Goal: Task Accomplishment & Management: Manage account settings

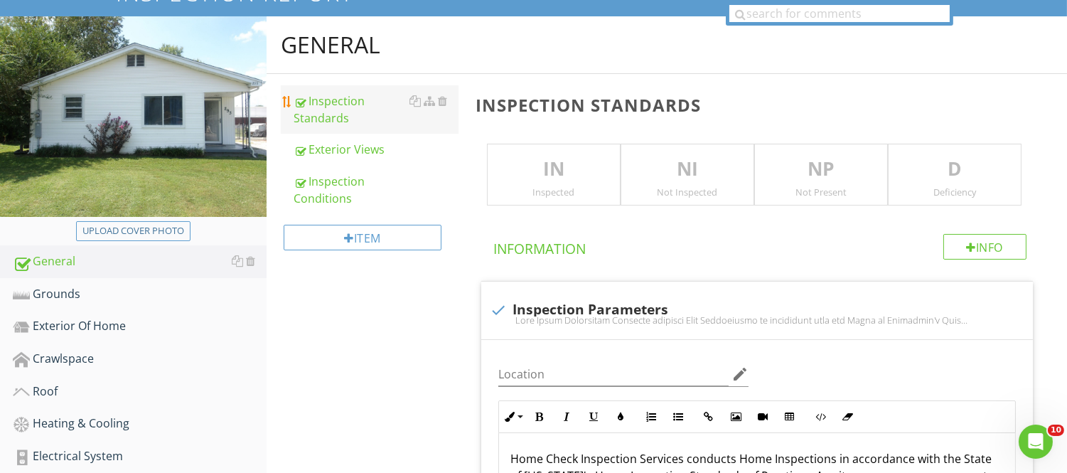
click at [294, 223] on div "Item" at bounding box center [369, 243] width 177 height 58
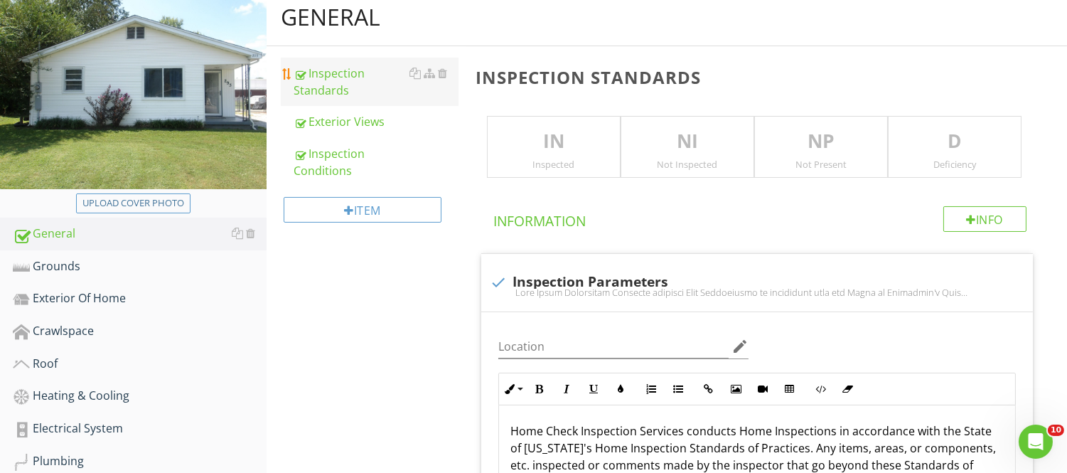
scroll to position [158, 0]
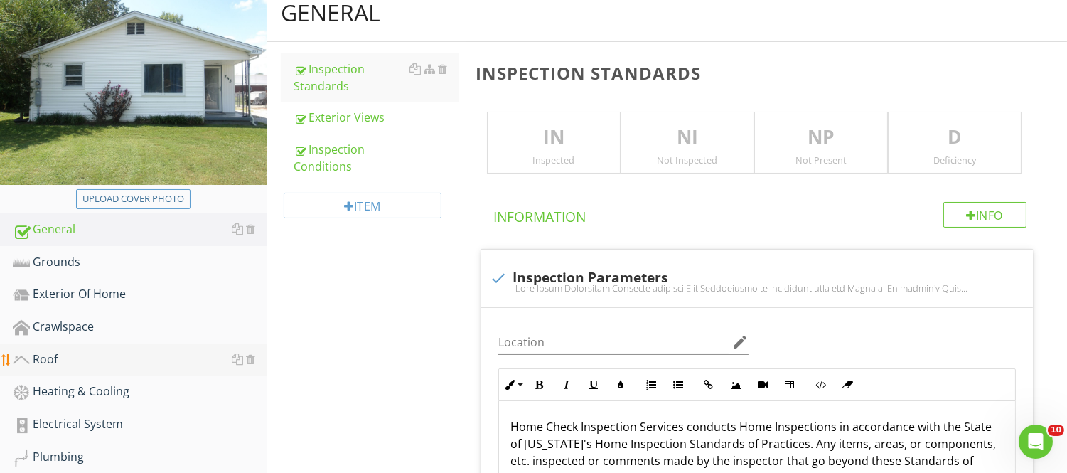
click at [41, 353] on div "Roof" at bounding box center [140, 360] width 254 height 18
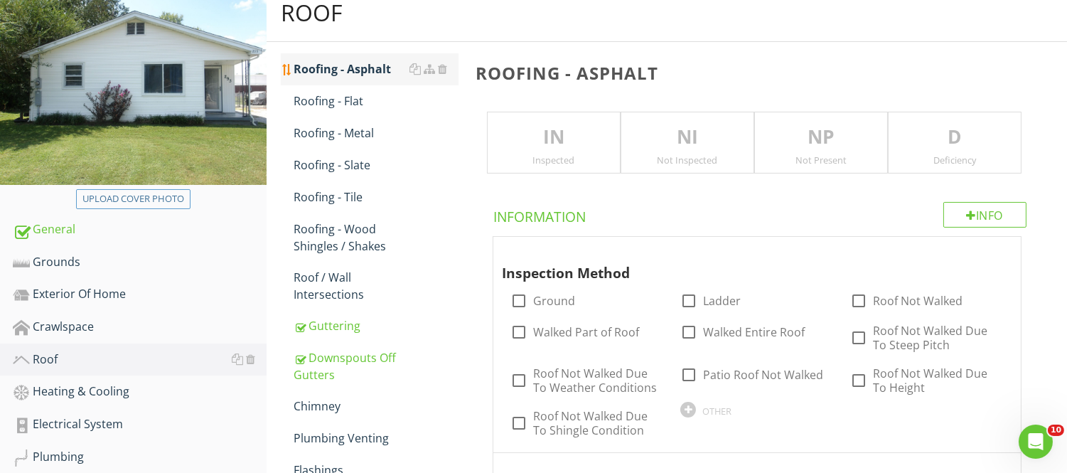
click at [356, 75] on div "Roofing - Asphalt" at bounding box center [376, 68] width 164 height 17
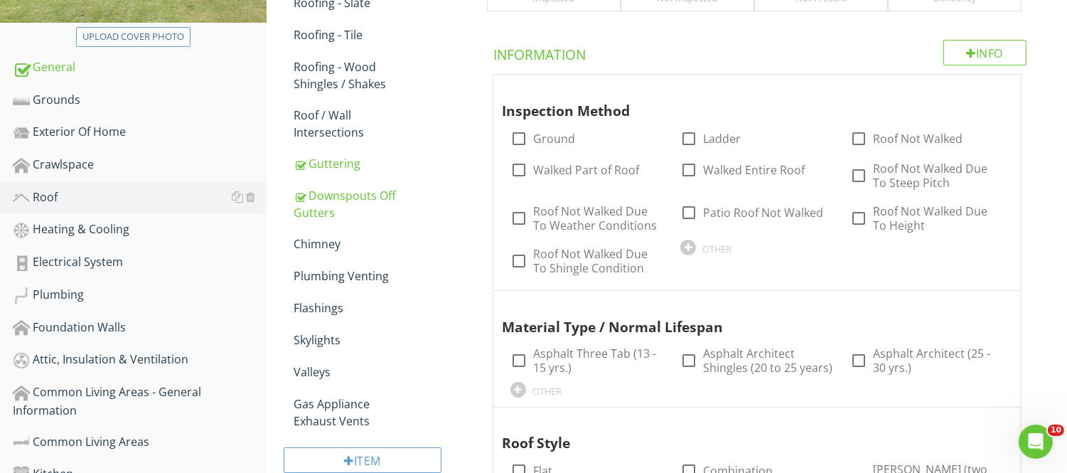
scroll to position [328, 0]
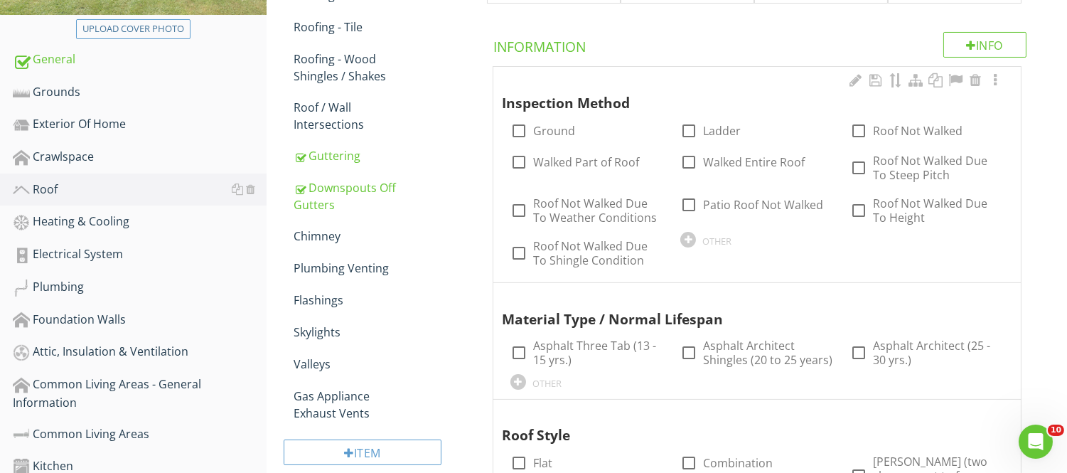
click at [504, 133] on div "check_box_outline_blank Ground" at bounding box center [587, 129] width 170 height 31
click at [521, 128] on div at bounding box center [519, 131] width 24 height 24
checkbox input "true"
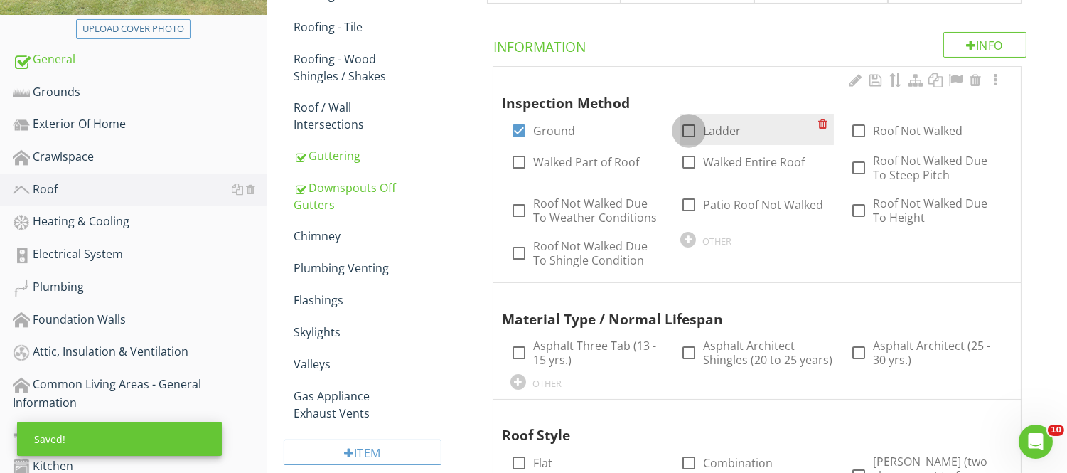
click at [691, 128] on div at bounding box center [689, 131] width 24 height 24
checkbox input "true"
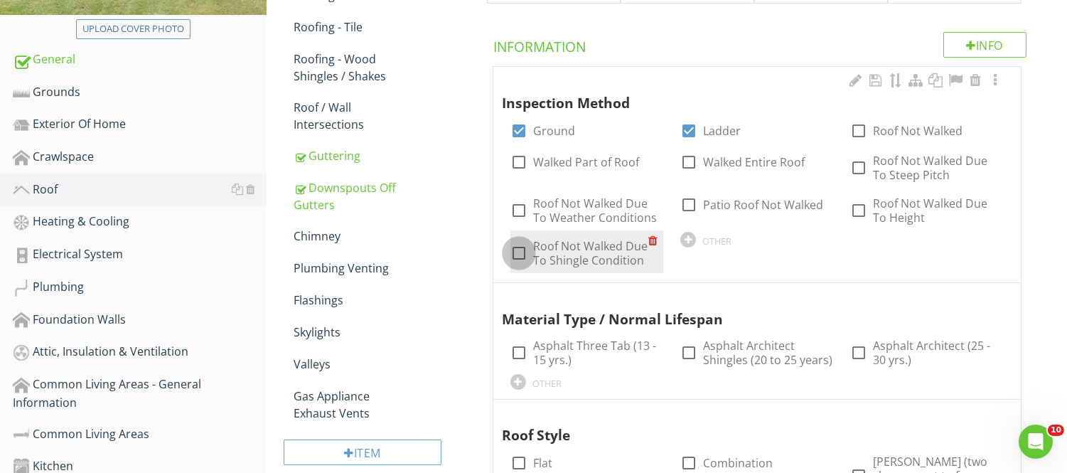
click at [518, 254] on div at bounding box center [519, 253] width 24 height 24
checkbox input "true"
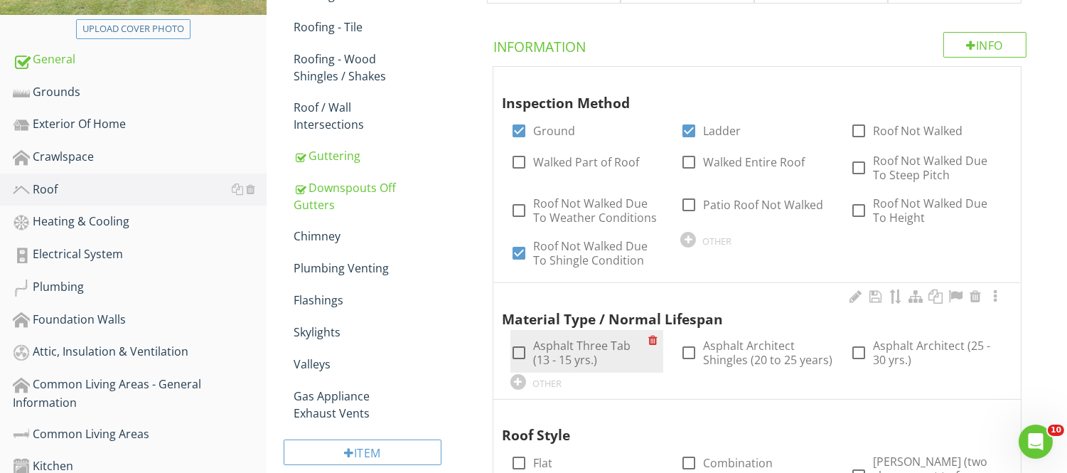
click at [516, 349] on div at bounding box center [519, 353] width 24 height 24
checkbox input "true"
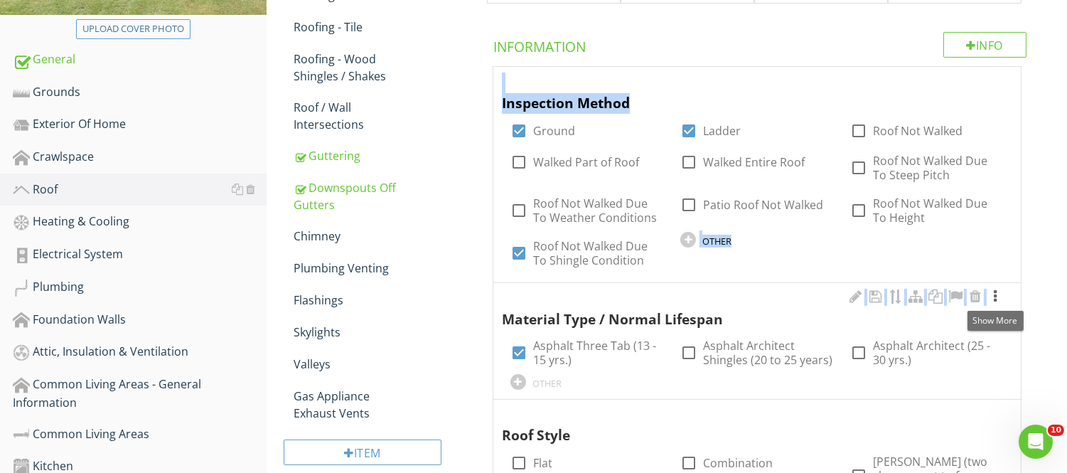
drag, startPoint x: 1039, startPoint y: 72, endPoint x: 996, endPoint y: 292, distance: 224.0
click at [996, 292] on div at bounding box center [995, 296] width 17 height 14
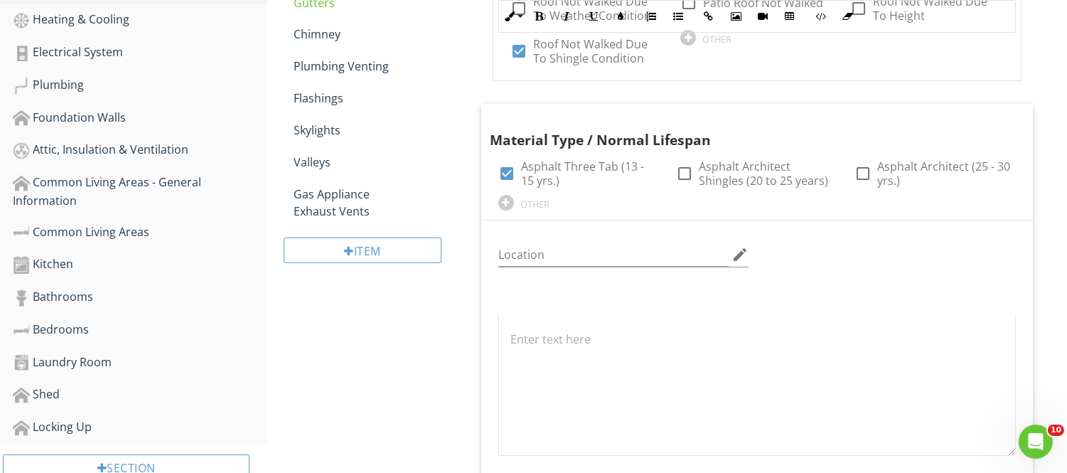
scroll to position [521, 0]
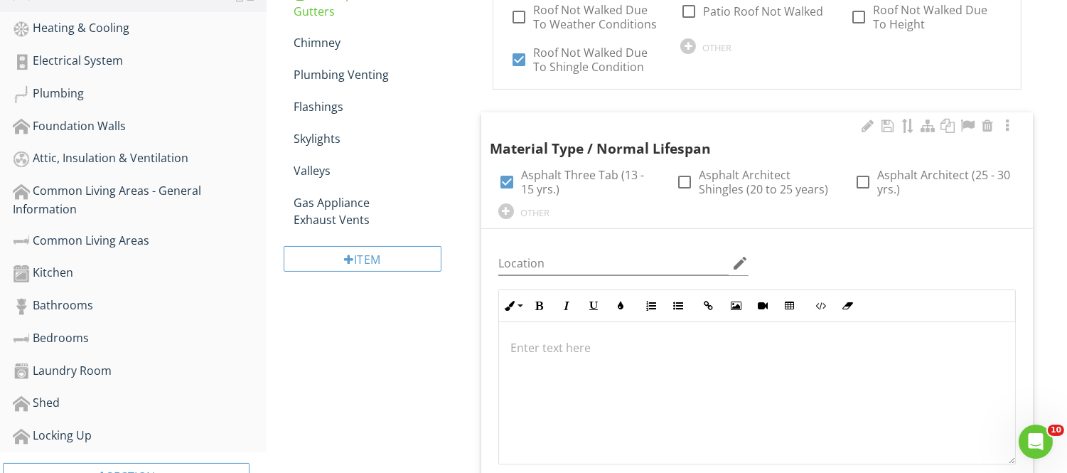
click at [1028, 289] on div "Location edit Inline Style XLarge Large Normal Small Light Small/Light Bold Ita…" at bounding box center [757, 392] width 552 height 326
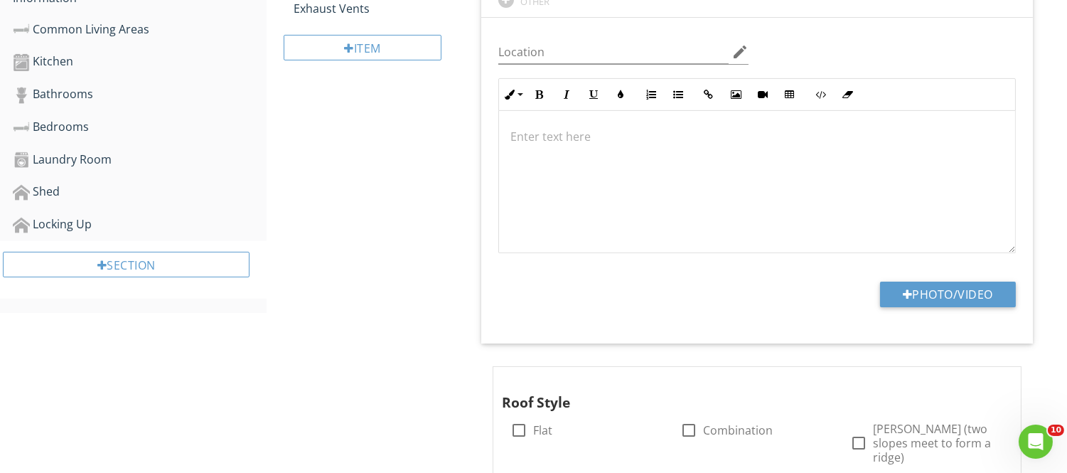
scroll to position [759, 0]
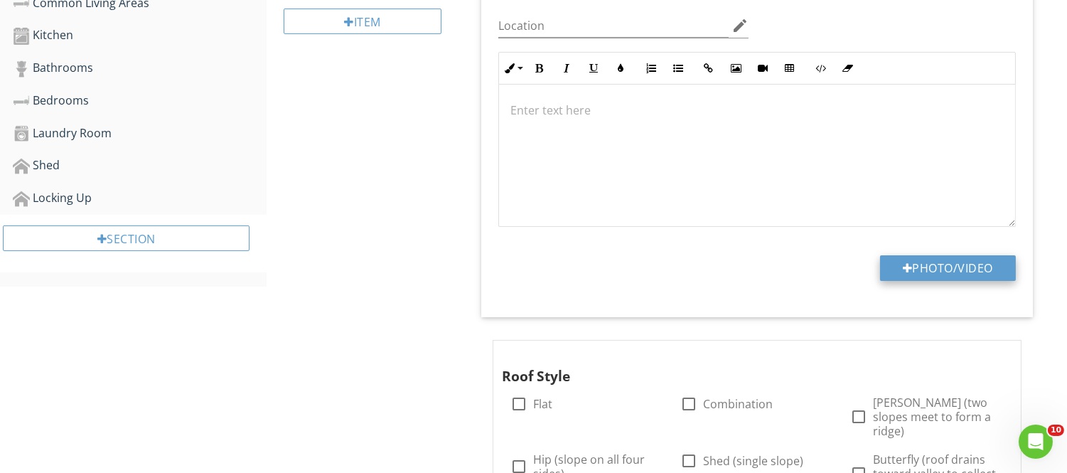
click at [976, 267] on button "Photo/Video" at bounding box center [948, 268] width 136 height 26
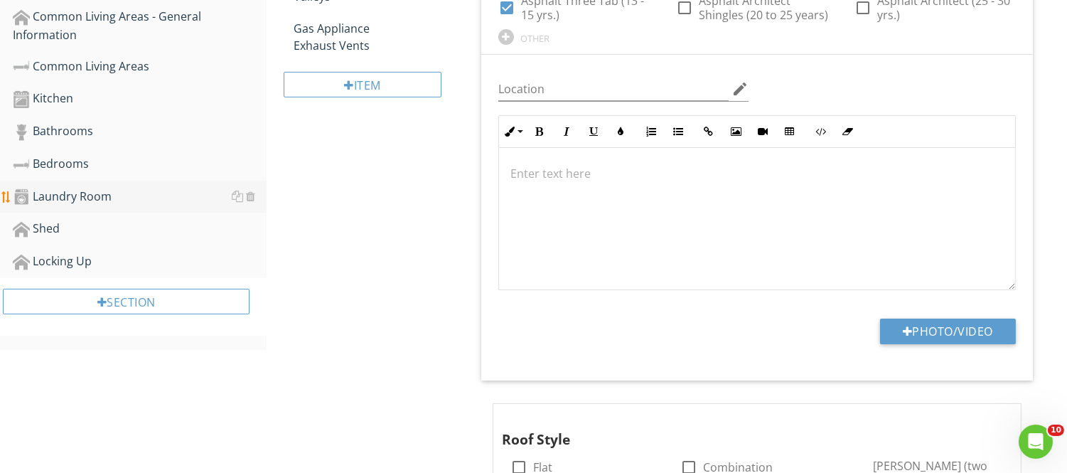
scroll to position [664, 0]
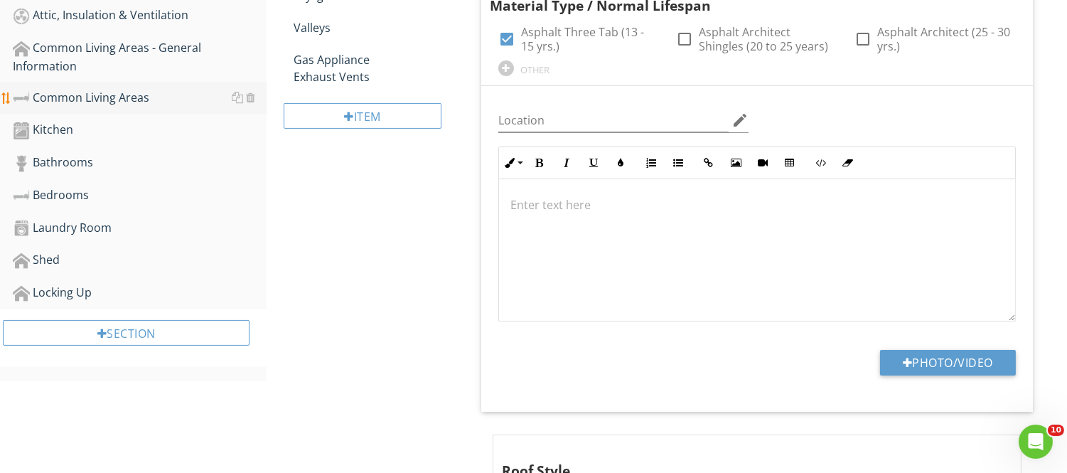
click at [50, 100] on div "Common Living Areas" at bounding box center [140, 98] width 254 height 18
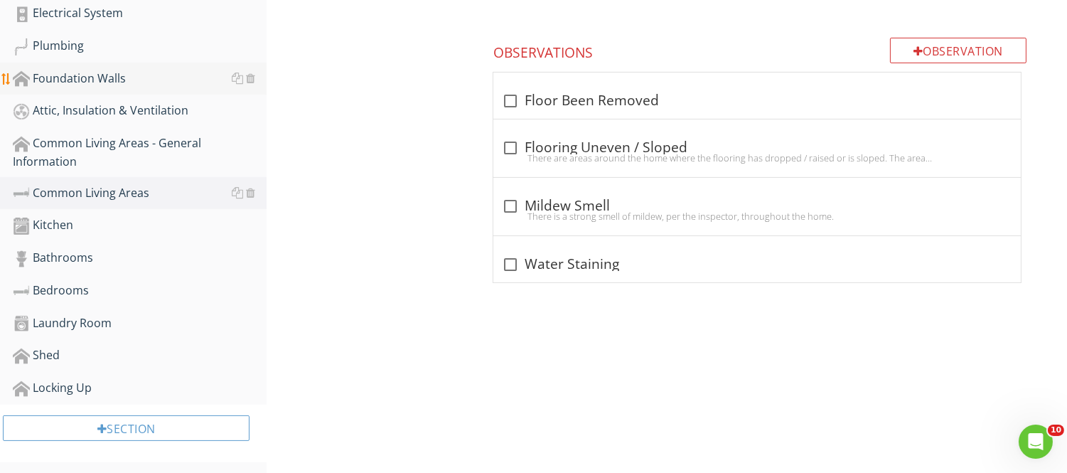
click at [254, 63] on link "Foundation Walls" at bounding box center [140, 79] width 254 height 33
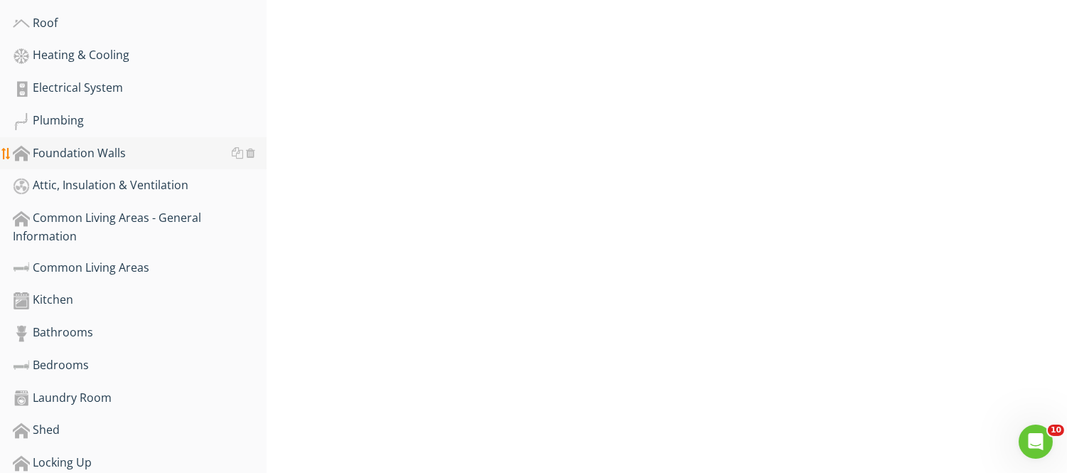
scroll to position [474, 0]
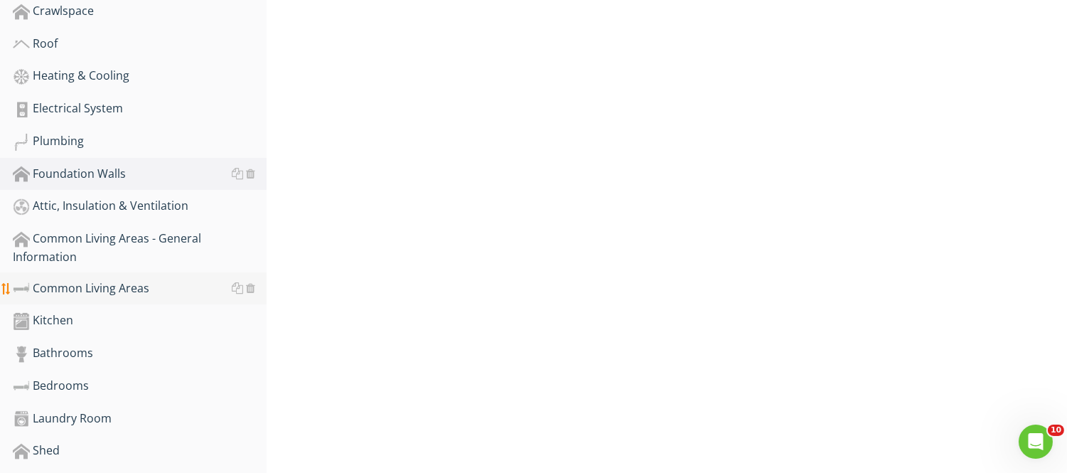
click at [65, 289] on div "Common Living Areas" at bounding box center [140, 288] width 254 height 18
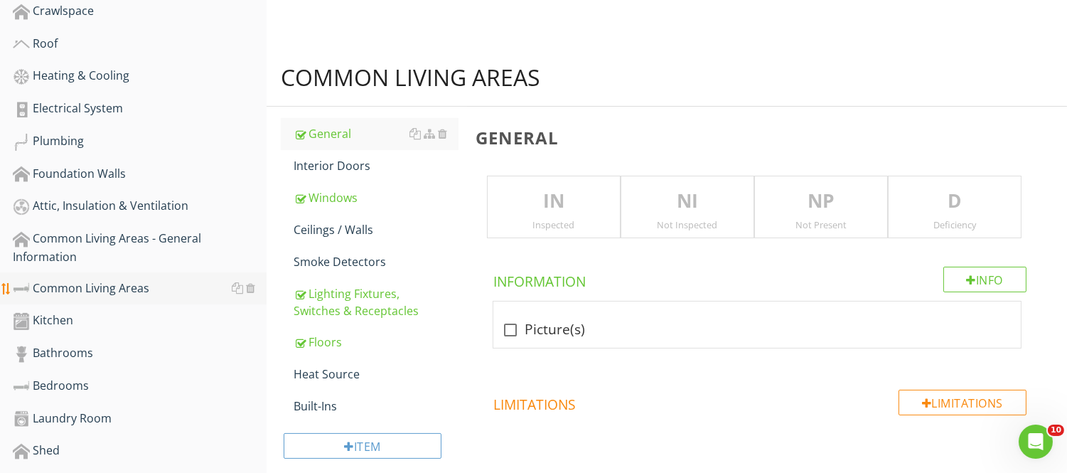
click at [65, 289] on div "Common Living Areas" at bounding box center [140, 288] width 254 height 18
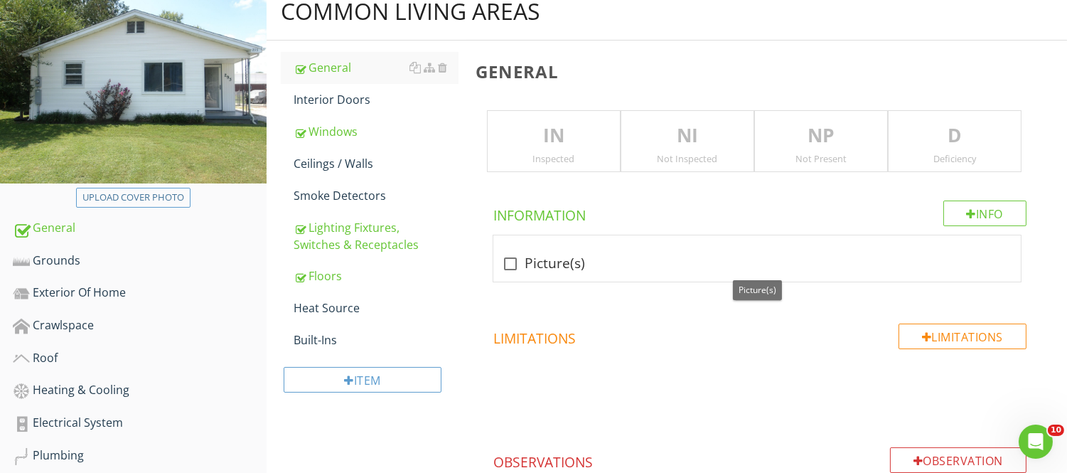
scroll to position [158, 0]
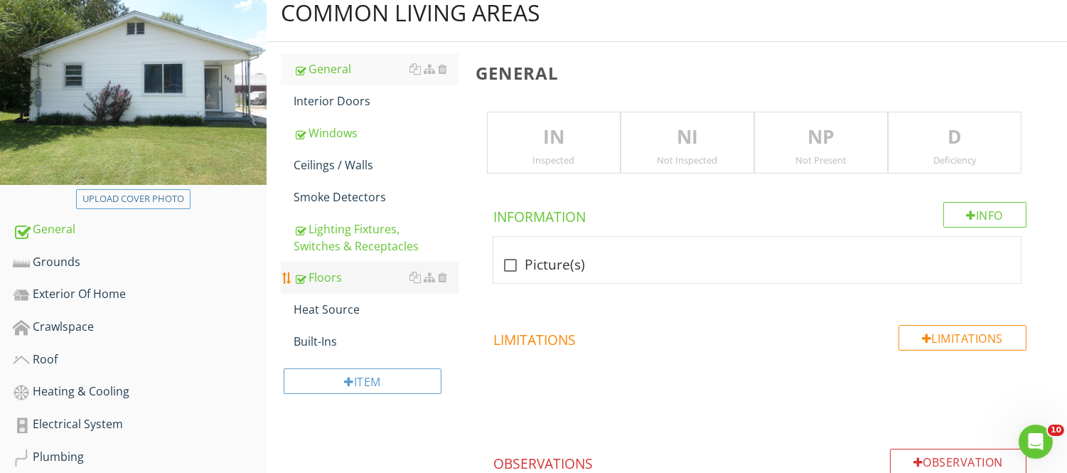
click at [300, 272] on div at bounding box center [300, 279] width 12 height 14
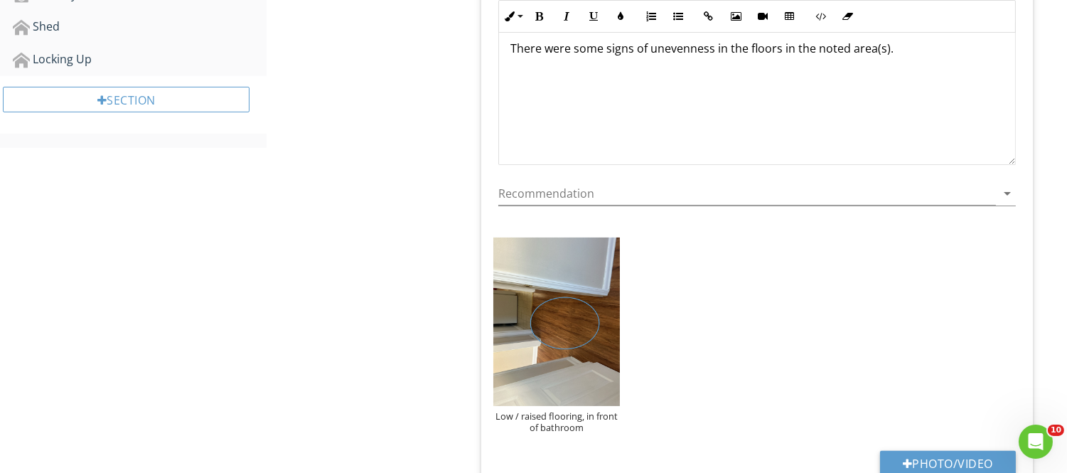
scroll to position [951, 0]
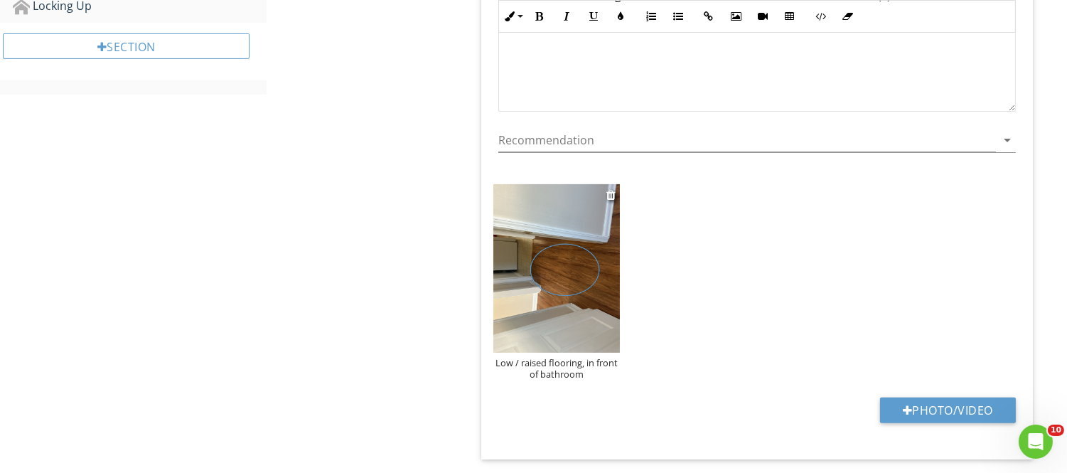
click at [592, 308] on img at bounding box center [557, 268] width 127 height 169
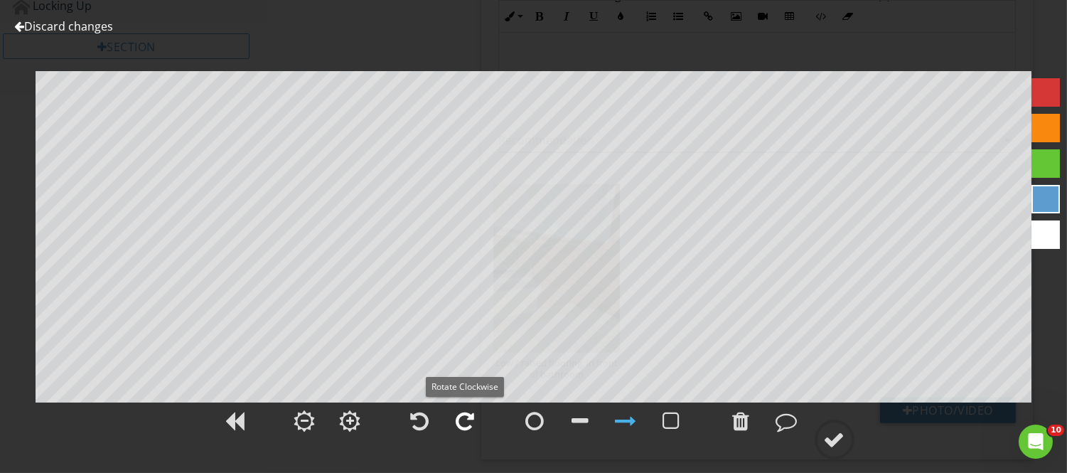
click at [461, 424] on div at bounding box center [466, 420] width 18 height 21
click at [834, 437] on div at bounding box center [834, 439] width 21 height 21
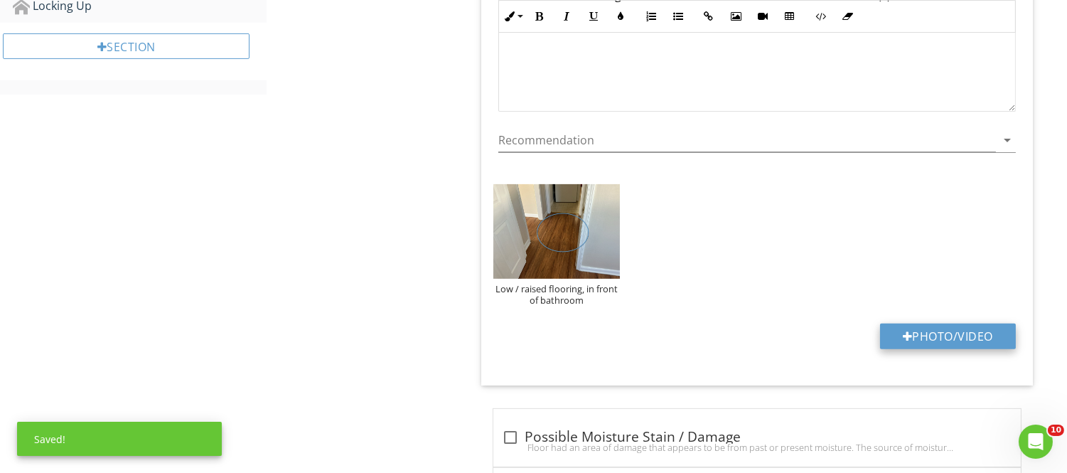
click at [922, 333] on button "Photo/Video" at bounding box center [948, 337] width 136 height 26
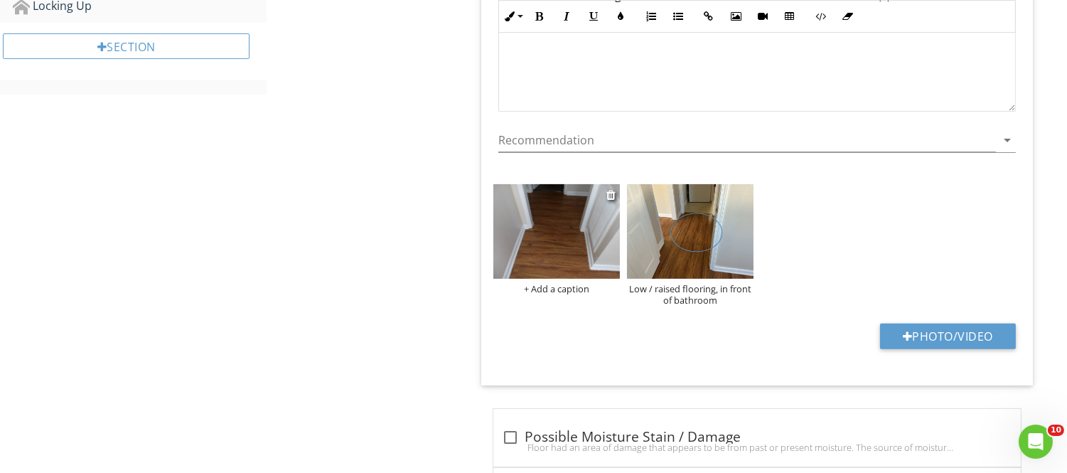
click at [563, 256] on img at bounding box center [557, 231] width 127 height 95
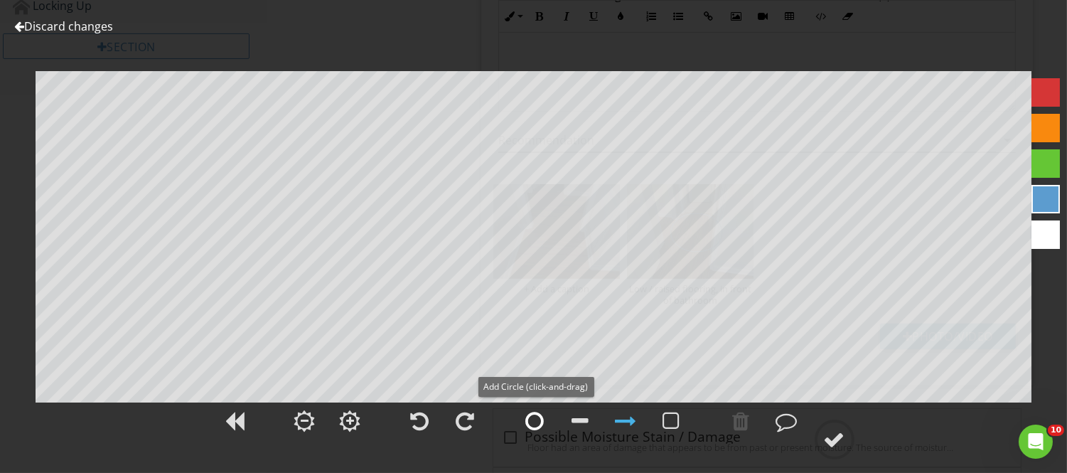
click at [528, 417] on div at bounding box center [535, 420] width 18 height 21
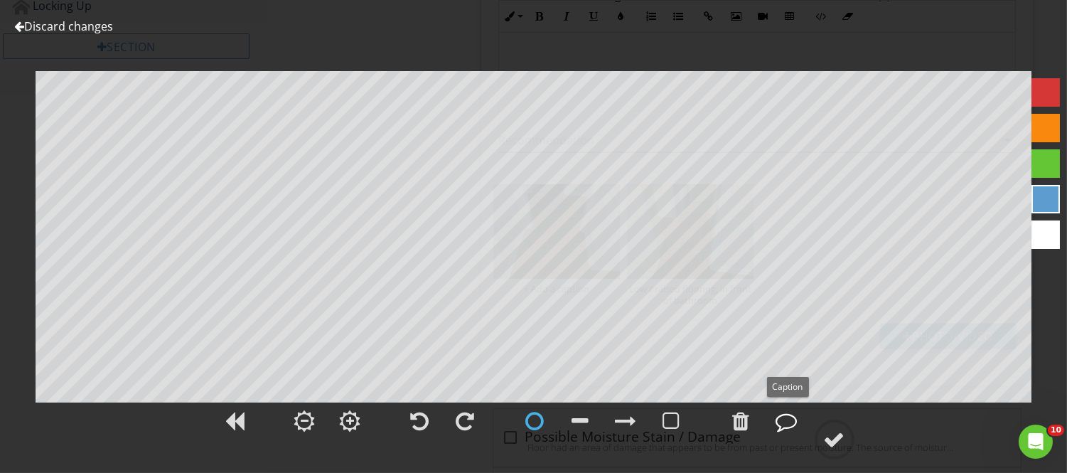
click at [788, 420] on div at bounding box center [787, 420] width 21 height 21
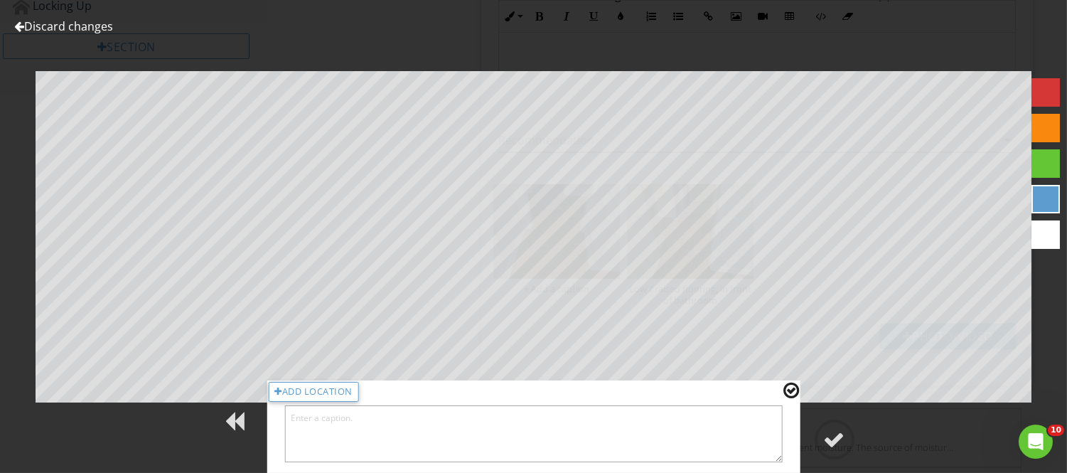
click at [616, 417] on textarea at bounding box center [533, 433] width 499 height 57
type textarea "flooring uneven, in hallway just off living area"
click at [784, 410] on div "Add Location flooring uneven, in hallway just off living area" at bounding box center [534, 426] width 534 height 92
click at [785, 395] on div at bounding box center [792, 390] width 16 height 18
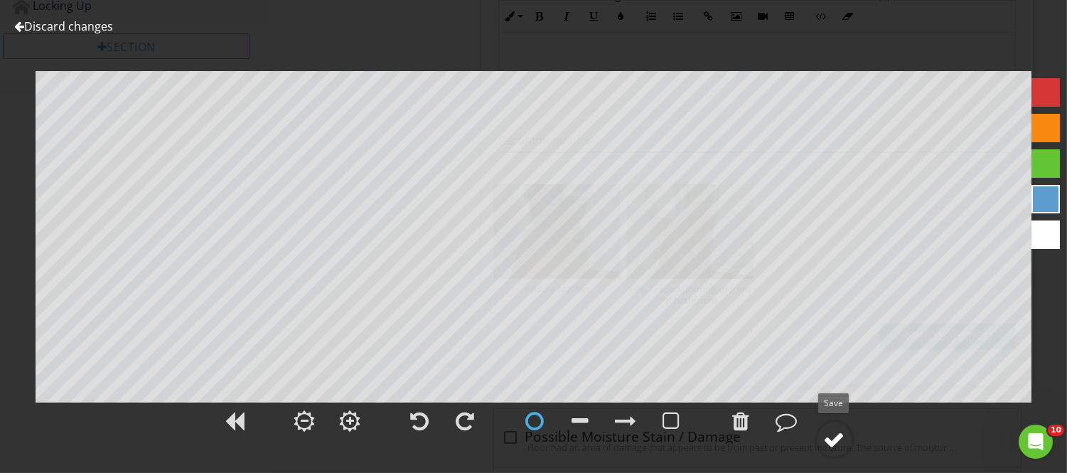
click at [833, 451] on circle at bounding box center [834, 439] width 37 height 37
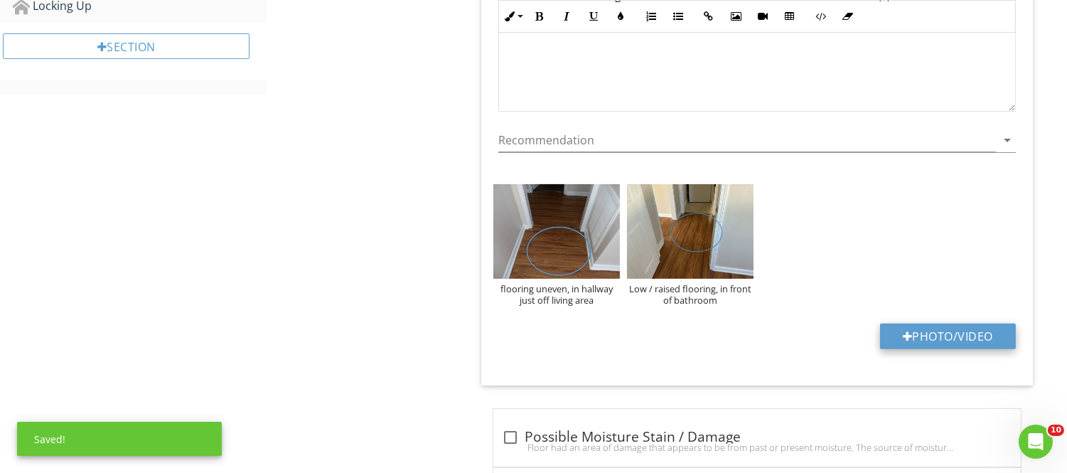
click at [897, 333] on button "Photo/Video" at bounding box center [948, 337] width 136 height 26
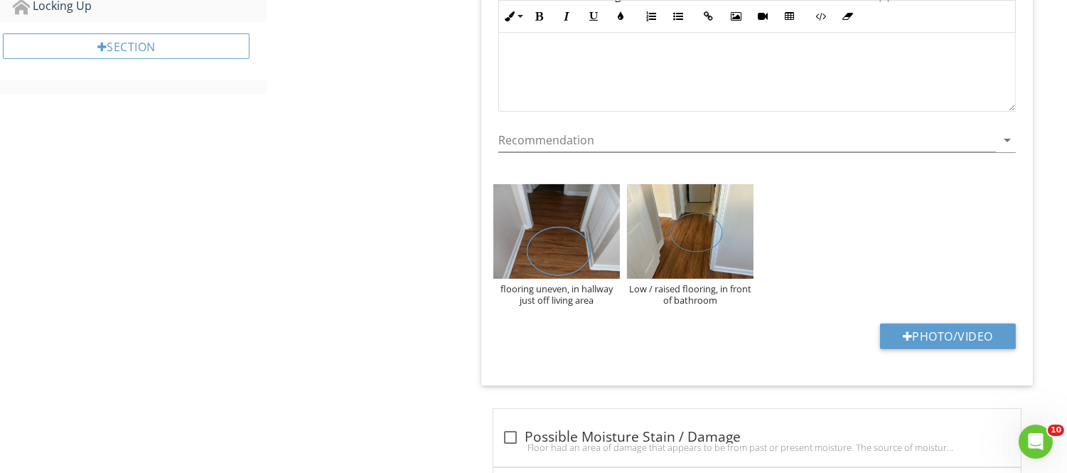
click at [161, 211] on div "Upload cover photo General Grounds Exterior Of Home Crawlspace Roof Heating & C…" at bounding box center [533, 165] width 1067 height 1949
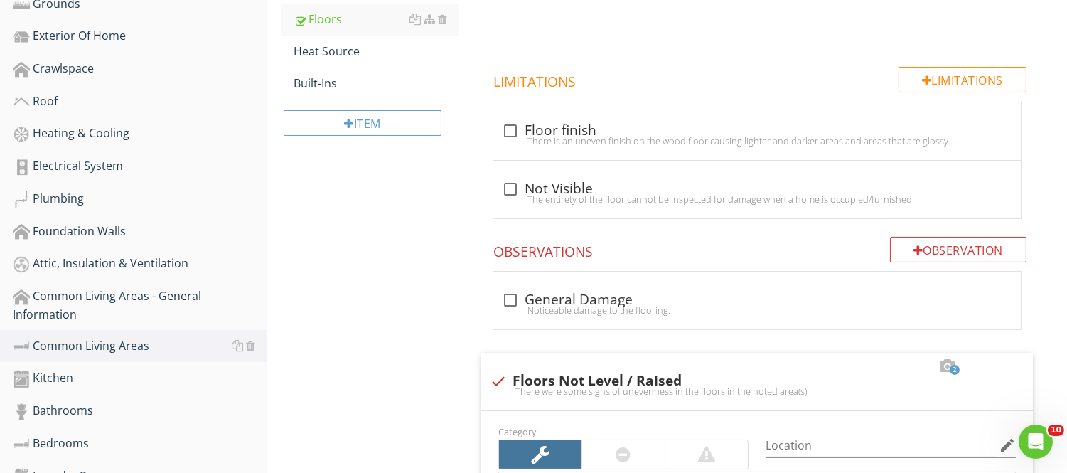
scroll to position [414, 0]
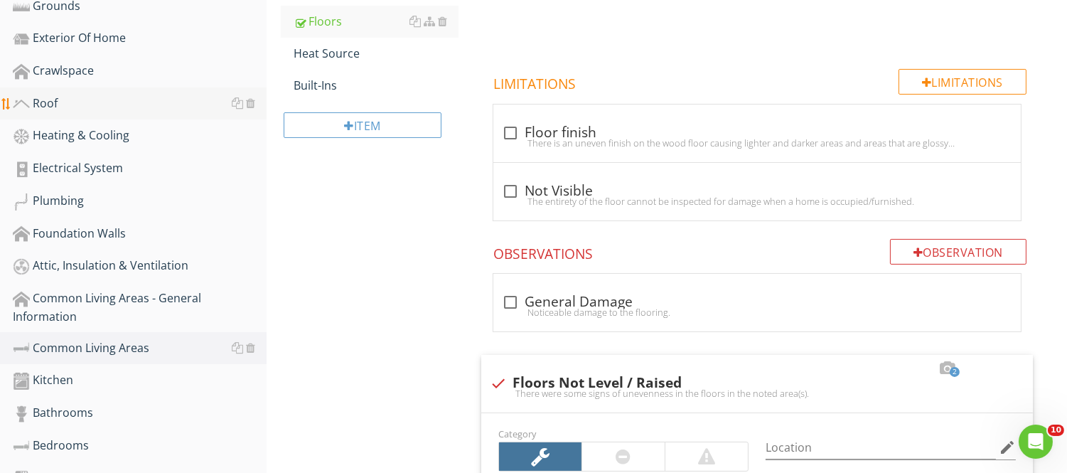
click at [57, 102] on div "Roof" at bounding box center [140, 104] width 254 height 18
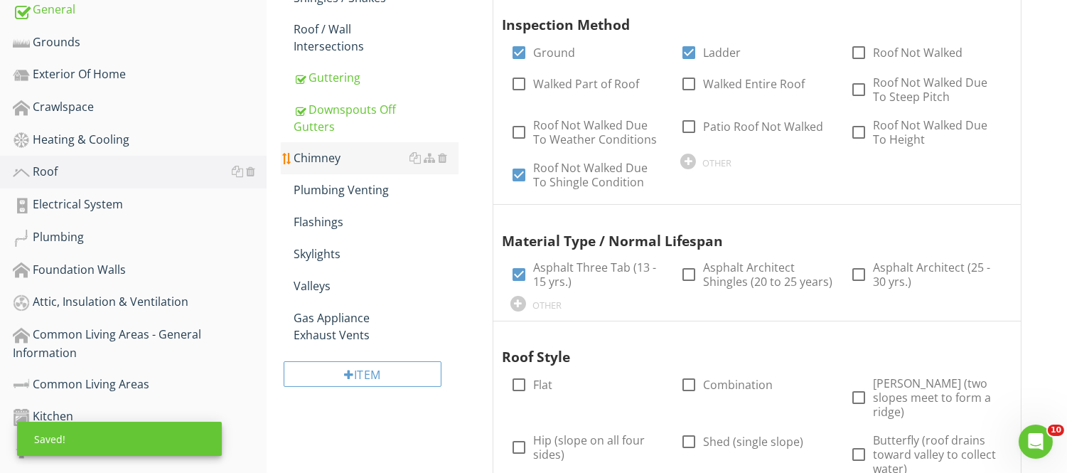
scroll to position [379, 0]
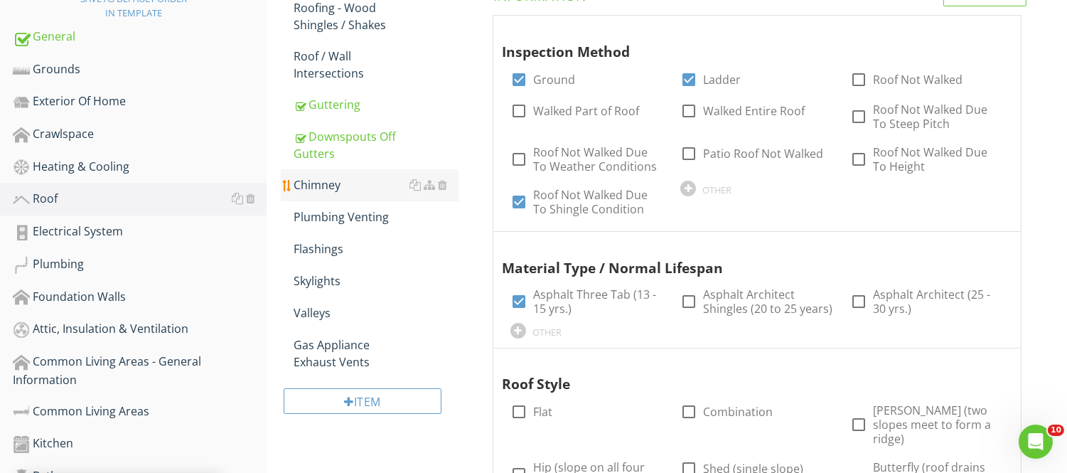
click at [327, 110] on div "Guttering" at bounding box center [376, 104] width 164 height 17
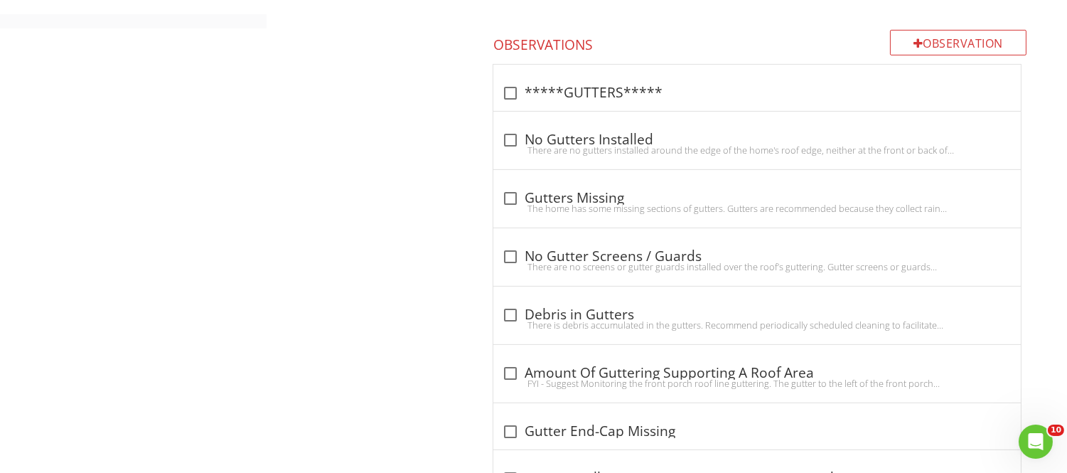
scroll to position [1054, 0]
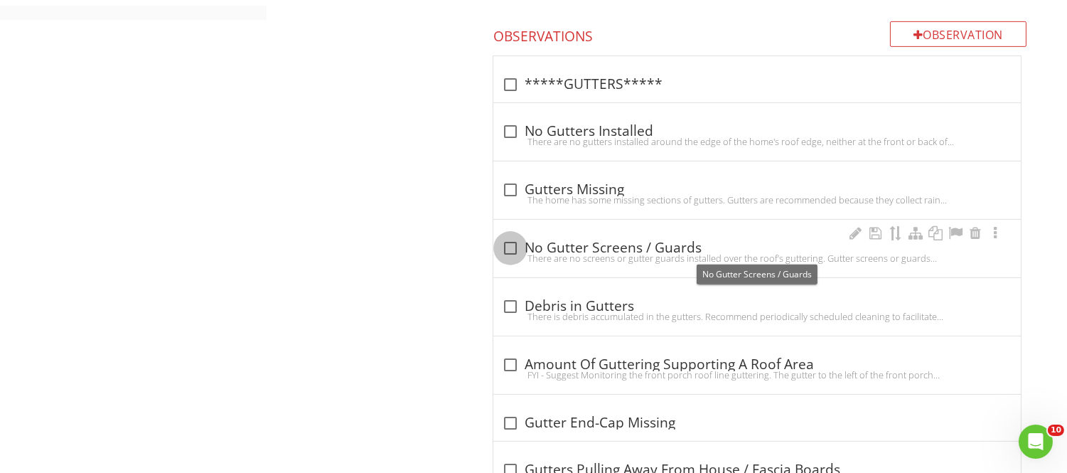
click at [510, 247] on div at bounding box center [511, 248] width 24 height 24
checkbox input "true"
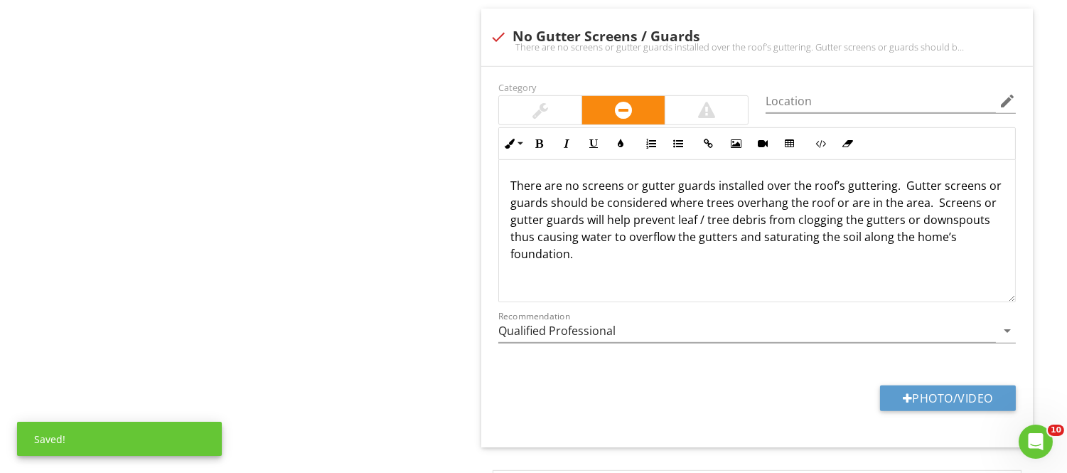
scroll to position [1298, 0]
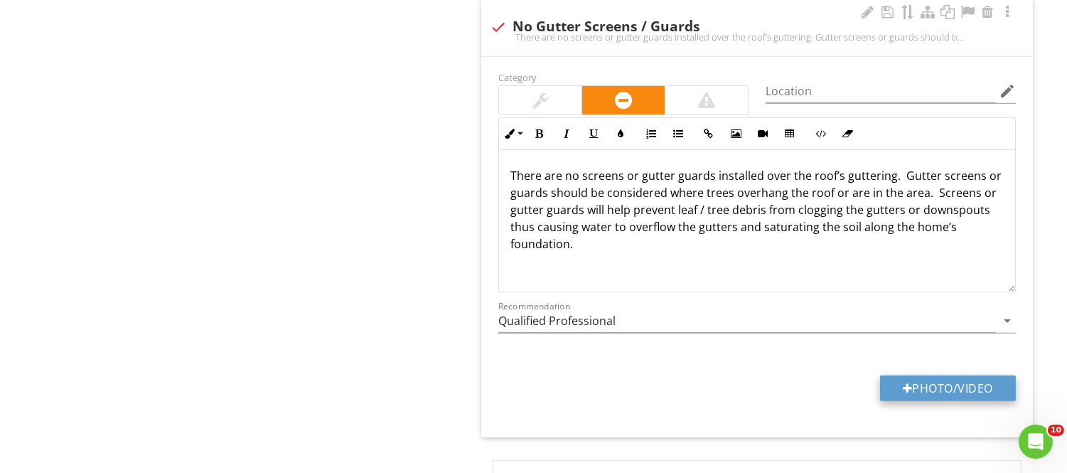
click at [903, 384] on div at bounding box center [908, 388] width 10 height 11
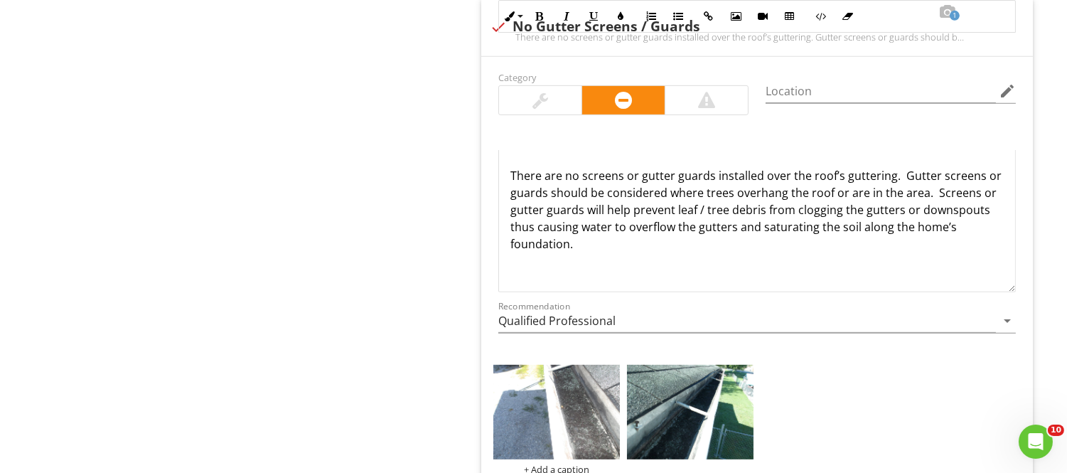
scroll to position [1461, 0]
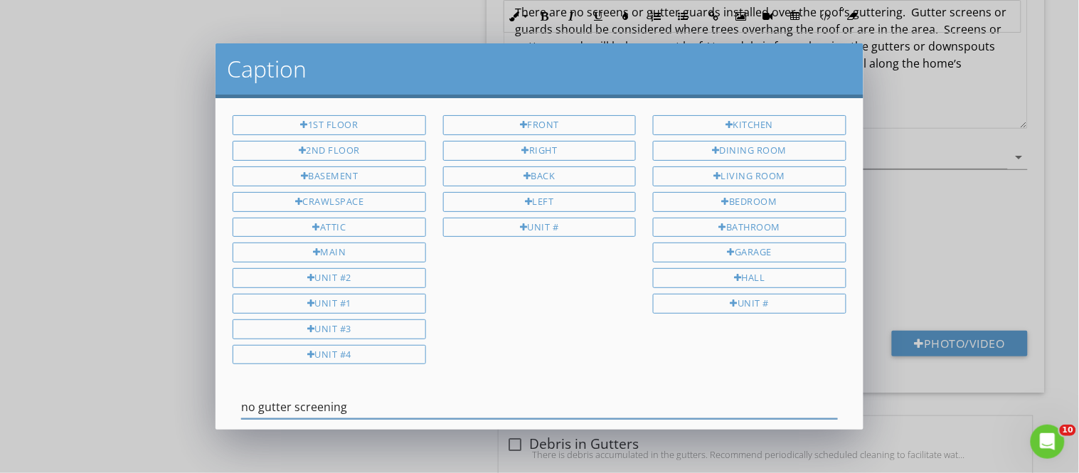
type input "no gutter screening"
click at [712, 367] on div "1st Floor 2nd Floor Basement Crawlspace Attic Main Unit #2 Unit #1 Unit #3 Unit…" at bounding box center [539, 242] width 630 height 255
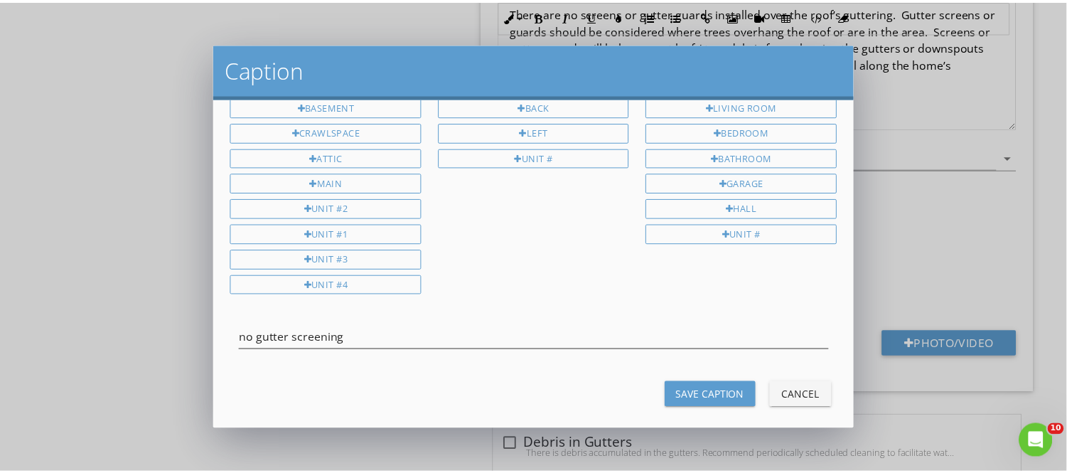
scroll to position [68, 0]
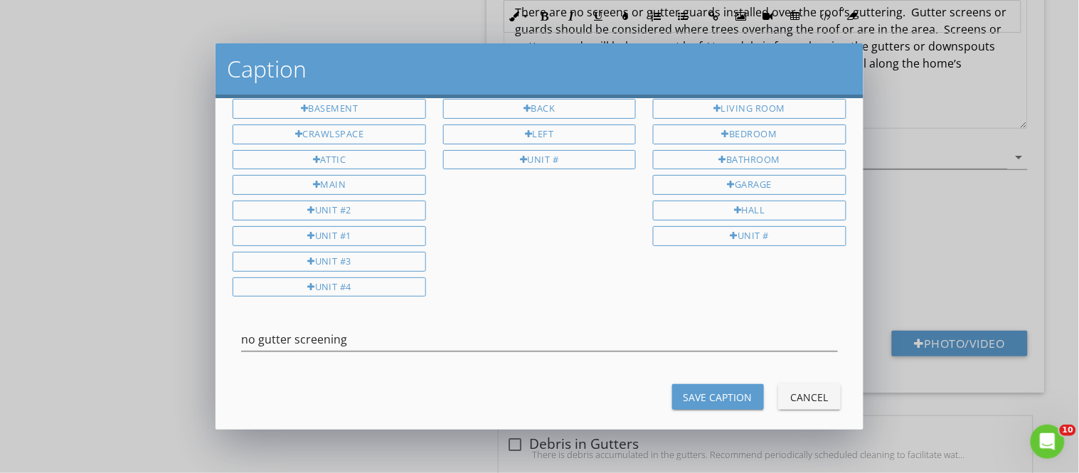
click at [740, 385] on button "Save Caption" at bounding box center [718, 397] width 92 height 26
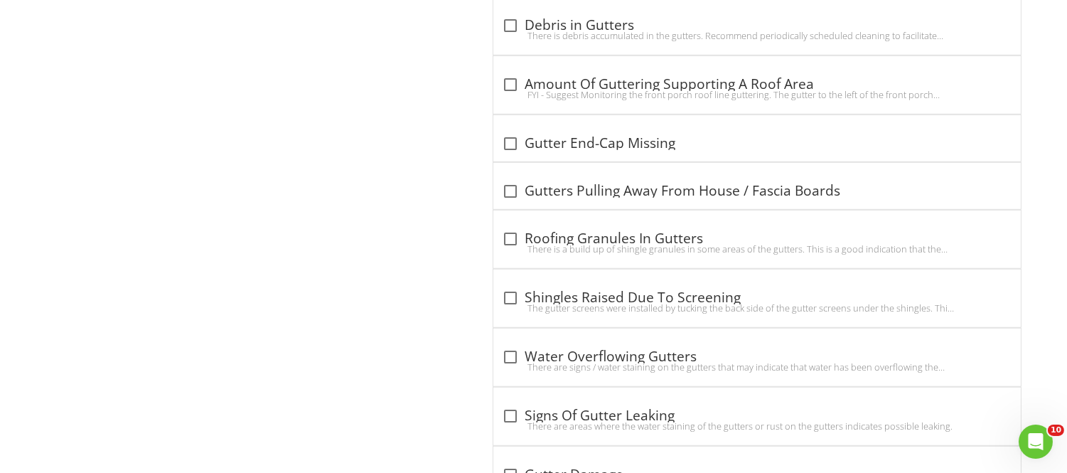
scroll to position [1885, 0]
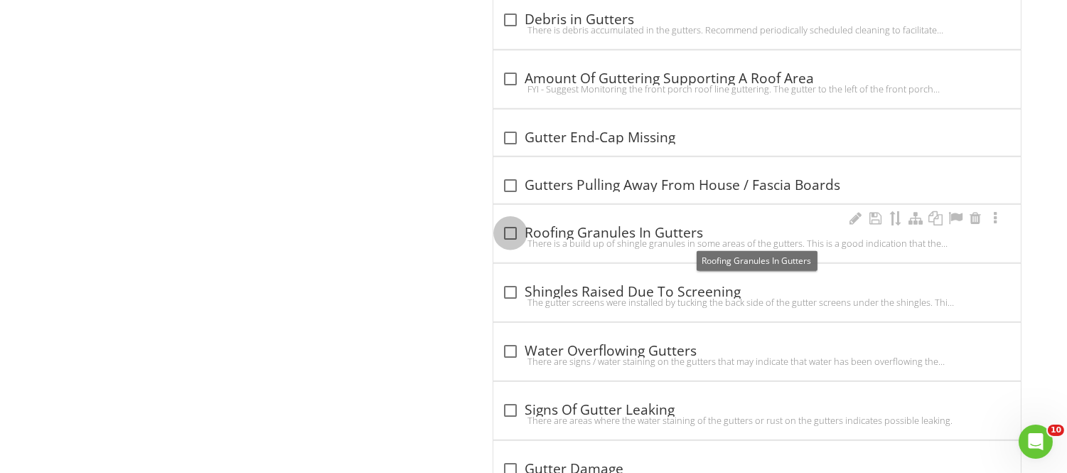
click at [508, 230] on div at bounding box center [511, 233] width 24 height 24
checkbox input "true"
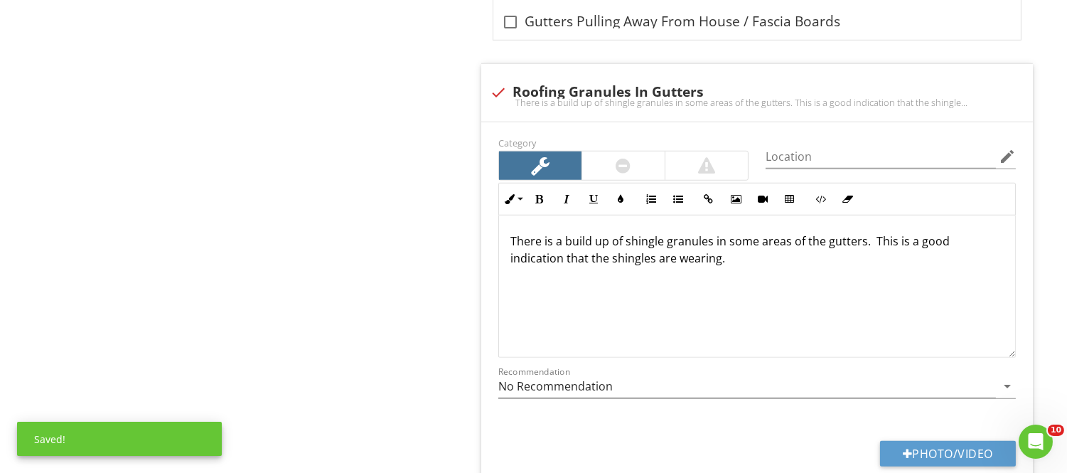
scroll to position [2053, 0]
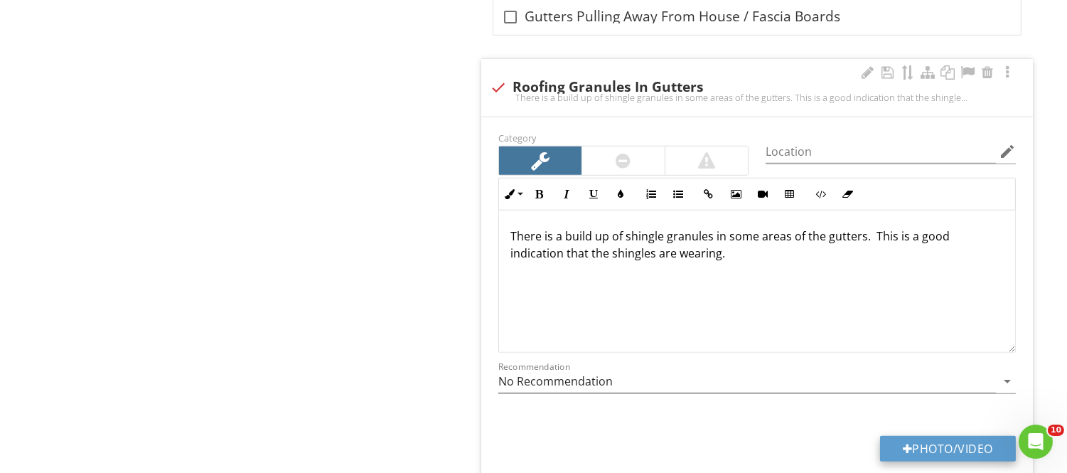
click at [947, 449] on button "Photo/Video" at bounding box center [948, 449] width 136 height 26
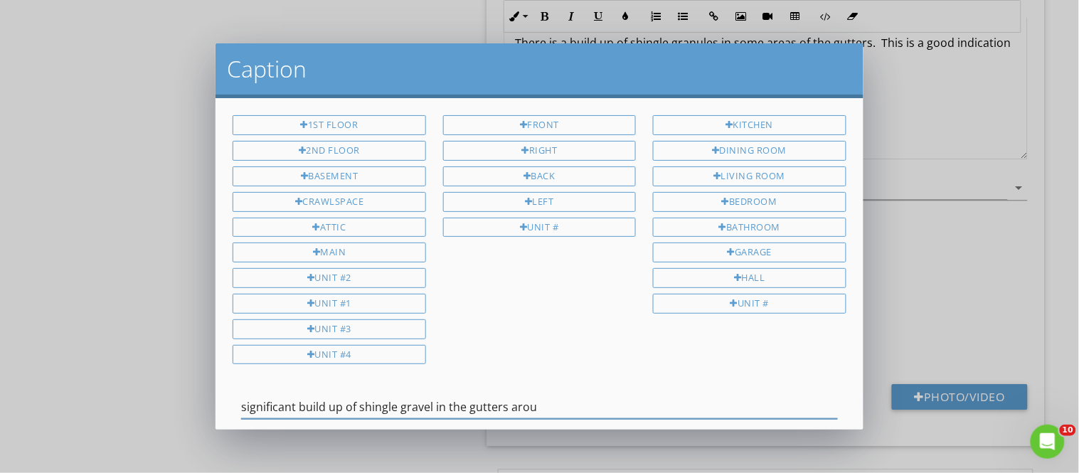
type input "significant build up of shingle gravel in the gutters aroun"
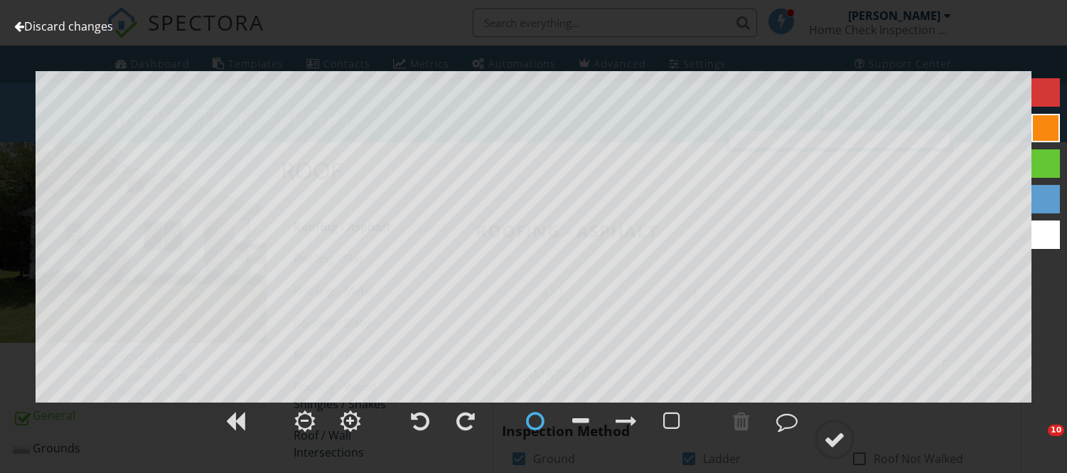
scroll to position [3780, 0]
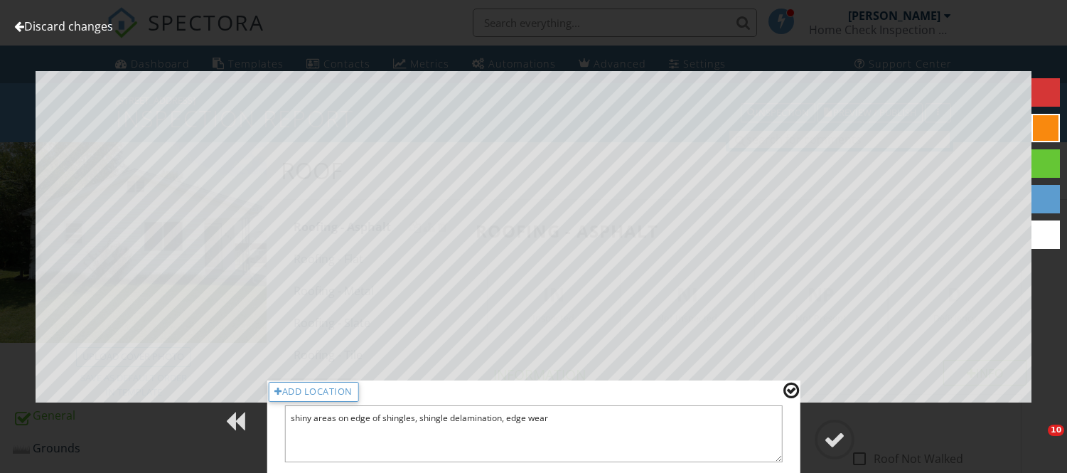
scroll to position [3780, 0]
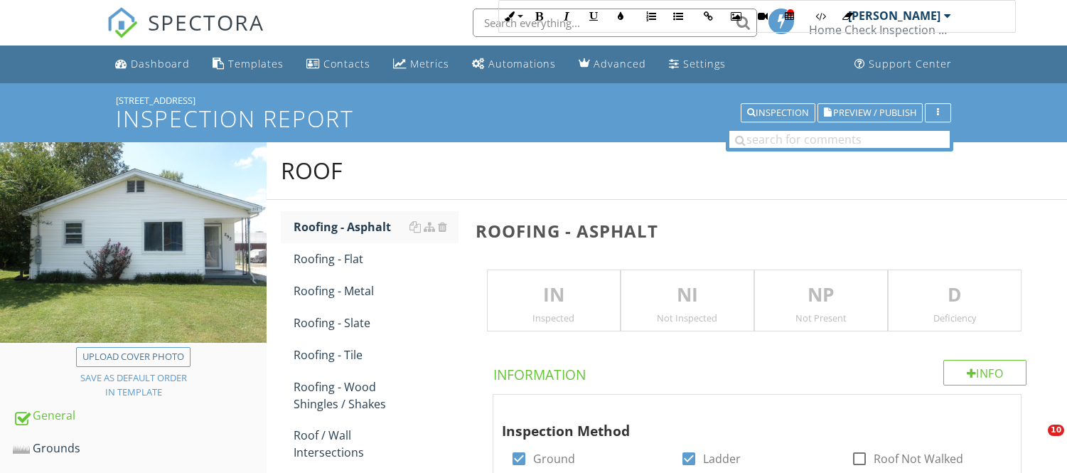
scroll to position [5512, 0]
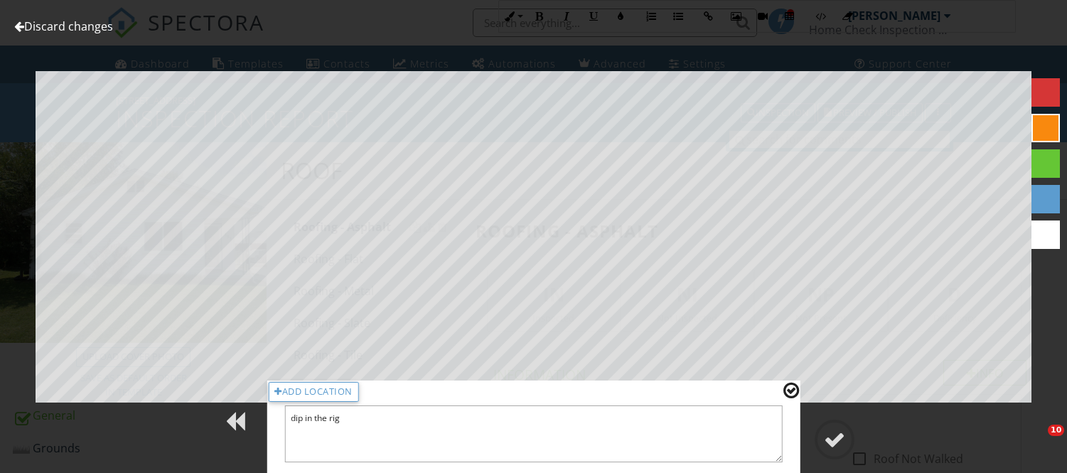
scroll to position [5512, 0]
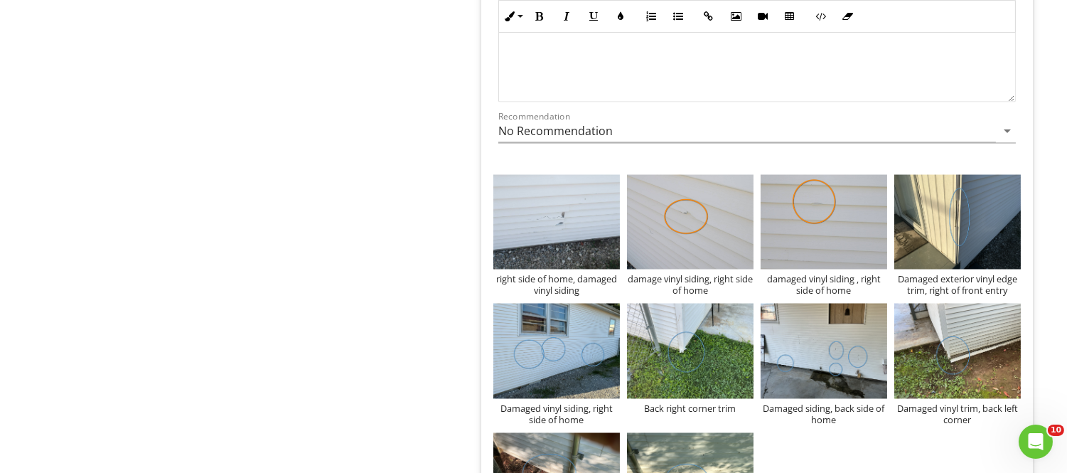
scroll to position [4575, 0]
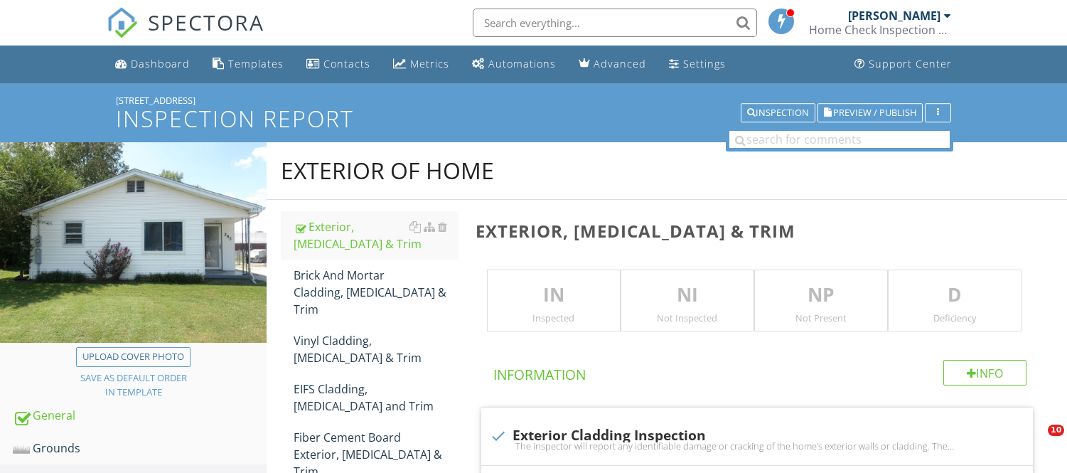
scroll to position [4753, 0]
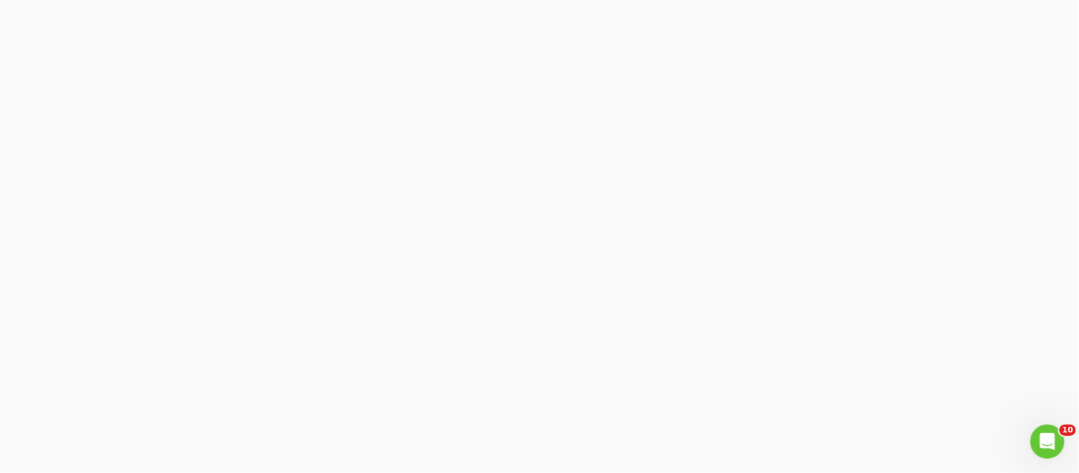
click at [853, 110] on div at bounding box center [539, 236] width 1079 height 473
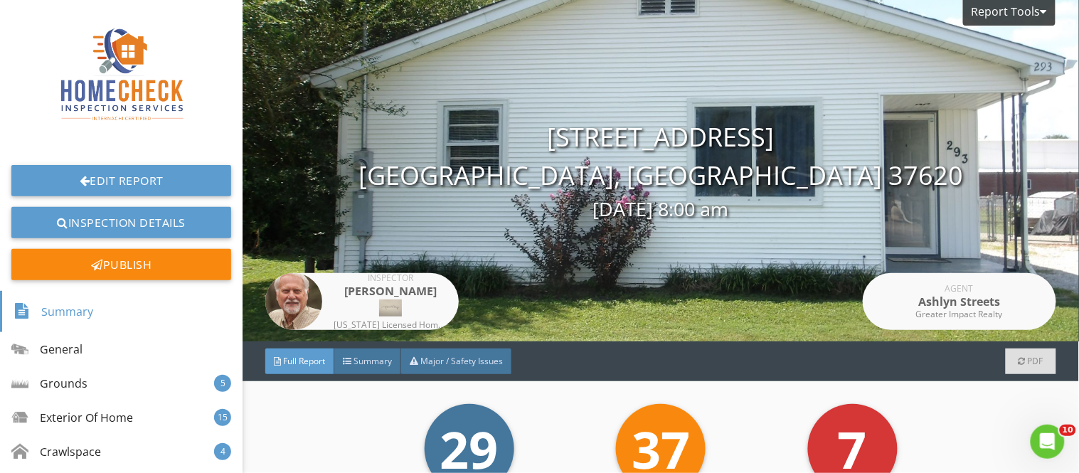
click at [302, 364] on span "Full Report" at bounding box center [304, 361] width 42 height 12
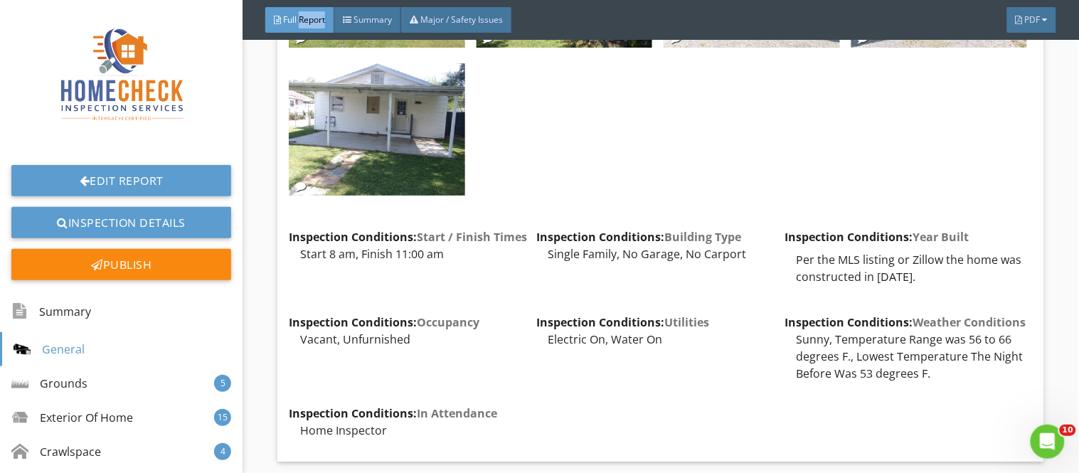
scroll to position [2054, 0]
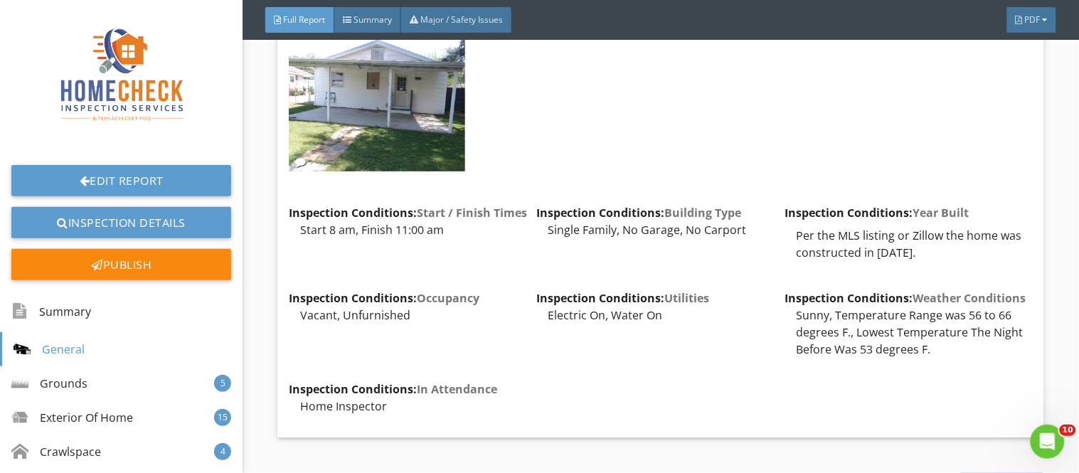
click at [1018, 279] on div "Inspection Standards: Inspection Parameters Home Check Inspection Services cond…" at bounding box center [661, 13] width 744 height 826
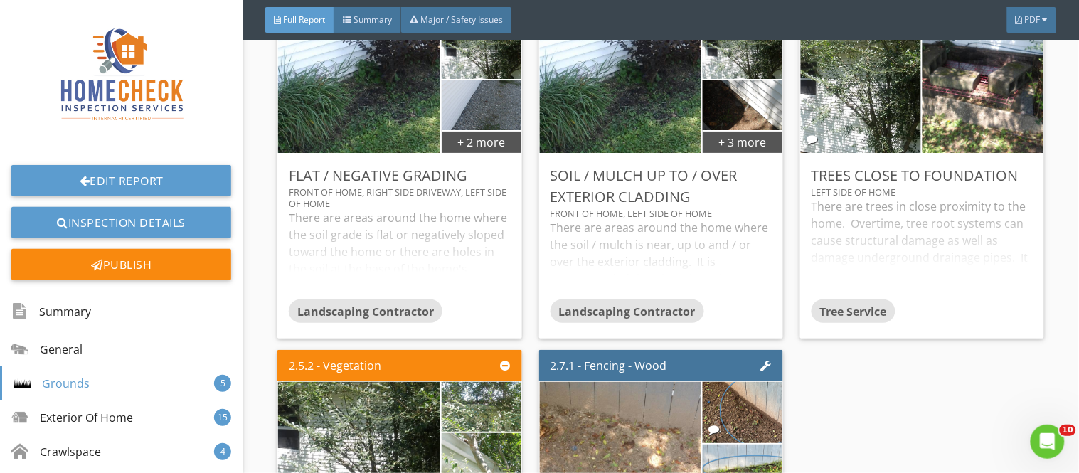
scroll to position [3793, 0]
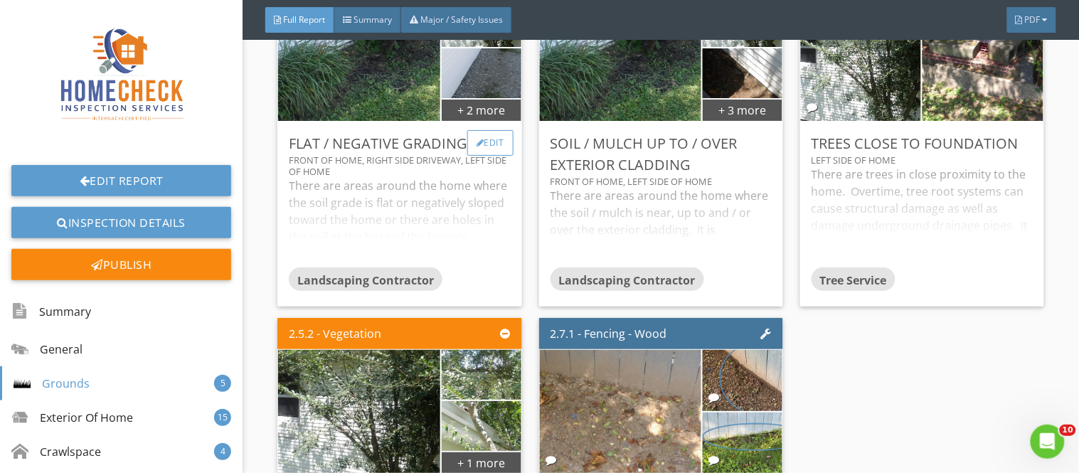
click at [494, 135] on div "Edit" at bounding box center [490, 143] width 46 height 26
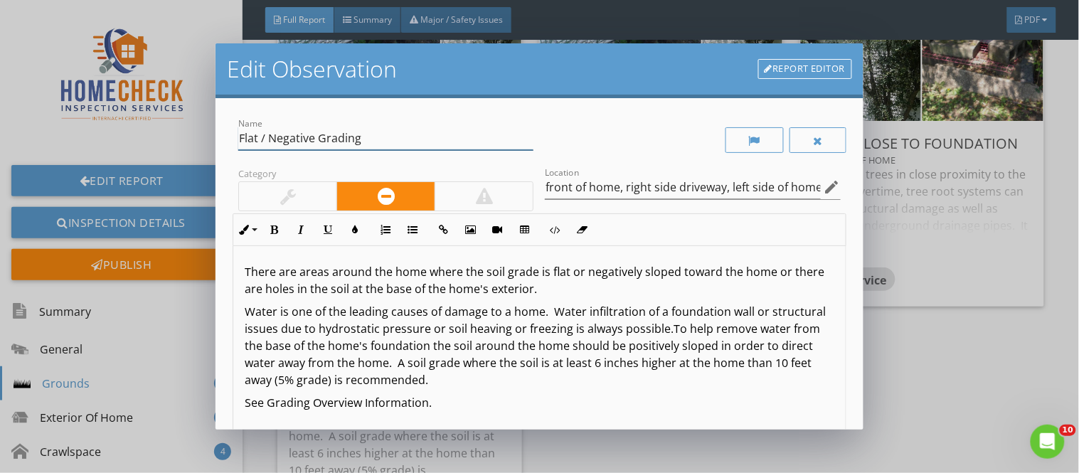
click at [494, 135] on input "Flat / Negative Grading" at bounding box center [385, 138] width 295 height 23
drag, startPoint x: 540, startPoint y: 187, endPoint x: 617, endPoint y: 186, distance: 76.8
click at [617, 186] on input "front of home, right side driveway, left side of home" at bounding box center [682, 187] width 275 height 23
drag, startPoint x: 617, startPoint y: 186, endPoint x: 698, endPoint y: 306, distance: 145.0
click at [698, 306] on div "Name Flat / Negative Grading Category Location right side driveway, left side o…" at bounding box center [539, 342] width 613 height 454
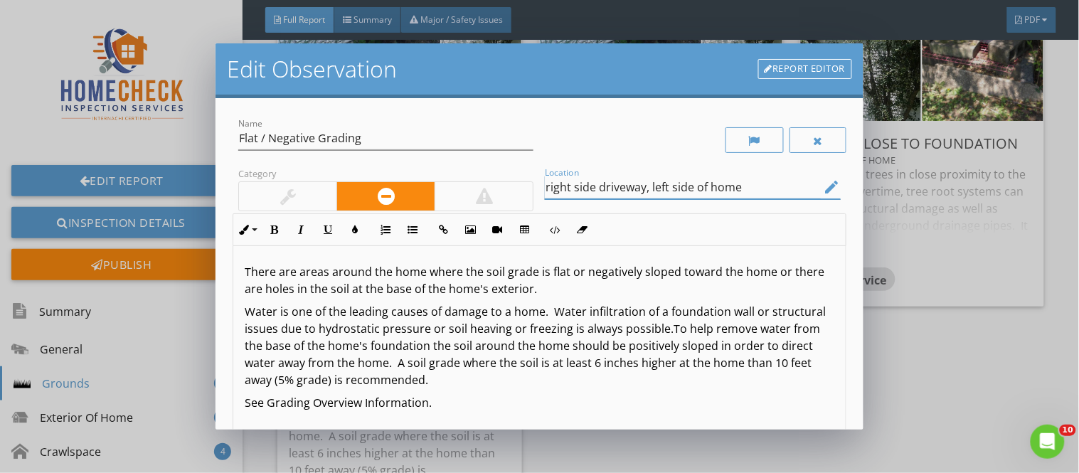
click at [737, 238] on div "Inline Style XLarge Large Normal Small Light Small/Light Bold Italic Underline …" at bounding box center [539, 229] width 613 height 33
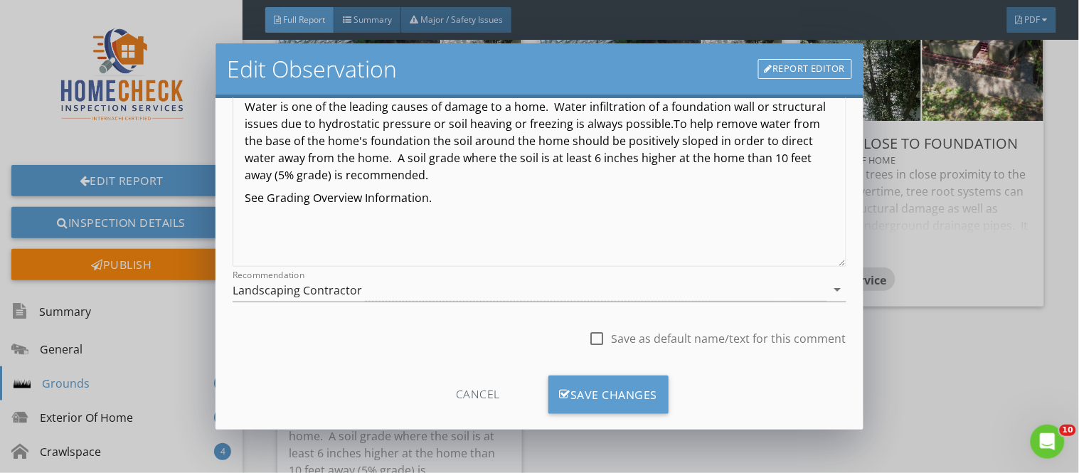
scroll to position [229, 0]
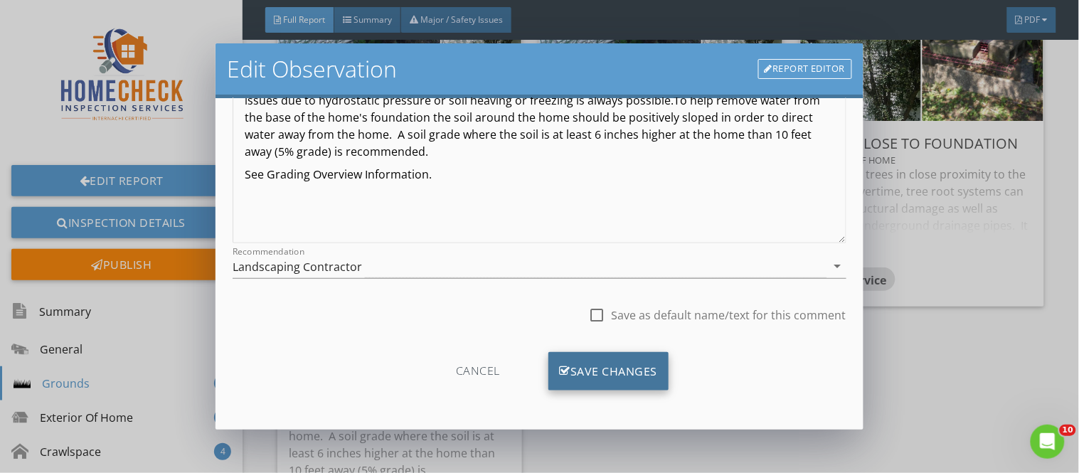
type input "right side driveway, left side of home"
click at [604, 375] on div "Save Changes" at bounding box center [608, 371] width 121 height 38
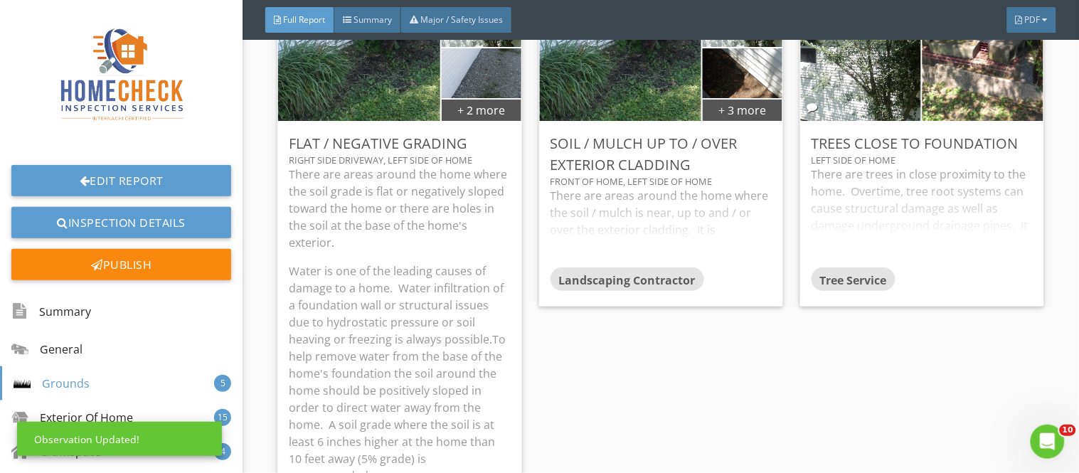
scroll to position [60, 0]
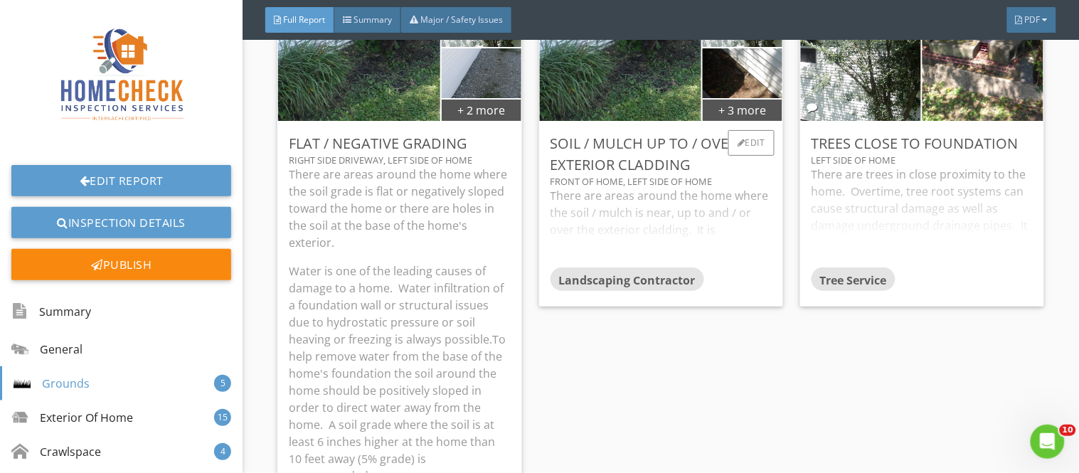
click at [651, 204] on div "There are areas around the home where the soil / mulch is near, up to and / or …" at bounding box center [660, 227] width 221 height 80
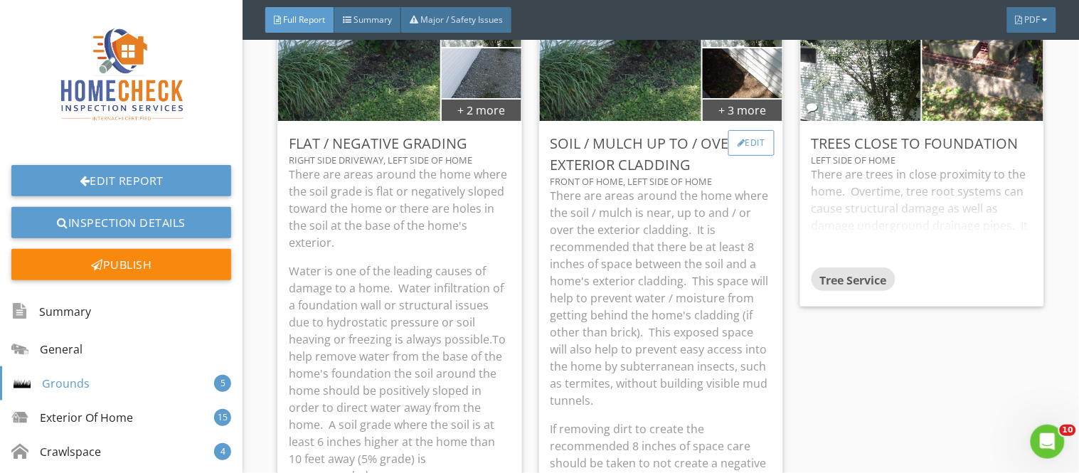
click at [755, 138] on div "Edit" at bounding box center [751, 143] width 46 height 26
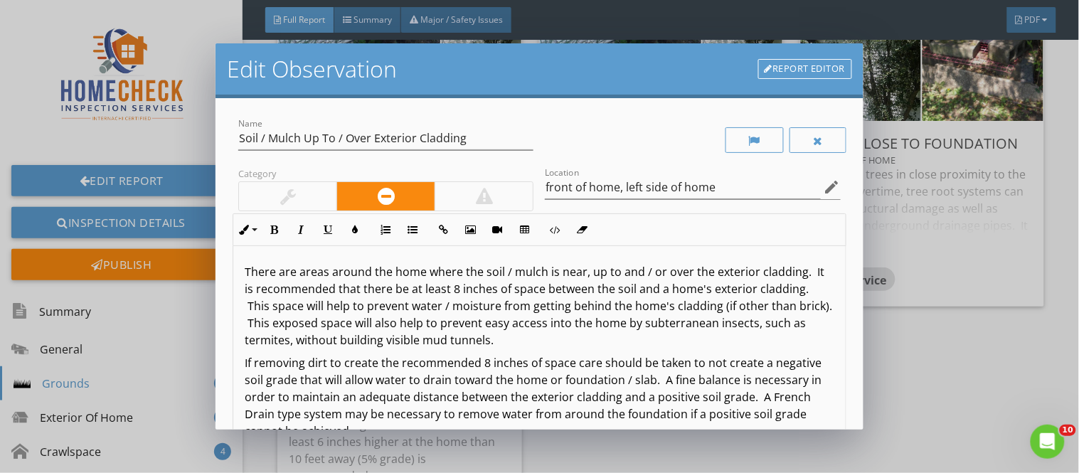
click at [250, 273] on p "There are areas around the home where the soil / mulch is near, up to and / or …" at bounding box center [539, 305] width 589 height 85
click at [244, 272] on div "There are areas around the home where the soil / mulch is near, up to and / or …" at bounding box center [539, 358] width 612 height 225
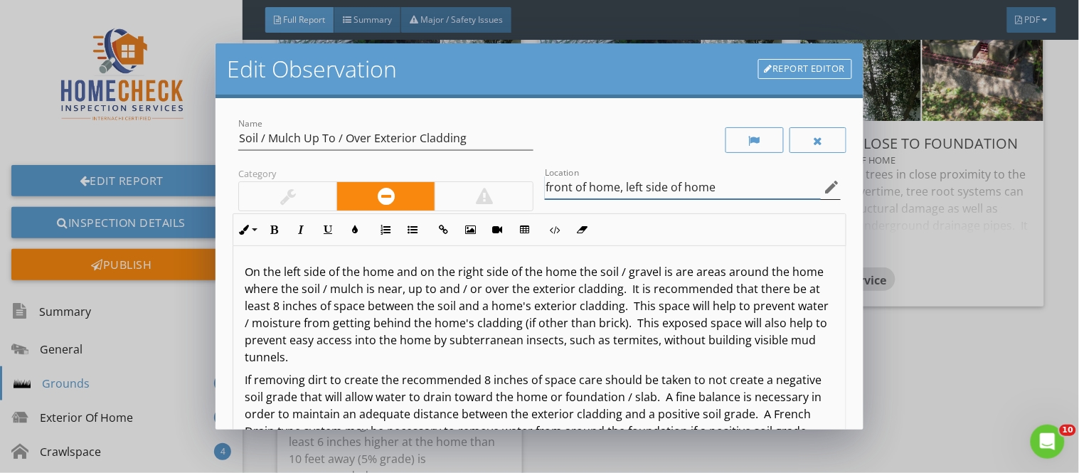
click at [545, 183] on input "front of home, left side of home" at bounding box center [682, 187] width 275 height 23
click at [711, 189] on input "front of home, left side of home" at bounding box center [682, 187] width 275 height 23
type input "front of home, left side of home, right side of home"
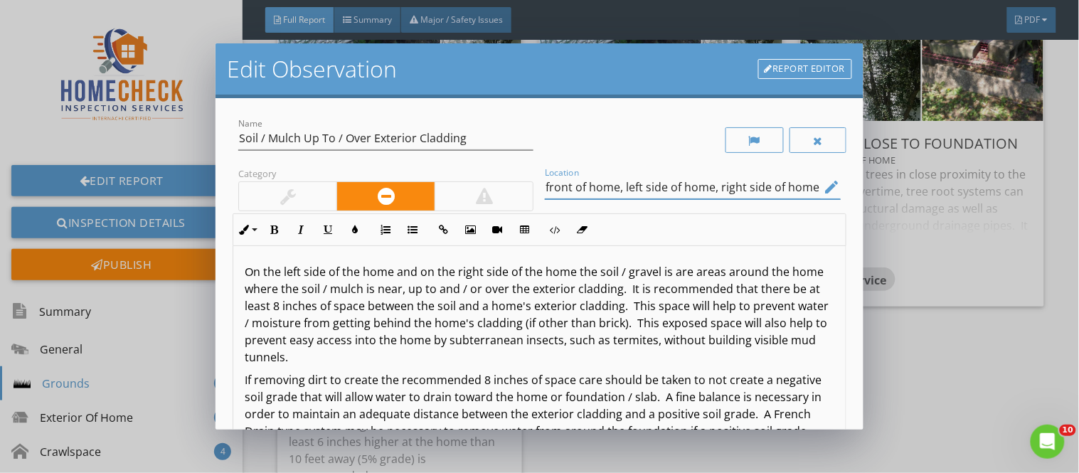
click at [459, 276] on p "On the left side of the home and on the right side of the home the soil / grave…" at bounding box center [539, 314] width 589 height 102
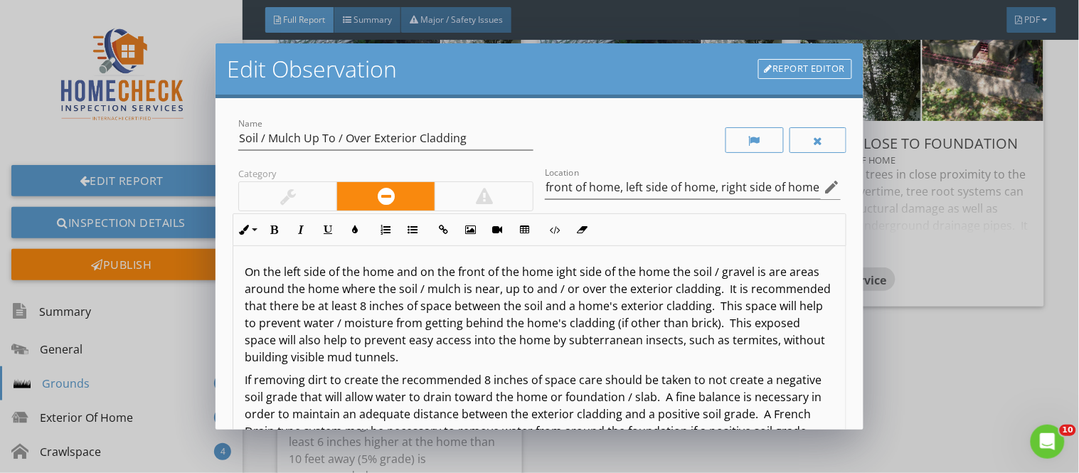
click at [324, 277] on p "On the left side of the home and on the front of the home ight side of the home…" at bounding box center [539, 314] width 589 height 102
drag, startPoint x: 552, startPoint y: 275, endPoint x: 614, endPoint y: 277, distance: 62.6
click at [614, 277] on p "On the left side of the home and on the front of the home ight side of the home…" at bounding box center [539, 314] width 589 height 102
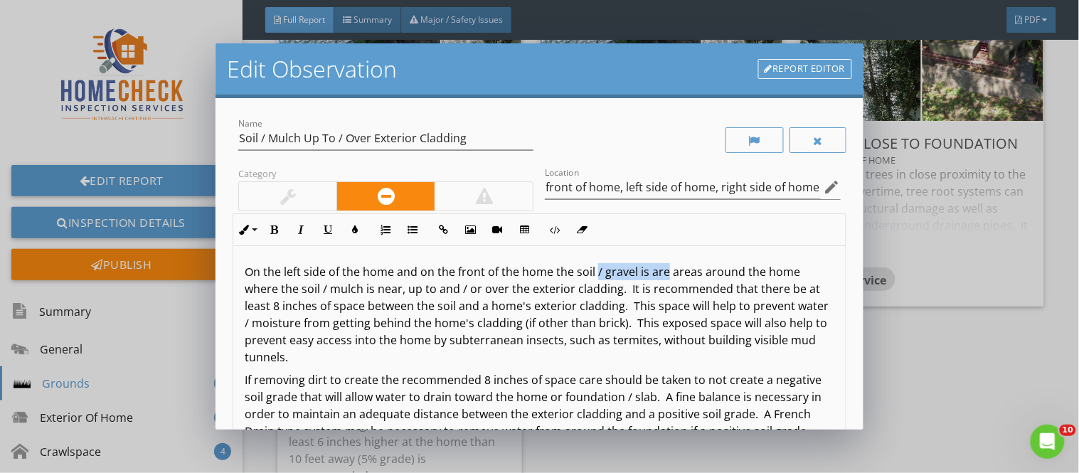
drag, startPoint x: 595, startPoint y: 276, endPoint x: 666, endPoint y: 272, distance: 71.2
click at [666, 272] on p "On the left side of the home and on the front of the home the soil / gravel is …" at bounding box center [539, 314] width 589 height 102
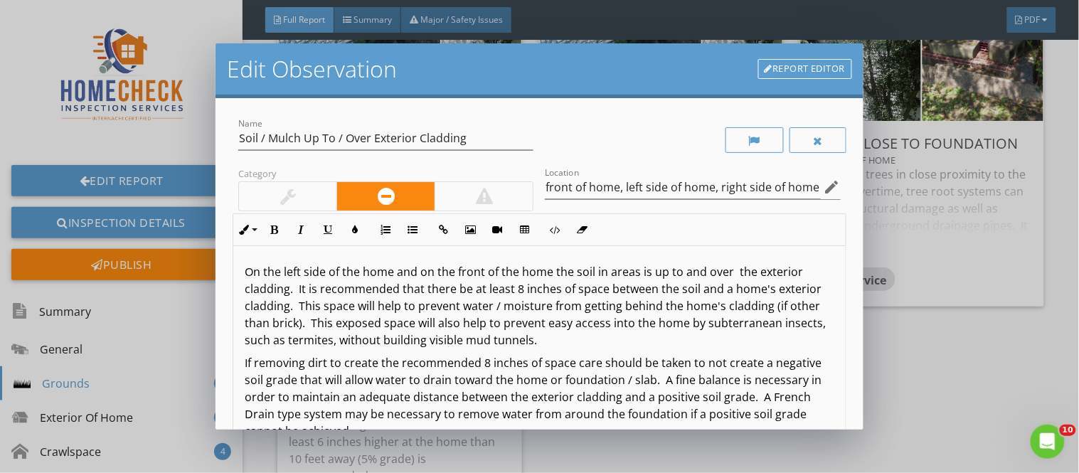
click at [296, 293] on p "On the left side of the home and on the front of the home the soil in areas is …" at bounding box center [539, 305] width 589 height 85
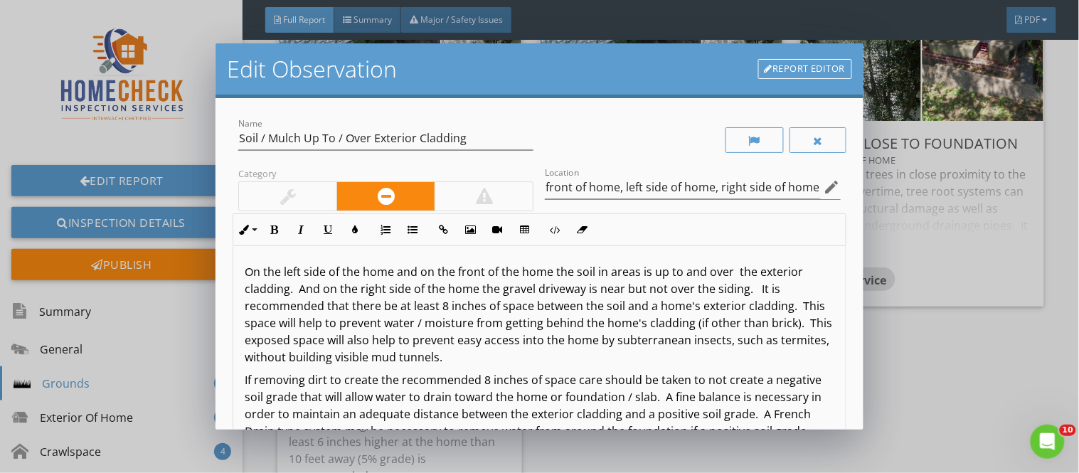
click at [732, 272] on p "On the left side of the home and on the front of the home the soil in areas is …" at bounding box center [539, 314] width 589 height 102
click at [713, 276] on p "On the left side of the home and on the front of the home the soil in areas is …" at bounding box center [539, 314] width 589 height 102
drag, startPoint x: 329, startPoint y: 292, endPoint x: 299, endPoint y: 295, distance: 30.8
click at [299, 295] on p "On the left side of the home and on the front of the home the soil in areas is …" at bounding box center [539, 314] width 589 height 102
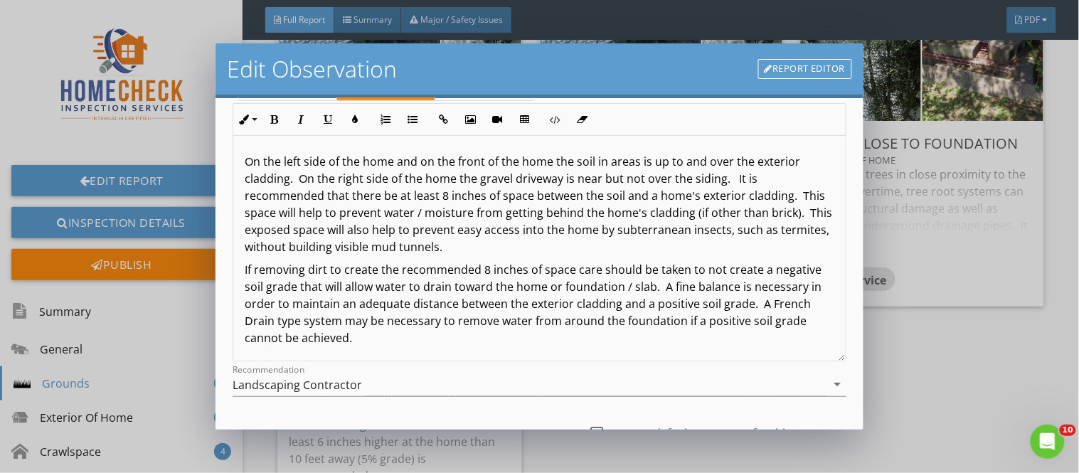
scroll to position [164, 0]
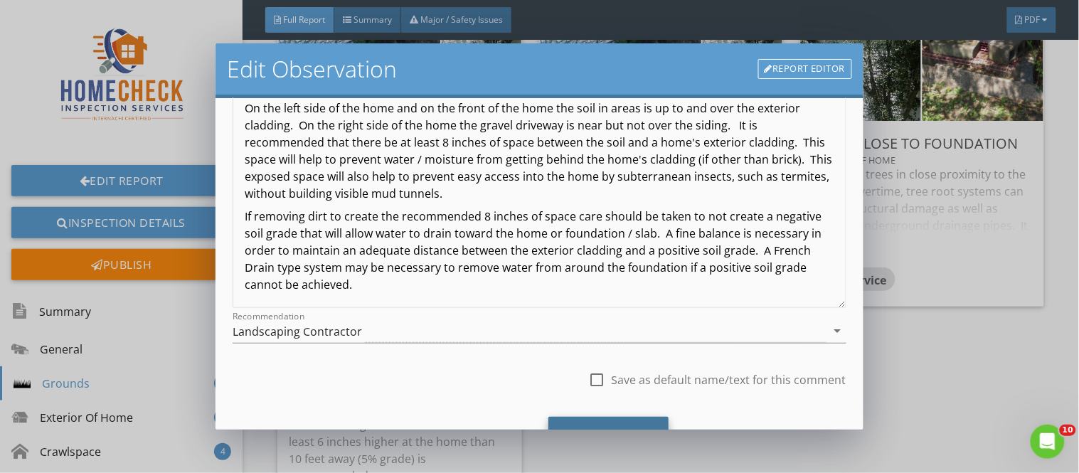
click at [624, 427] on div "Save Changes" at bounding box center [608, 436] width 121 height 38
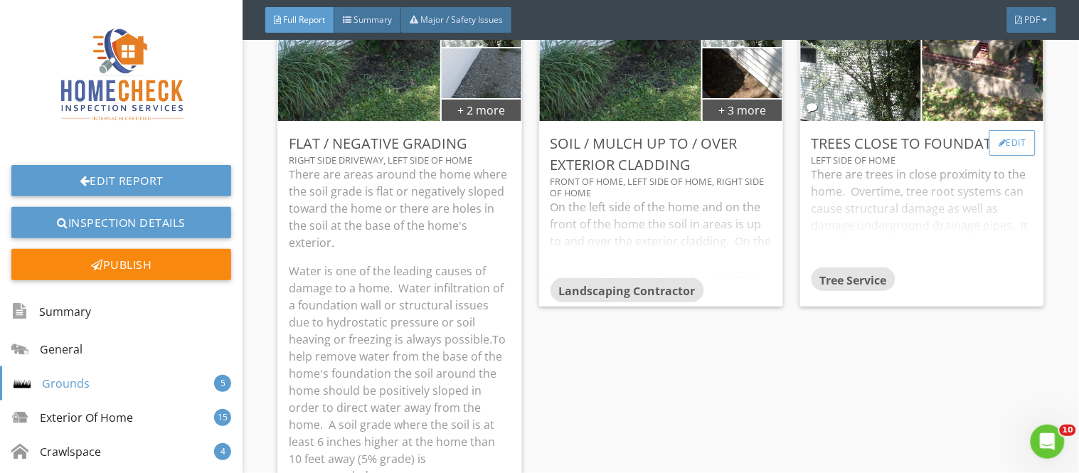
click at [1012, 144] on div "Edit" at bounding box center [1012, 143] width 46 height 26
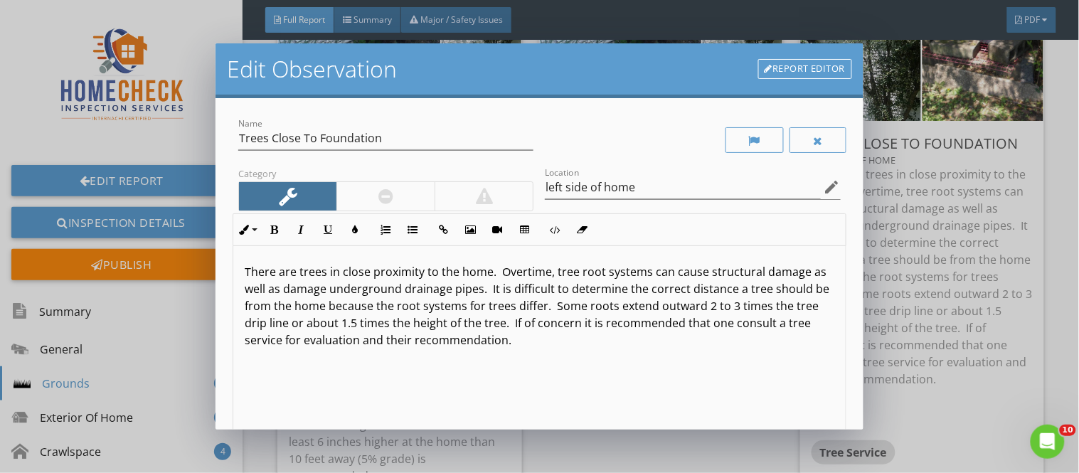
click at [488, 275] on p "There are trees in close proximity to the home. Overtime, tree root systems can…" at bounding box center [539, 305] width 589 height 85
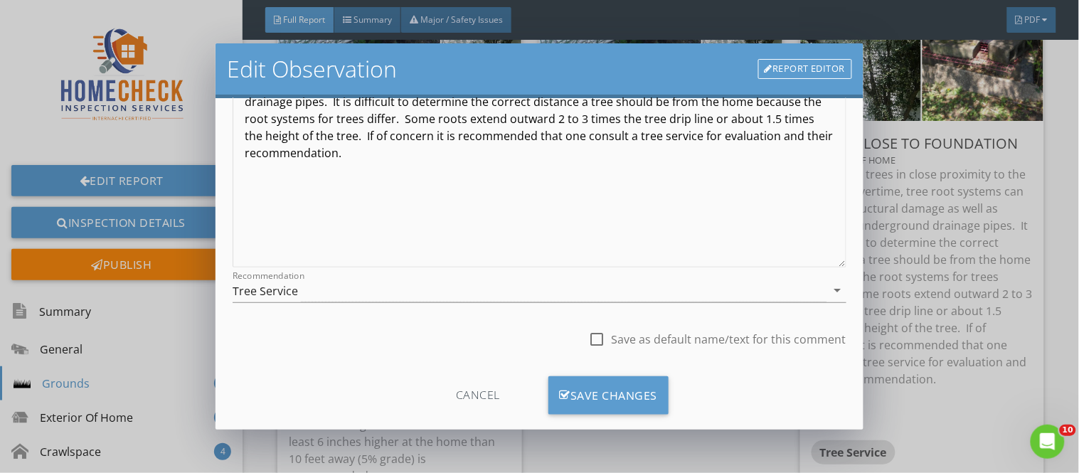
scroll to position [229, 0]
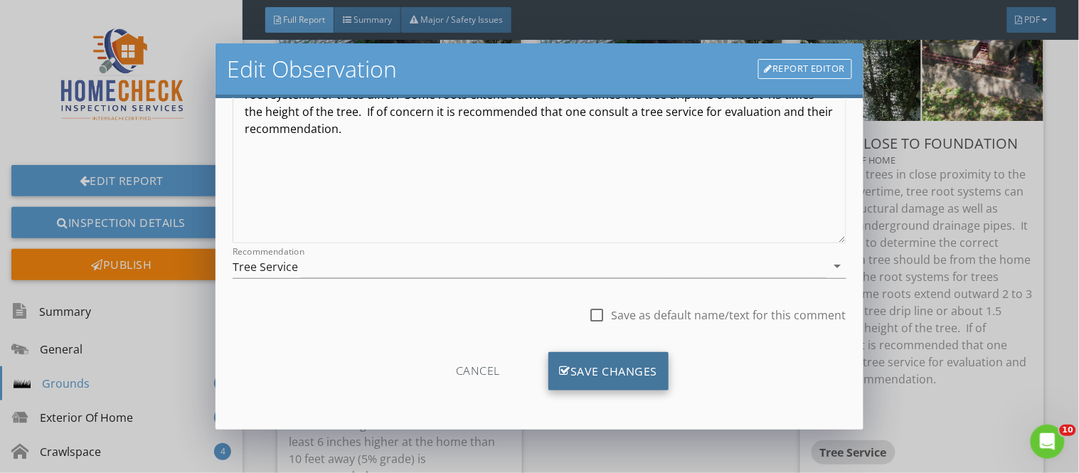
click at [627, 371] on div "Save Changes" at bounding box center [608, 371] width 121 height 38
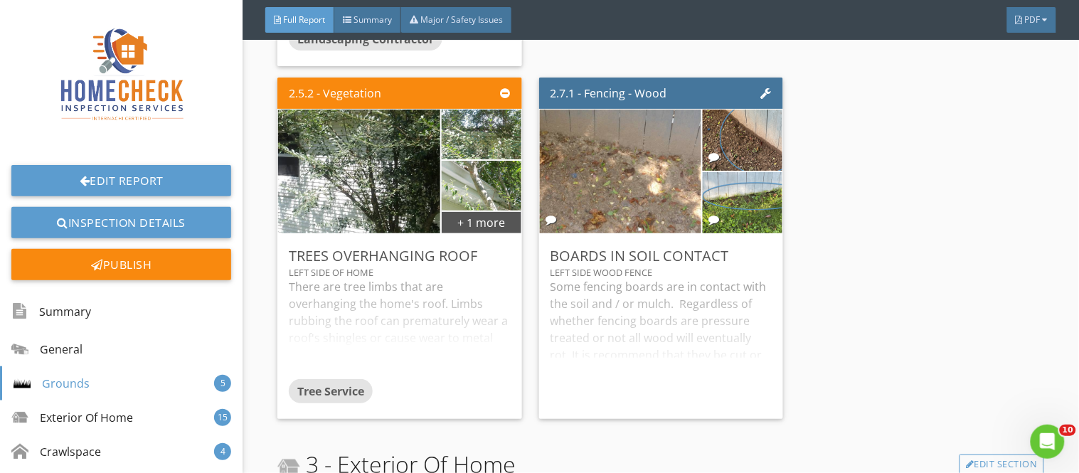
scroll to position [4330, 0]
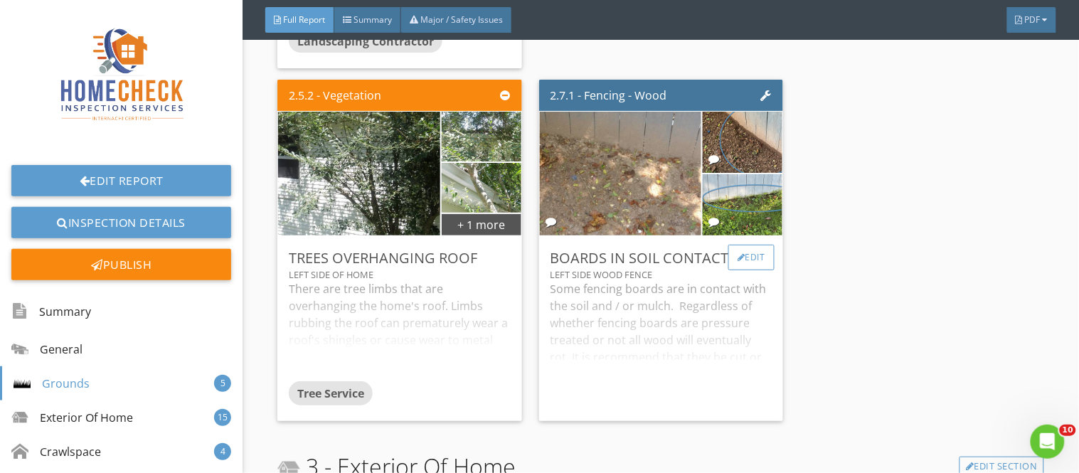
click at [750, 253] on div "Edit" at bounding box center [751, 258] width 46 height 26
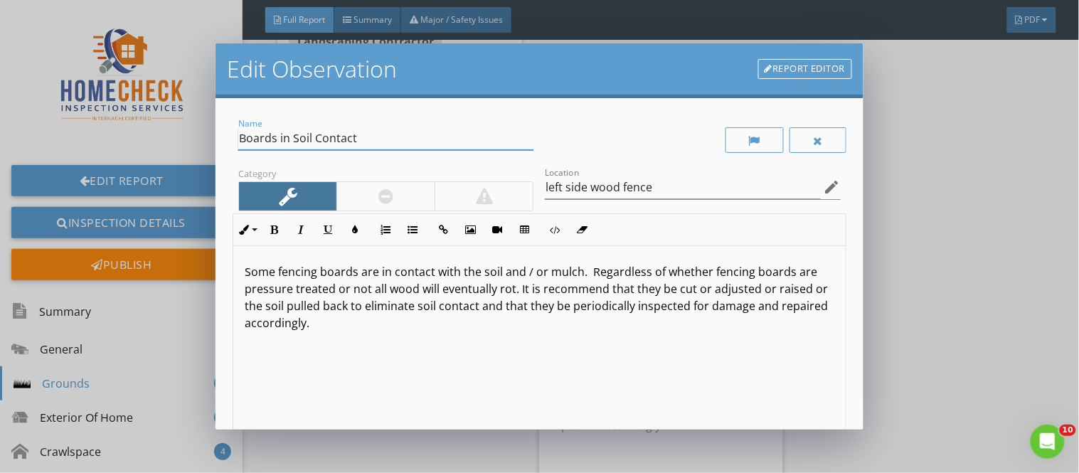
click at [243, 133] on input "Boards in Soil Contact" at bounding box center [385, 138] width 295 height 23
type input "Wood Fencing Boards in Soil Contact"
click at [275, 273] on p "Some fencing boards are in contact with the soil and / or mulch. Regardless of …" at bounding box center [539, 297] width 589 height 68
click at [388, 275] on p "Some wood fencing boards are in contact with the soil and / or mulch. Regardles…" at bounding box center [539, 297] width 589 height 68
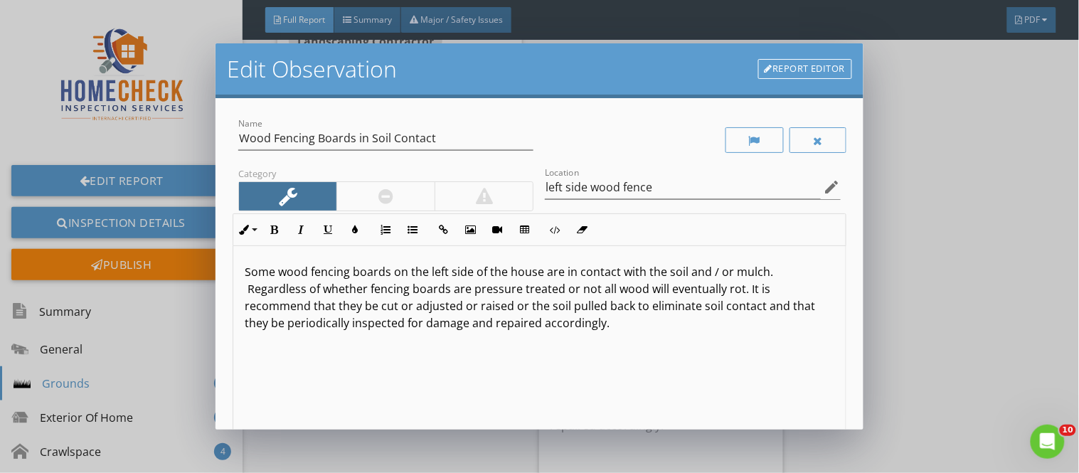
click at [683, 272] on p "Some wood fencing boards on the left side of the house are in contact with the …" at bounding box center [539, 297] width 589 height 68
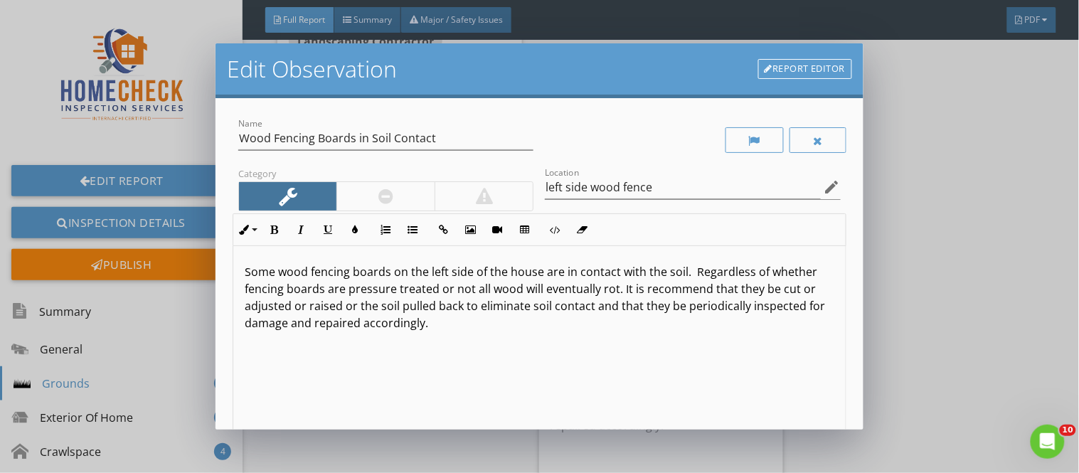
click at [681, 272] on p "Some wood fencing boards on the left side of the house are in contact with the …" at bounding box center [539, 297] width 589 height 68
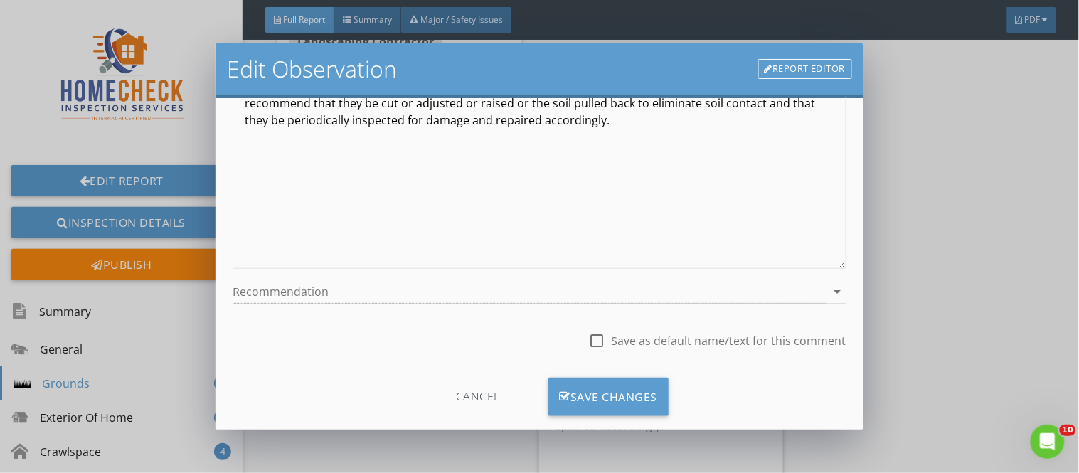
scroll to position [229, 0]
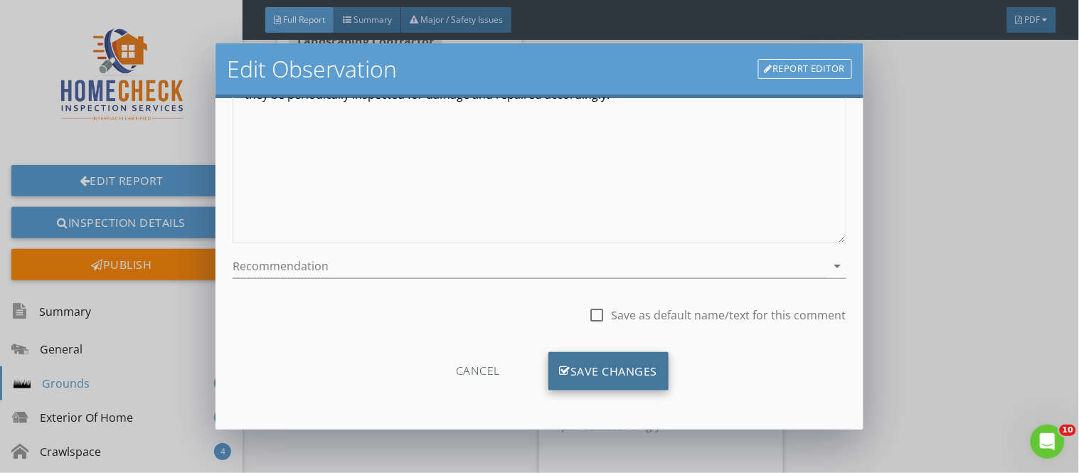
click at [630, 366] on div "Save Changes" at bounding box center [608, 371] width 121 height 38
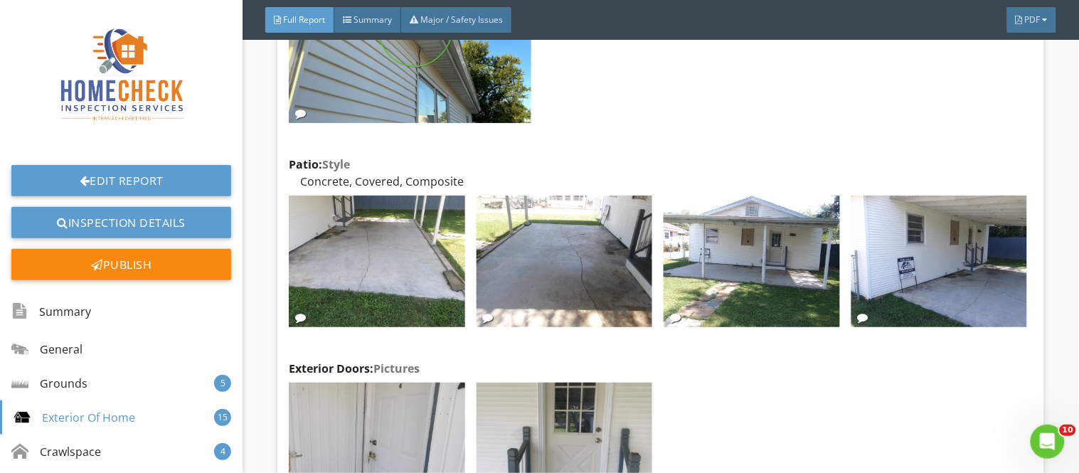
scroll to position [5974, 0]
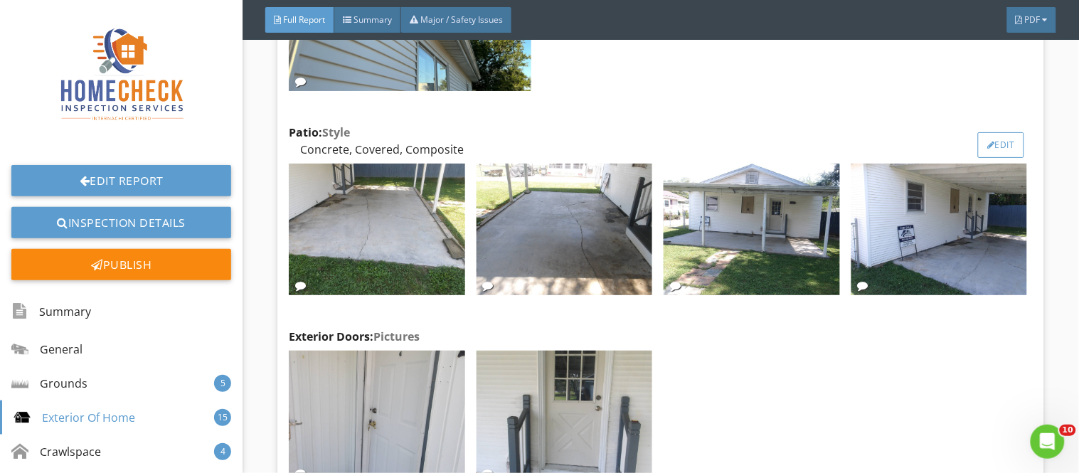
click at [978, 132] on div "Edit" at bounding box center [1001, 145] width 46 height 26
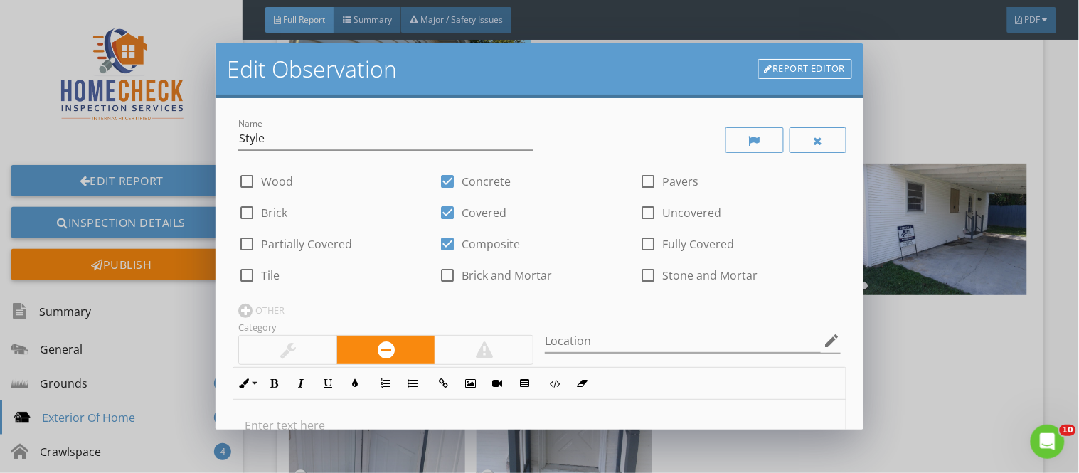
click at [448, 245] on div at bounding box center [447, 244] width 24 height 24
checkbox input "false"
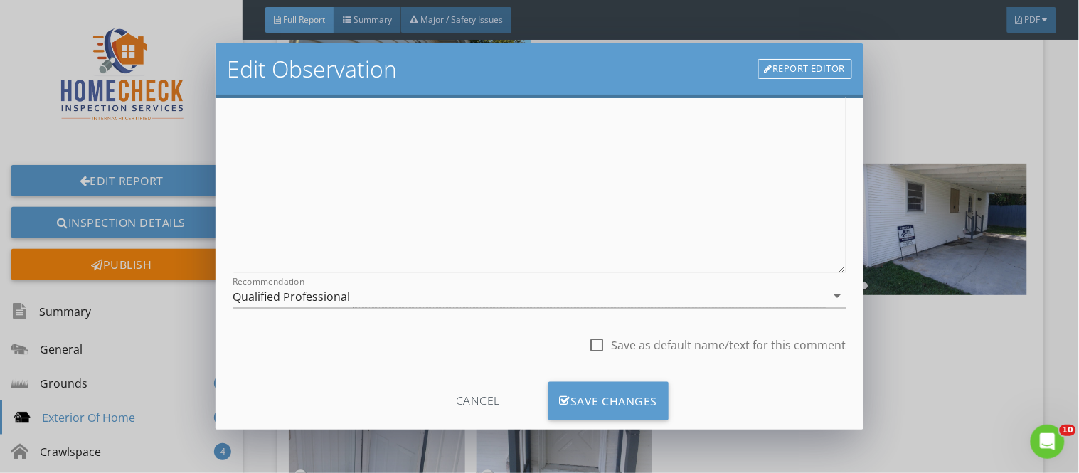
scroll to position [367, 0]
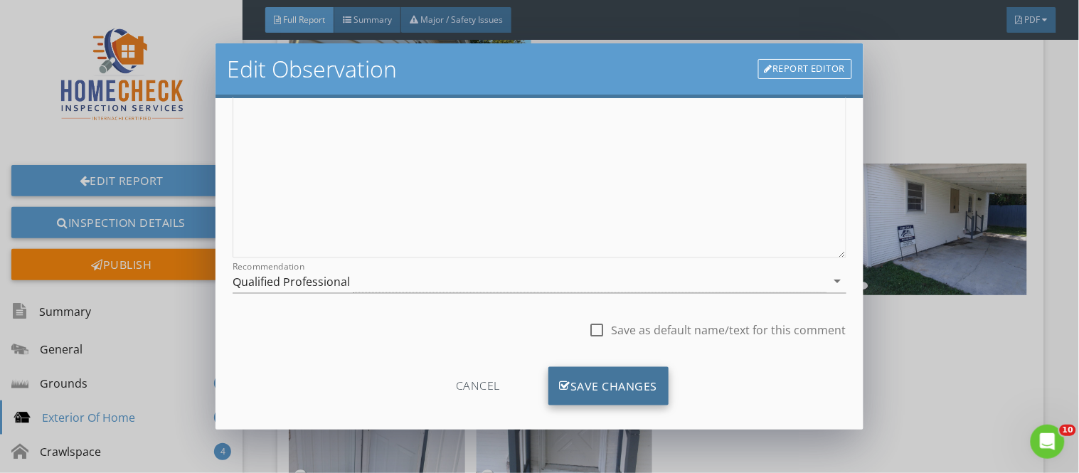
click at [624, 380] on div "Save Changes" at bounding box center [608, 386] width 121 height 38
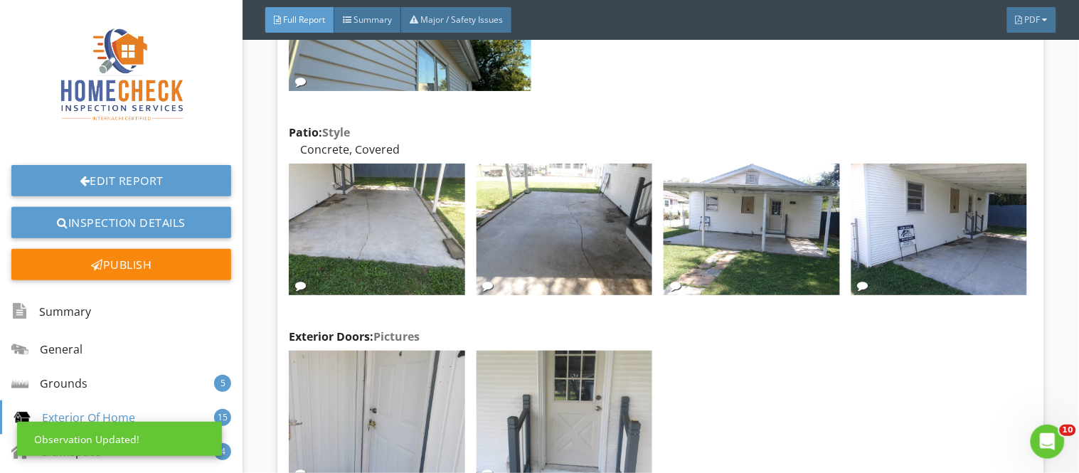
scroll to position [214, 0]
click at [624, 380] on div "Save Changes" at bounding box center [609, 371] width 122 height 38
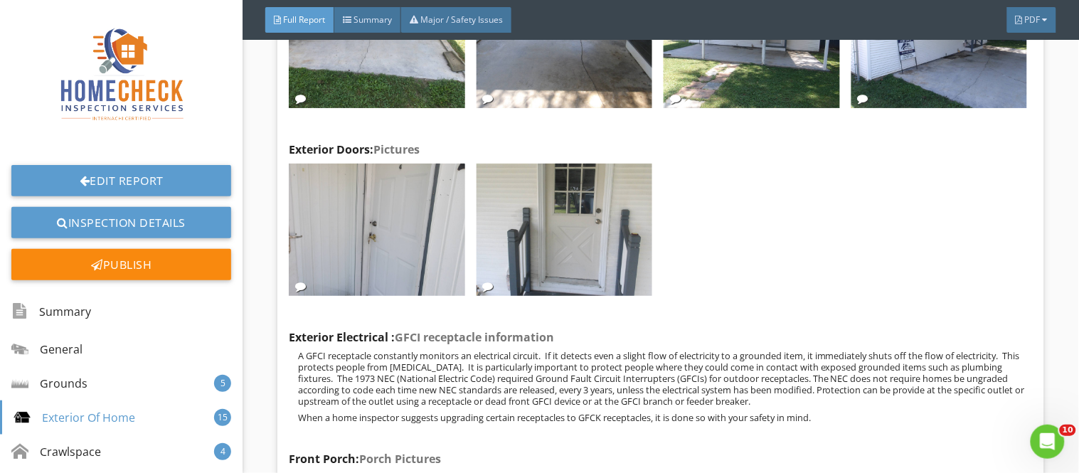
scroll to position [6163, 0]
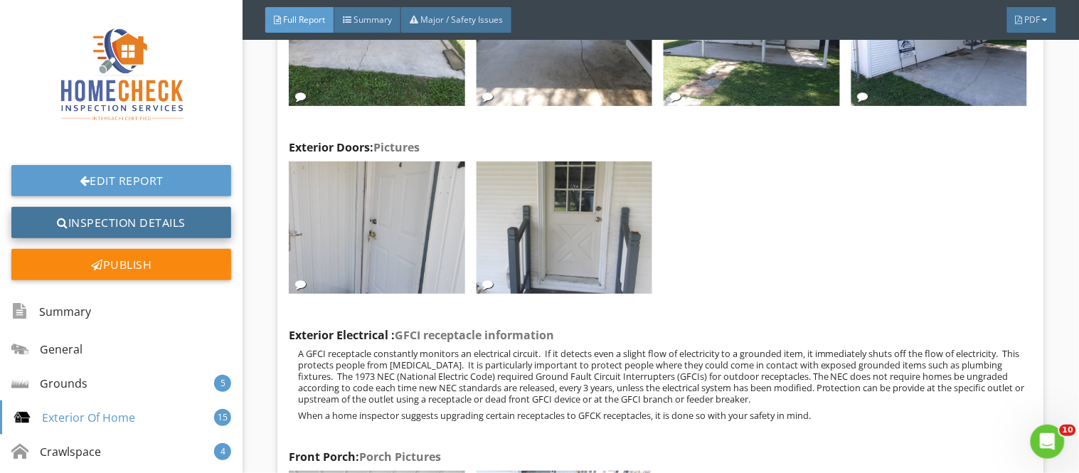
click at [149, 214] on link "Inspection Details" at bounding box center [121, 222] width 220 height 31
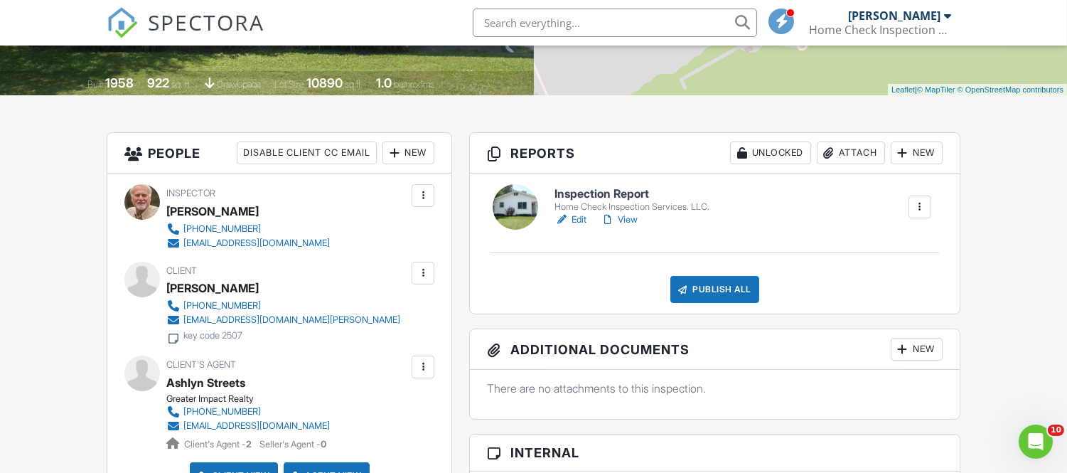
scroll to position [316, 0]
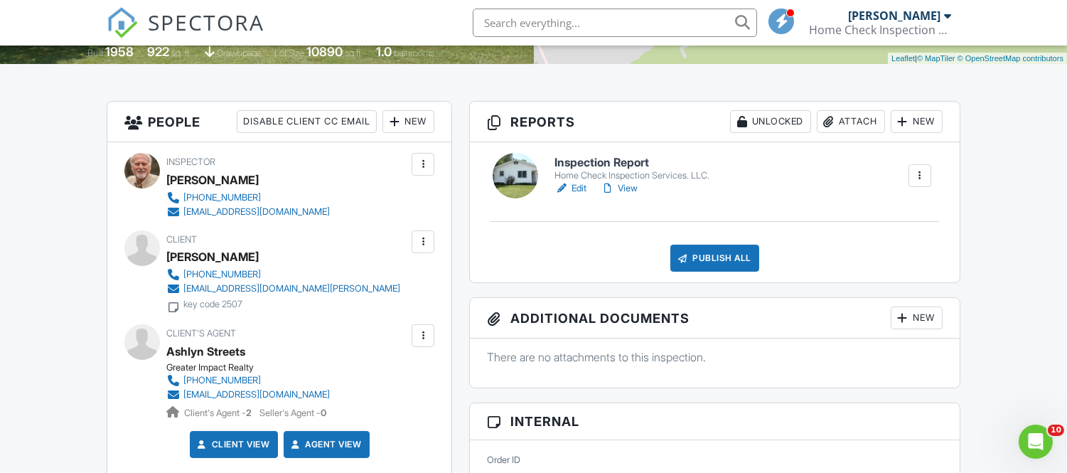
click at [574, 191] on link "Edit" at bounding box center [571, 188] width 32 height 14
click at [0, 0] on div at bounding box center [0, 0] width 0 height 0
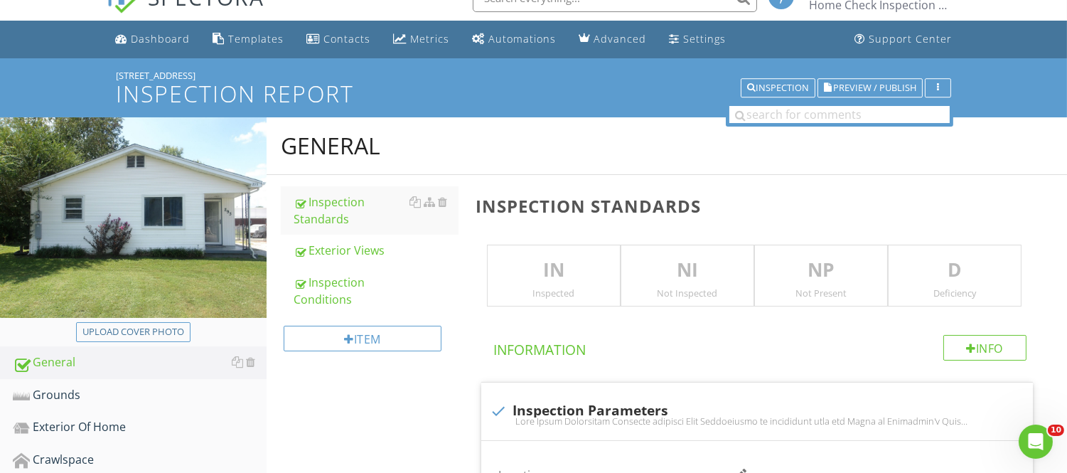
scroll to position [22, 0]
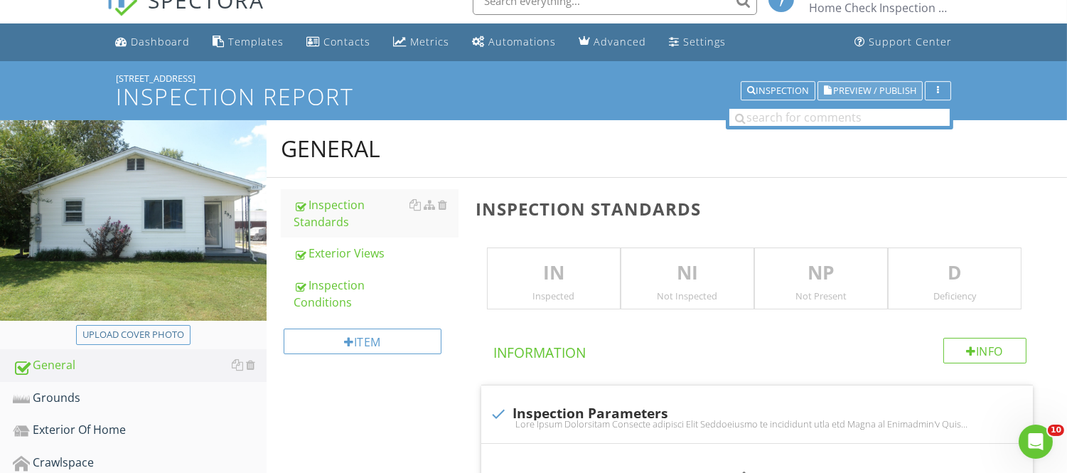
click at [843, 88] on span "Preview / Publish" at bounding box center [874, 90] width 83 height 9
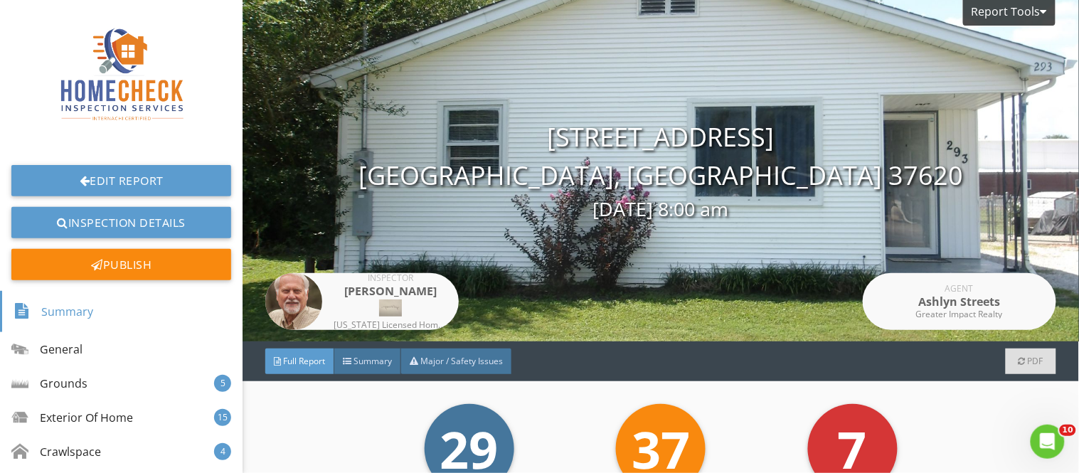
click at [299, 356] on span "Full Report" at bounding box center [304, 361] width 42 height 12
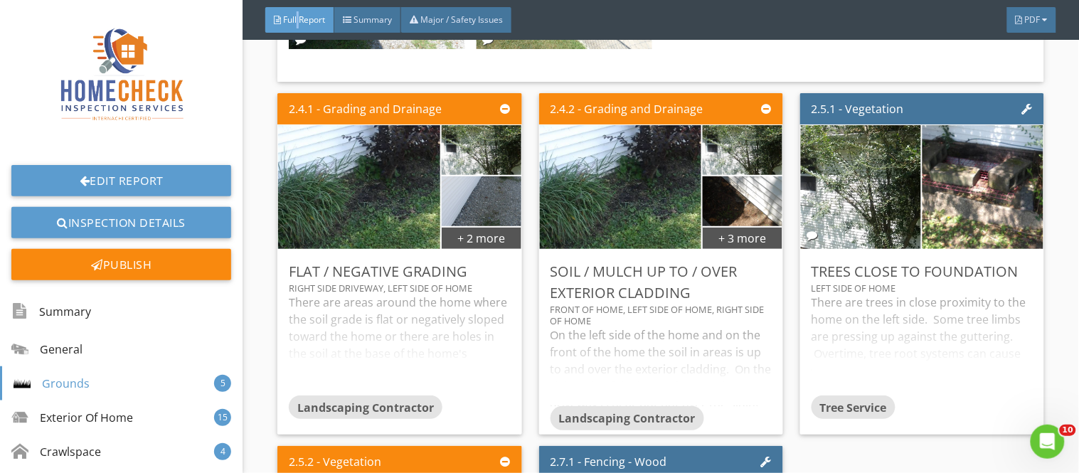
scroll to position [3666, 0]
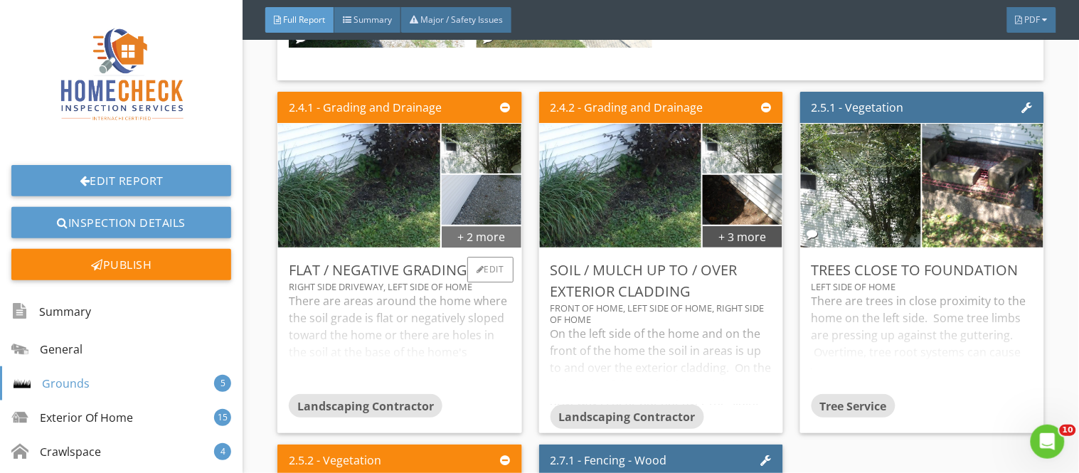
click at [479, 225] on div "+ 2 more" at bounding box center [482, 236] width 80 height 23
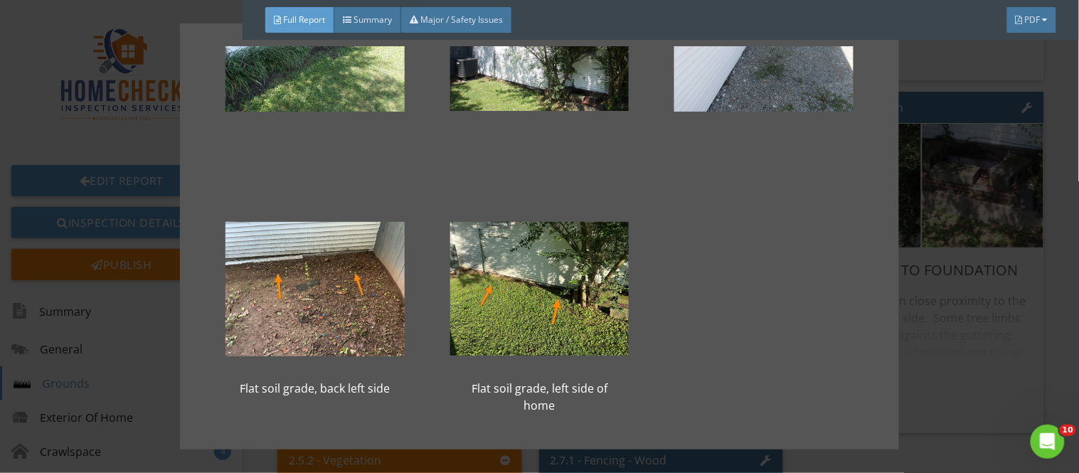
scroll to position [111, 0]
click at [957, 326] on div "Flat soil grade, back left side Flat soil grade, left side of home" at bounding box center [539, 236] width 1079 height 473
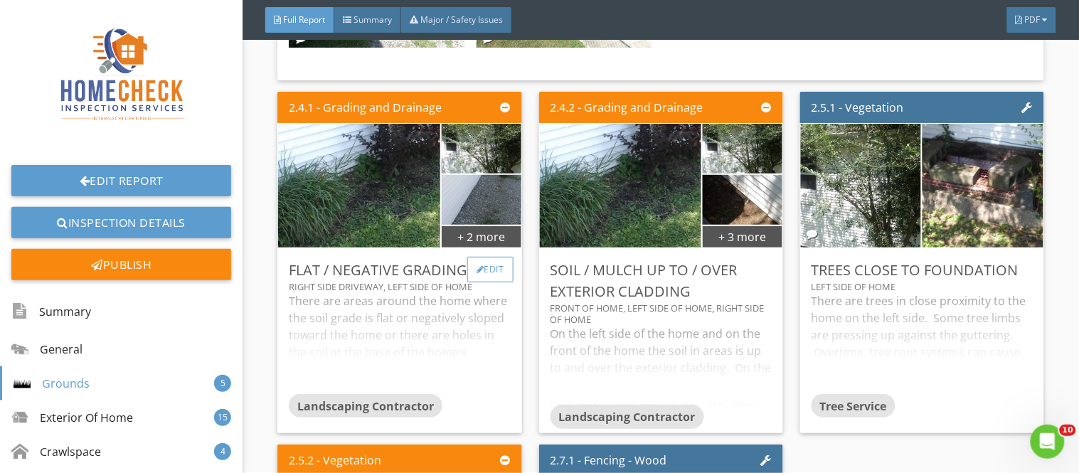
click at [487, 258] on div "Edit" at bounding box center [490, 270] width 46 height 26
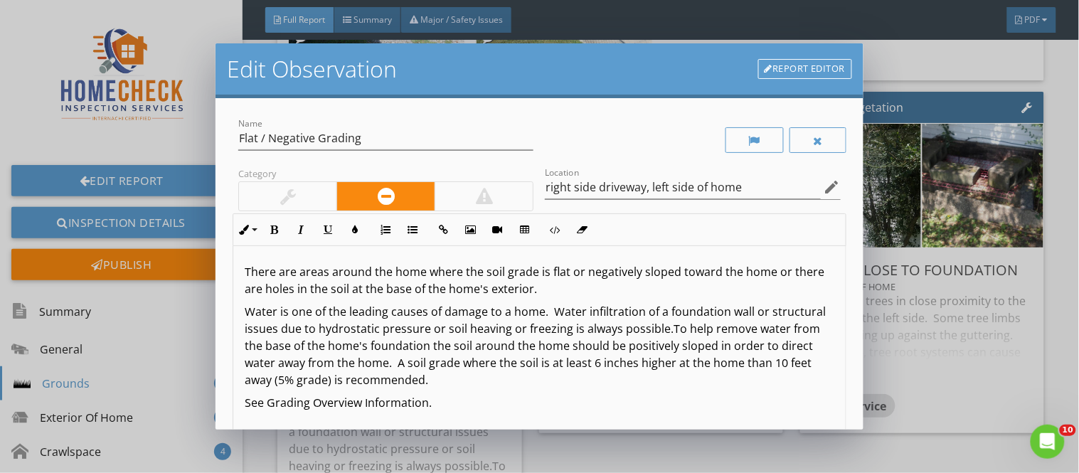
click at [243, 273] on div "There are areas around the home where the soil grade is flat or negatively slop…" at bounding box center [539, 358] width 612 height 225
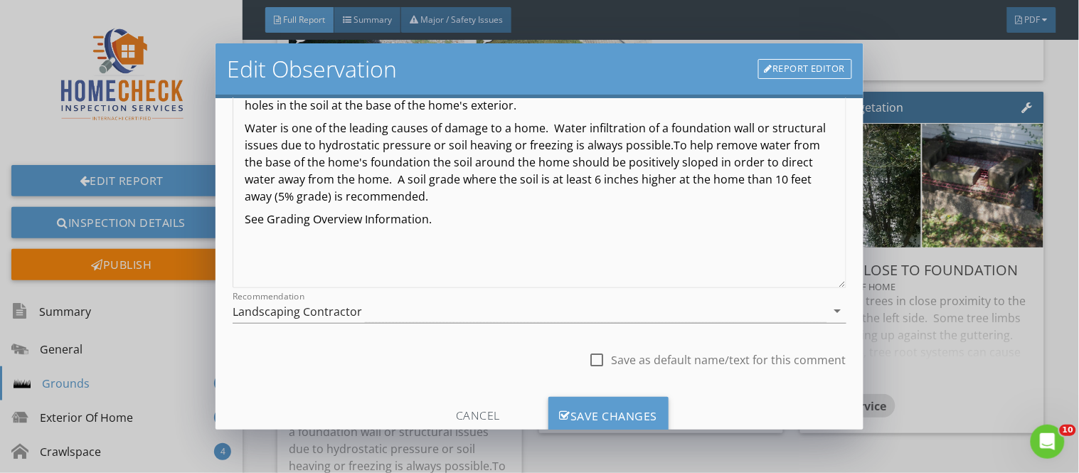
scroll to position [229, 0]
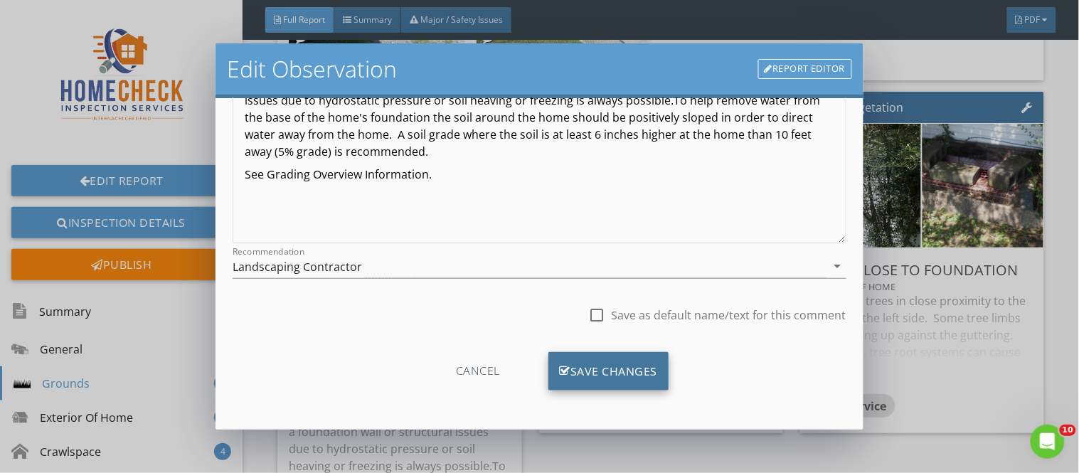
click at [600, 363] on div "Save Changes" at bounding box center [608, 371] width 121 height 38
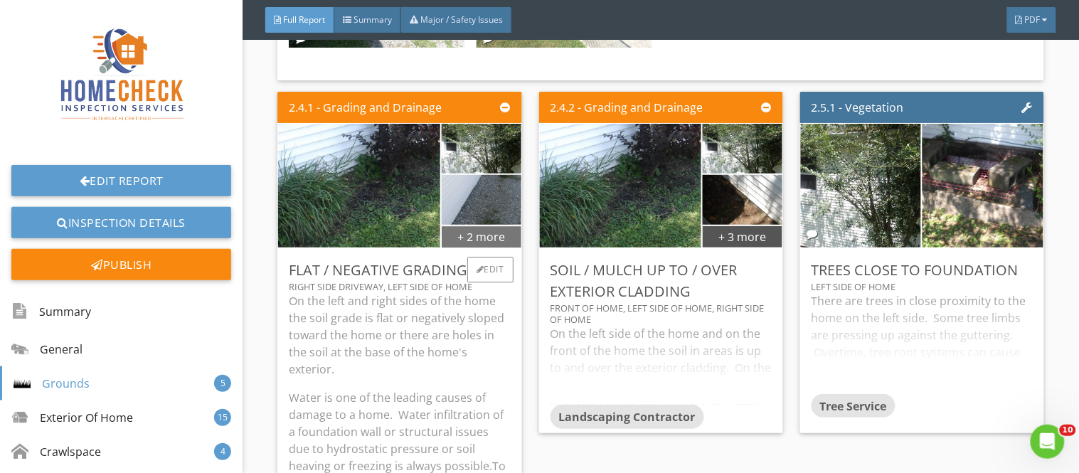
click at [479, 226] on div "+ 2 more" at bounding box center [482, 236] width 80 height 23
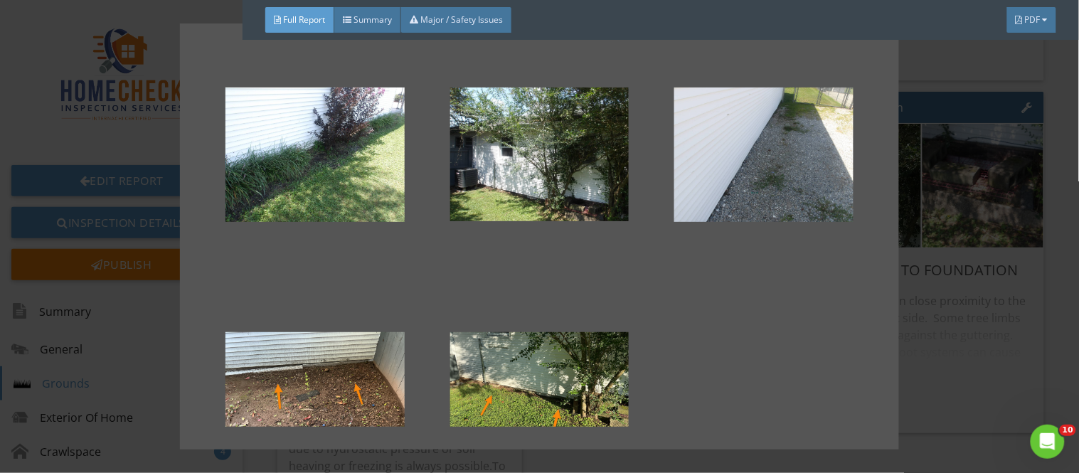
click at [927, 279] on div "Flat soil grade, back left side Flat soil grade, left side of home" at bounding box center [539, 236] width 1079 height 473
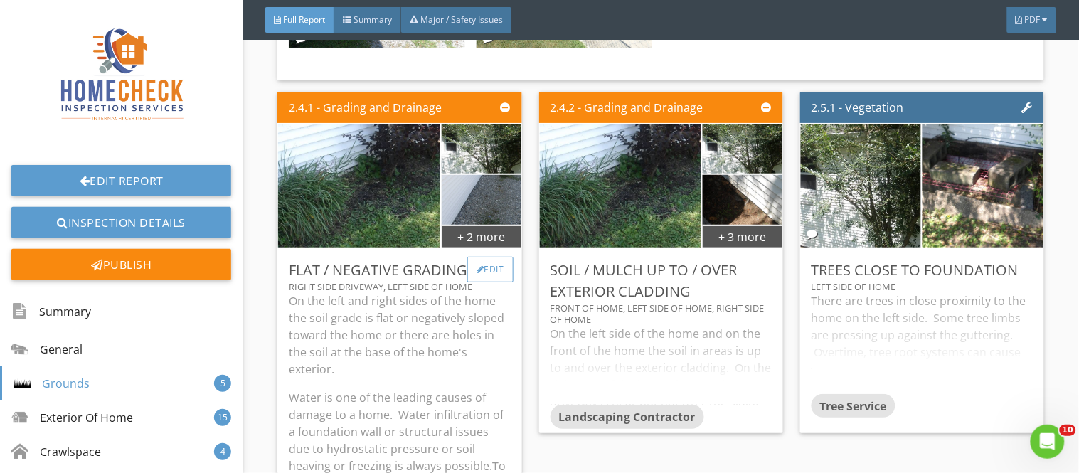
click at [487, 257] on div "Edit" at bounding box center [490, 270] width 46 height 26
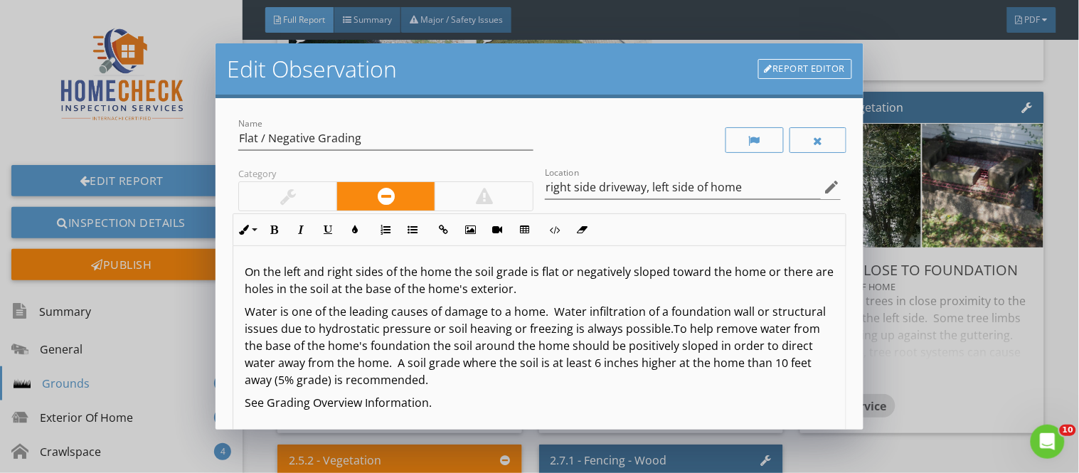
click at [788, 60] on link "Report Editor" at bounding box center [805, 69] width 94 height 20
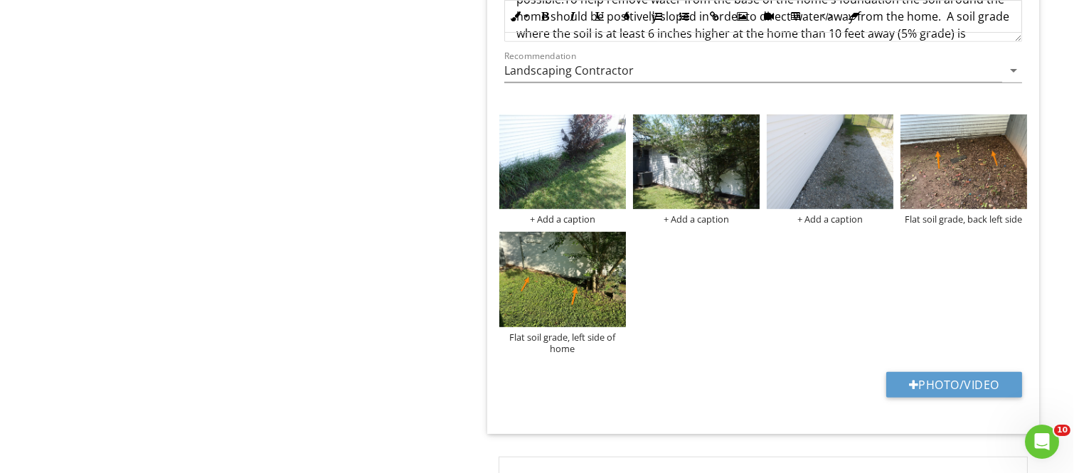
scroll to position [1617, 0]
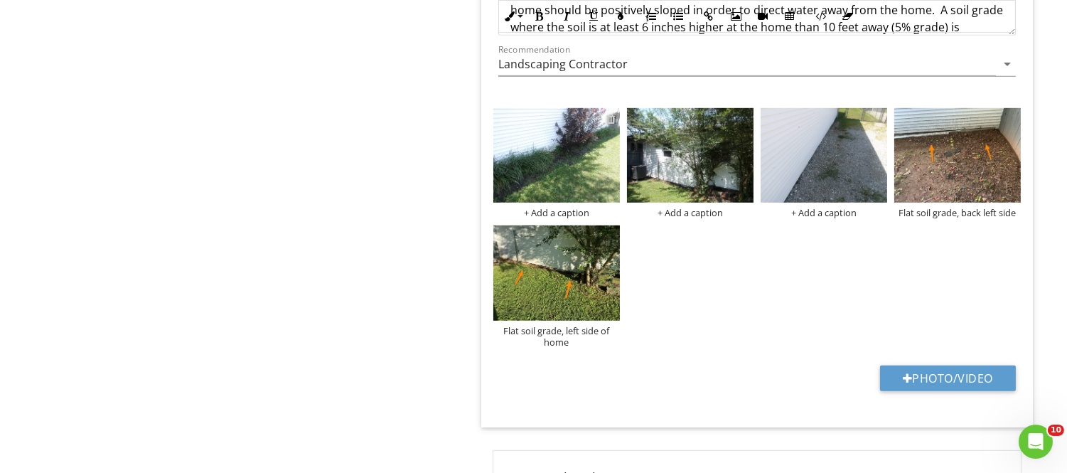
click at [608, 116] on div at bounding box center [611, 118] width 9 height 11
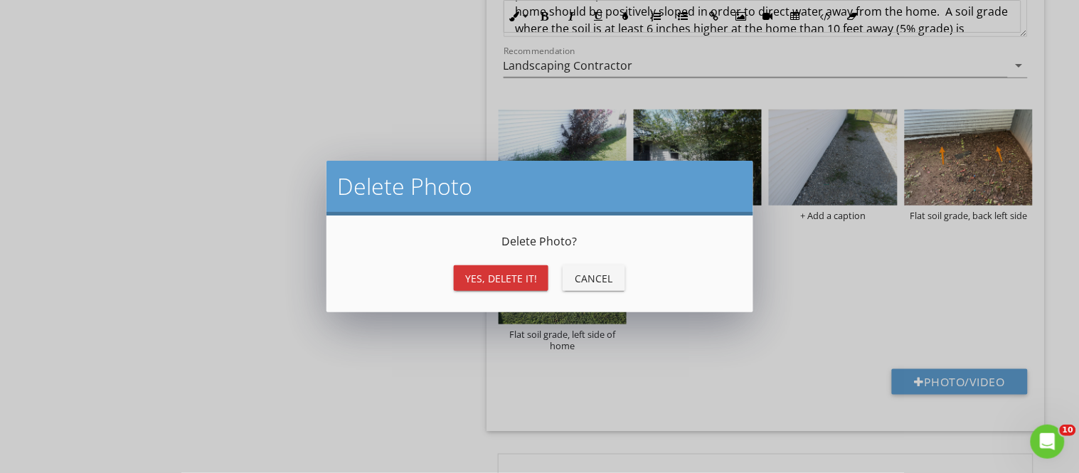
click at [499, 279] on div "Yes, Delete it!" at bounding box center [501, 278] width 72 height 15
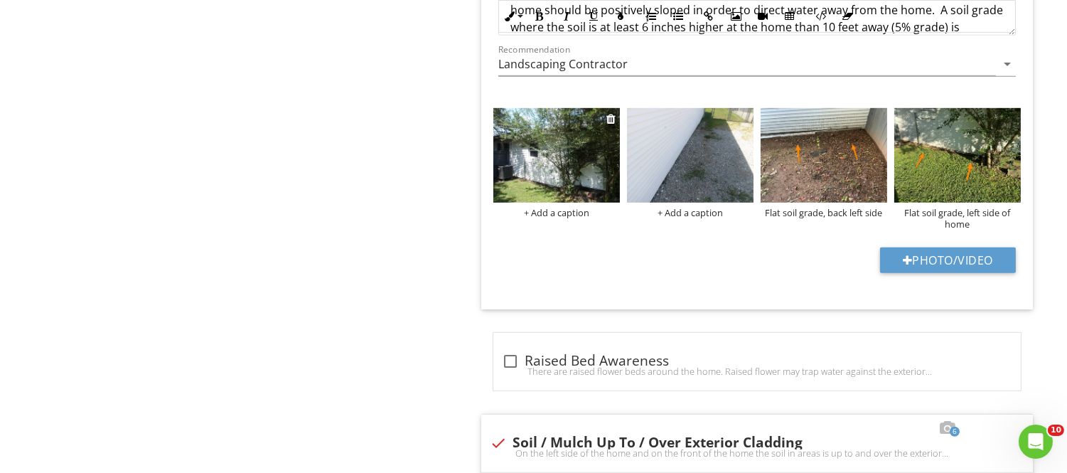
click at [538, 192] on img at bounding box center [557, 155] width 127 height 95
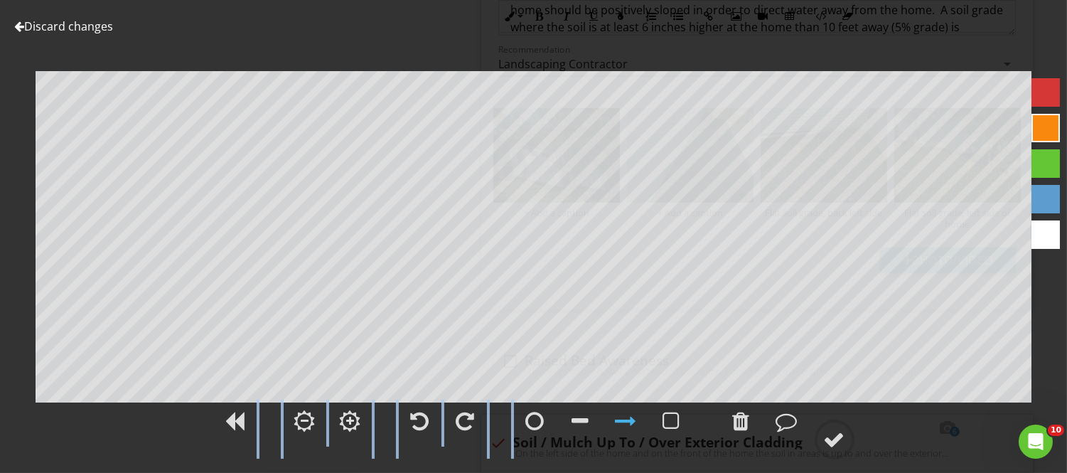
click at [532, 379] on div "Discard changes Add Location" at bounding box center [533, 236] width 1067 height 473
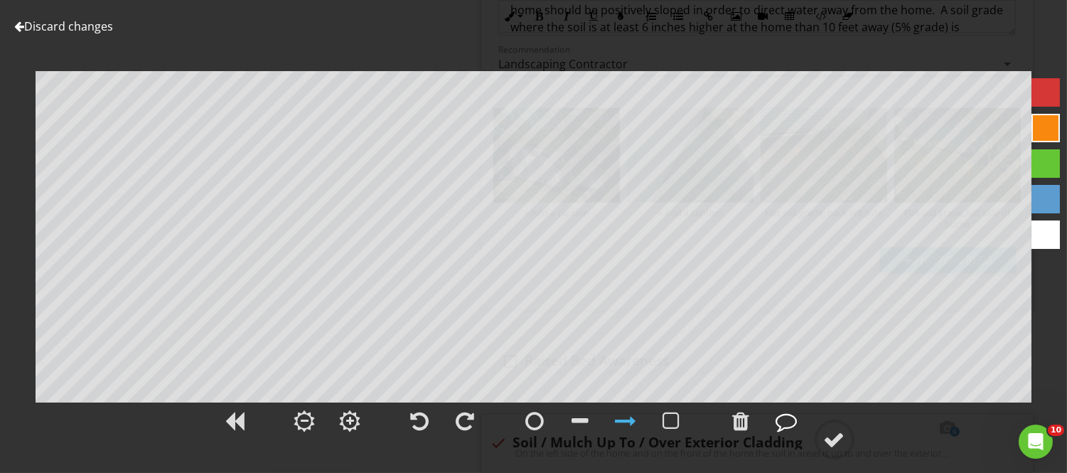
click at [784, 418] on div at bounding box center [787, 420] width 21 height 21
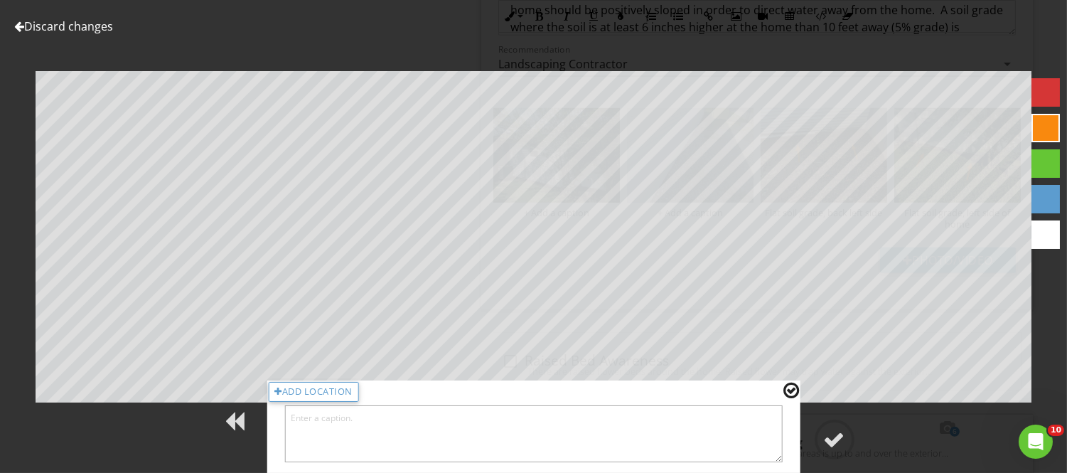
click at [727, 418] on textarea at bounding box center [533, 433] width 499 height 57
type textarea "flat soil grade, left side of home"
click at [787, 388] on div at bounding box center [792, 390] width 16 height 18
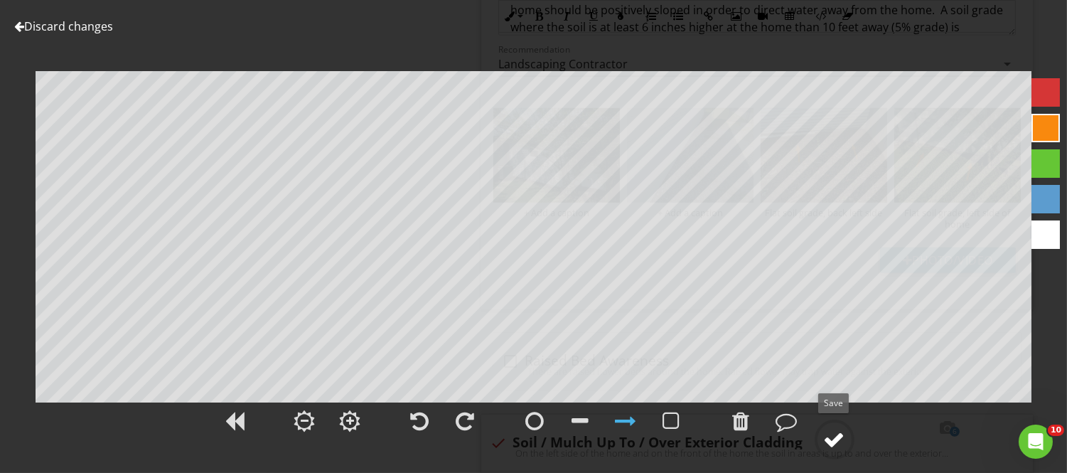
click at [833, 436] on div at bounding box center [834, 439] width 21 height 21
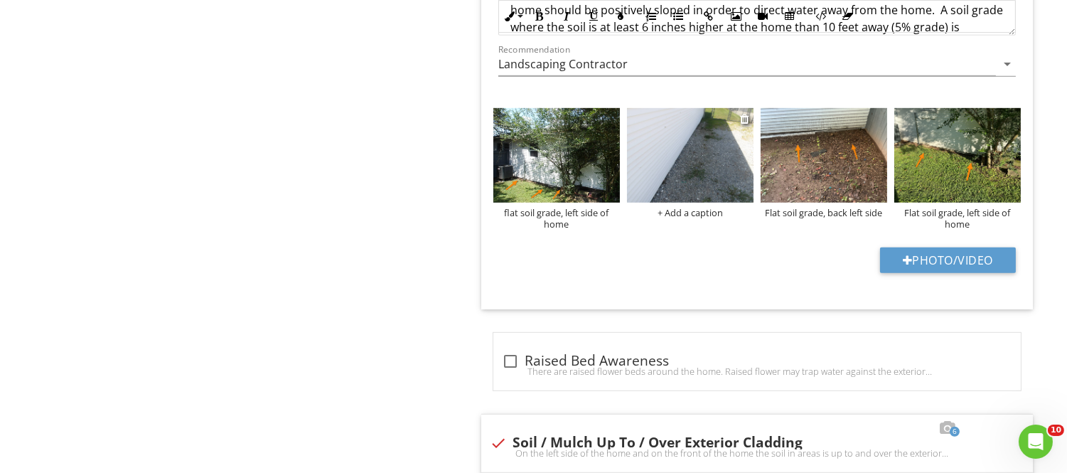
click at [684, 205] on div at bounding box center [690, 158] width 127 height 100
click at [686, 215] on div "+ Add a caption" at bounding box center [690, 212] width 127 height 11
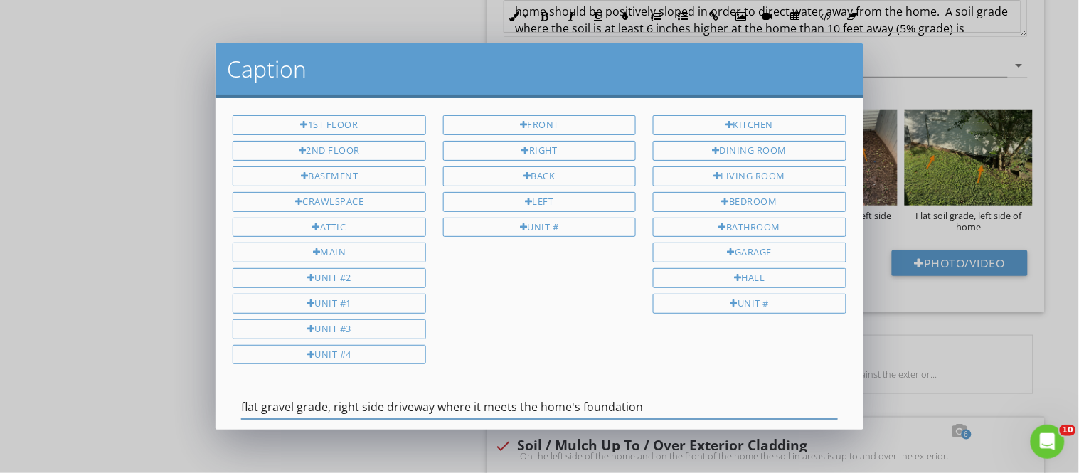
type input "flat gravel grade, right side driveway where it meets the home's foundation"
click at [850, 271] on div "1st Floor 2nd Floor Basement Crawlspace Attic Main Unit #2 Unit #1 Unit #3 Unit…" at bounding box center [538, 263] width 647 height 331
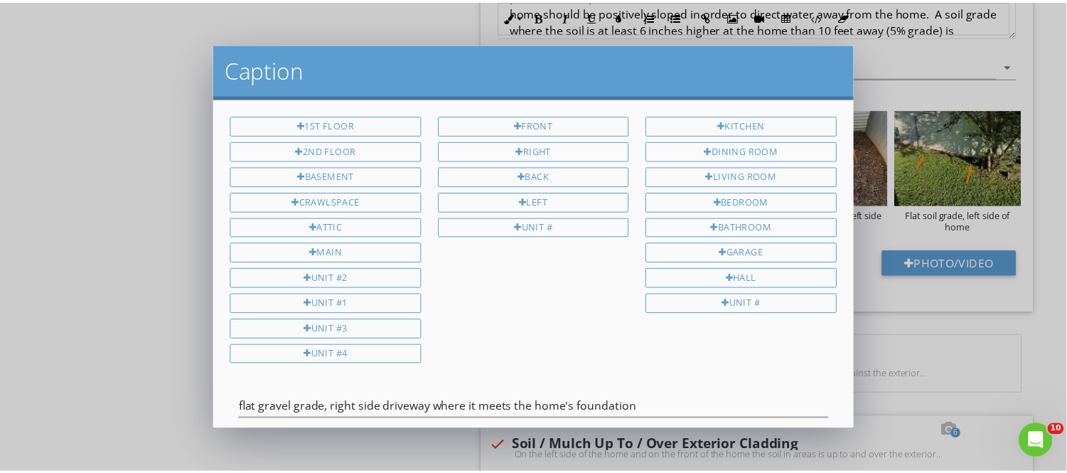
scroll to position [85, 0]
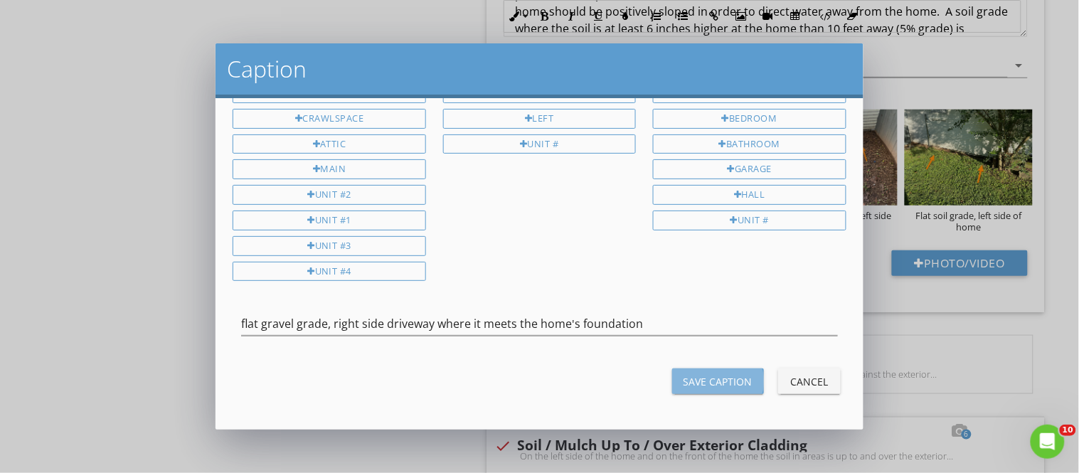
click at [735, 383] on div "Save Caption" at bounding box center [717, 381] width 69 height 15
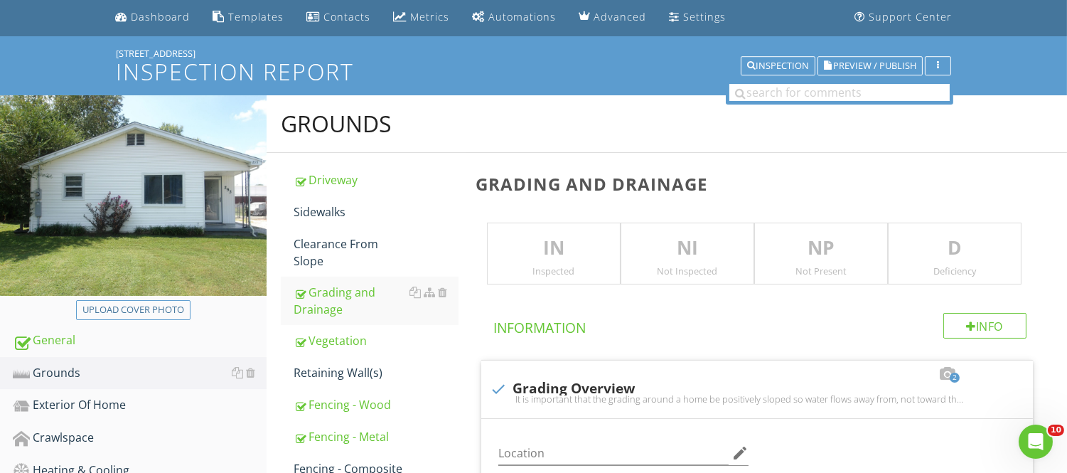
scroll to position [41, 0]
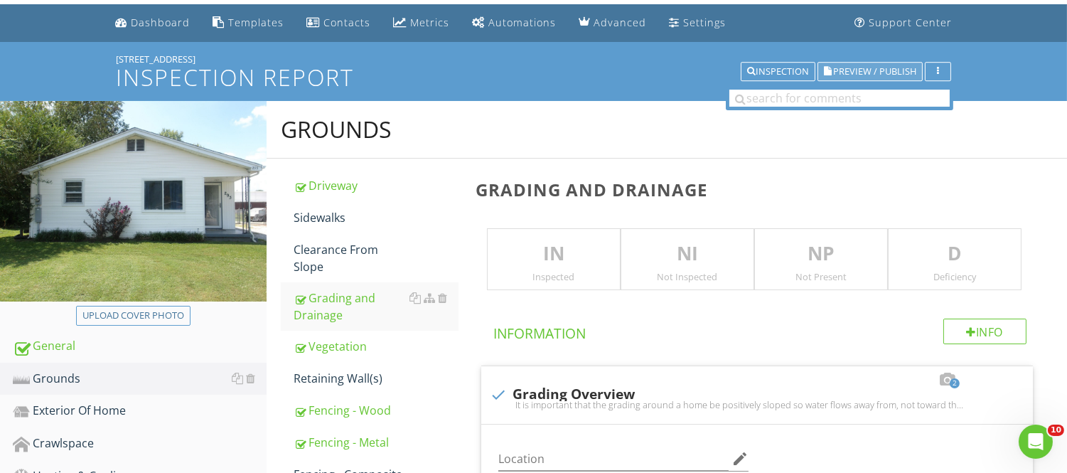
click at [840, 73] on span "Preview / Publish" at bounding box center [874, 71] width 83 height 9
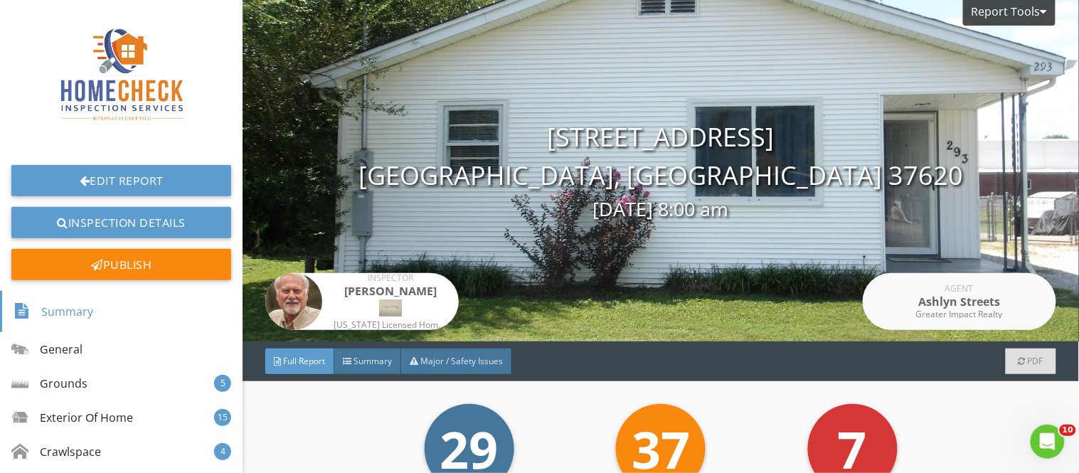
click at [401, 275] on div "Inspector" at bounding box center [391, 278] width 114 height 9
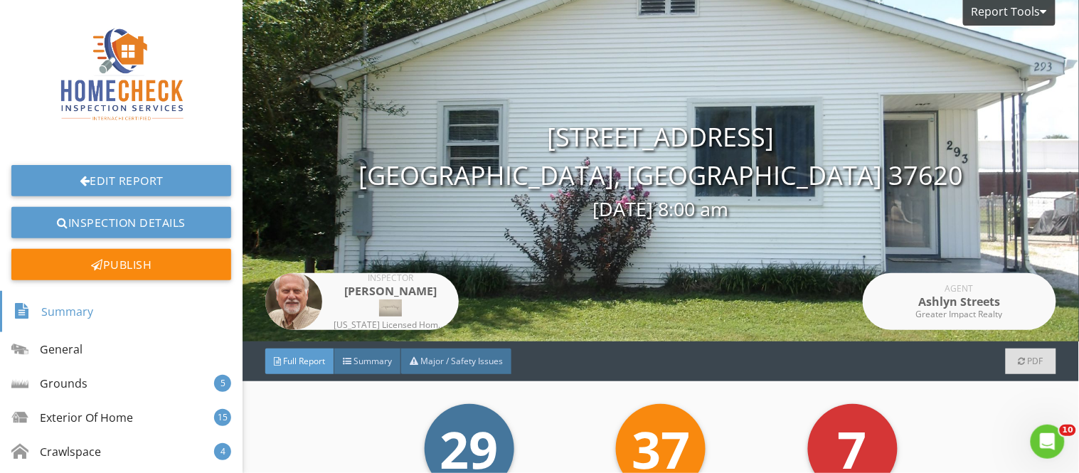
click at [316, 358] on span "Full Report" at bounding box center [304, 361] width 42 height 12
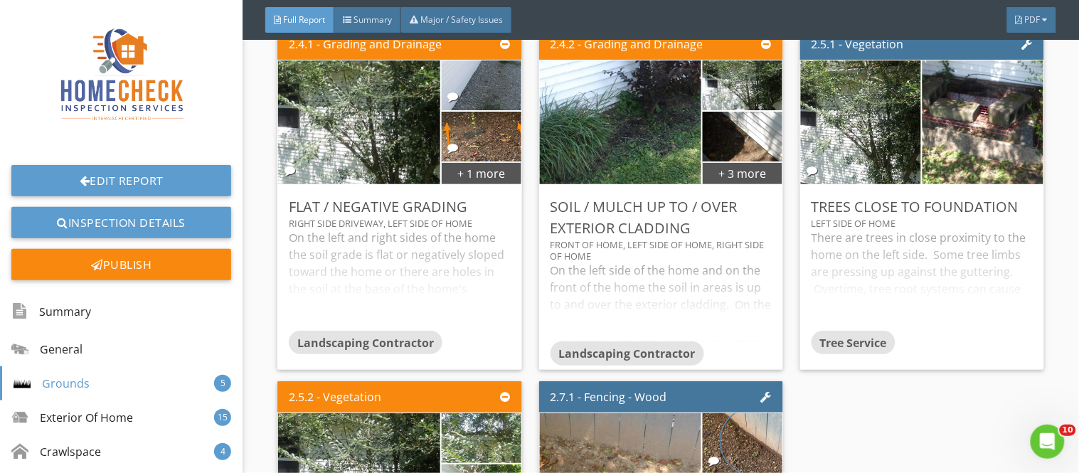
scroll to position [3761, 0]
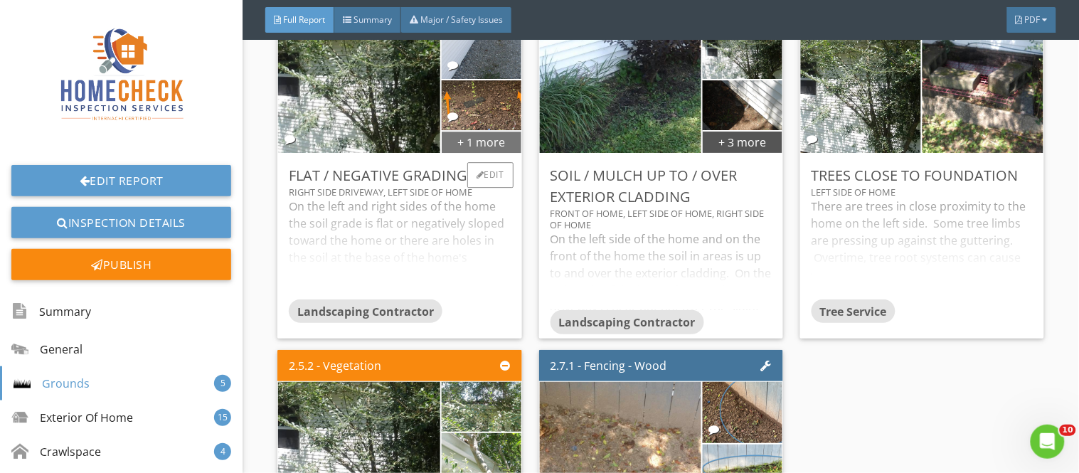
click at [482, 132] on div "+ 1 more" at bounding box center [482, 141] width 80 height 23
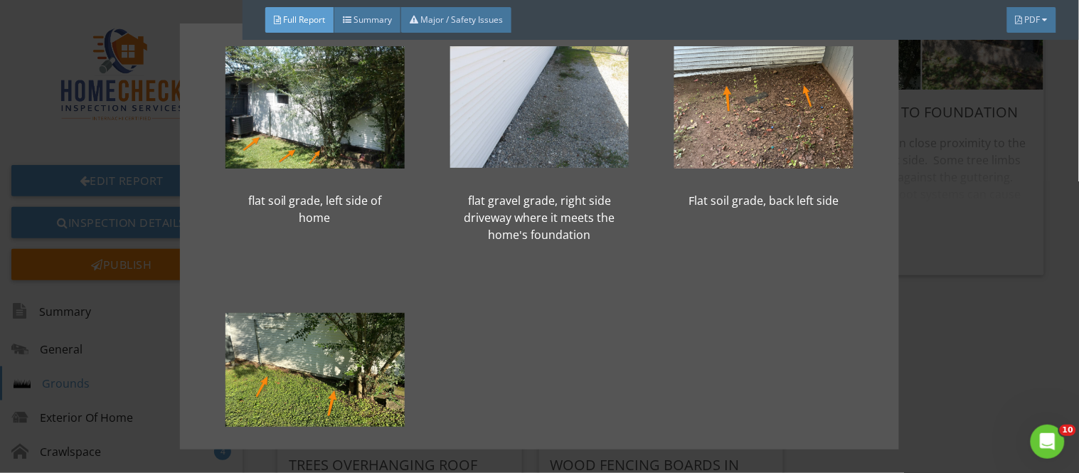
scroll to position [36, 0]
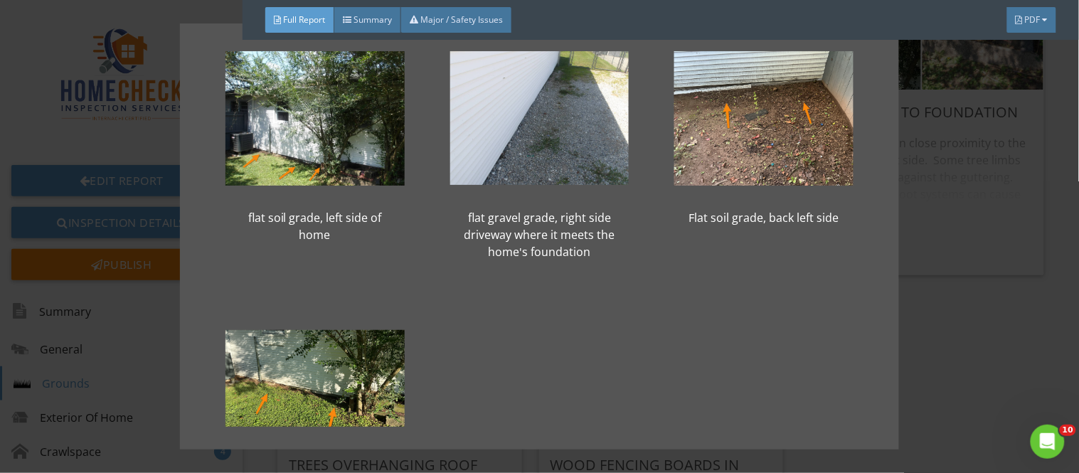
click at [1041, 303] on div "flat soil grade, left side of home flat gravel grade, right side driveway where…" at bounding box center [539, 236] width 1079 height 473
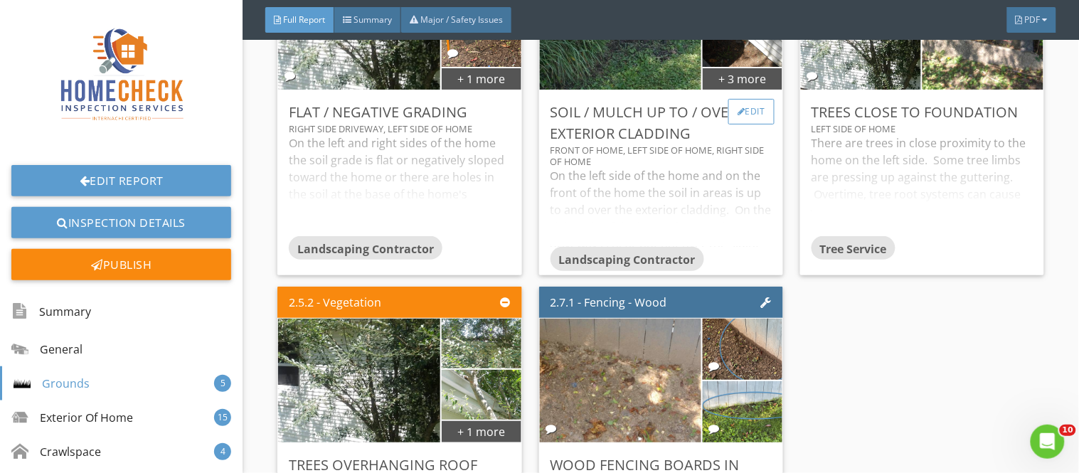
click at [743, 105] on div "Edit" at bounding box center [751, 112] width 46 height 26
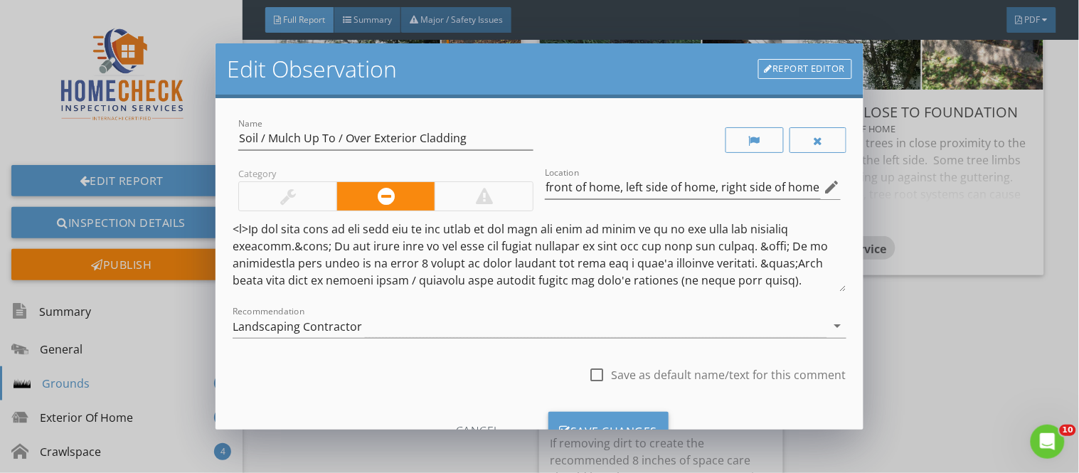
click at [961, 349] on div "Edit Observation Report Editor Name Soil / Mulch Up To / Over Exterior Cladding…" at bounding box center [539, 236] width 1079 height 473
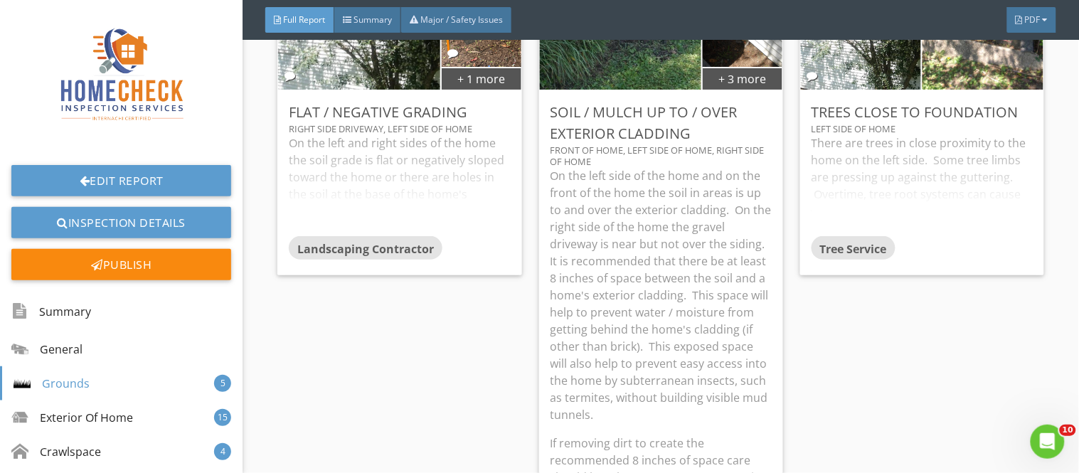
click at [789, 189] on div "2.5.1 - Vegetation Trees Close To Foundation left side of home There are trees …" at bounding box center [916, 332] width 255 height 809
click at [738, 68] on div "+ 3 more" at bounding box center [743, 78] width 80 height 23
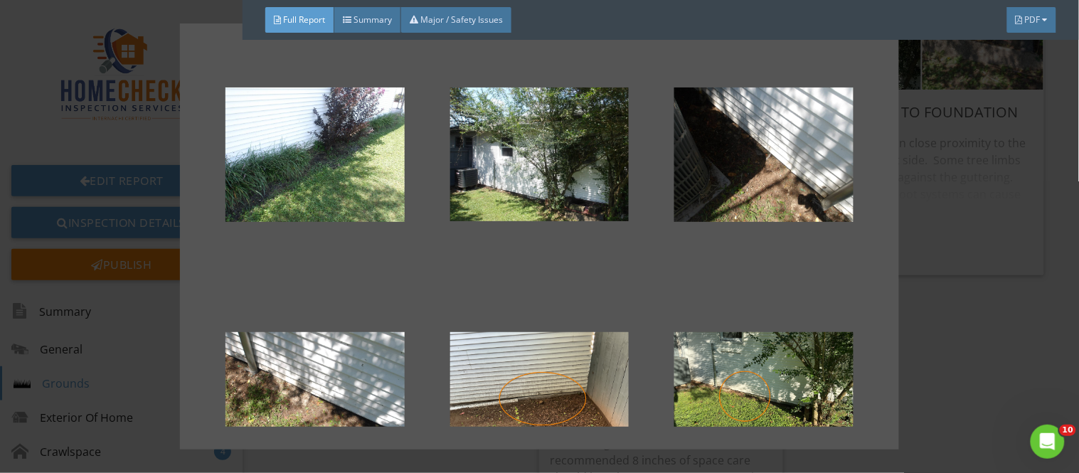
click at [963, 334] on div "Soil over exterior siding, back left side Soil up to base of siding, left side …" at bounding box center [539, 236] width 1079 height 473
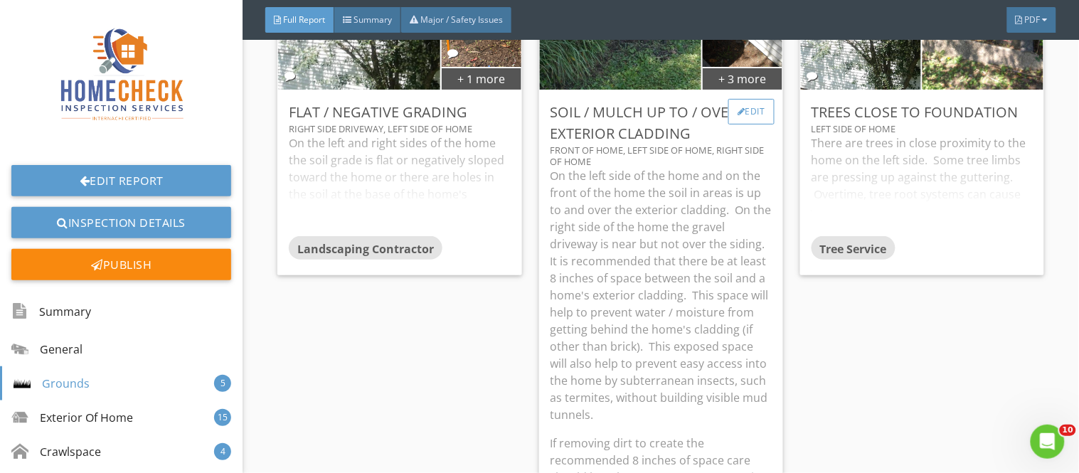
click at [742, 103] on div "Edit" at bounding box center [751, 112] width 46 height 26
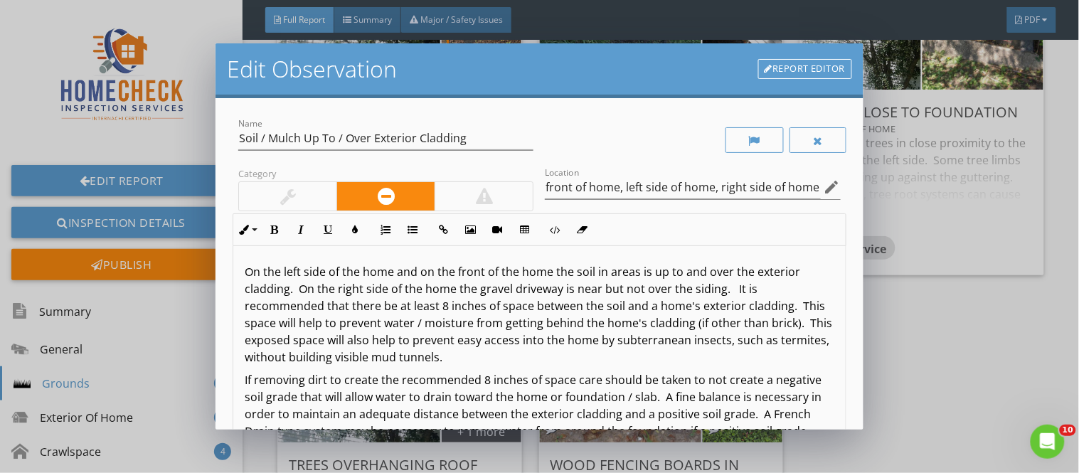
click at [792, 65] on link "Report Editor" at bounding box center [805, 69] width 94 height 20
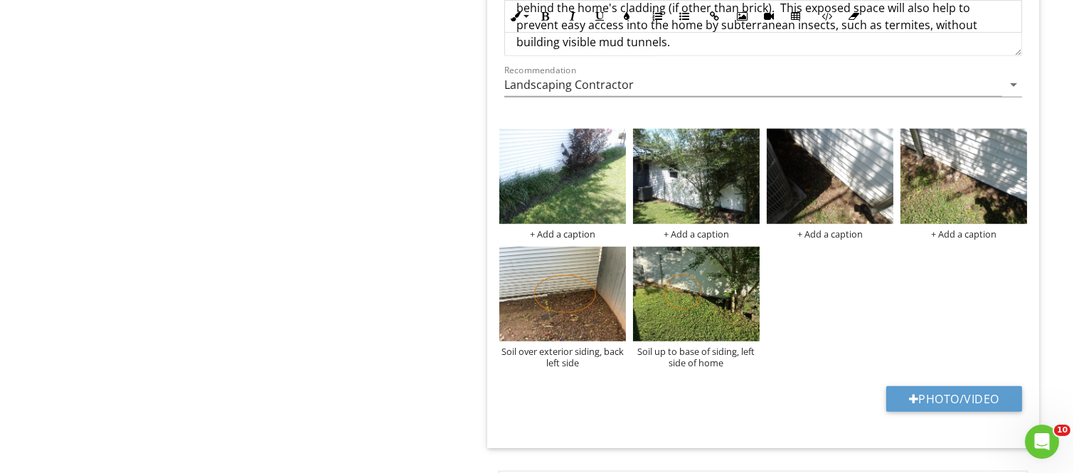
scroll to position [2294, 0]
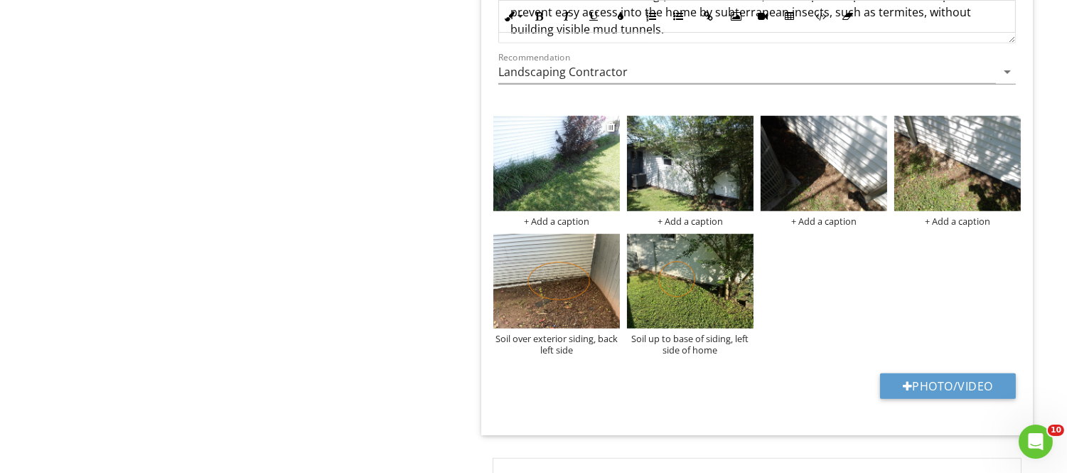
click at [535, 219] on div "+ Add a caption" at bounding box center [557, 220] width 127 height 11
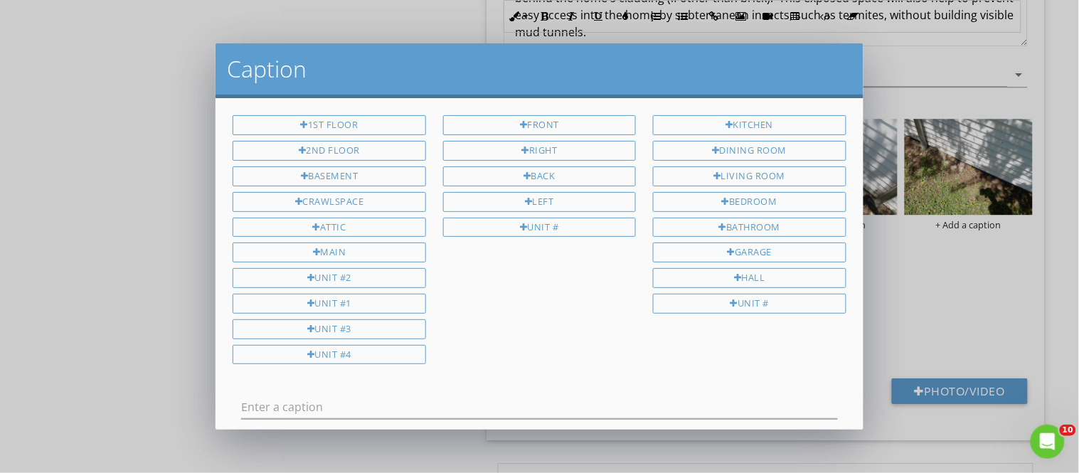
click at [535, 219] on div "Unit #" at bounding box center [539, 228] width 193 height 20
drag, startPoint x: 283, startPoint y: 397, endPoint x: 230, endPoint y: 397, distance: 53.3
click at [230, 397] on div "Unit #" at bounding box center [539, 408] width 630 height 49
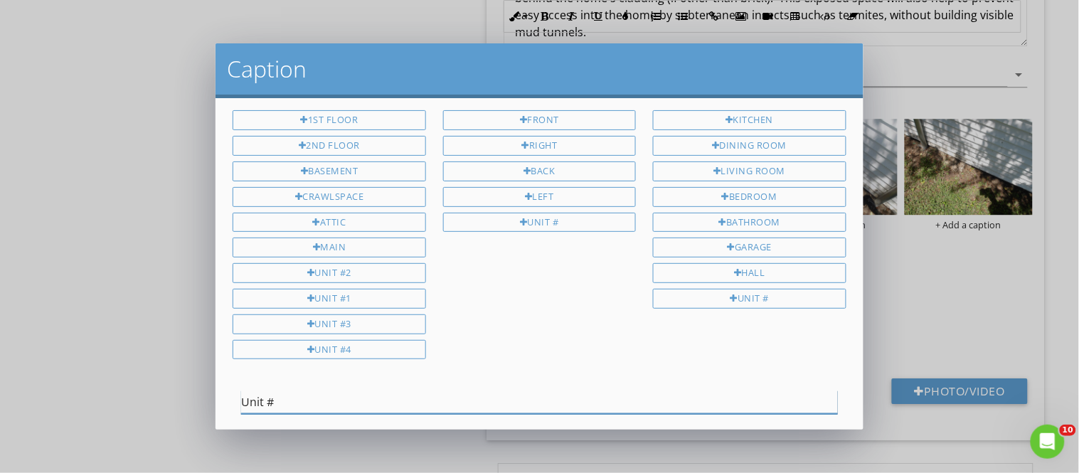
drag, startPoint x: 283, startPoint y: 420, endPoint x: 232, endPoint y: 407, distance: 52.6
click at [232, 407] on div "Unit #" at bounding box center [539, 403] width 630 height 49
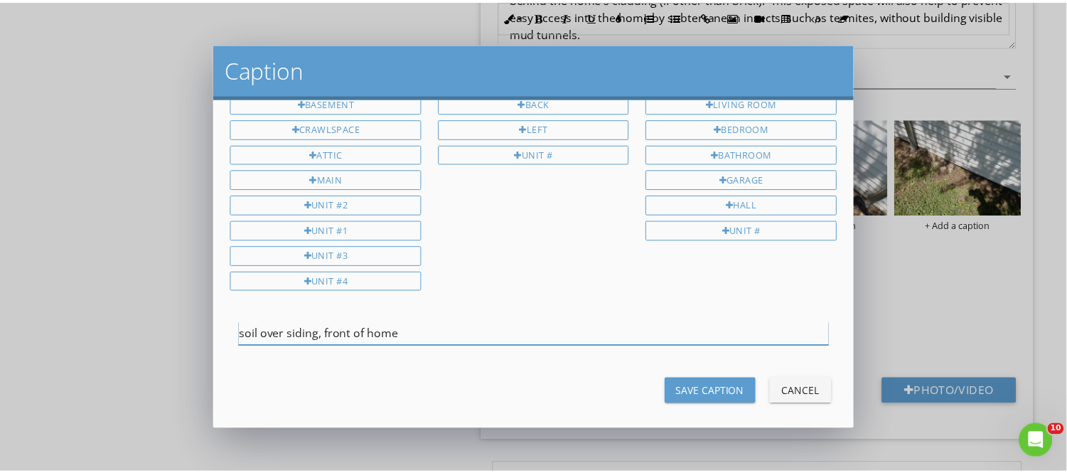
scroll to position [85, 0]
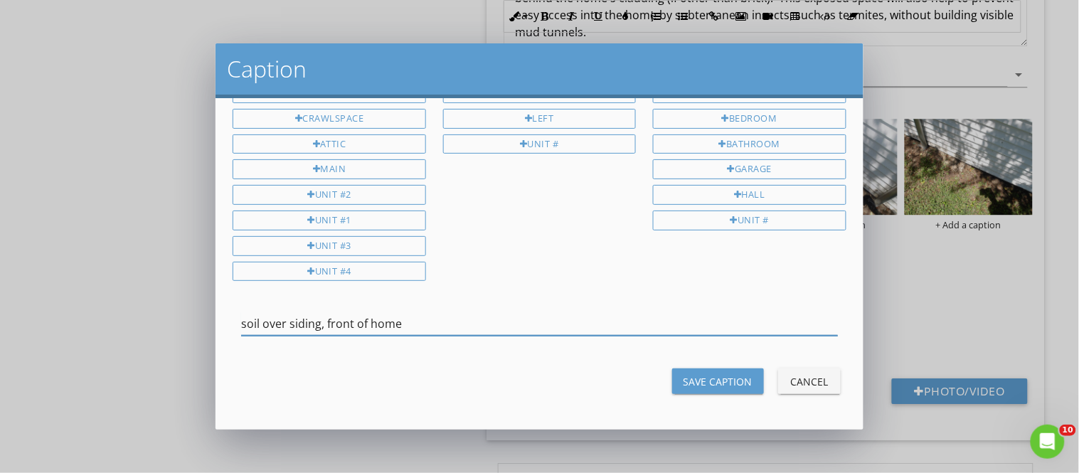
type input "soil over siding, front of home"
click at [730, 374] on div "Save Caption" at bounding box center [717, 381] width 69 height 15
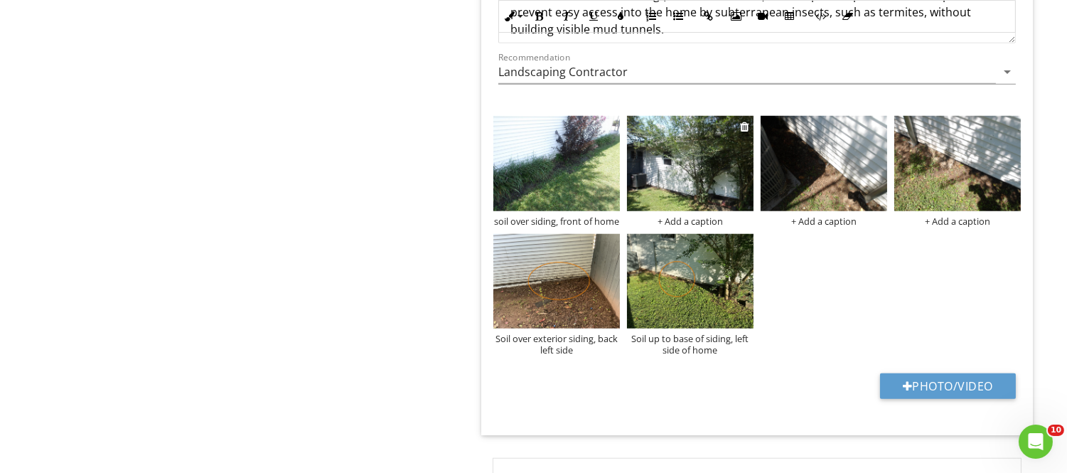
click at [678, 206] on img at bounding box center [690, 163] width 127 height 95
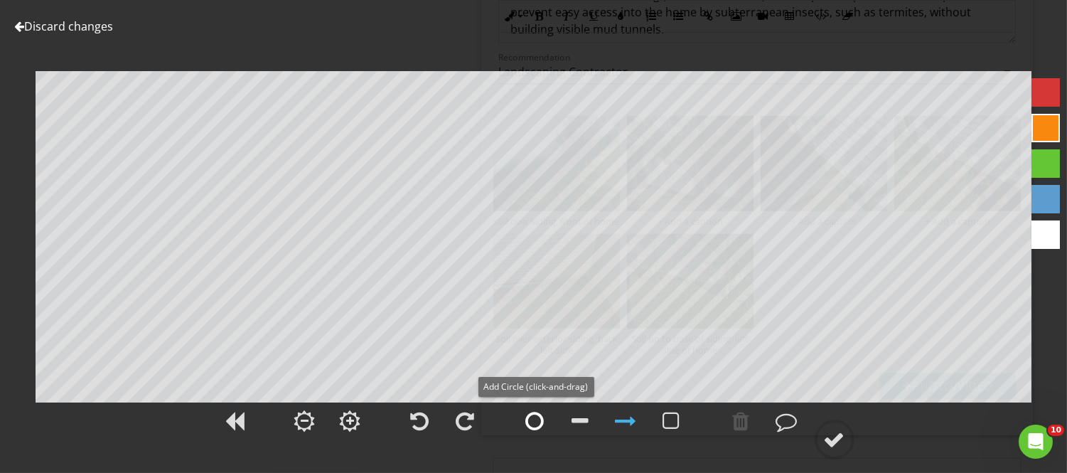
click at [533, 423] on div at bounding box center [535, 420] width 18 height 21
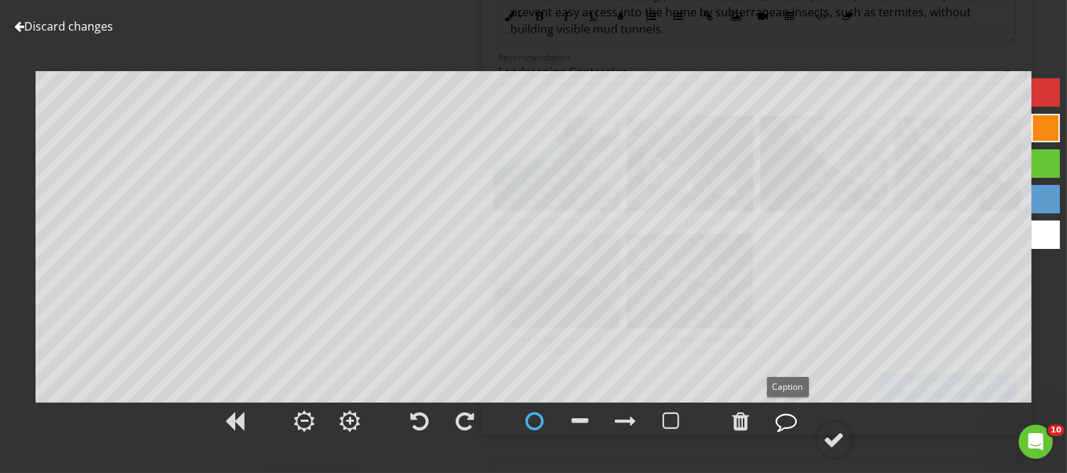
click at [784, 425] on div at bounding box center [787, 420] width 21 height 21
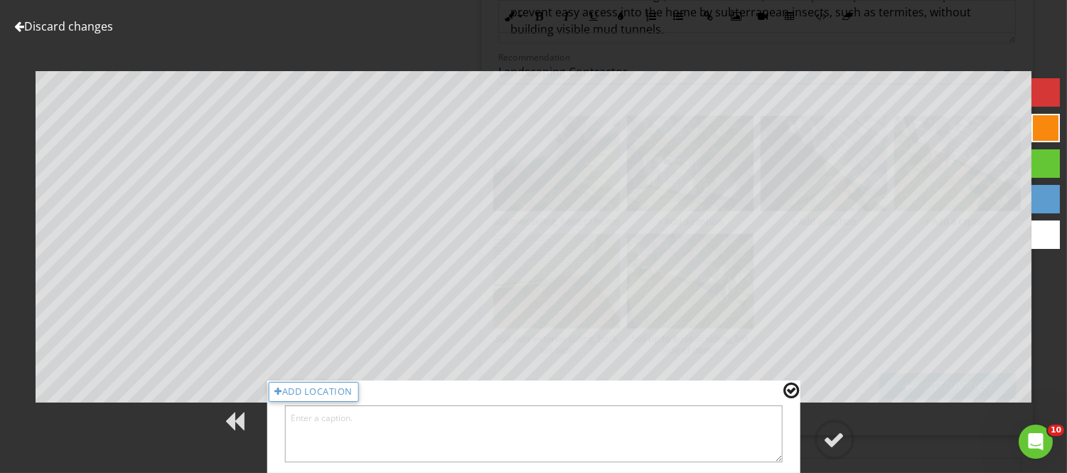
click at [736, 441] on textarea at bounding box center [533, 433] width 499 height 57
type textarea "soil up to base of siding on left side of home"
click at [791, 392] on div at bounding box center [792, 390] width 16 height 18
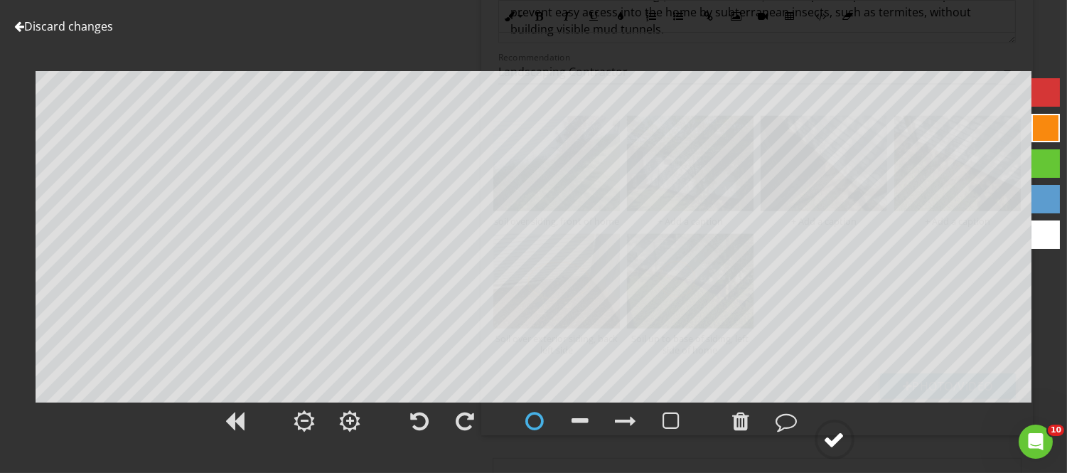
click at [837, 444] on div at bounding box center [834, 439] width 21 height 21
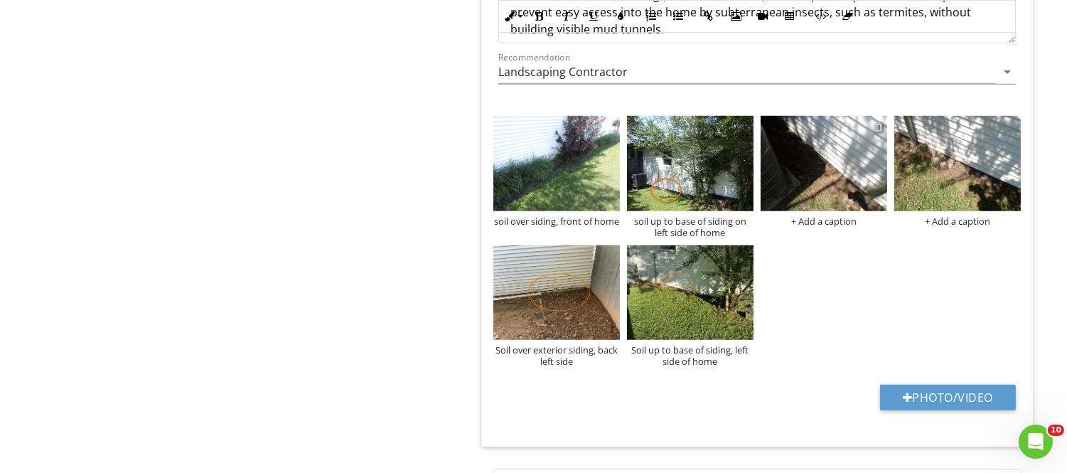
click at [880, 126] on div at bounding box center [878, 126] width 9 height 11
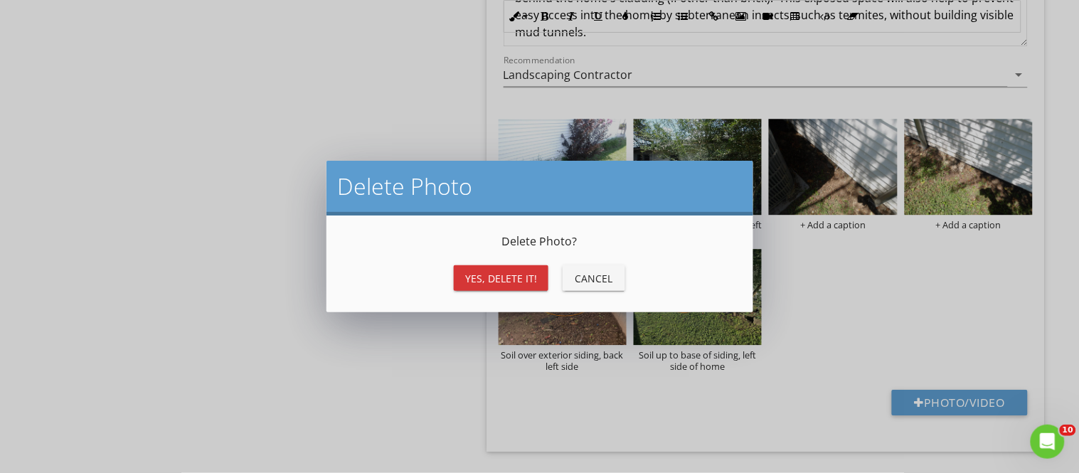
click at [523, 282] on div "Yes, Delete it!" at bounding box center [501, 278] width 72 height 15
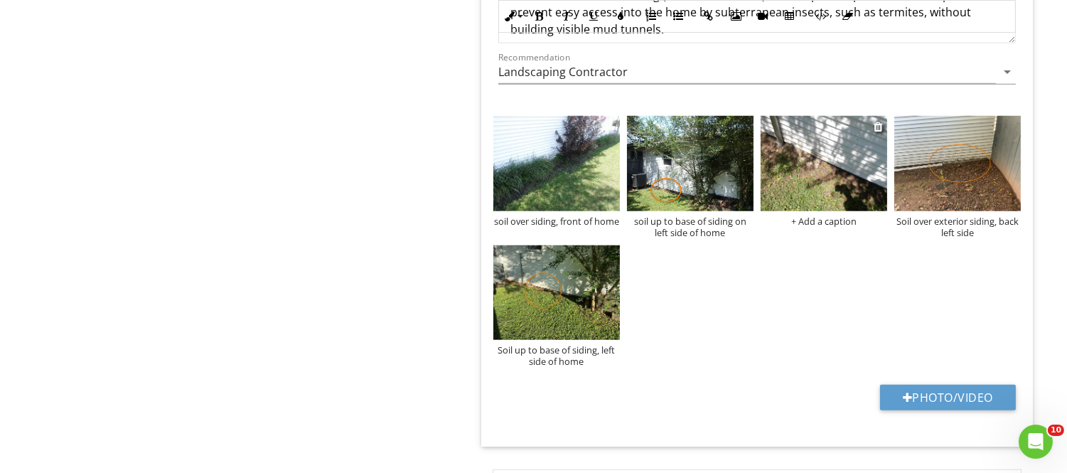
click at [806, 188] on img at bounding box center [824, 163] width 127 height 95
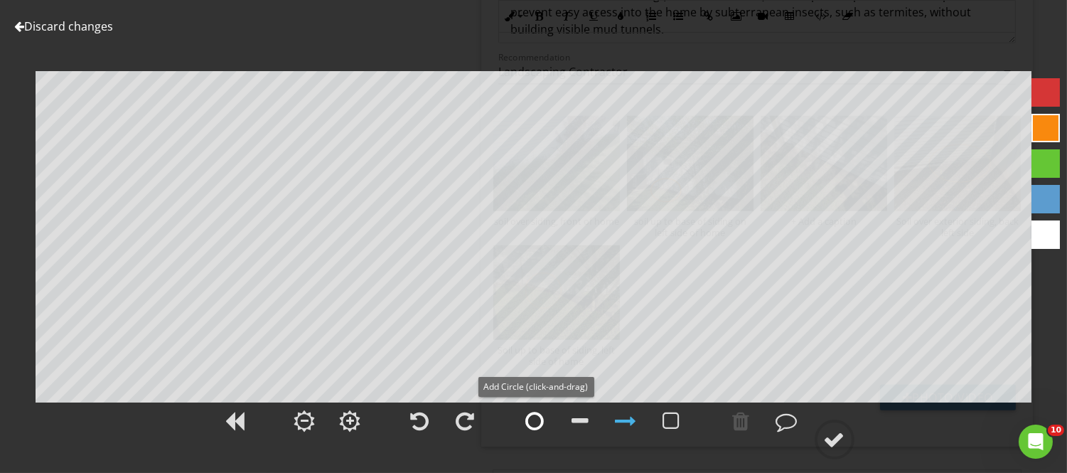
click at [531, 423] on div at bounding box center [535, 420] width 18 height 21
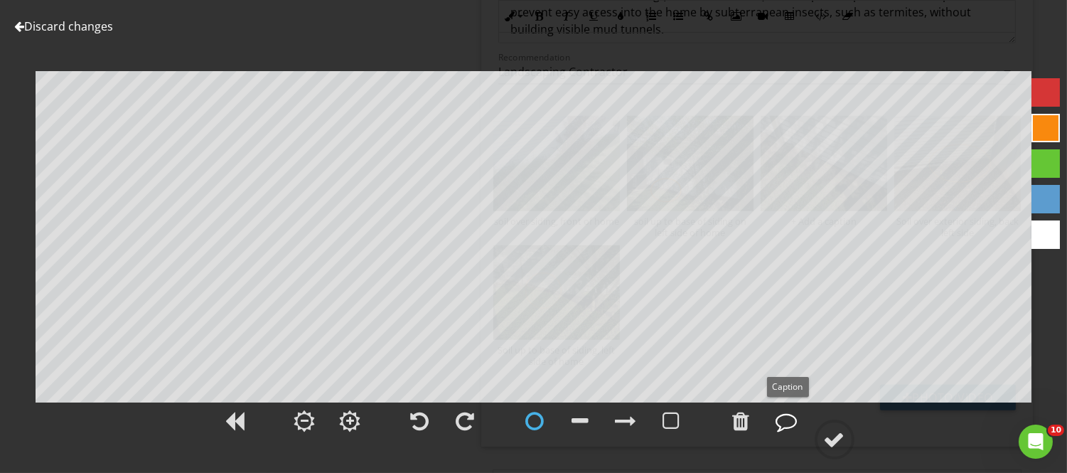
click at [785, 420] on div at bounding box center [787, 420] width 21 height 21
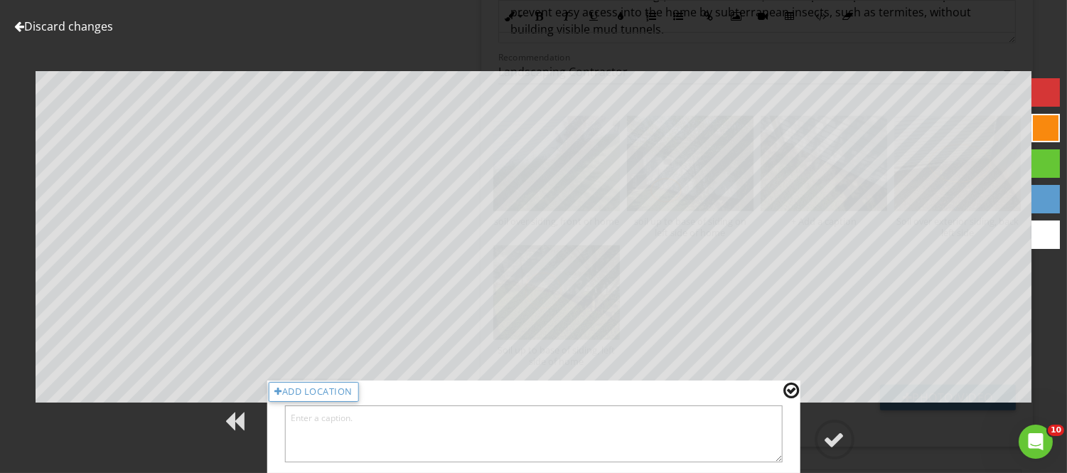
click at [773, 425] on textarea at bounding box center [533, 433] width 499 height 57
type textarea "soil up to base of siding on left side of home"
click at [787, 389] on div at bounding box center [792, 390] width 16 height 18
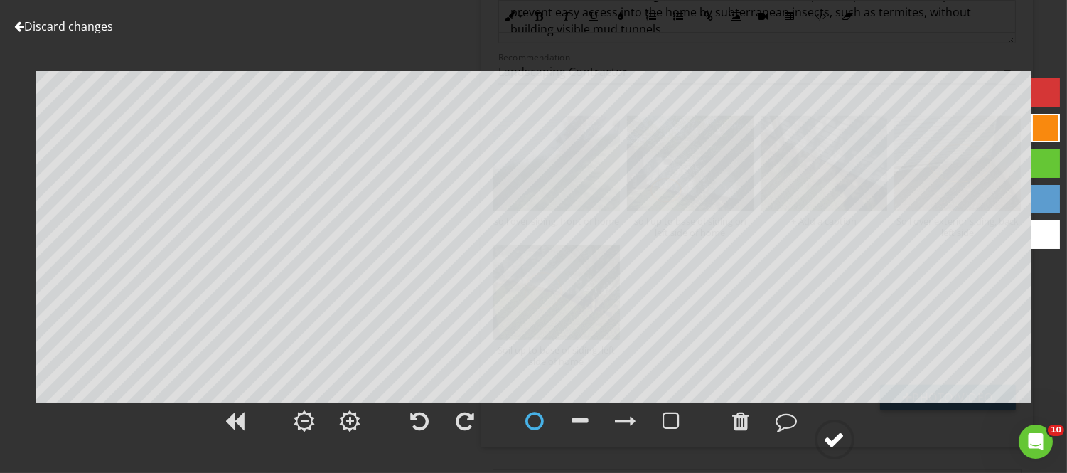
click at [841, 442] on div at bounding box center [834, 439] width 21 height 21
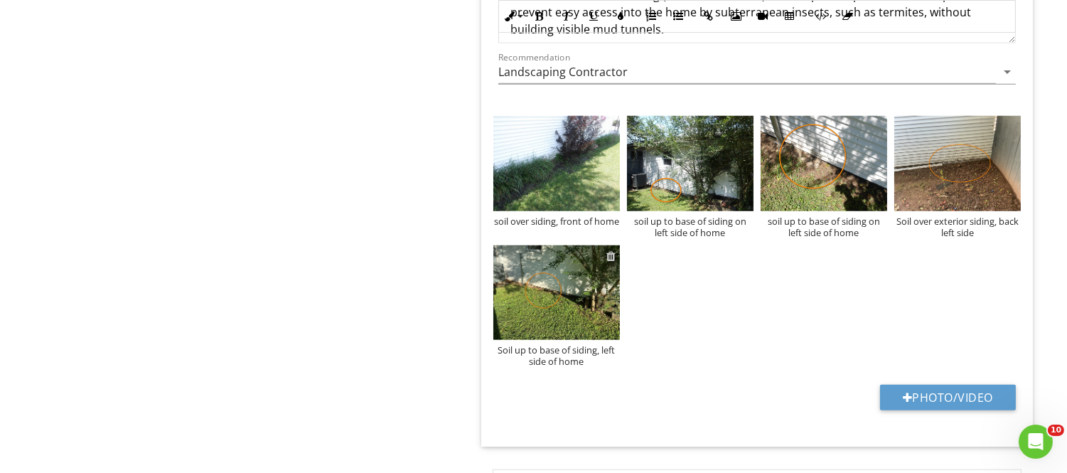
click at [610, 257] on div at bounding box center [611, 255] width 9 height 11
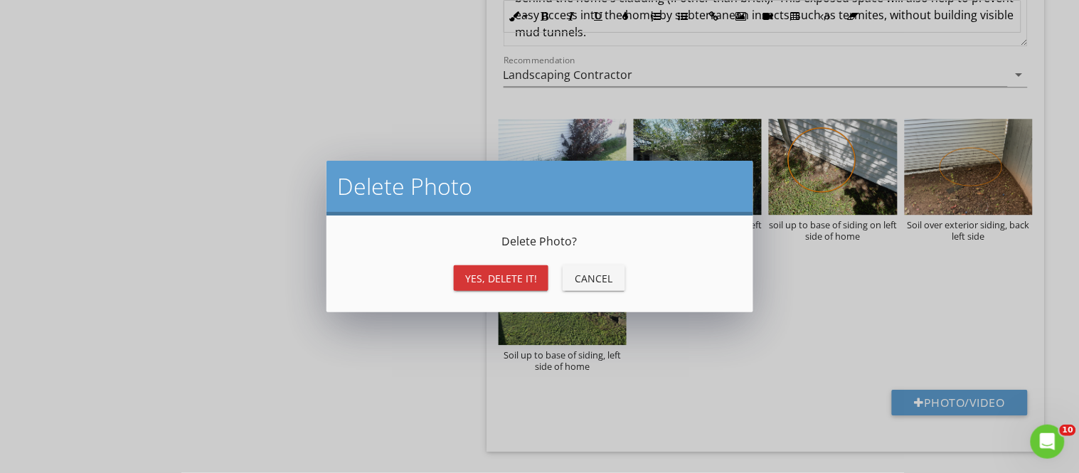
click at [610, 257] on div "Delete Photo ? Yes, Delete it! Cancel" at bounding box center [539, 264] width 393 height 63
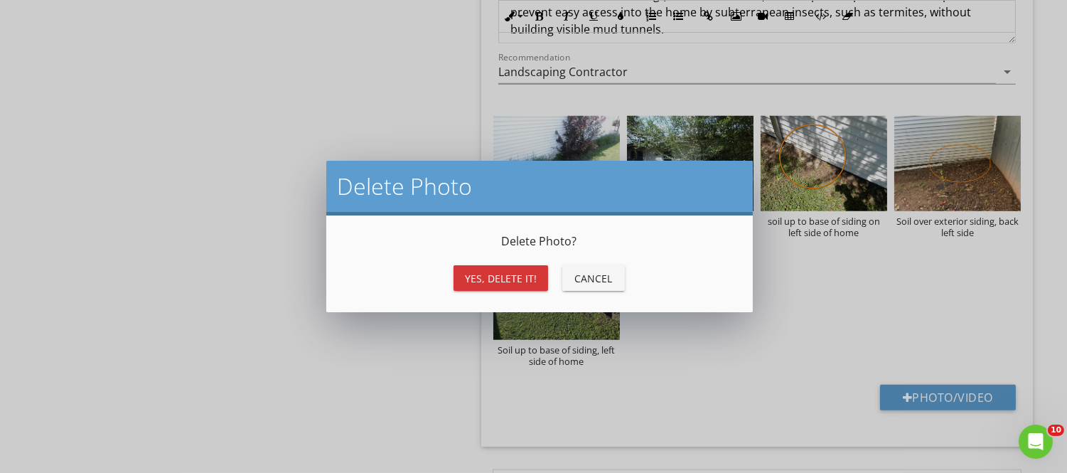
click at [670, 323] on div "Delete Photo Delete Photo ? Yes, Delete it! Cancel" at bounding box center [533, 236] width 1067 height 473
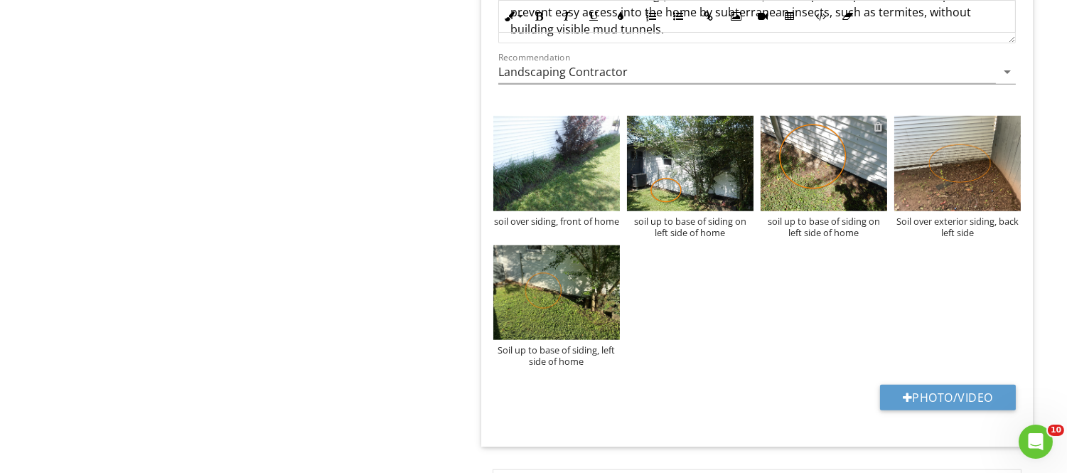
click at [880, 124] on div at bounding box center [878, 126] width 9 height 11
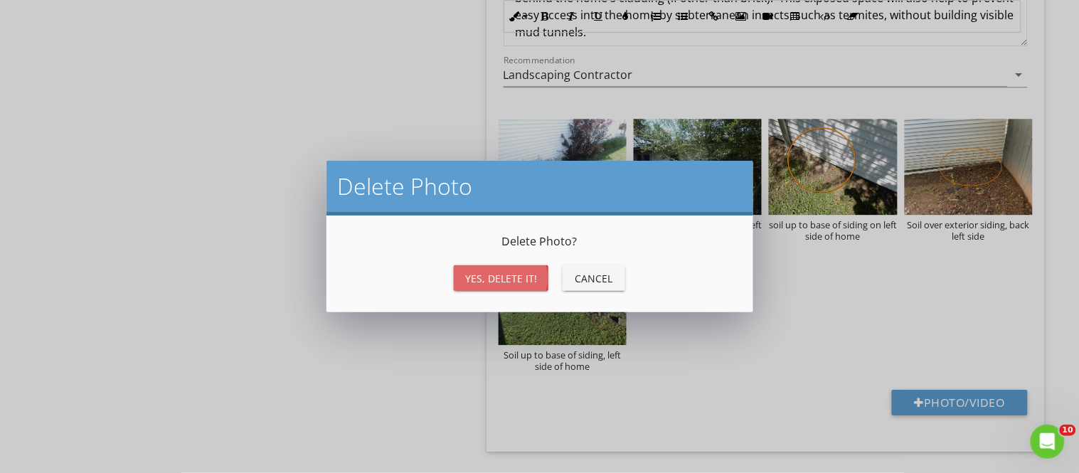
click at [529, 272] on div "Yes, Delete it!" at bounding box center [501, 278] width 72 height 15
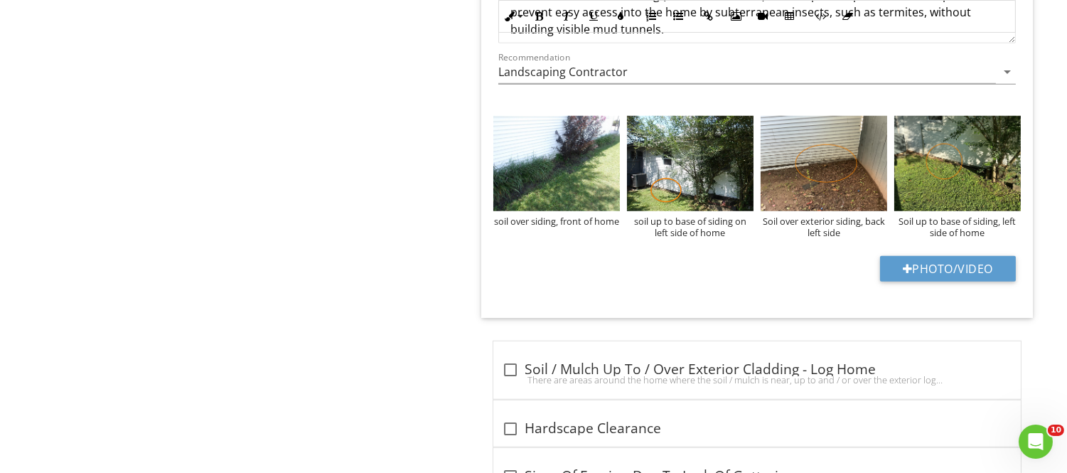
scroll to position [0, 0]
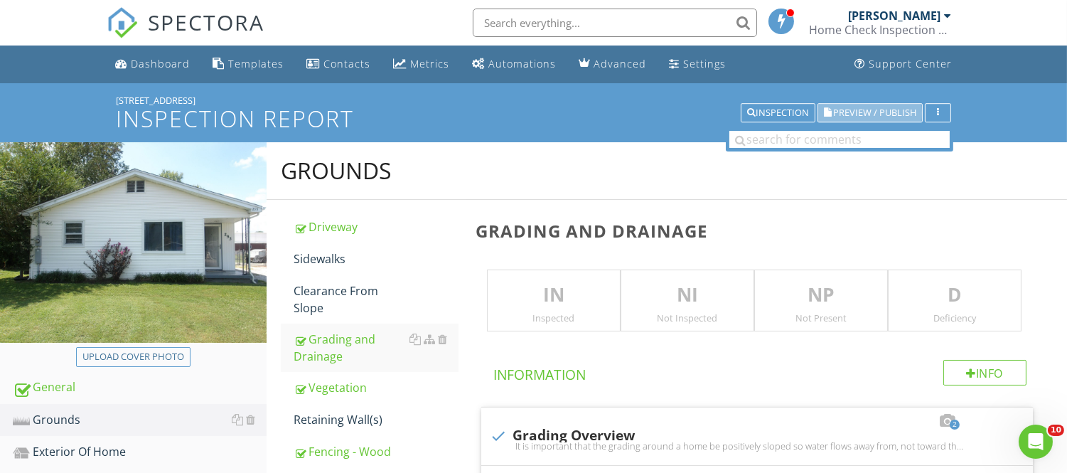
click at [843, 112] on span "Preview / Publish" at bounding box center [874, 112] width 83 height 9
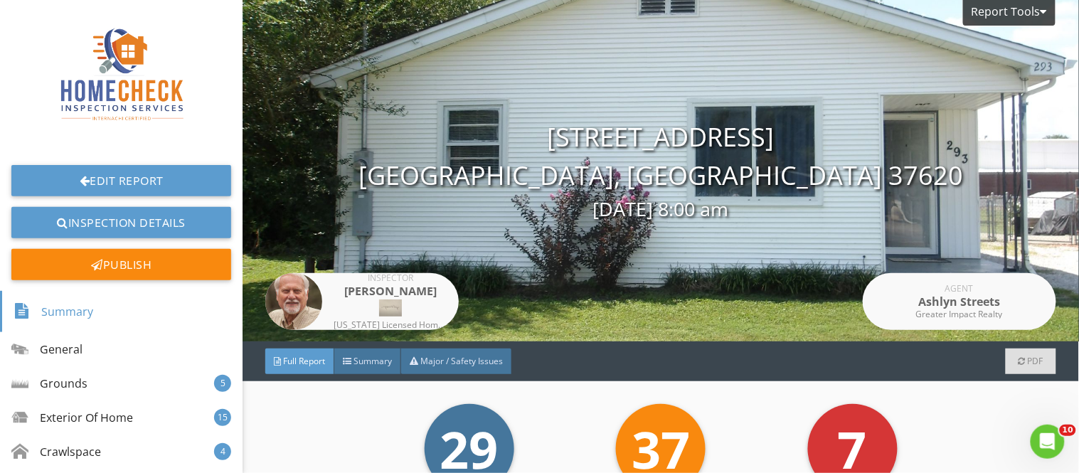
click at [308, 361] on span "Full Report" at bounding box center [304, 361] width 42 height 12
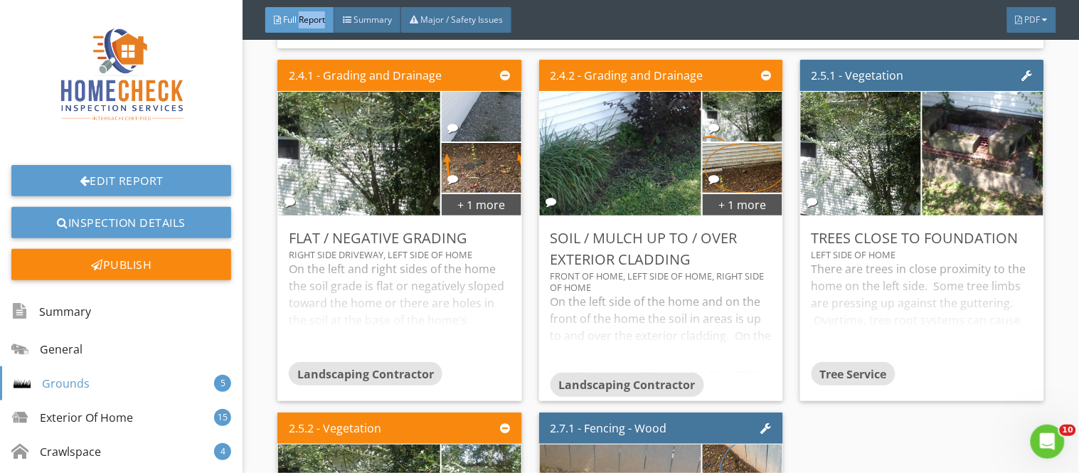
scroll to position [3666, 0]
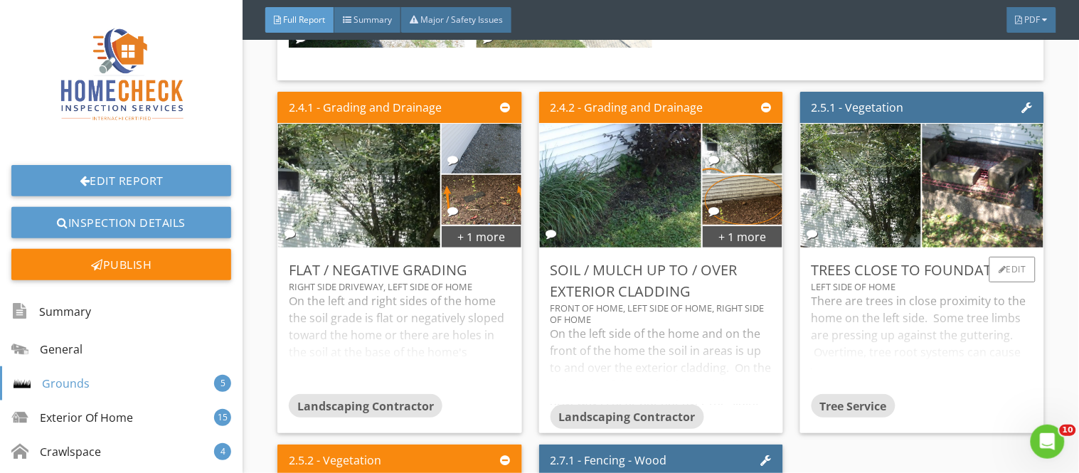
click at [937, 310] on div "There are trees in close proximity to the home on the left side. Some tree limb…" at bounding box center [921, 342] width 221 height 101
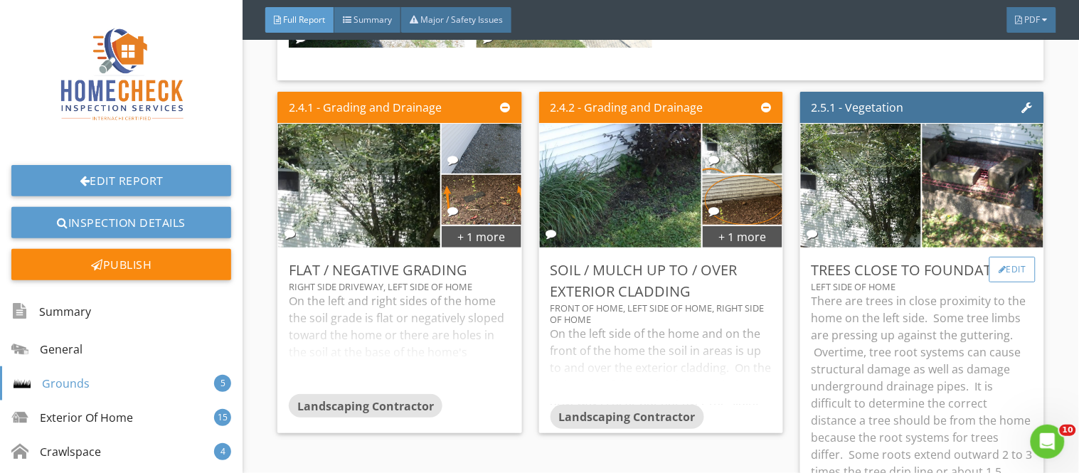
click at [996, 257] on div "Edit" at bounding box center [1012, 270] width 46 height 26
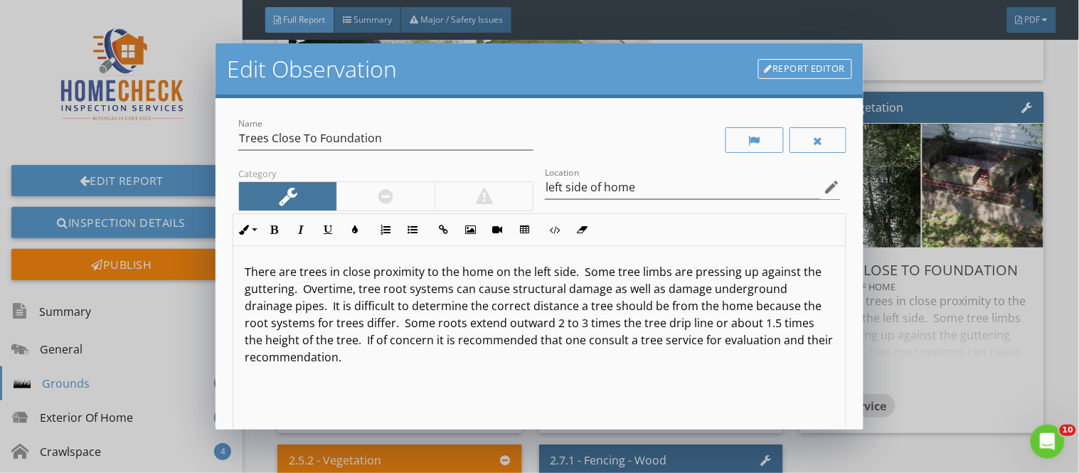
click at [299, 275] on p "There are trees in close proximity to the home on the left side. Some tree limb…" at bounding box center [539, 314] width 589 height 102
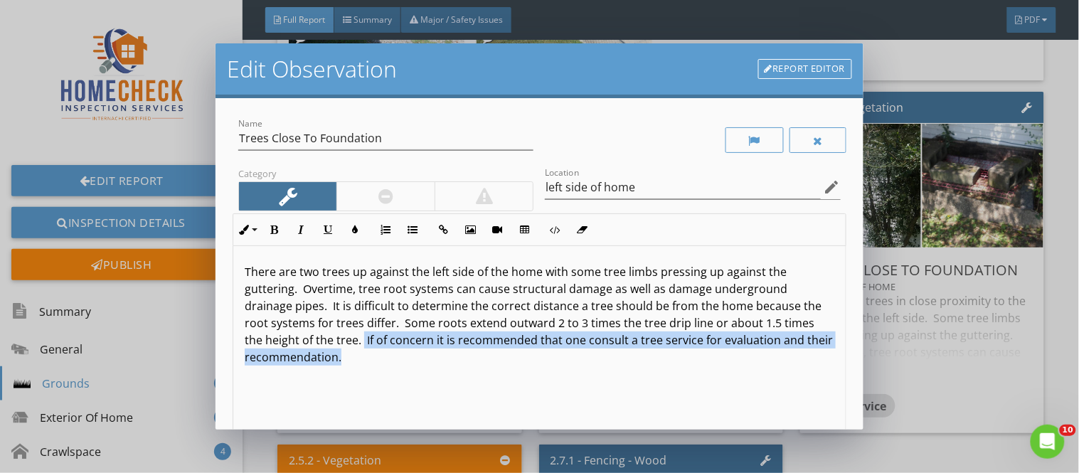
drag, startPoint x: 395, startPoint y: 343, endPoint x: 398, endPoint y: 358, distance: 15.9
click at [398, 358] on p "There are two trees up against the left side of the home with some tree limbs p…" at bounding box center [539, 314] width 589 height 102
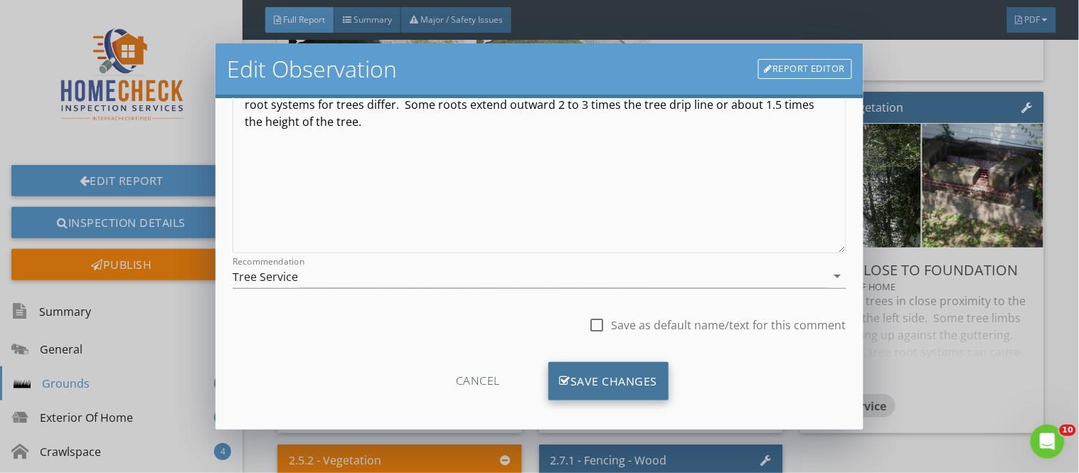
scroll to position [215, 0]
click at [612, 383] on div "Save Changes" at bounding box center [608, 384] width 121 height 38
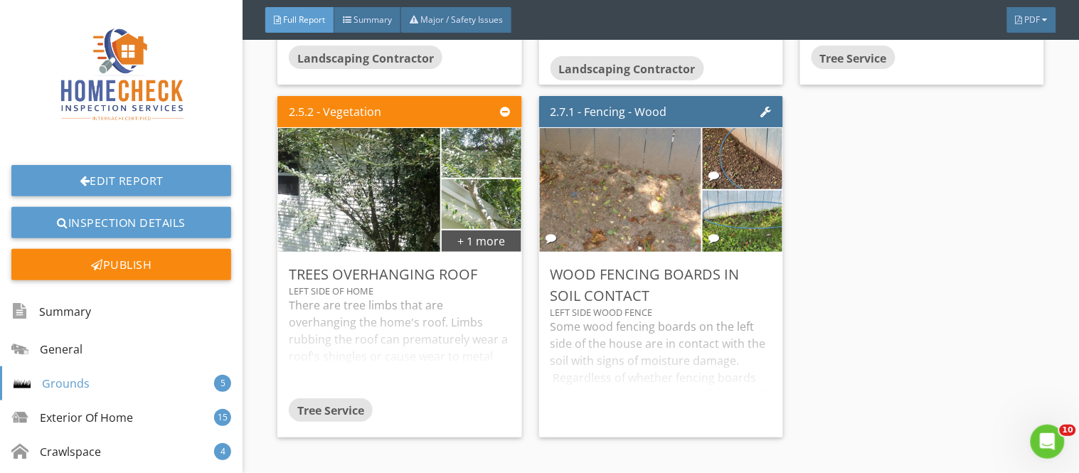
scroll to position [4045, 0]
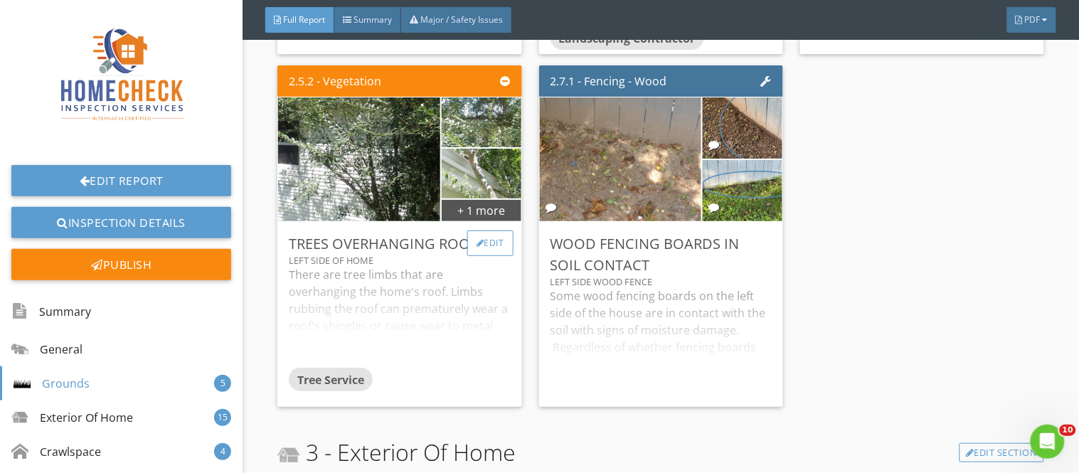
click at [479, 231] on div "Edit" at bounding box center [490, 243] width 46 height 26
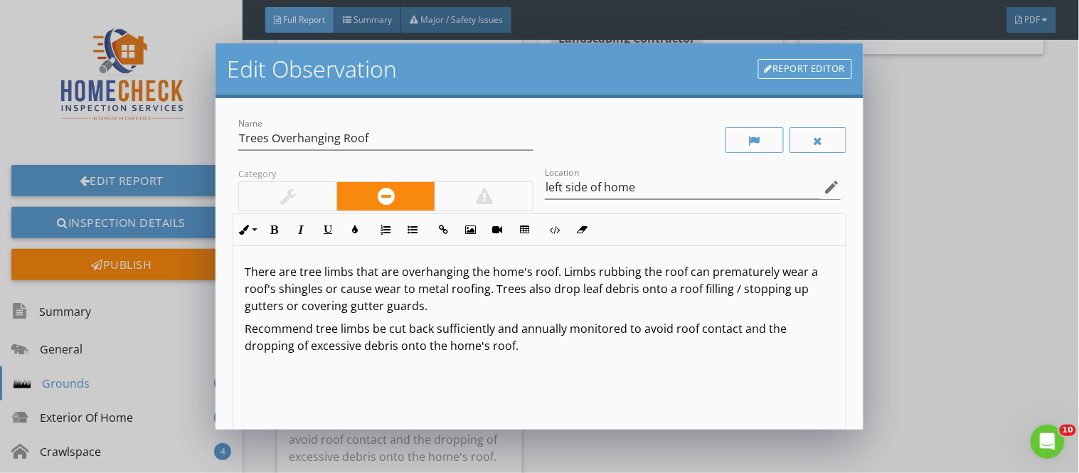
click at [553, 276] on p "There are tree limbs that are overhanging the home's roof. Limbs rubbing the ro…" at bounding box center [539, 288] width 589 height 51
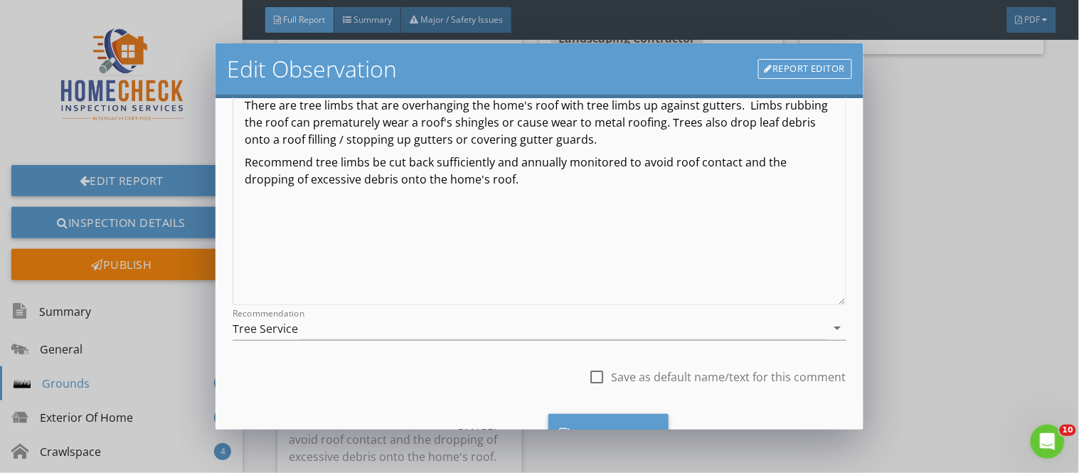
scroll to position [171, 0]
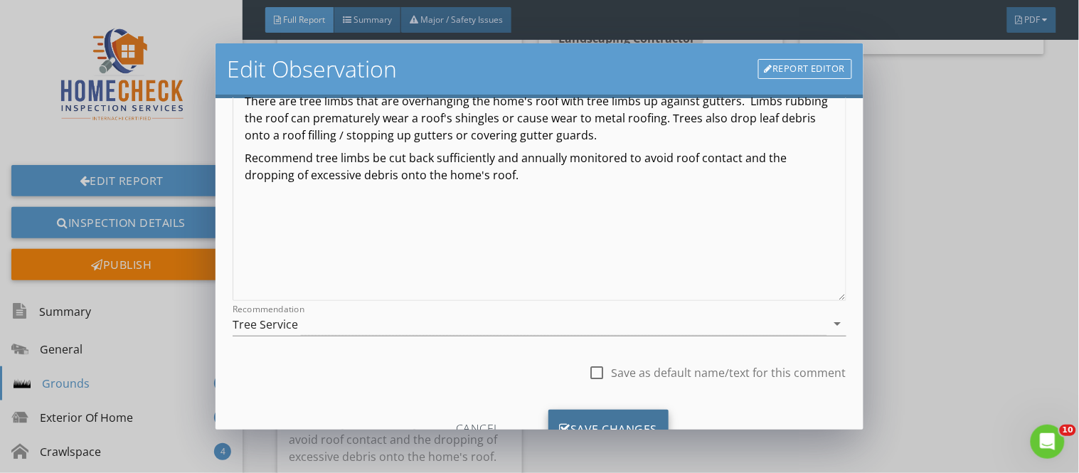
click at [599, 420] on div "Save Changes" at bounding box center [608, 429] width 121 height 38
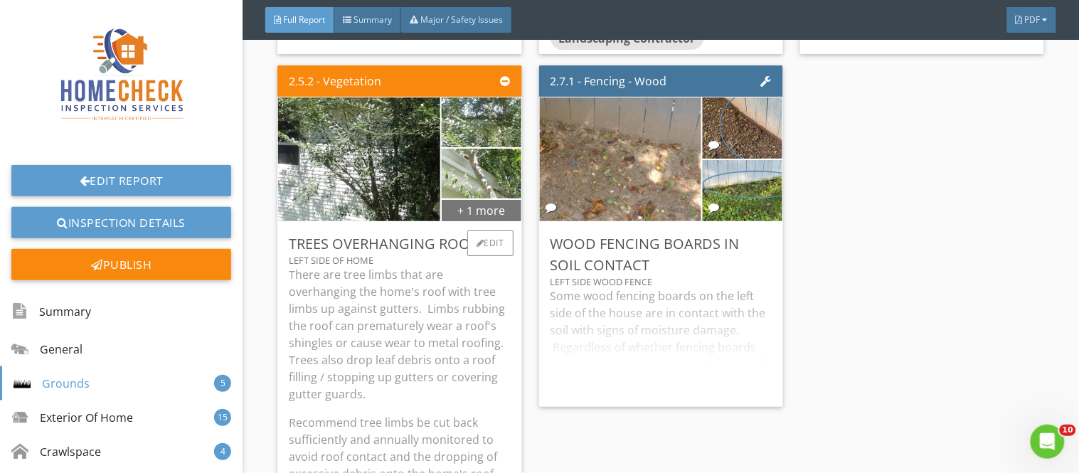
click at [476, 200] on div "+ 1 more" at bounding box center [482, 209] width 80 height 23
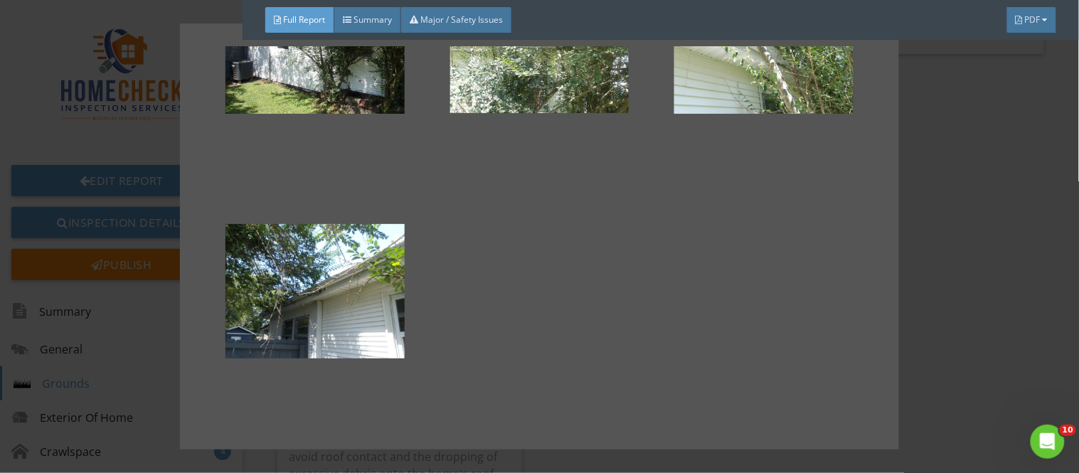
scroll to position [0, 0]
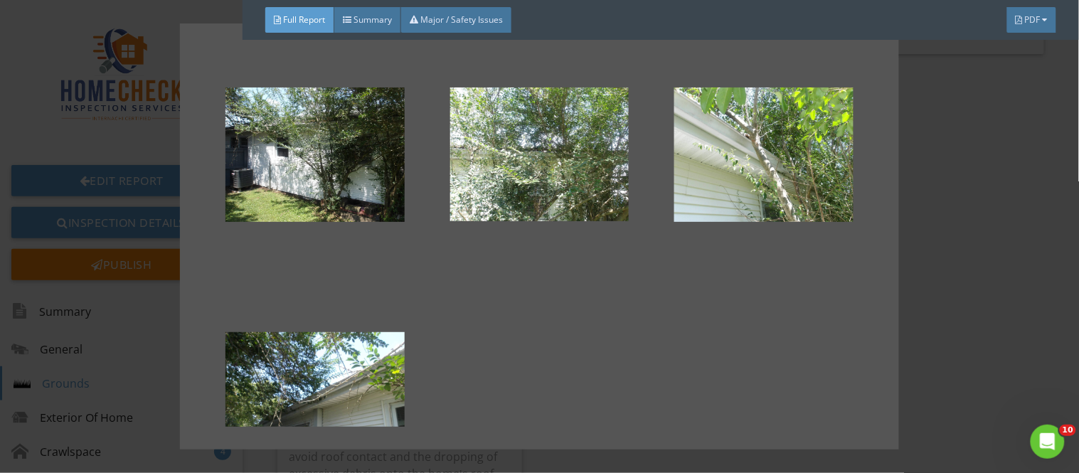
click at [1006, 265] on div at bounding box center [539, 236] width 1079 height 473
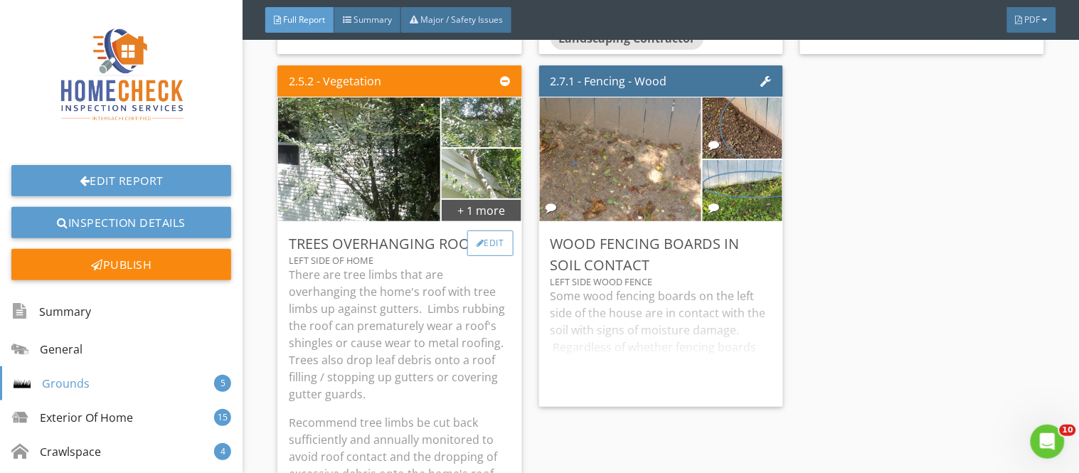
click at [484, 230] on div "Edit" at bounding box center [490, 243] width 46 height 26
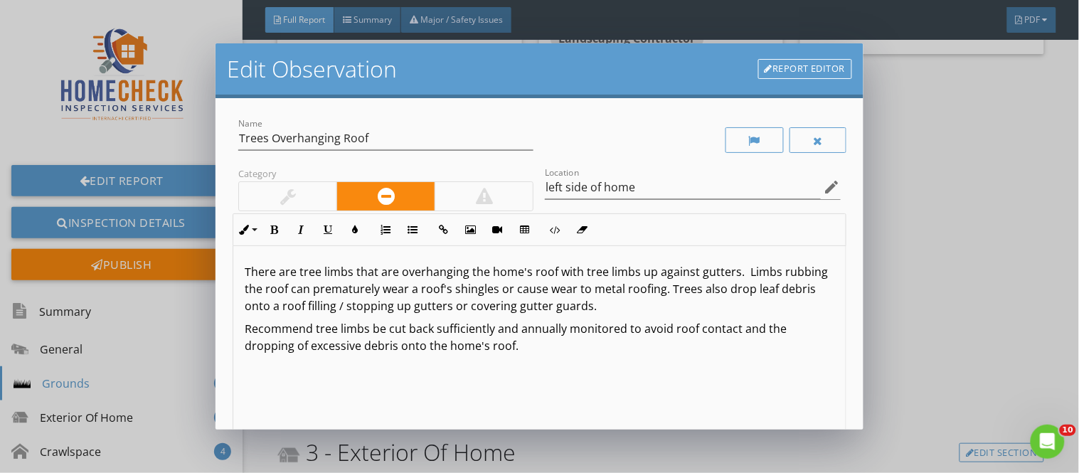
click at [788, 65] on link "Report Editor" at bounding box center [805, 69] width 94 height 20
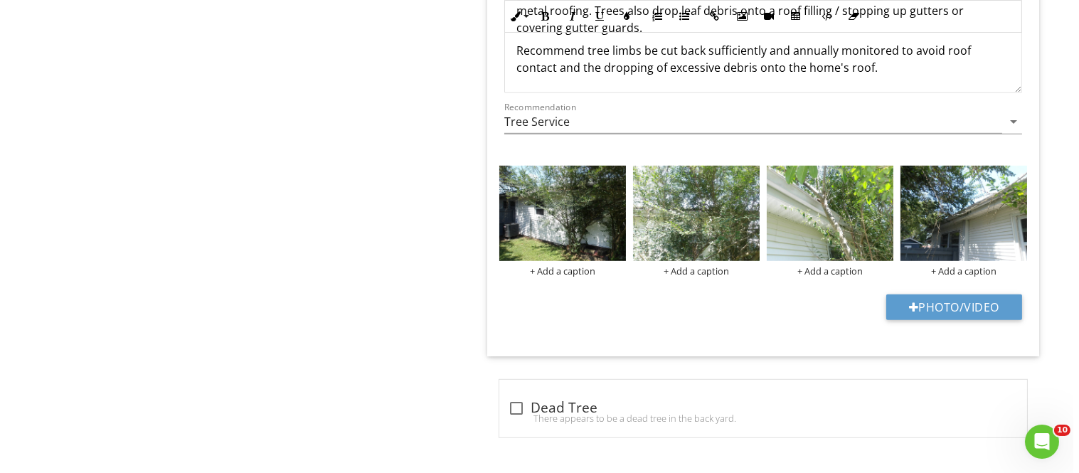
scroll to position [1644, 0]
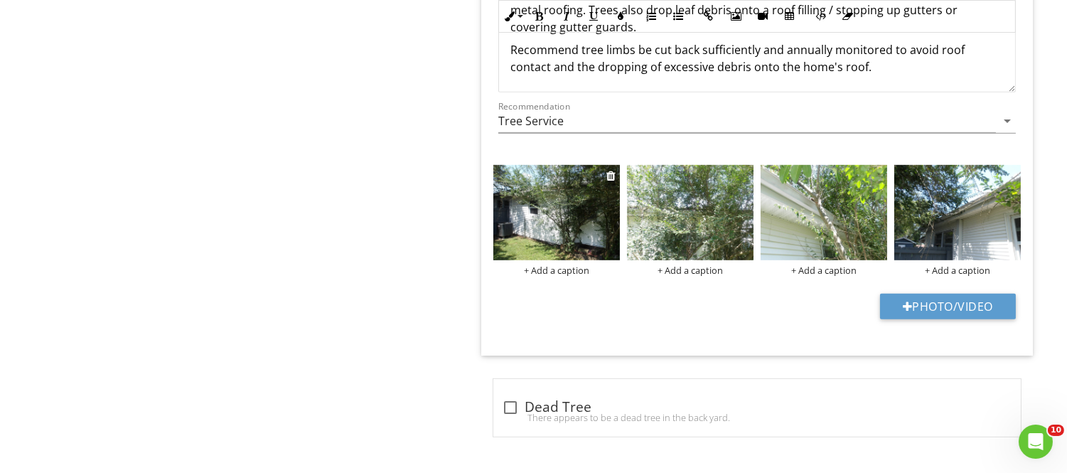
click at [560, 270] on div "+ Add a caption" at bounding box center [557, 270] width 127 height 11
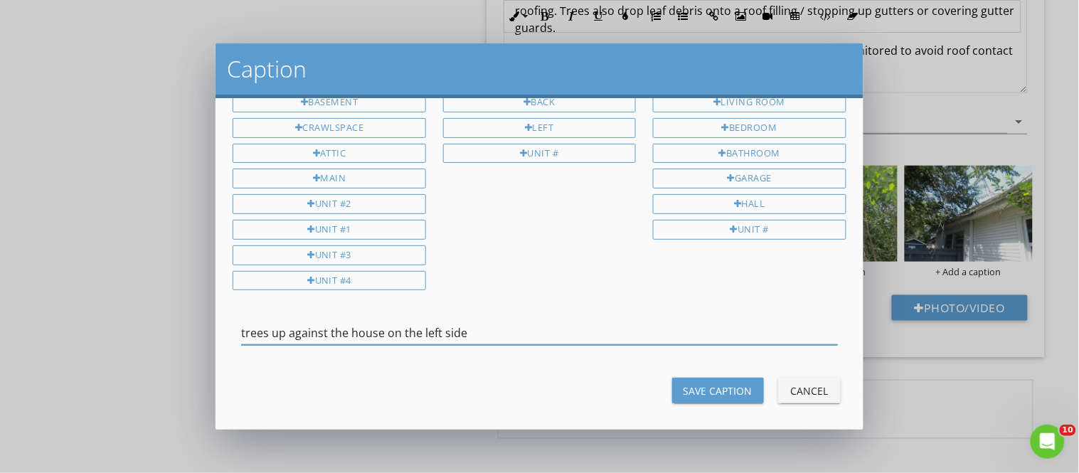
scroll to position [85, 0]
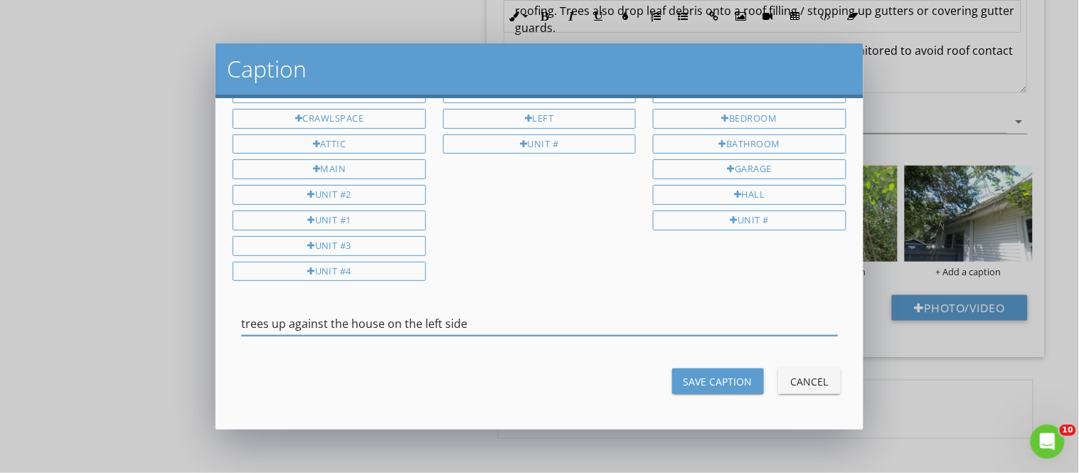
type input "trees up against the house on the left side"
click at [733, 375] on div "Save Caption" at bounding box center [717, 381] width 69 height 15
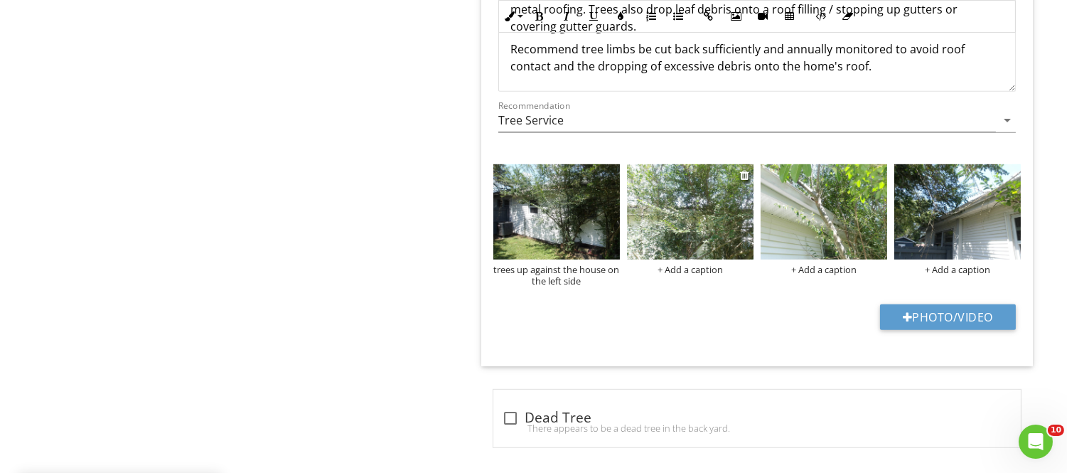
click at [698, 272] on div "+ Add a caption" at bounding box center [690, 269] width 127 height 11
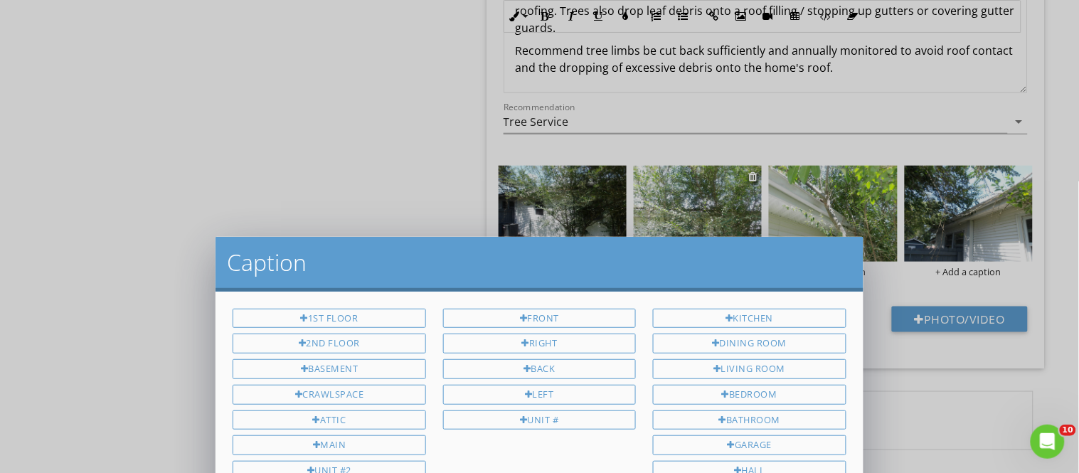
scroll to position [0, 0]
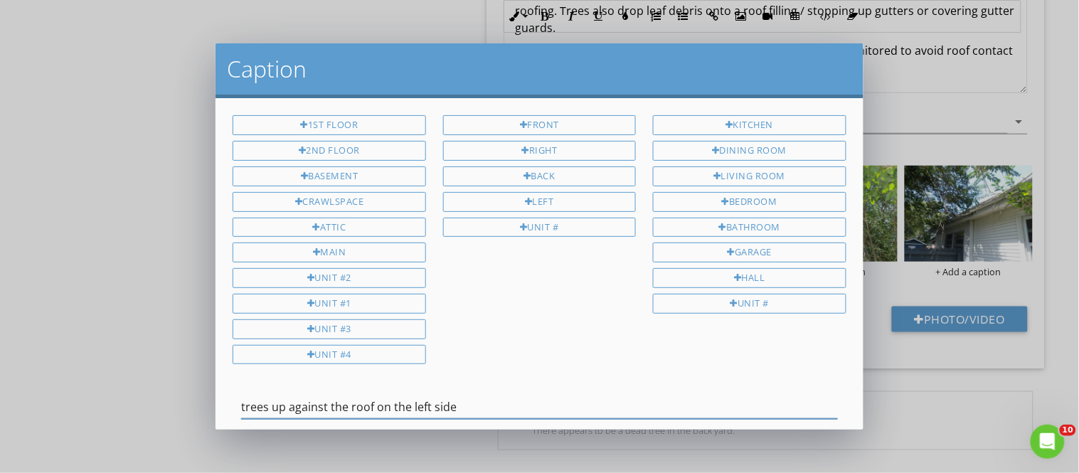
click at [698, 272] on div "Hall" at bounding box center [749, 278] width 193 height 20
type input "trees up against the roof on the left side Hall"
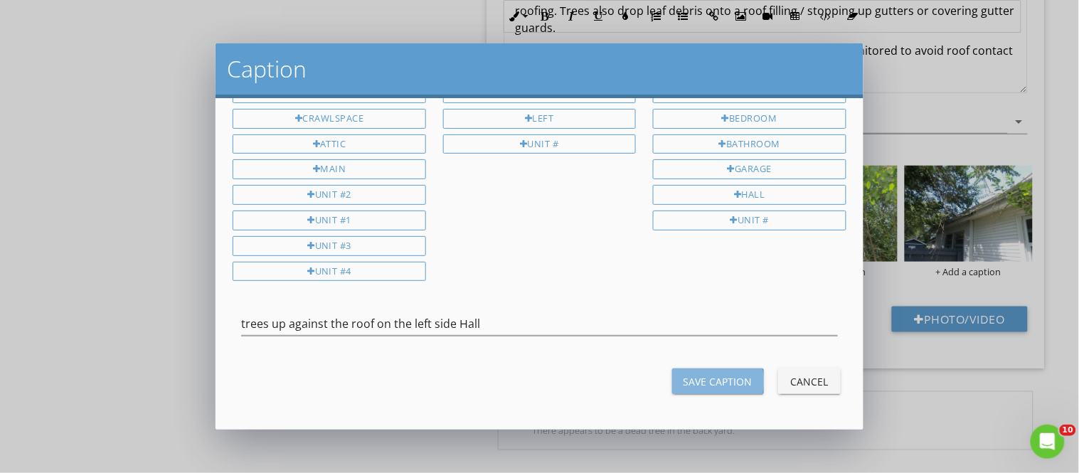
click at [740, 381] on button "Save Caption" at bounding box center [718, 381] width 92 height 26
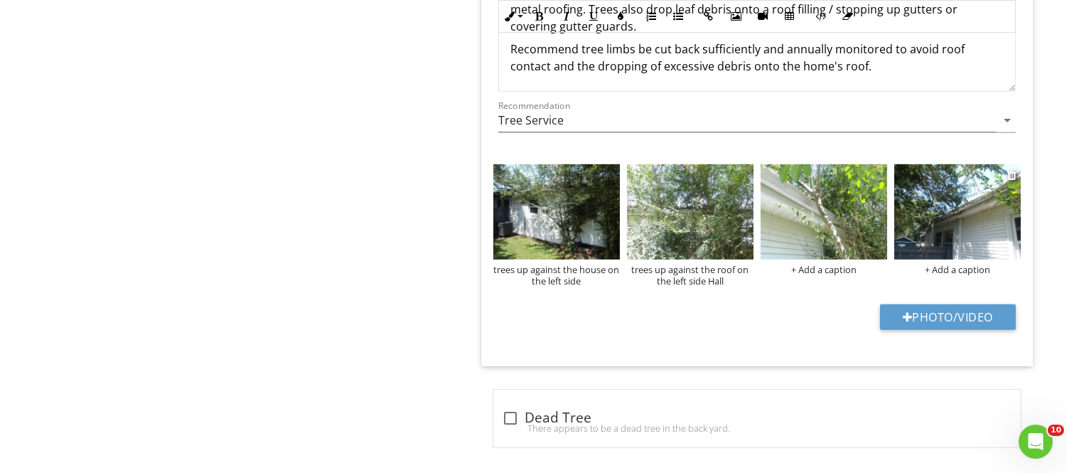
click at [934, 266] on div "+ Add a caption" at bounding box center [958, 269] width 127 height 11
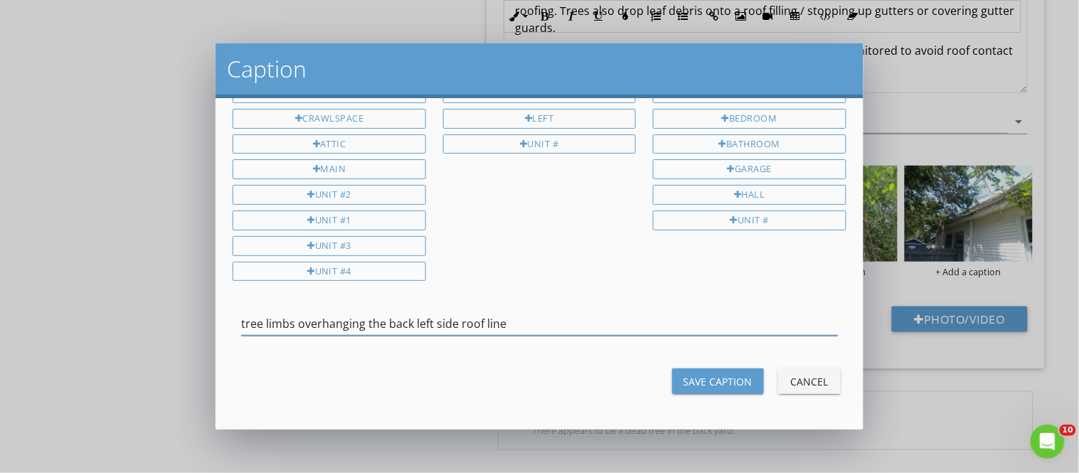
type input "tree limbs overhanging the back left side roof line"
click at [719, 378] on div "Save Caption" at bounding box center [717, 381] width 69 height 15
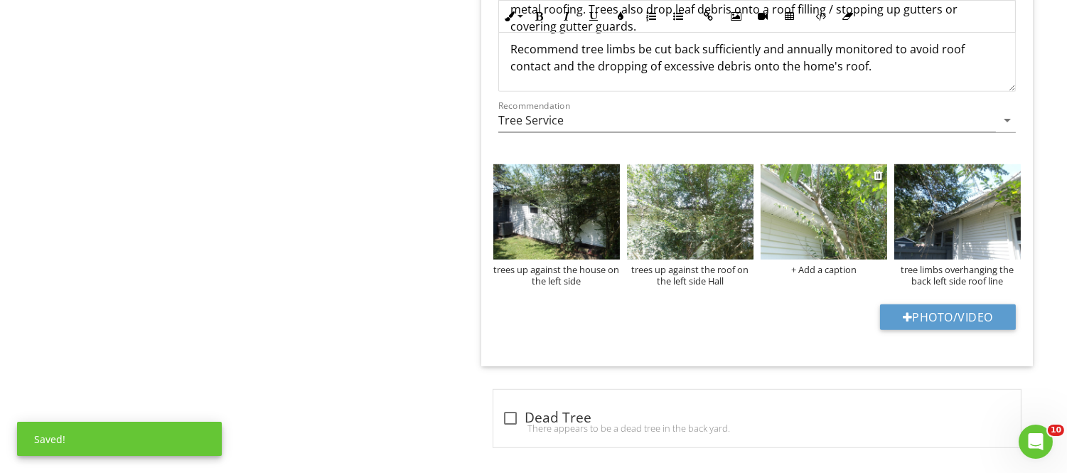
click at [828, 266] on div "+ Add a caption" at bounding box center [824, 269] width 127 height 11
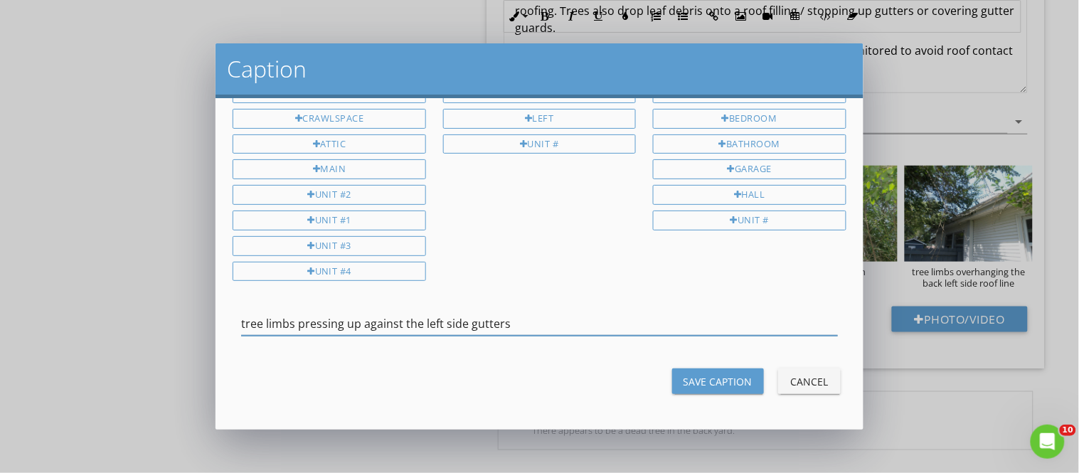
type input "tree limbs pressing up against the left side gutters"
click at [715, 377] on div "Save Caption" at bounding box center [717, 381] width 69 height 15
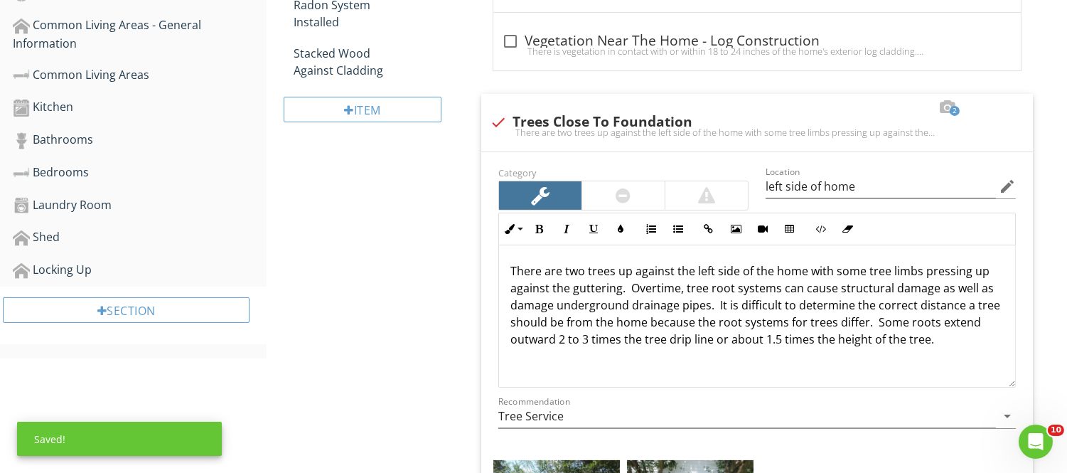
scroll to position [0, 0]
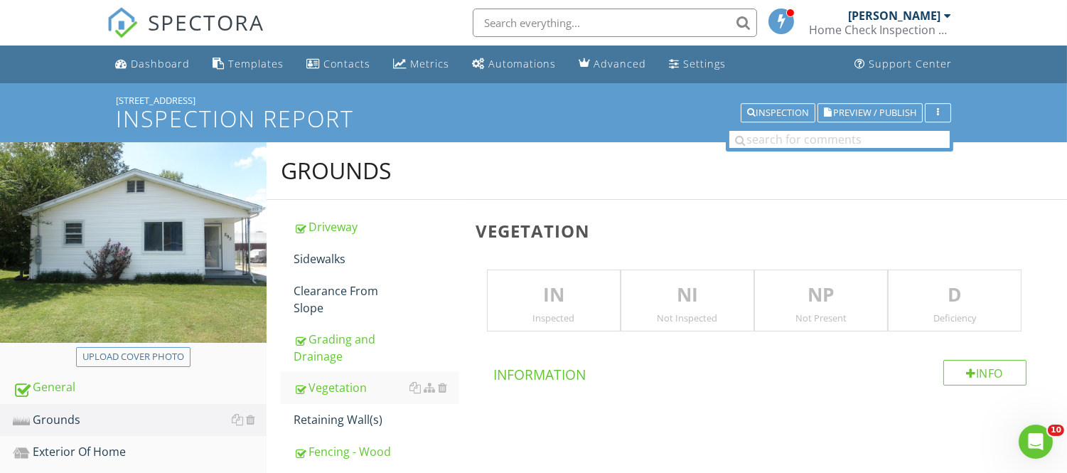
click at [851, 100] on div "[STREET_ADDRESS]" at bounding box center [534, 100] width 836 height 11
click at [847, 114] on span "Preview / Publish" at bounding box center [874, 112] width 83 height 9
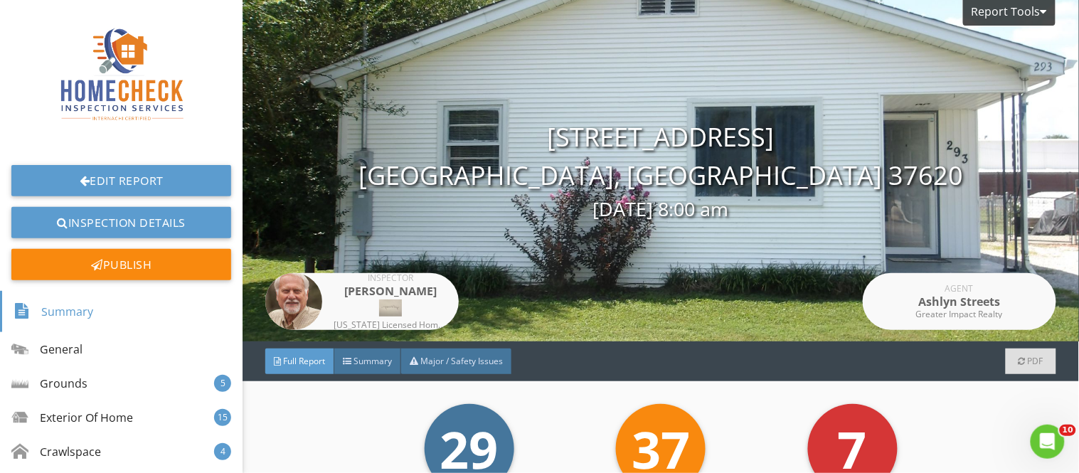
click at [302, 360] on span "Full Report" at bounding box center [304, 361] width 42 height 12
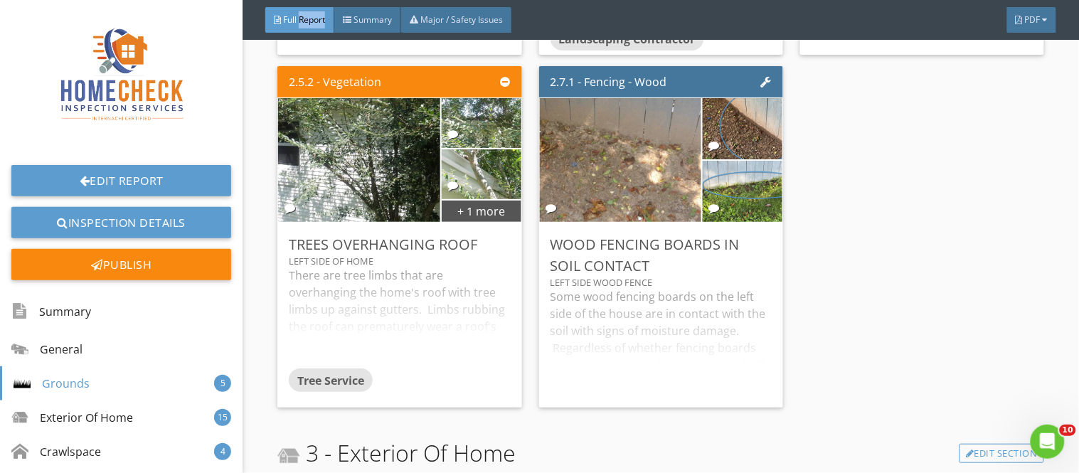
scroll to position [4049, 0]
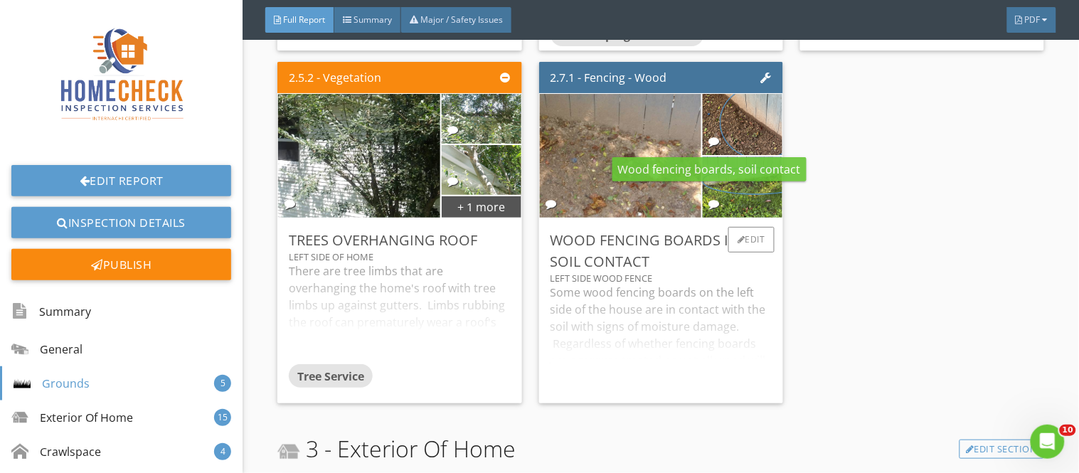
click at [709, 198] on div at bounding box center [714, 203] width 11 height 11
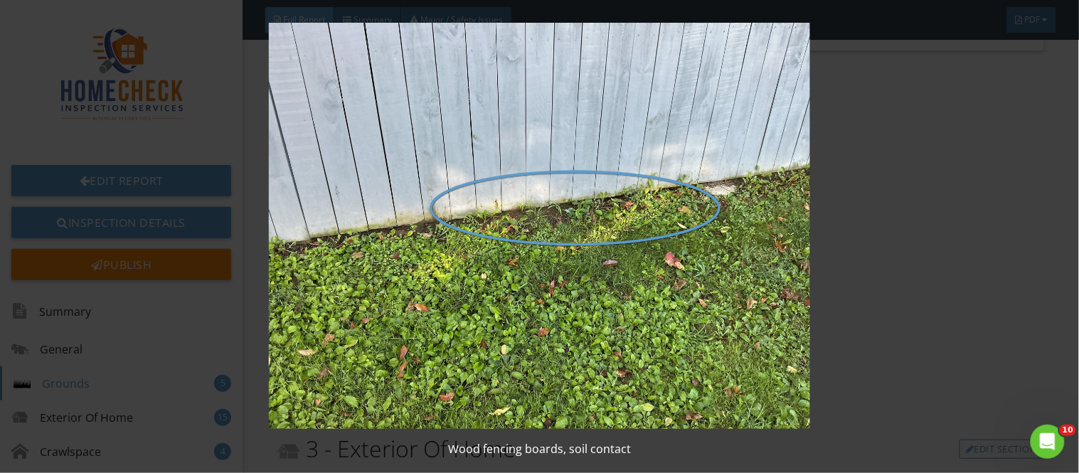
click at [1001, 271] on img at bounding box center [538, 226] width 981 height 406
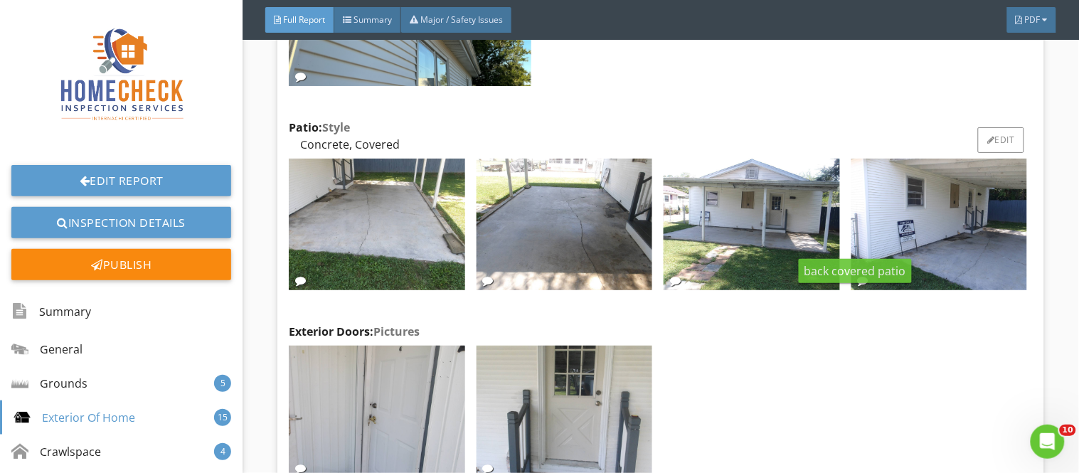
scroll to position [5598, 0]
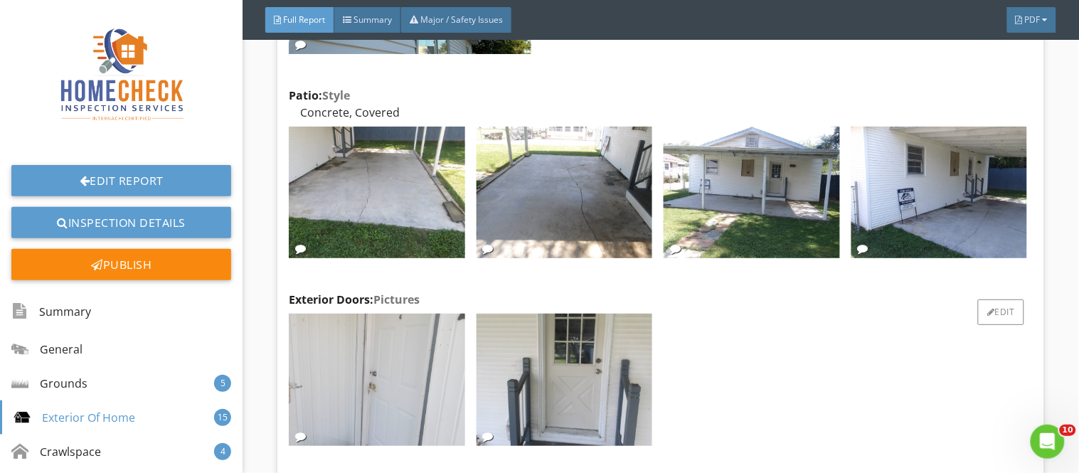
click at [381, 338] on img at bounding box center [377, 380] width 176 height 132
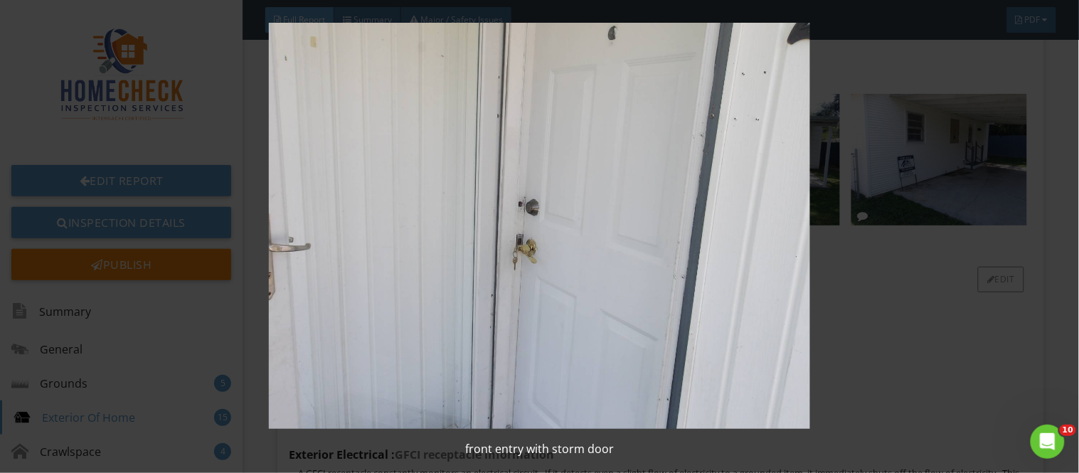
scroll to position [5661, 0]
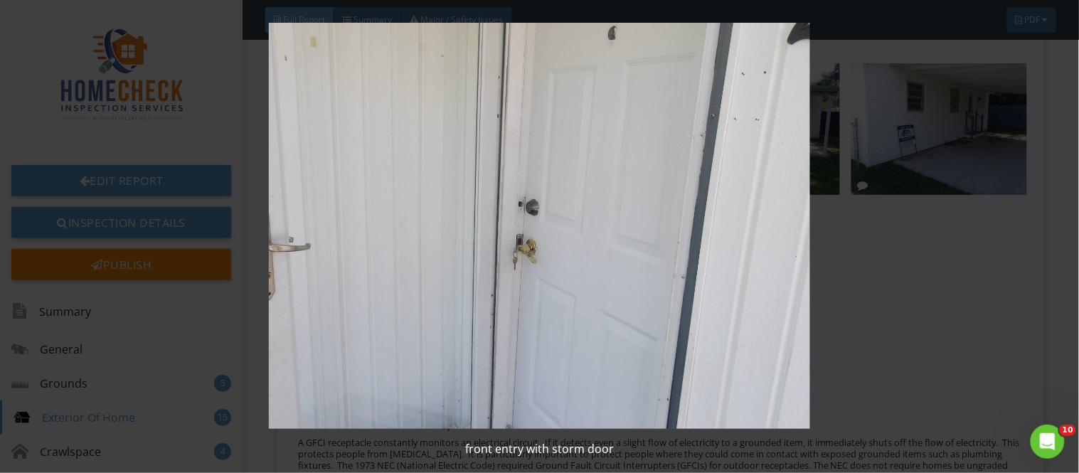
click at [1033, 260] on div "front entry with storm door" at bounding box center [539, 236] width 1079 height 473
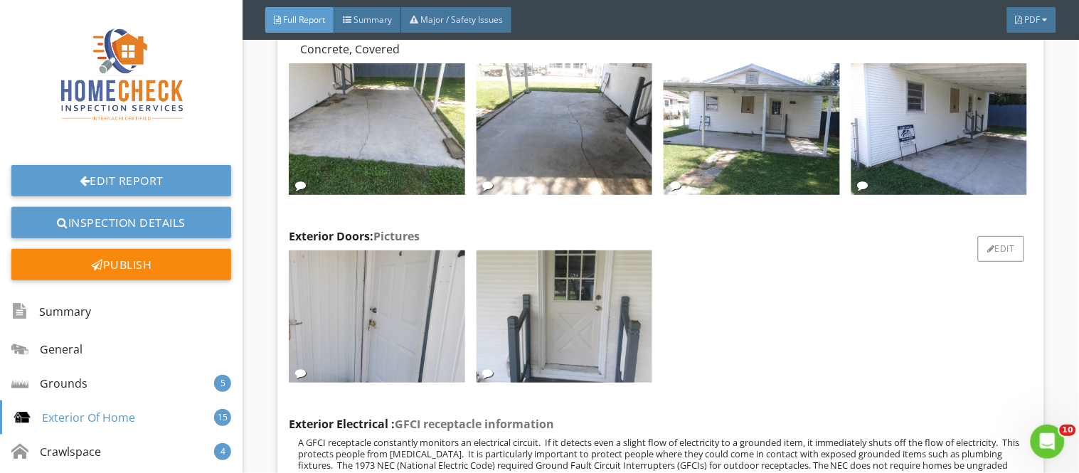
click at [684, 319] on div at bounding box center [658, 319] width 750 height 148
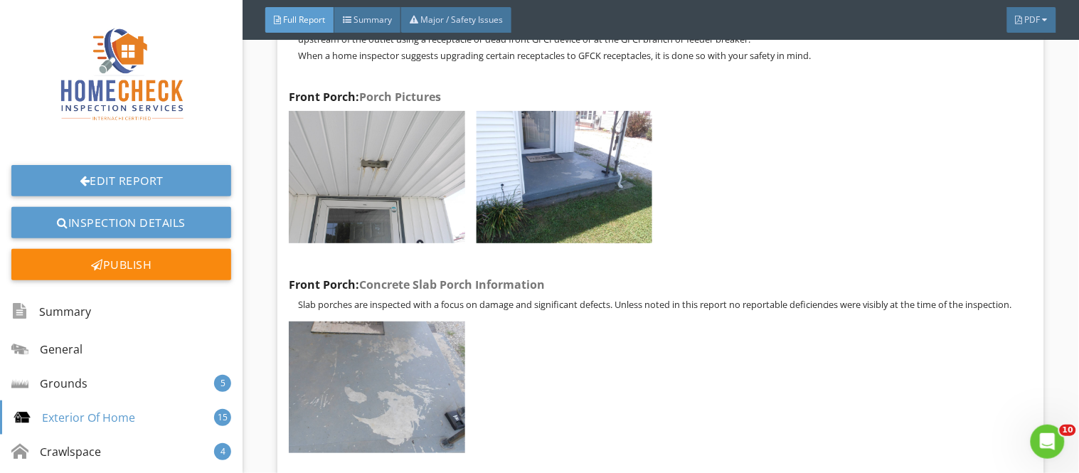
scroll to position [6134, 0]
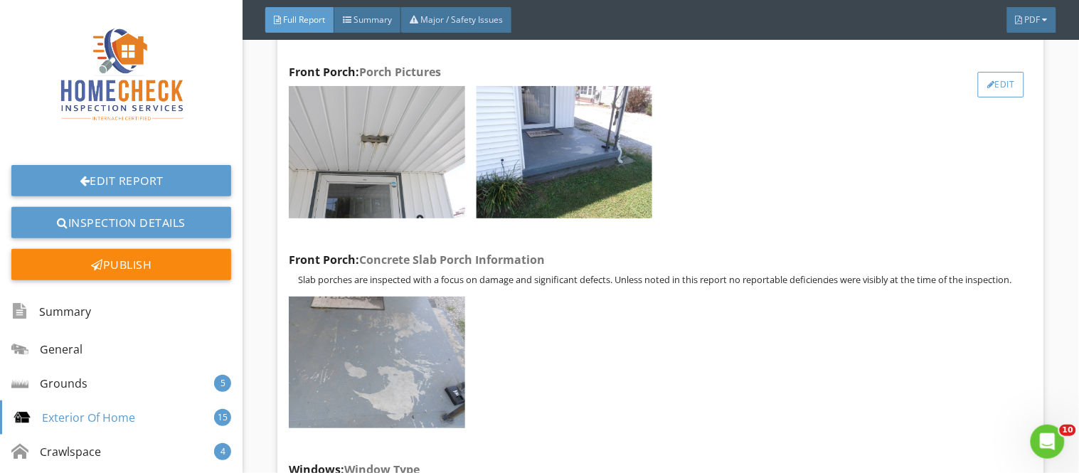
click at [987, 80] on div at bounding box center [991, 84] width 8 height 9
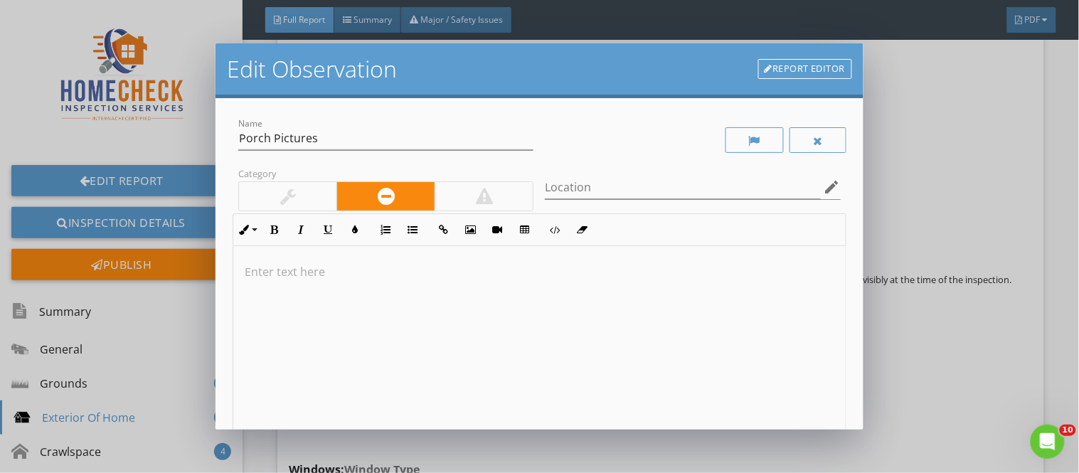
click at [792, 67] on link "Report Editor" at bounding box center [805, 69] width 94 height 20
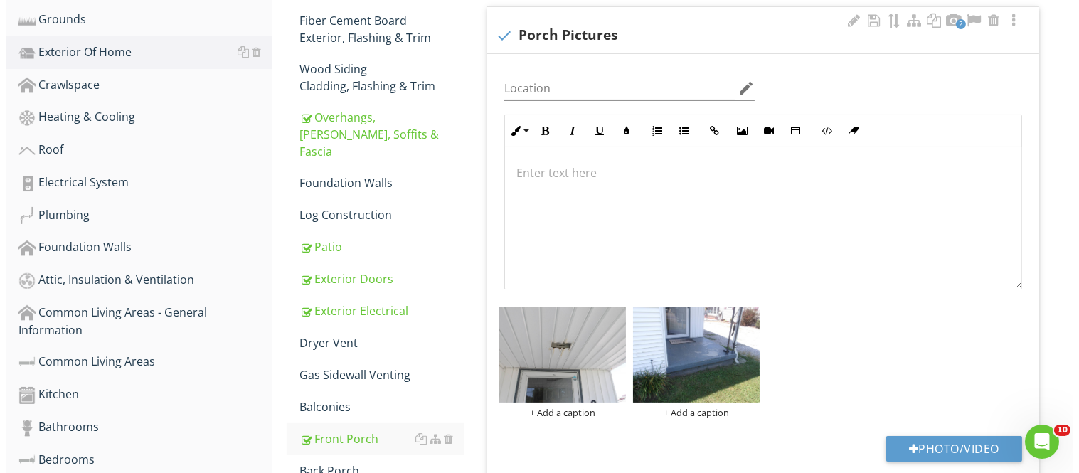
scroll to position [400, 0]
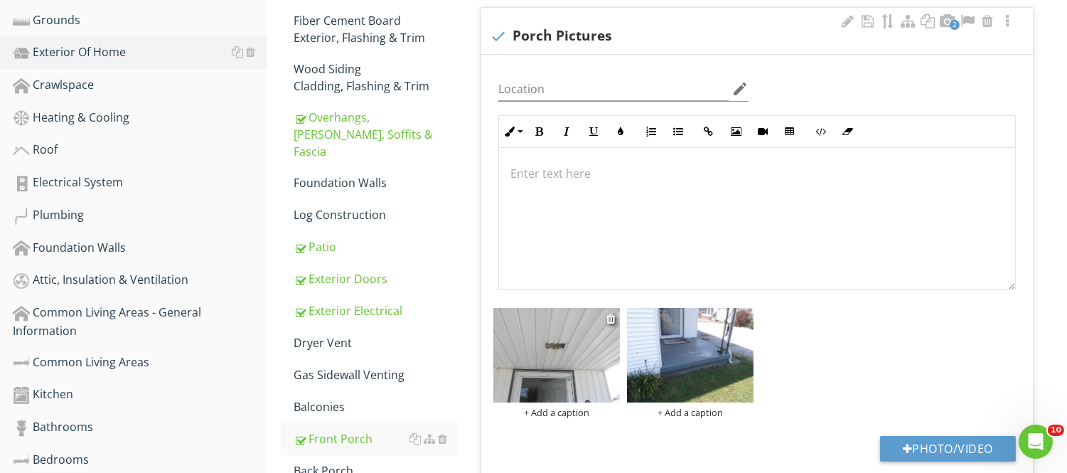
click at [553, 411] on div "+ Add a caption" at bounding box center [557, 412] width 127 height 11
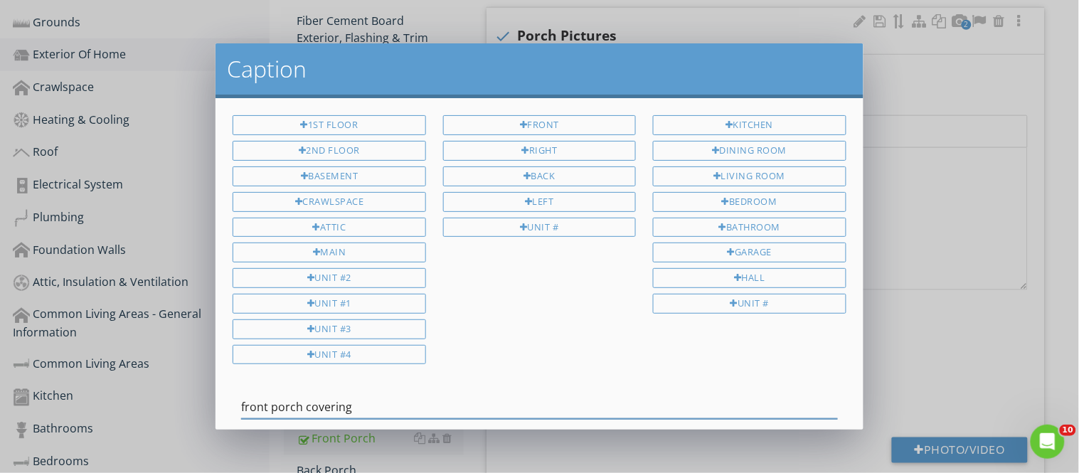
scroll to position [85, 0]
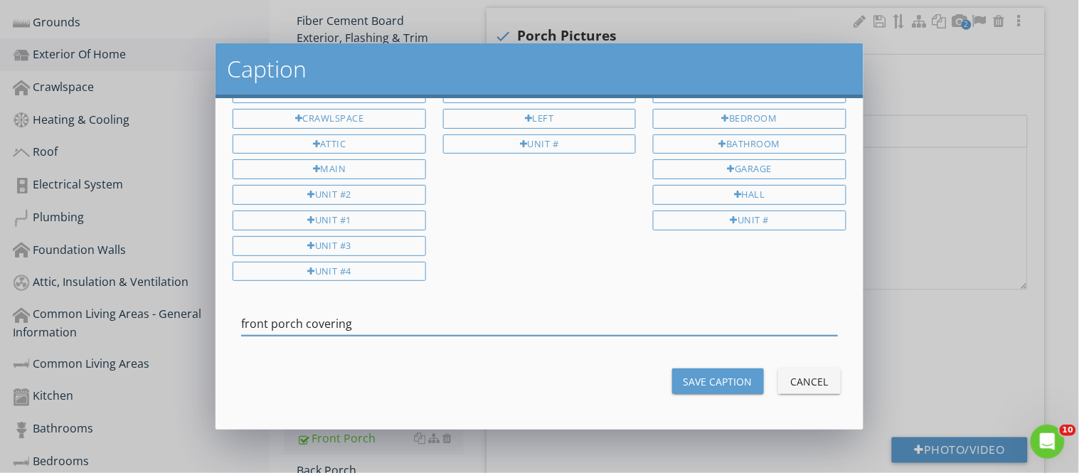
type input "front porch covering"
click at [721, 380] on div "Save Caption" at bounding box center [717, 381] width 69 height 15
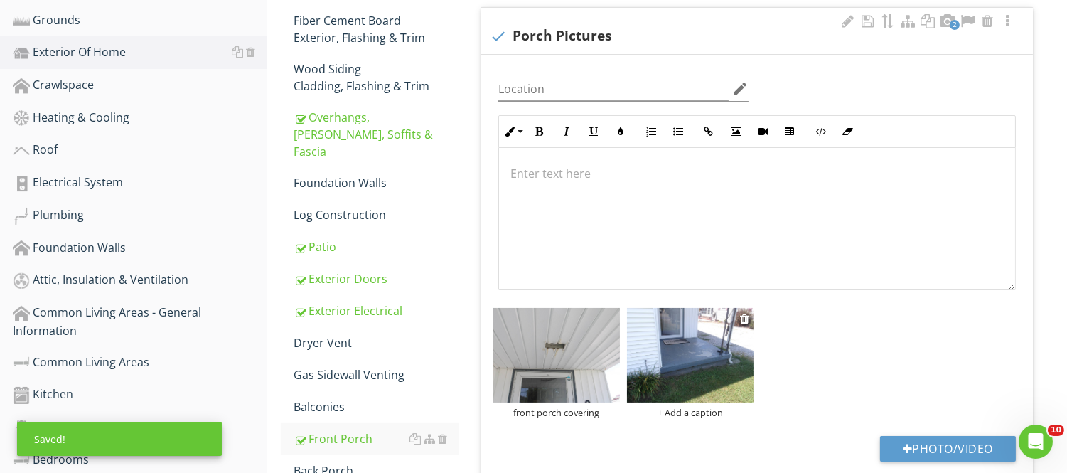
click at [690, 414] on div "+ Add a caption" at bounding box center [690, 412] width 127 height 11
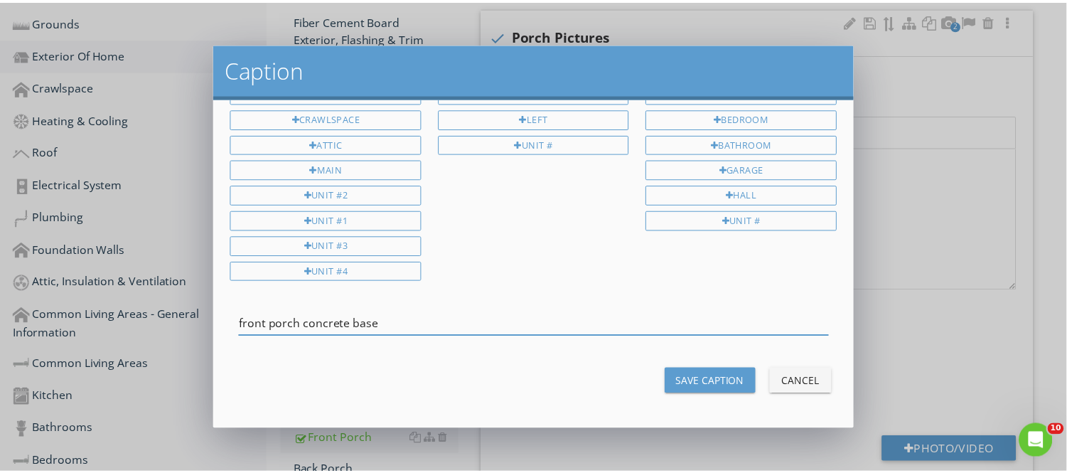
scroll to position [82, 0]
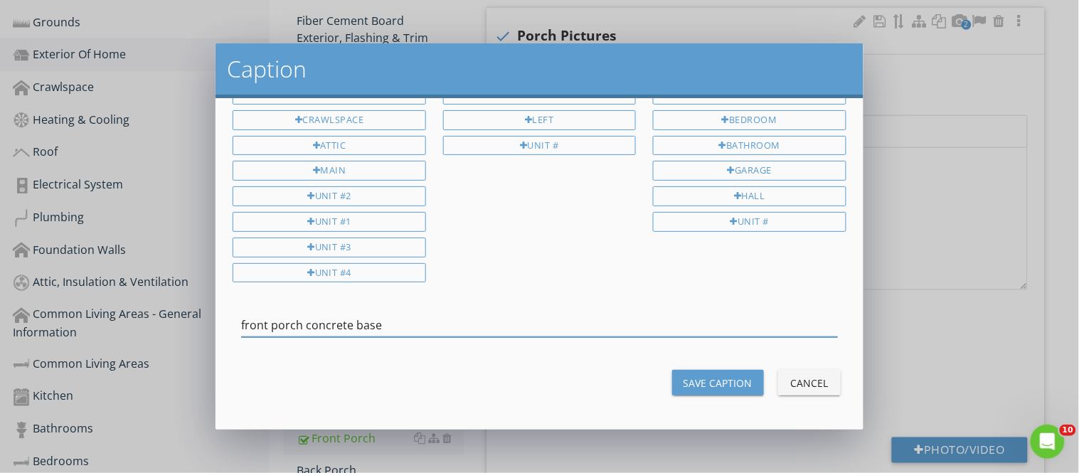
type input "front porch concrete base"
click at [742, 381] on button "Save Caption" at bounding box center [718, 383] width 92 height 26
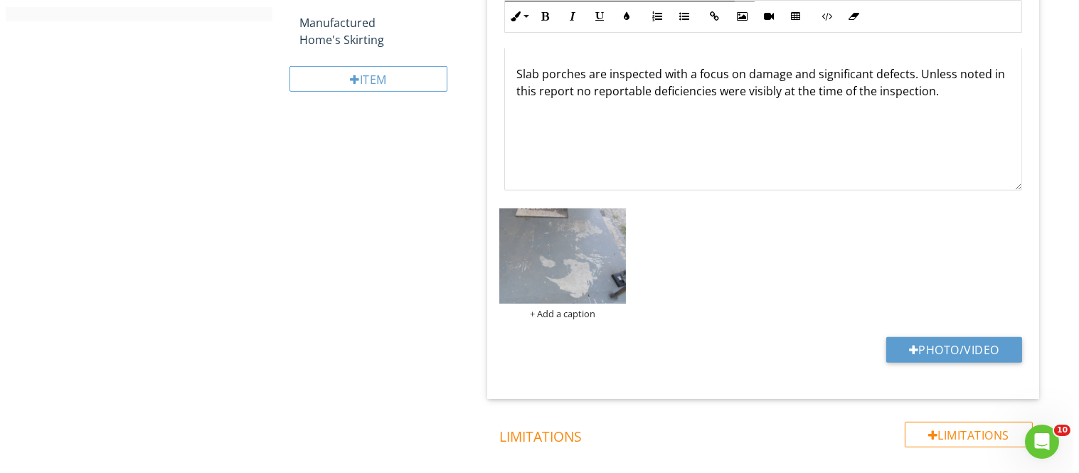
scroll to position [1107, 0]
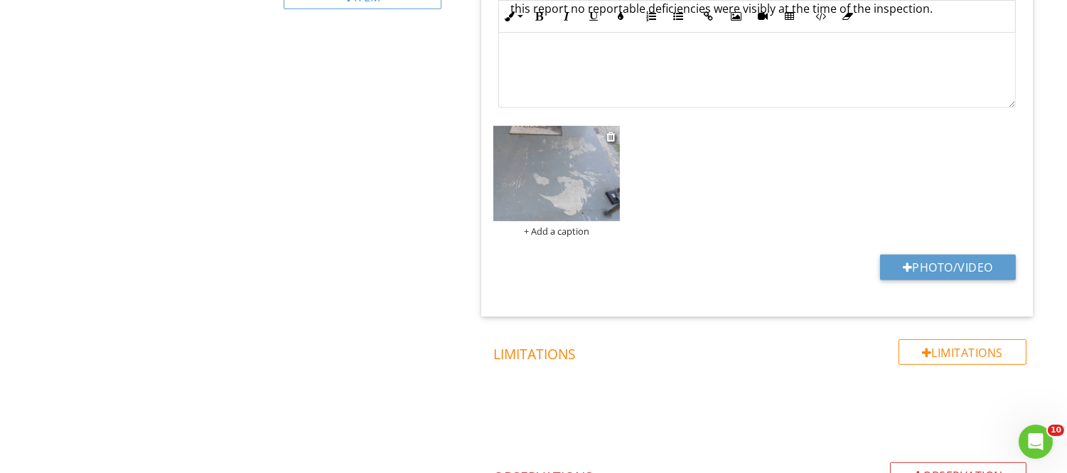
click at [537, 231] on div "+ Add a caption" at bounding box center [557, 230] width 127 height 11
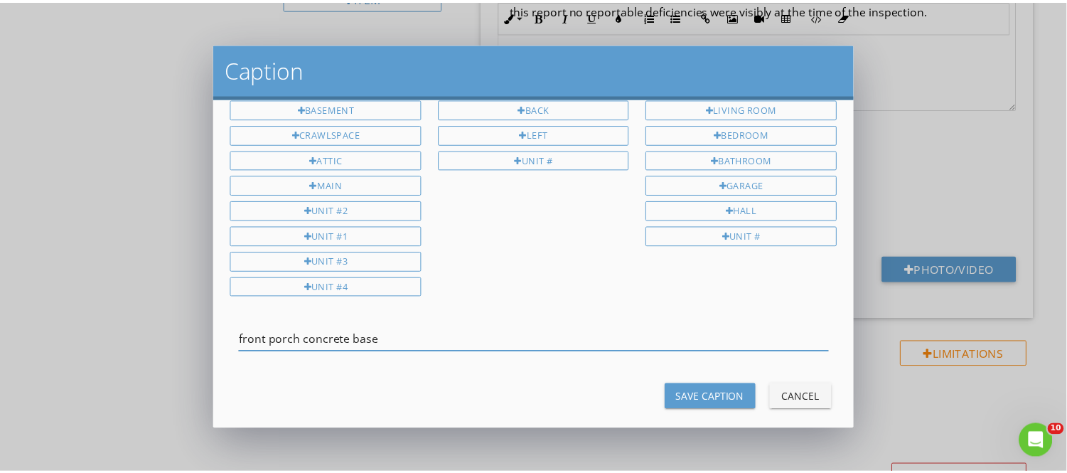
scroll to position [85, 0]
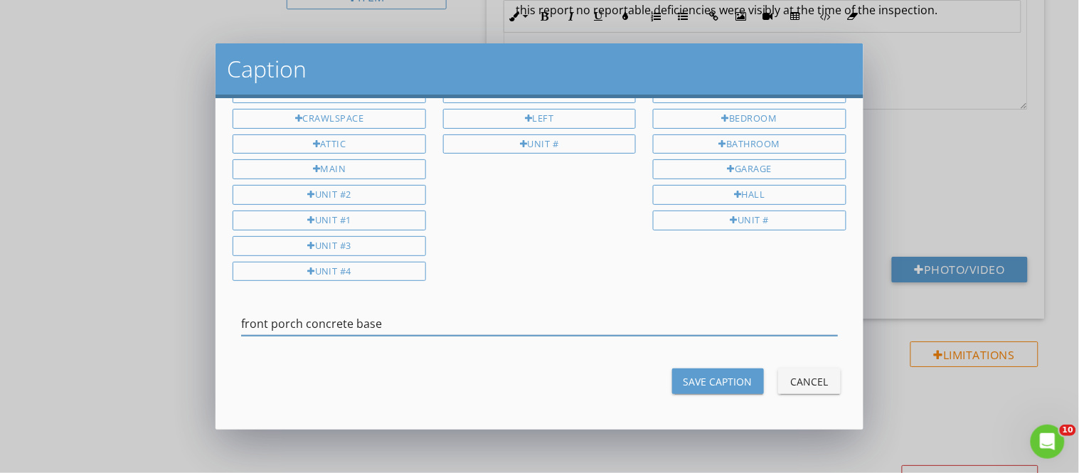
type input "front porch concrete base"
click at [740, 378] on button "Save Caption" at bounding box center [718, 381] width 92 height 26
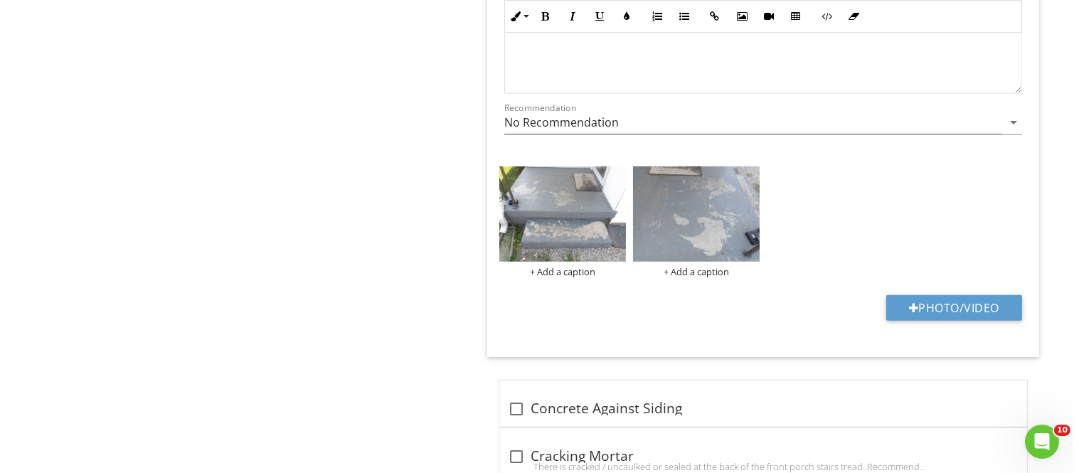
scroll to position [2037, 0]
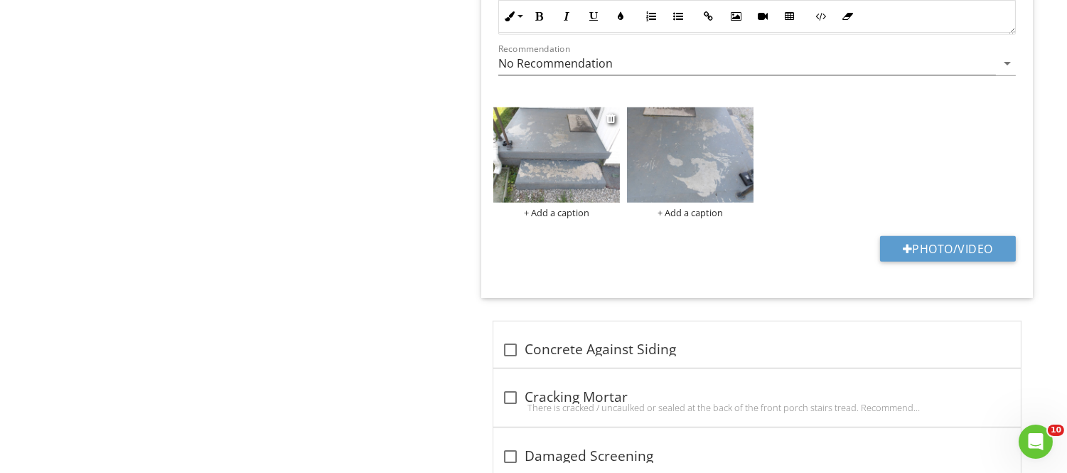
click at [534, 218] on div "+ Add a caption" at bounding box center [557, 212] width 127 height 11
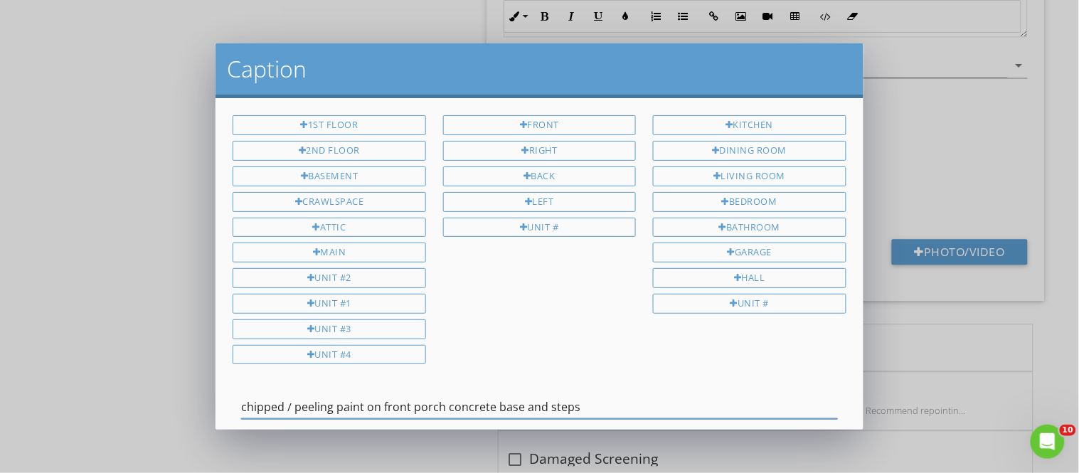
scroll to position [85, 0]
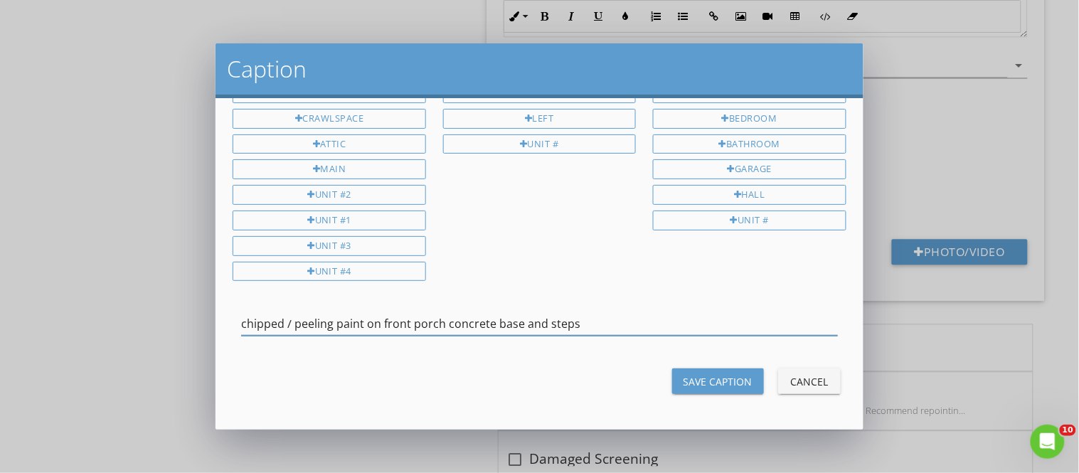
type input "chipped / peeling paint on front porch concrete base and steps"
click at [695, 393] on button "Save Caption" at bounding box center [718, 381] width 92 height 26
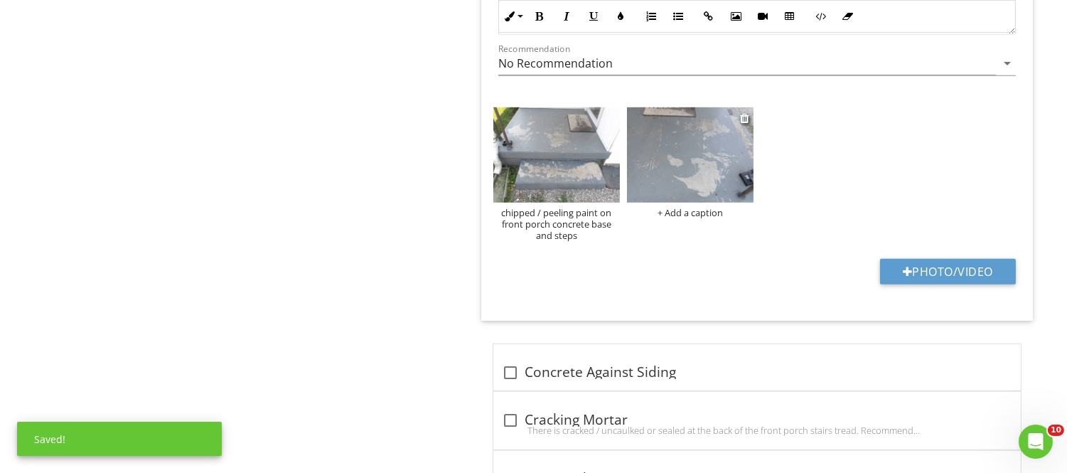
click at [691, 213] on div "+ Add a caption" at bounding box center [690, 212] width 127 height 11
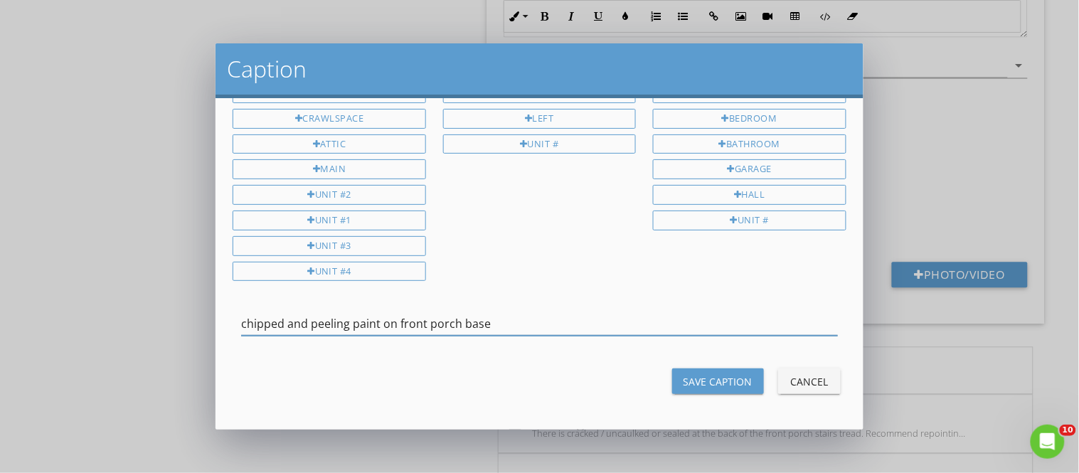
type input "chipped and peeling paint on front porch base"
click at [735, 379] on div "Save Caption" at bounding box center [717, 381] width 69 height 15
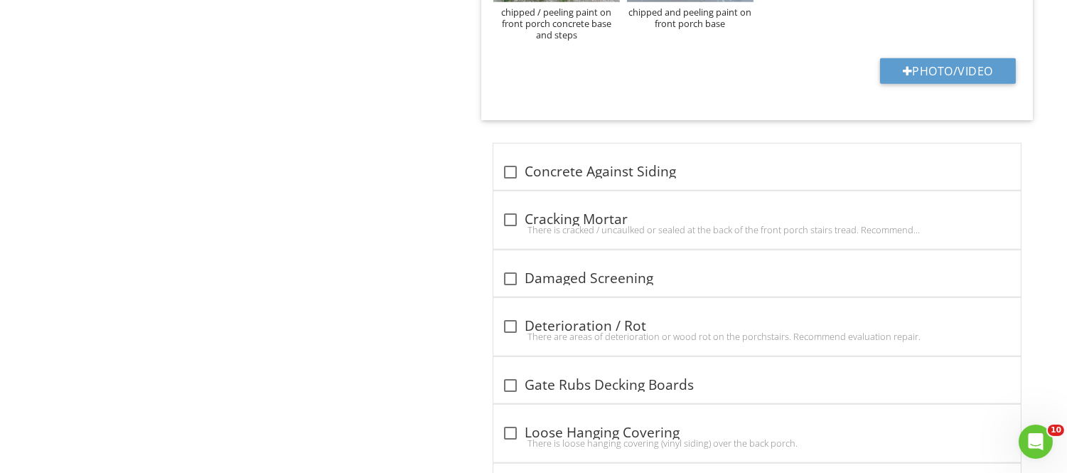
scroll to position [0, 0]
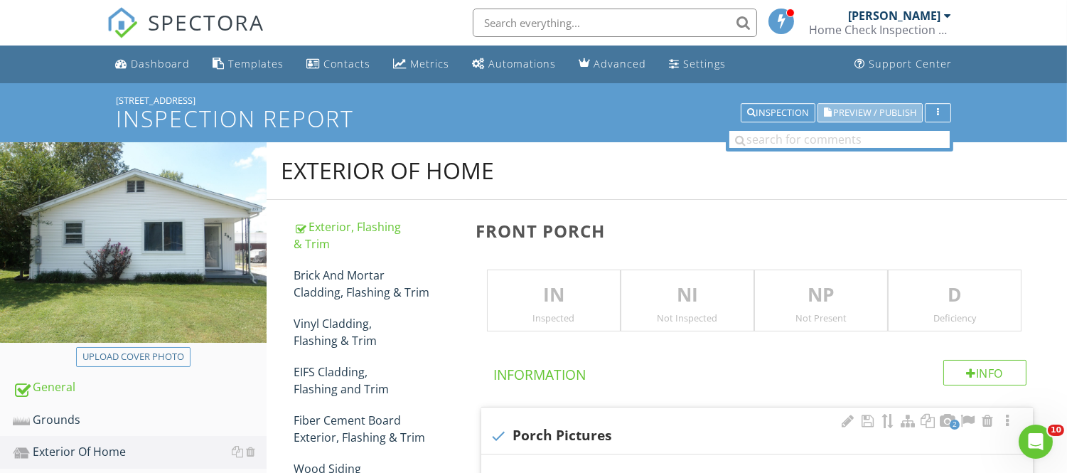
click at [848, 110] on span "Preview / Publish" at bounding box center [874, 112] width 83 height 9
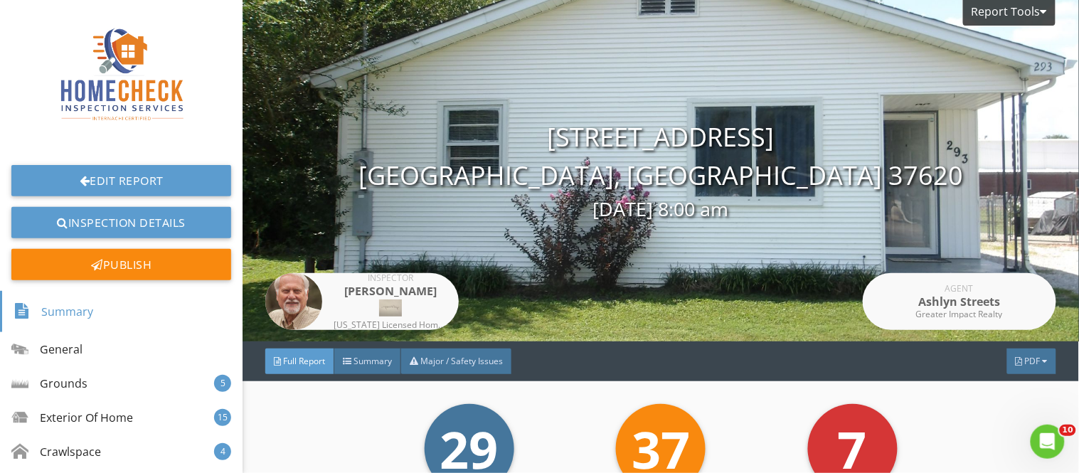
click at [294, 363] on span "Full Report" at bounding box center [304, 361] width 42 height 12
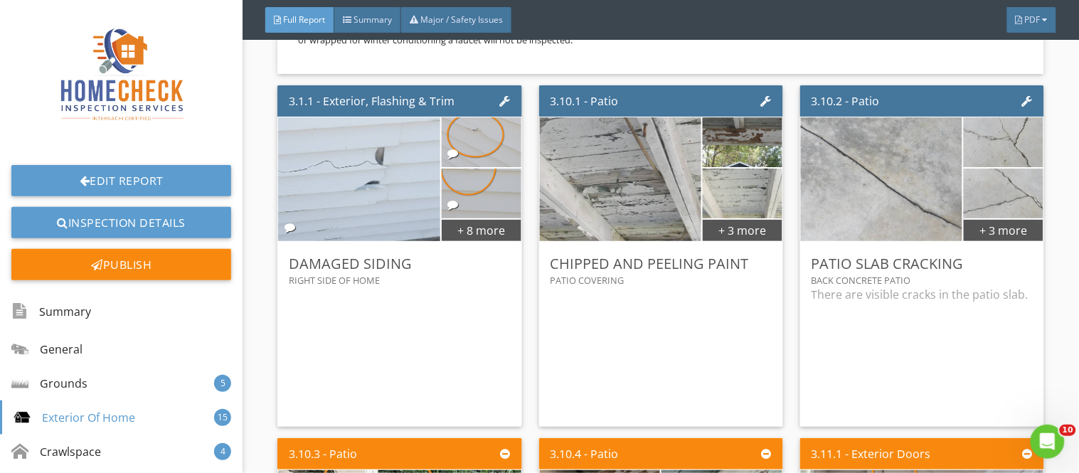
scroll to position [6858, 0]
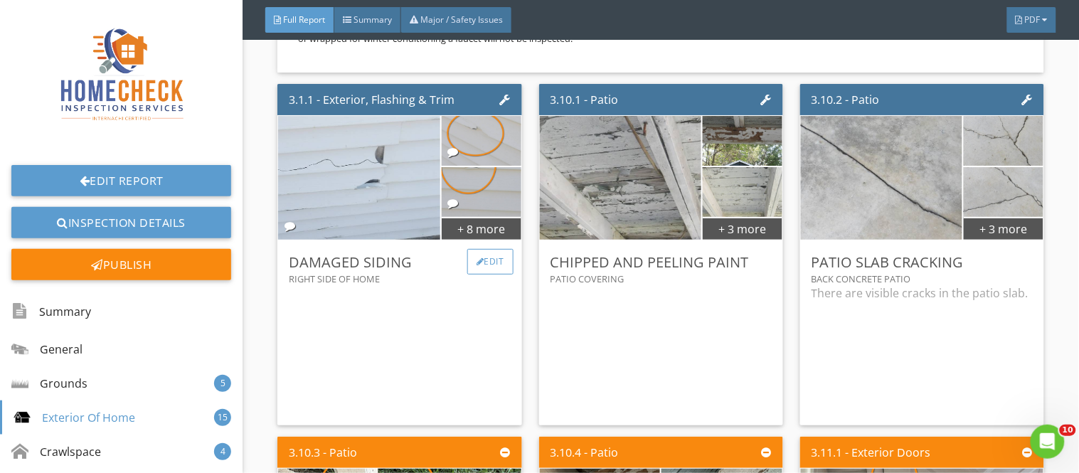
click at [486, 249] on div "Edit" at bounding box center [490, 262] width 46 height 26
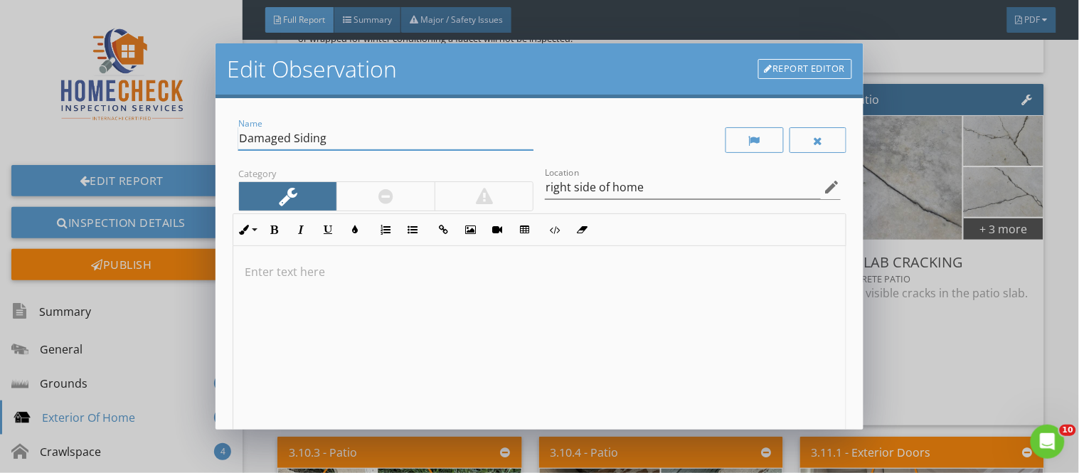
click at [329, 144] on input "Damaged Siding" at bounding box center [385, 138] width 295 height 23
click at [635, 188] on input "right side of home" at bounding box center [682, 187] width 275 height 23
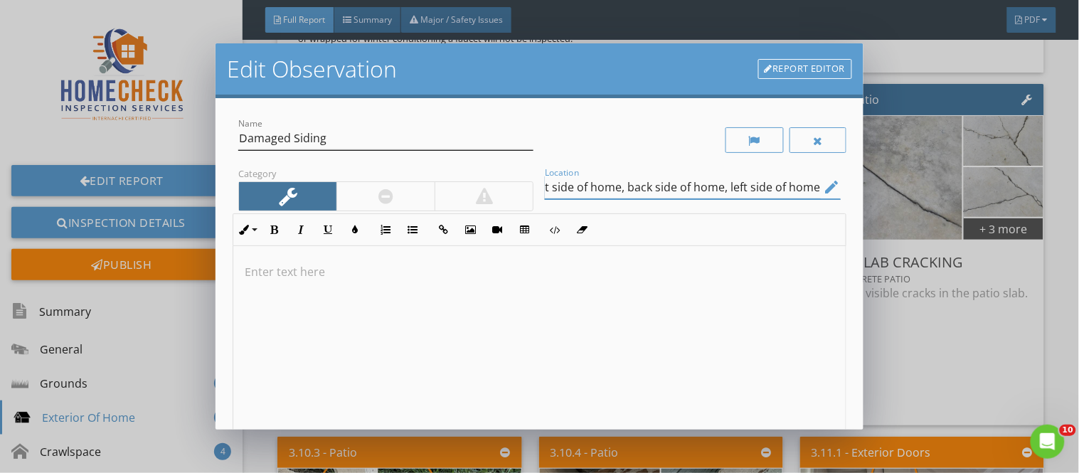
type input "right side of home, back side of home, left side of home"
click at [295, 137] on input "Damaged Siding" at bounding box center [385, 138] width 295 height 23
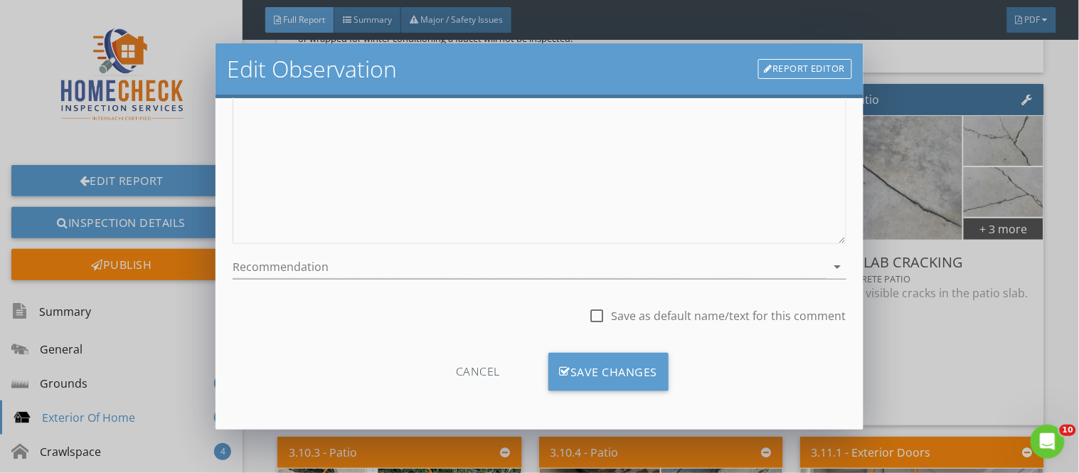
scroll to position [229, 0]
type input "Damaged Vinyl Siding"
click at [620, 375] on div "Save Changes" at bounding box center [608, 371] width 121 height 38
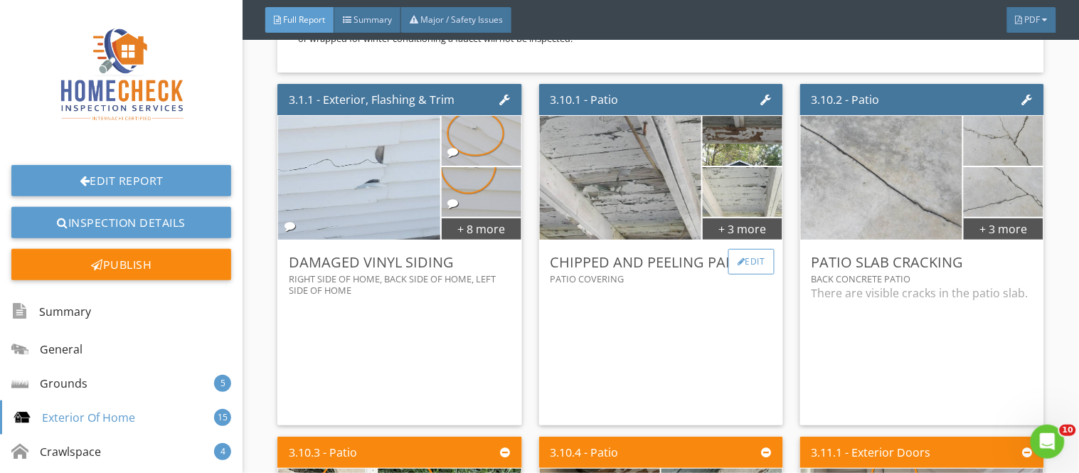
click at [743, 249] on div "Edit" at bounding box center [751, 262] width 46 height 26
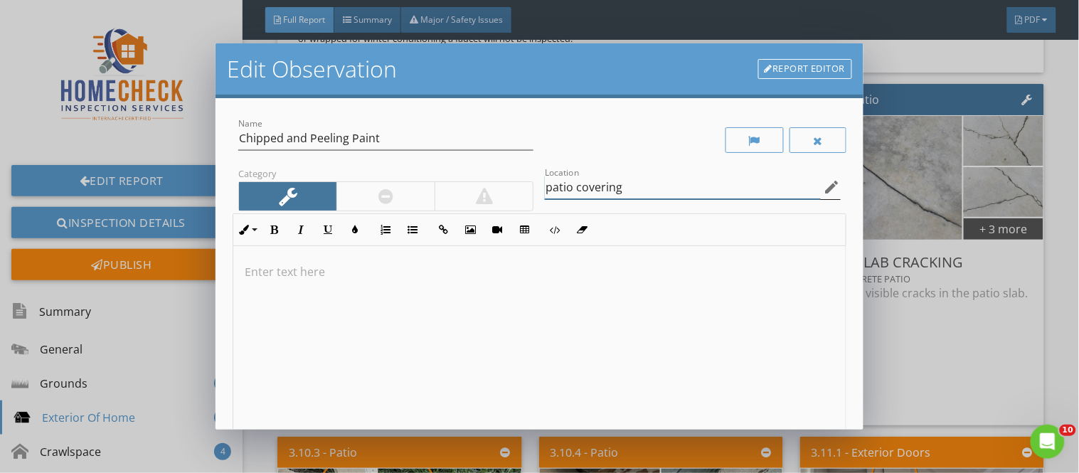
click at [617, 187] on input "patio covering" at bounding box center [682, 187] width 275 height 23
click at [545, 186] on input "patio covering" at bounding box center [682, 187] width 275 height 23
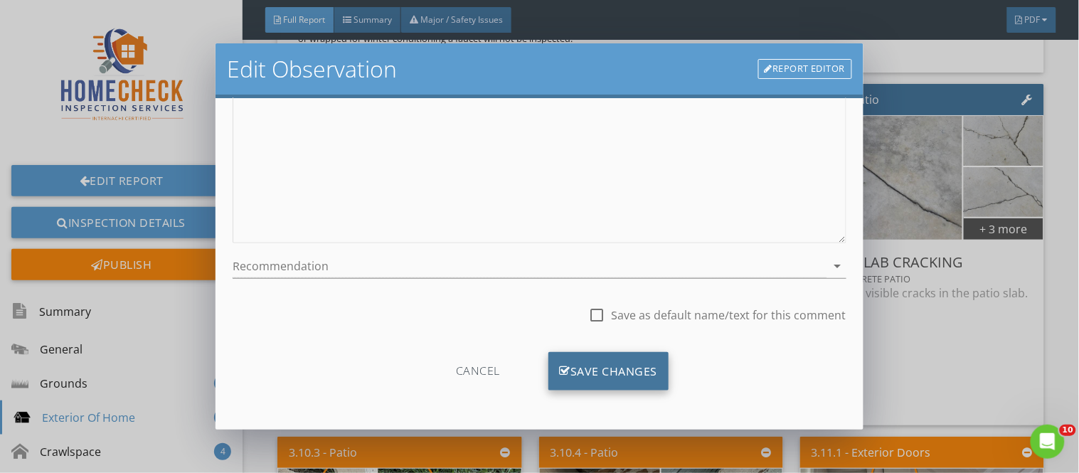
type input "back patio covering"
click at [645, 368] on div "Save Changes" at bounding box center [608, 371] width 121 height 38
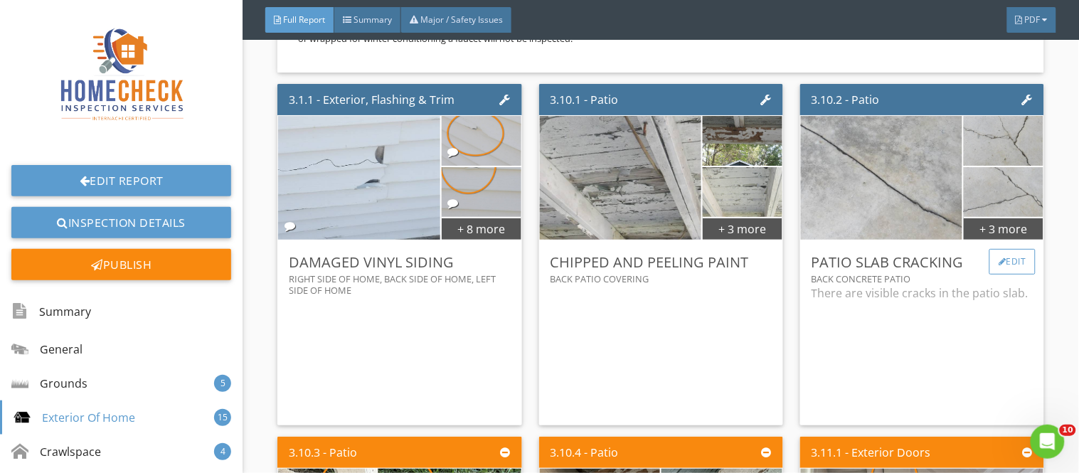
click at [1001, 249] on div "Edit" at bounding box center [1012, 262] width 46 height 26
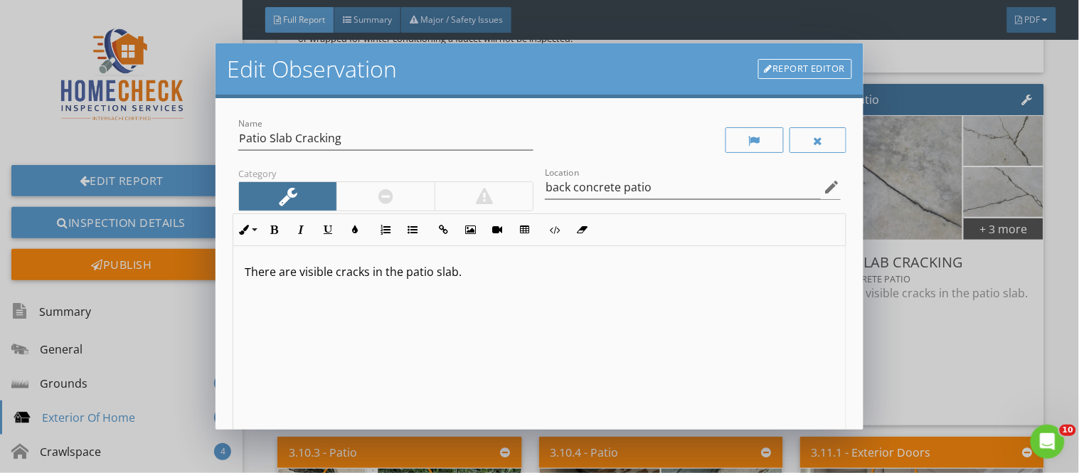
click at [457, 272] on p "There are visible cracks in the patio slab." at bounding box center [539, 271] width 589 height 17
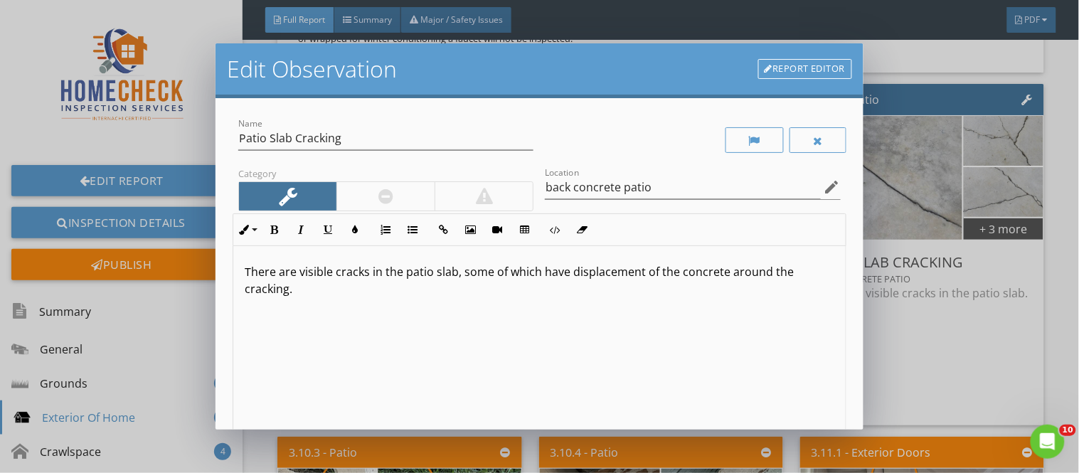
click at [558, 302] on div "There are visible cracks in the patio slab, some of which have displacement of …" at bounding box center [539, 358] width 612 height 225
click at [297, 293] on p "There are visible cracks in the patio slab, some of which have displacement of …" at bounding box center [539, 280] width 589 height 34
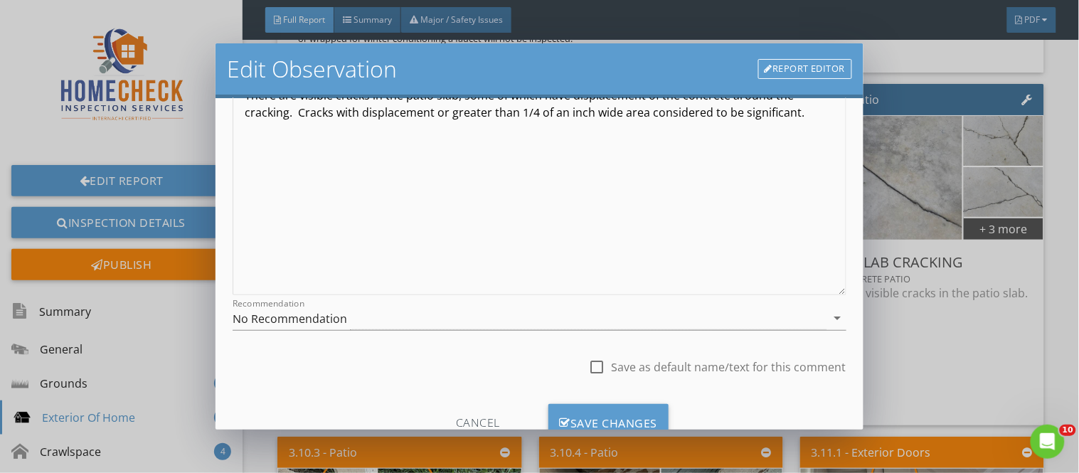
scroll to position [178, 0]
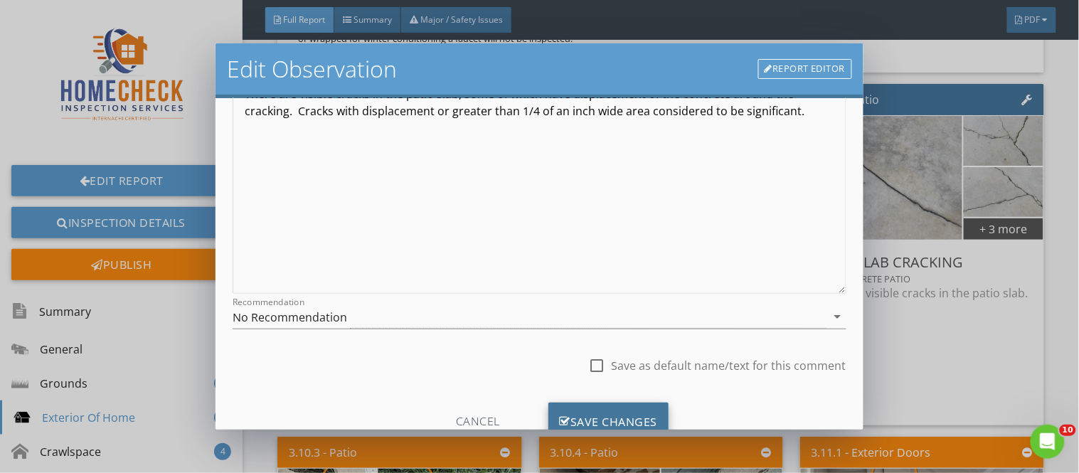
click at [614, 429] on div "Save Changes" at bounding box center [608, 422] width 121 height 38
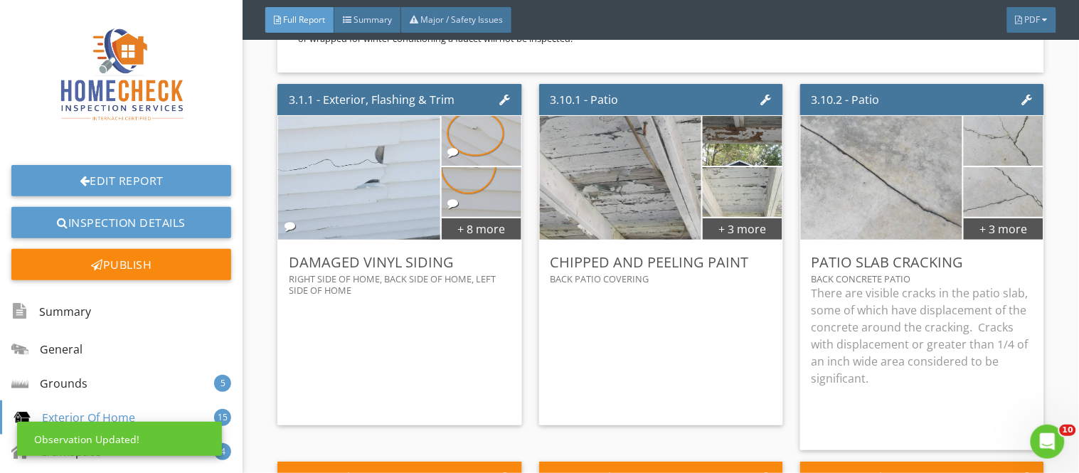
click at [619, 417] on div "Name Patio Slab Cracking Category Location back concrete patio edit <p>There ar…" at bounding box center [538, 263] width 647 height 331
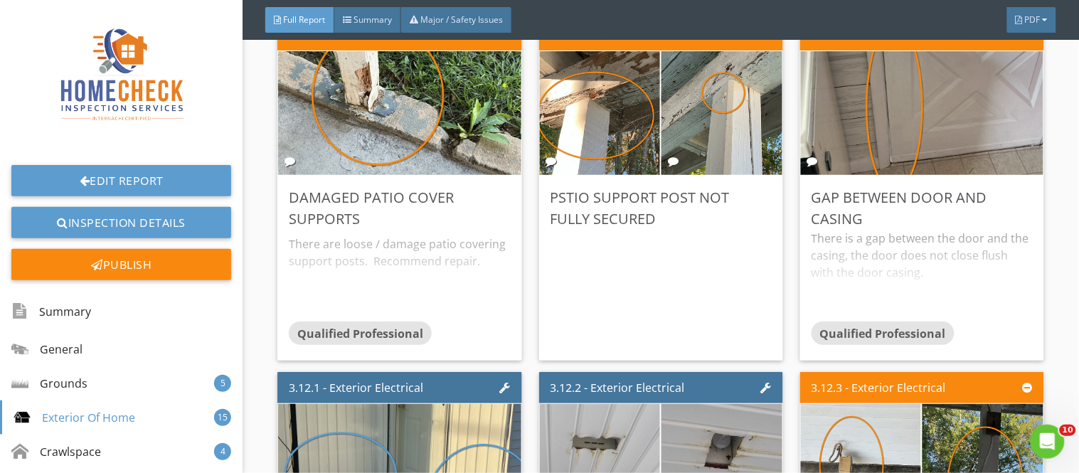
scroll to position [7333, 0]
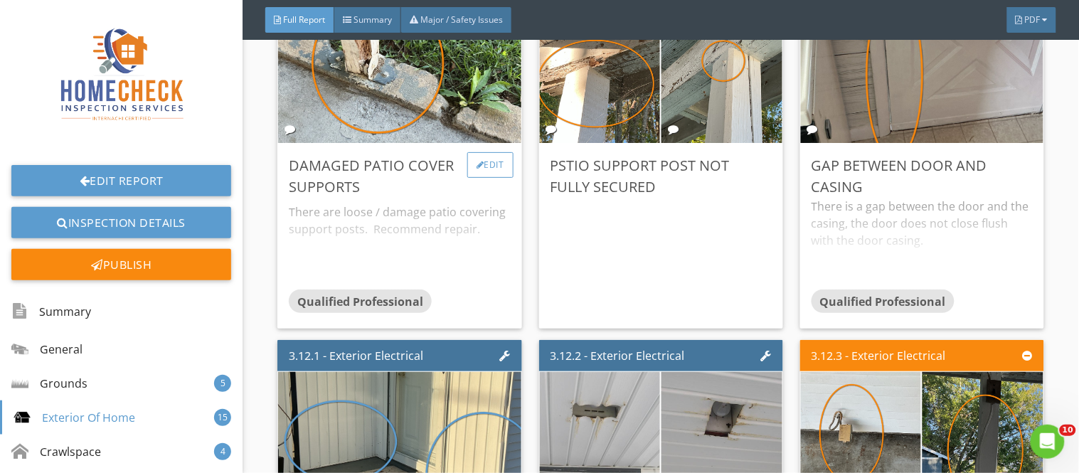
click at [494, 152] on div "Edit" at bounding box center [490, 165] width 46 height 26
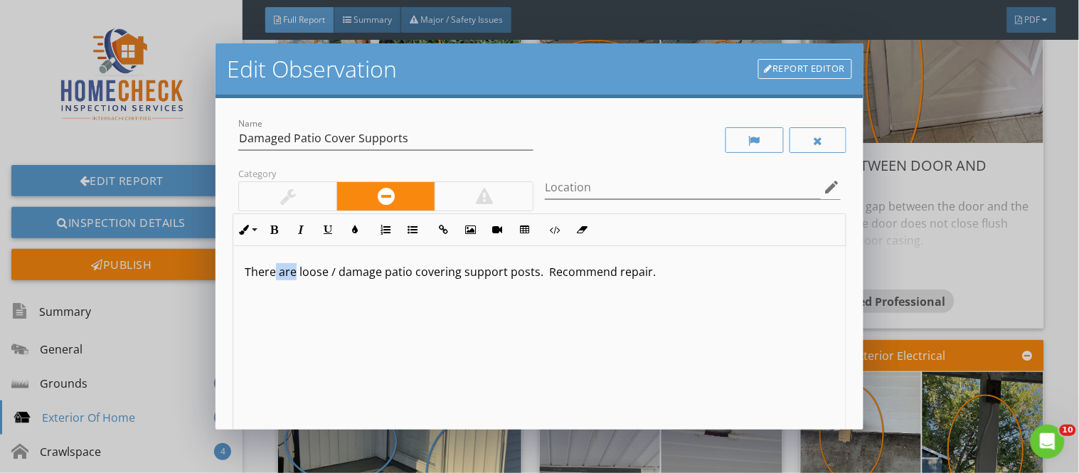
drag, startPoint x: 276, startPoint y: 274, endPoint x: 295, endPoint y: 277, distance: 19.5
click at [295, 277] on p "There are loose / damage patio covering support posts. Recommend repair." at bounding box center [539, 271] width 589 height 17
click at [422, 280] on div "There is some wood rot / damage patio covering support posts. Recommend repair." at bounding box center [539, 358] width 612 height 225
click at [557, 194] on input "Location" at bounding box center [682, 187] width 275 height 23
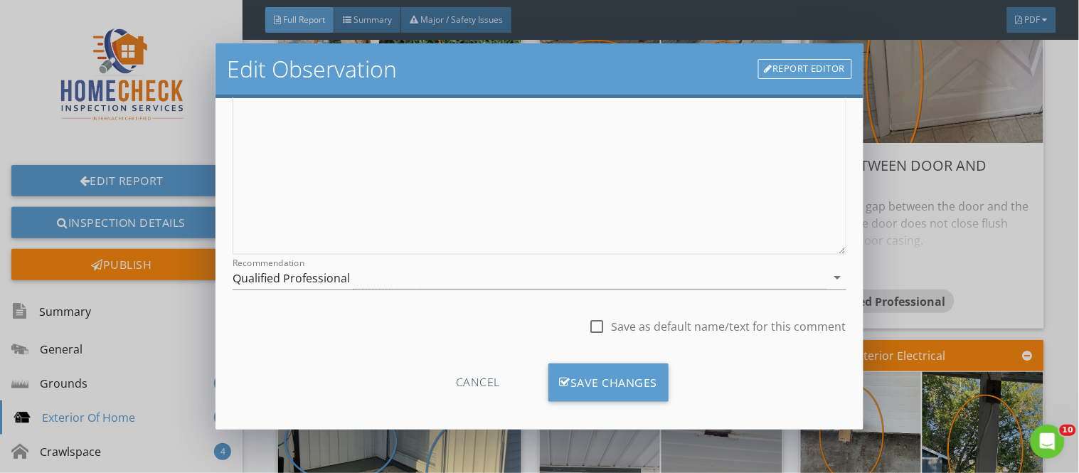
scroll to position [229, 0]
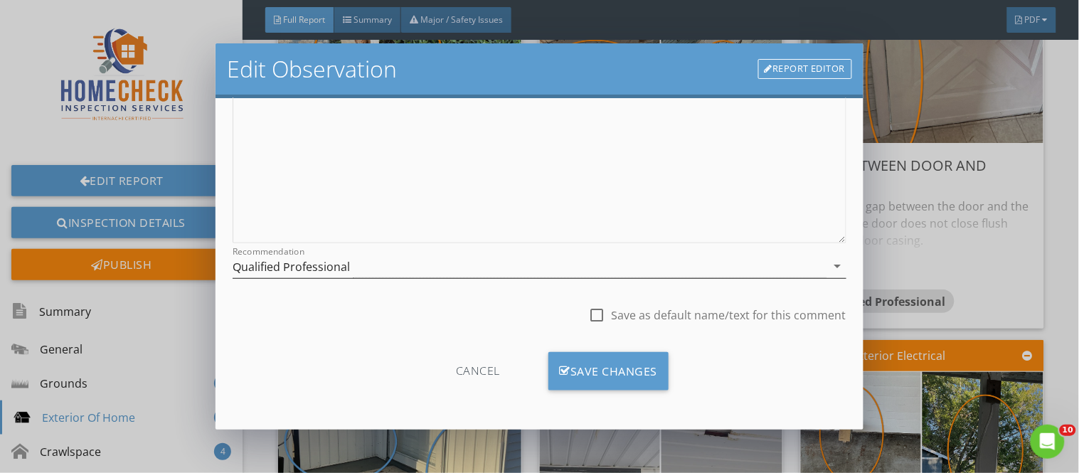
type input "back covered patio supports"
click at [342, 263] on div "Qualified Professional" at bounding box center [291, 266] width 117 height 13
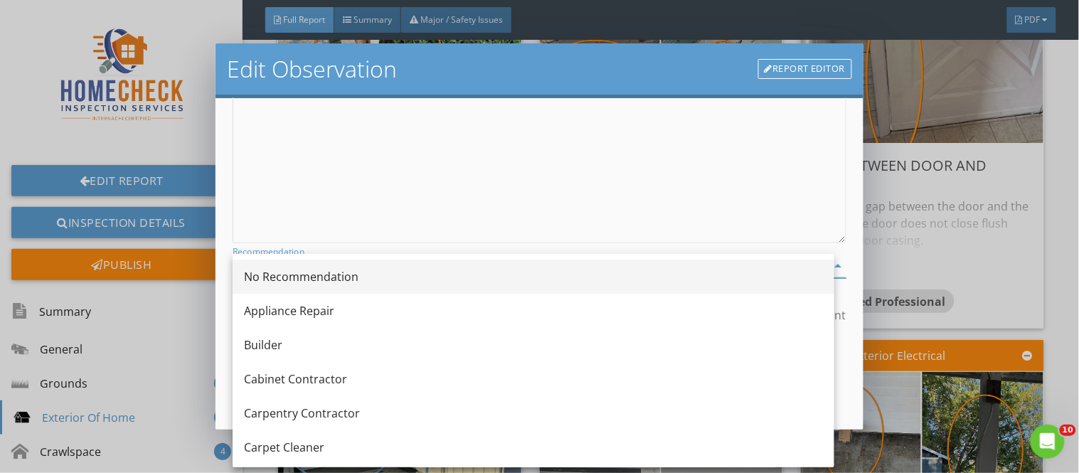
click at [343, 272] on div "No Recommendation" at bounding box center [533, 276] width 579 height 17
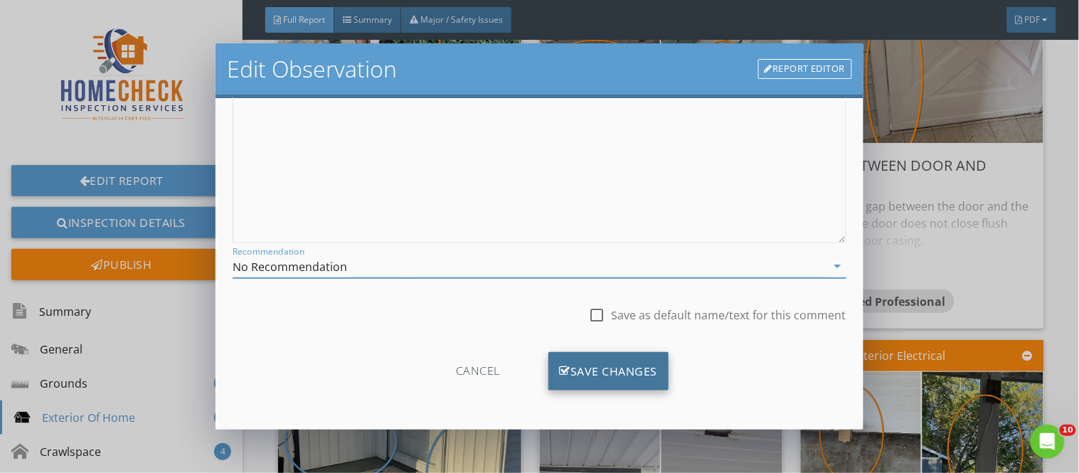
click at [617, 367] on div "Save Changes" at bounding box center [608, 371] width 121 height 38
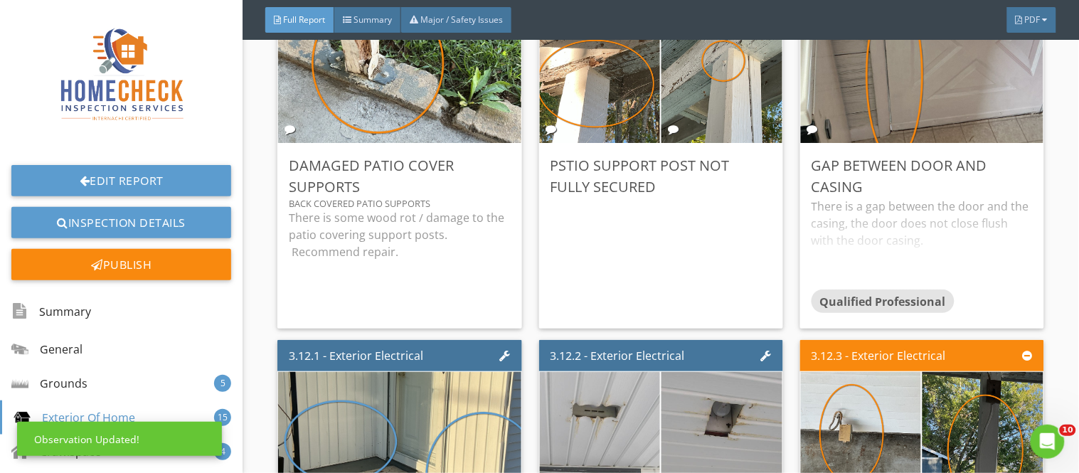
scroll to position [60, 0]
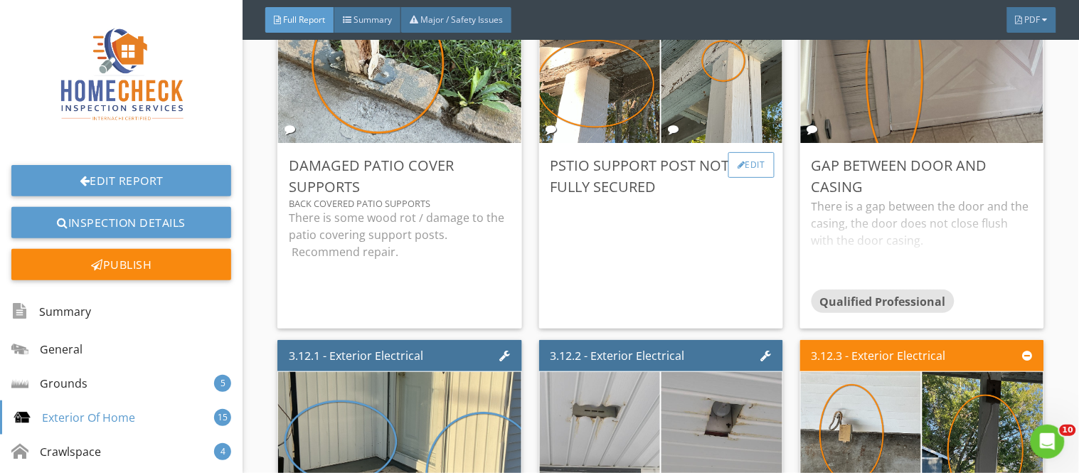
click at [740, 152] on div "Edit" at bounding box center [751, 165] width 46 height 26
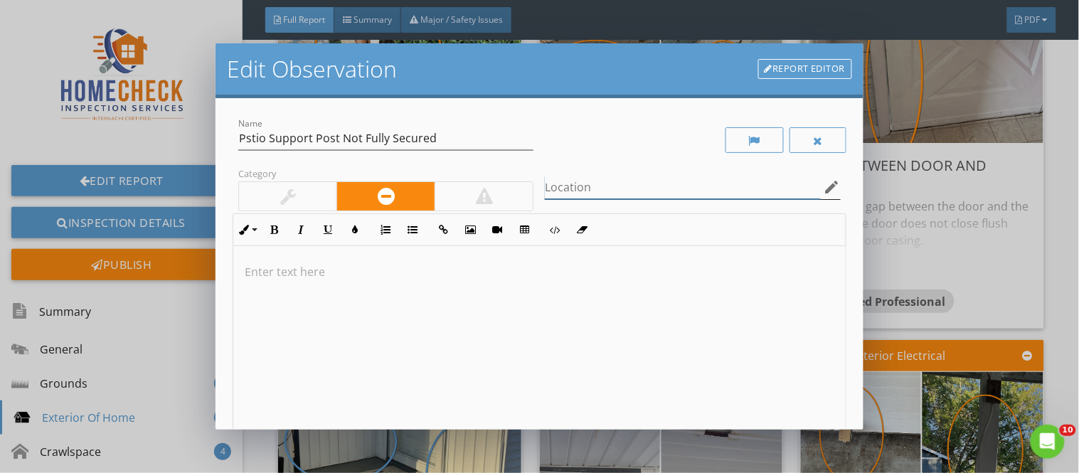
click at [585, 188] on input "Location" at bounding box center [682, 187] width 275 height 23
type input "back patio supports"
click at [249, 278] on p at bounding box center [539, 271] width 589 height 17
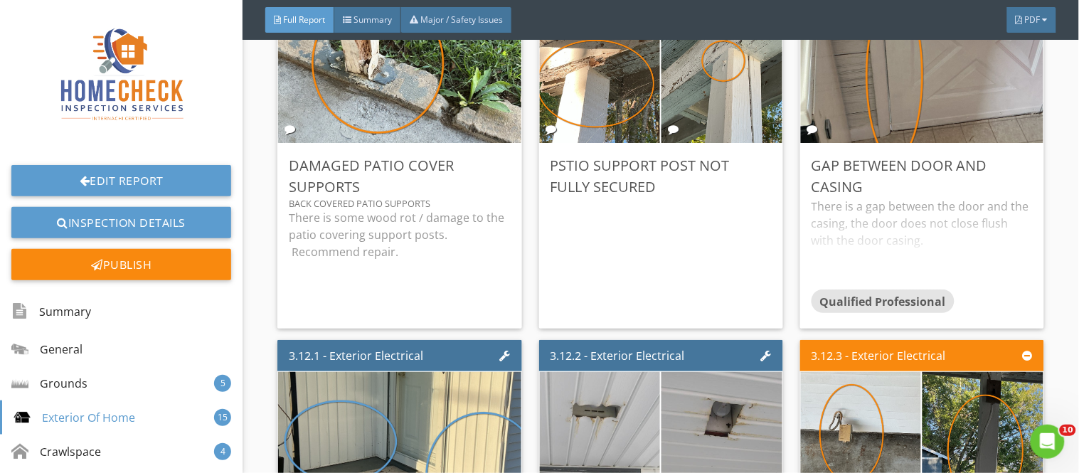
click at [178, 281] on div at bounding box center [539, 236] width 1079 height 473
click at [597, 155] on div "Pstio Support Post Not Fully Secured" at bounding box center [660, 176] width 221 height 43
click at [737, 152] on div "Edit" at bounding box center [751, 165] width 46 height 26
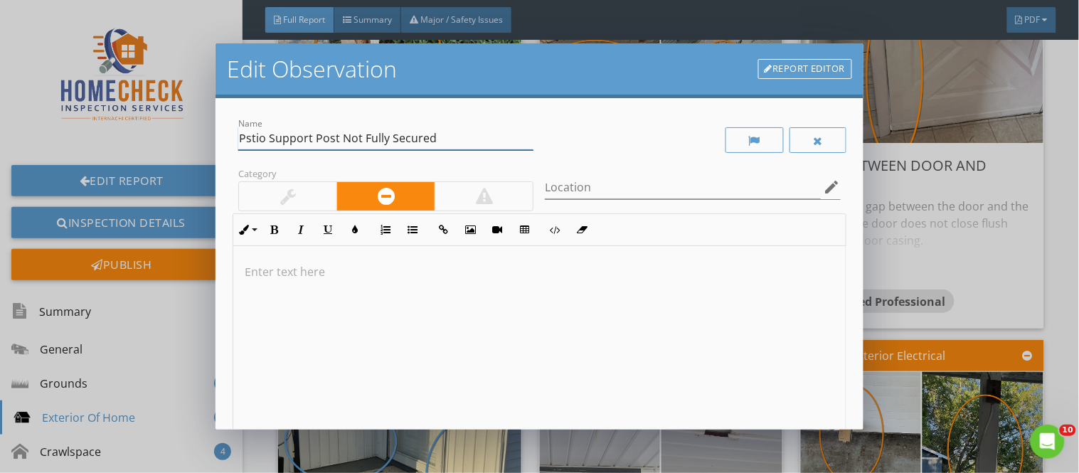
click at [250, 142] on input "Pstio Support Post Not Fully Secured" at bounding box center [385, 138] width 295 height 23
type input "Patio Support Post Not Fully Secured"
click at [247, 273] on p at bounding box center [539, 271] width 589 height 17
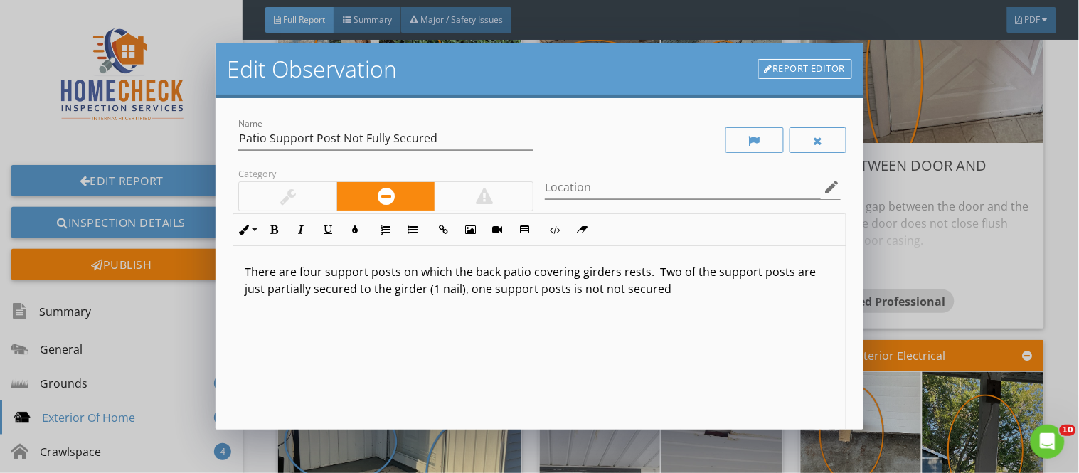
click at [464, 295] on p "There are four support posts on which the back patio covering girders rests. Tw…" at bounding box center [539, 280] width 589 height 34
click at [580, 289] on p "There are four support posts on which the back patio covering girders rests. Tw…" at bounding box center [539, 280] width 589 height 34
click at [680, 290] on p "There are four support posts on which the back patio covering girders rests. Tw…" at bounding box center [539, 280] width 589 height 34
click at [635, 272] on p "There are four support posts on which the back patio covering girders rests. Tw…" at bounding box center [539, 288] width 589 height 51
click at [640, 277] on p "There are four support posts on which the back patio covering girders rests. Tw…" at bounding box center [539, 288] width 589 height 51
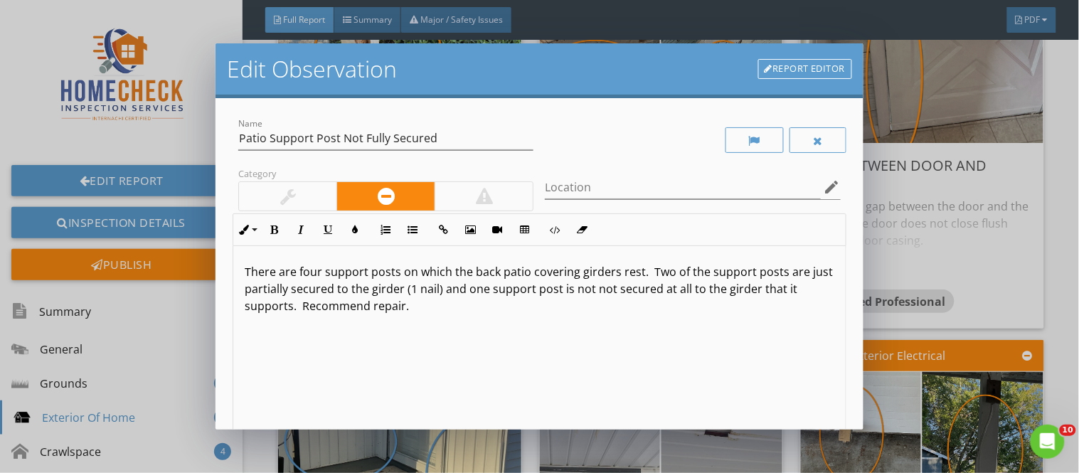
click at [616, 292] on p "There are four support posts on which the back patio covering girders rest. Two…" at bounding box center [539, 288] width 589 height 51
click at [563, 185] on input "Location" at bounding box center [682, 187] width 275 height 23
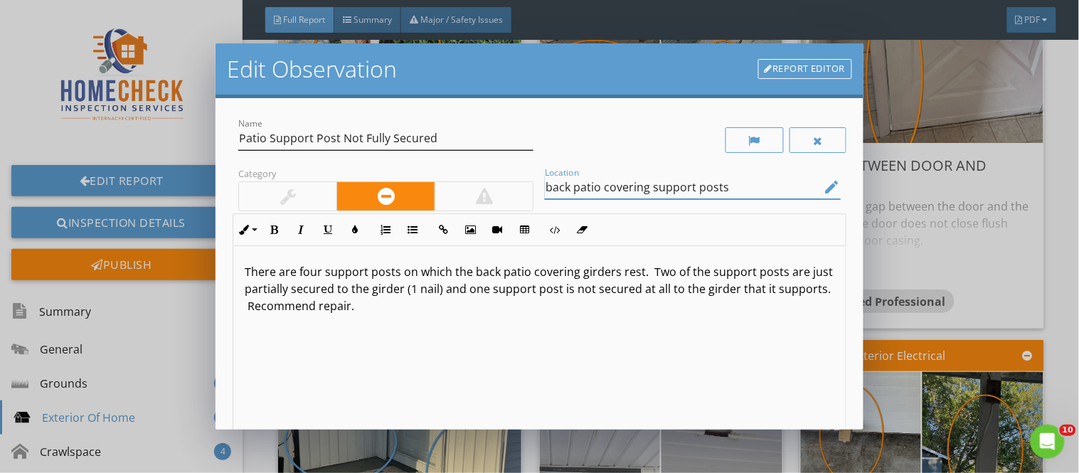
type input "back patio covering support posts"
click at [339, 139] on input "Patio Support Post Not Fully Secured" at bounding box center [385, 138] width 295 height 23
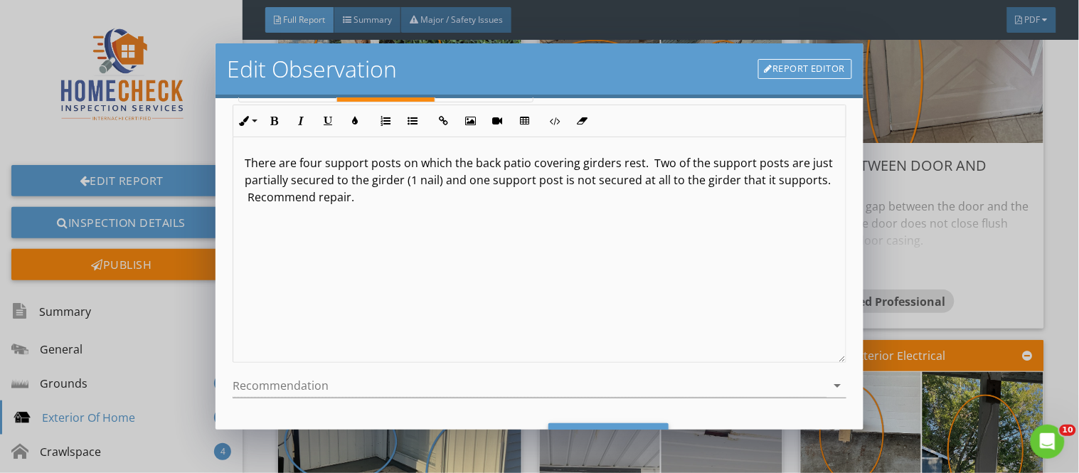
scroll to position [180, 0]
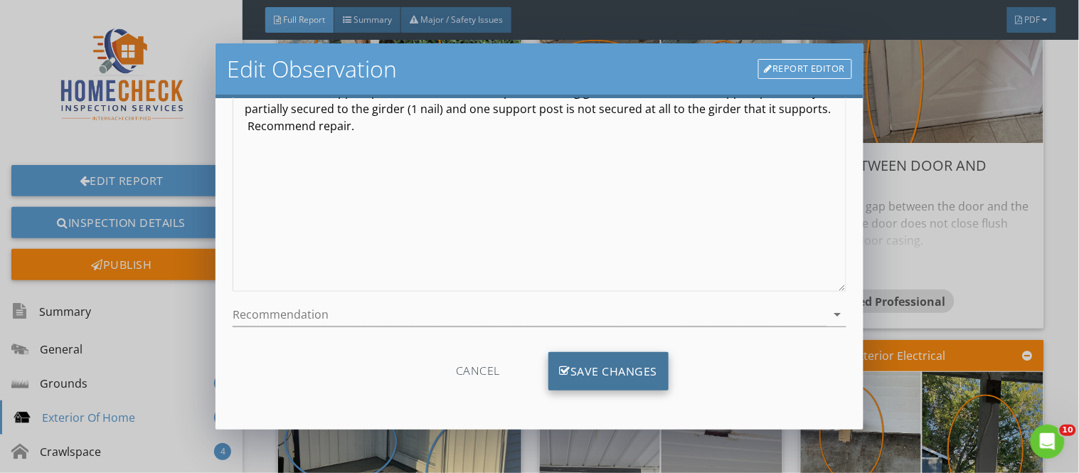
type input "Patio Support Posts Not Fully Secured"
click at [629, 366] on div "Save Changes" at bounding box center [608, 371] width 121 height 38
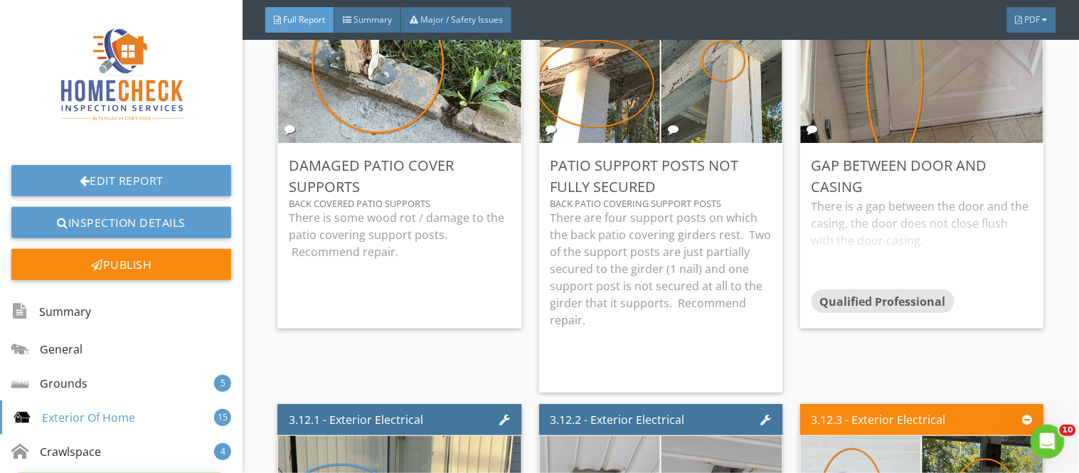
scroll to position [11, 0]
click at [1001, 152] on div "Edit" at bounding box center [1012, 165] width 46 height 26
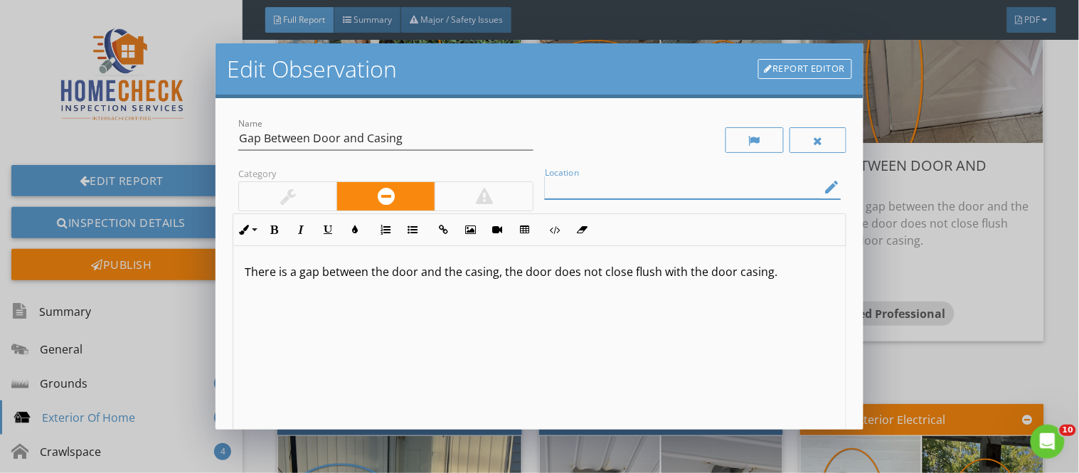
click at [566, 179] on input "Location" at bounding box center [682, 187] width 275 height 23
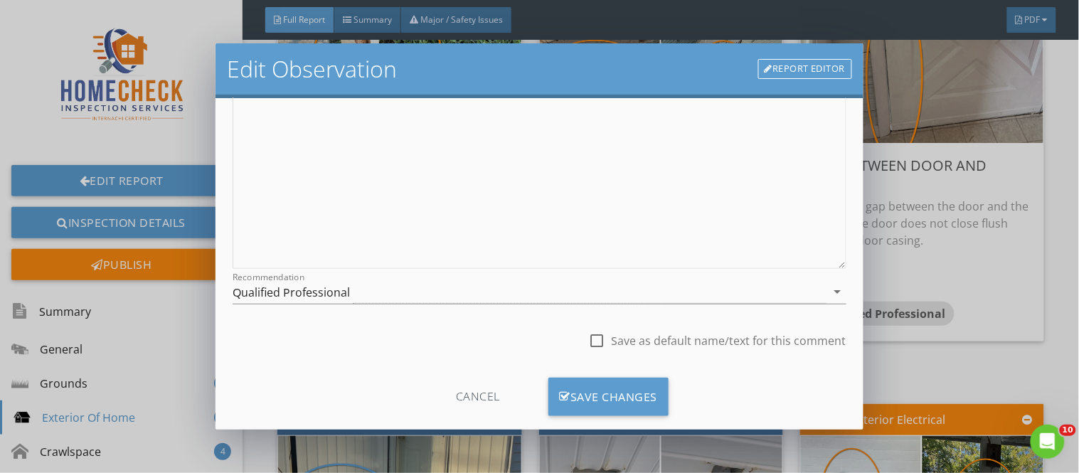
scroll to position [229, 0]
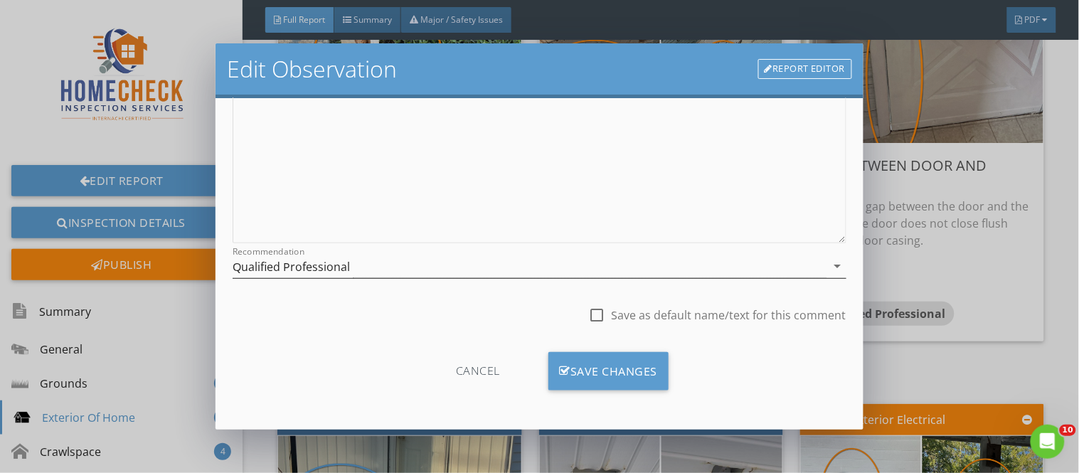
type input "back entry door"
click at [299, 261] on div "Qualified Professional" at bounding box center [291, 266] width 117 height 13
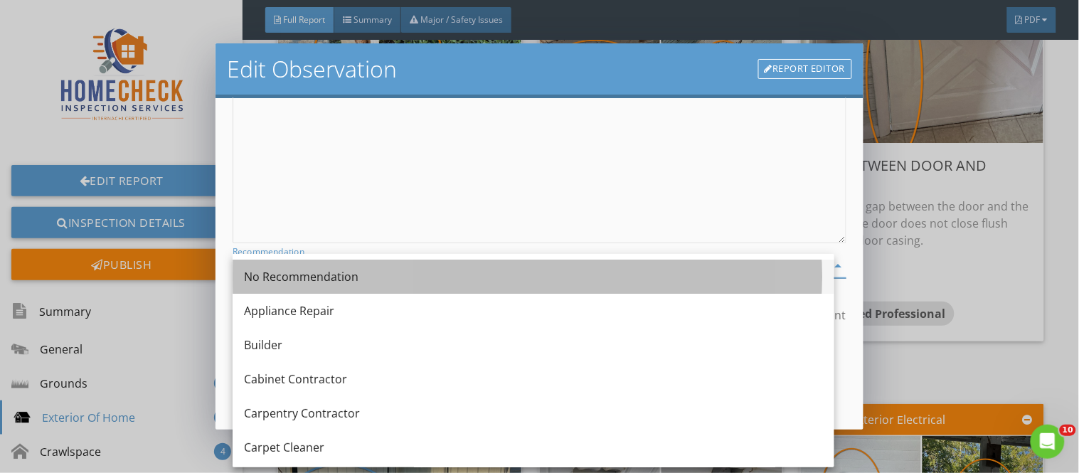
click at [321, 269] on div "No Recommendation" at bounding box center [533, 276] width 579 height 17
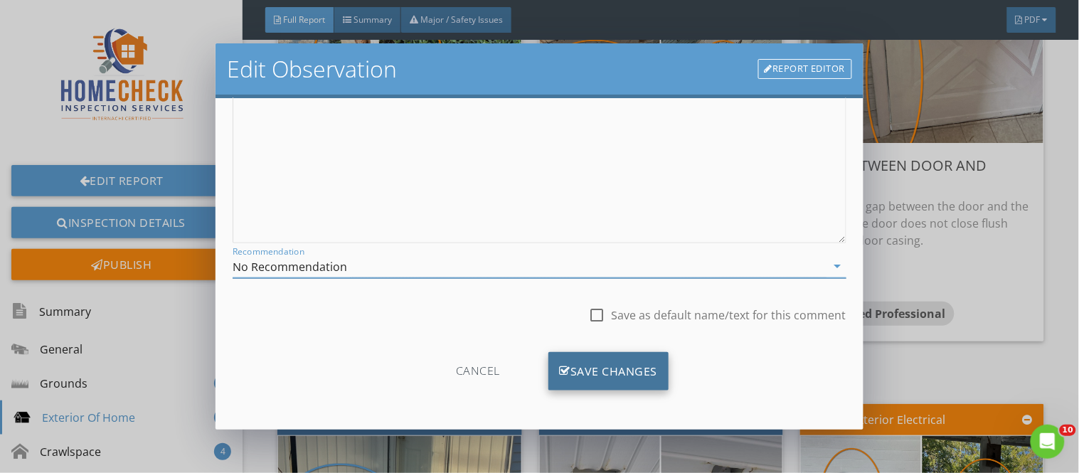
click at [589, 364] on div "Save Changes" at bounding box center [608, 371] width 121 height 38
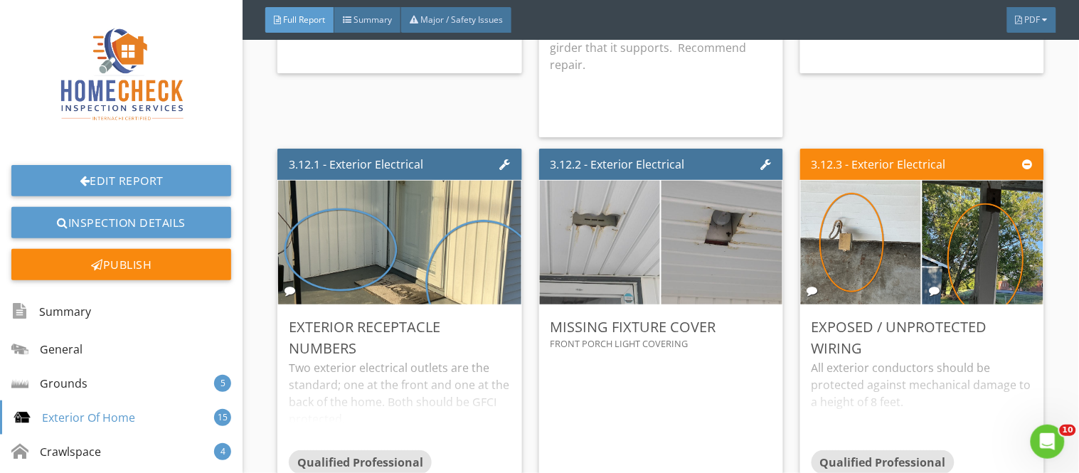
scroll to position [7617, 0]
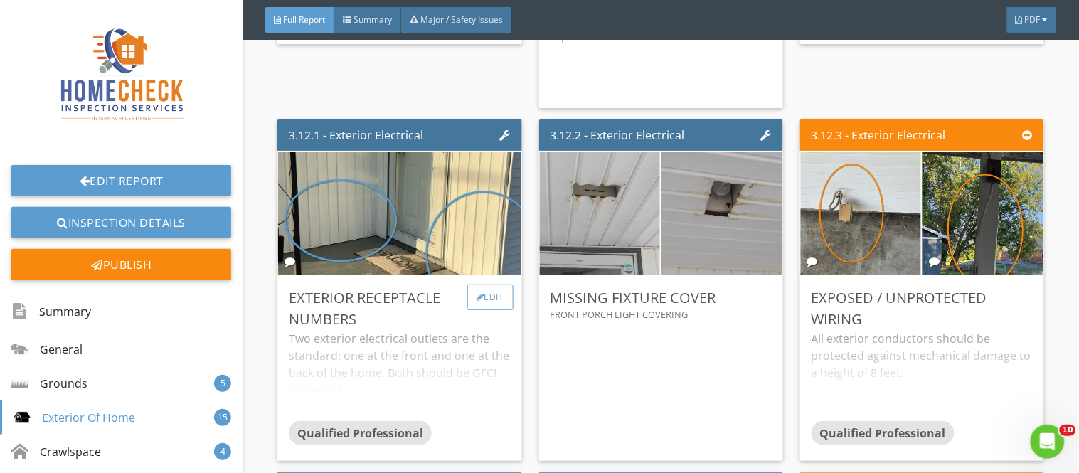
click at [467, 284] on div "Edit" at bounding box center [490, 297] width 46 height 26
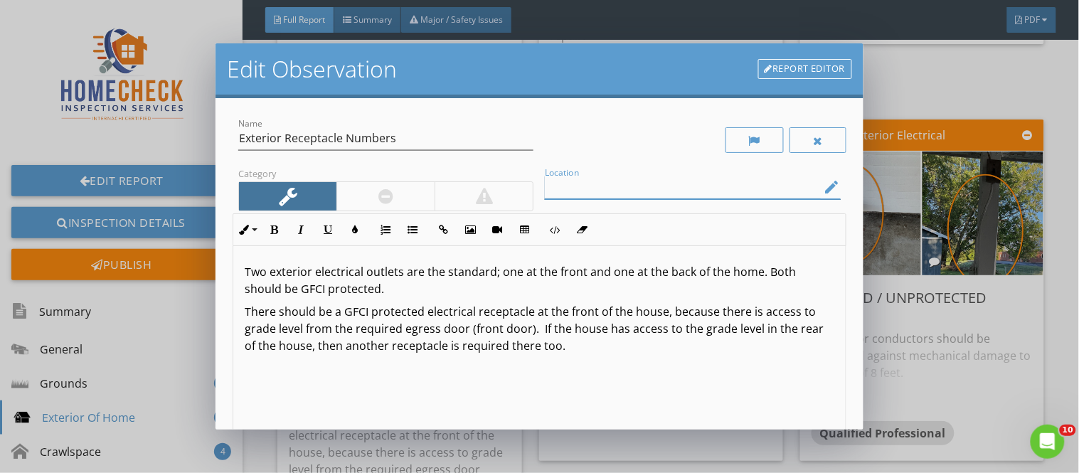
click at [558, 183] on input "Location" at bounding box center [682, 187] width 275 height 23
type input "no front entry exterior receptacle"
click at [395, 292] on p "Two exterior electrical outlets are the standard; one at the front and one at t…" at bounding box center [539, 280] width 589 height 34
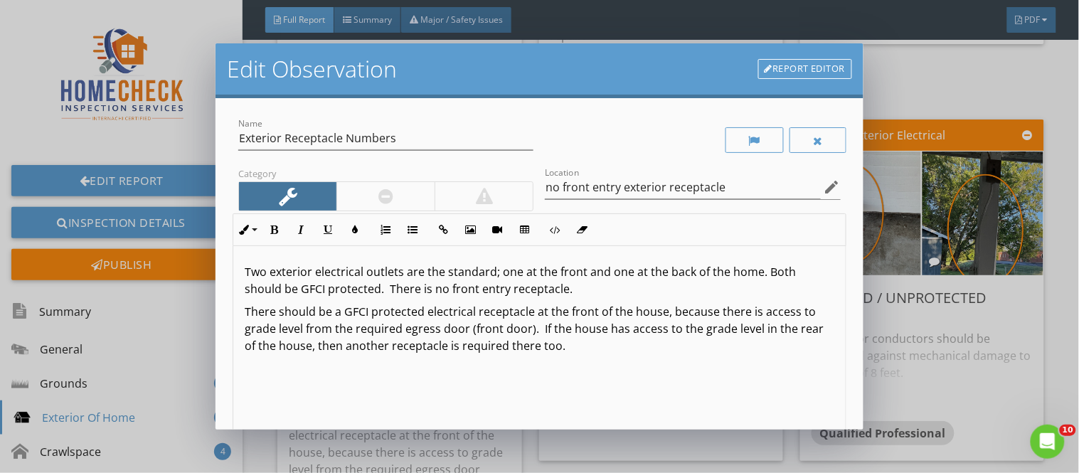
click at [508, 294] on p "Two exterior electrical outlets are the standard; one at the front and one at t…" at bounding box center [539, 280] width 589 height 34
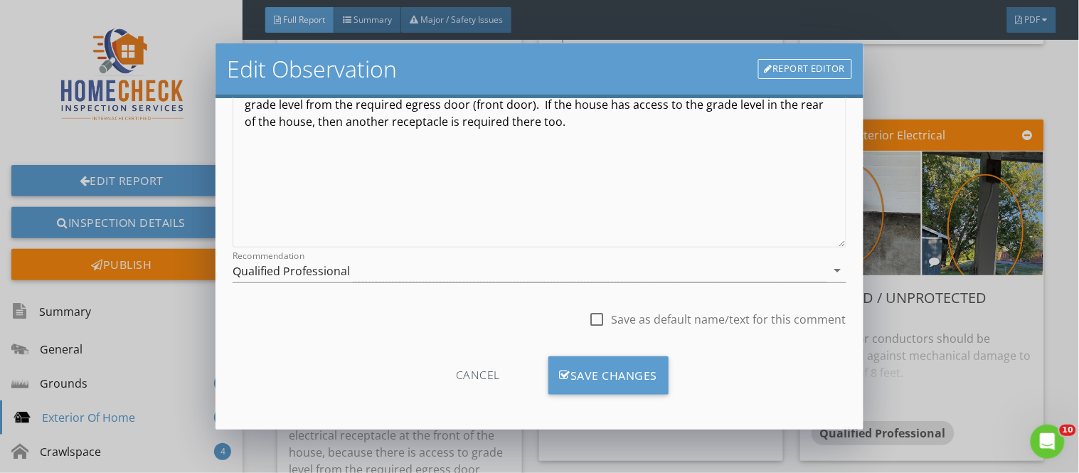
scroll to position [229, 0]
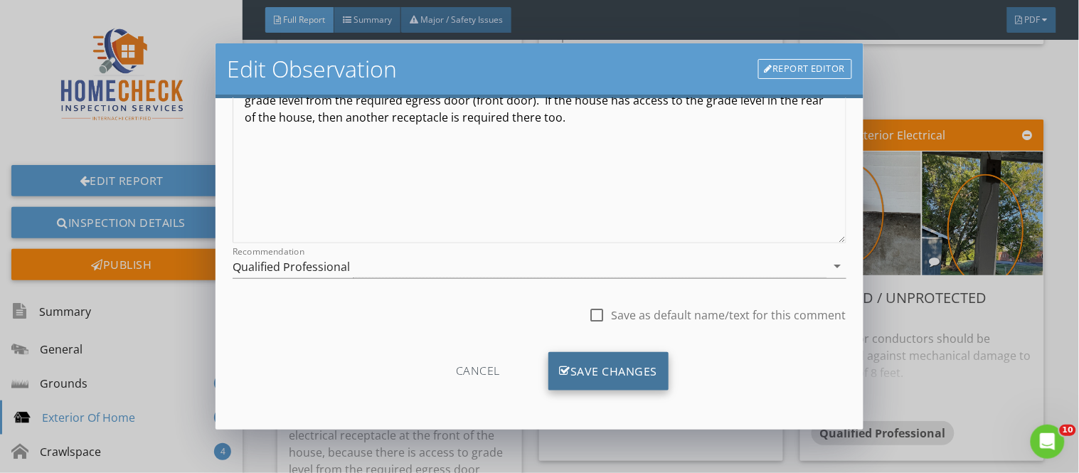
click at [608, 377] on div "Save Changes" at bounding box center [608, 371] width 121 height 38
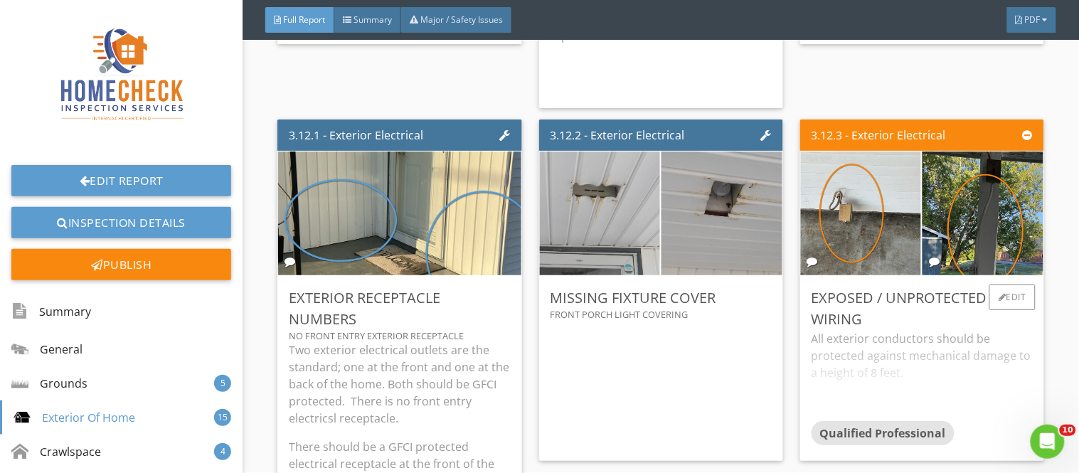
click at [939, 330] on div "All exterior conductors should be protected against mechanical damage to a heig…" at bounding box center [921, 375] width 221 height 91
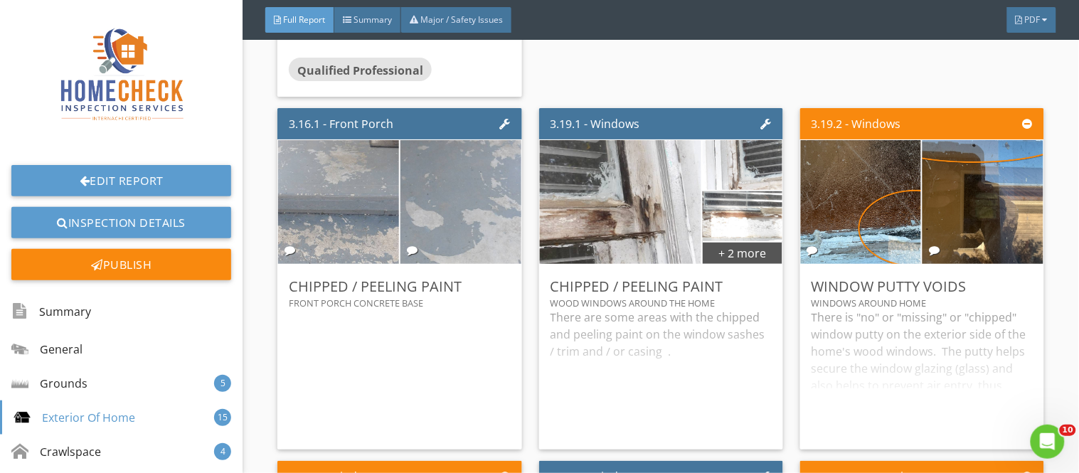
scroll to position [8186, 0]
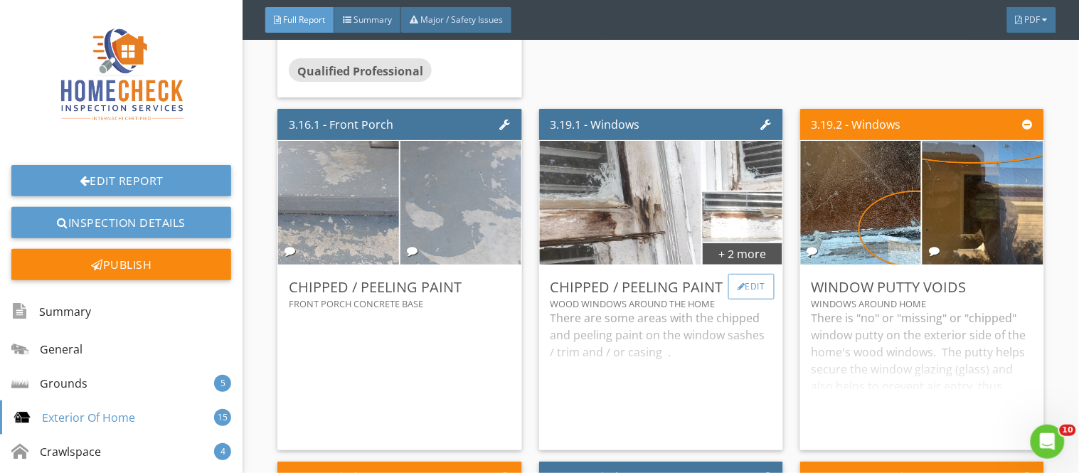
click at [748, 274] on div "Edit" at bounding box center [751, 287] width 46 height 26
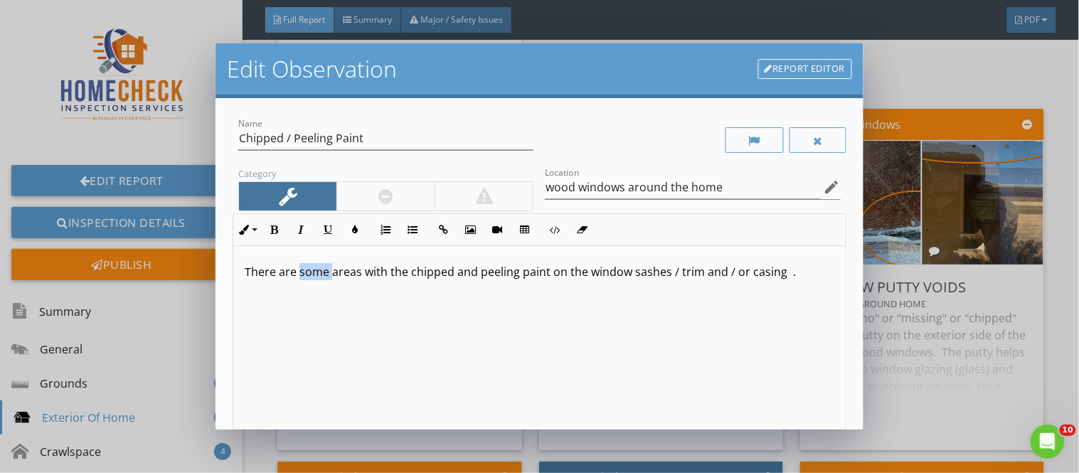
drag, startPoint x: 301, startPoint y: 272, endPoint x: 333, endPoint y: 273, distance: 32.0
click at [333, 273] on p "There are some areas with the chipped and peeling paint on the window sashes / …" at bounding box center [539, 271] width 589 height 17
click at [557, 272] on p "There are areas with the chipped and peeling paint on the window sashes / trim …" at bounding box center [539, 271] width 589 height 17
click at [361, 139] on input "Chipped / Peeling Paint" at bounding box center [385, 138] width 295 height 23
type input "Chipped / Peeling Paint, Loose Fitting"
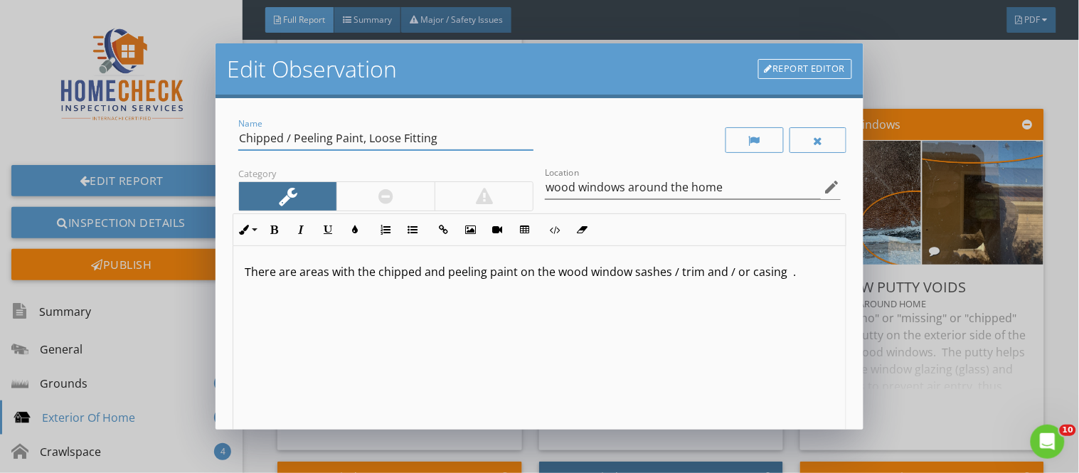
click at [784, 275] on p "There are areas with the chipped and peeling paint on the wood window sashes / …" at bounding box center [539, 271] width 589 height 17
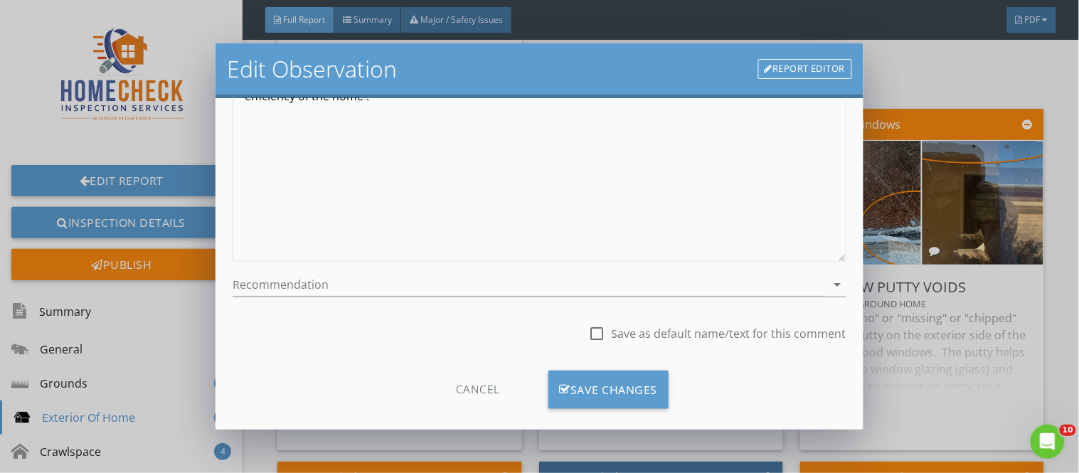
scroll to position [229, 0]
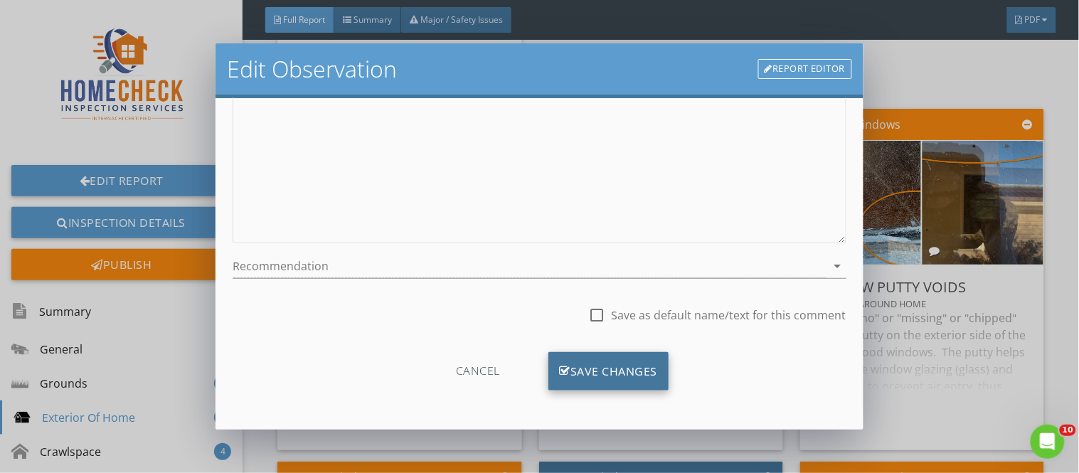
click at [641, 382] on div "Save Changes" at bounding box center [608, 371] width 121 height 38
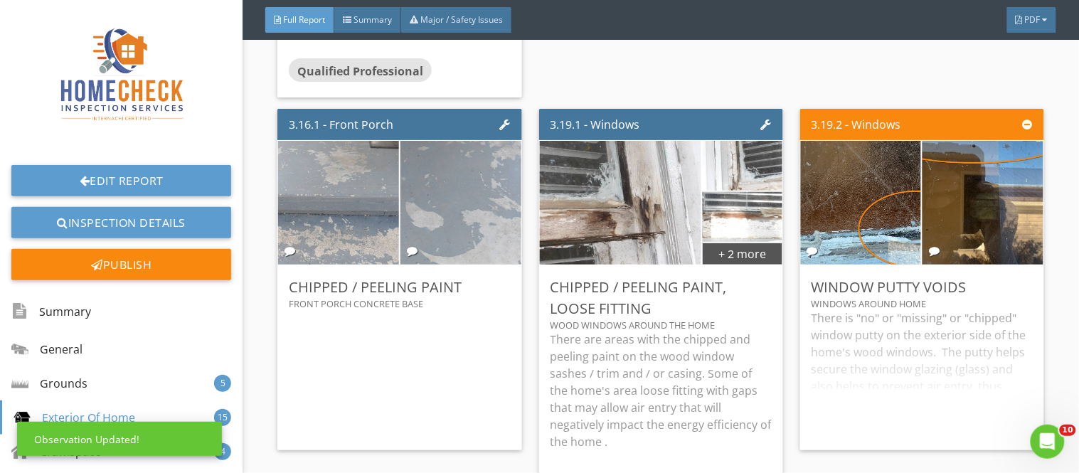
scroll to position [60, 0]
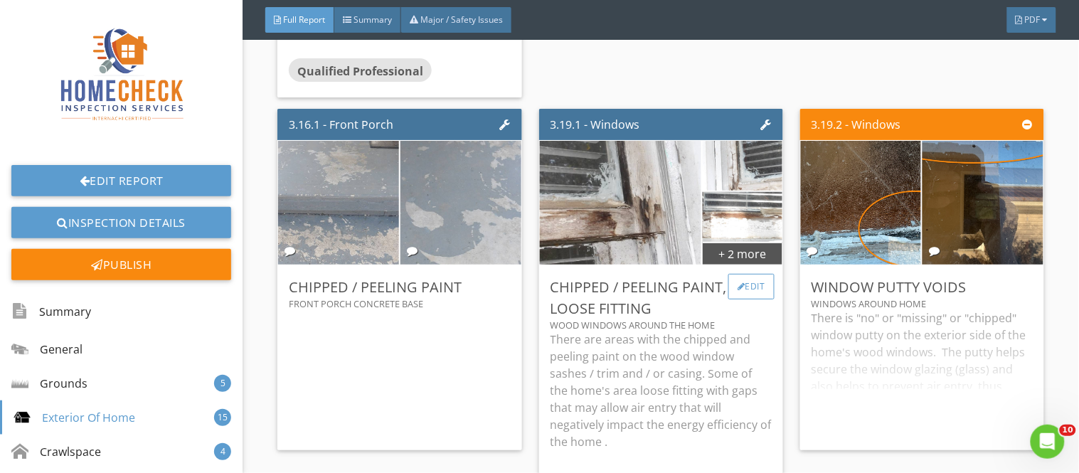
click at [737, 274] on div "Edit" at bounding box center [751, 287] width 46 height 26
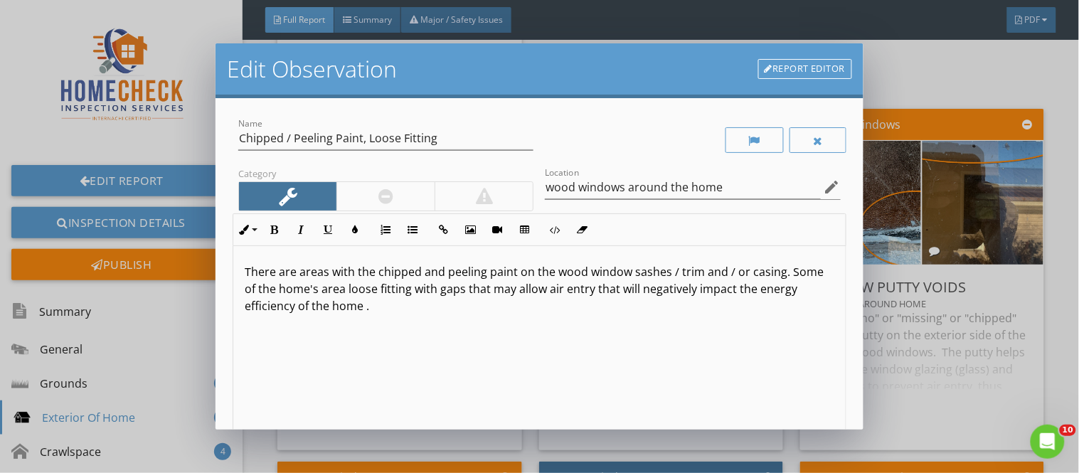
click at [400, 200] on div at bounding box center [385, 196] width 98 height 28
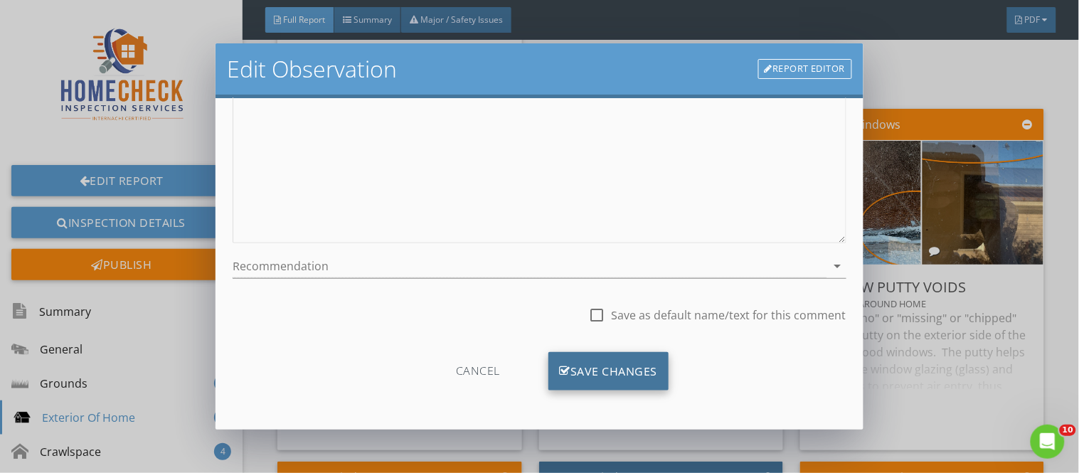
click at [604, 379] on div "Save Changes" at bounding box center [608, 371] width 121 height 38
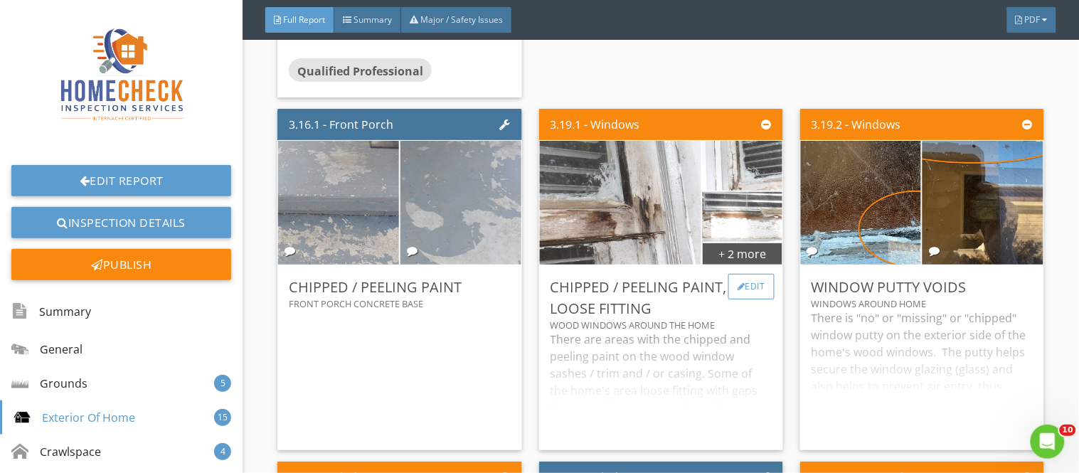
click at [738, 274] on div "Edit" at bounding box center [751, 287] width 46 height 26
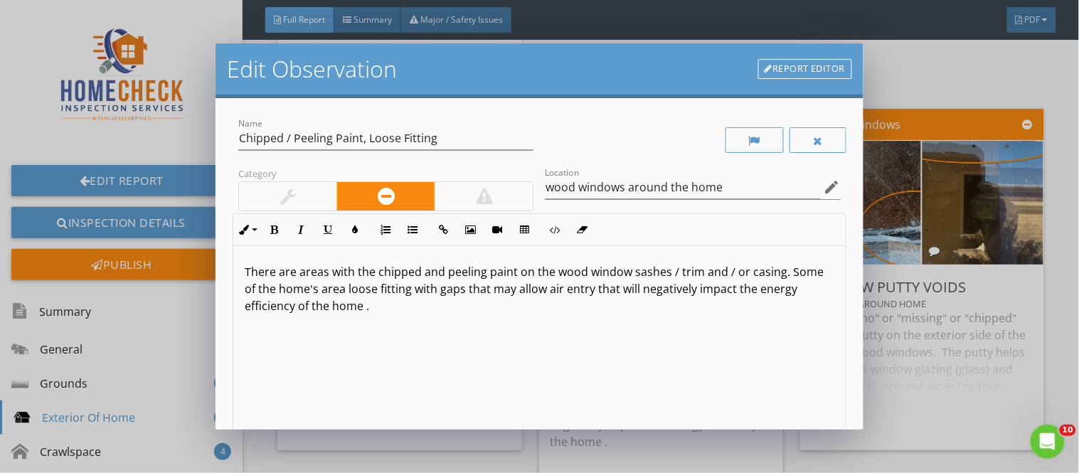
click at [799, 58] on div "Report Editor" at bounding box center [805, 69] width 94 height 28
click at [802, 73] on link "Report Editor" at bounding box center [805, 69] width 94 height 20
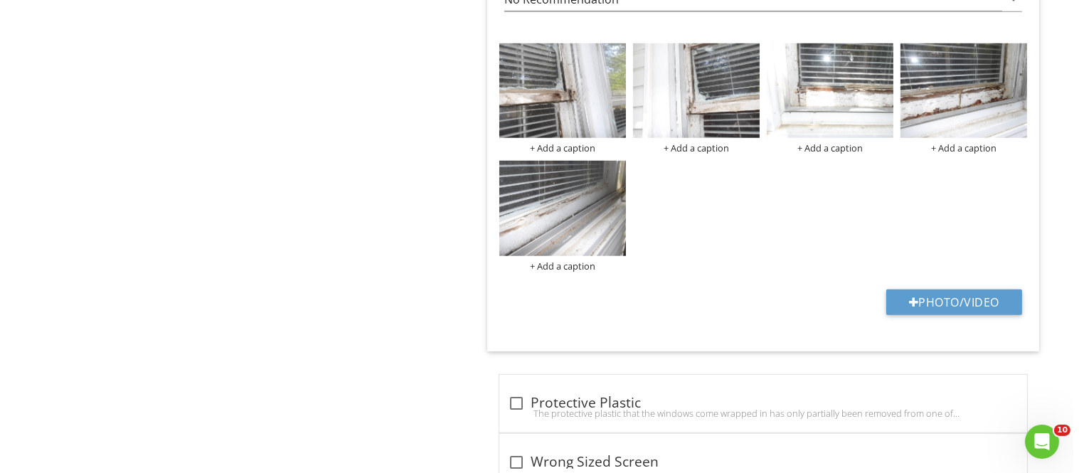
scroll to position [2006, 0]
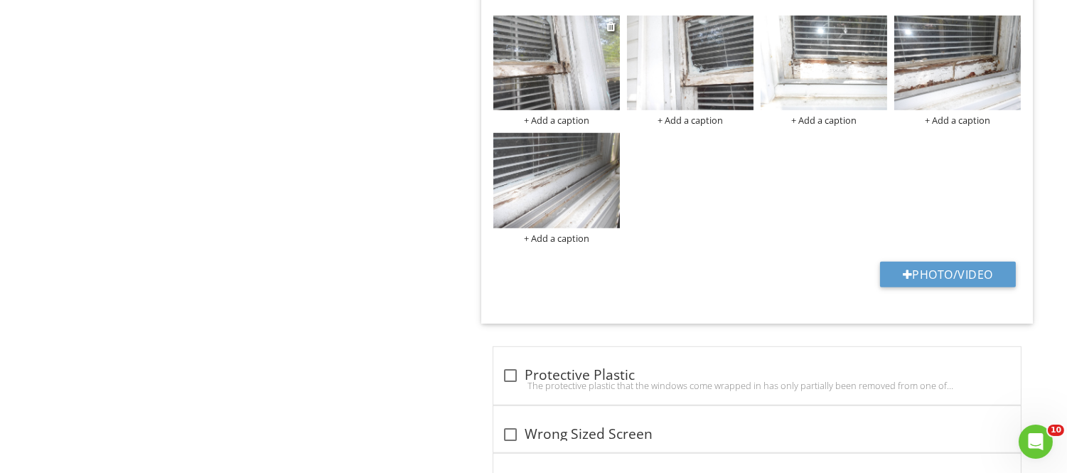
click at [560, 68] on img at bounding box center [557, 63] width 127 height 95
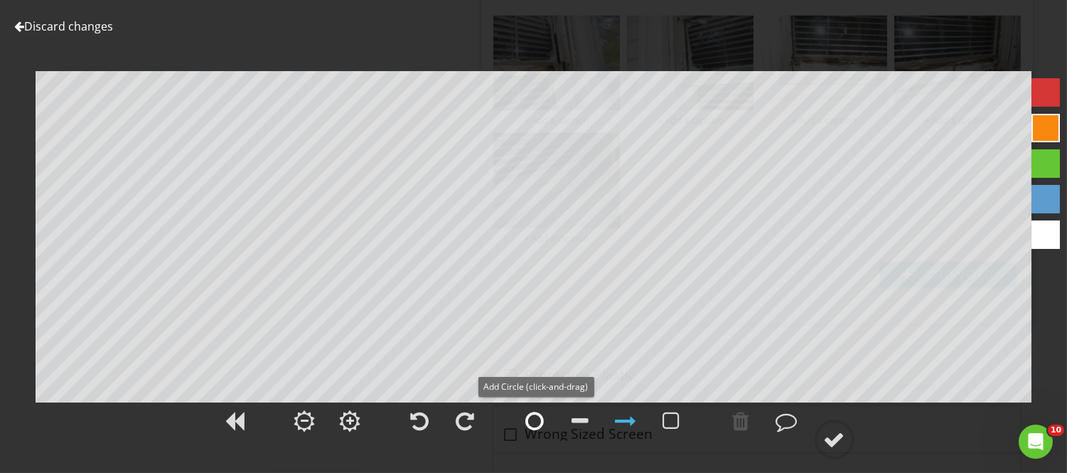
click at [531, 416] on div at bounding box center [535, 420] width 18 height 21
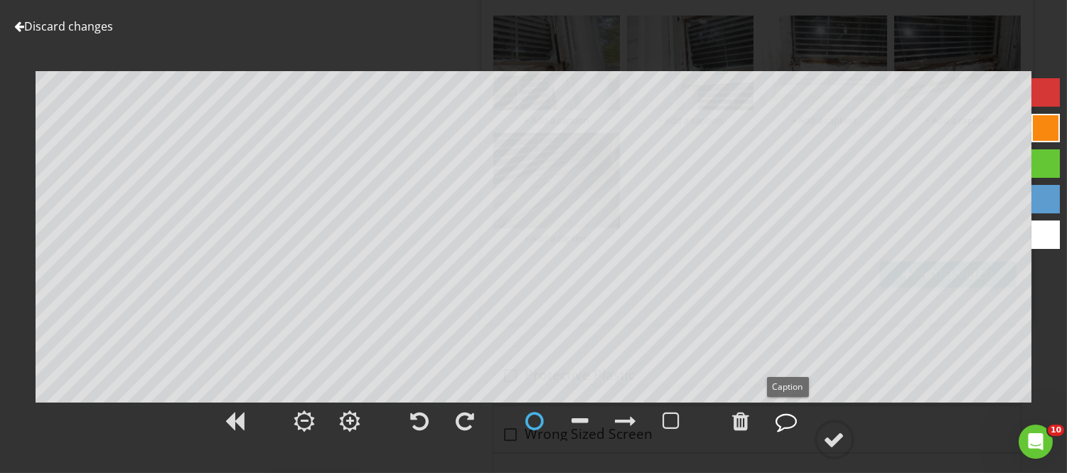
click at [791, 422] on div at bounding box center [787, 420] width 21 height 21
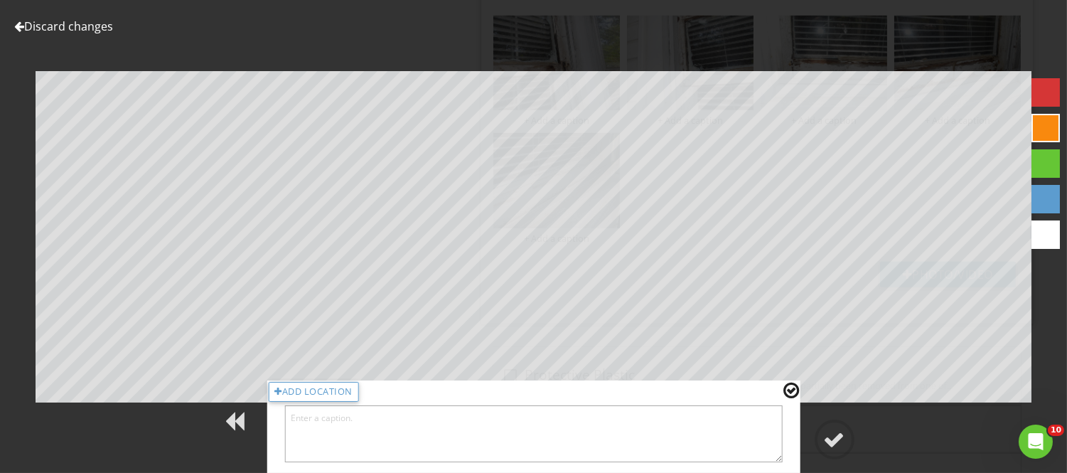
click at [680, 427] on textarea at bounding box center [533, 433] width 499 height 57
type textarea "exposed wood windows, chipped and peeling paint"
click at [794, 389] on div at bounding box center [792, 390] width 16 height 18
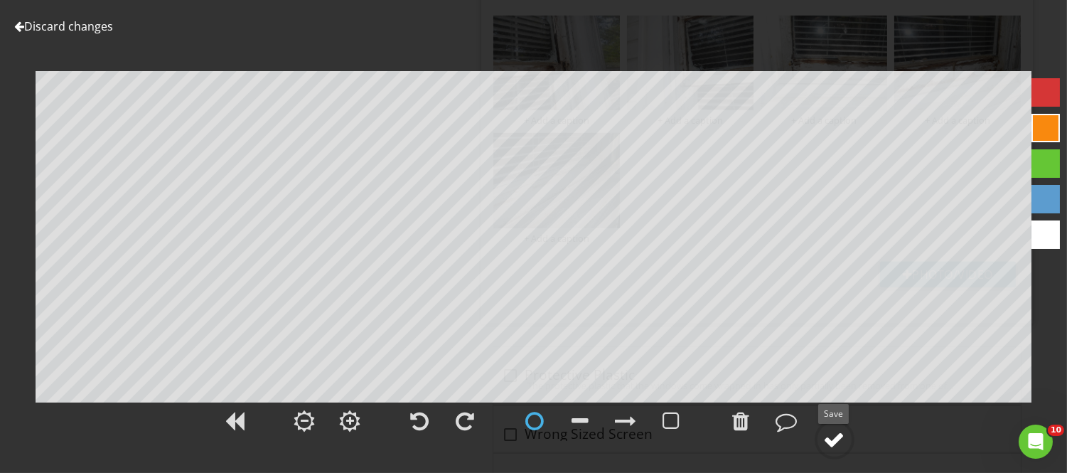
click at [834, 445] on div at bounding box center [834, 439] width 21 height 21
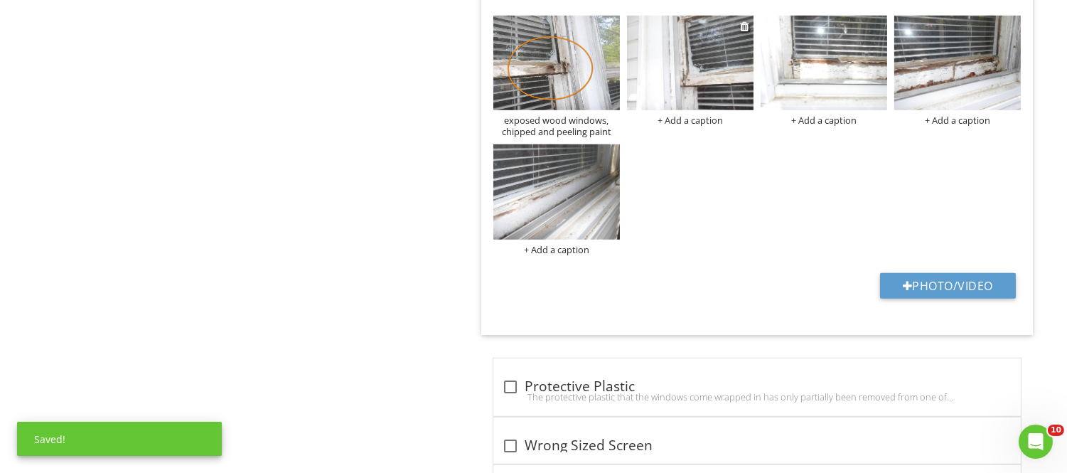
click at [713, 91] on img at bounding box center [690, 63] width 127 height 95
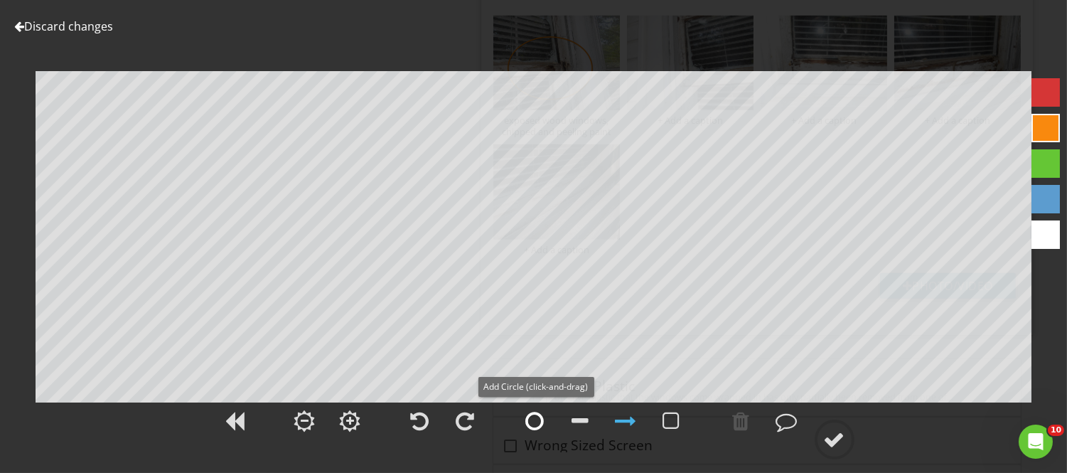
click at [531, 421] on div at bounding box center [535, 420] width 18 height 21
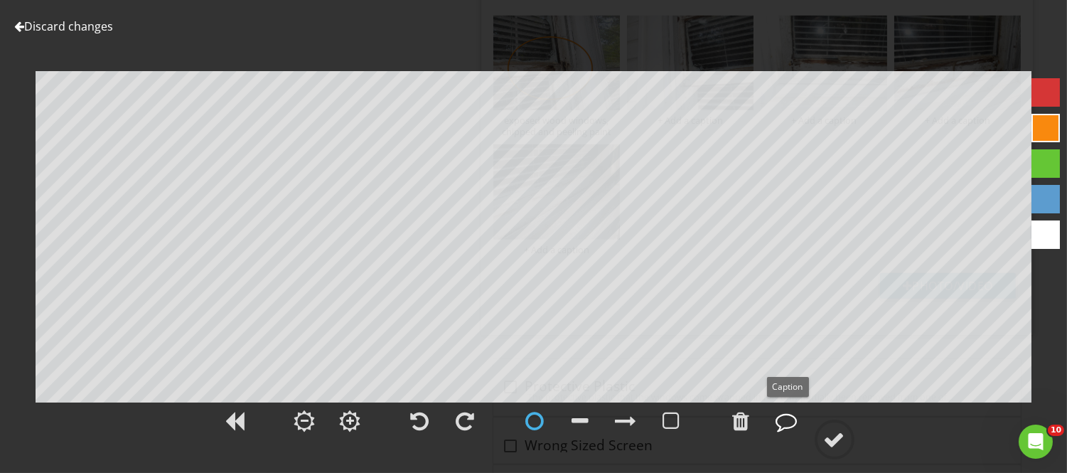
click at [787, 424] on div at bounding box center [787, 420] width 21 height 21
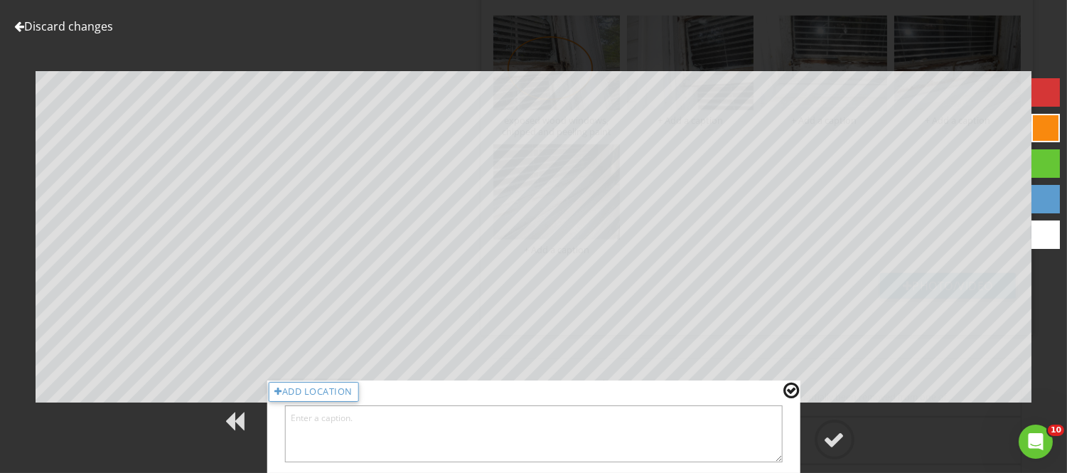
click at [723, 434] on textarea at bounding box center [533, 433] width 499 height 57
type textarea "exposed, damaged wood windows"
click at [789, 388] on div at bounding box center [792, 390] width 16 height 18
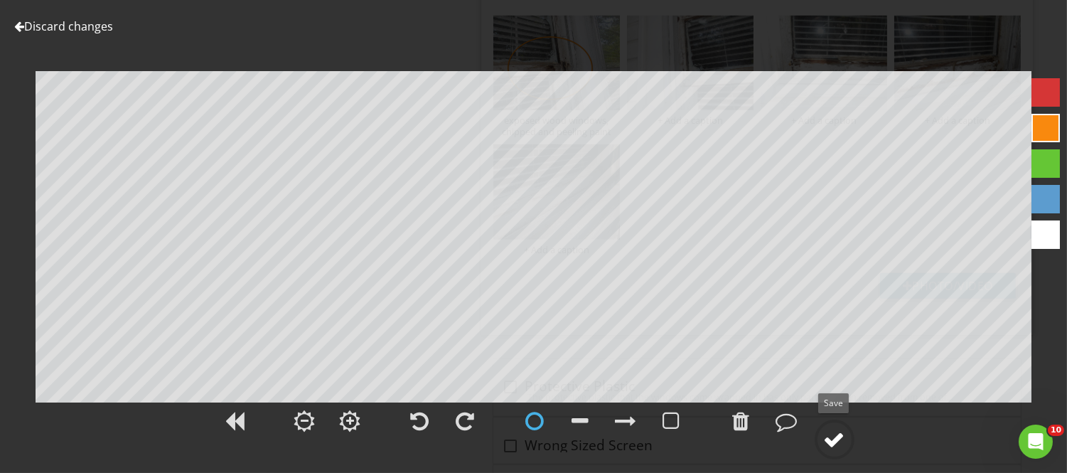
click at [835, 441] on div at bounding box center [834, 439] width 21 height 21
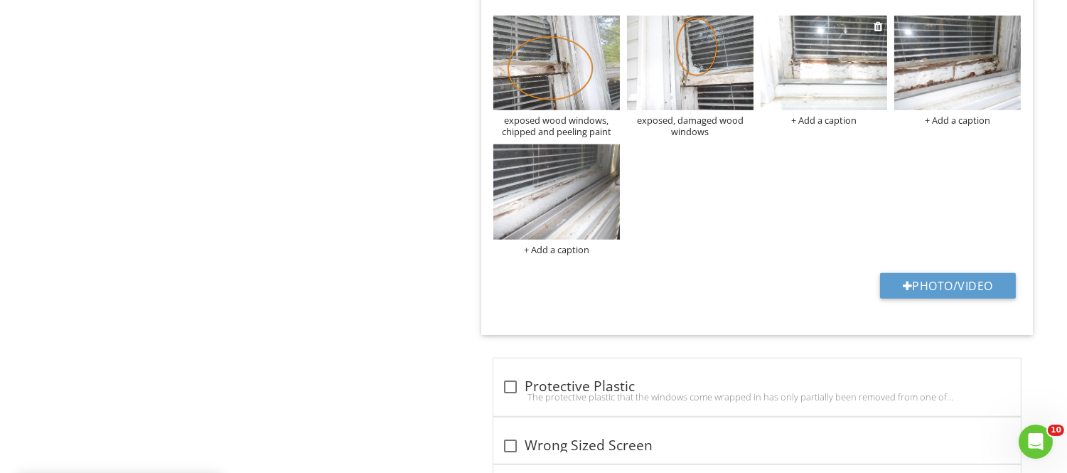
click at [824, 78] on img at bounding box center [824, 63] width 127 height 95
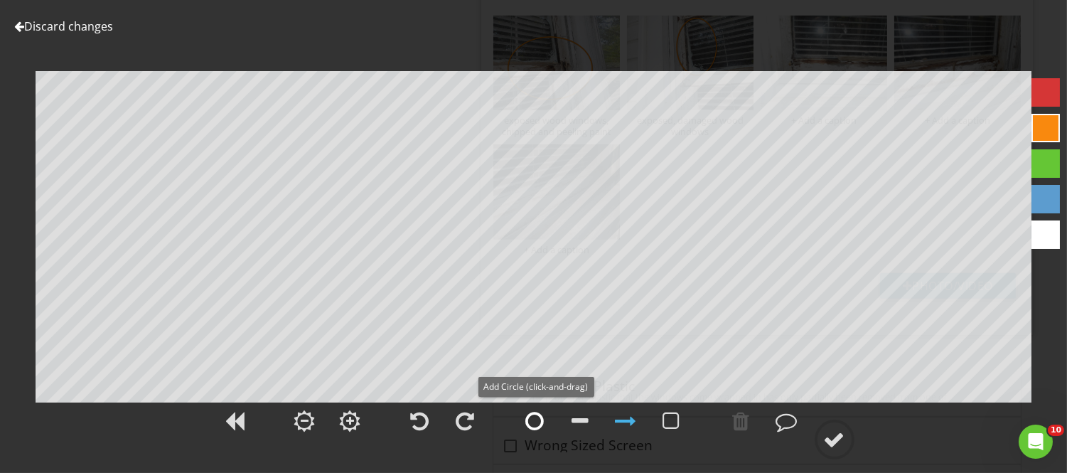
click at [542, 422] on div at bounding box center [535, 420] width 18 height 21
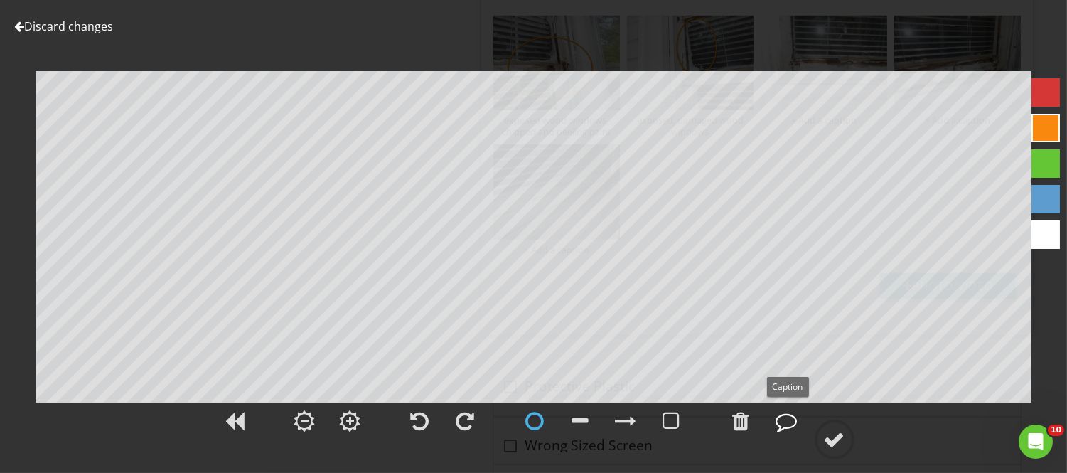
click at [786, 428] on div at bounding box center [787, 420] width 21 height 21
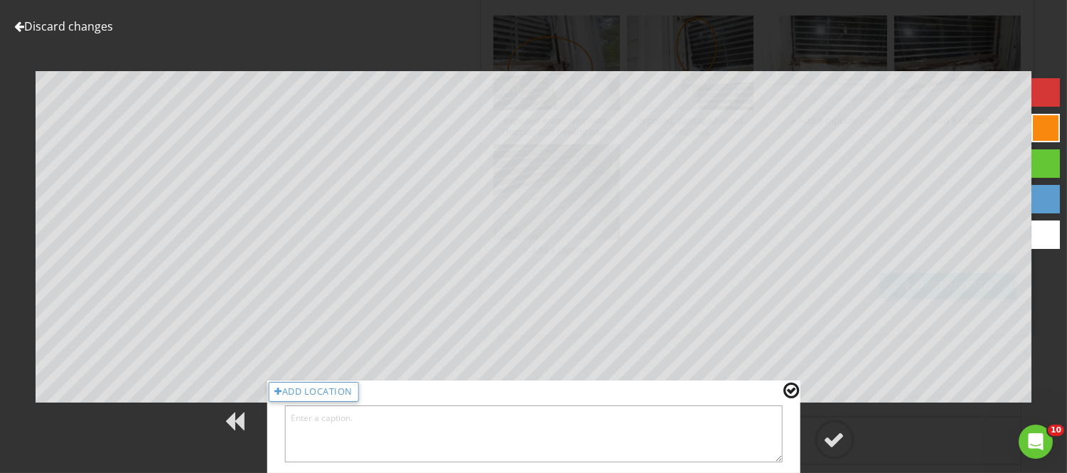
click at [735, 429] on textarea at bounding box center [533, 433] width 499 height 57
type textarea "window chipped / peeling paint"
click at [787, 393] on div at bounding box center [792, 390] width 16 height 18
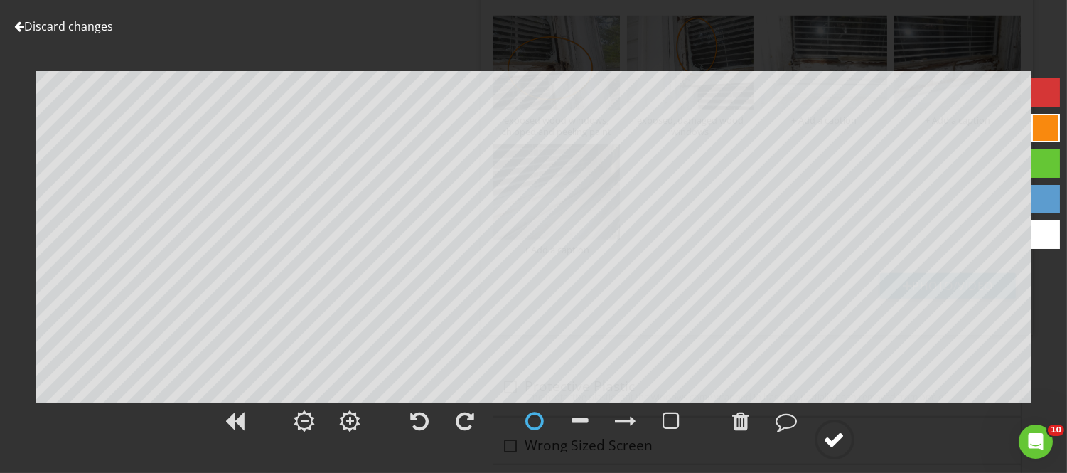
click at [834, 439] on div at bounding box center [834, 439] width 21 height 21
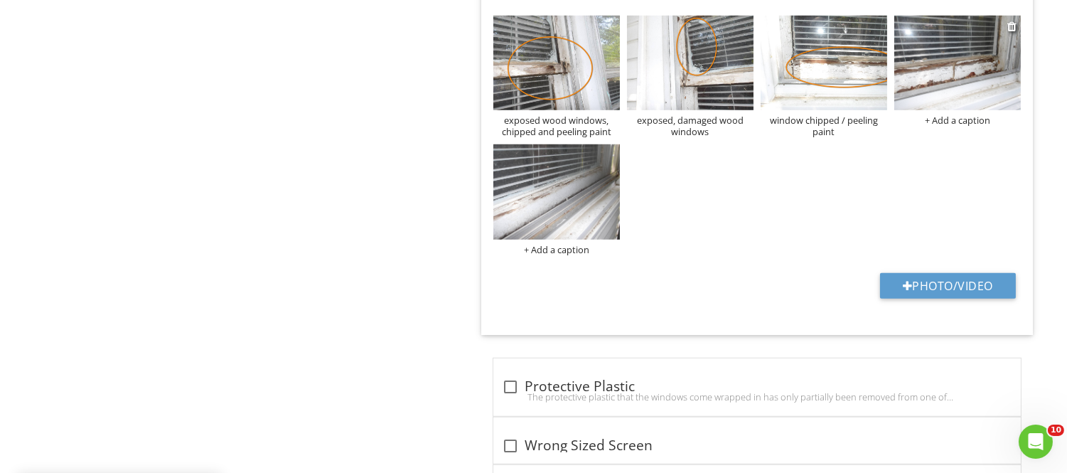
click at [934, 91] on img at bounding box center [958, 63] width 127 height 95
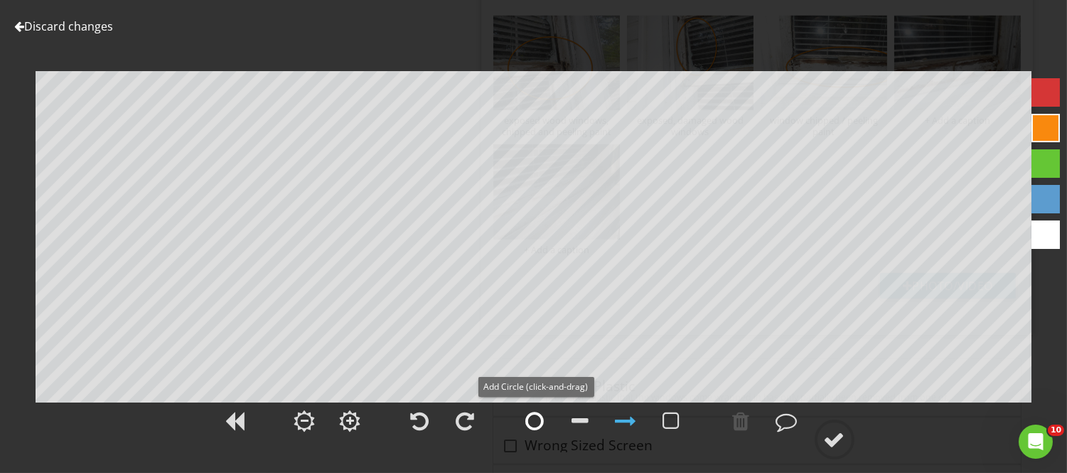
click at [540, 422] on div at bounding box center [535, 420] width 18 height 21
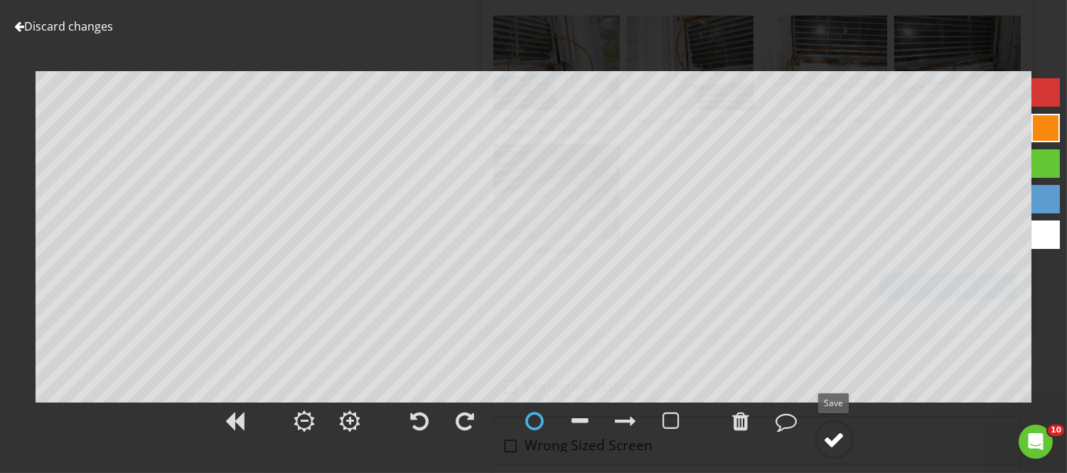
click at [837, 445] on div at bounding box center [834, 439] width 21 height 21
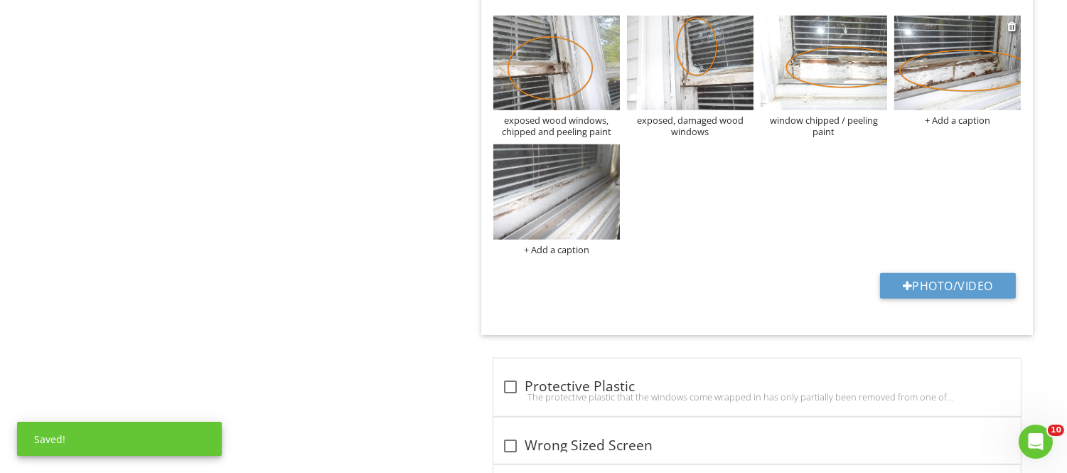
click at [964, 117] on div "+ Add a caption" at bounding box center [958, 119] width 127 height 11
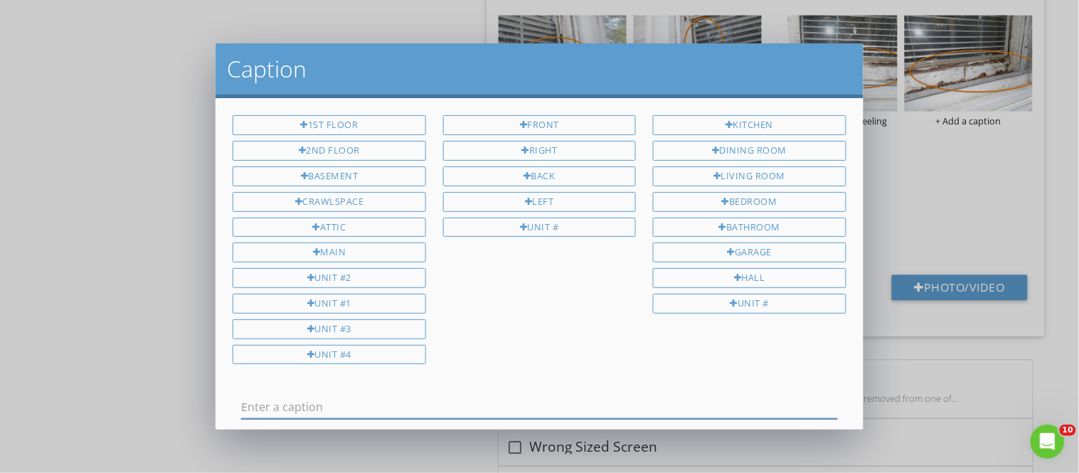
click at [258, 406] on input "text" at bounding box center [539, 406] width 596 height 23
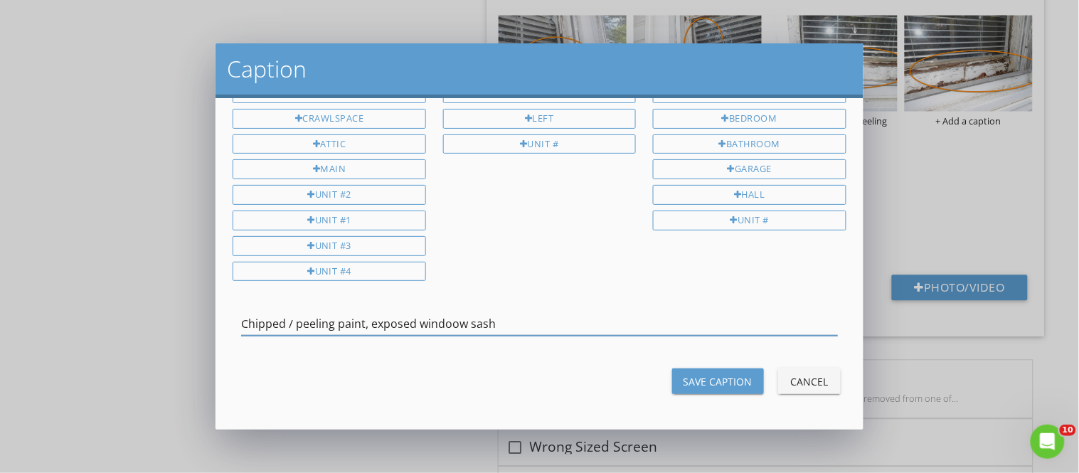
type input "Chipped / peeling paint, exposed windoow sash"
click at [728, 378] on div "Save Caption" at bounding box center [717, 381] width 69 height 15
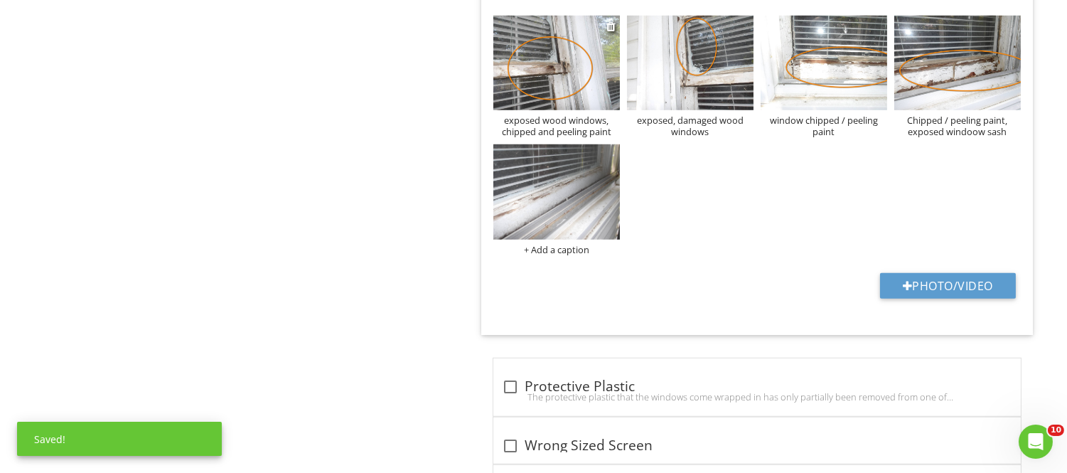
click at [574, 129] on div "exposed wood windows, chipped and peeling paint" at bounding box center [557, 125] width 127 height 23
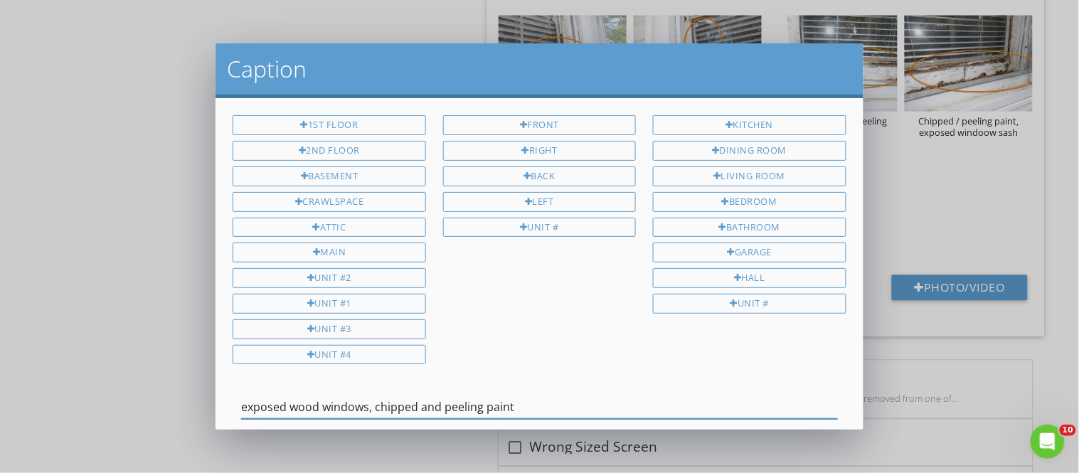
click at [365, 408] on input "exposed wood windows, chipped and peeling paint" at bounding box center [539, 406] width 596 height 23
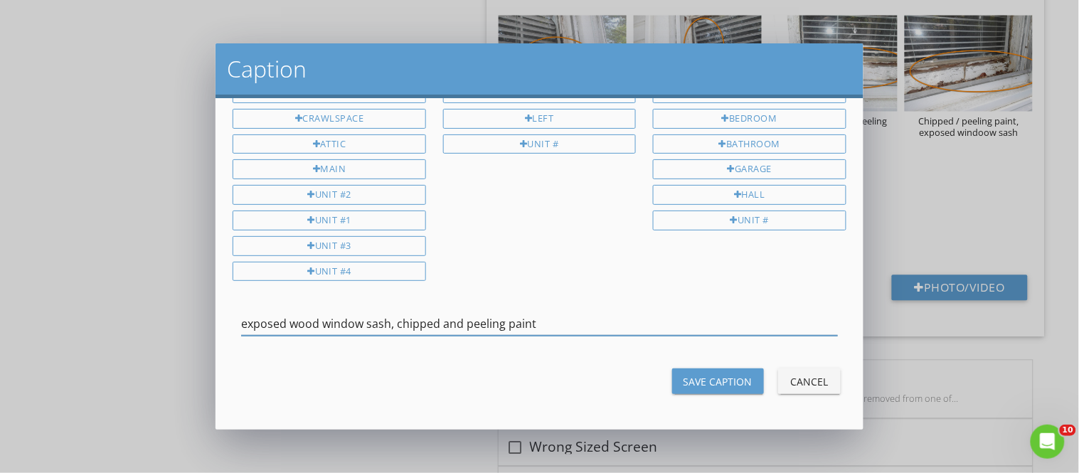
type input "exposed wood window sash, chipped and peeling paint"
click at [728, 371] on button "Save Caption" at bounding box center [718, 381] width 92 height 26
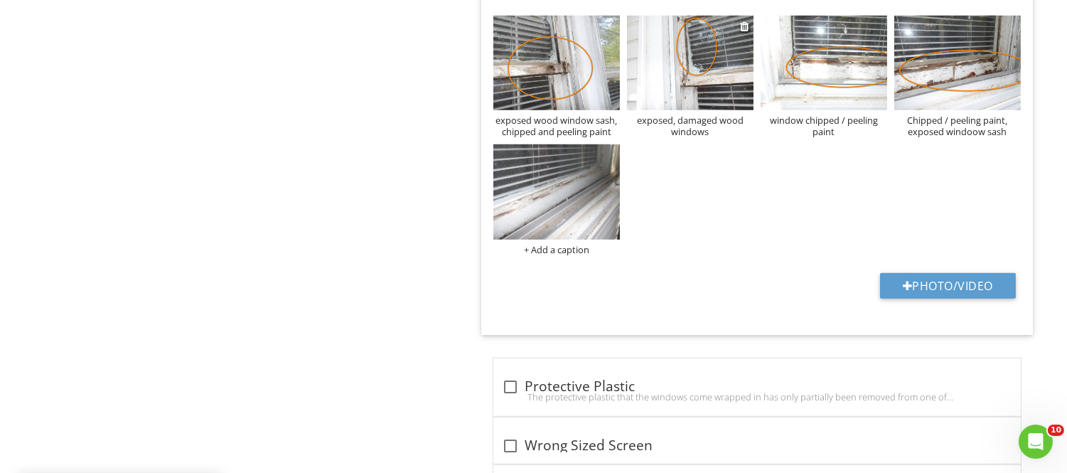
click at [698, 124] on div "exposed, damaged wood windows" at bounding box center [690, 125] width 127 height 23
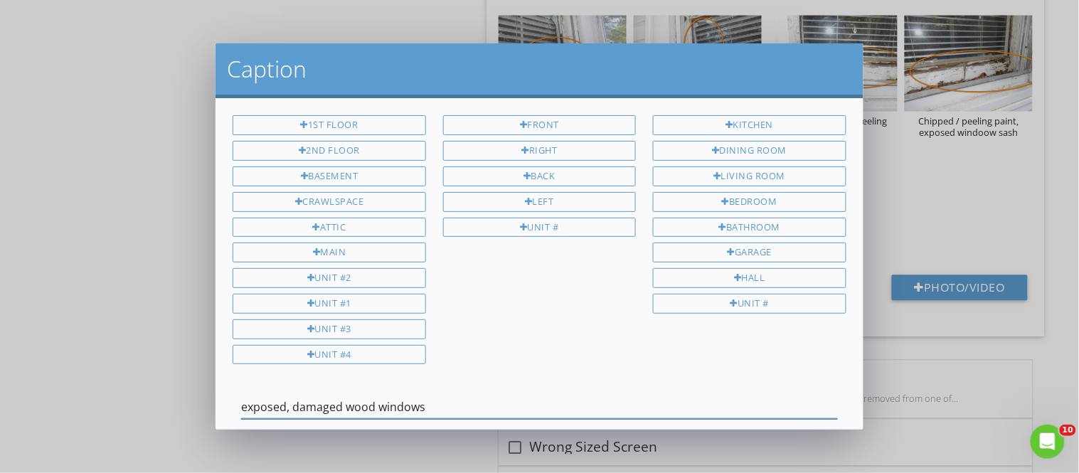
click at [418, 411] on input "exposed, damaged wood windows" at bounding box center [539, 406] width 596 height 23
click at [425, 410] on input "exposed, damaged wood window s" at bounding box center [539, 406] width 596 height 23
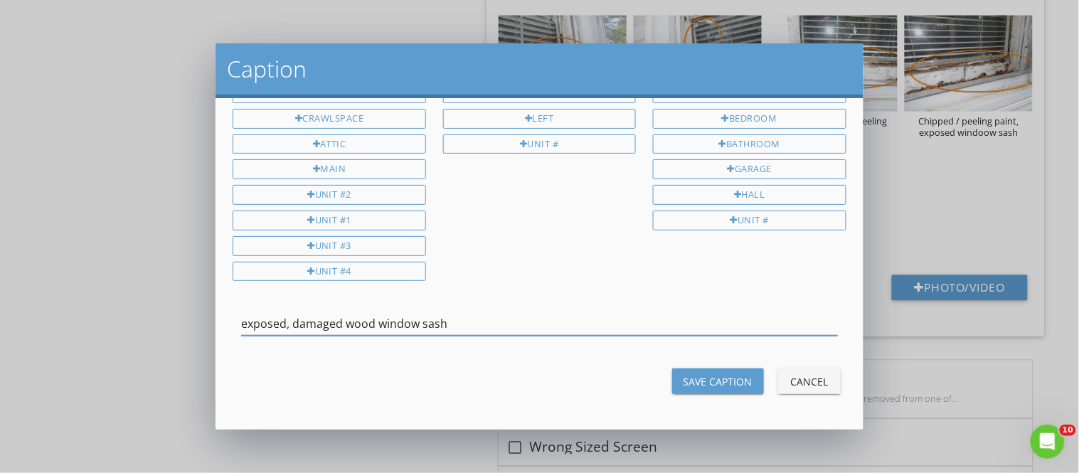
type input "exposed, damaged wood window sash"
click at [693, 384] on div "Save Caption" at bounding box center [717, 381] width 69 height 15
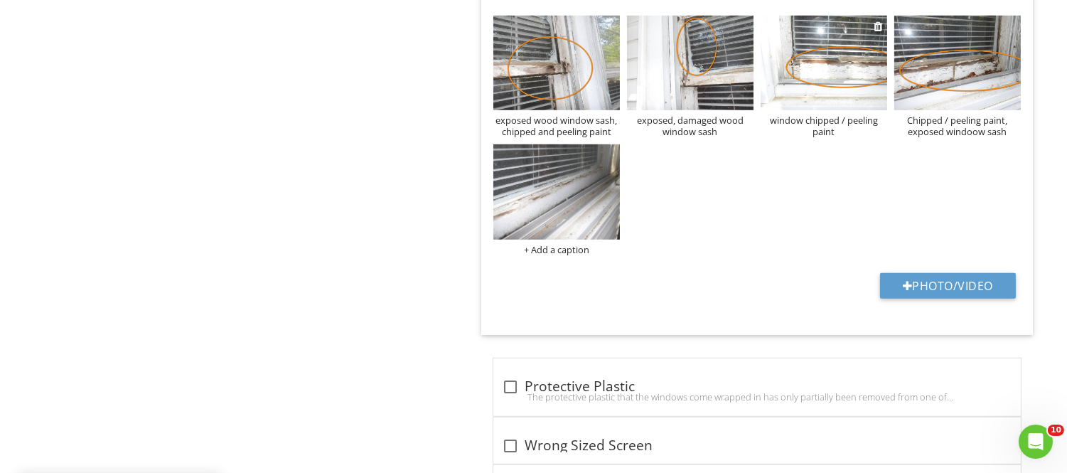
click at [824, 125] on div "window chipped / peeling paint" at bounding box center [824, 125] width 127 height 23
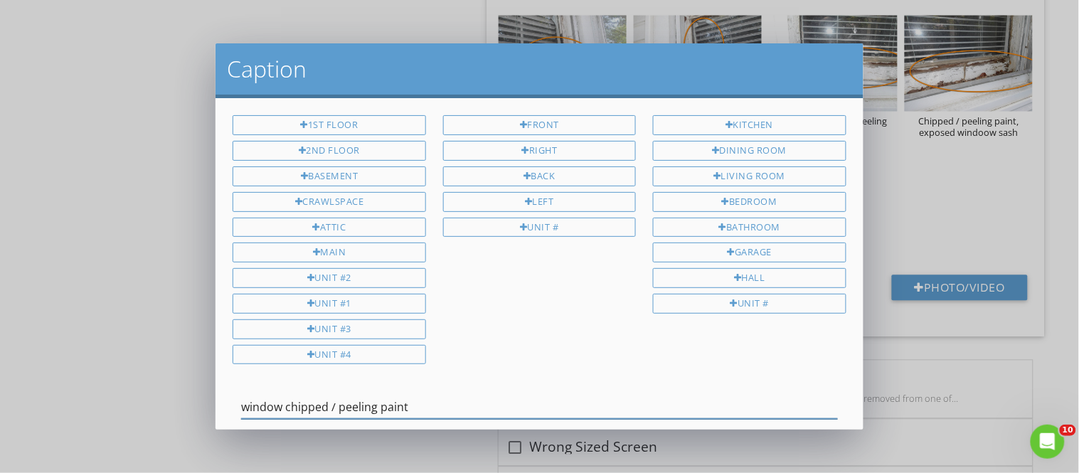
click at [280, 407] on input "window chipped / peeling paint" at bounding box center [539, 406] width 596 height 23
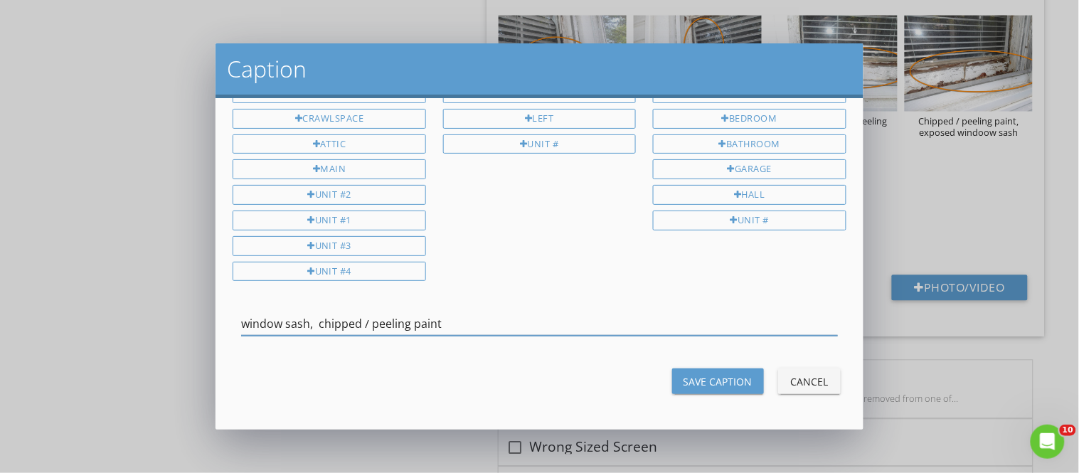
type input "window sash, chipped / peeling paint"
click at [683, 383] on div "Save Caption" at bounding box center [717, 381] width 69 height 15
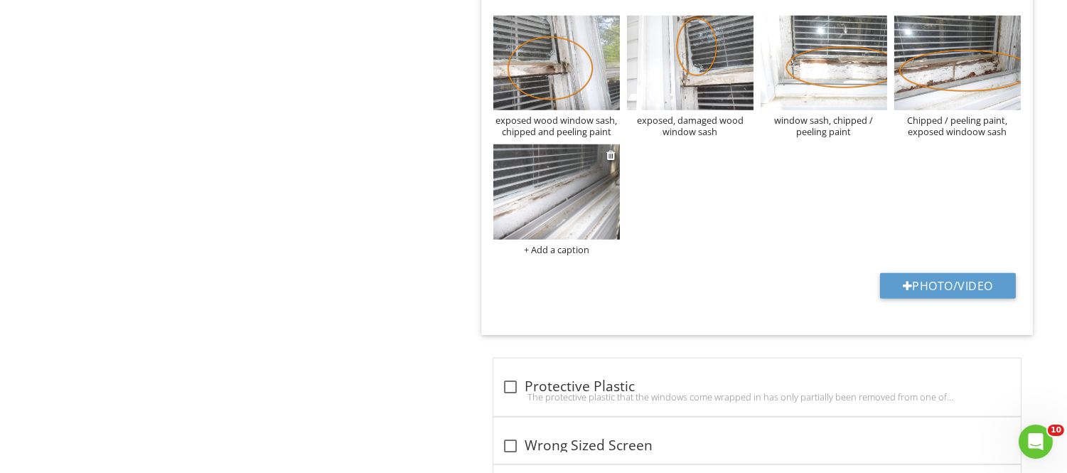
click at [545, 236] on img at bounding box center [557, 191] width 127 height 95
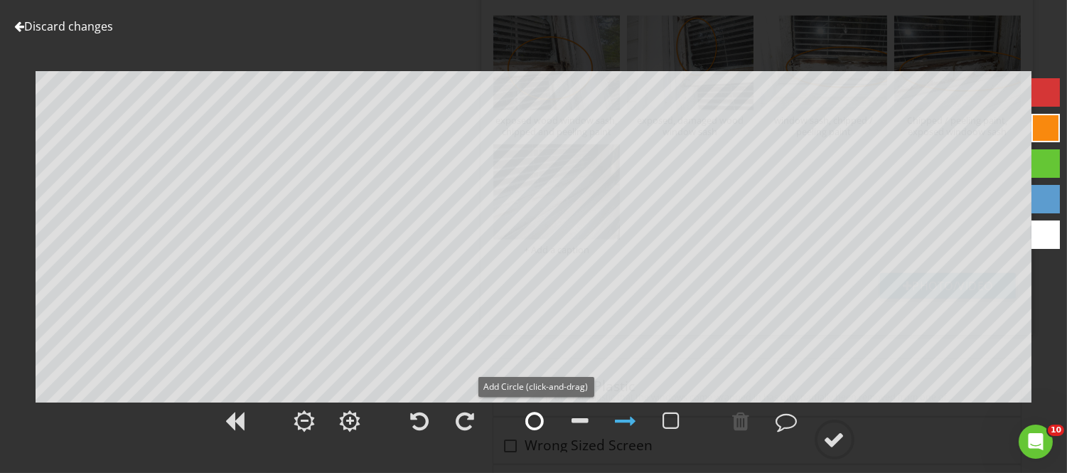
click at [538, 415] on div at bounding box center [535, 420] width 18 height 21
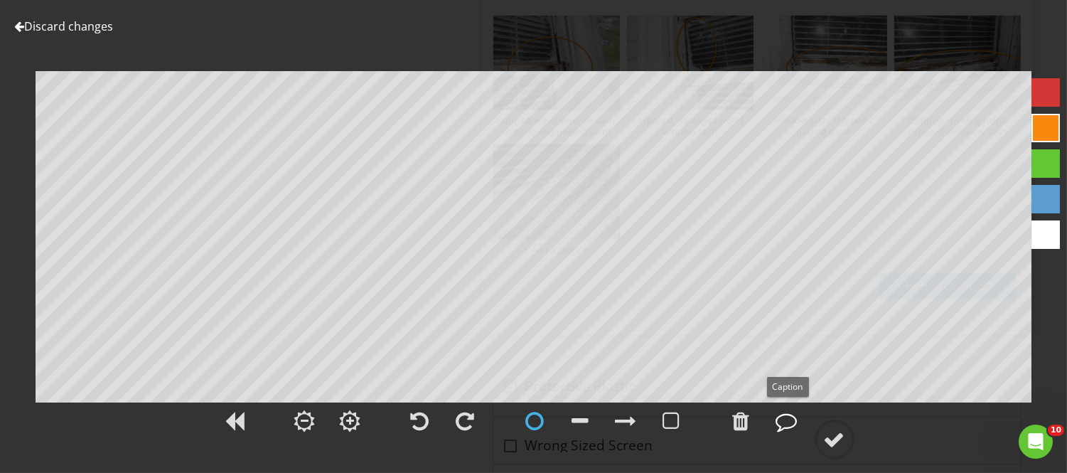
click at [788, 423] on div at bounding box center [787, 420] width 21 height 21
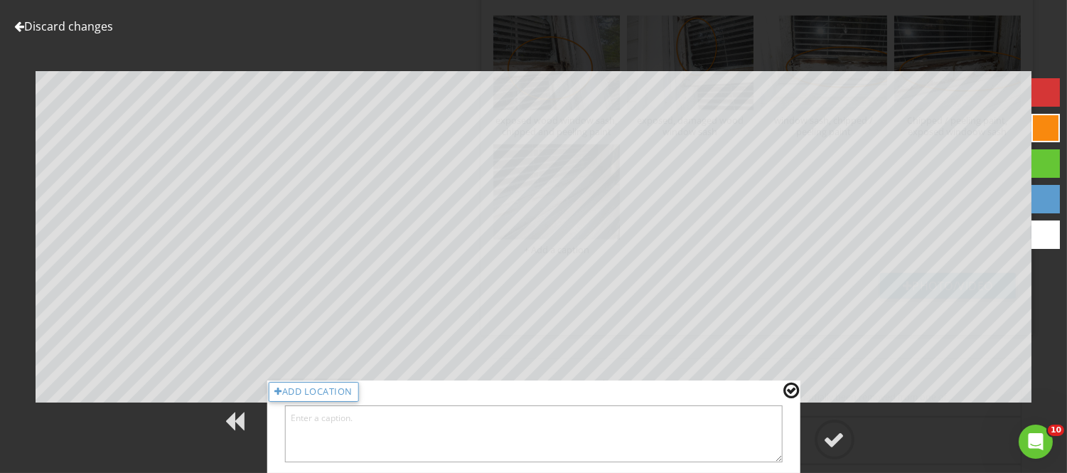
click at [715, 439] on textarea at bounding box center [533, 433] width 499 height 57
type textarea "chipped and peeling paint, window sash"
click at [794, 390] on div at bounding box center [792, 390] width 16 height 18
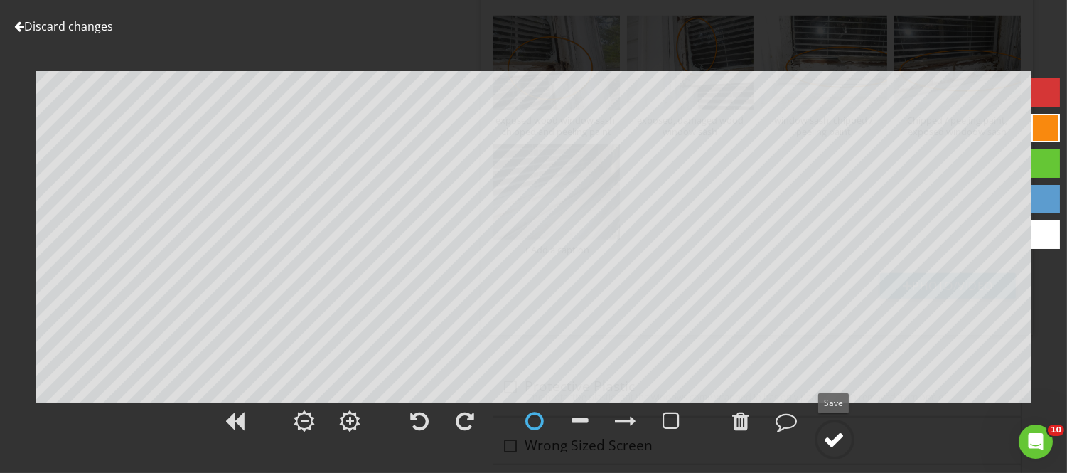
click at [835, 439] on div at bounding box center [834, 439] width 21 height 21
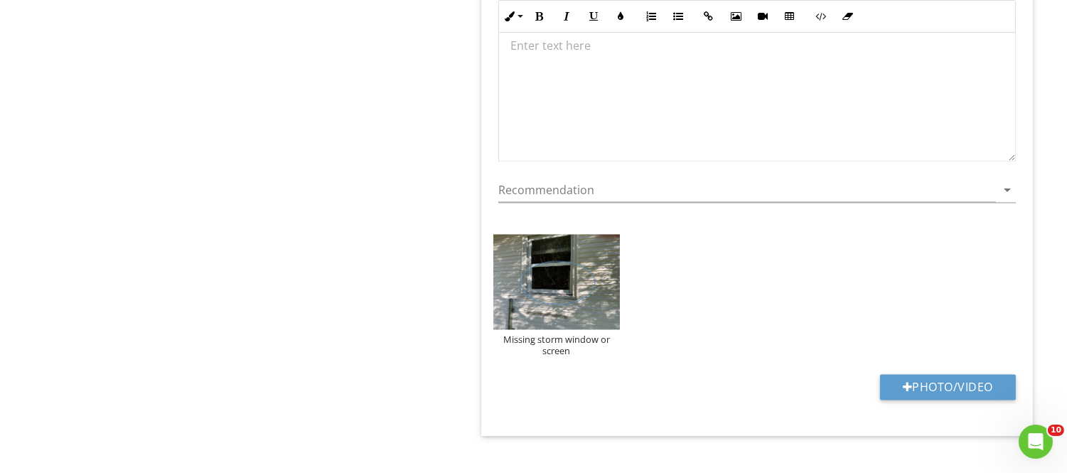
scroll to position [4682, 0]
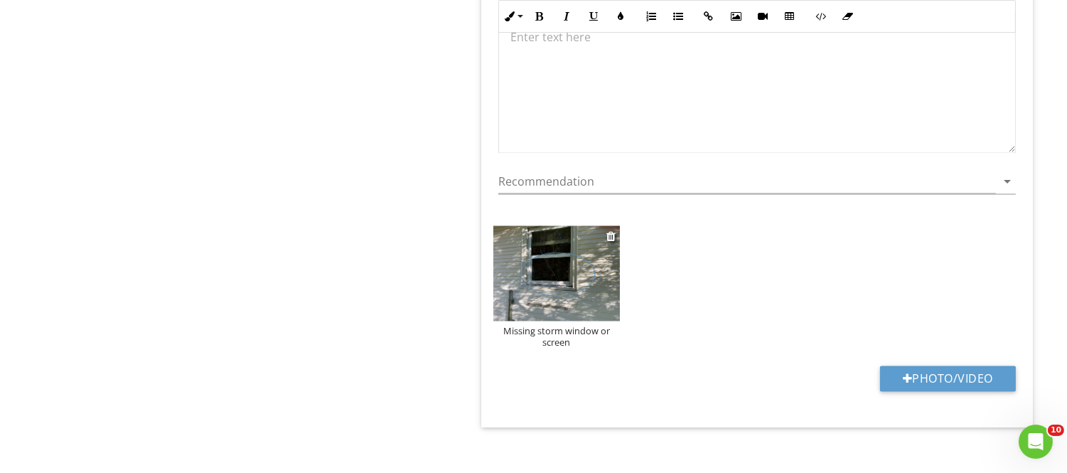
click at [584, 317] on img at bounding box center [557, 273] width 127 height 95
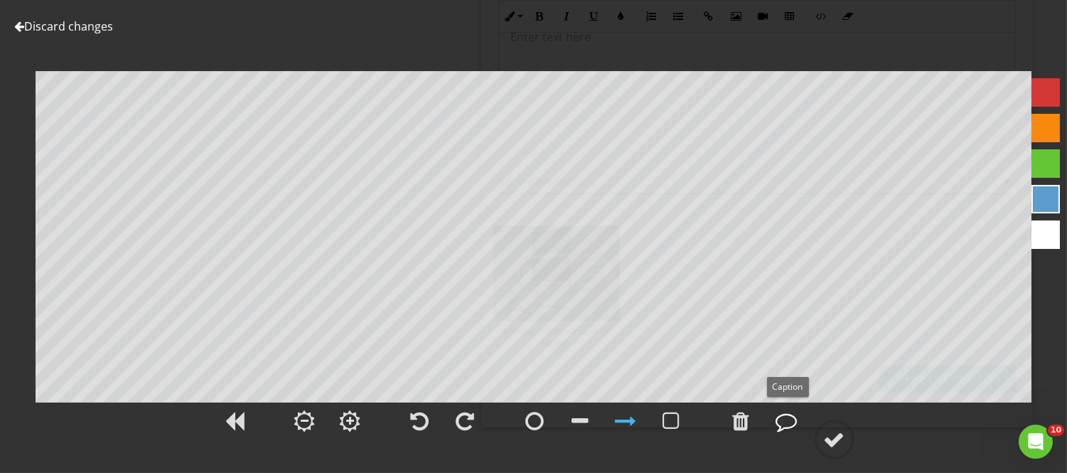
click at [784, 425] on div at bounding box center [787, 420] width 21 height 21
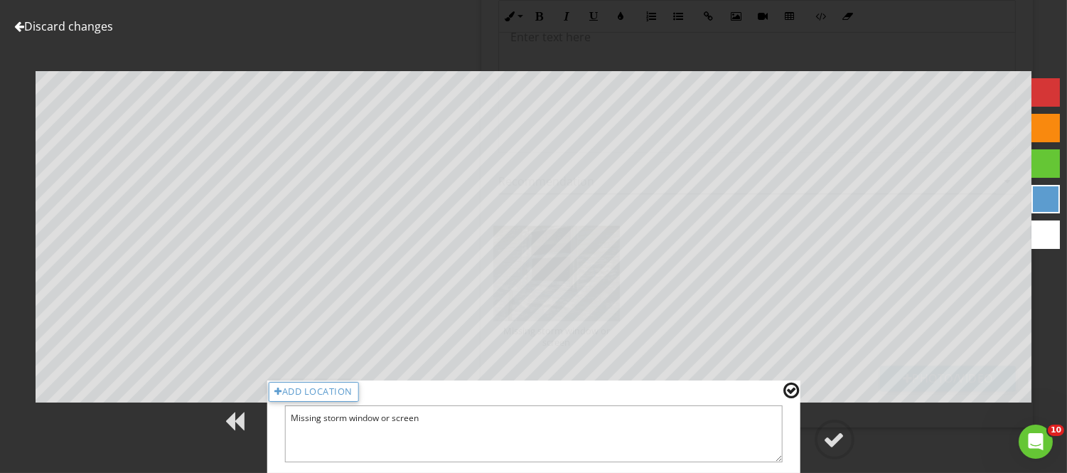
click at [422, 413] on textarea "Missing storm window or screen" at bounding box center [533, 433] width 499 height 57
type textarea "Missing storm window or screen, left side dining room window"
click at [791, 388] on div at bounding box center [792, 390] width 16 height 18
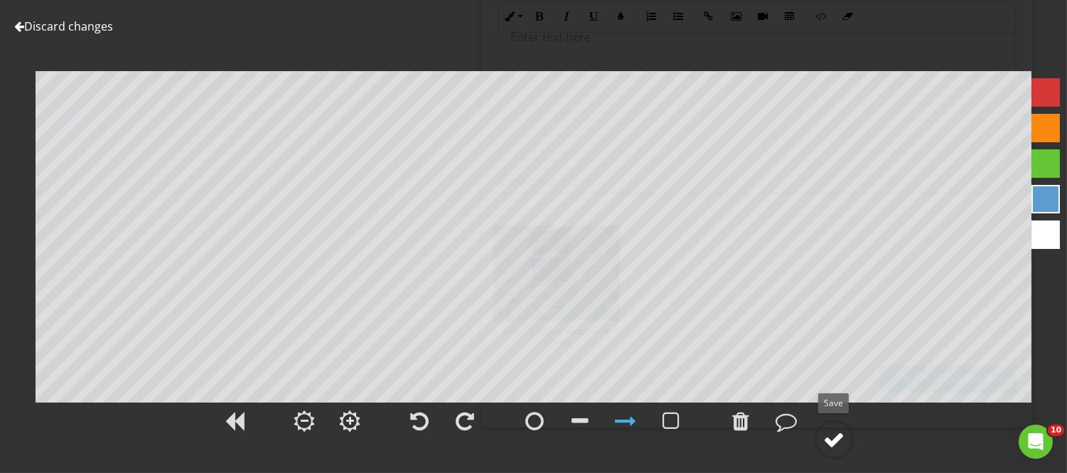
click at [837, 435] on div at bounding box center [834, 439] width 21 height 21
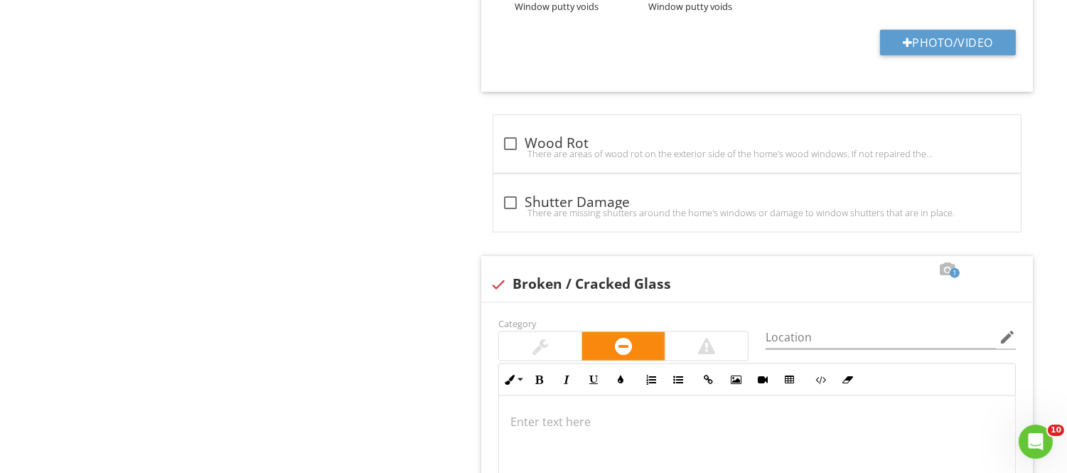
scroll to position [3311, 0]
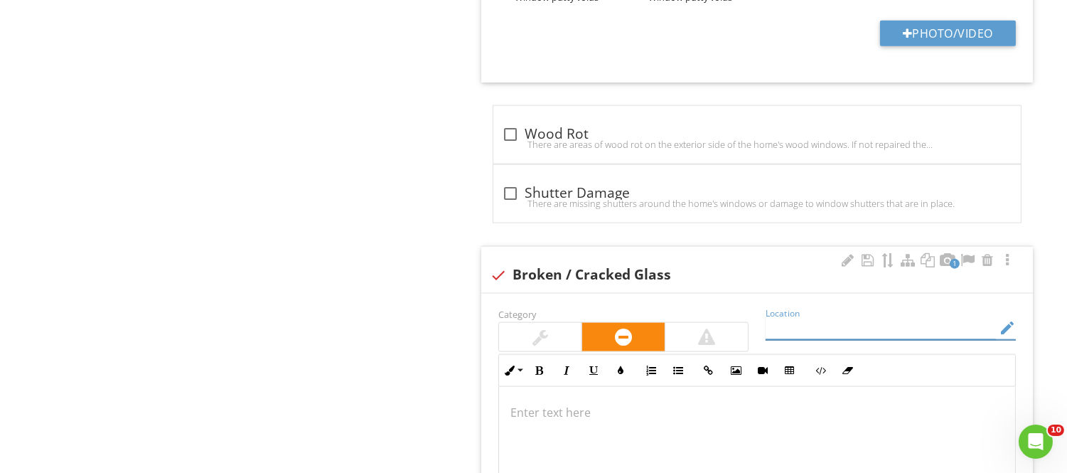
click at [775, 329] on input "Location" at bounding box center [881, 327] width 230 height 23
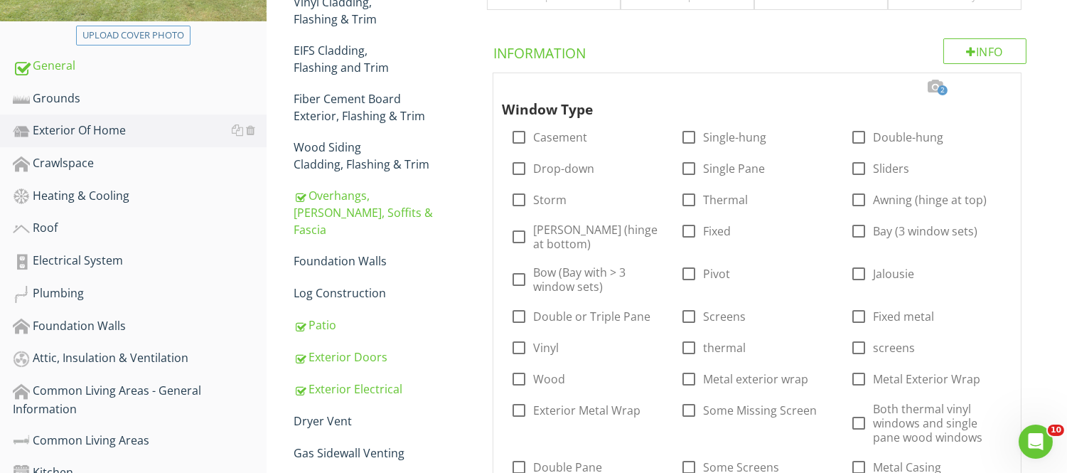
scroll to position [0, 0]
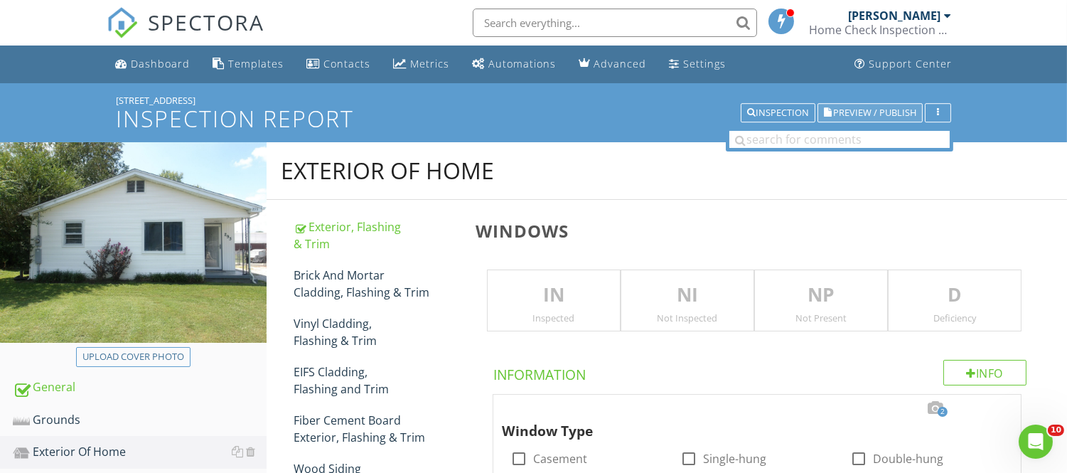
type input "right side living room ceiling"
click at [835, 112] on span "Preview / Publish" at bounding box center [874, 112] width 83 height 9
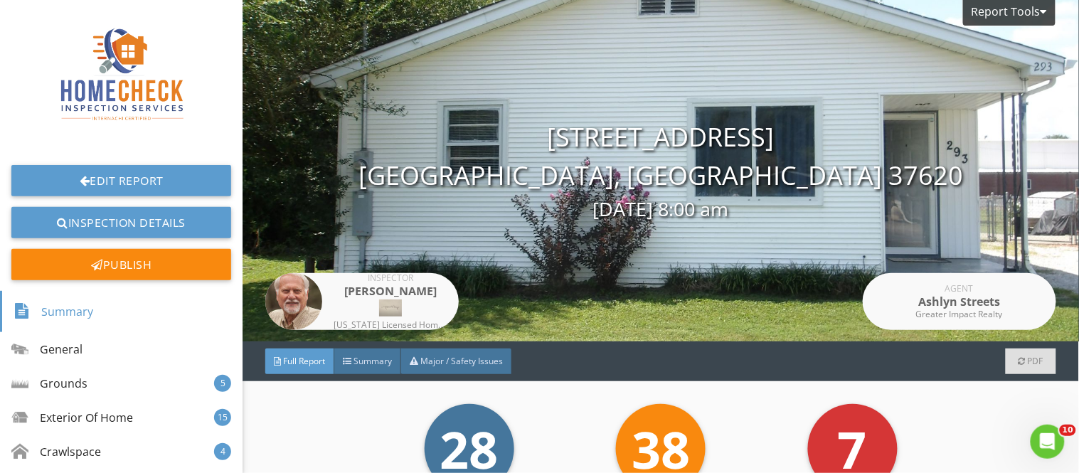
click at [835, 112] on div "Report Tools [STREET_ADDRESS] [GEOGRAPHIC_DATA], [GEOGRAPHIC_DATA] 37620 [DATE]…" at bounding box center [661, 170] width 836 height 341
click at [287, 366] on span "Full Report" at bounding box center [304, 361] width 42 height 12
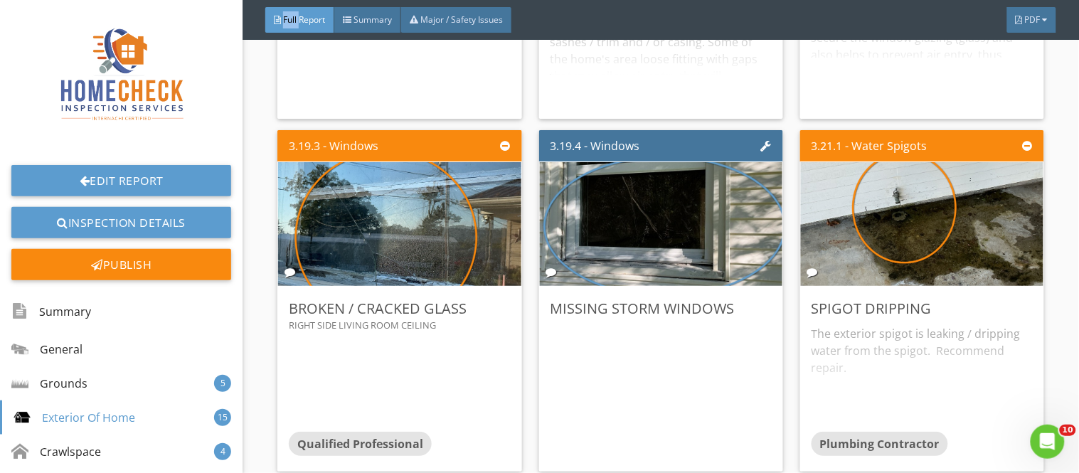
scroll to position [8254, 0]
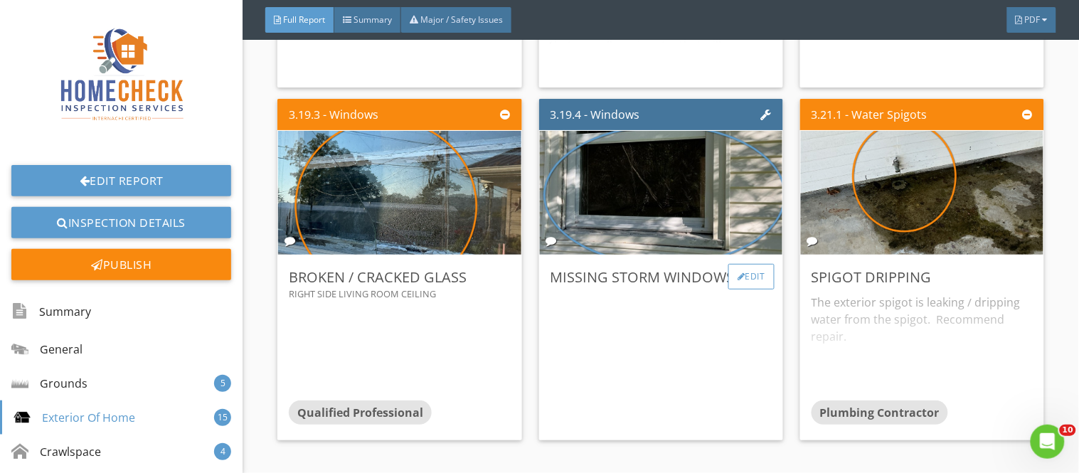
click at [740, 264] on div "Edit" at bounding box center [751, 277] width 46 height 26
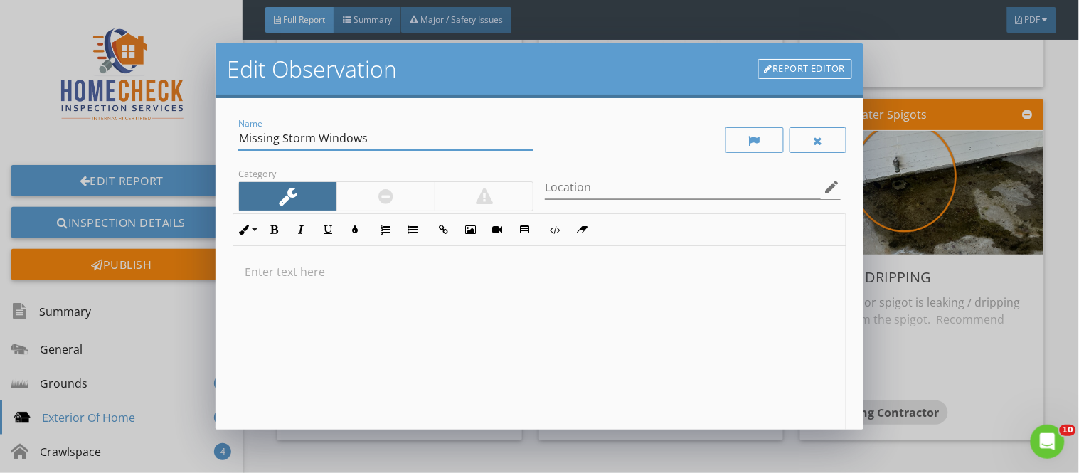
drag, startPoint x: 281, startPoint y: 137, endPoint x: 378, endPoint y: 137, distance: 97.4
click at [378, 137] on input "Missing Storm Windows" at bounding box center [385, 138] width 295 height 23
type input "Missing Window Screen"
click at [563, 183] on input "Location" at bounding box center [682, 187] width 275 height 23
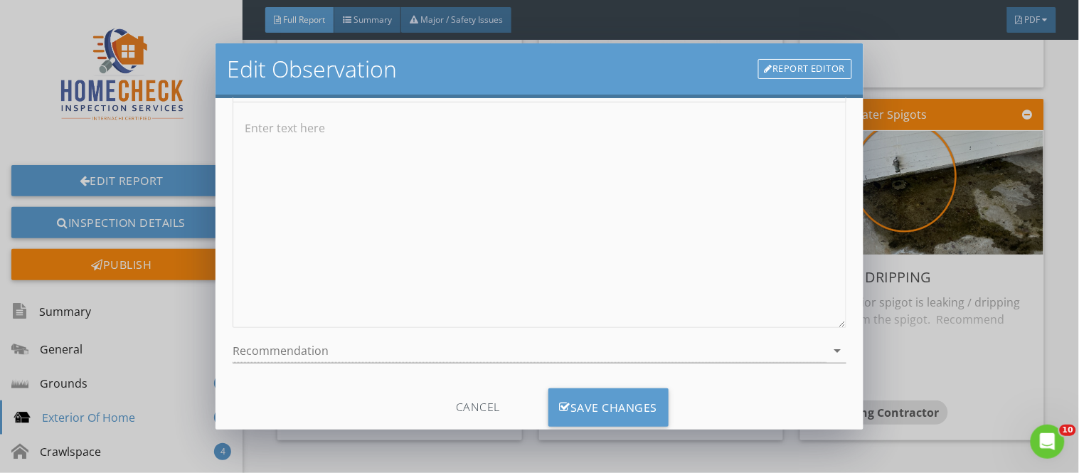
scroll to position [180, 0]
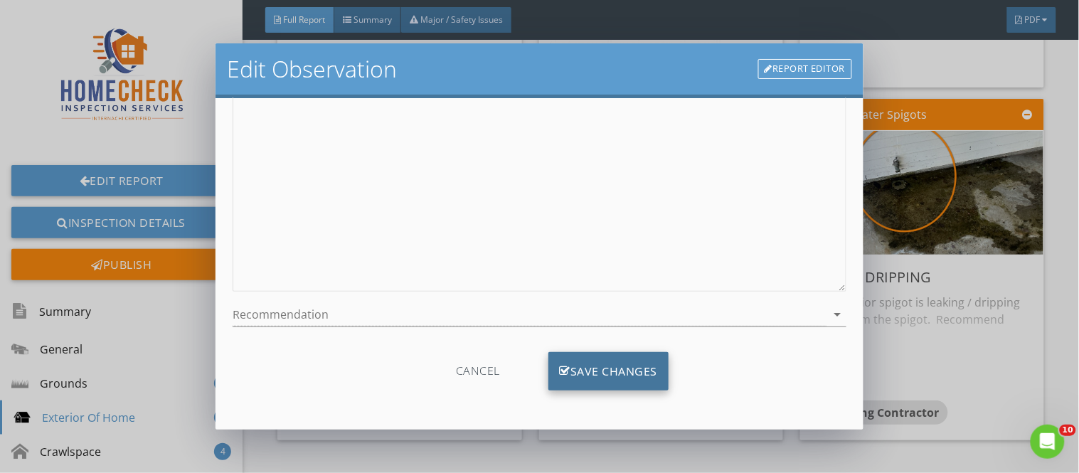
type input "left side dining room vinyl window"
click at [614, 361] on div "Save Changes" at bounding box center [608, 371] width 121 height 38
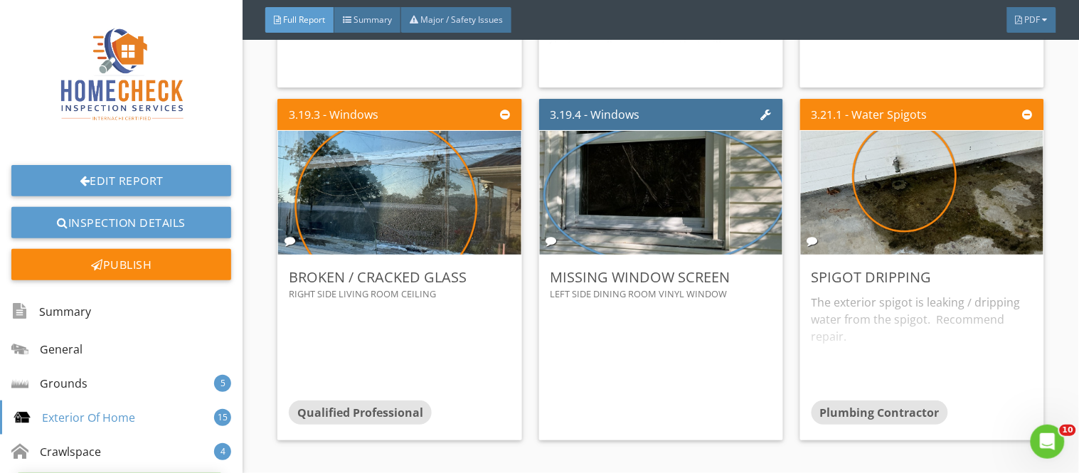
scroll to position [11, 0]
click at [998, 272] on div at bounding box center [1002, 276] width 8 height 9
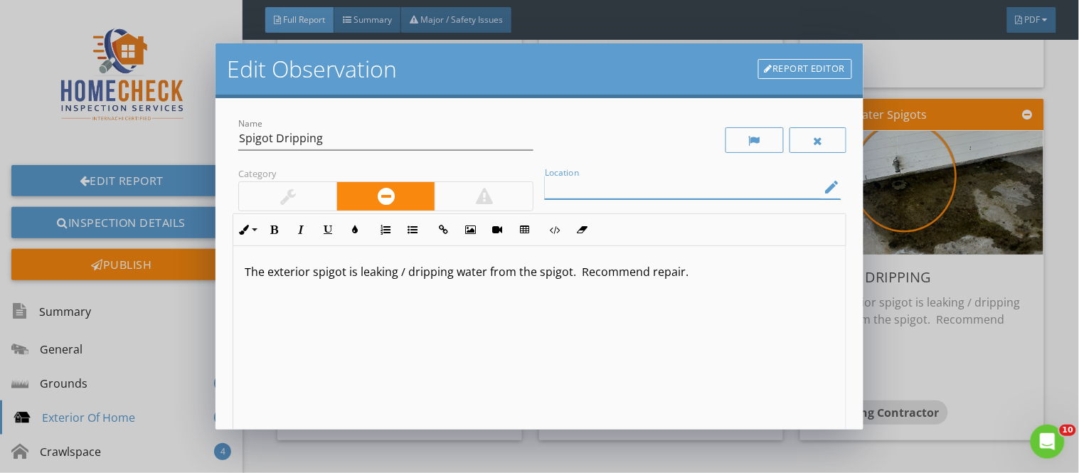
click at [564, 188] on input "Location" at bounding box center [682, 187] width 275 height 23
click at [635, 188] on input "back side exteriorspigot" at bounding box center [682, 187] width 275 height 23
type input "back side exterior spigot"
click at [268, 267] on p "The exterior spigot is leaking / dripping water from the spigot. Recommend repa…" at bounding box center [539, 271] width 589 height 17
click at [634, 276] on p "The back patio exterior spigot is leaking / dripping water from the spigot. Rec…" at bounding box center [539, 271] width 589 height 17
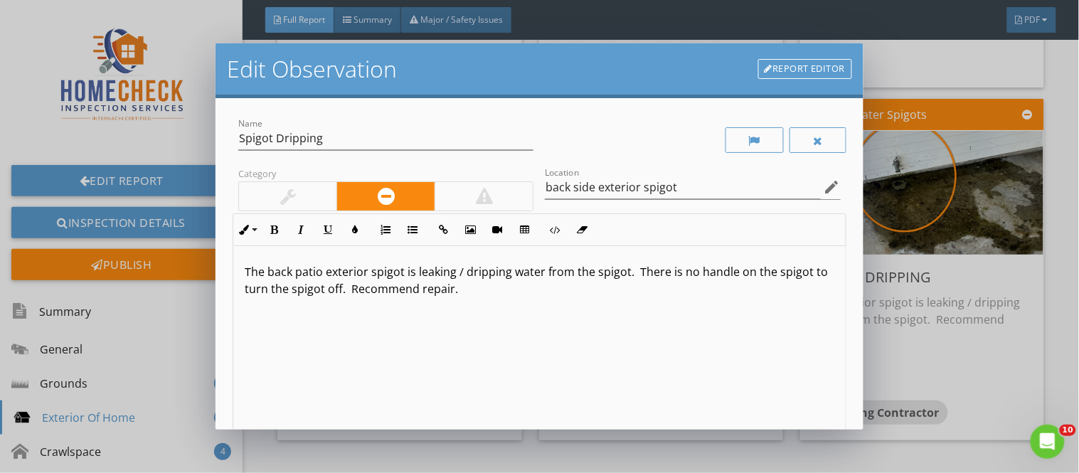
click at [310, 182] on div at bounding box center [287, 196] width 97 height 28
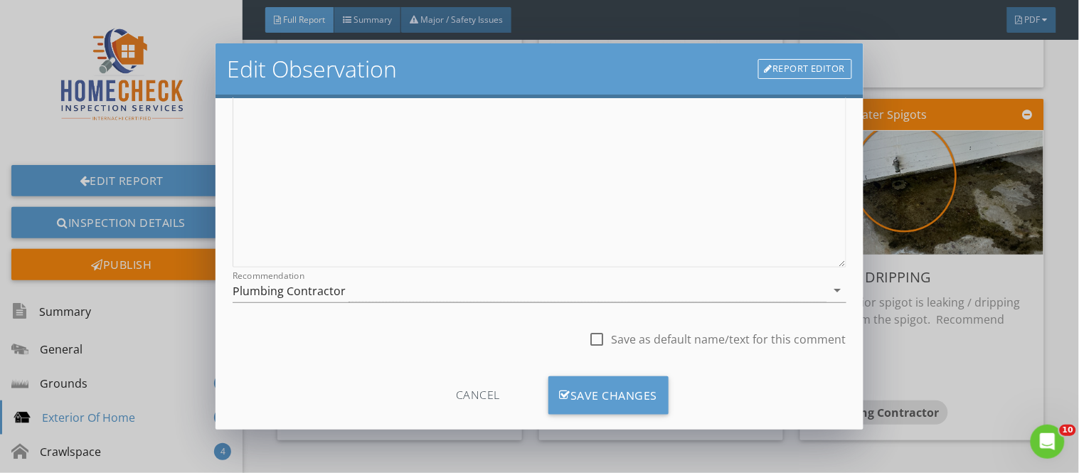
scroll to position [205, 0]
click at [323, 286] on div "Plumbing Contractor" at bounding box center [289, 290] width 113 height 13
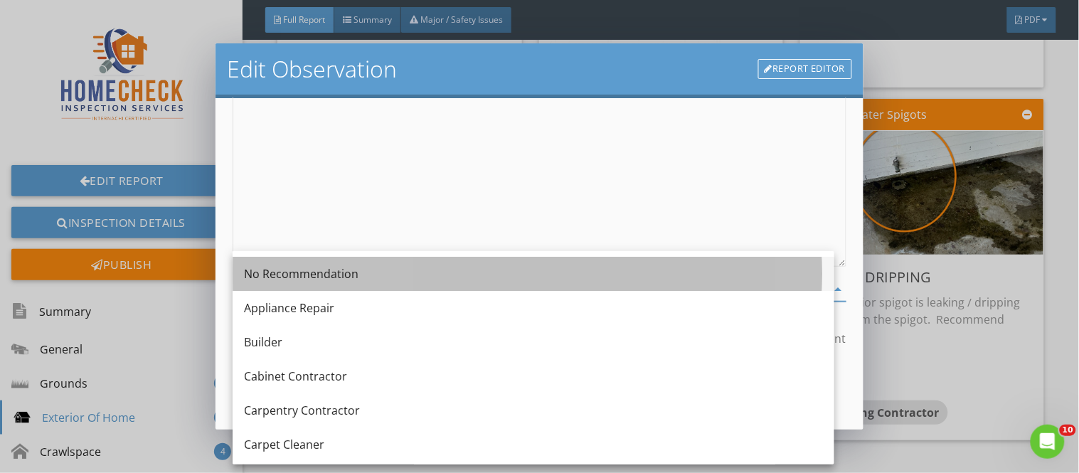
click at [323, 279] on div "No Recommendation" at bounding box center [533, 273] width 579 height 17
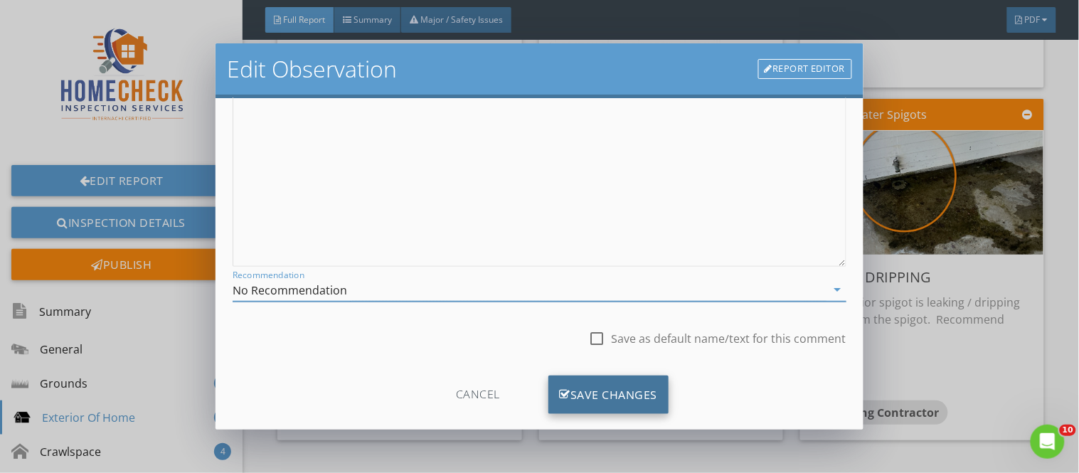
click at [576, 396] on div "Save Changes" at bounding box center [608, 394] width 121 height 38
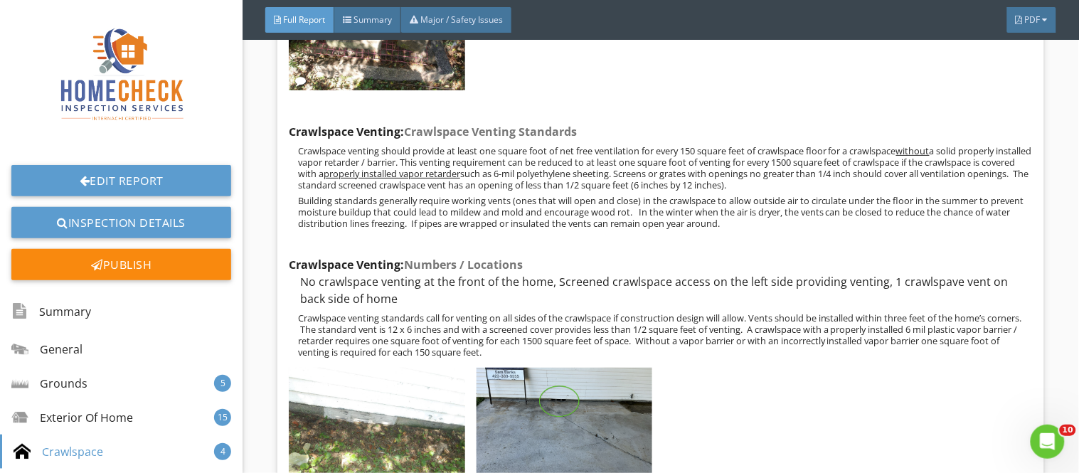
scroll to position [8982, 0]
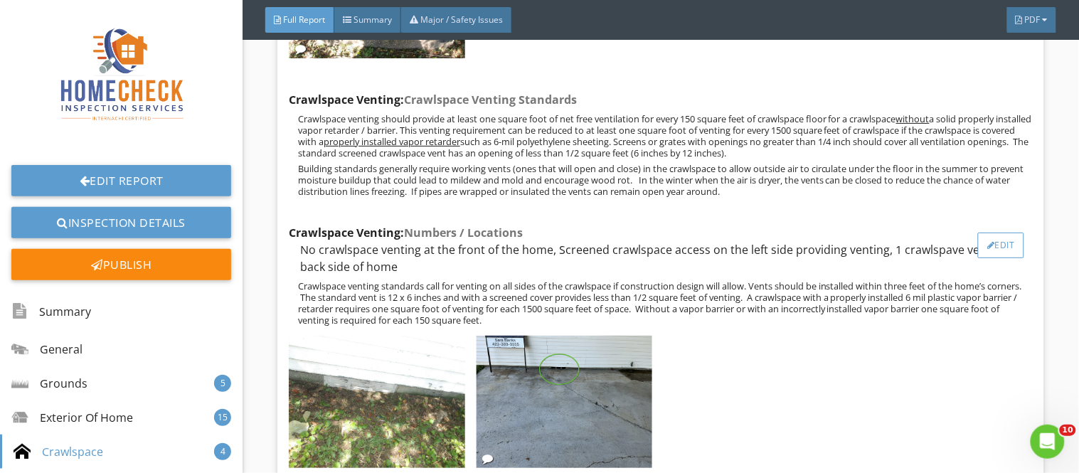
click at [979, 233] on div "Edit" at bounding box center [1001, 246] width 46 height 26
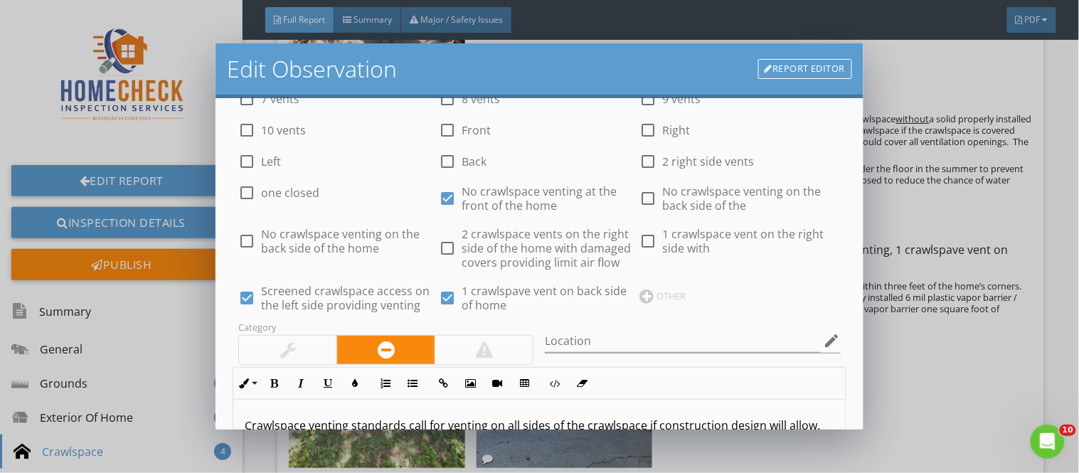
scroll to position [147, 0]
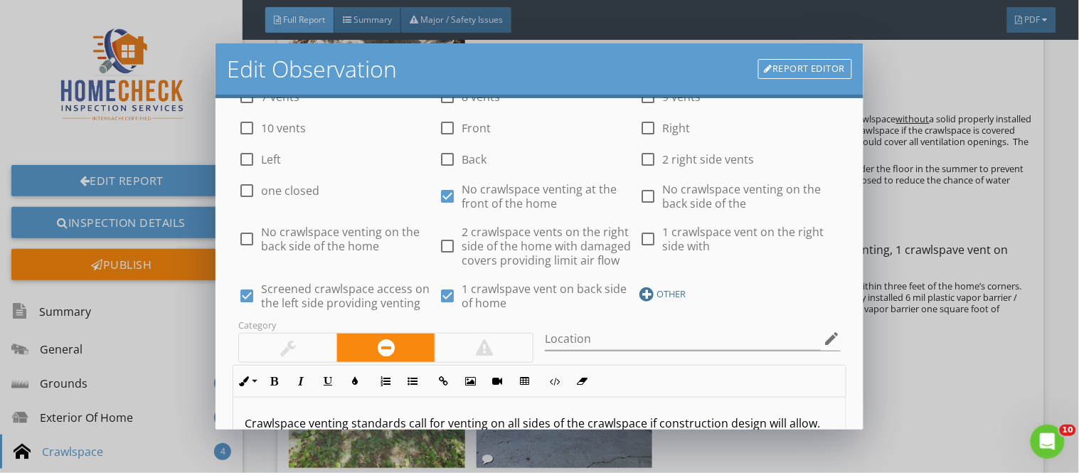
click at [639, 292] on div at bounding box center [646, 294] width 14 height 14
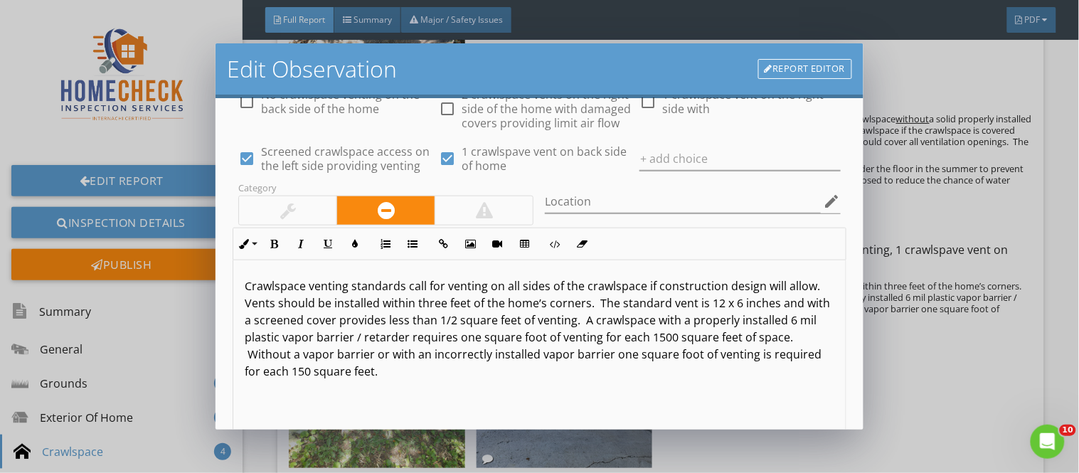
scroll to position [282, 0]
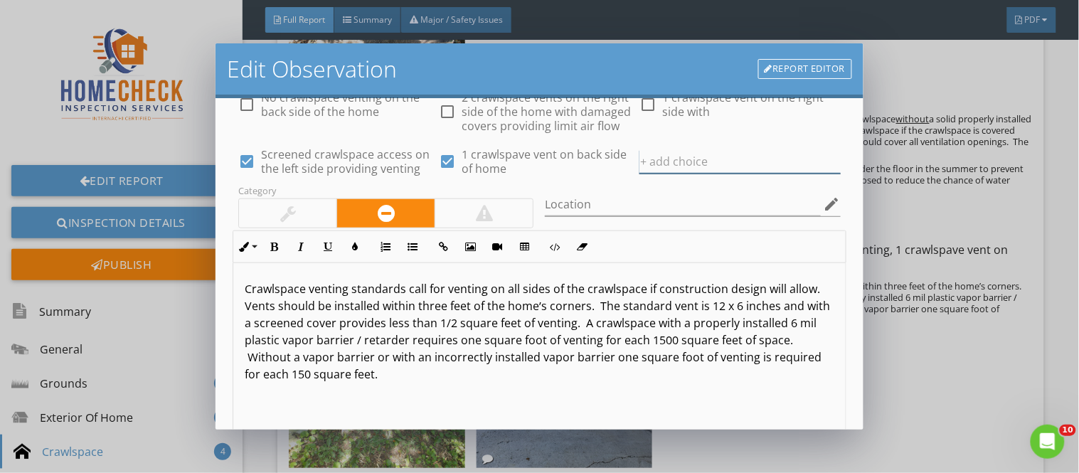
click at [642, 162] on input "text" at bounding box center [739, 161] width 201 height 23
type input "1 left side crawlspace vent"
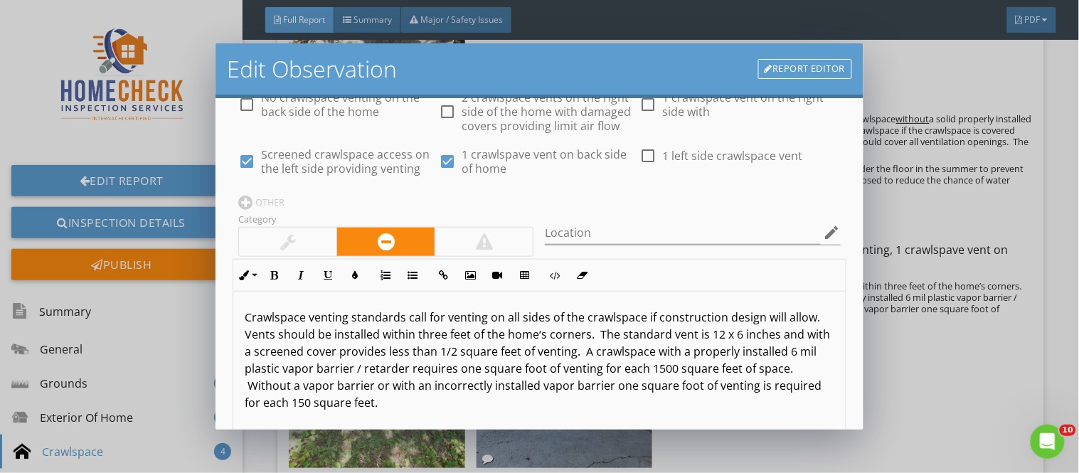
click at [639, 152] on div at bounding box center [648, 156] width 24 height 24
checkbox input "true"
click at [247, 207] on div at bounding box center [245, 203] width 14 height 14
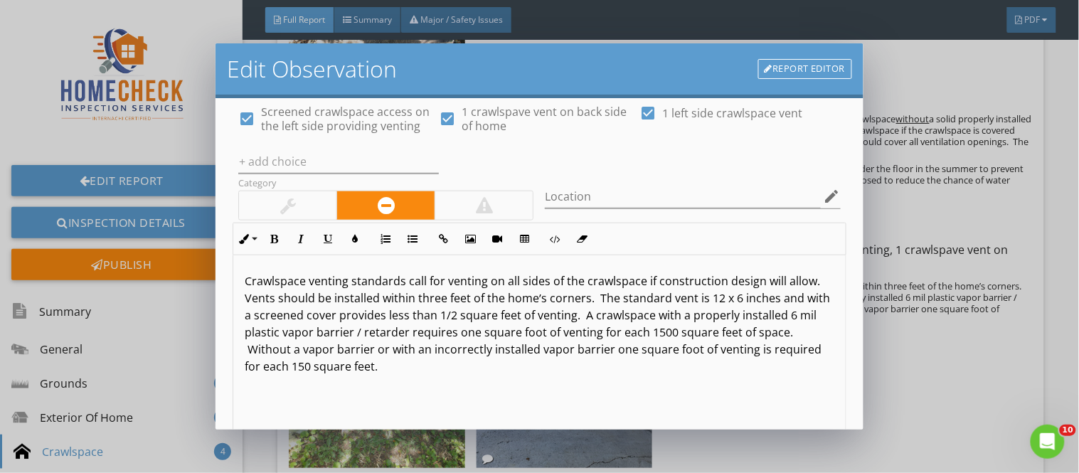
scroll to position [246, 0]
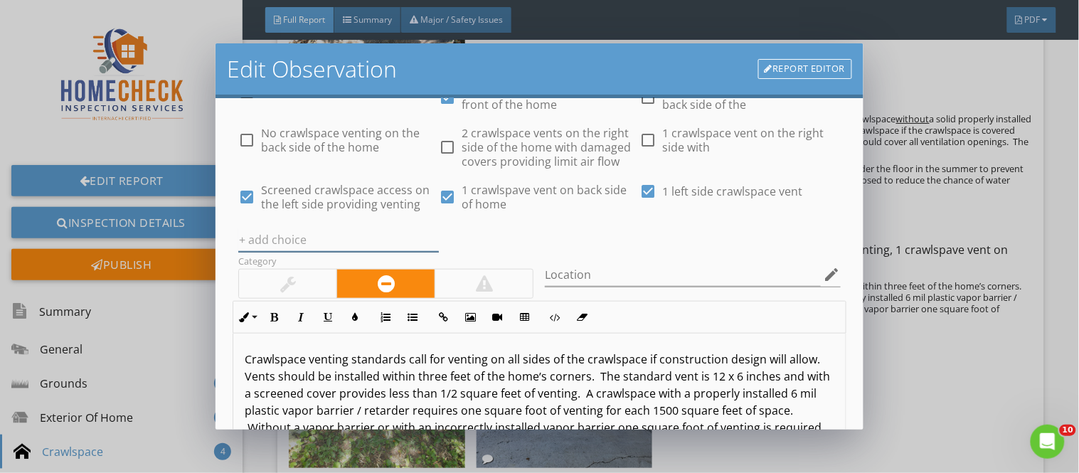
click at [247, 239] on input "text" at bounding box center [338, 239] width 201 height 23
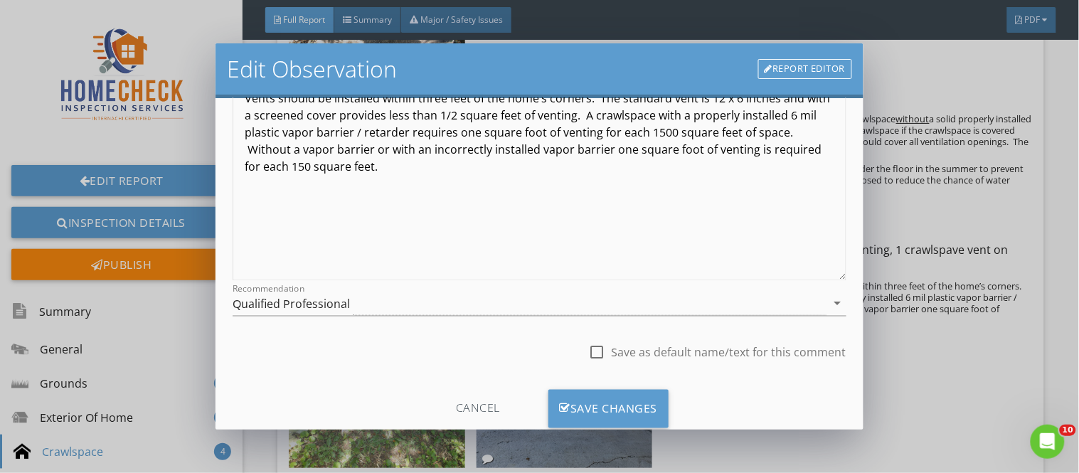
scroll to position [553, 0]
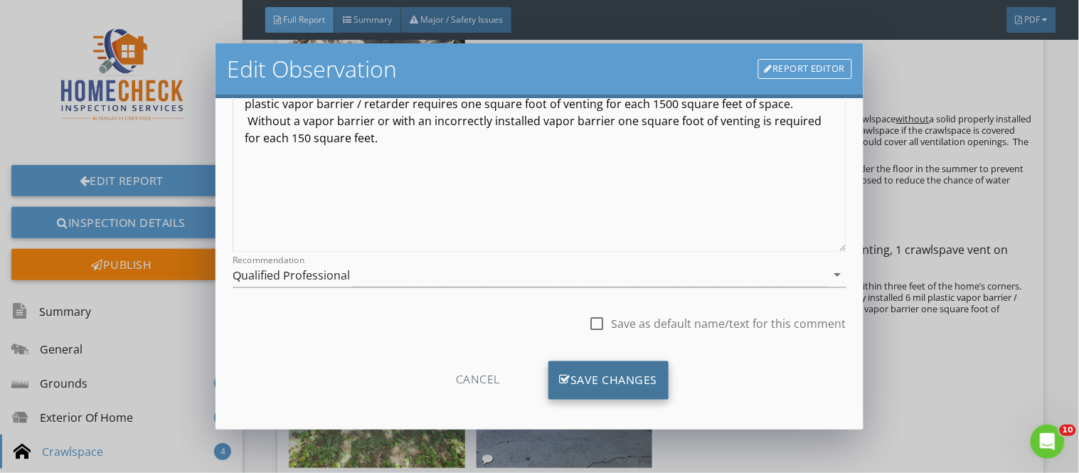
type input "2 right side crawlspace vents"
click at [622, 372] on div "Save Changes" at bounding box center [608, 380] width 121 height 38
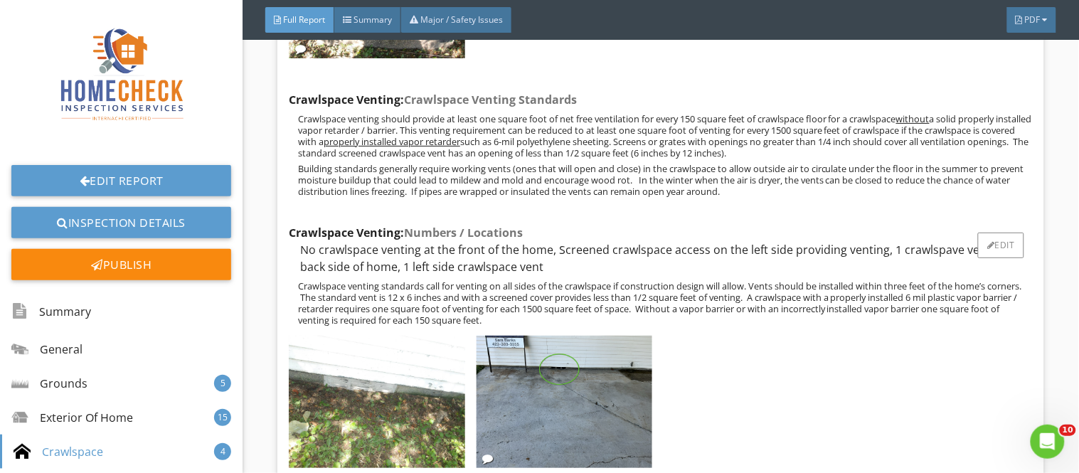
click at [721, 241] on div "No crawlspace venting at the front of the home, Screened crawlspace access on t…" at bounding box center [661, 258] width 744 height 34
click at [991, 233] on div "Edit" at bounding box center [1001, 246] width 46 height 26
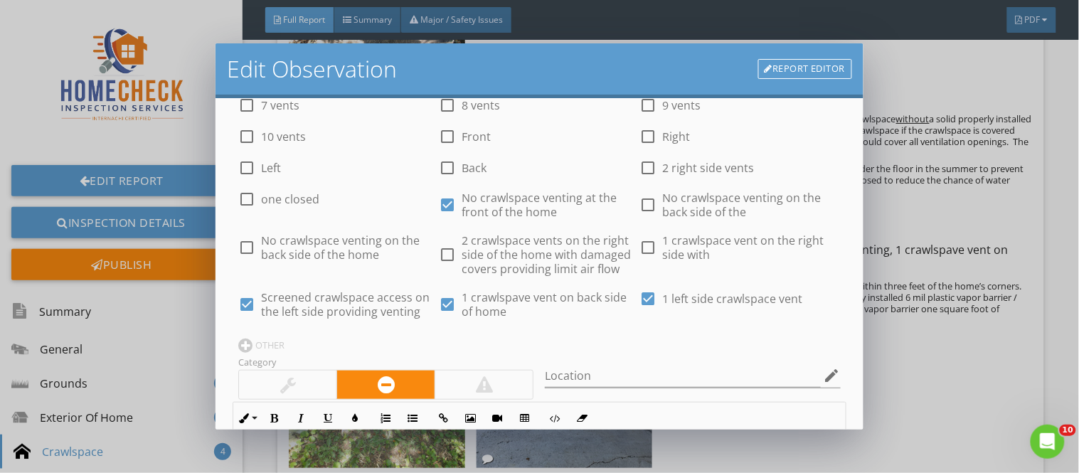
scroll to position [144, 0]
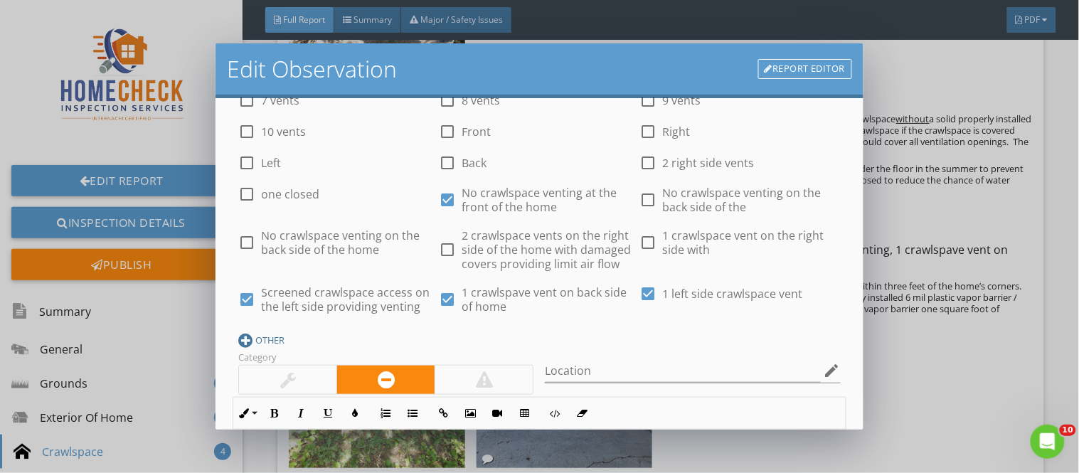
click at [244, 339] on div at bounding box center [245, 341] width 14 height 14
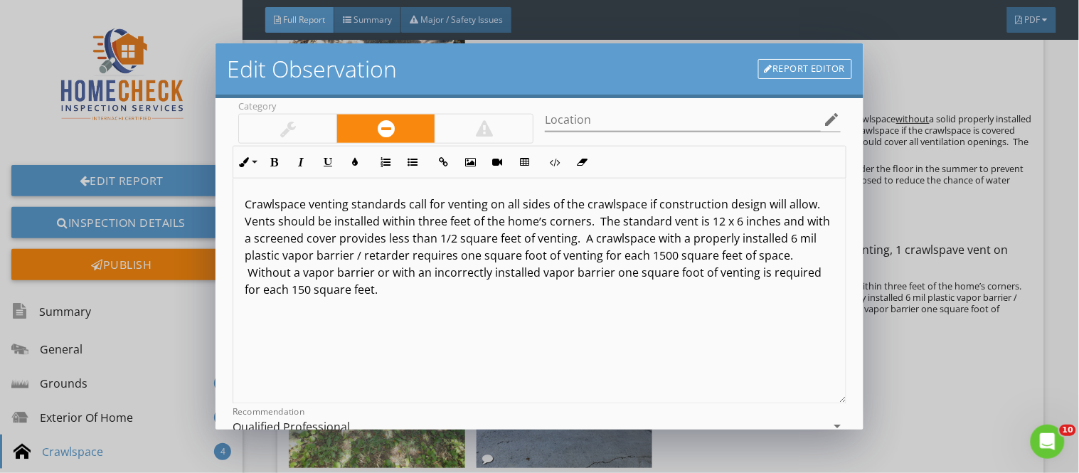
scroll to position [275, 0]
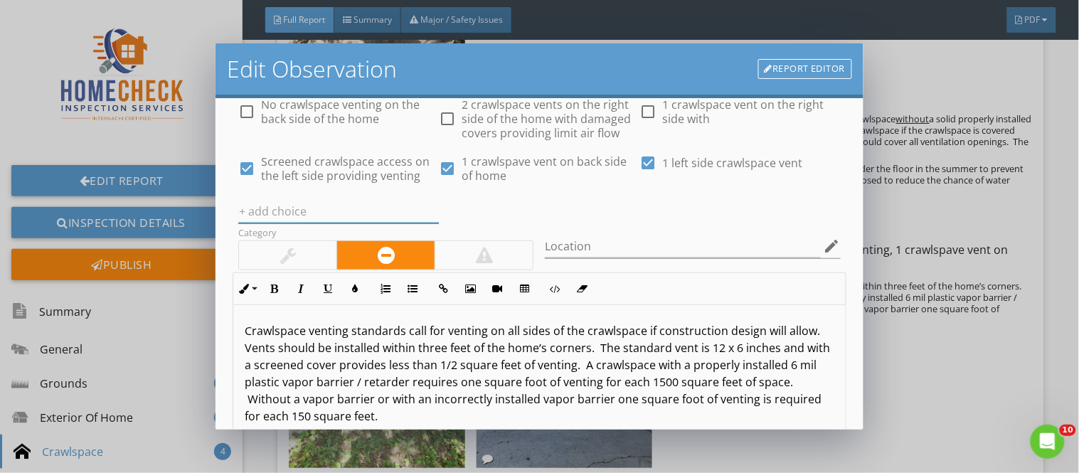
click at [257, 211] on input "text" at bounding box center [338, 211] width 201 height 23
type input "2 right side crawlspace vents"
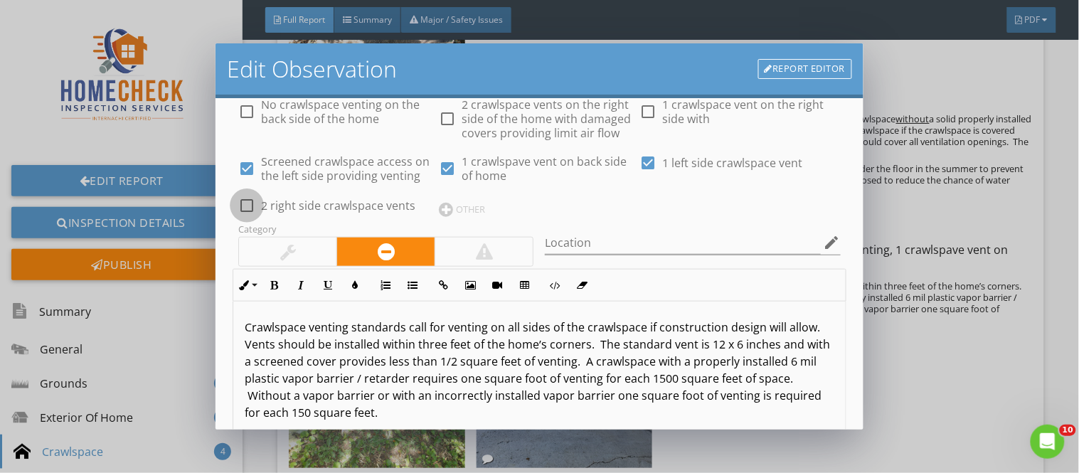
click at [243, 203] on div at bounding box center [247, 205] width 24 height 24
checkbox input "true"
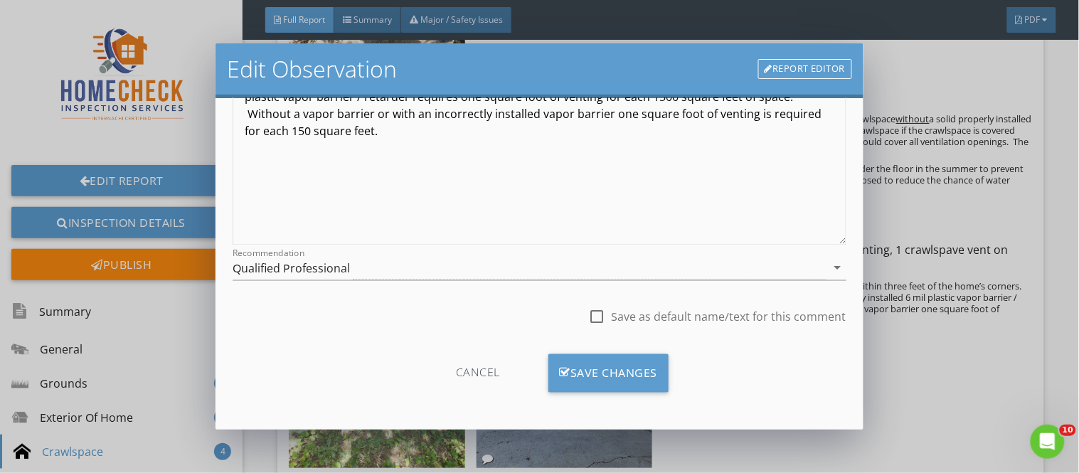
scroll to position [558, 0]
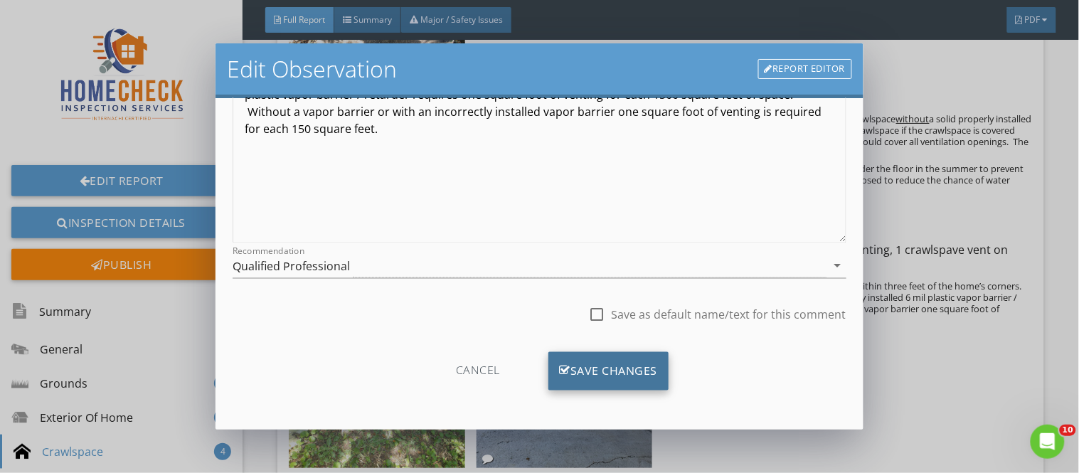
click at [607, 372] on div "Save Changes" at bounding box center [608, 371] width 121 height 38
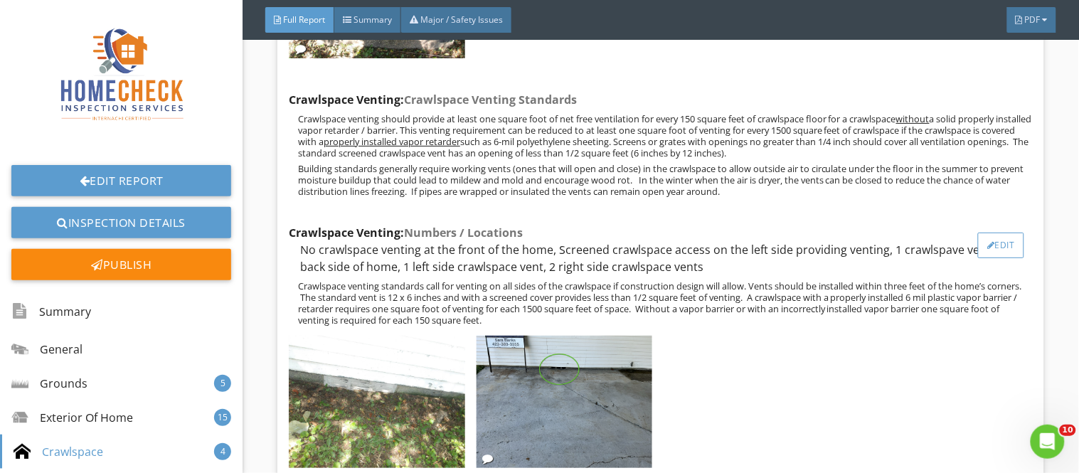
click at [990, 233] on div "Edit" at bounding box center [1001, 246] width 46 height 26
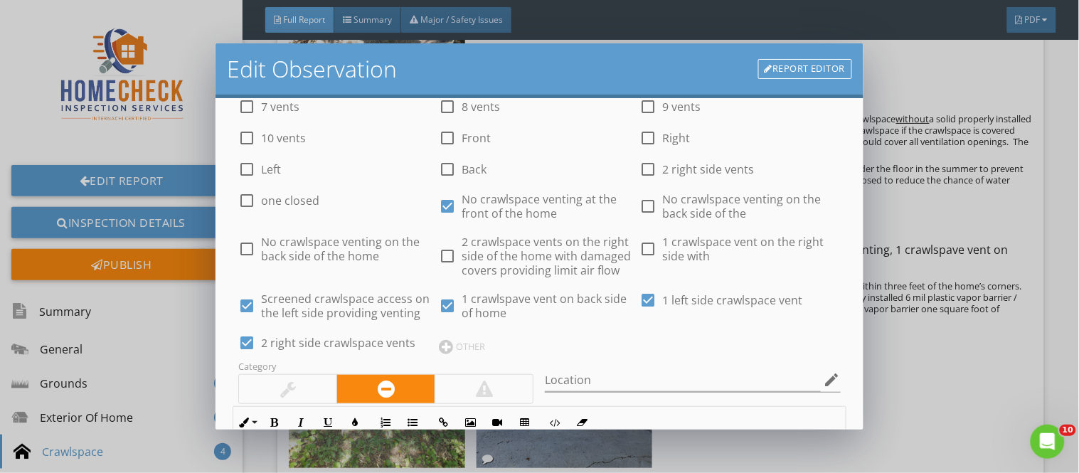
scroll to position [146, 0]
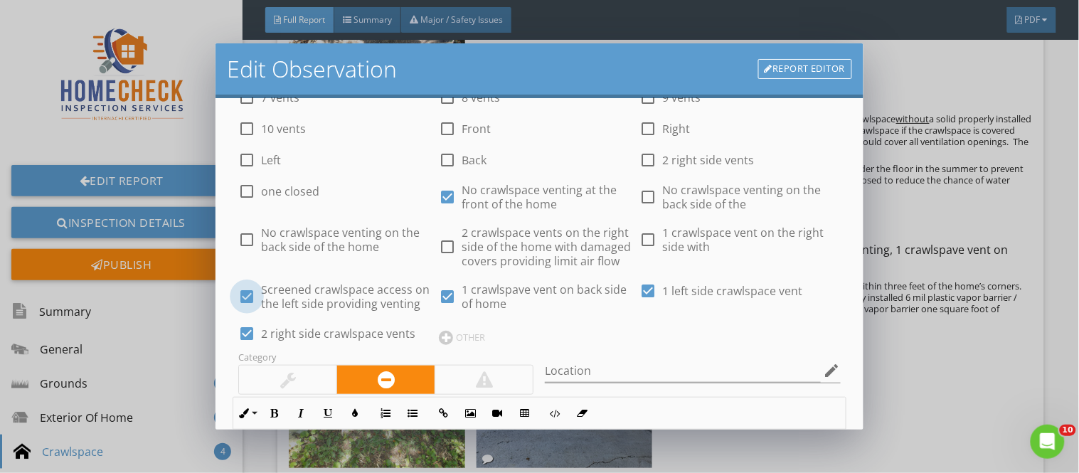
click at [243, 295] on div at bounding box center [247, 296] width 24 height 24
checkbox input "false"
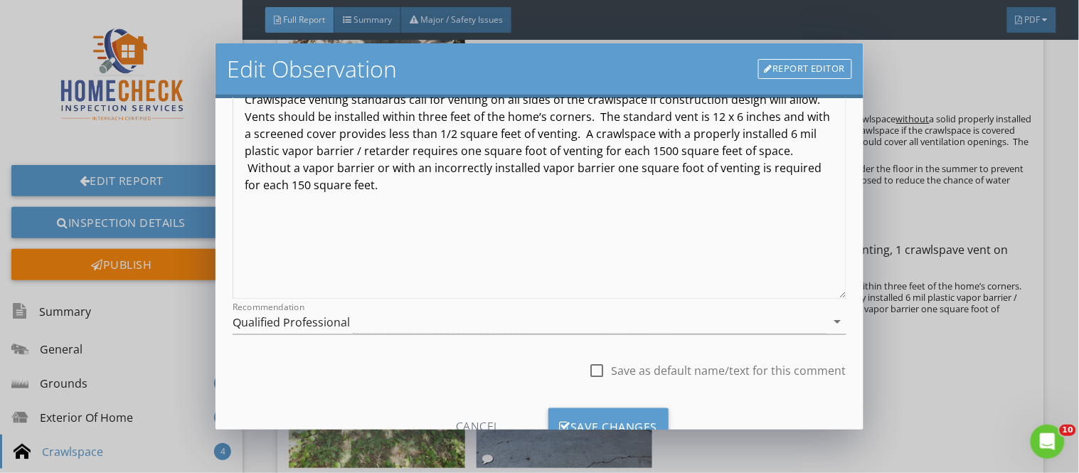
scroll to position [505, 0]
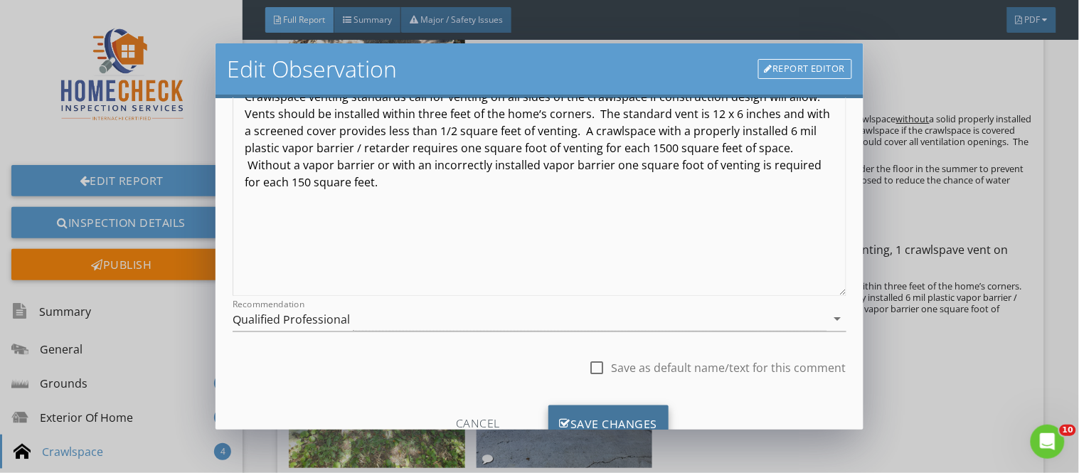
click at [640, 418] on div "Save Changes" at bounding box center [608, 424] width 121 height 38
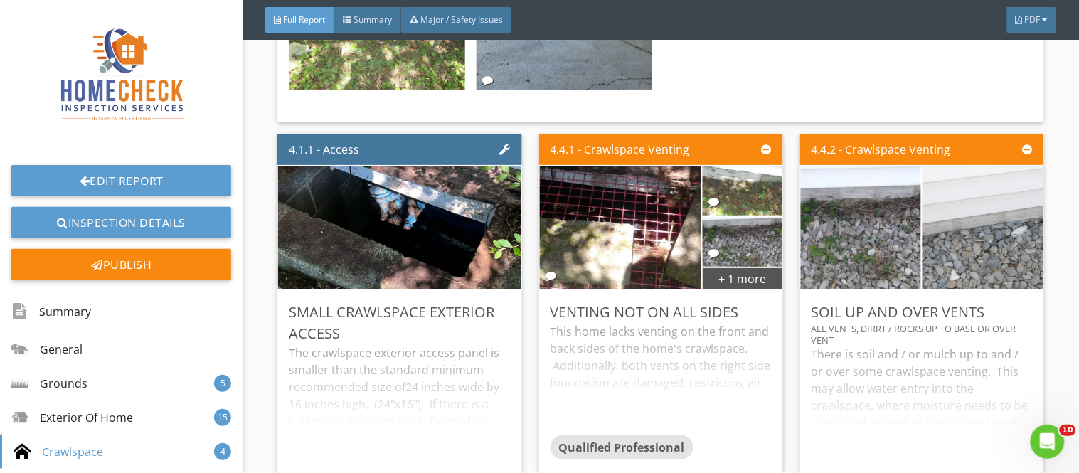
scroll to position [9361, 0]
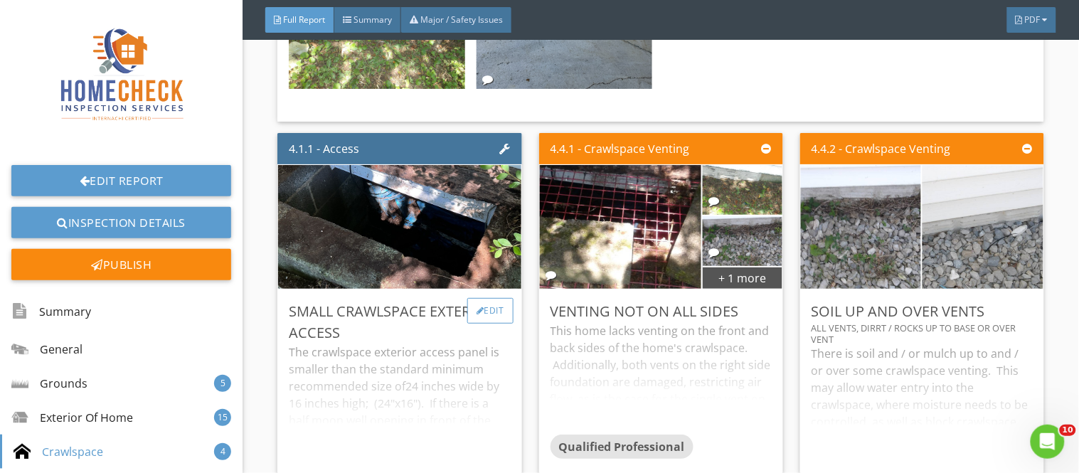
click at [486, 298] on div "Edit" at bounding box center [490, 311] width 46 height 26
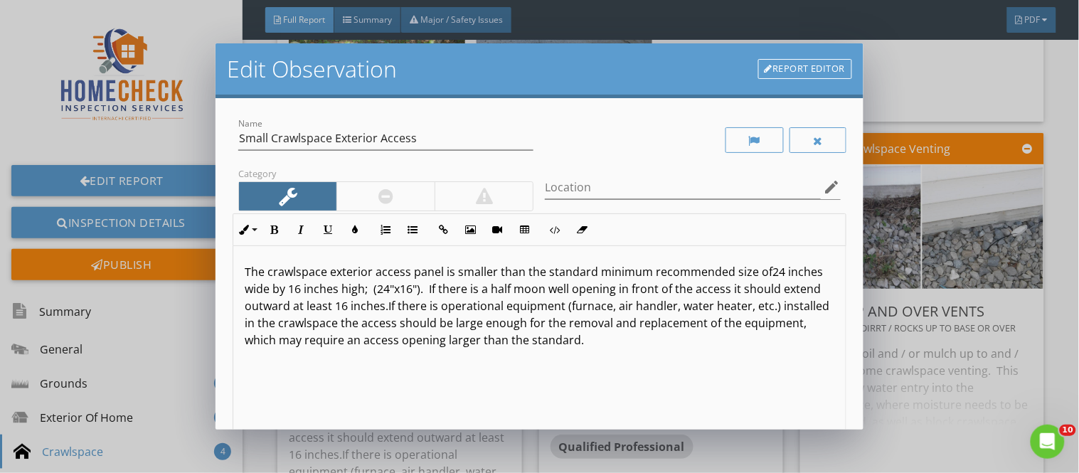
click at [401, 189] on div at bounding box center [385, 196] width 98 height 28
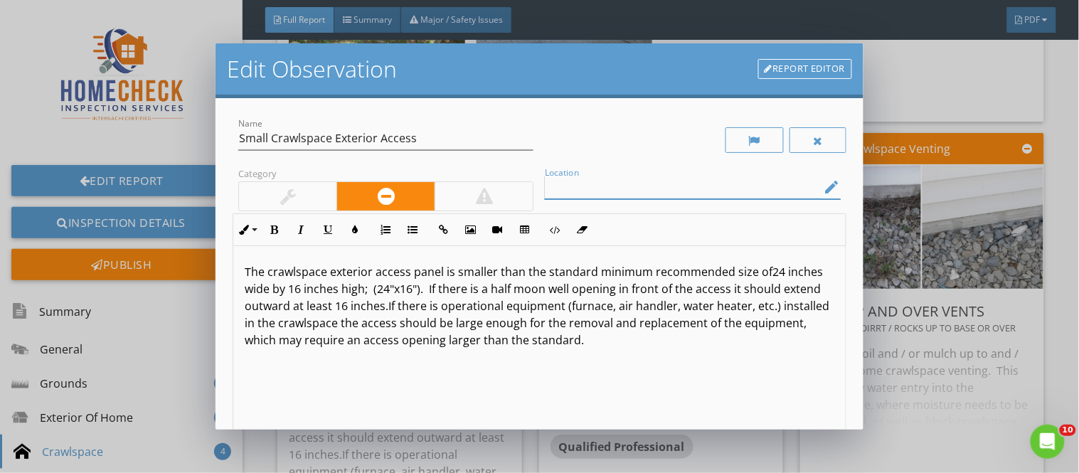
click at [551, 187] on input "Location" at bounding box center [682, 187] width 275 height 23
type input "left side"
click at [465, 292] on span ". If there is a half moon well opening in front of the access it should extend …" at bounding box center [533, 297] width 576 height 33
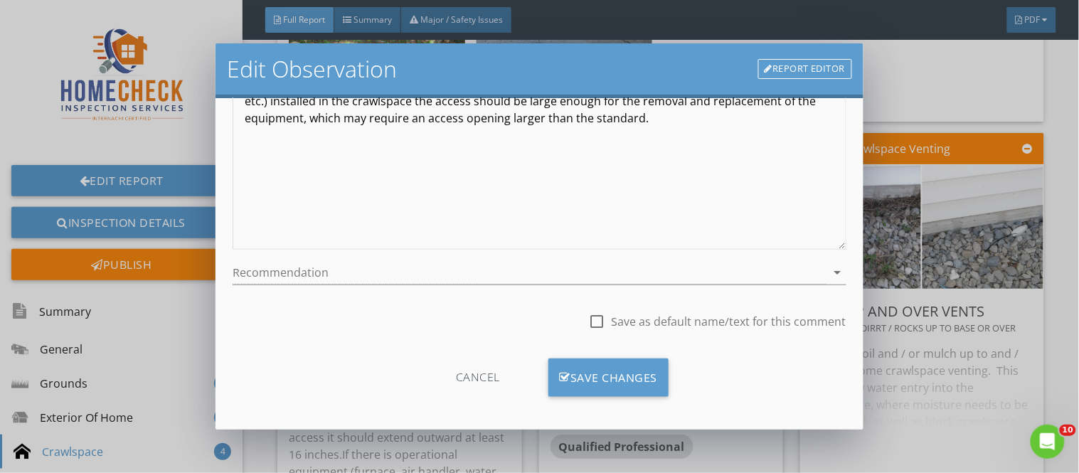
scroll to position [229, 0]
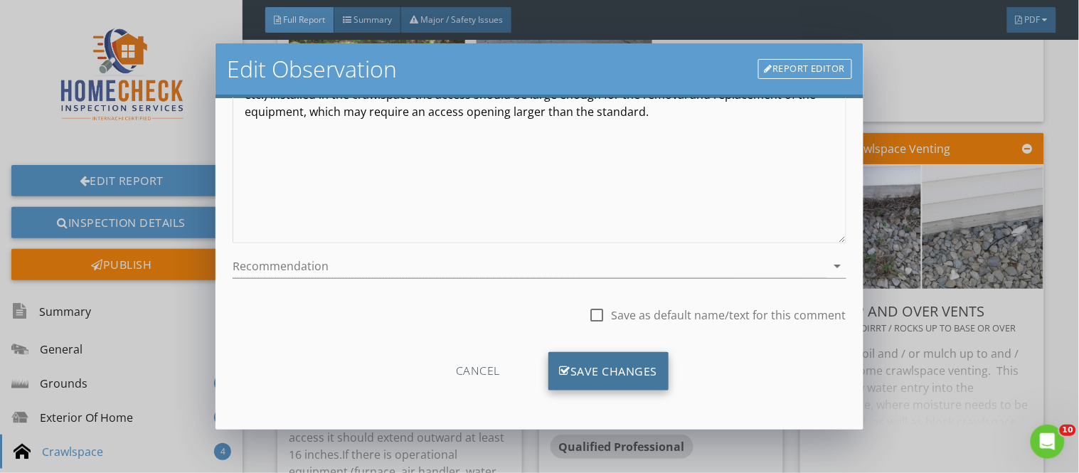
click at [615, 366] on div "Save Changes" at bounding box center [608, 371] width 121 height 38
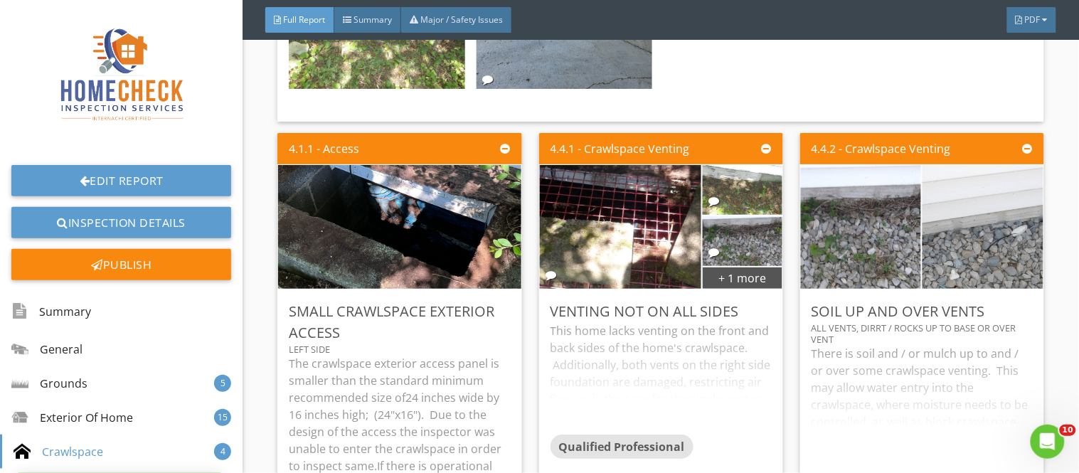
scroll to position [60, 0]
click at [742, 298] on div "Edit" at bounding box center [751, 311] width 46 height 26
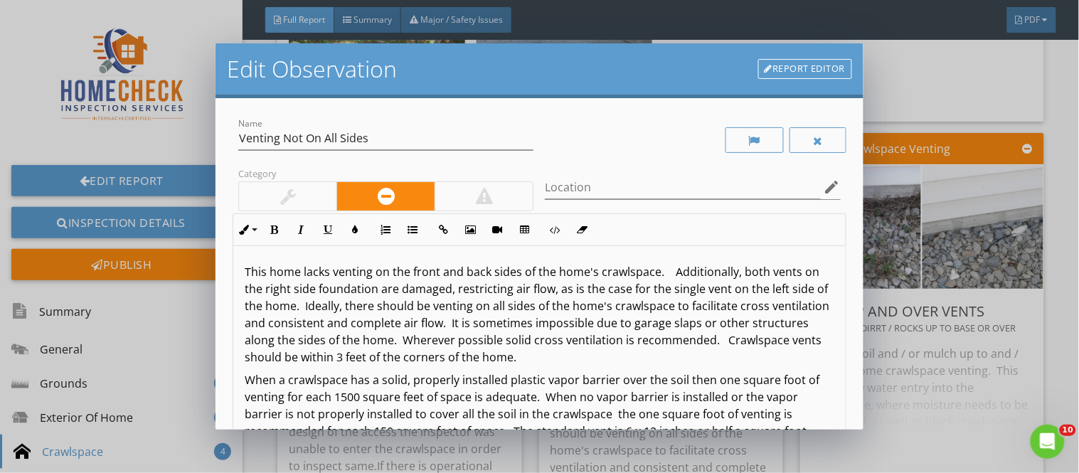
click at [793, 69] on link "Report Editor" at bounding box center [805, 69] width 94 height 20
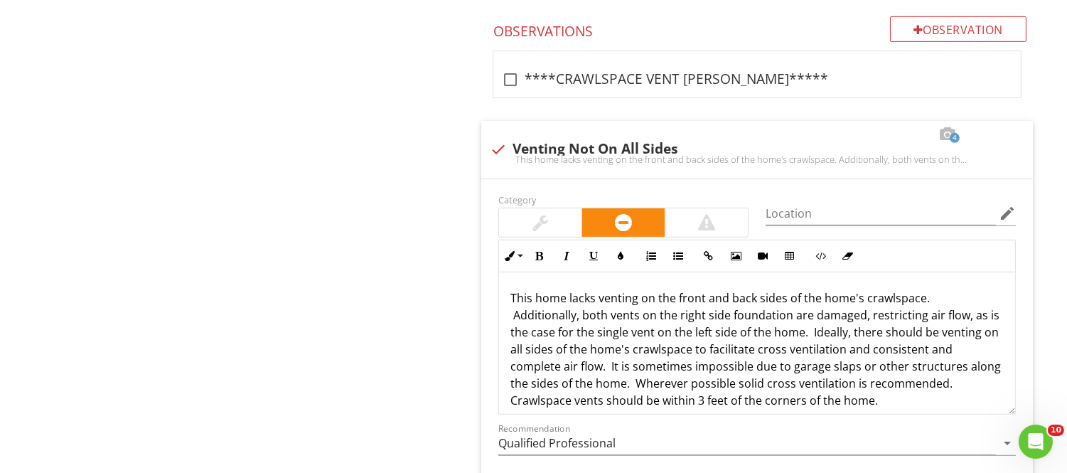
scroll to position [1318, 0]
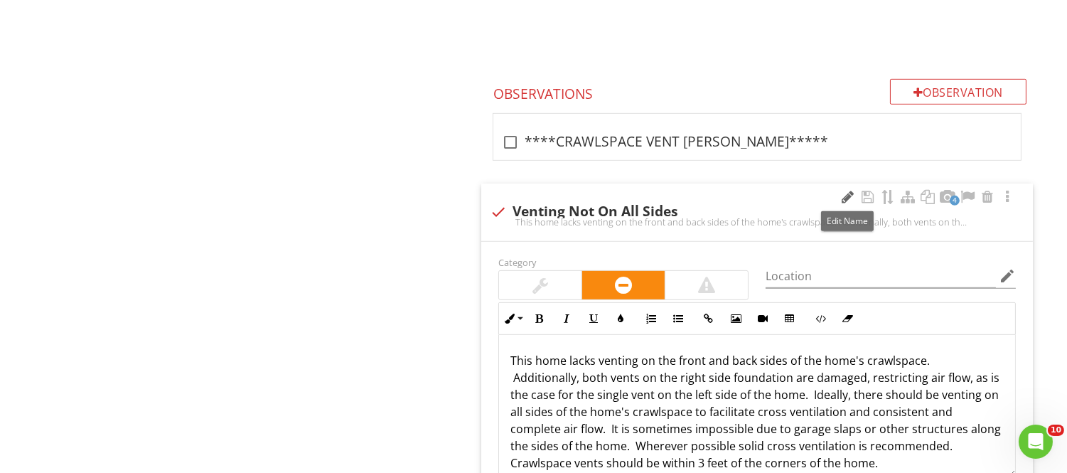
click at [848, 197] on div at bounding box center [848, 197] width 17 height 14
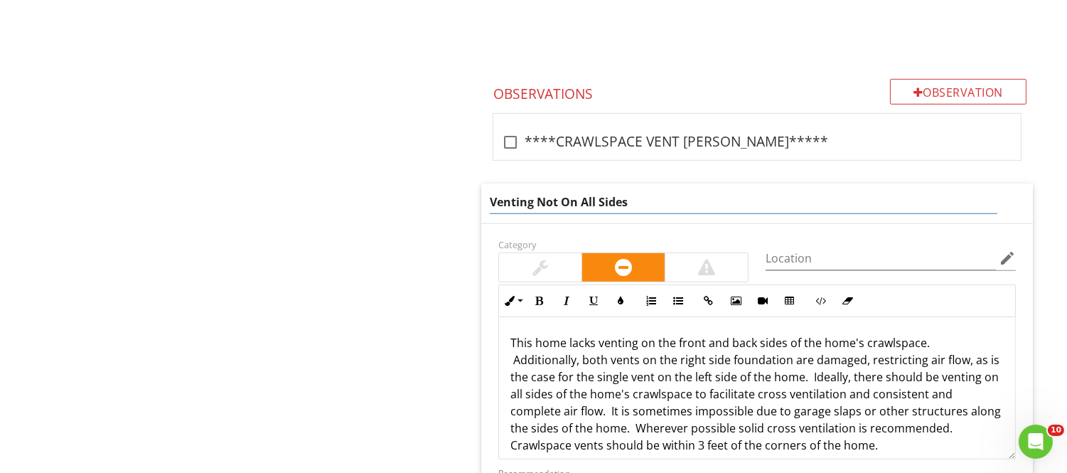
click at [491, 200] on input "Venting Not On All Sides" at bounding box center [744, 202] width 508 height 23
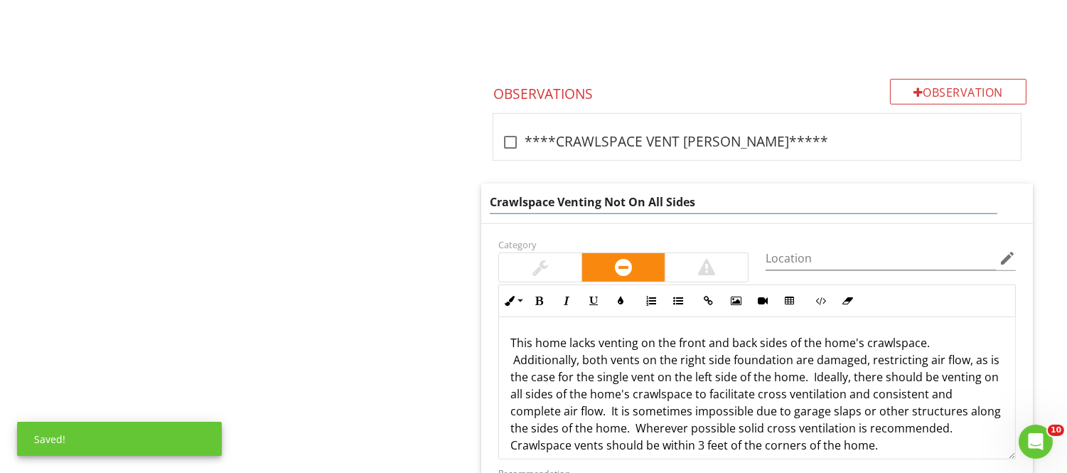
click at [606, 206] on input "Crawlspace Venting Not On All Sides" at bounding box center [744, 202] width 508 height 23
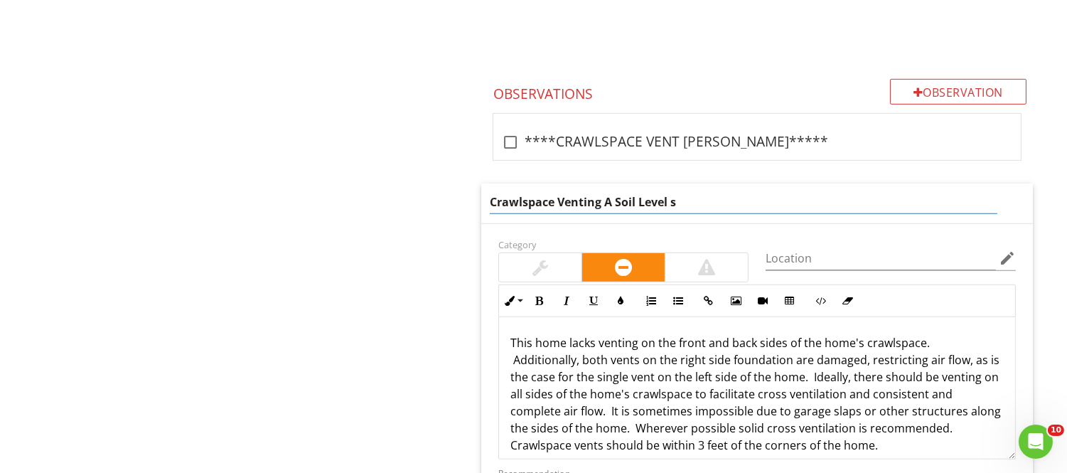
type input "Crawlspace Venting A Soil Level"
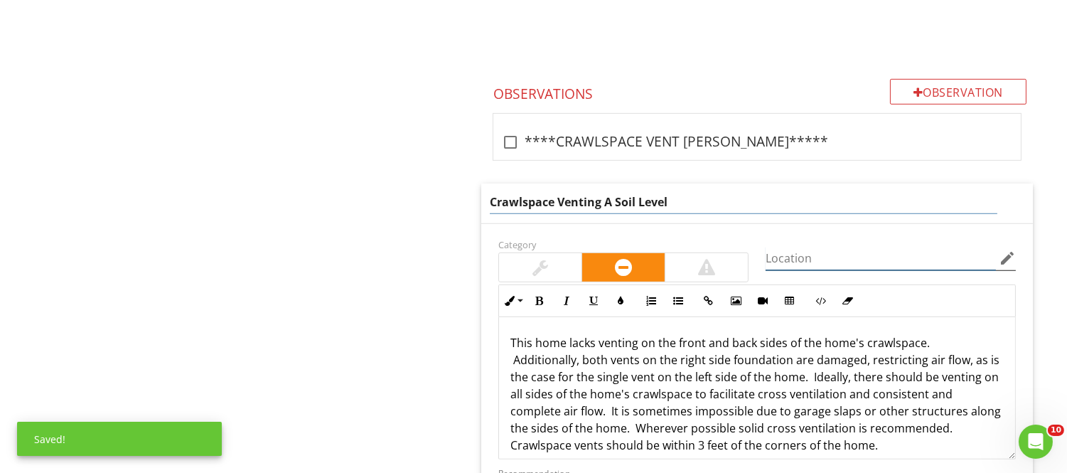
click at [785, 260] on div "Location edit" at bounding box center [891, 261] width 250 height 46
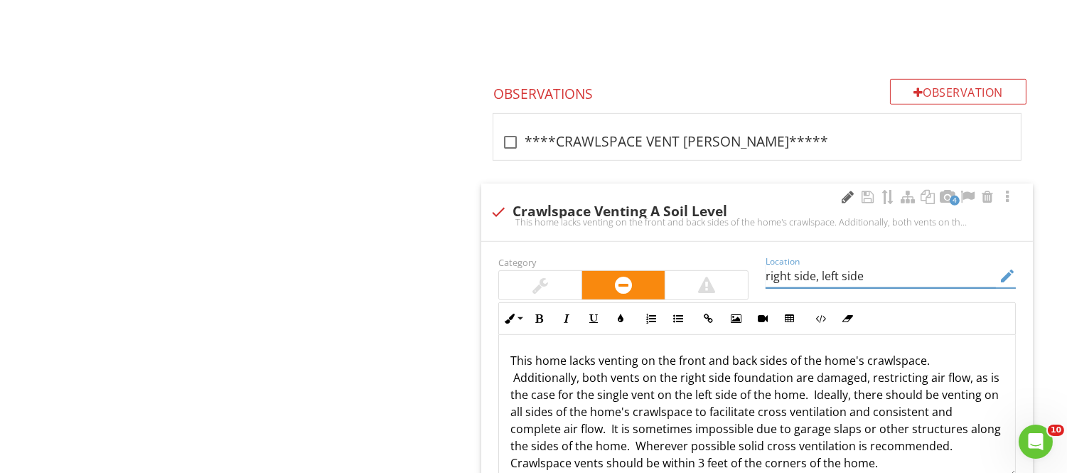
type input "right side, left side"
click at [843, 196] on div at bounding box center [848, 197] width 17 height 14
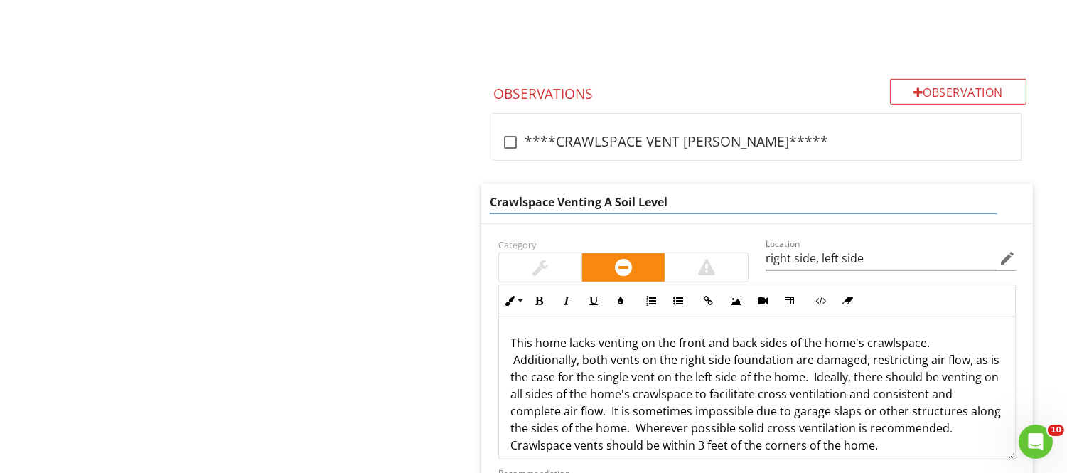
click at [672, 196] on input "Crawlspace Venting A Soil Level" at bounding box center [744, 202] width 508 height 23
type input "Crawlspace Venting A Soil Level / Venting Damaged"
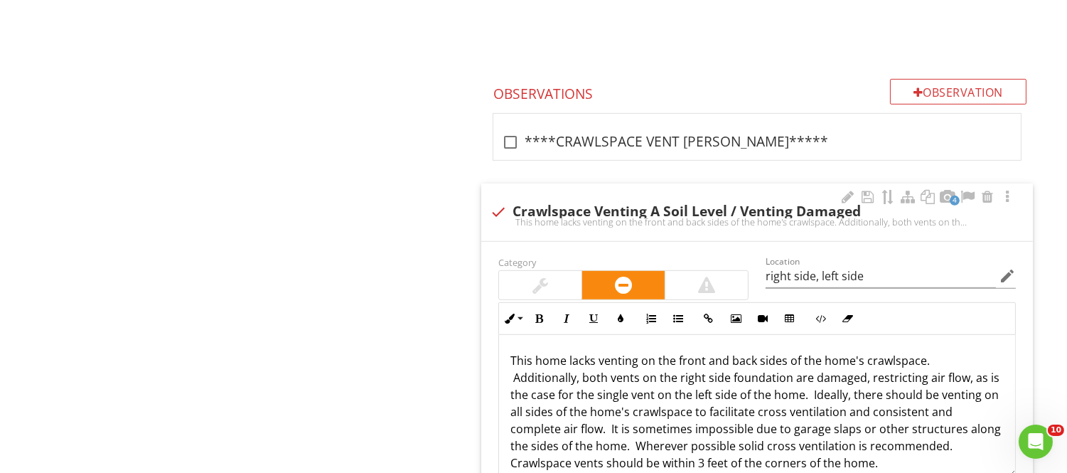
click at [525, 346] on div "This home lacks venting on the front and back sides of the home's crawlspace. A…" at bounding box center [757, 457] width 516 height 245
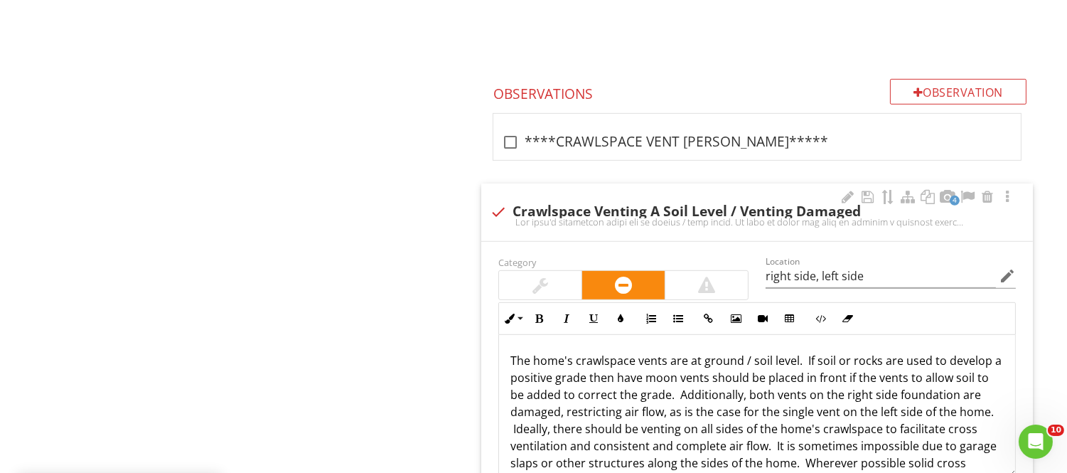
click at [747, 403] on p "The home's crawlspace vents are at ground / soil level. If soil or rocks are us…" at bounding box center [758, 429] width 494 height 154
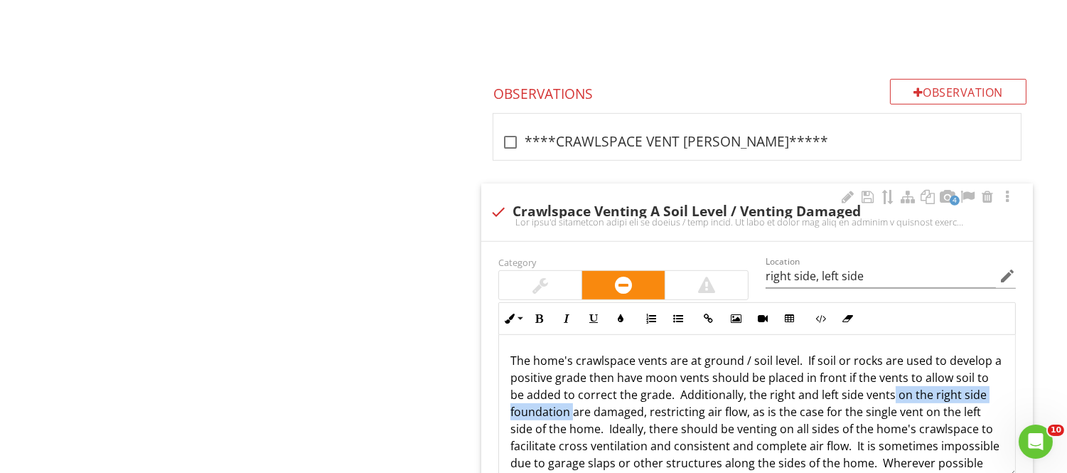
drag, startPoint x: 891, startPoint y: 399, endPoint x: 573, endPoint y: 417, distance: 318.4
click at [573, 417] on p "The home's crawlspace vents are at ground / soil level. If soil or rocks are us…" at bounding box center [758, 429] width 494 height 154
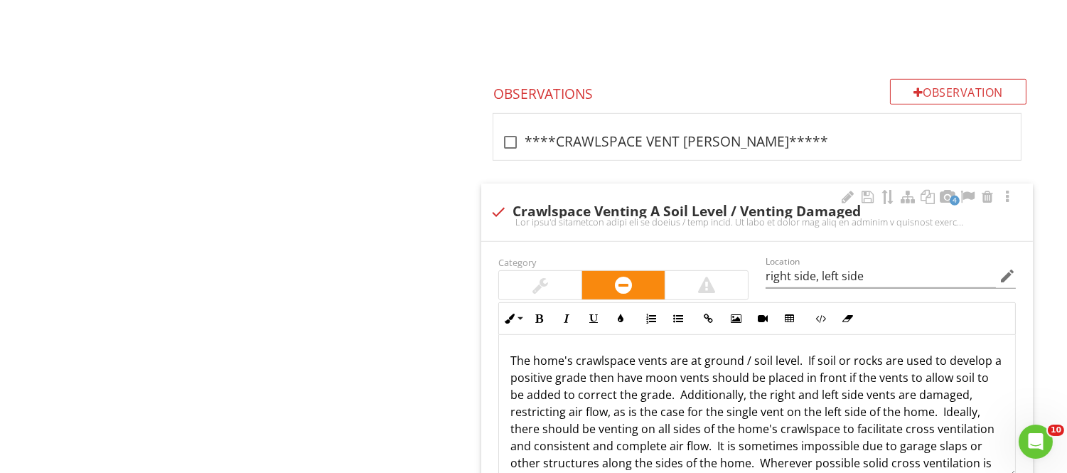
click at [607, 418] on p "The home's crawlspace vents are at ground / soil level. If soil or rocks are us…" at bounding box center [758, 420] width 494 height 137
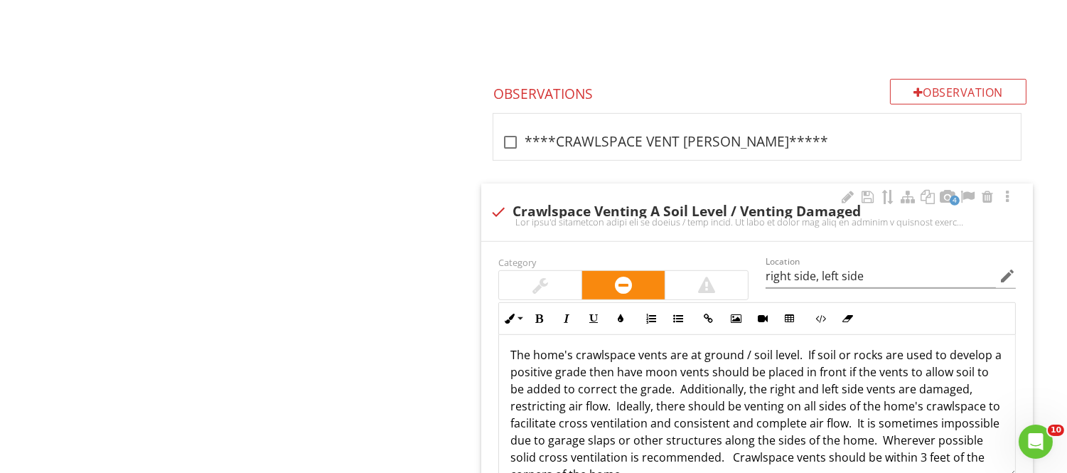
scroll to position [0, 0]
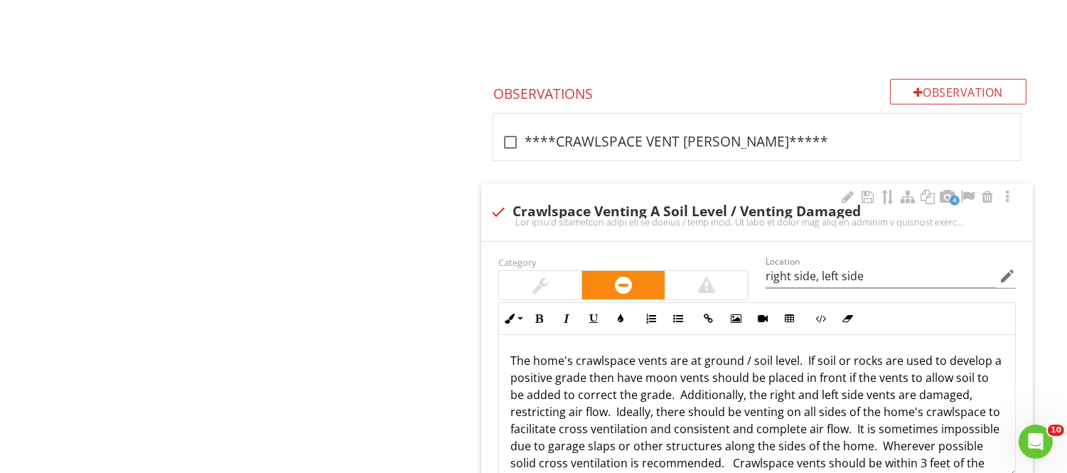
click at [648, 377] on p "The home's crawlspace vents are at ground / soil level. If soil or rocks are us…" at bounding box center [758, 420] width 494 height 137
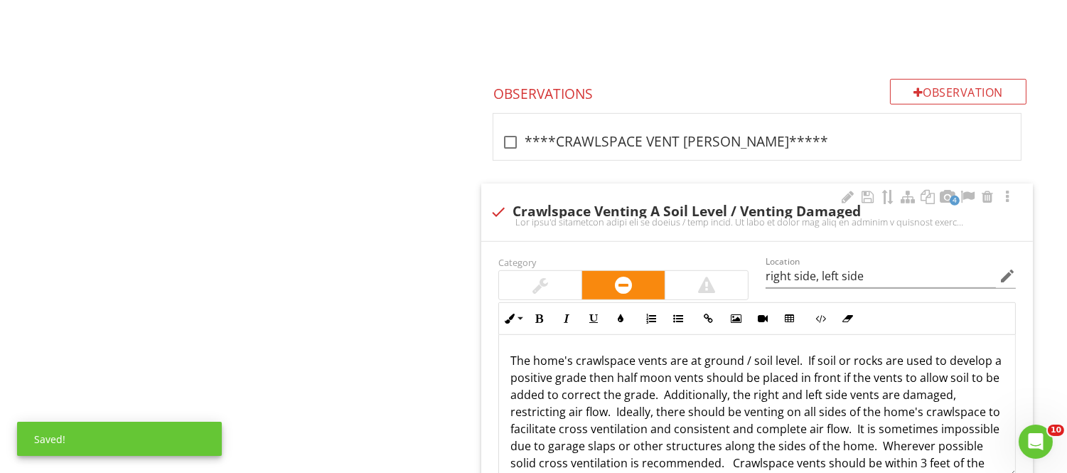
click at [848, 381] on p "The home's crawlspace vents are at ground / soil level. If soil or rocks are us…" at bounding box center [758, 420] width 494 height 137
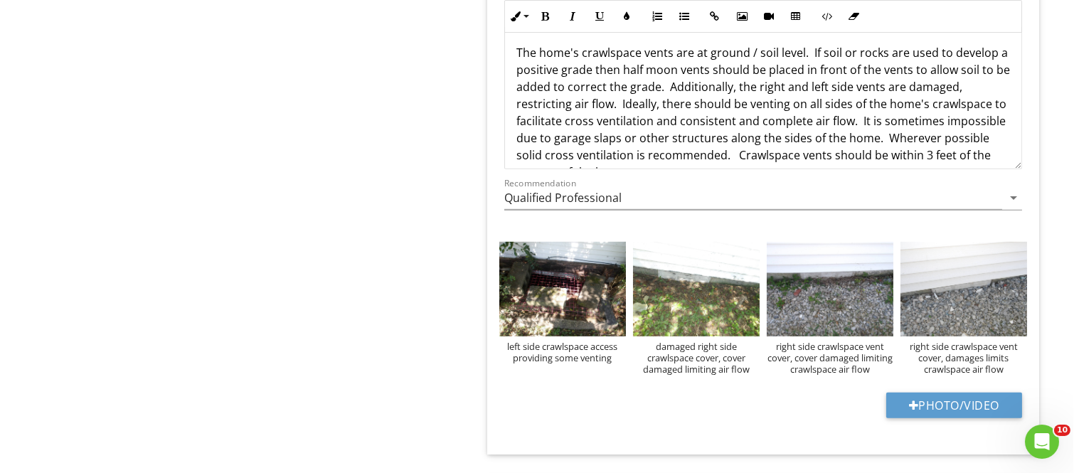
scroll to position [1670, 0]
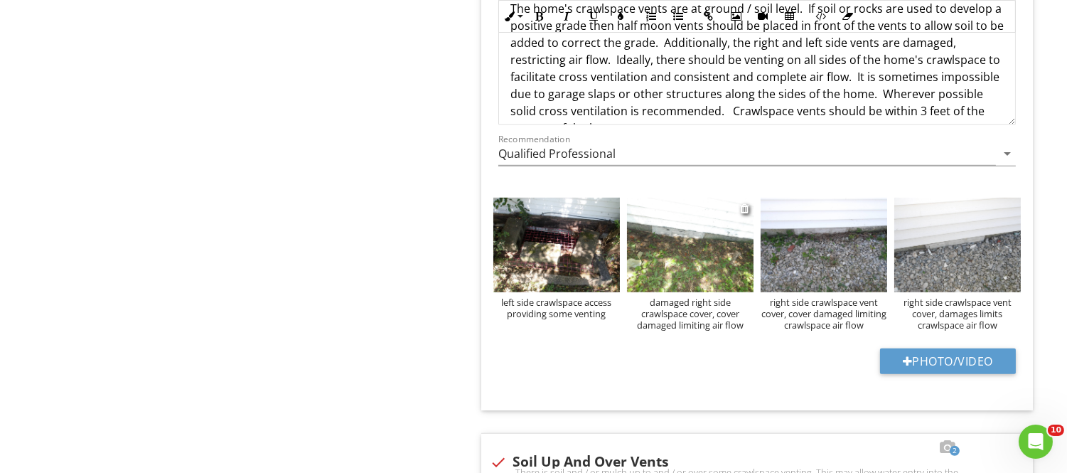
click at [734, 327] on div "damaged right side crawlspace cover, cover damaged limiting air flow" at bounding box center [690, 314] width 127 height 34
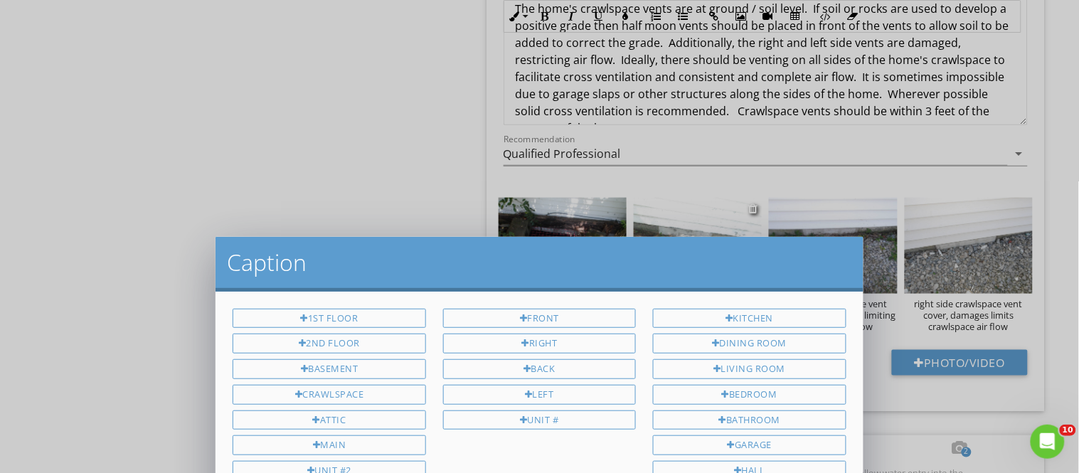
scroll to position [0, 0]
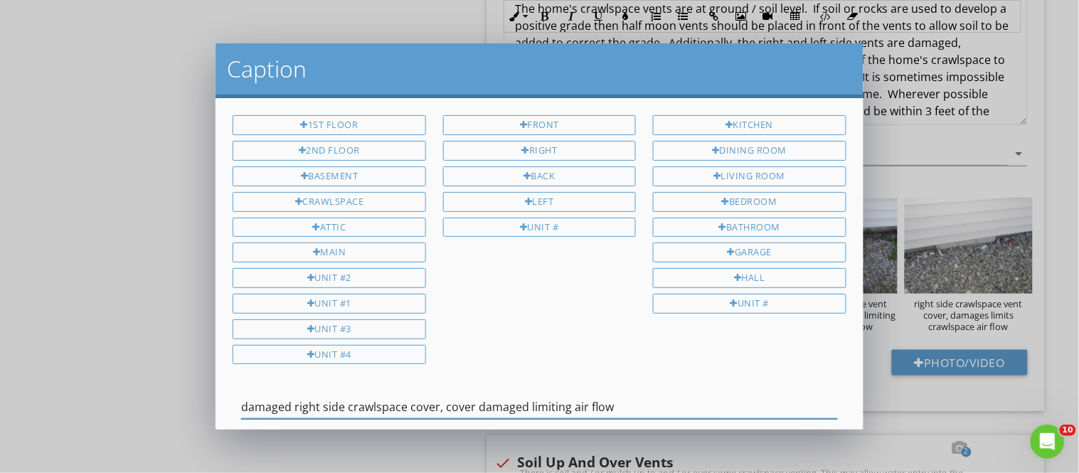
click at [606, 407] on input "damaged right side crawlspace cover, cover damaged limiting air flow" at bounding box center [539, 406] width 596 height 23
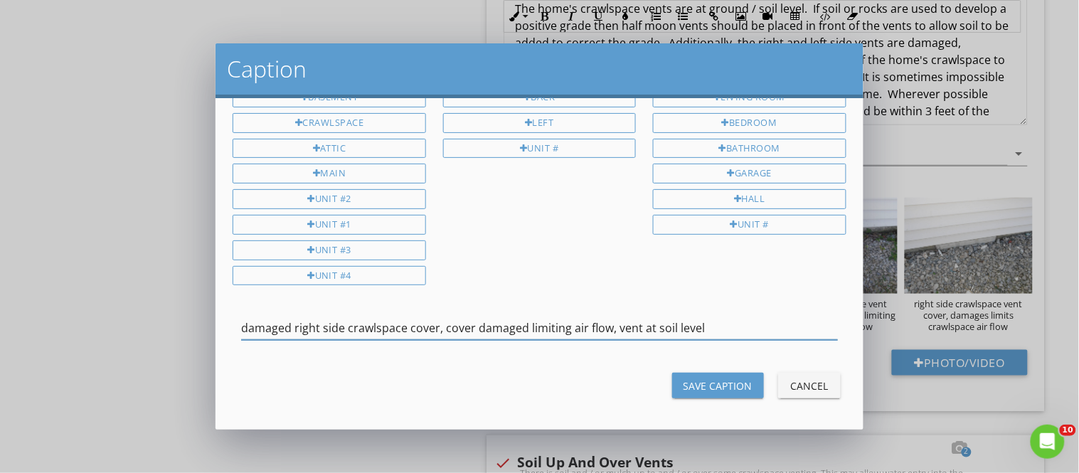
scroll to position [85, 0]
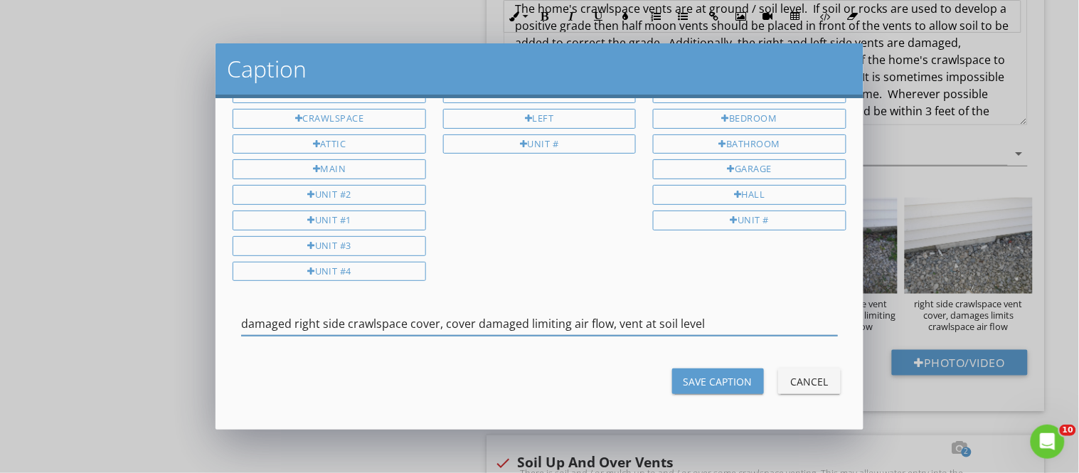
type input "damaged right side crawlspace cover, cover damaged limiting air flow, vent at s…"
click at [738, 389] on button "Save Caption" at bounding box center [718, 381] width 92 height 26
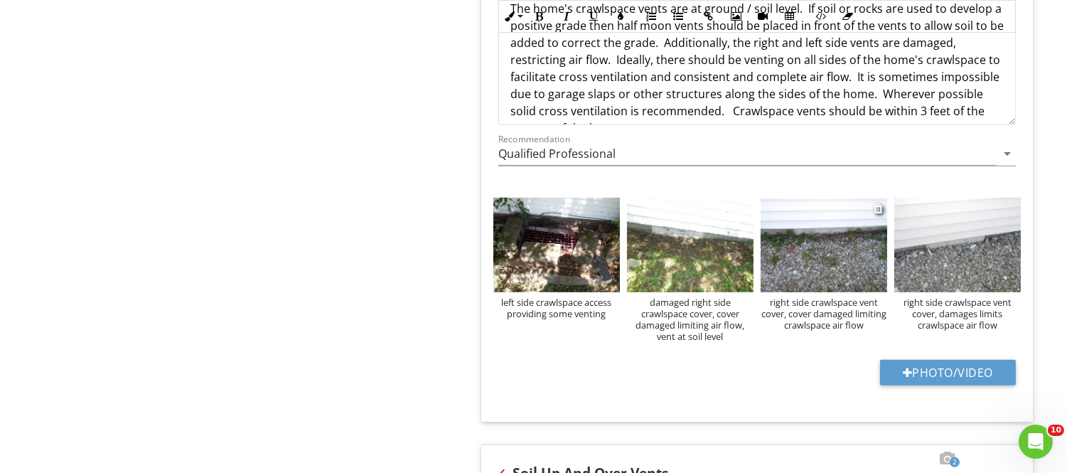
click at [819, 324] on div "right side crawlspace vent cover, cover damaged limiting crawlspace air flow" at bounding box center [824, 314] width 127 height 34
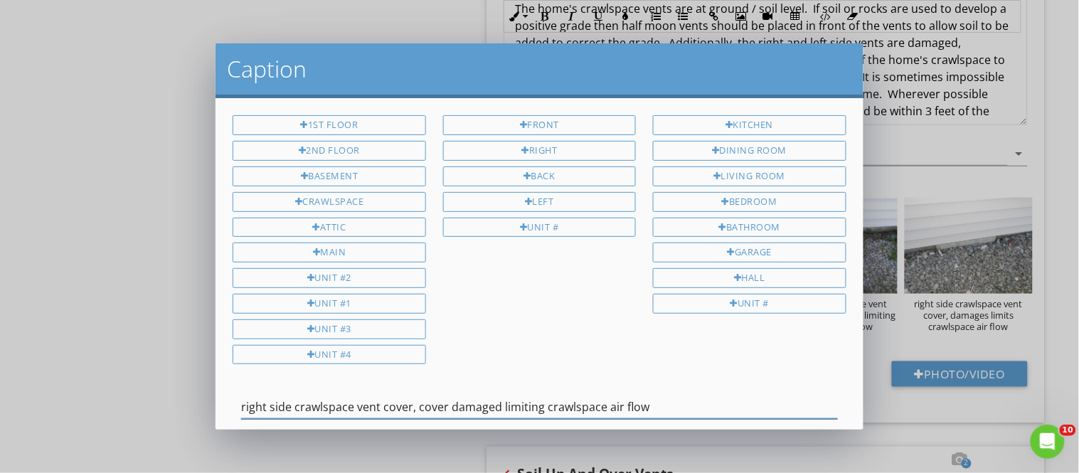
click at [645, 406] on input "right side crawlspace vent cover, cover damaged limiting crawlspace air flow" at bounding box center [539, 406] width 596 height 23
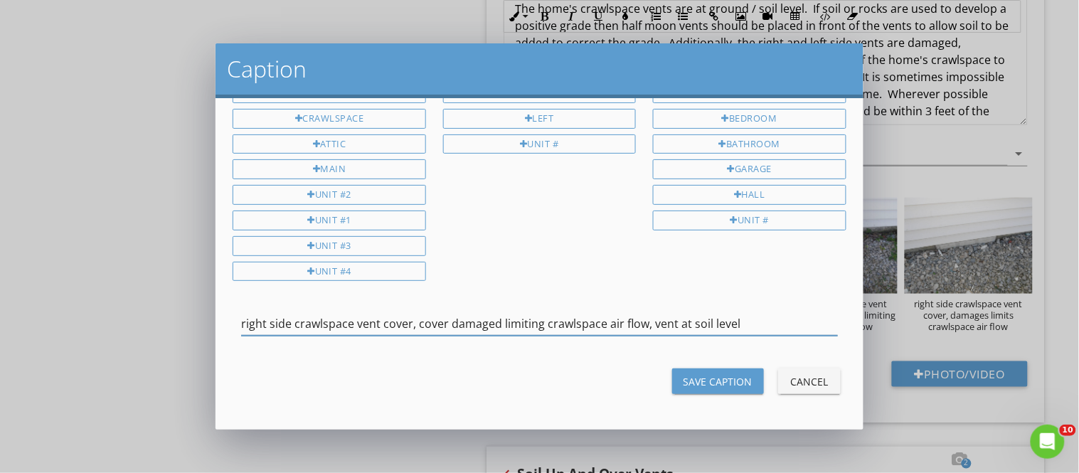
type input "right side crawlspace vent cover, cover damaged limiting crawlspace air flow, v…"
click at [748, 382] on button "Save Caption" at bounding box center [718, 381] width 92 height 26
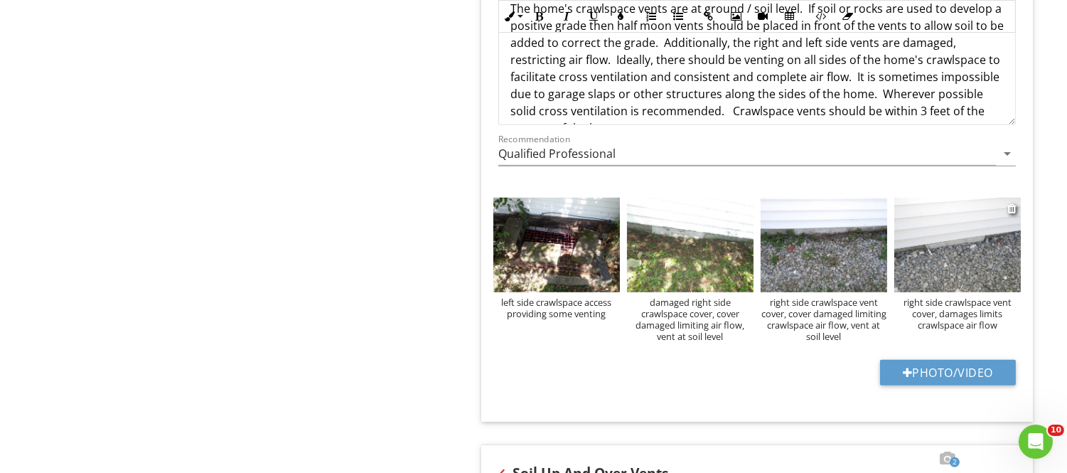
click at [963, 322] on div "right side crawlspace vent cover, damages limits crawlspace air flow" at bounding box center [958, 314] width 127 height 34
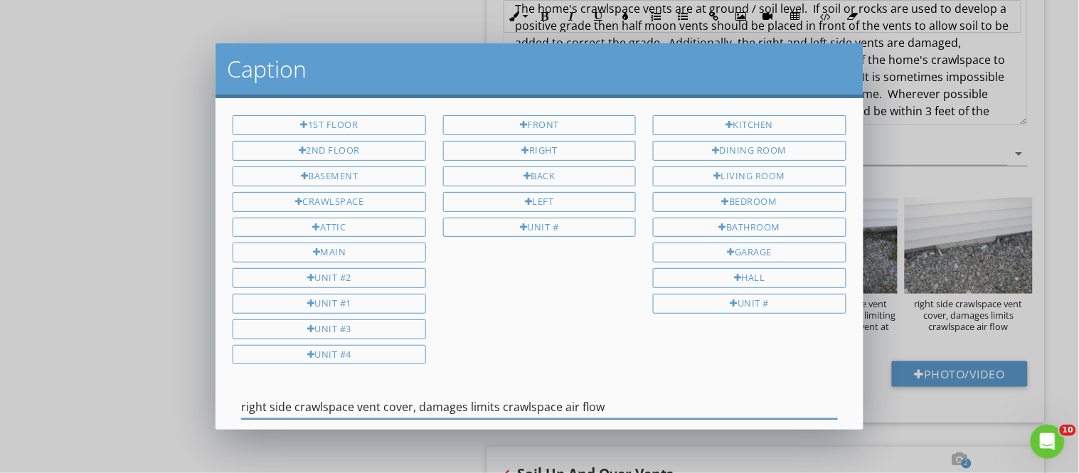
click at [460, 410] on input "right side crawlspace vent cover, damages limits crawlspace air flow" at bounding box center [539, 406] width 596 height 23
click at [599, 405] on input "right side crawlspace vent cover, damage limits crawlspace air flow" at bounding box center [539, 406] width 596 height 23
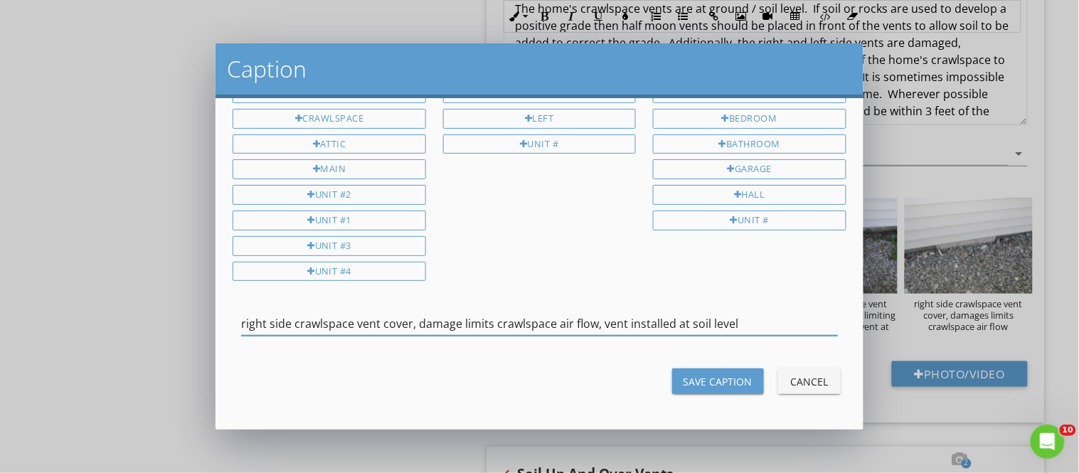
type input "right side crawlspace vent cover, damage limits crawlspace air flow, vent insta…"
click at [717, 375] on div "Save Caption" at bounding box center [717, 381] width 69 height 15
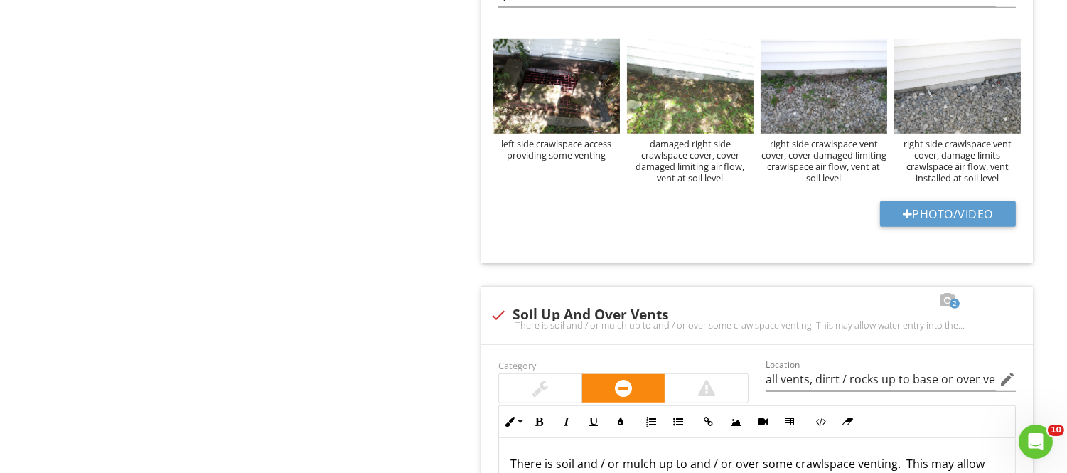
scroll to position [1822, 0]
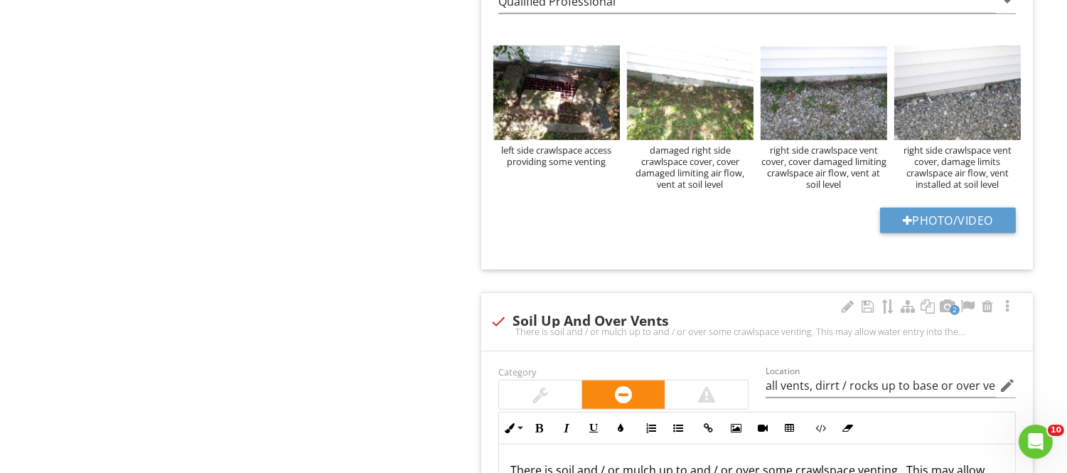
click at [496, 329] on div "There is soil and / or mulch up to and / or over some crawlspace venting. This …" at bounding box center [757, 331] width 535 height 11
checkbox input "true"
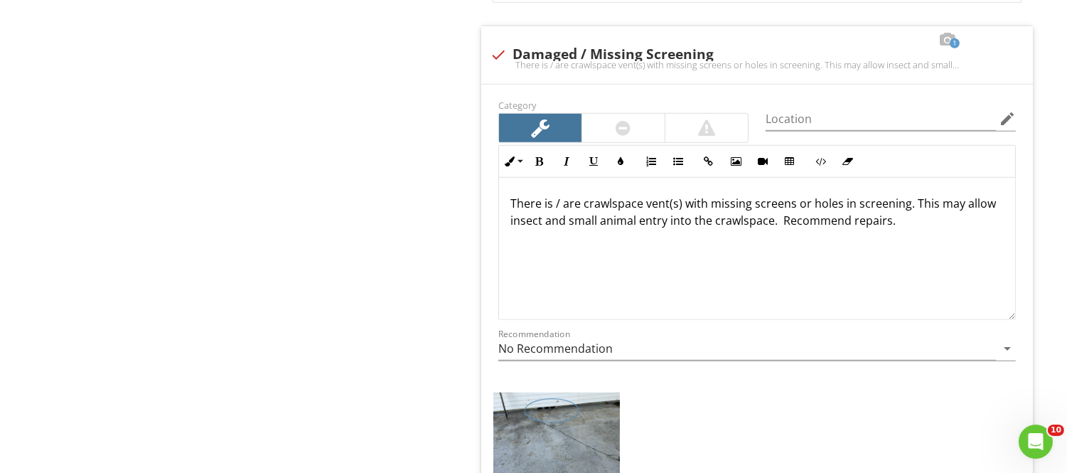
scroll to position [2176, 0]
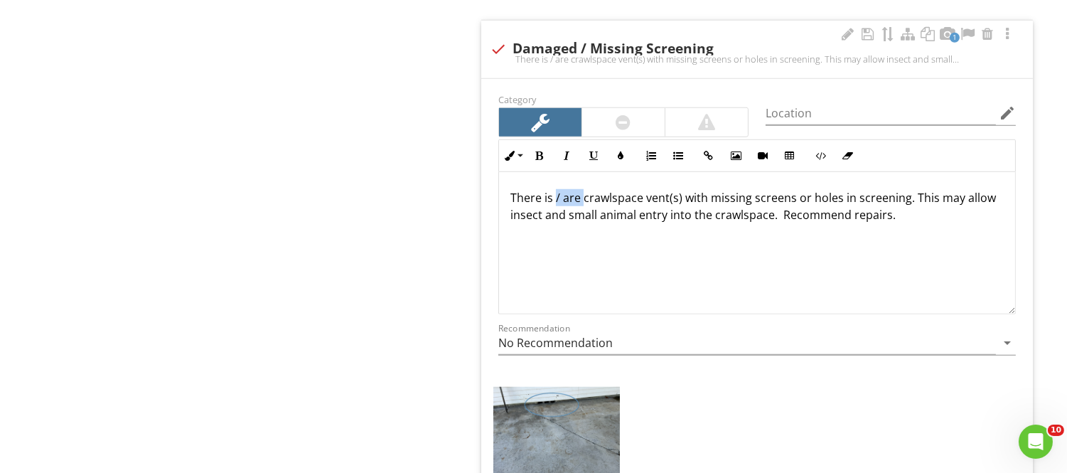
drag, startPoint x: 555, startPoint y: 201, endPoint x: 582, endPoint y: 198, distance: 27.2
click at [582, 198] on p "There is / are crawlspace vent(s) with missing screens or holes in screening. T…" at bounding box center [758, 206] width 494 height 34
click at [811, 205] on p "There is no screening over the back side crawlspace vent(s) with missing screen…" at bounding box center [758, 214] width 494 height 51
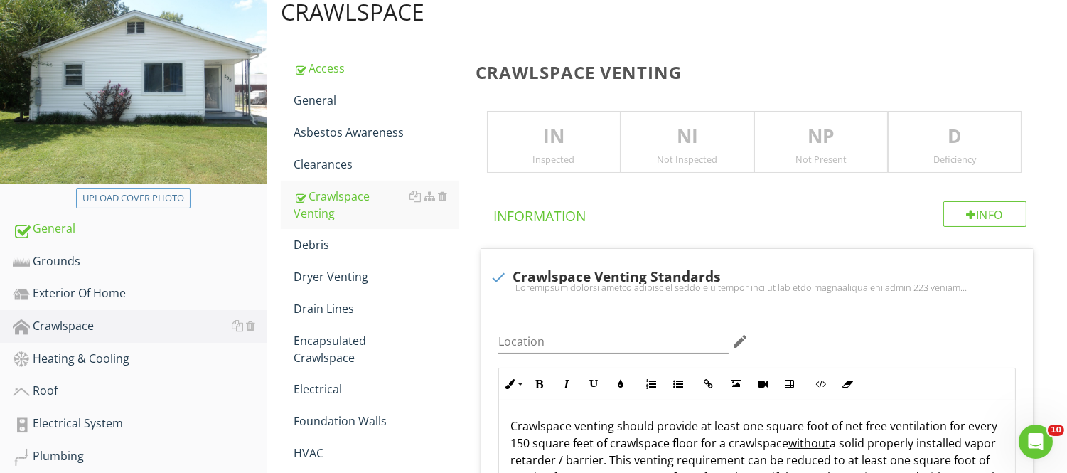
scroll to position [0, 0]
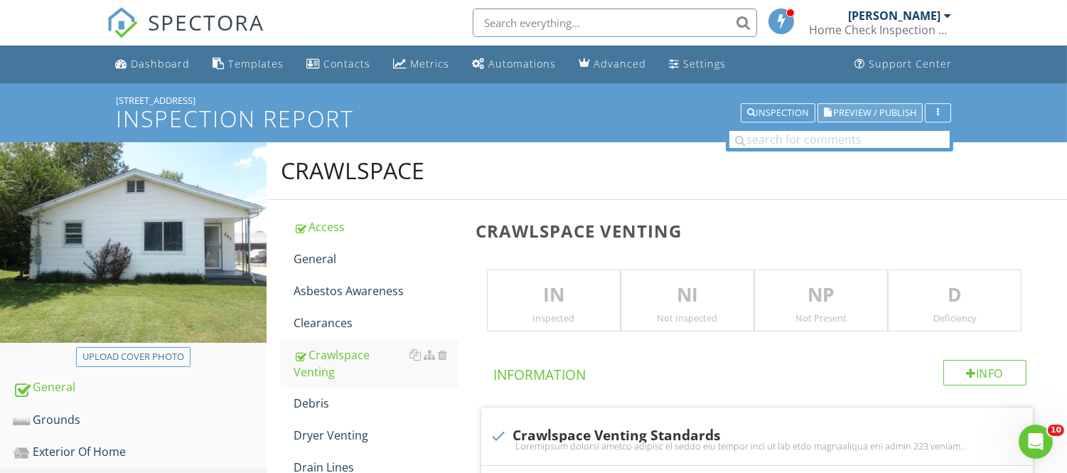
click at [836, 108] on span "Preview / Publish" at bounding box center [874, 112] width 83 height 9
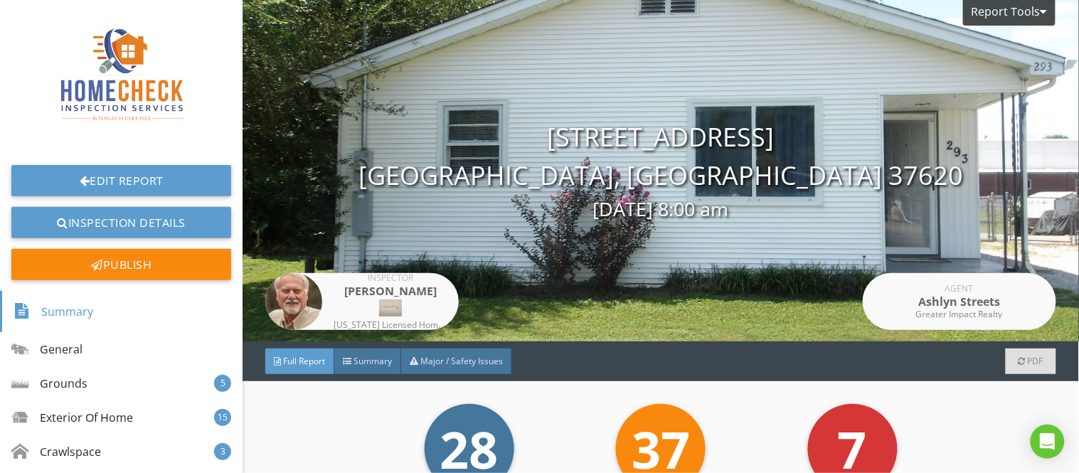
click at [304, 356] on span "Full Report" at bounding box center [304, 361] width 42 height 12
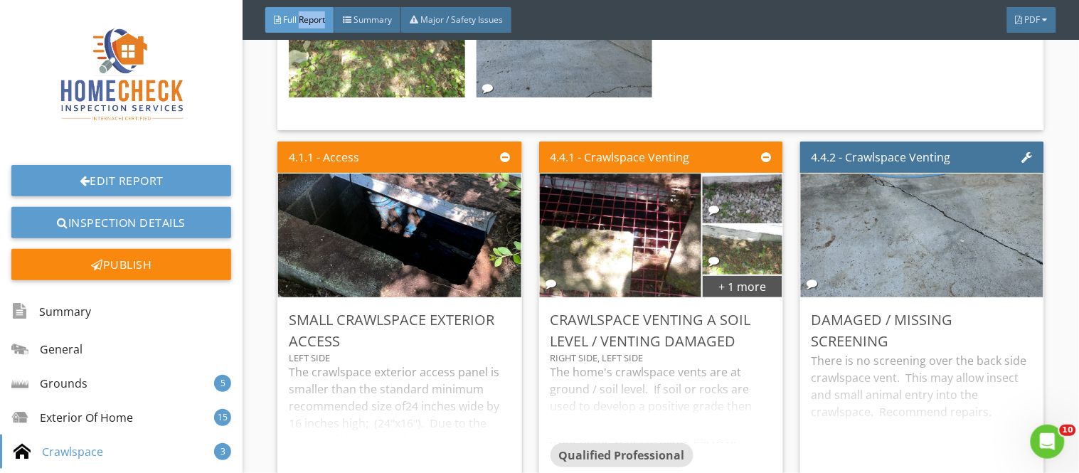
scroll to position [9355, 0]
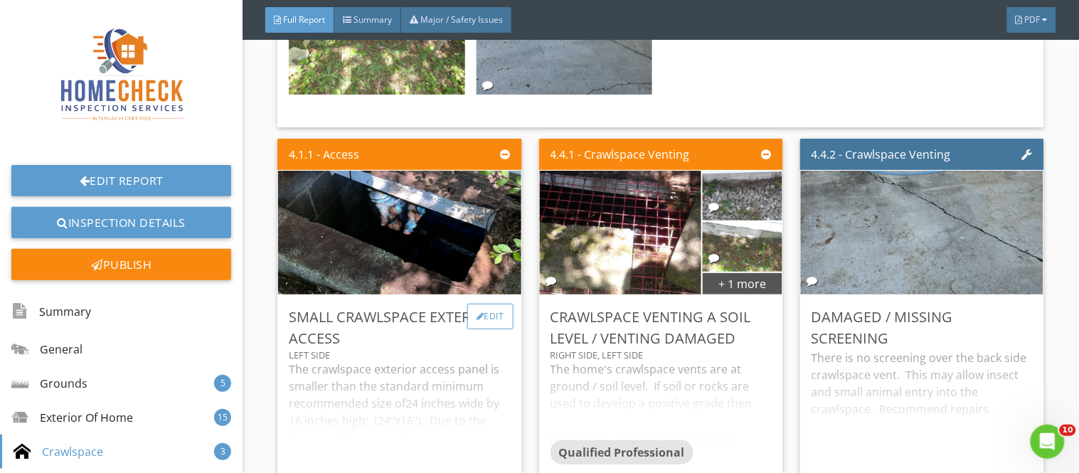
click at [481, 304] on div "Edit" at bounding box center [490, 317] width 46 height 26
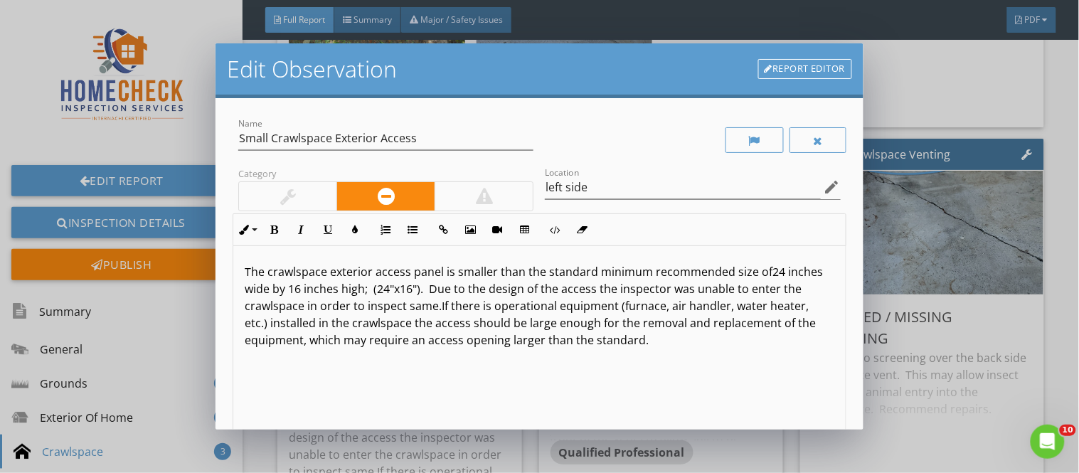
click at [476, 193] on div at bounding box center [484, 196] width 17 height 17
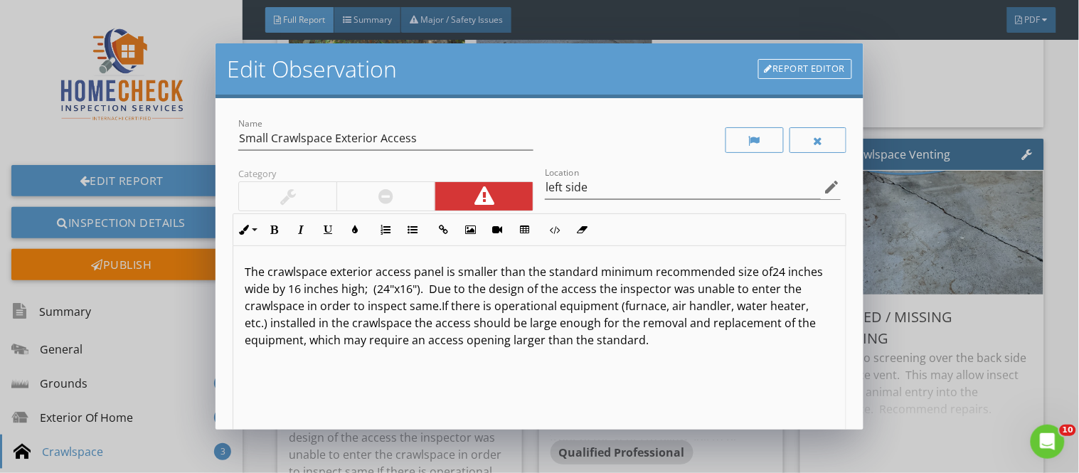
click at [458, 292] on span ". Due to the design of the access the inspector was unable to enter the crawlsp…" at bounding box center [523, 297] width 557 height 33
click at [752, 346] on p "The crawlspace exterior access panel is smaller than the standard minimum recom…" at bounding box center [539, 305] width 589 height 85
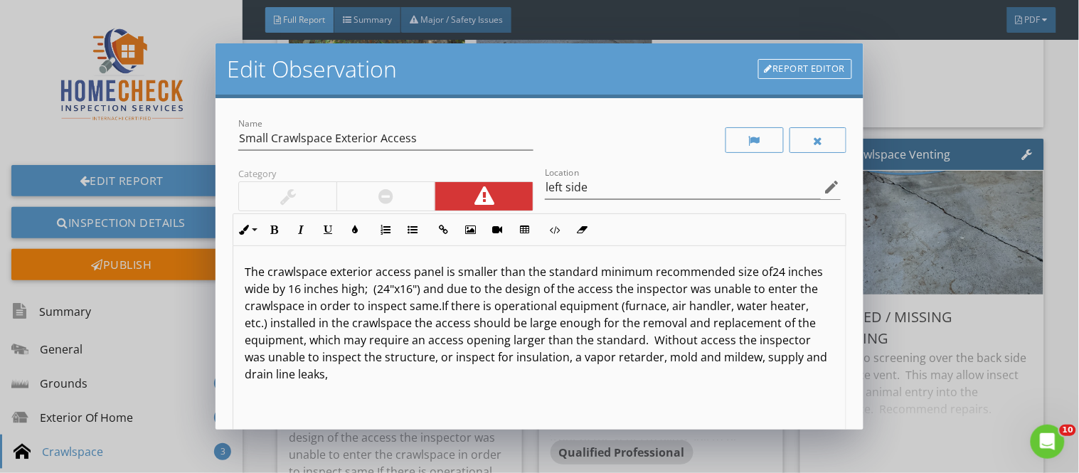
click at [749, 273] on p "The crawlspace exterior access panel is smaller than the standard minimum recom…" at bounding box center [539, 322] width 589 height 119
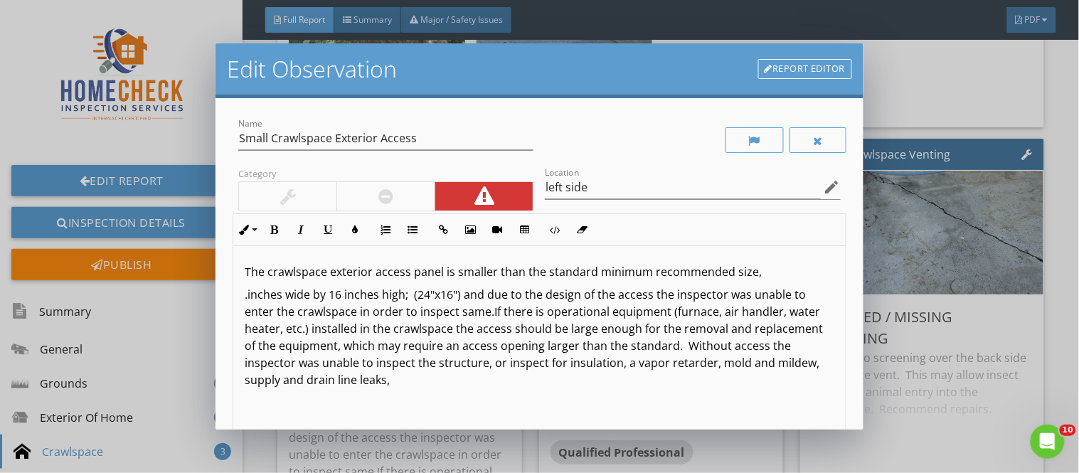
click at [749, 275] on p "The crawlspace exterior access panel is smaller than the standard minimum recom…" at bounding box center [539, 271] width 589 height 17
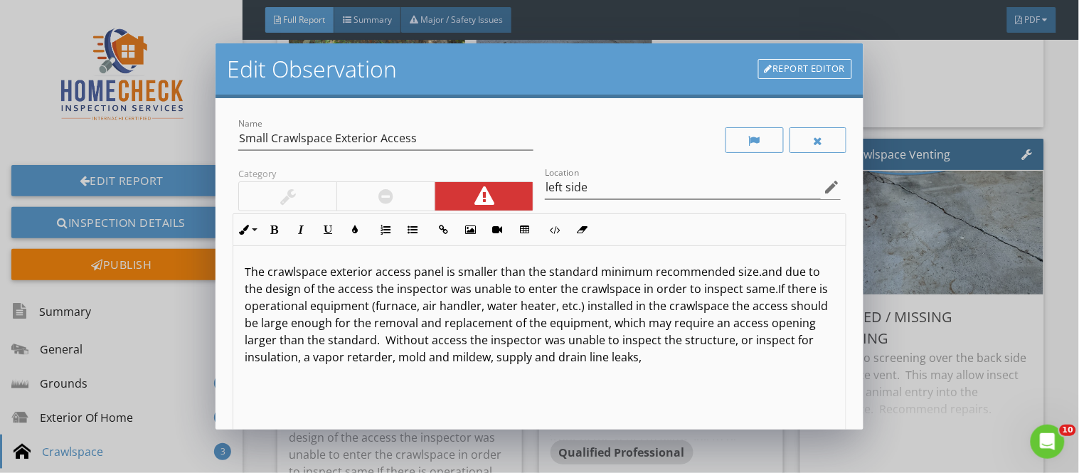
click at [749, 275] on p "The crawlspace exterior access panel is smaller than the standard minimum recom…" at bounding box center [539, 314] width 589 height 102
click at [769, 361] on p "The crawlspace exterior access panel is smaller than the standard minimum recom…" at bounding box center [539, 314] width 589 height 102
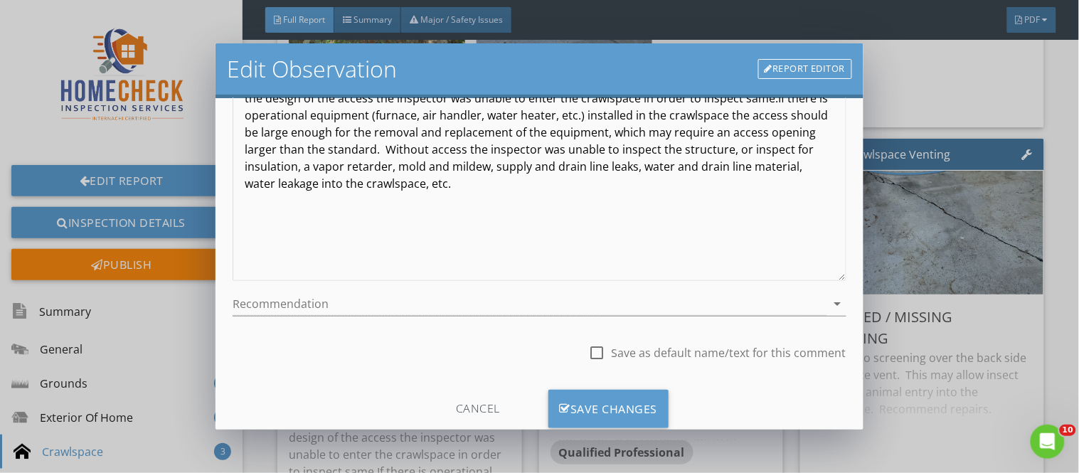
scroll to position [229, 0]
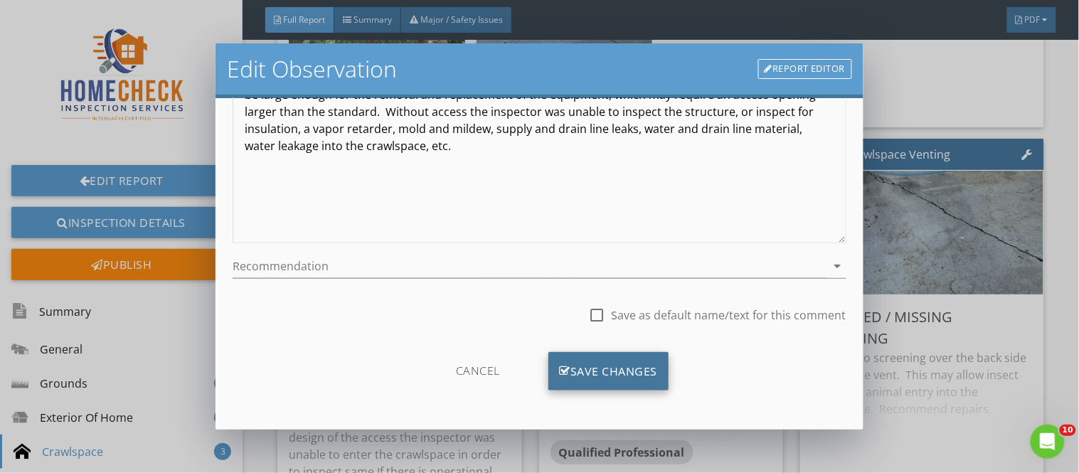
click at [613, 366] on div "Save Changes" at bounding box center [608, 371] width 121 height 38
click at [613, 366] on div "Save Changes" at bounding box center [609, 371] width 122 height 38
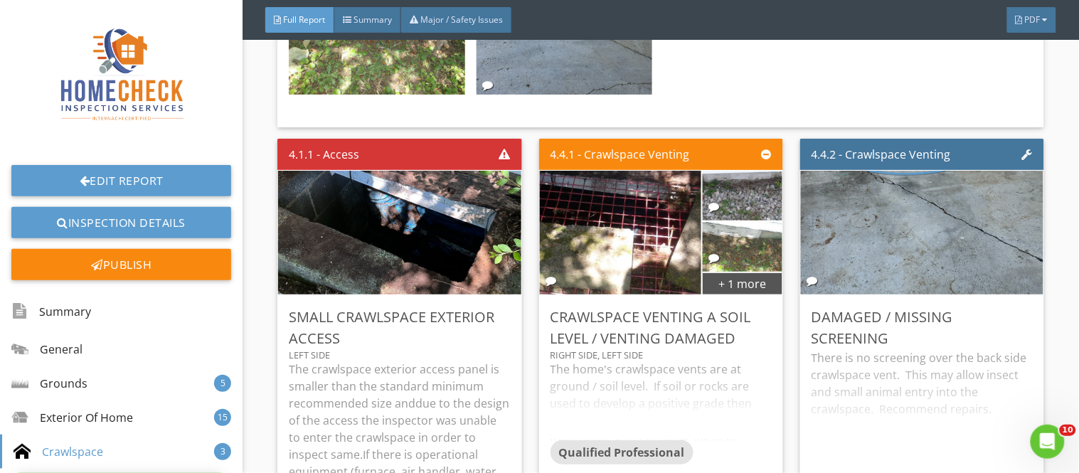
scroll to position [60, 0]
click at [757, 307] on div "Crawlspace Venting A Soil Level / Venting Damaged" at bounding box center [660, 328] width 221 height 43
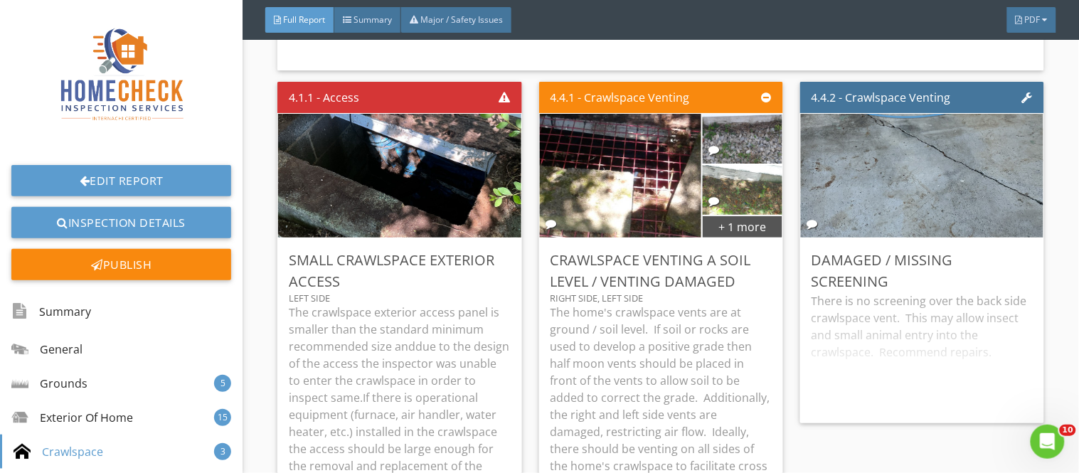
scroll to position [9387, 0]
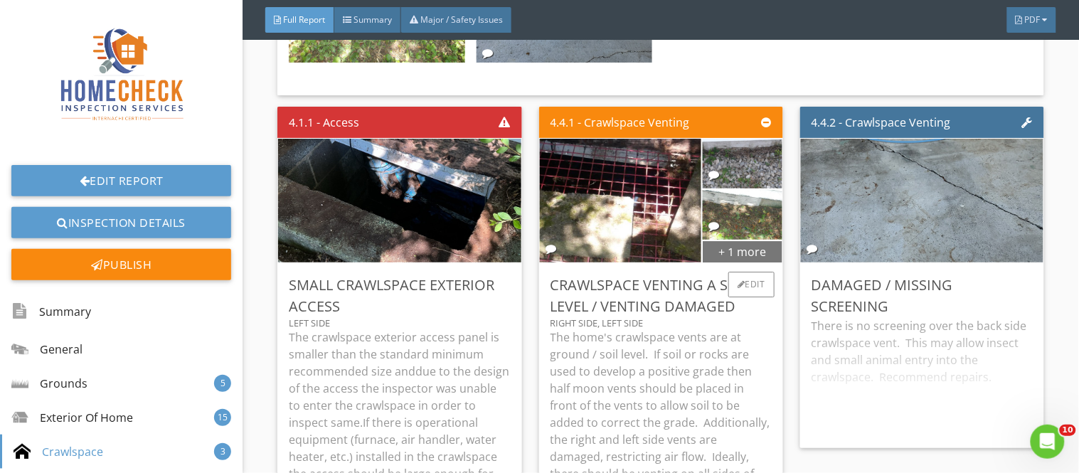
click at [754, 240] on div "+ 1 more" at bounding box center [743, 251] width 80 height 23
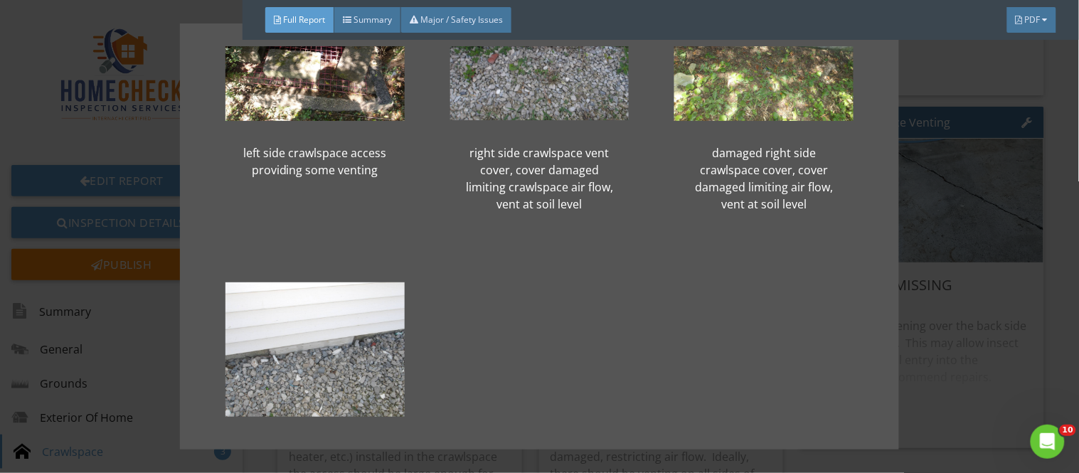
scroll to position [72, 0]
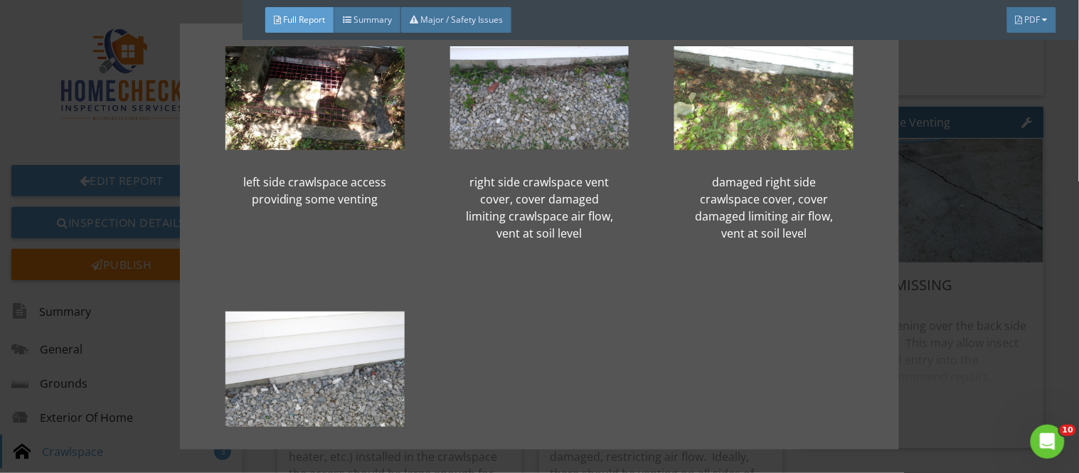
click at [1054, 202] on div "left side crawlspace access providing some venting right side crawlspace vent c…" at bounding box center [539, 236] width 1079 height 473
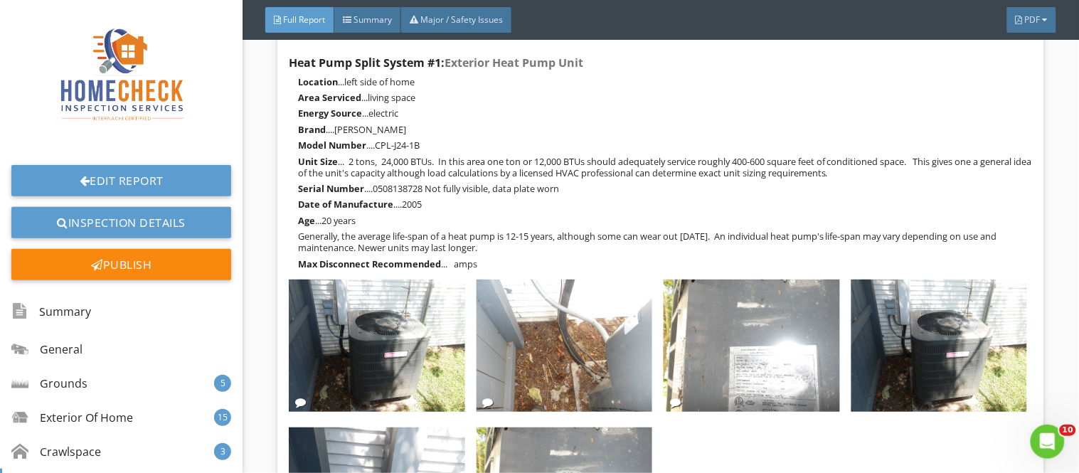
scroll to position [10557, 0]
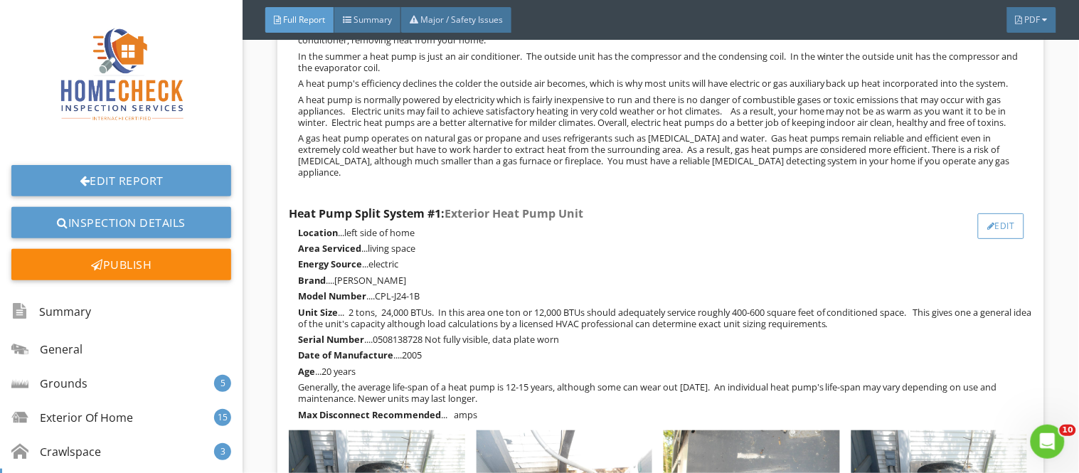
click at [987, 213] on div "Edit" at bounding box center [1001, 226] width 46 height 26
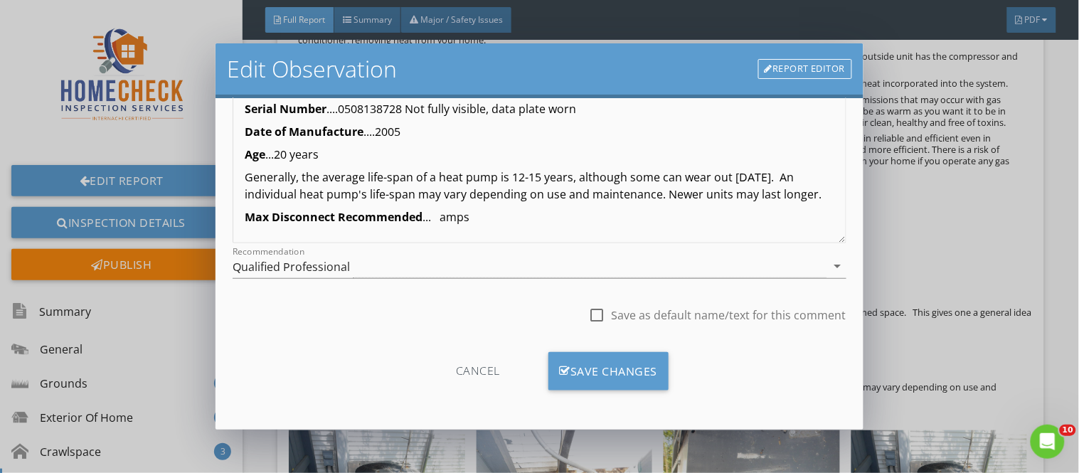
scroll to position [0, 0]
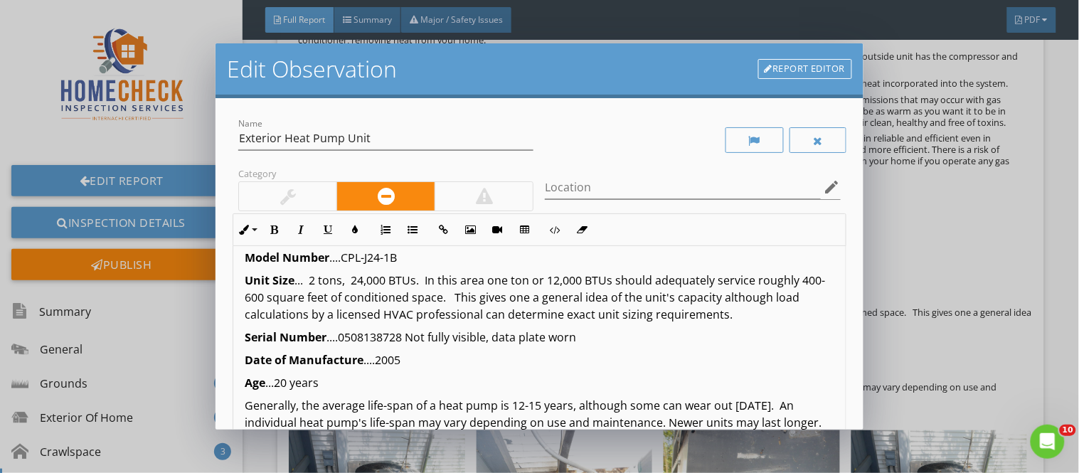
click at [814, 65] on link "Report Editor" at bounding box center [805, 69] width 94 height 20
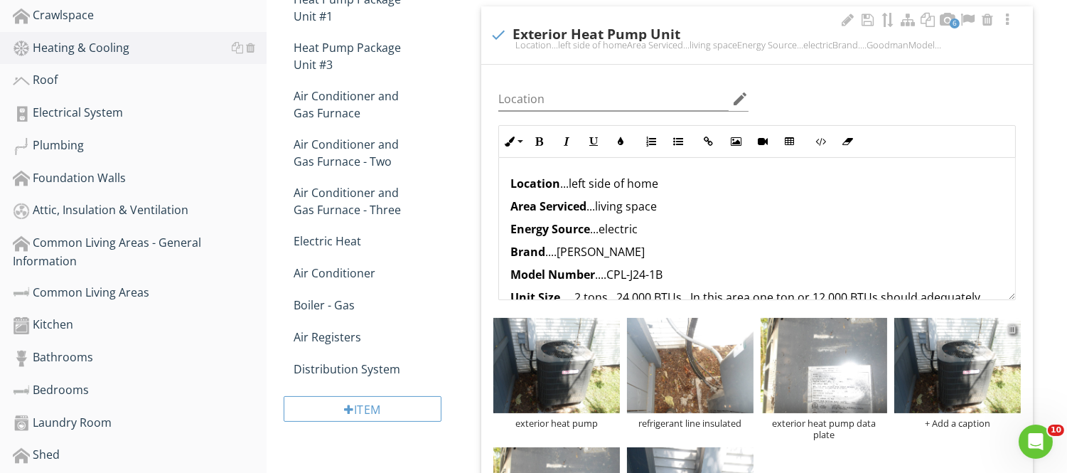
click at [1012, 329] on div at bounding box center [1012, 328] width 9 height 11
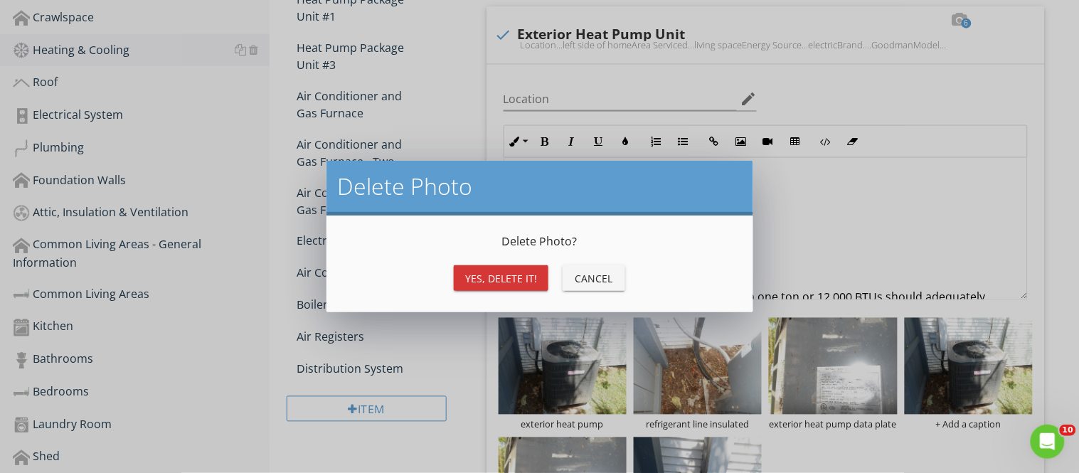
click at [528, 275] on div "Yes, Delete it!" at bounding box center [501, 278] width 72 height 15
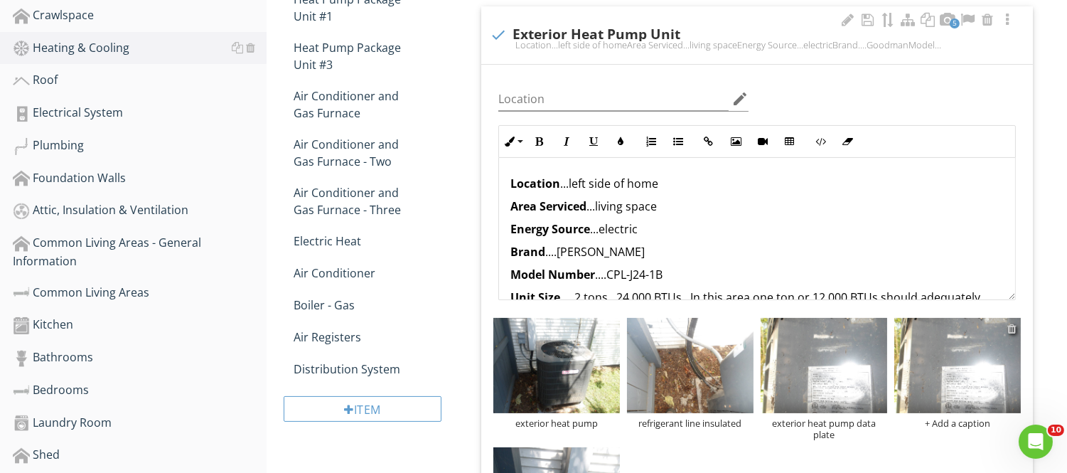
click at [1014, 330] on div at bounding box center [1012, 328] width 9 height 11
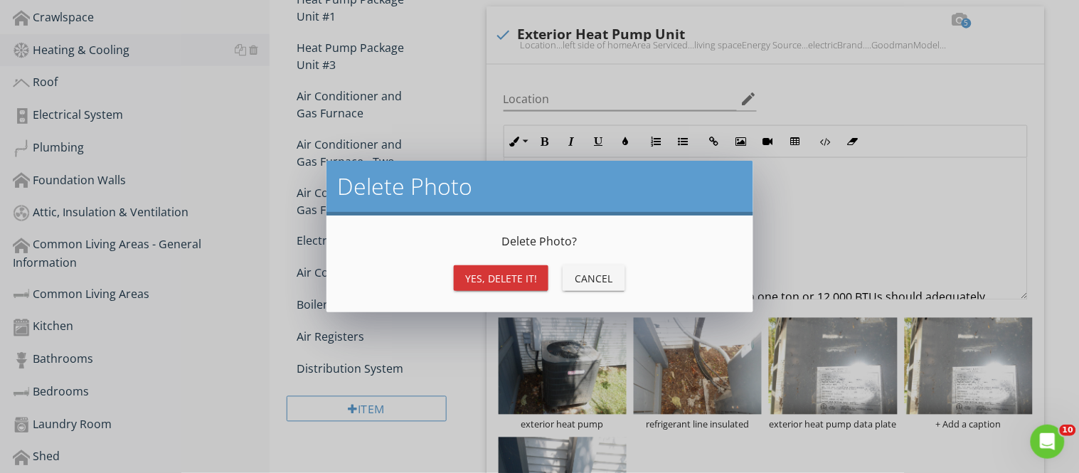
click at [530, 276] on div "Yes, Delete it!" at bounding box center [501, 278] width 72 height 15
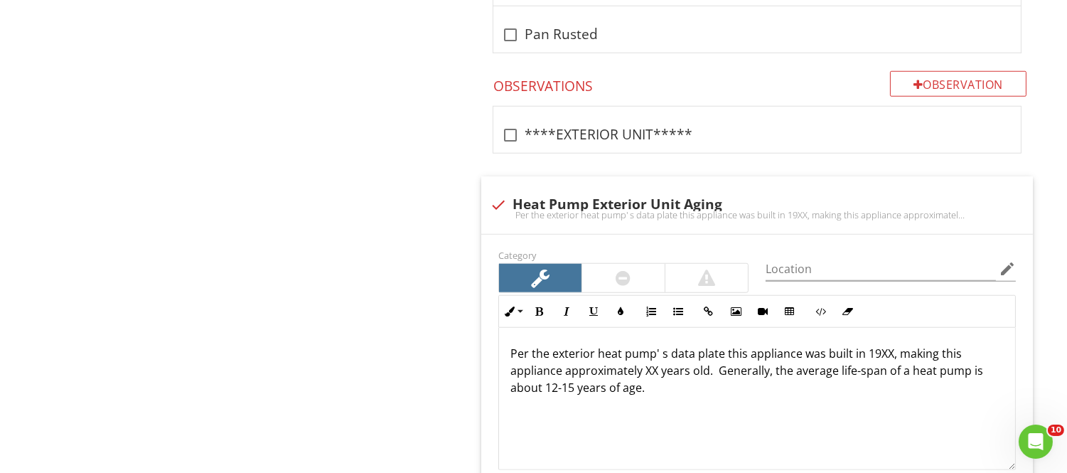
scroll to position [2497, 0]
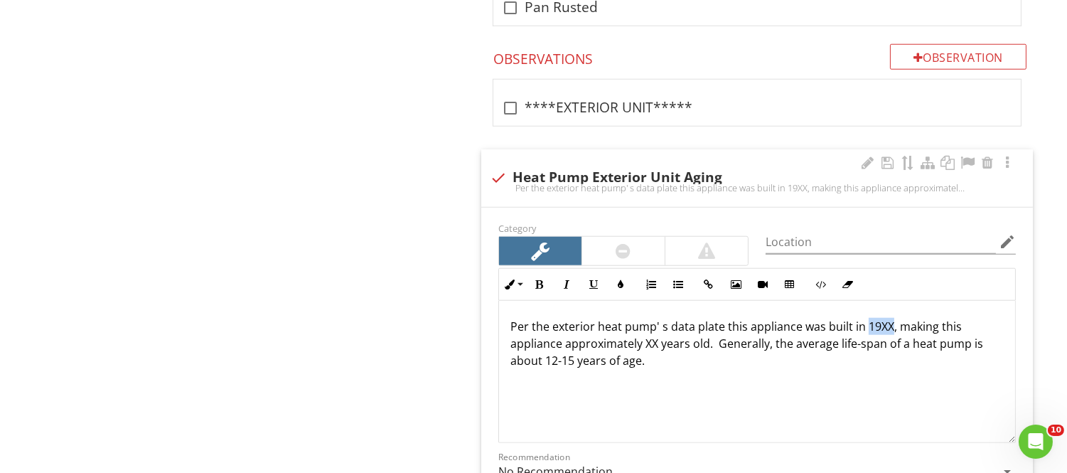
drag, startPoint x: 866, startPoint y: 329, endPoint x: 888, endPoint y: 329, distance: 21.3
click at [888, 329] on p "Per the exterior heat pump' s data plate this appliance was built in 19XX, maki…" at bounding box center [758, 343] width 494 height 51
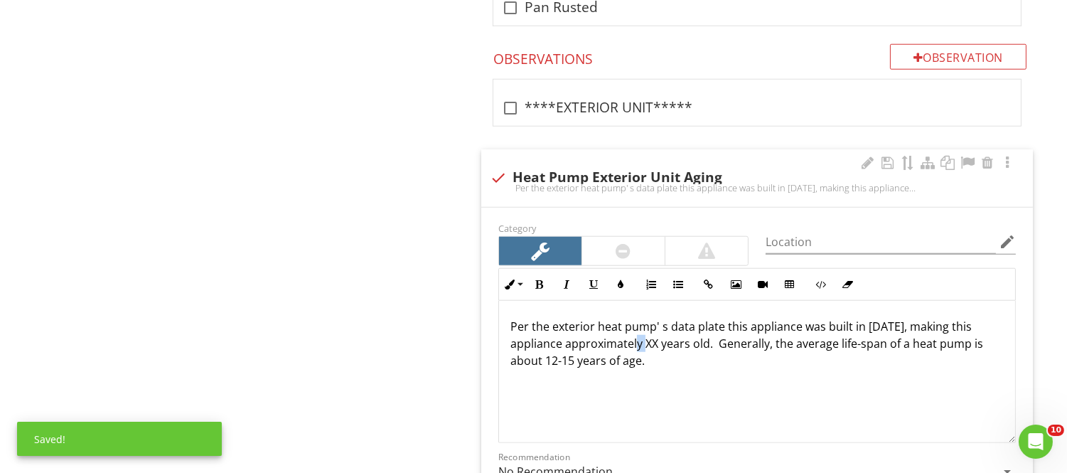
drag, startPoint x: 643, startPoint y: 348, endPoint x: 657, endPoint y: 348, distance: 14.2
click at [657, 348] on p "Per the exterior heat pump' s data plate this appliance was built in [DATE], ma…" at bounding box center [758, 343] width 494 height 51
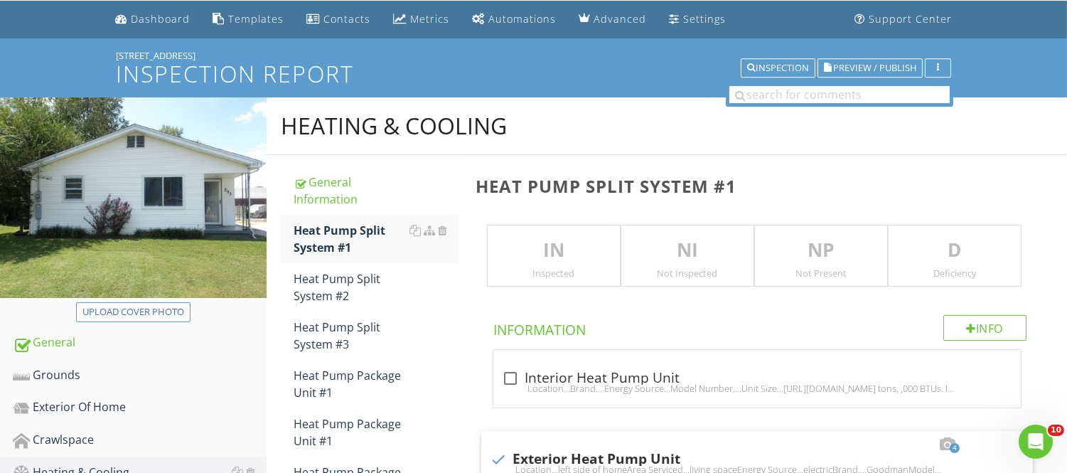
scroll to position [0, 0]
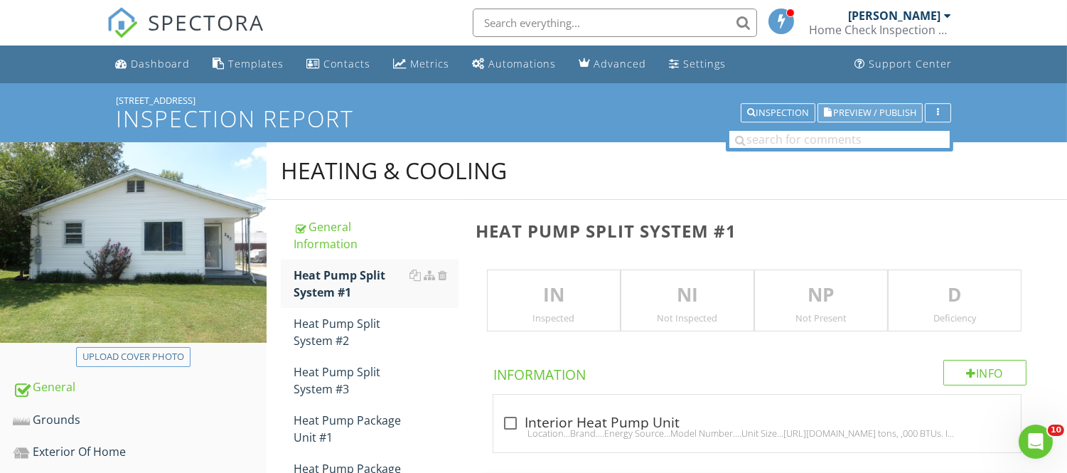
click at [835, 119] on button "Preview / Publish" at bounding box center [870, 113] width 105 height 20
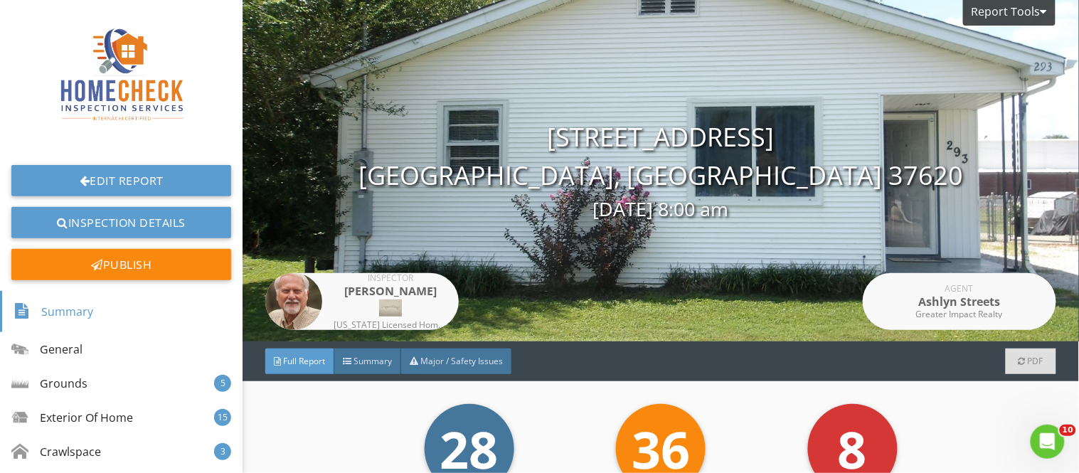
click at [301, 359] on span "Full Report" at bounding box center [304, 361] width 42 height 12
click at [289, 358] on span "Full Report" at bounding box center [304, 361] width 42 height 12
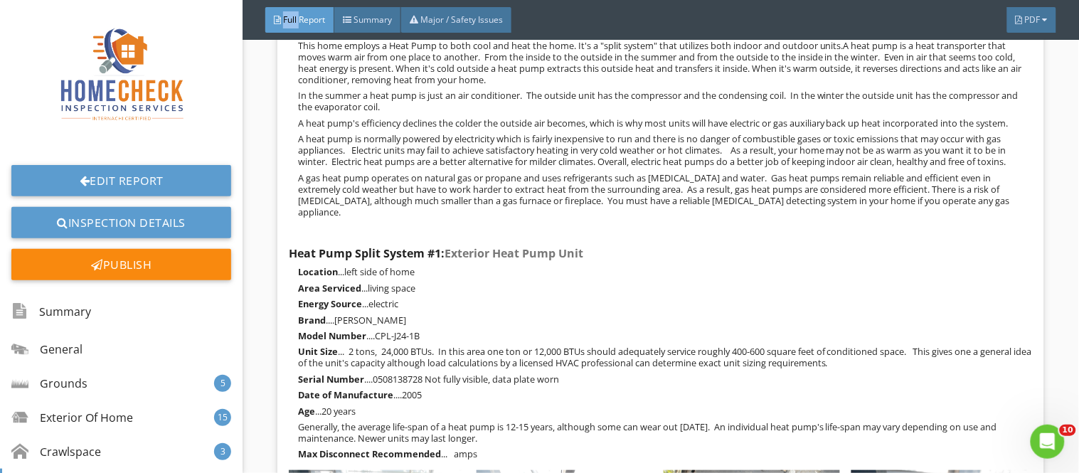
scroll to position [9990, 0]
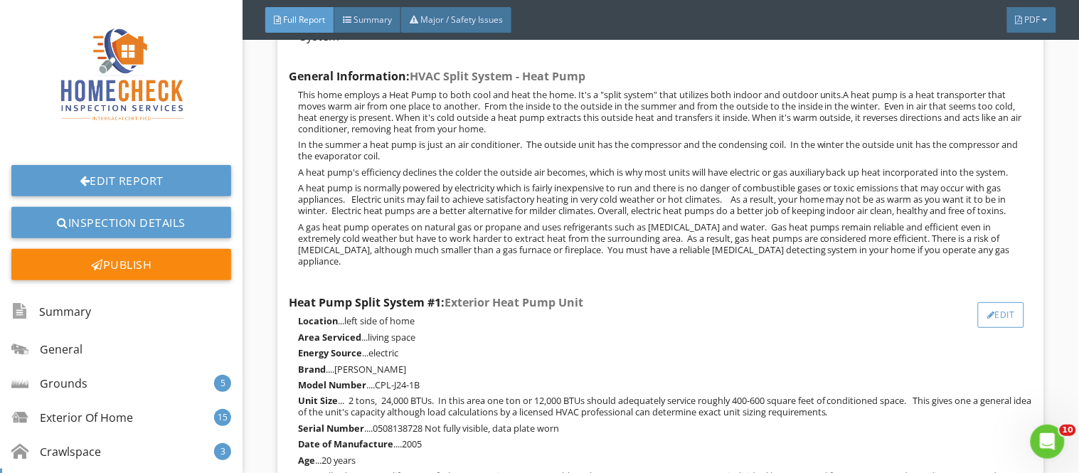
click at [981, 302] on div "Edit" at bounding box center [1001, 315] width 46 height 26
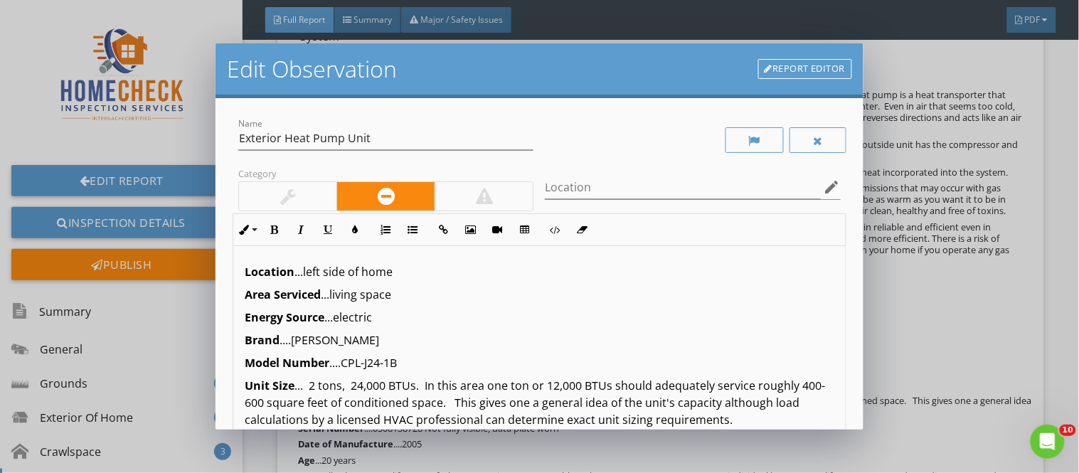
click at [811, 60] on link "Report Editor" at bounding box center [805, 69] width 94 height 20
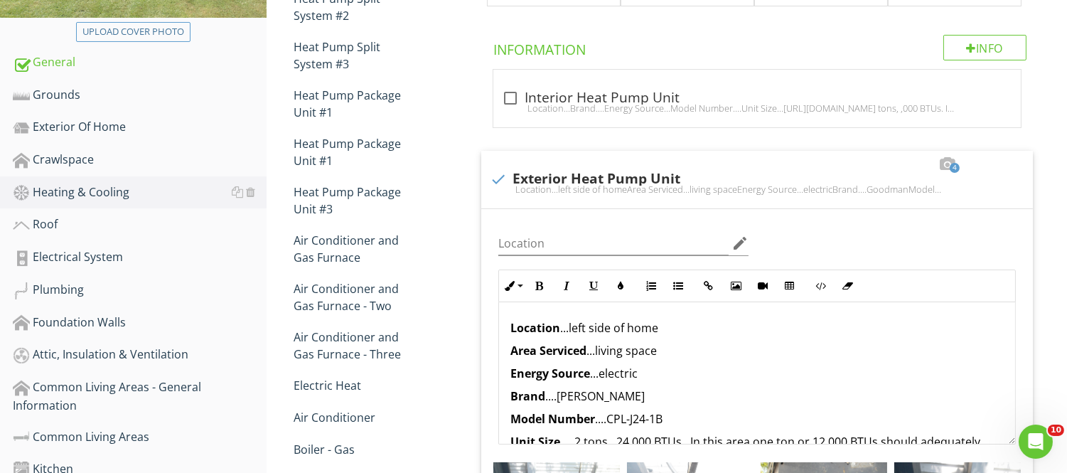
scroll to position [311, 0]
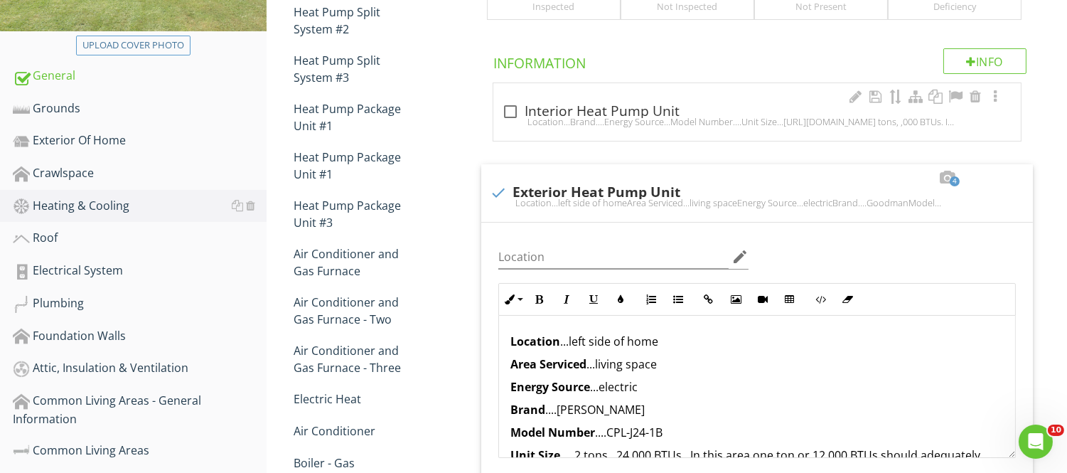
click at [507, 111] on div at bounding box center [511, 112] width 24 height 24
checkbox input "true"
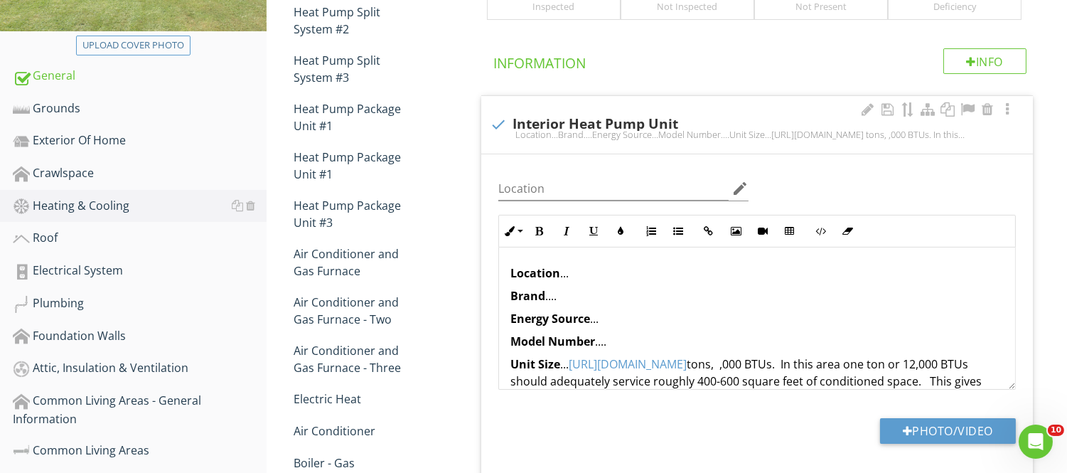
click at [572, 278] on p "Location ..." at bounding box center [758, 273] width 494 height 17
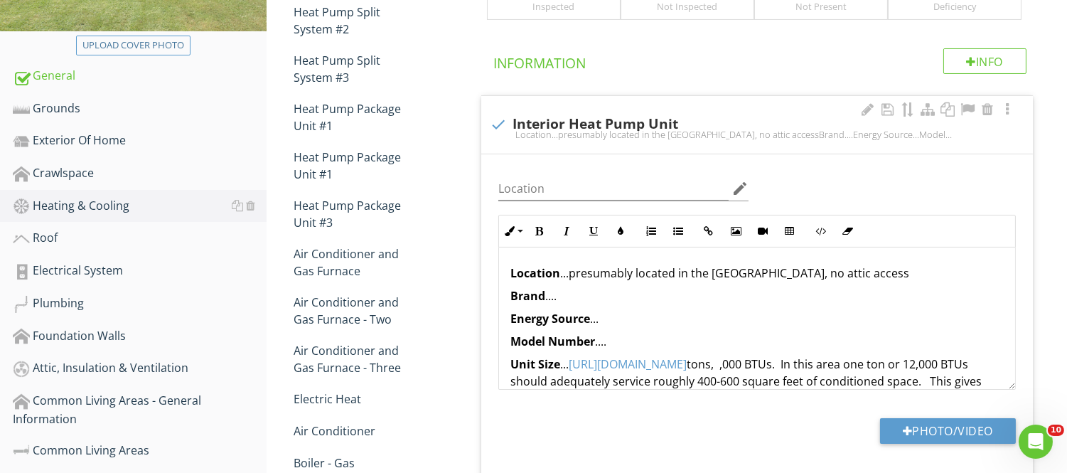
click at [568, 300] on p "Brand ...." at bounding box center [758, 295] width 494 height 17
click at [606, 319] on p "Energy Source ..." at bounding box center [758, 318] width 494 height 17
click at [613, 350] on div "Location ...presumably located in the attic, no attic access Brand ....unknown …" at bounding box center [757, 429] width 516 height 364
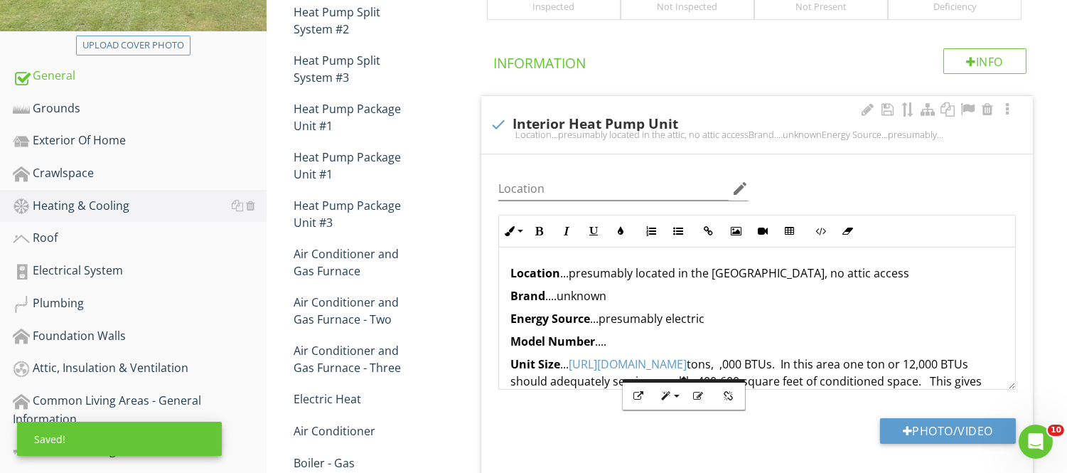
click at [607, 345] on p "Model Number ...." at bounding box center [758, 341] width 494 height 17
drag, startPoint x: 572, startPoint y: 367, endPoint x: 798, endPoint y: 370, distance: 225.5
click at [687, 370] on link "https://app.spectora.com/templates/editor" at bounding box center [628, 364] width 118 height 16
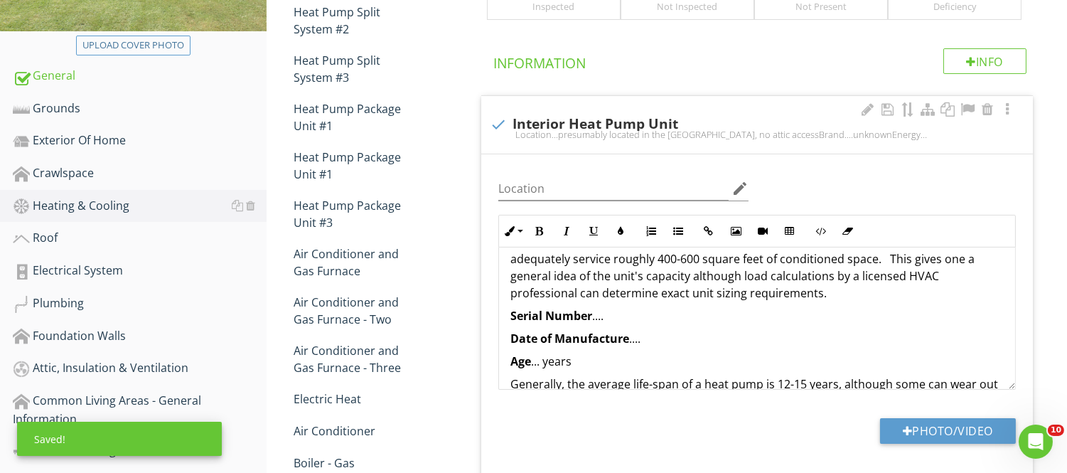
scroll to position [125, 0]
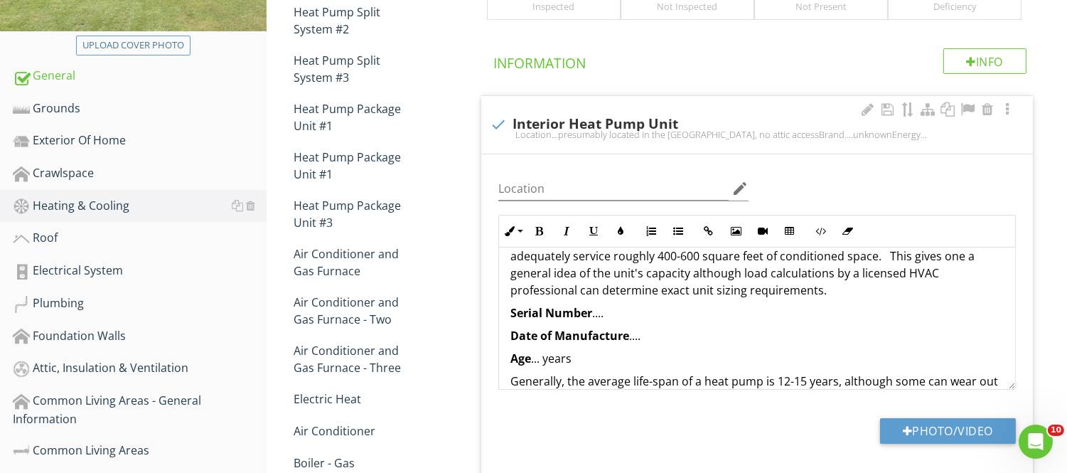
click at [607, 314] on p "Serial Number ...." at bounding box center [758, 312] width 494 height 17
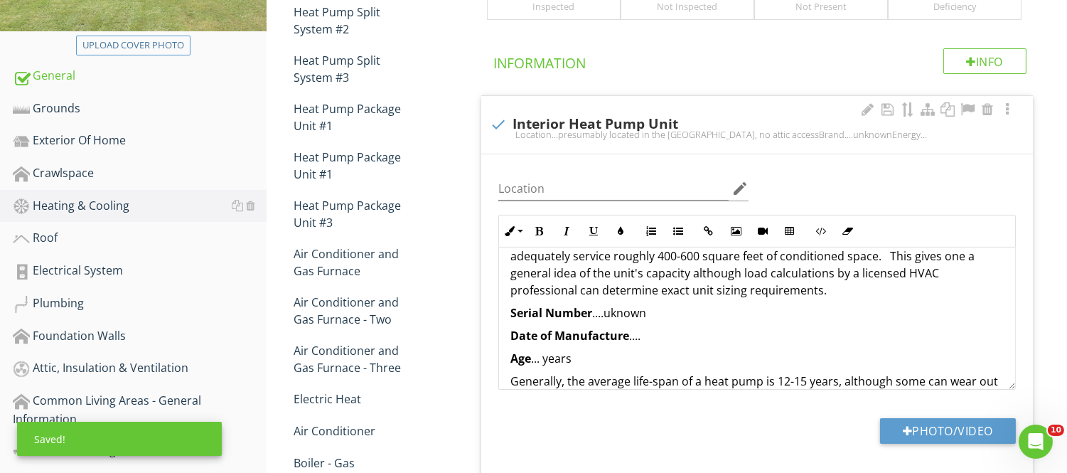
click at [651, 338] on p "Date of Manufacture ...." at bounding box center [758, 335] width 494 height 17
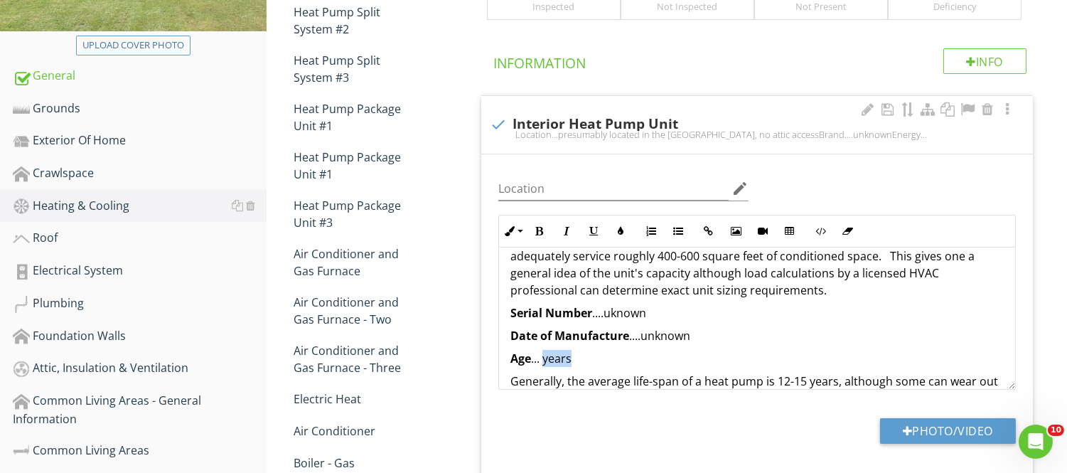
drag, startPoint x: 543, startPoint y: 361, endPoint x: 585, endPoint y: 360, distance: 42.7
click at [585, 360] on p "Age ... years" at bounding box center [758, 358] width 494 height 17
click at [585, 360] on p "Age ... u" at bounding box center [758, 358] width 494 height 17
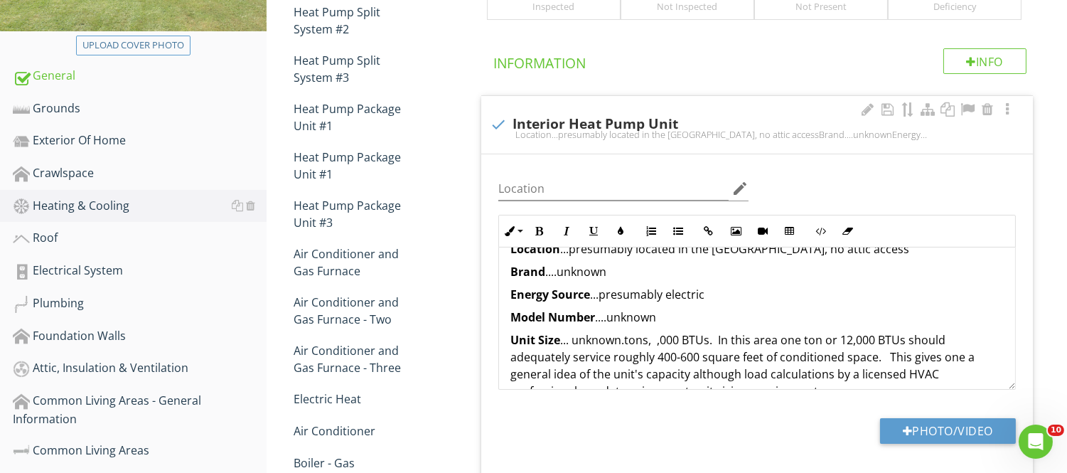
scroll to position [0, 0]
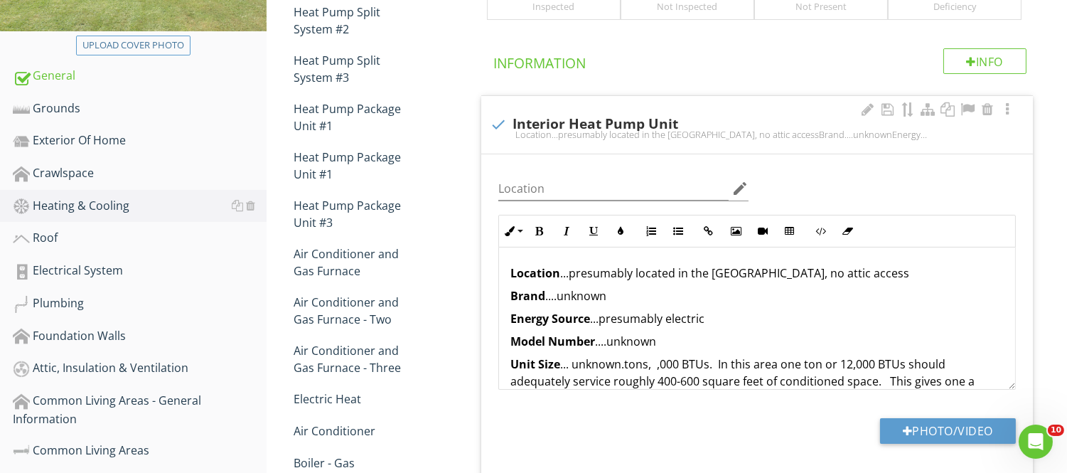
click at [1001, 263] on div "Location ...presumably located in the attic, no attic access Brand ....unknown …" at bounding box center [757, 429] width 516 height 364
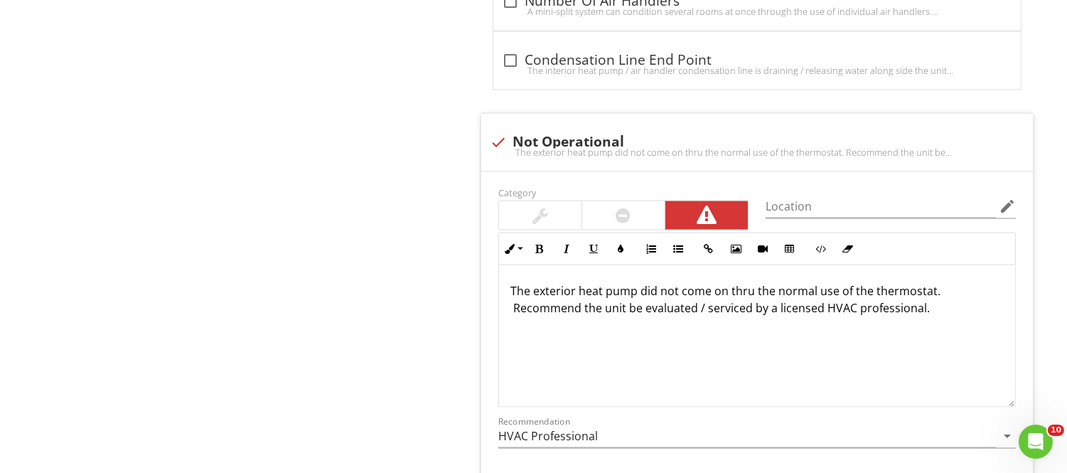
scroll to position [3842, 0]
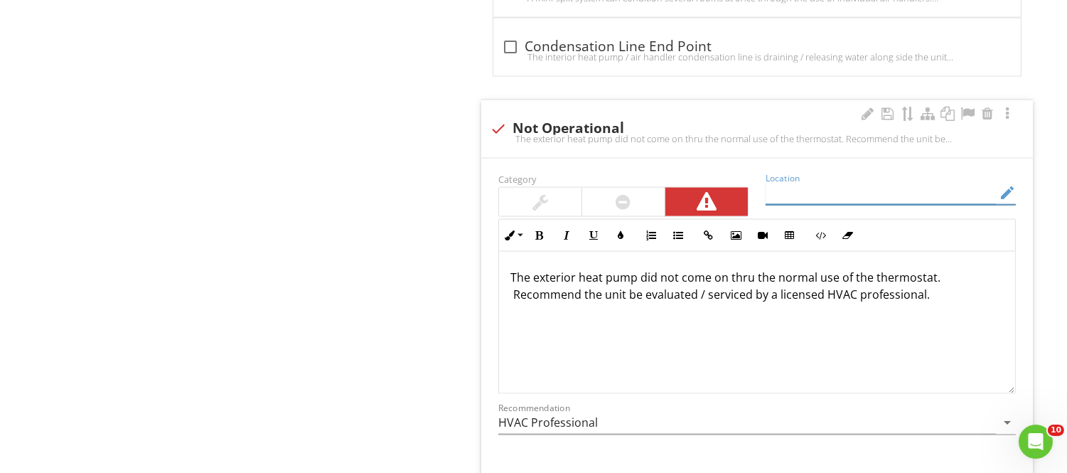
click at [799, 193] on input "Location" at bounding box center [881, 192] width 230 height 23
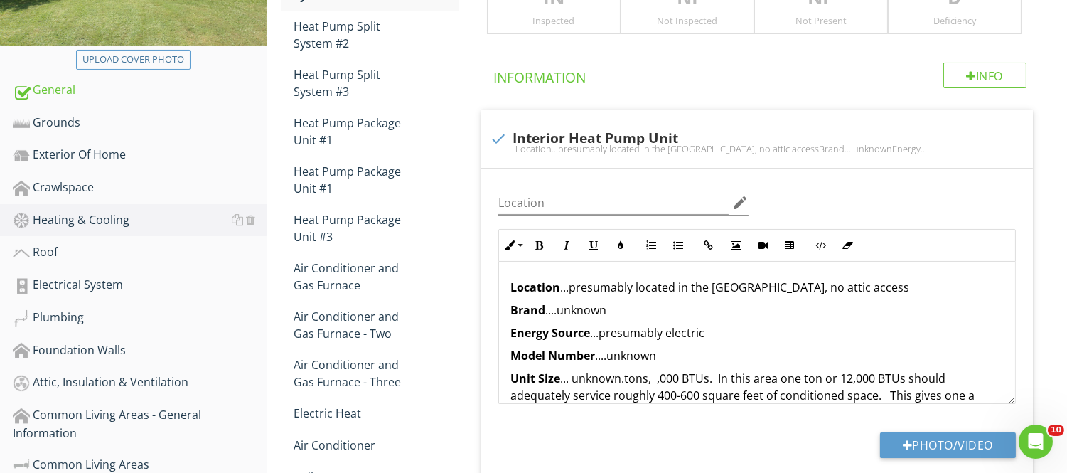
scroll to position [0, 0]
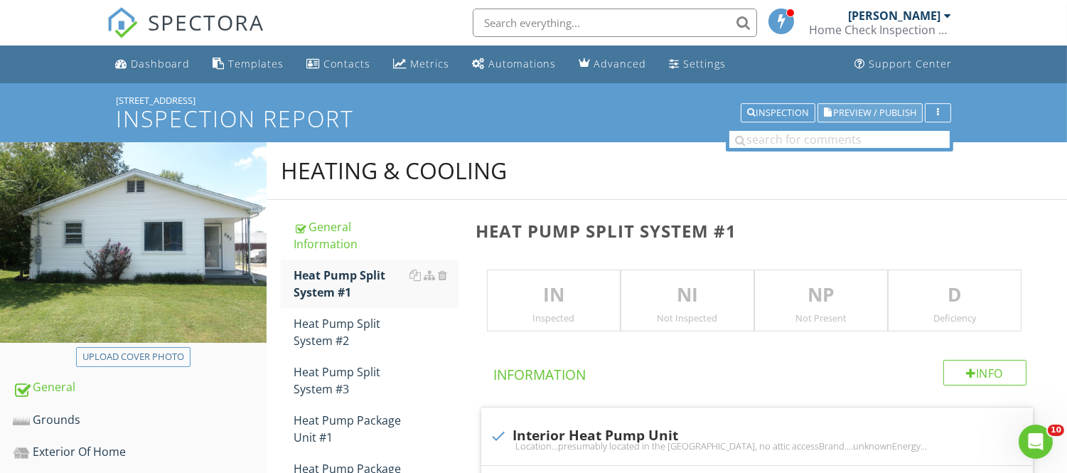
type input "exterior heat pump not operational"
click at [846, 114] on span "Preview / Publish" at bounding box center [874, 112] width 83 height 9
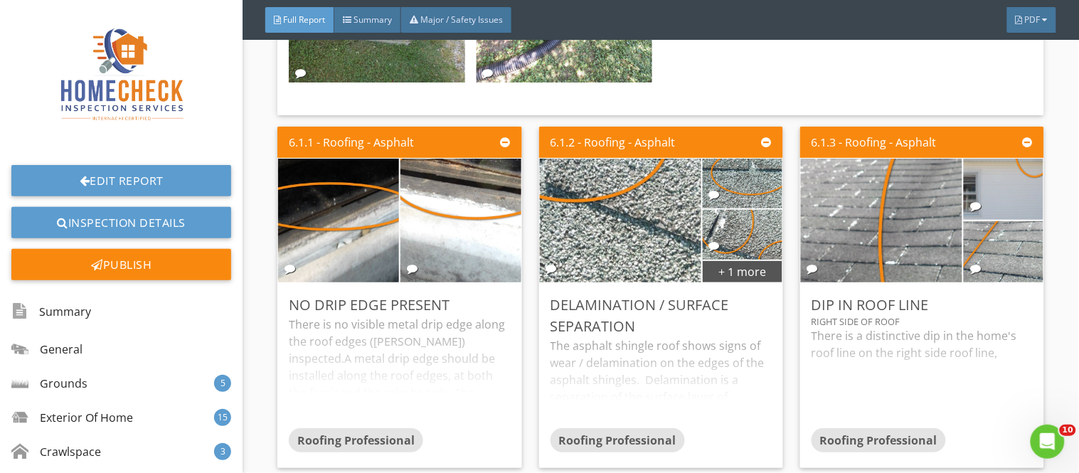
scroll to position [12209, 0]
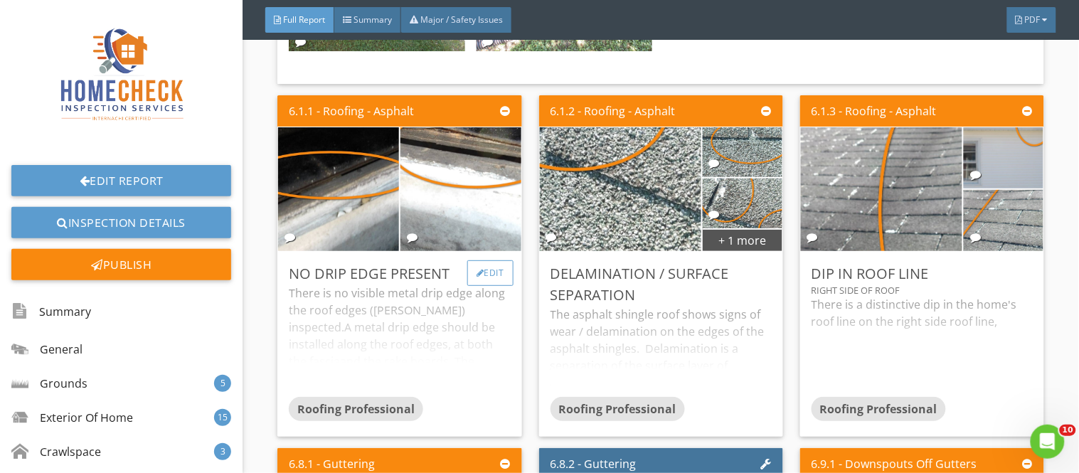
click at [489, 260] on div "Edit" at bounding box center [490, 273] width 46 height 26
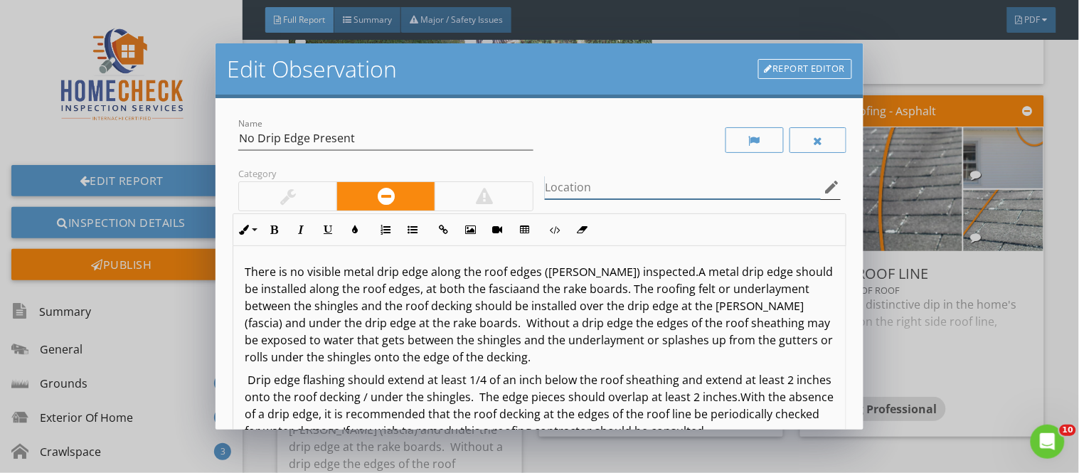
click at [550, 193] on input "Location" at bounding box center [682, 187] width 275 height 23
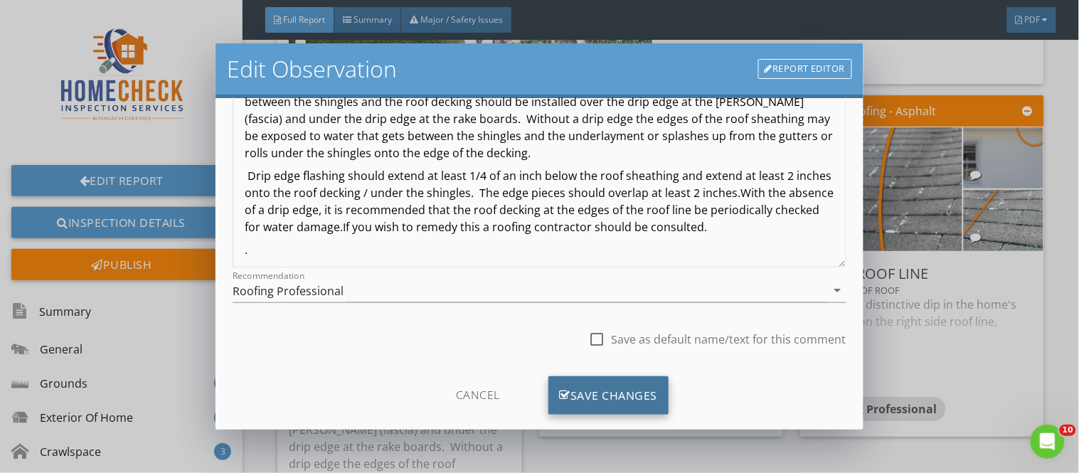
type input "edge of roof decking"
click at [628, 392] on div "Save Changes" at bounding box center [608, 395] width 121 height 38
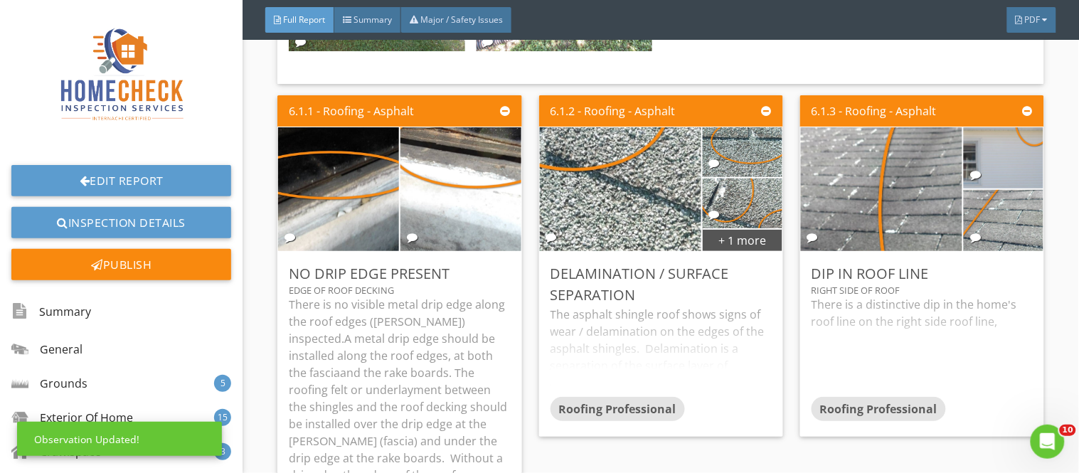
scroll to position [60, 0]
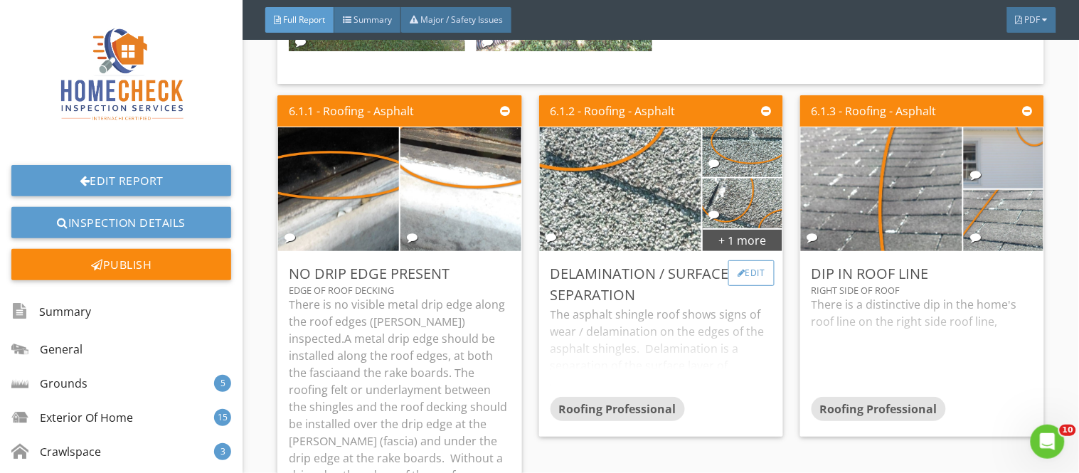
click at [756, 260] on div "Edit" at bounding box center [751, 273] width 46 height 26
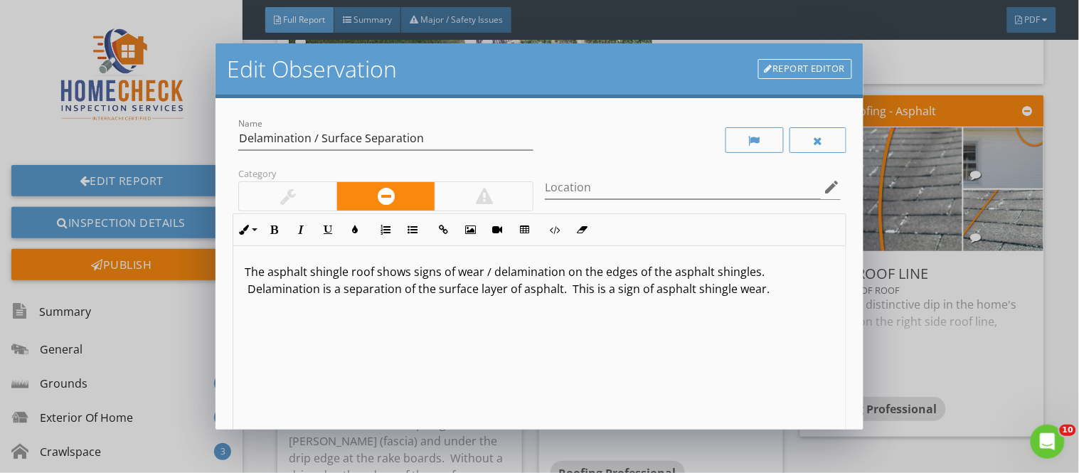
click at [345, 275] on p "The asphalt shingle roof shows signs of wear / delamination on the edges of the…" at bounding box center [539, 280] width 589 height 34
click at [489, 275] on p "The asphalt shingles on the home's roof shows signs of wear / delamination on t…" at bounding box center [539, 280] width 589 height 34
click at [606, 292] on p "The asphalt [MEDICAL_DATA] on the home's roof show signs of wear / delamination…" at bounding box center [539, 288] width 589 height 51
click at [607, 290] on p "The asphalt [MEDICAL_DATA] on the home's roof show signs of wear / delamination…" at bounding box center [539, 288] width 589 height 51
click at [608, 294] on p "The asphalt [MEDICAL_DATA] on the home's roof show signs of wear / delamination…" at bounding box center [539, 288] width 589 height 51
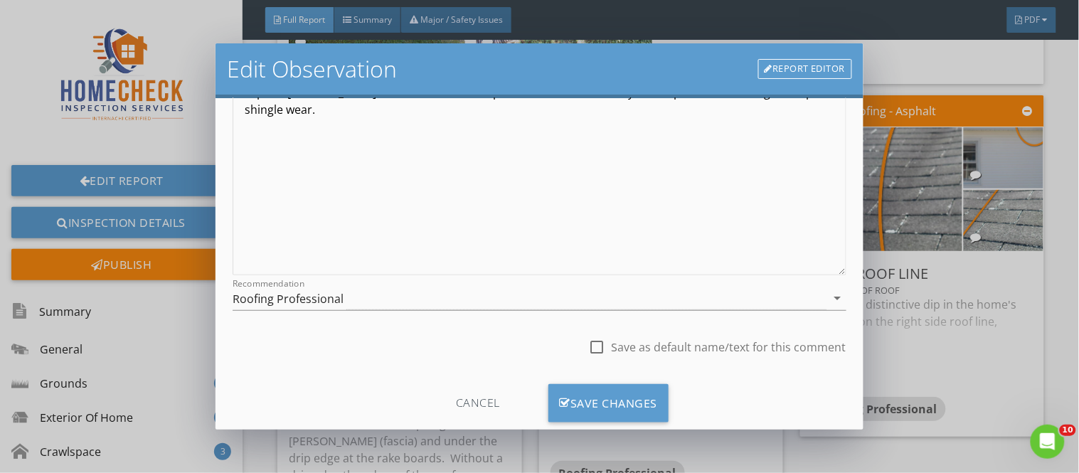
scroll to position [225, 0]
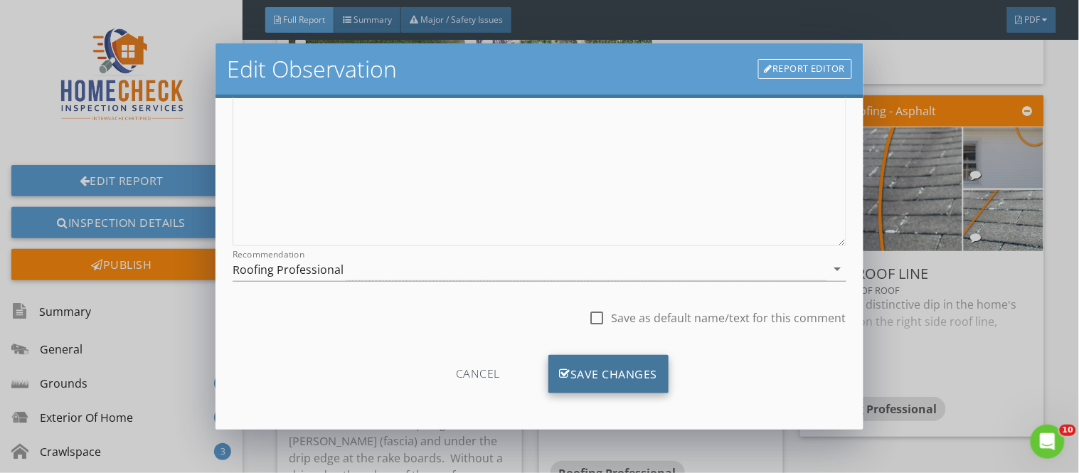
click at [588, 390] on div "Save Changes" at bounding box center [608, 374] width 121 height 38
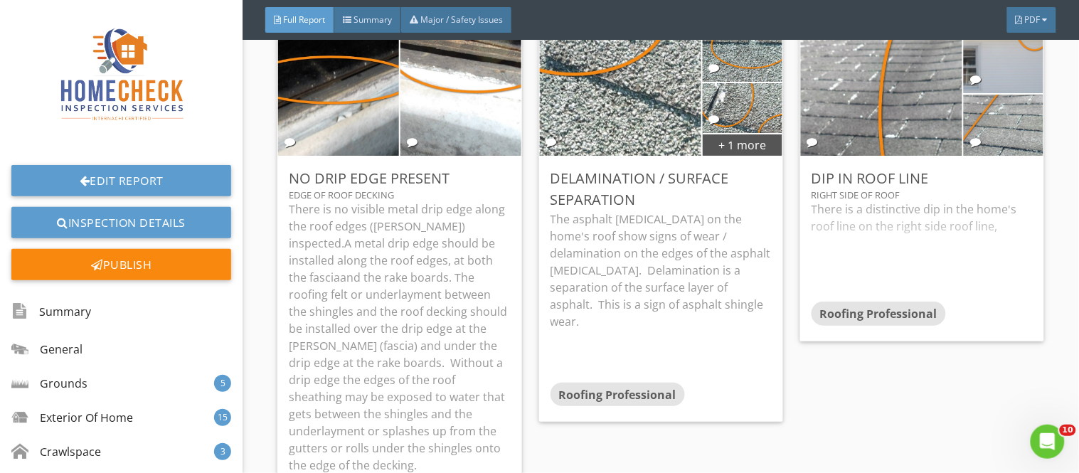
scroll to position [12272, 0]
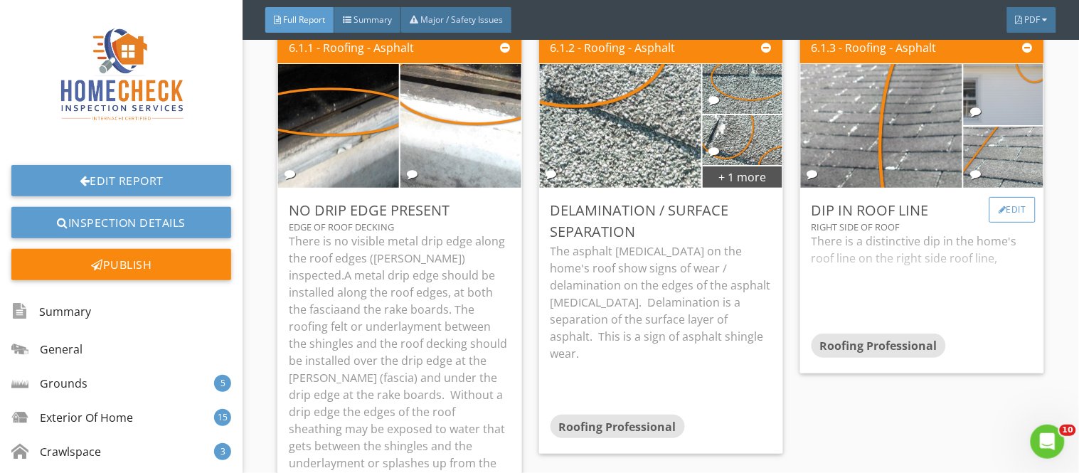
click at [1001, 197] on div "Edit" at bounding box center [1012, 210] width 46 height 26
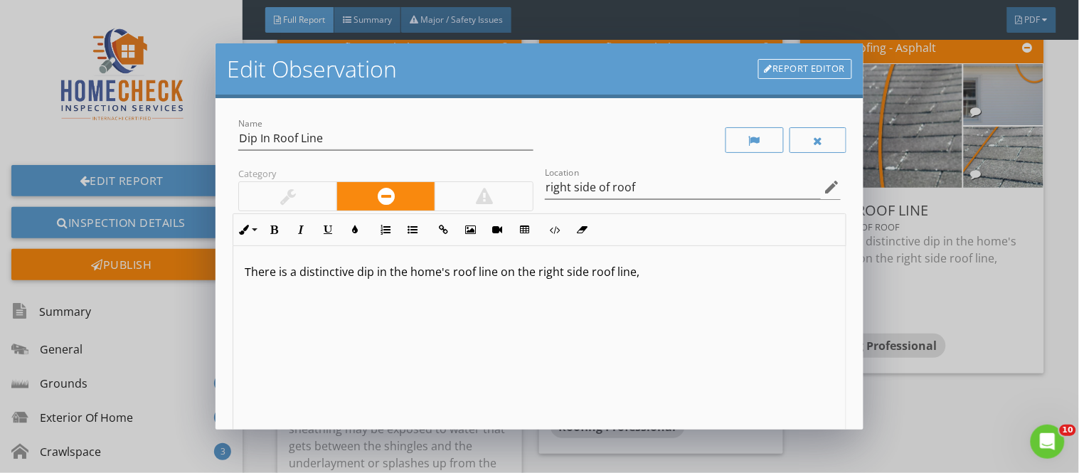
click at [644, 275] on p "There is a distinctive dip in the home's roof line on the right side roof line," at bounding box center [539, 271] width 589 height 17
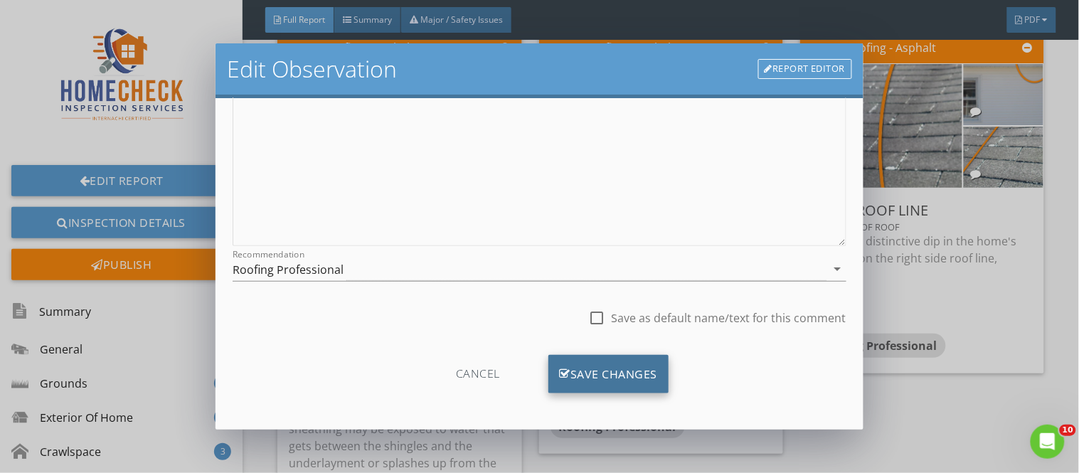
click at [655, 365] on div "Save Changes" at bounding box center [608, 374] width 121 height 38
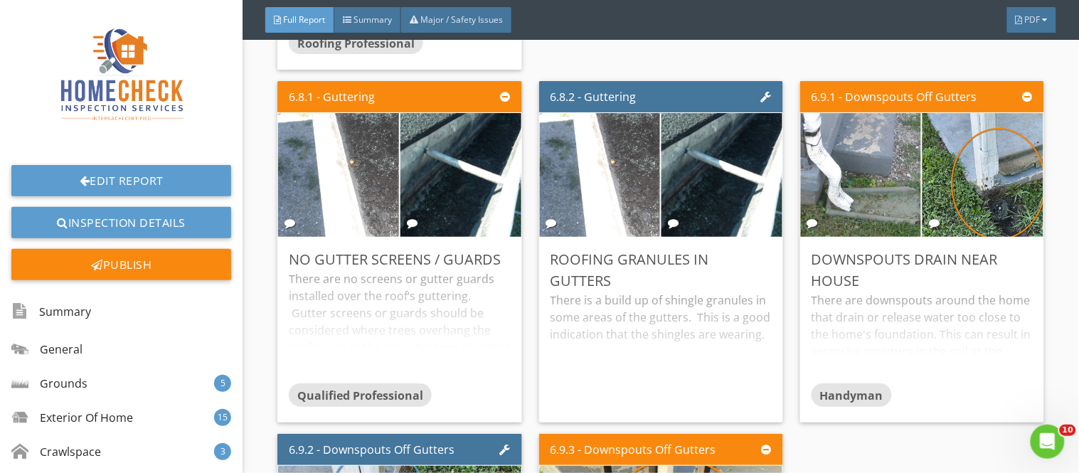
scroll to position [13157, 0]
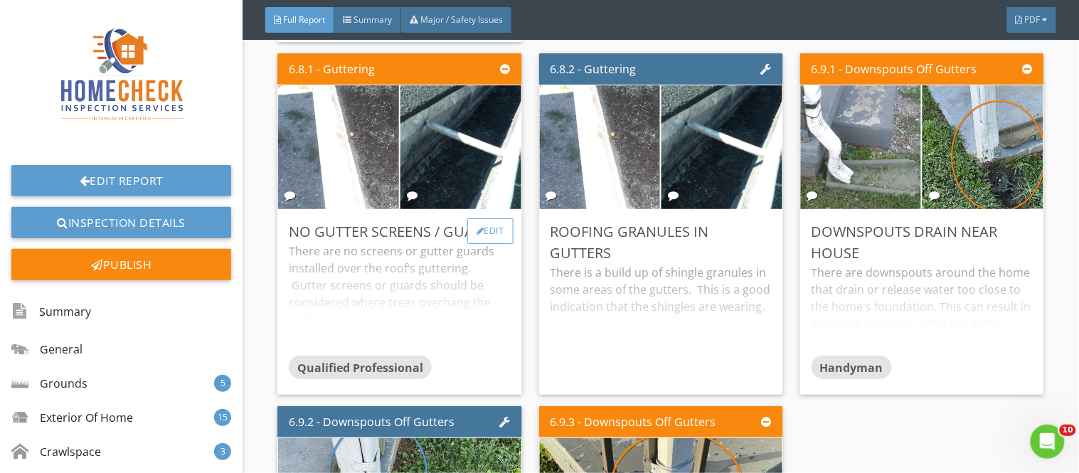
click at [496, 218] on div "Edit" at bounding box center [490, 231] width 46 height 26
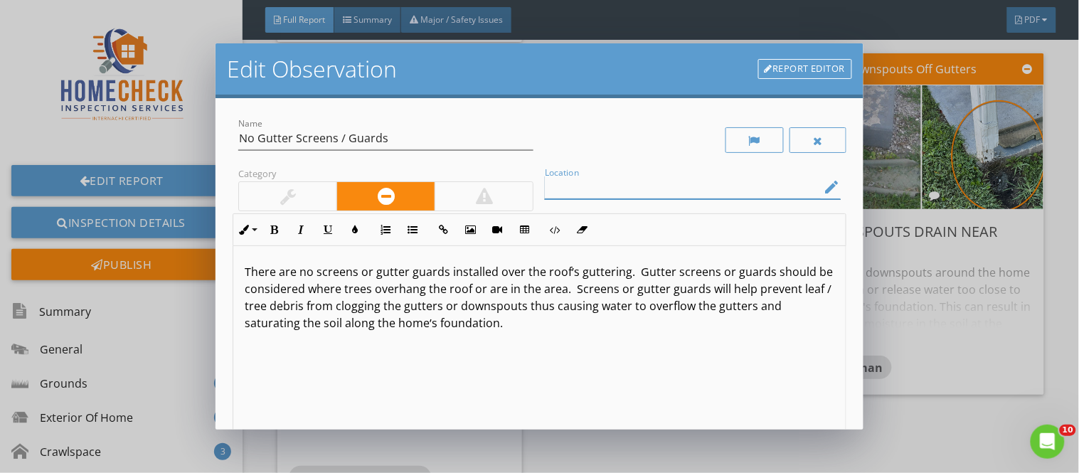
click at [559, 185] on input "Location" at bounding box center [682, 187] width 275 height 23
type input "A"
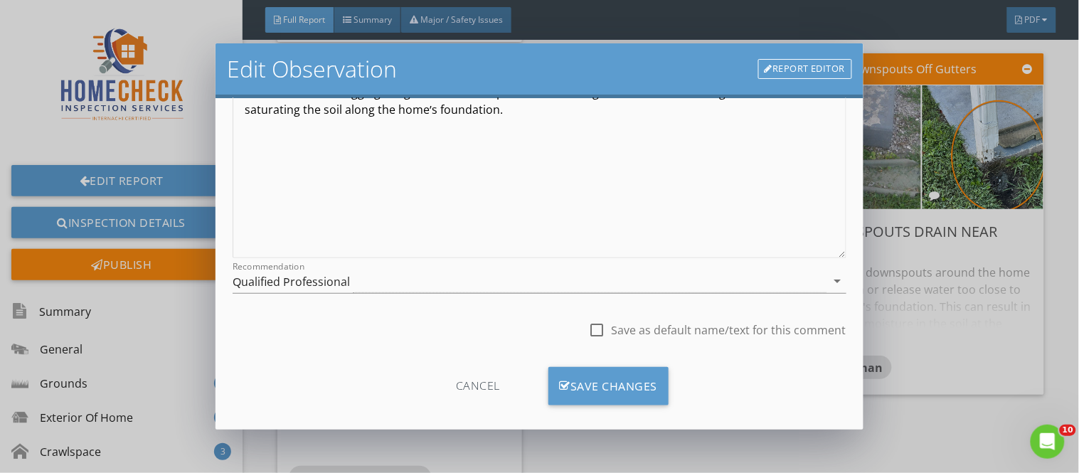
scroll to position [229, 0]
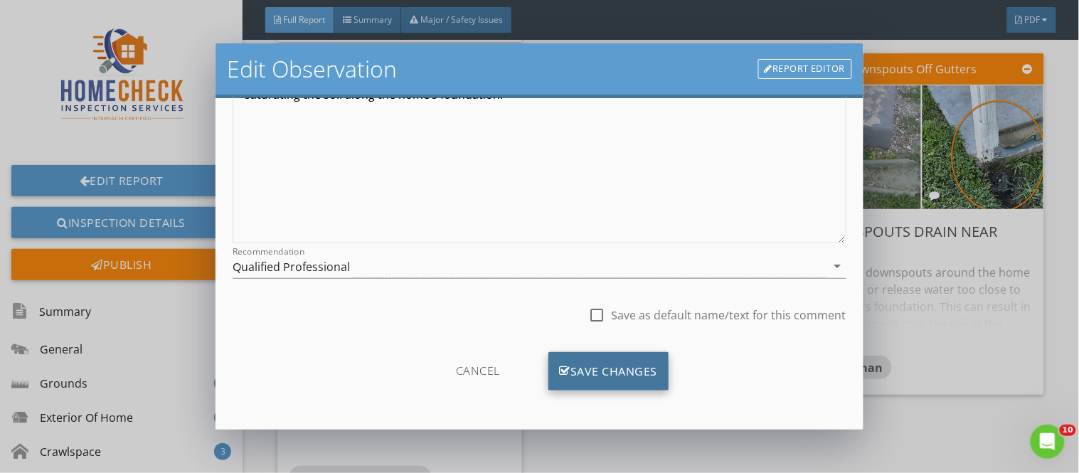
type input "all gutters"
click at [651, 366] on div "Save Changes" at bounding box center [608, 371] width 121 height 38
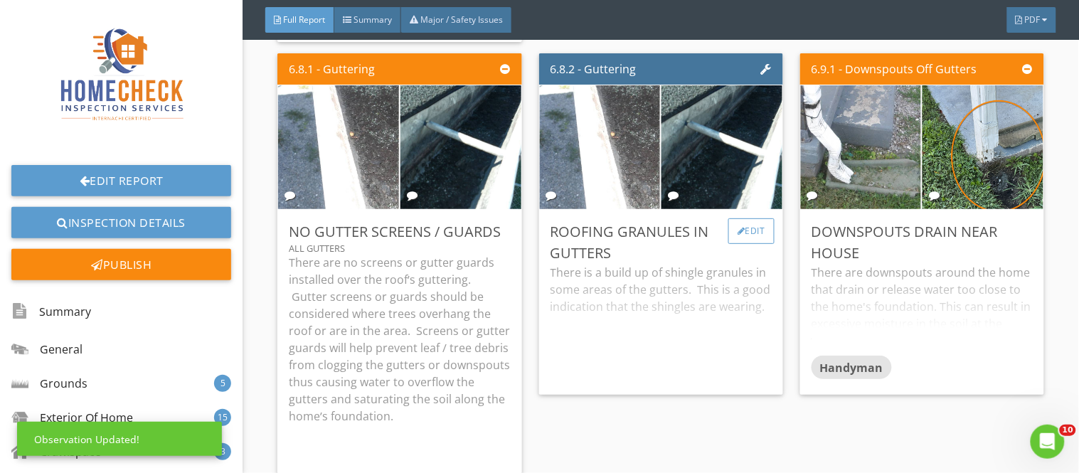
click at [736, 218] on div "Edit" at bounding box center [751, 231] width 46 height 26
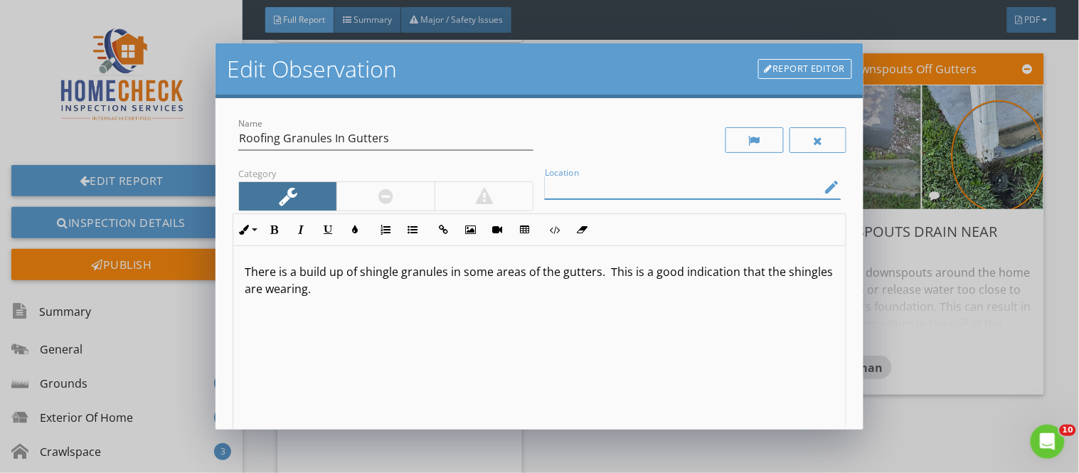
click at [560, 183] on input "Location" at bounding box center [682, 187] width 275 height 23
type input "g"
type input "gravel build up in gutters"
click at [290, 294] on p "There is a build up of shingle granules in some areas of the gutters. This is a…" at bounding box center [539, 280] width 589 height 34
click at [378, 203] on div at bounding box center [385, 196] width 15 height 17
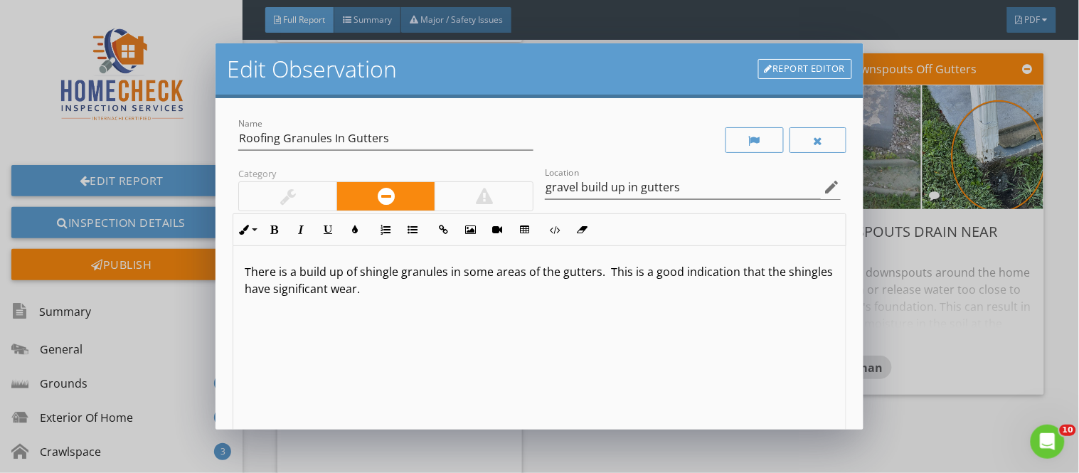
scroll to position [229, 0]
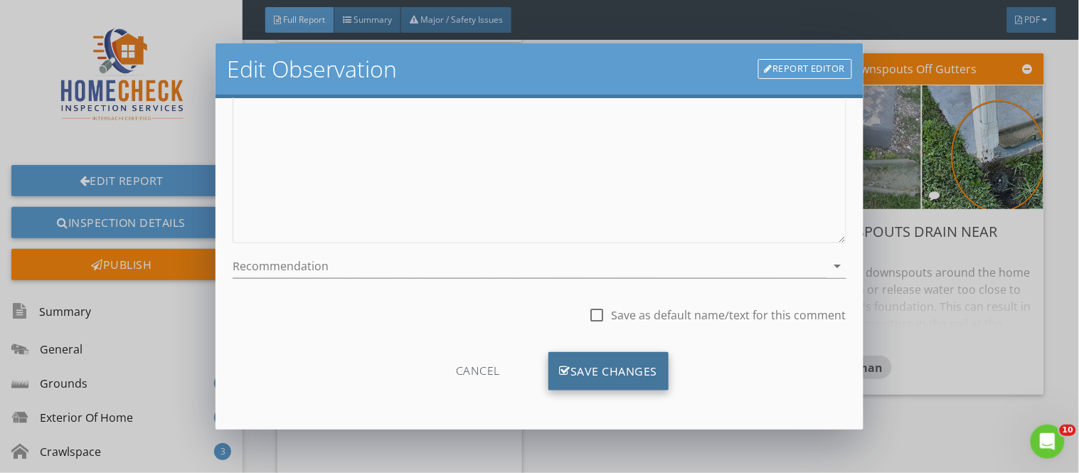
click at [613, 364] on div "Save Changes" at bounding box center [608, 371] width 121 height 38
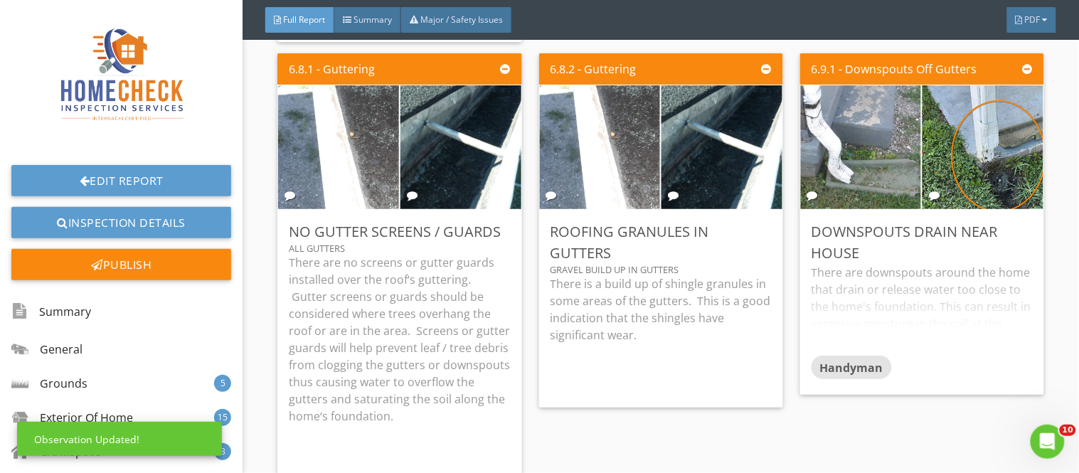
scroll to position [60, 0]
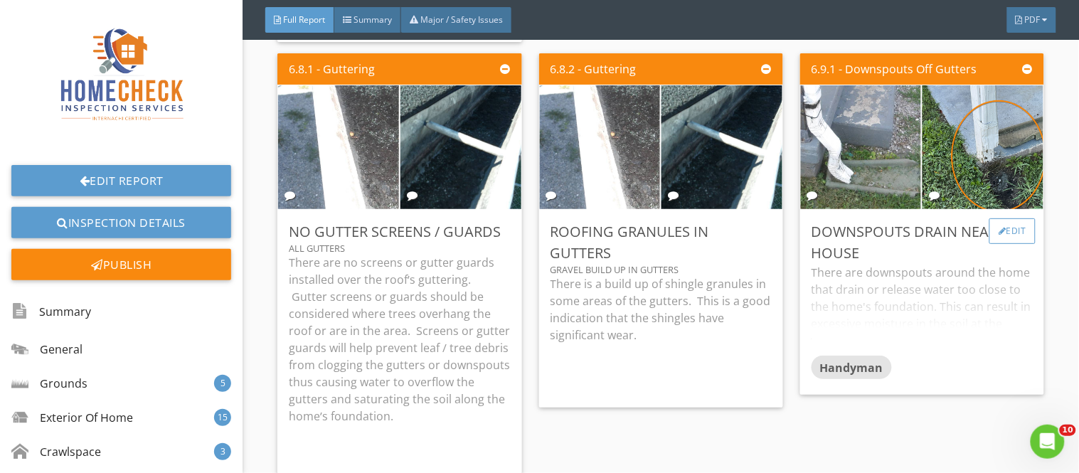
click at [1010, 218] on div "Edit" at bounding box center [1012, 231] width 46 height 26
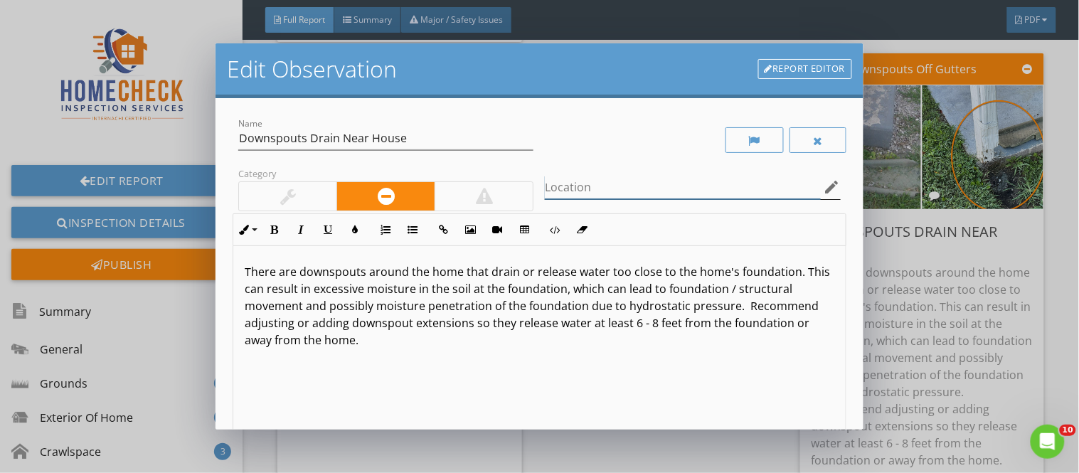
click at [570, 183] on input "Location" at bounding box center [682, 187] width 275 height 23
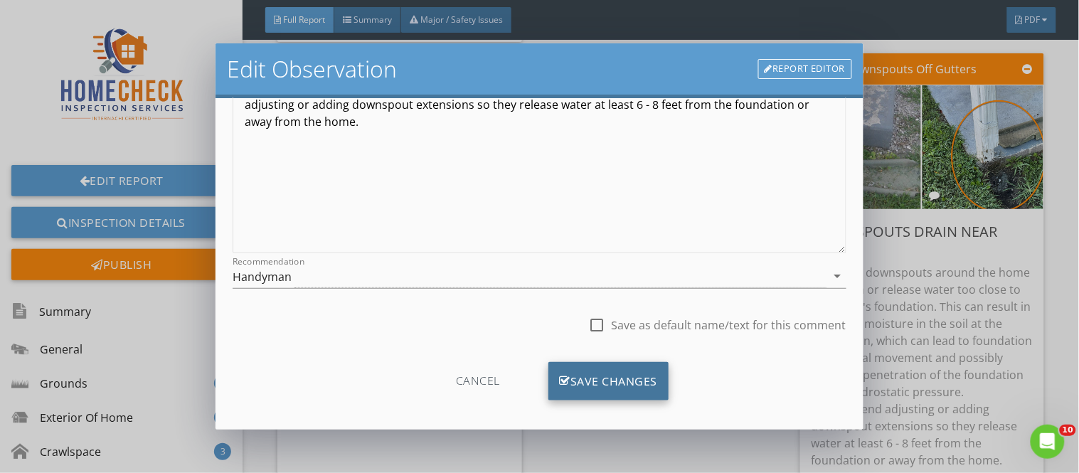
type input "right front, back right patio"
click at [613, 373] on div "Save Changes" at bounding box center [608, 381] width 121 height 38
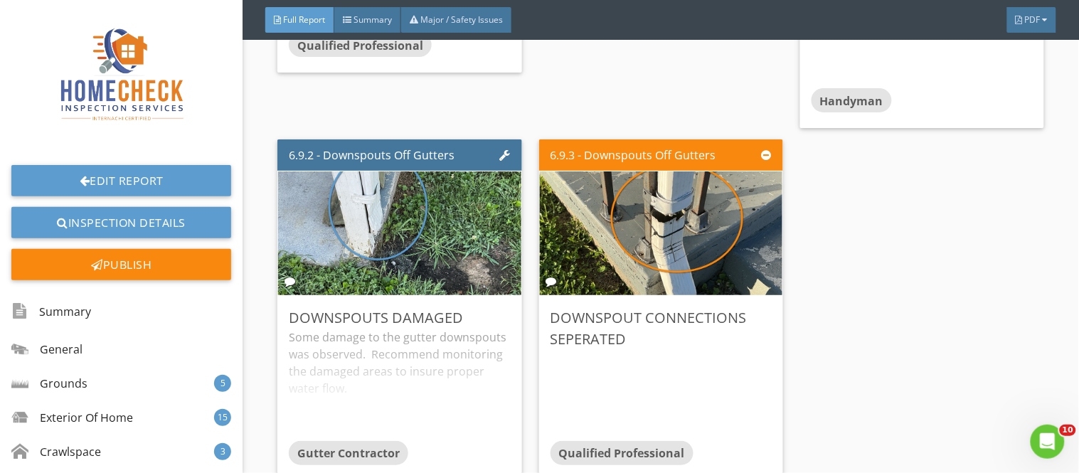
scroll to position [13631, 0]
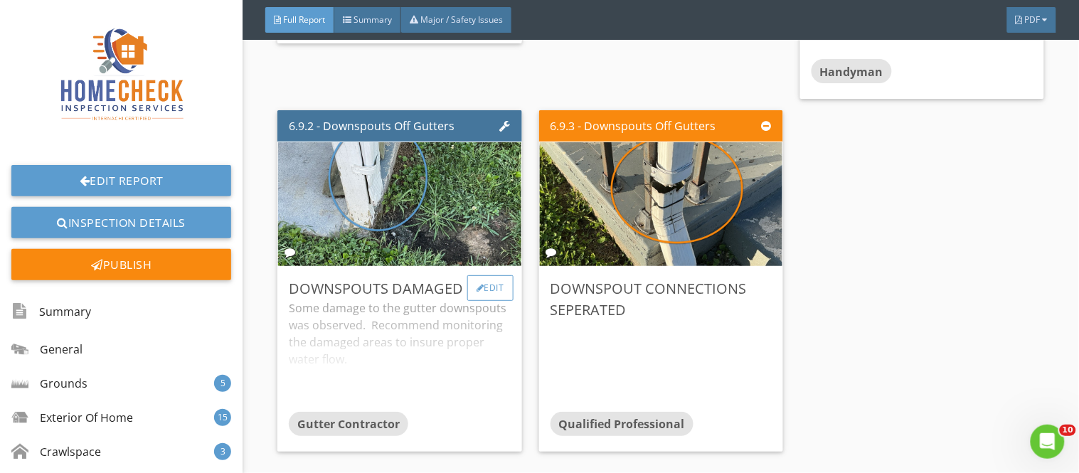
click at [489, 275] on div "Edit" at bounding box center [490, 288] width 46 height 26
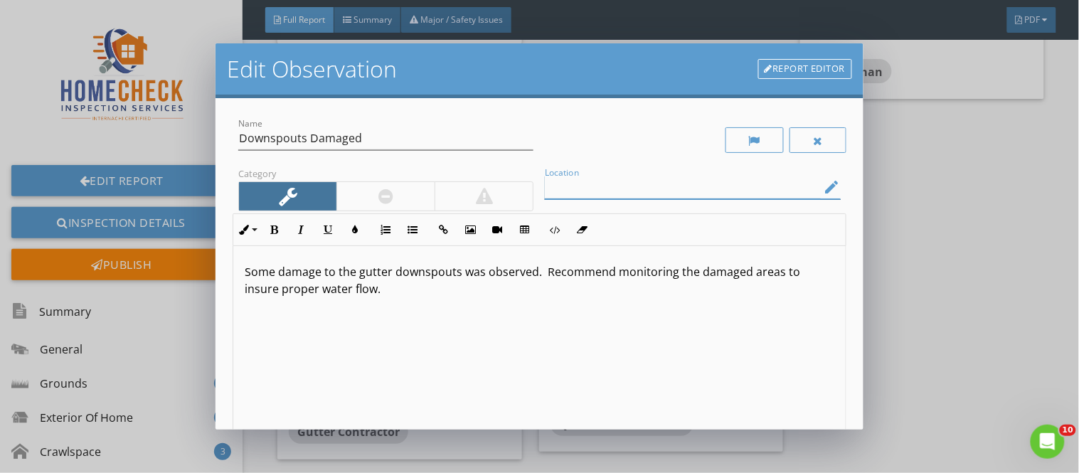
click at [546, 193] on input "Location" at bounding box center [682, 187] width 275 height 23
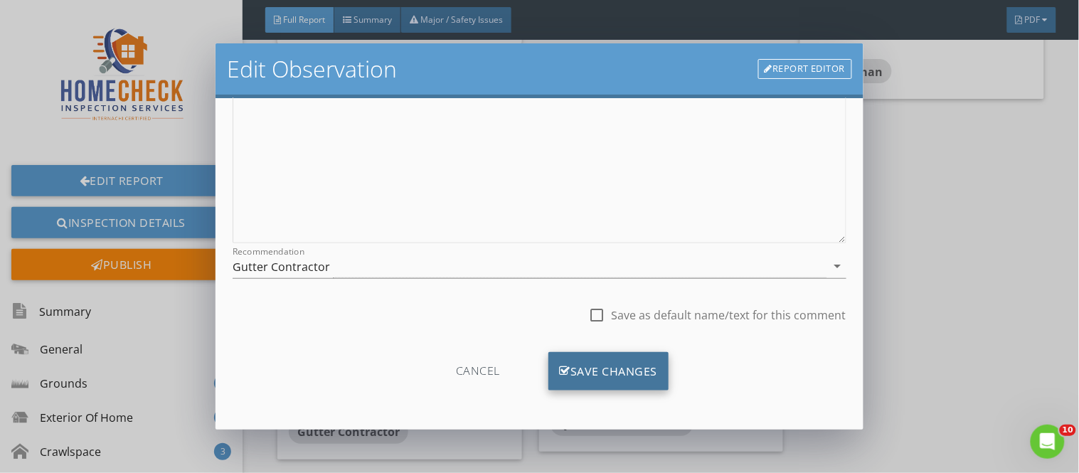
type input "back right patio"
click at [656, 357] on div "Save Changes" at bounding box center [608, 371] width 121 height 38
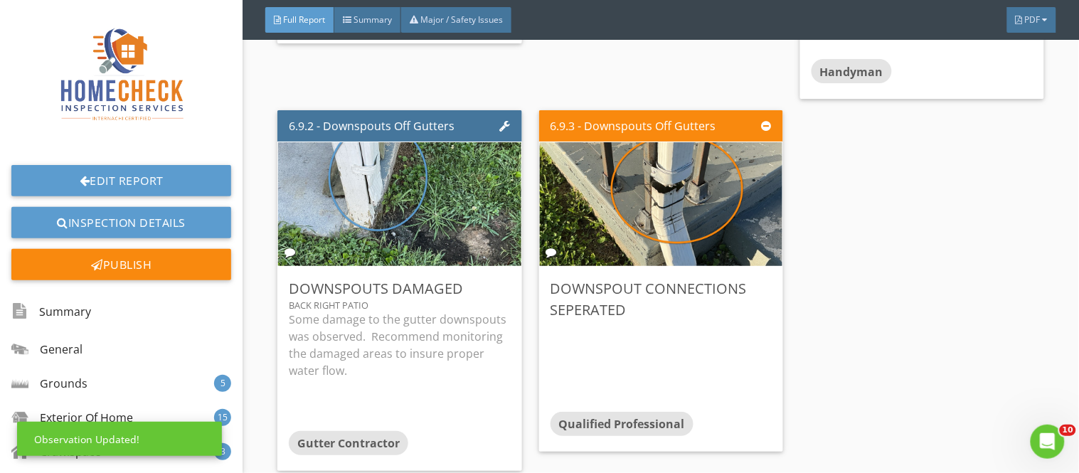
scroll to position [60, 0]
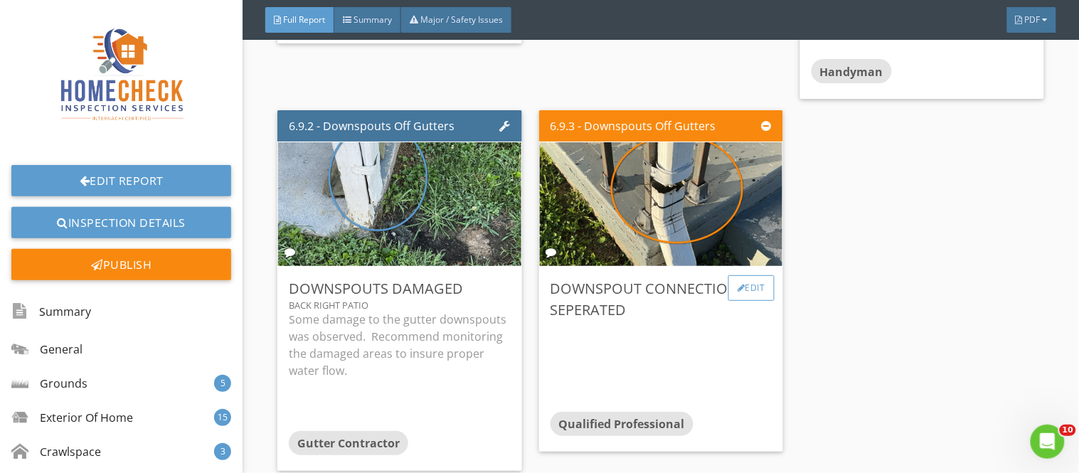
click at [747, 275] on div "Edit" at bounding box center [751, 288] width 46 height 26
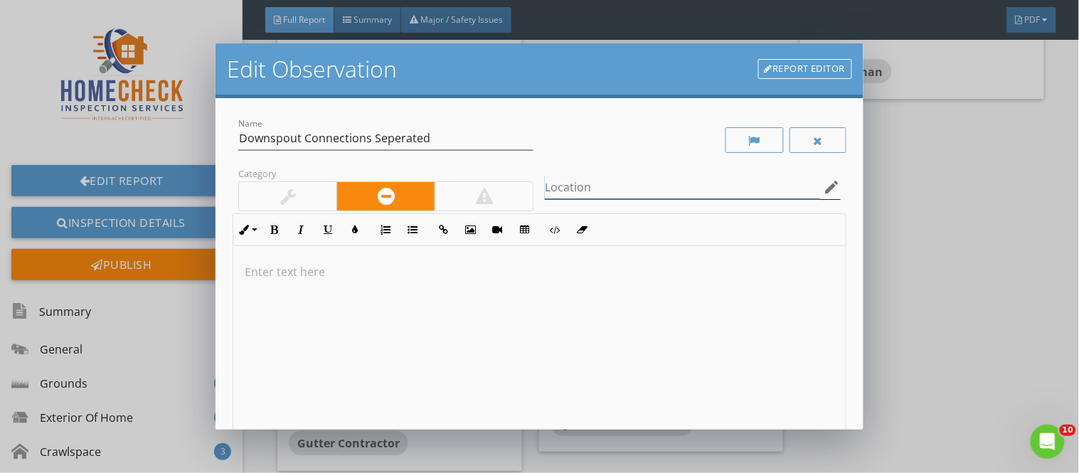
click at [560, 185] on input "Location" at bounding box center [682, 187] width 275 height 23
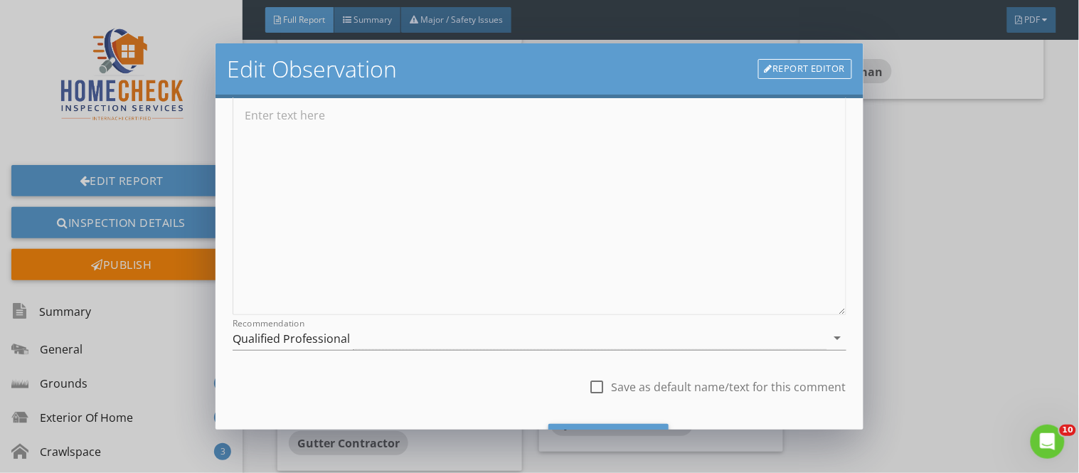
scroll to position [210, 0]
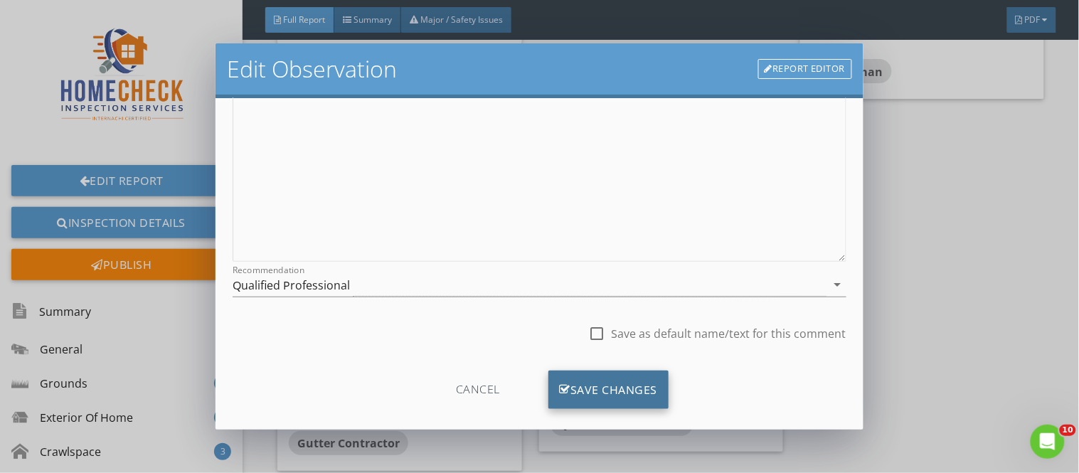
type input "right front corner downspout"
click at [658, 380] on div "Save Changes" at bounding box center [608, 390] width 121 height 38
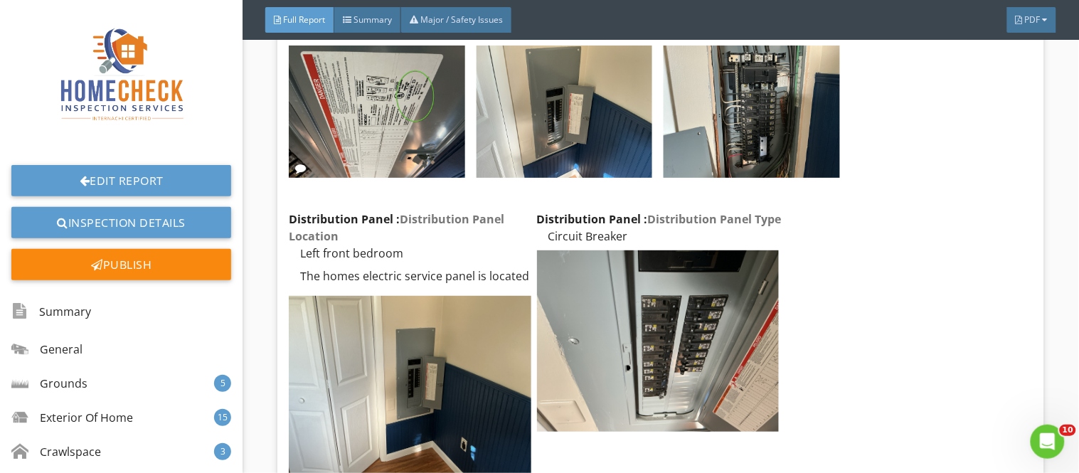
scroll to position [15338, 0]
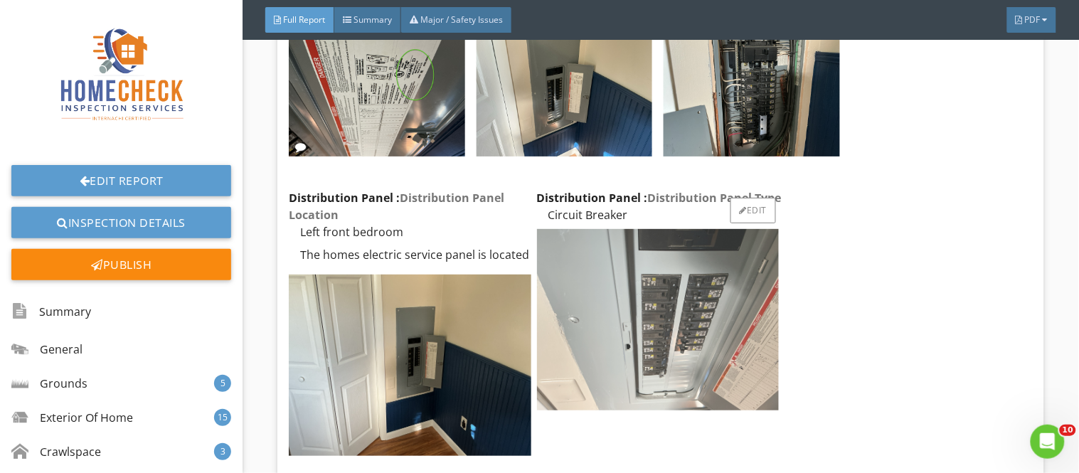
click at [558, 257] on img at bounding box center [658, 319] width 243 height 181
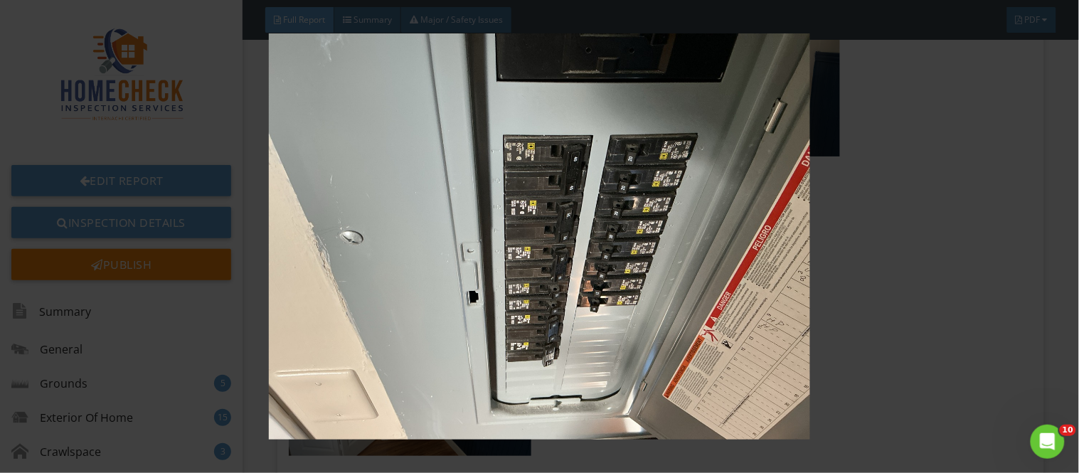
click at [1040, 330] on div at bounding box center [539, 236] width 1079 height 473
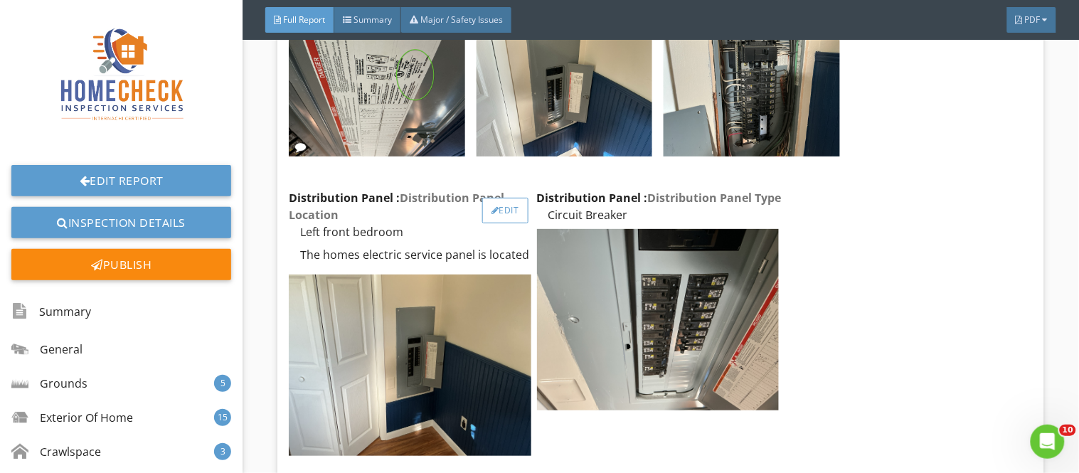
click at [496, 198] on div "Edit" at bounding box center [505, 211] width 46 height 26
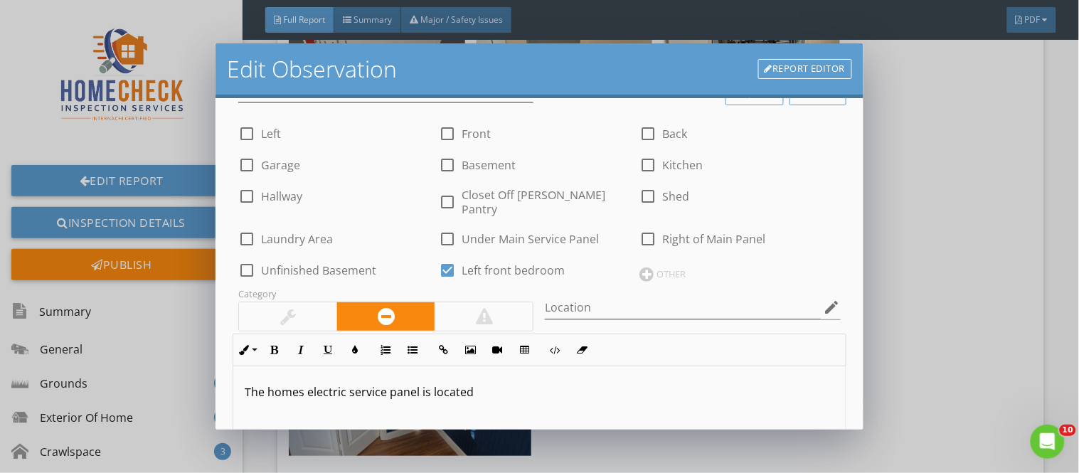
scroll to position [52, 0]
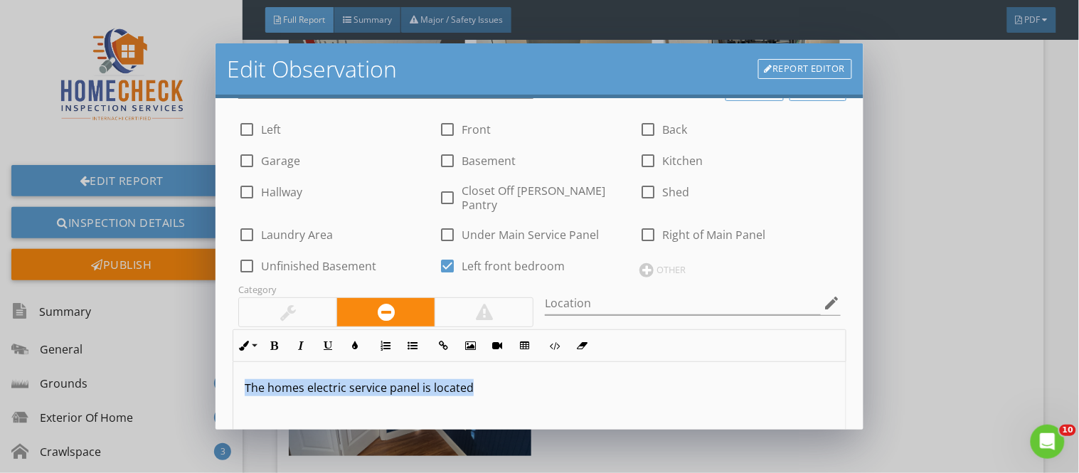
drag, startPoint x: 492, startPoint y: 378, endPoint x: 237, endPoint y: 368, distance: 255.5
click at [237, 368] on div "The homes electric service panel is located" at bounding box center [539, 474] width 612 height 225
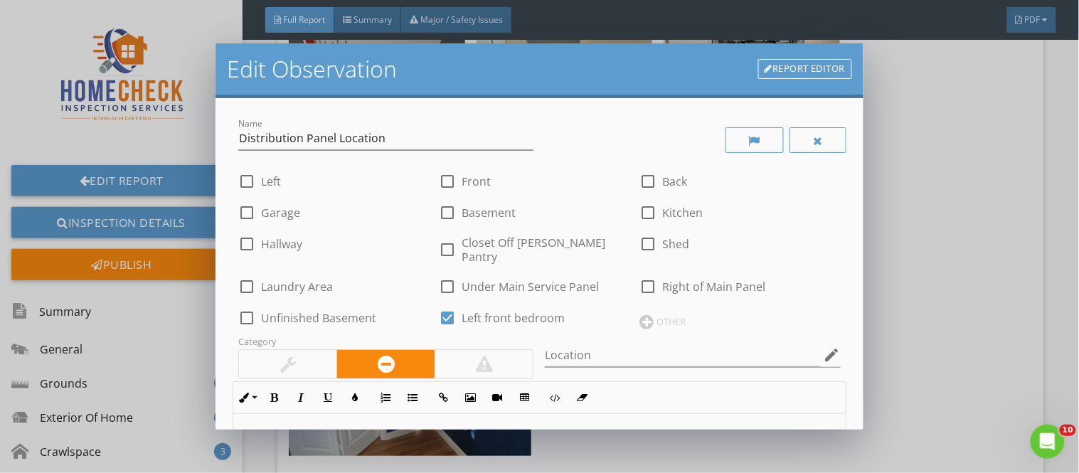
scroll to position [385, 0]
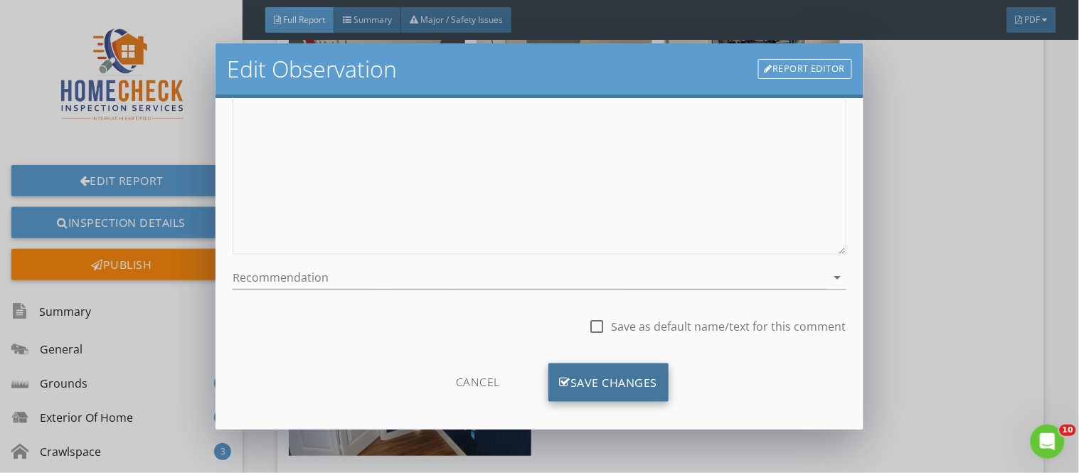
click at [636, 373] on div "Save Changes" at bounding box center [608, 382] width 121 height 38
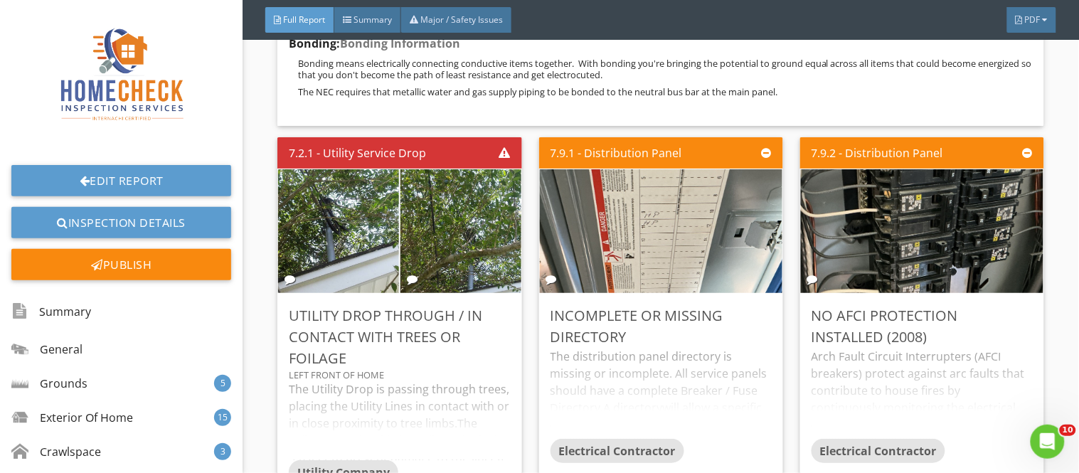
scroll to position [16033, 0]
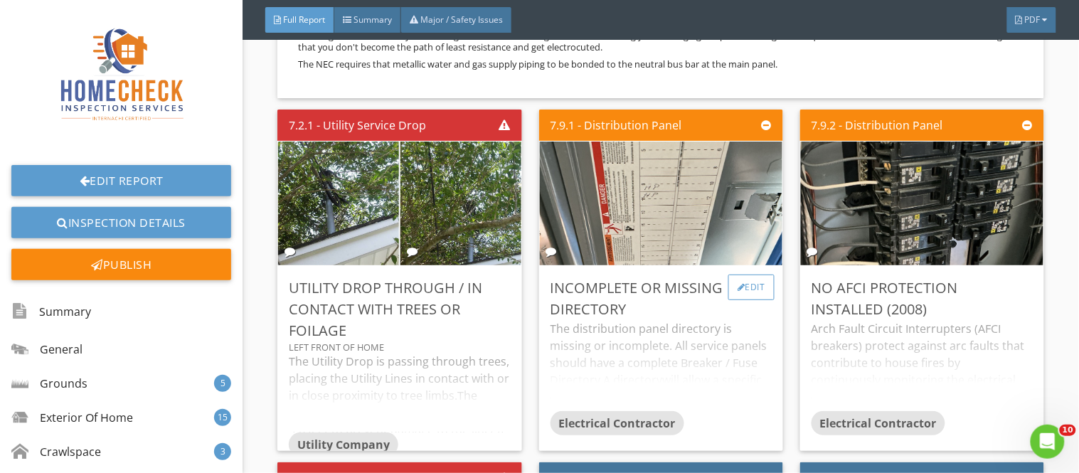
click at [749, 275] on div "Edit" at bounding box center [751, 288] width 46 height 26
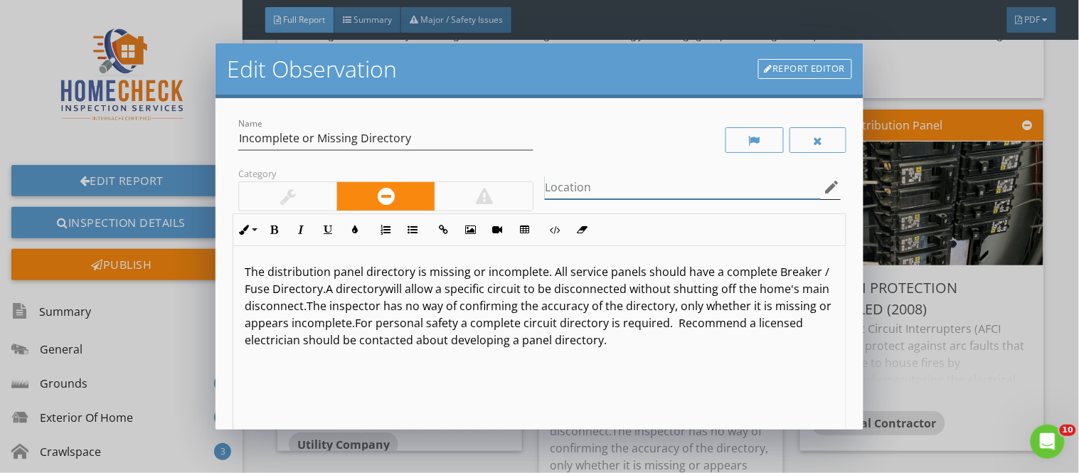
click at [567, 181] on input "Location" at bounding box center [682, 187] width 275 height 23
type input "interior service panel"
drag, startPoint x: 425, startPoint y: 273, endPoint x: 482, endPoint y: 268, distance: 57.8
click at [482, 268] on p "The distribution panel directory is missing or incomplete. All service panels s…" at bounding box center [539, 305] width 589 height 85
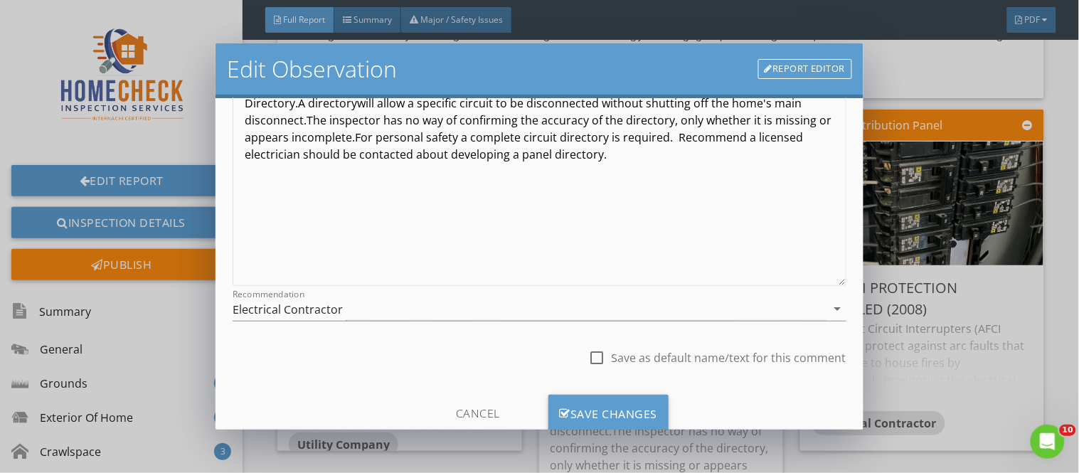
scroll to position [211, 0]
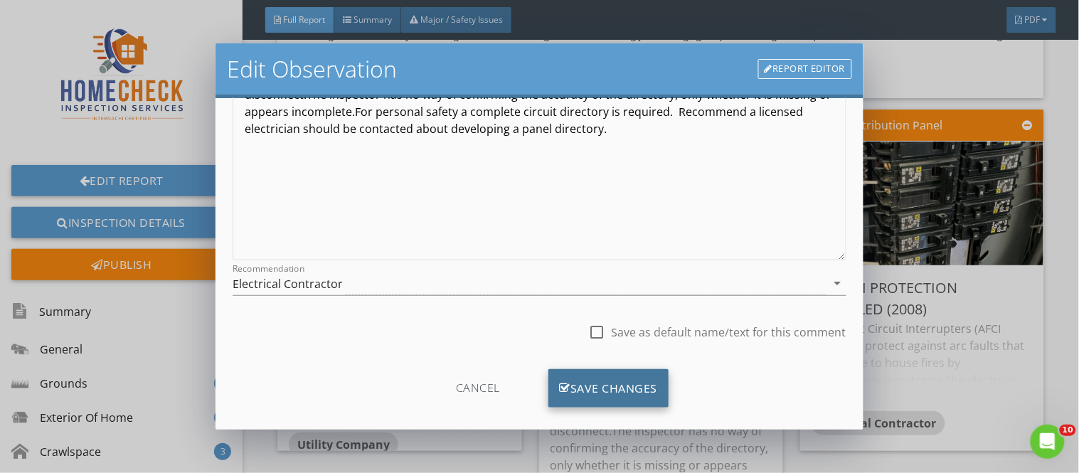
click at [599, 407] on div "Save Changes" at bounding box center [608, 388] width 121 height 38
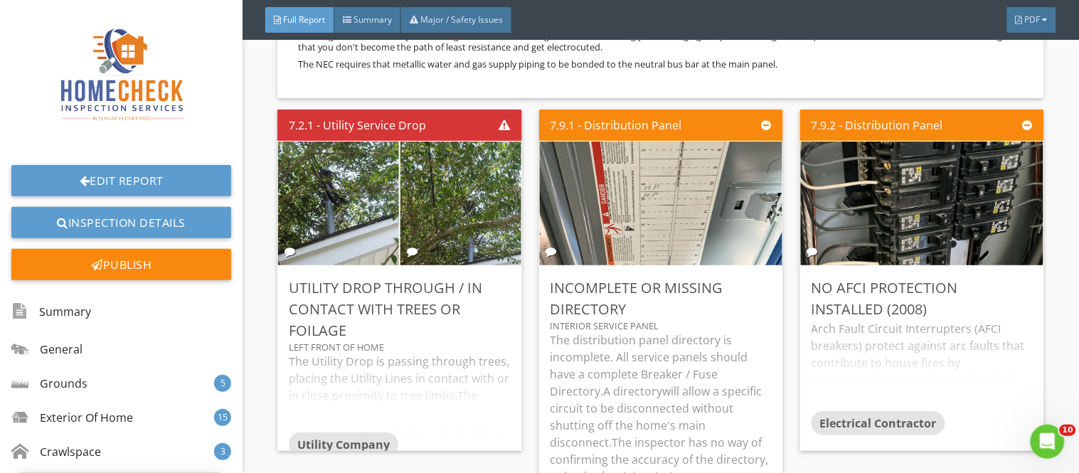
scroll to position [60, 0]
click at [997, 275] on div "Edit" at bounding box center [1012, 288] width 46 height 26
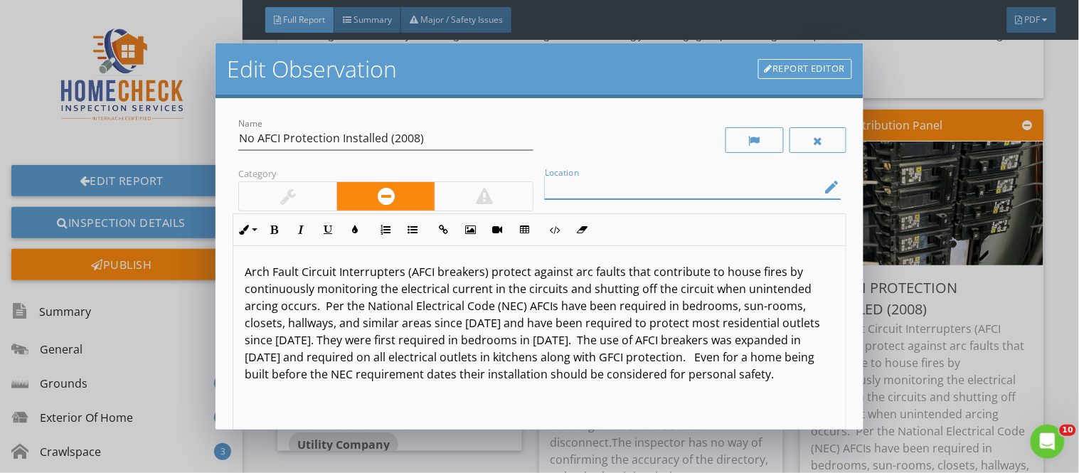
click at [550, 182] on input "Location" at bounding box center [682, 187] width 275 height 23
type input "m"
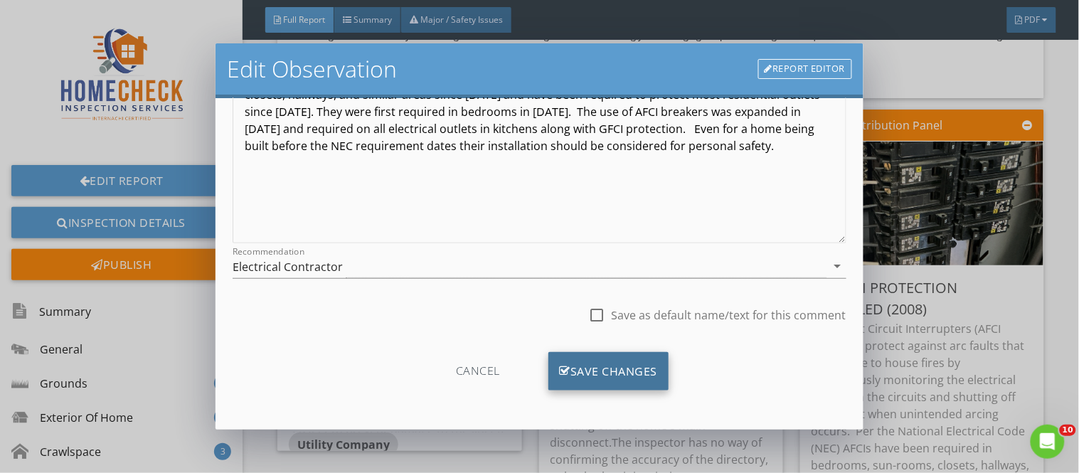
type input "distribution panel"
click at [656, 364] on div "Save Changes" at bounding box center [608, 371] width 121 height 38
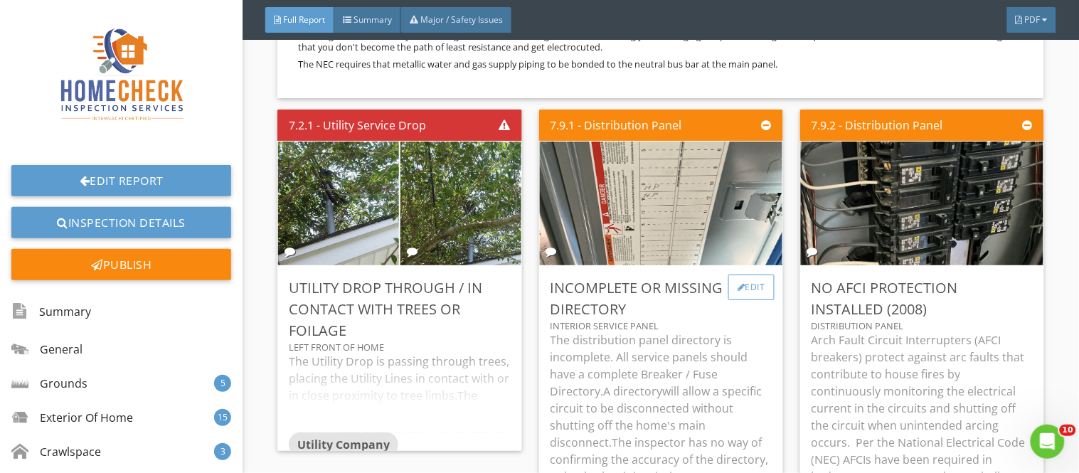
click at [737, 275] on div "Edit" at bounding box center [751, 288] width 46 height 26
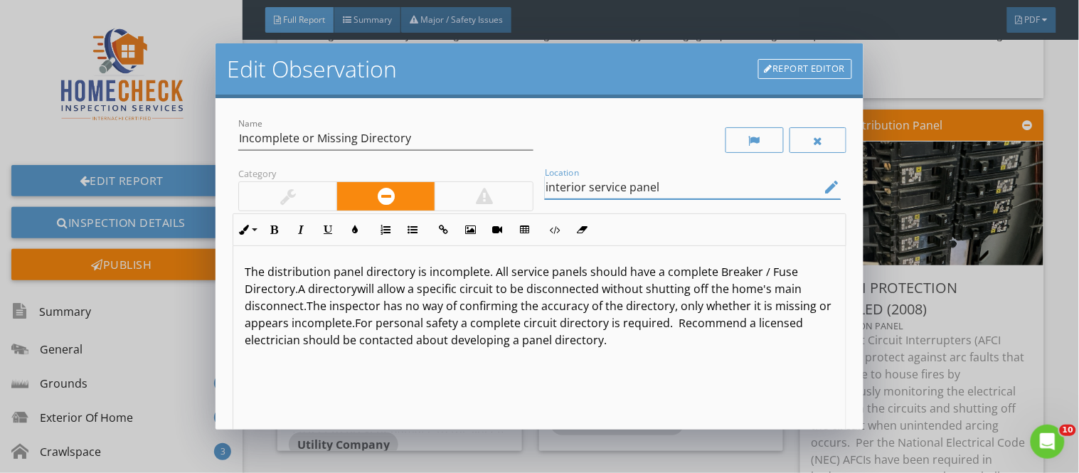
click at [582, 189] on input "interior service panel" at bounding box center [682, 187] width 275 height 23
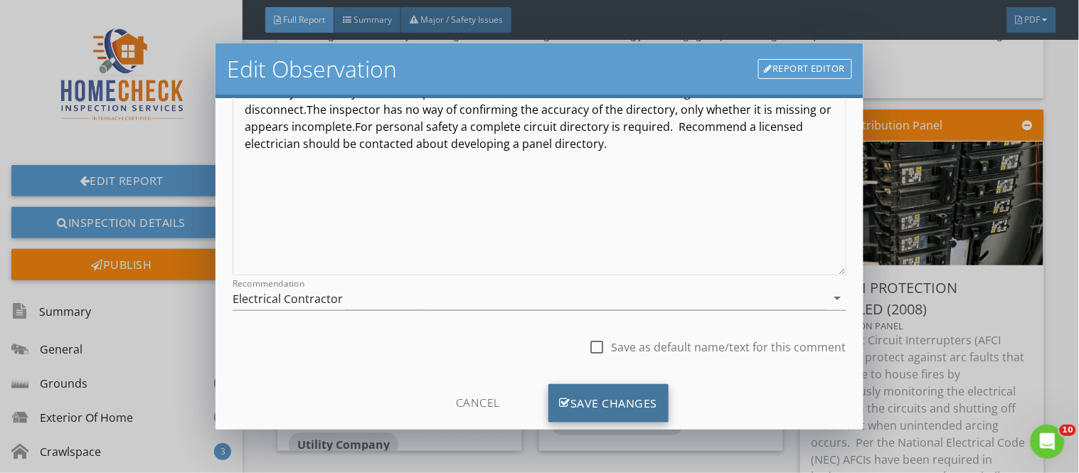
type input "interior distribution panel"
click at [624, 398] on div "Save Changes" at bounding box center [608, 403] width 121 height 38
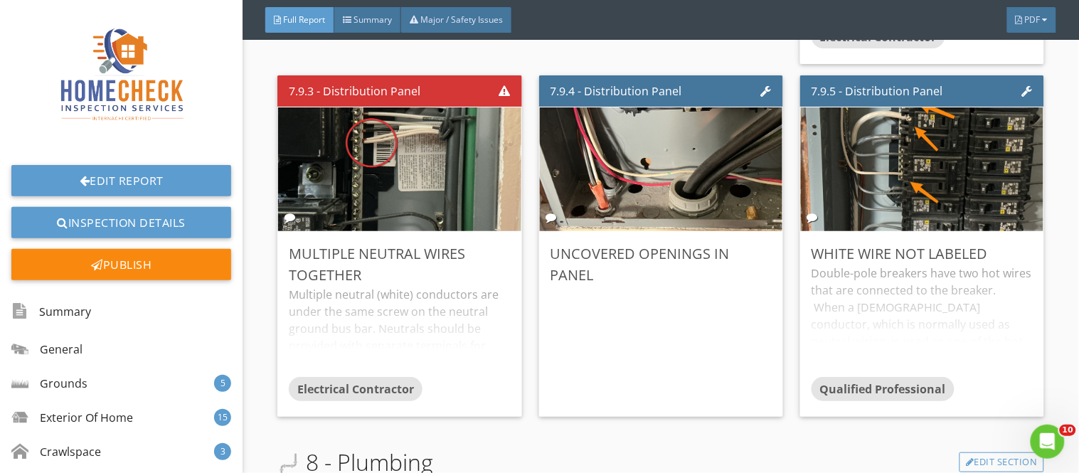
scroll to position [16760, 0]
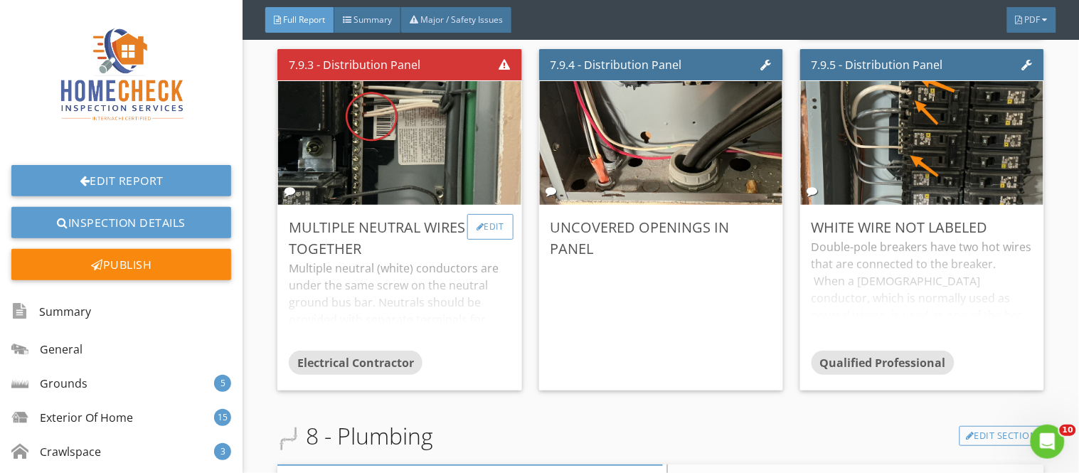
click at [494, 214] on div "Edit" at bounding box center [490, 227] width 46 height 26
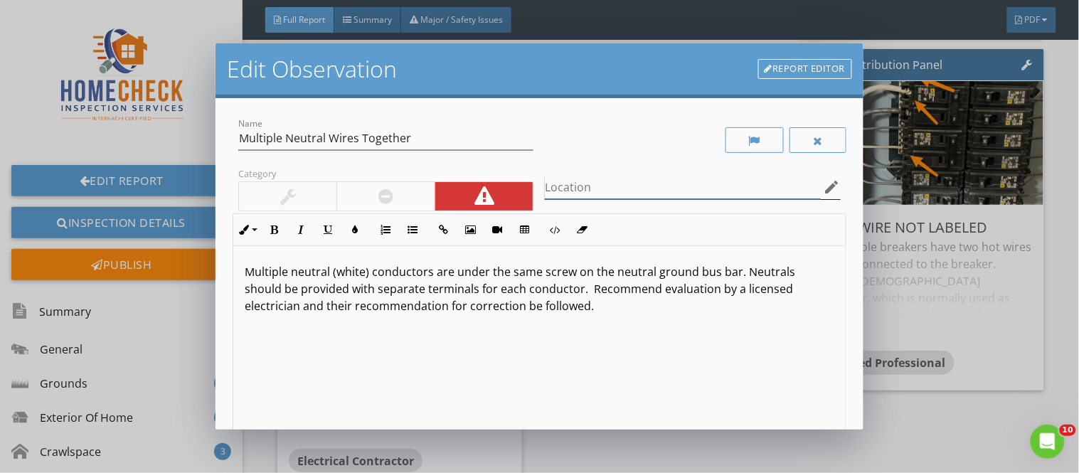
click at [553, 191] on input "Location" at bounding box center [682, 187] width 275 height 23
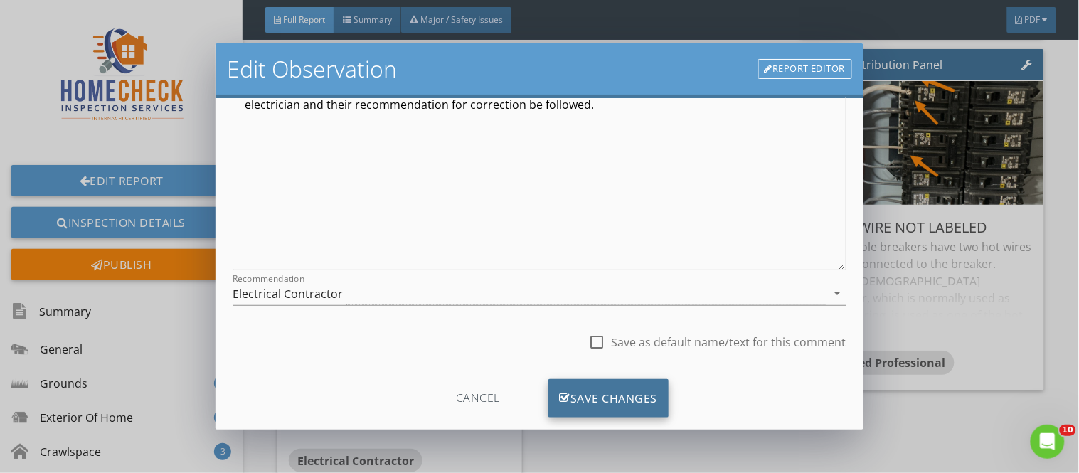
type input "distribution panel"
click at [633, 384] on div "Save Changes" at bounding box center [608, 398] width 121 height 38
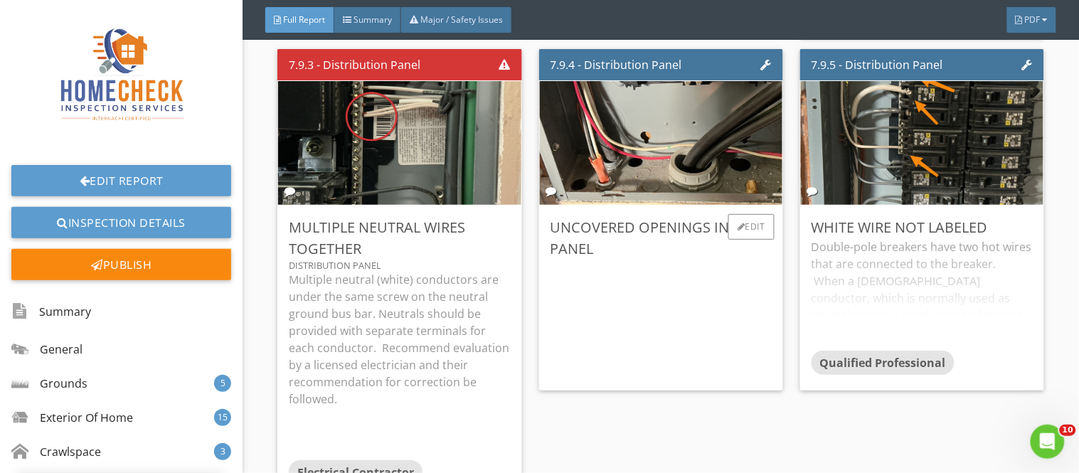
click at [743, 206] on div "Uncovered Openings In Panel Edit" at bounding box center [661, 298] width 244 height 185
click at [737, 214] on div "Edit" at bounding box center [751, 227] width 46 height 26
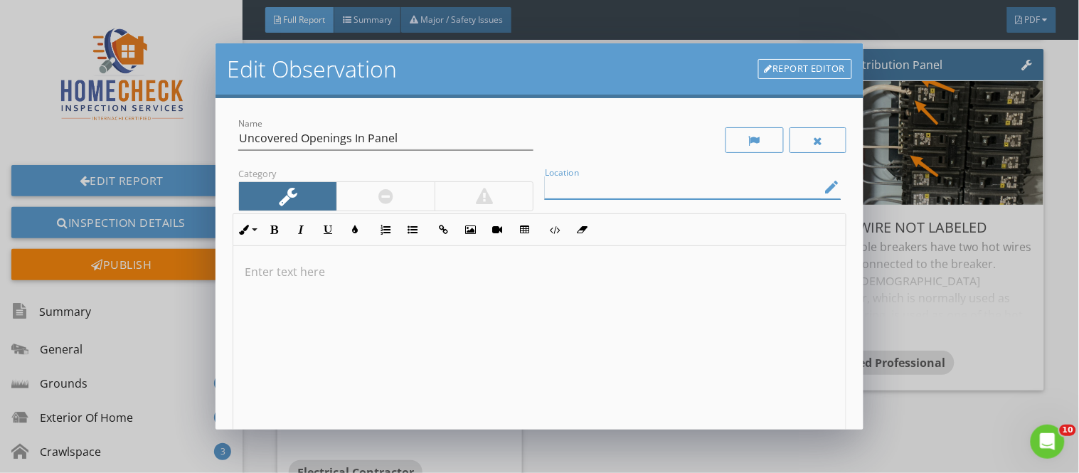
click at [634, 188] on input "Location" at bounding box center [682, 187] width 275 height 23
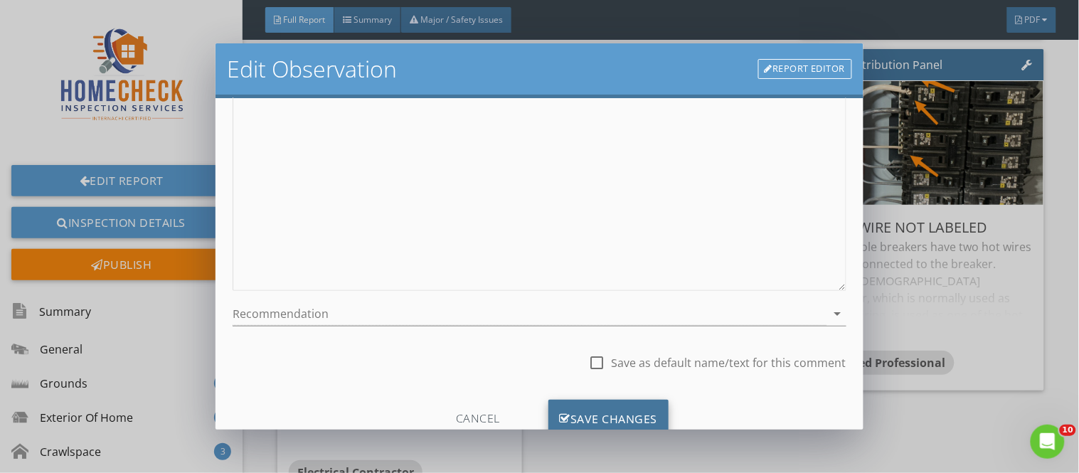
type input "distribution panel"
click at [655, 406] on div "Save Changes" at bounding box center [608, 419] width 121 height 38
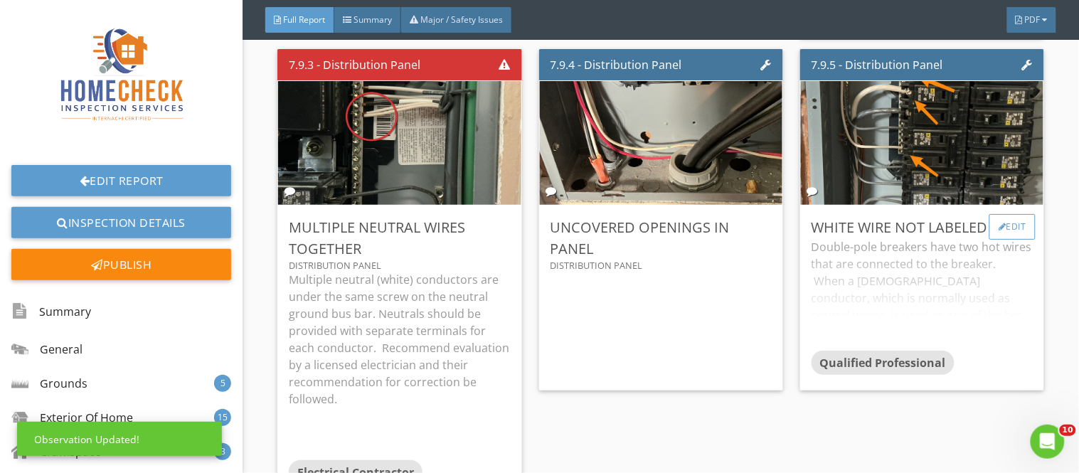
click at [994, 214] on div "Edit" at bounding box center [1012, 227] width 46 height 26
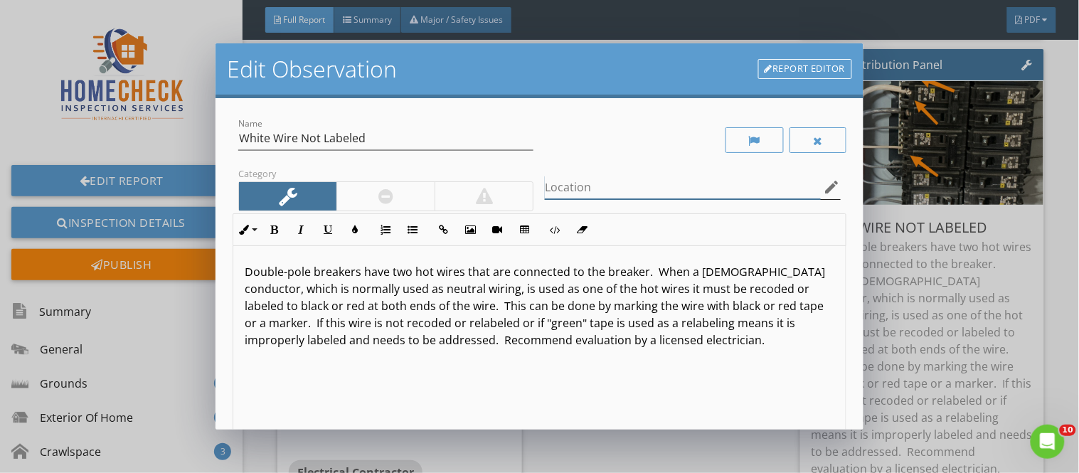
click at [691, 190] on input "Location" at bounding box center [682, 187] width 275 height 23
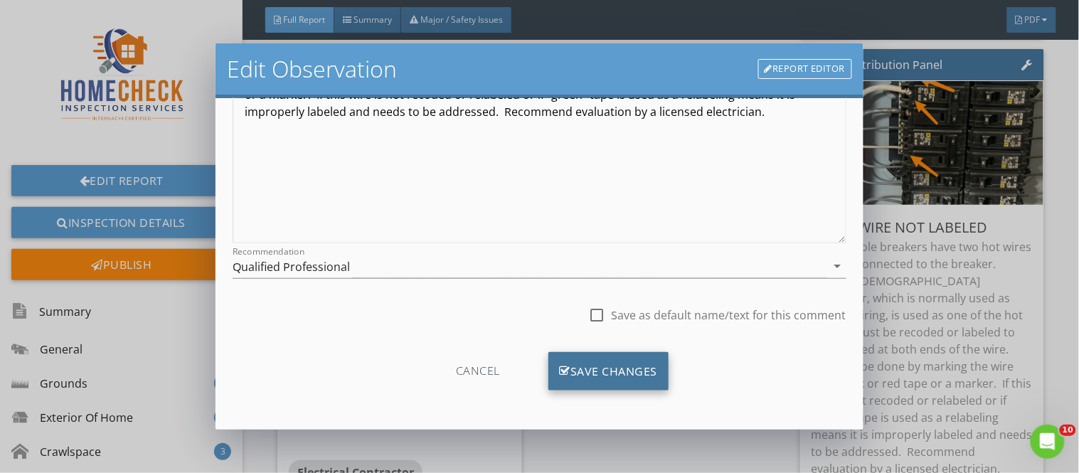
type input "distribution panel"
click at [624, 384] on div "Save Changes" at bounding box center [608, 371] width 121 height 38
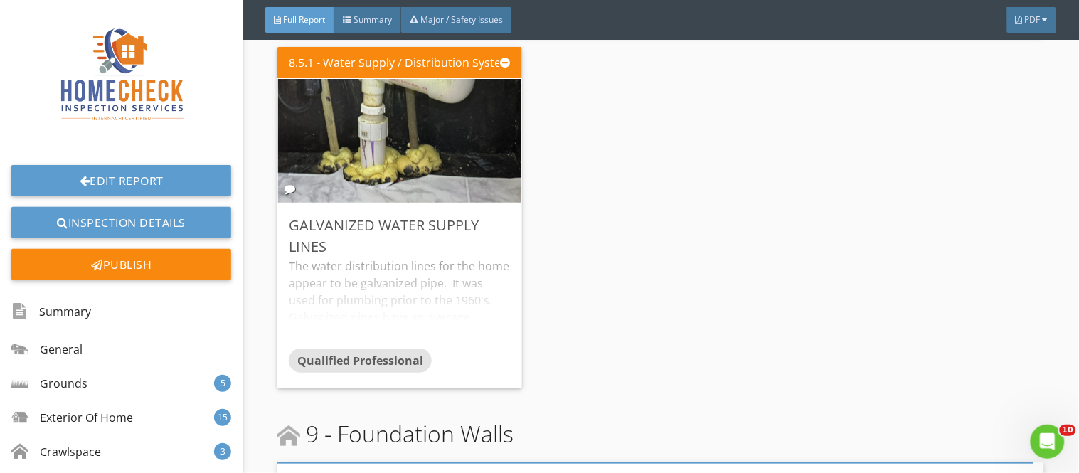
scroll to position [17930, 0]
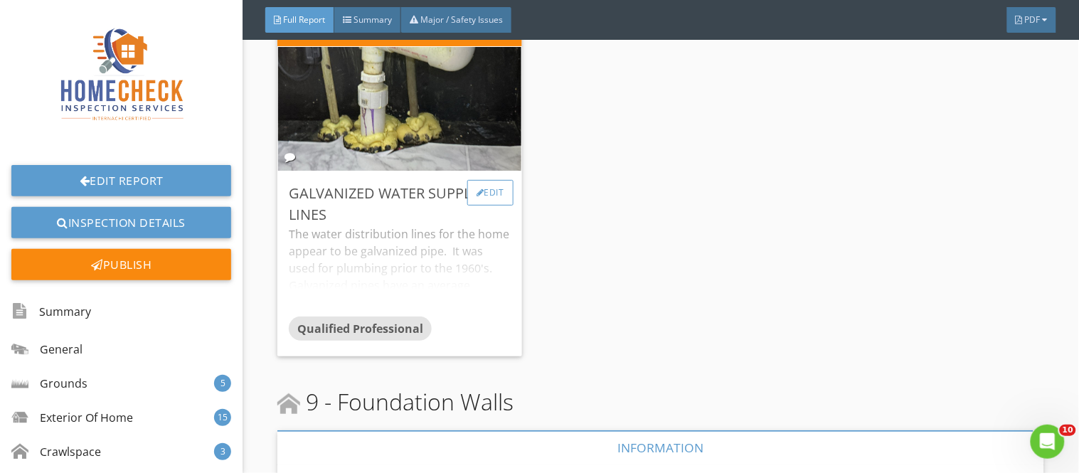
click at [495, 180] on div "Edit" at bounding box center [490, 193] width 46 height 26
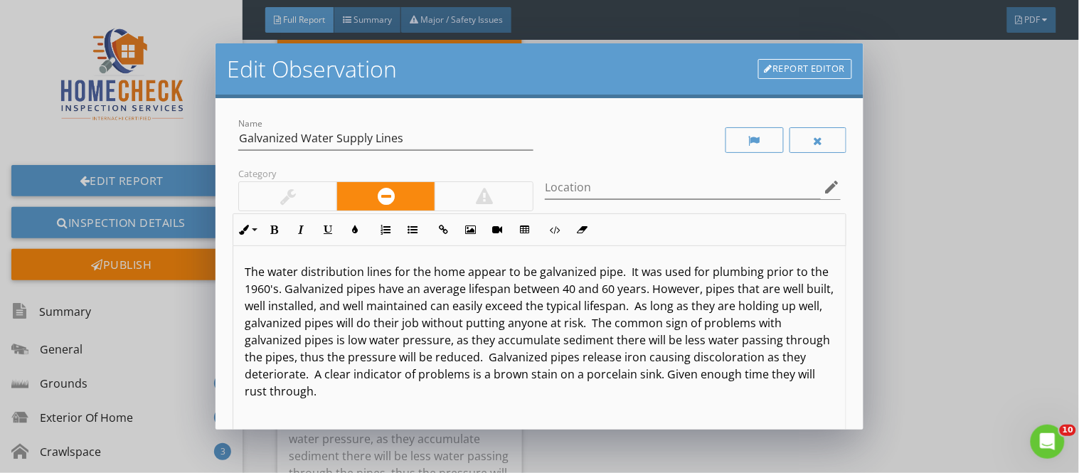
click at [616, 277] on p "The water distribution lines for the home appear to be galvanized pipe. It was …" at bounding box center [539, 331] width 589 height 137
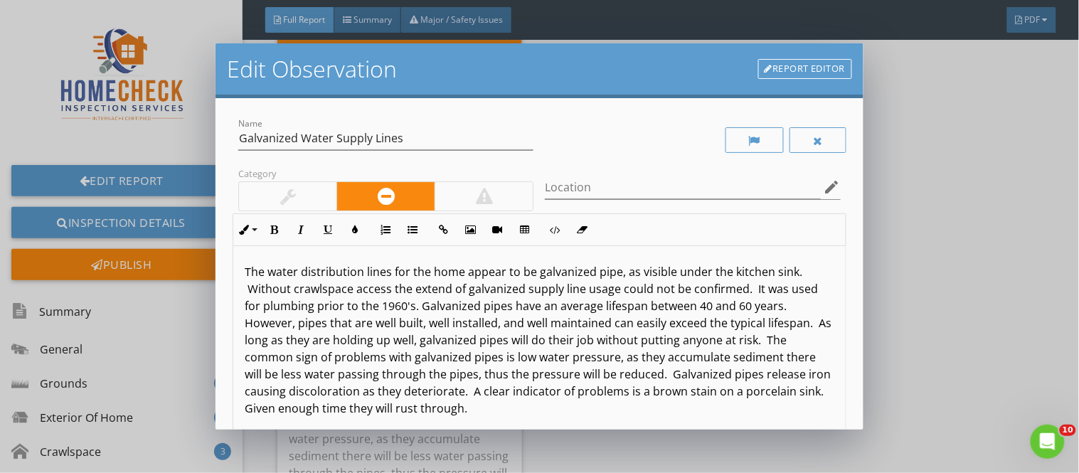
click at [450, 307] on p "The water distribution lines for the home appear to be galvanized pipe, as visi…" at bounding box center [539, 340] width 589 height 154
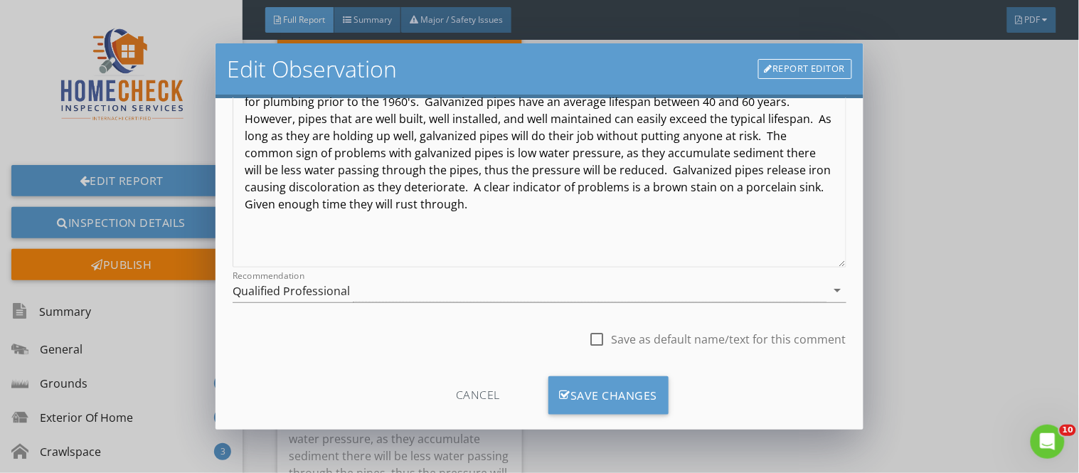
scroll to position [229, 0]
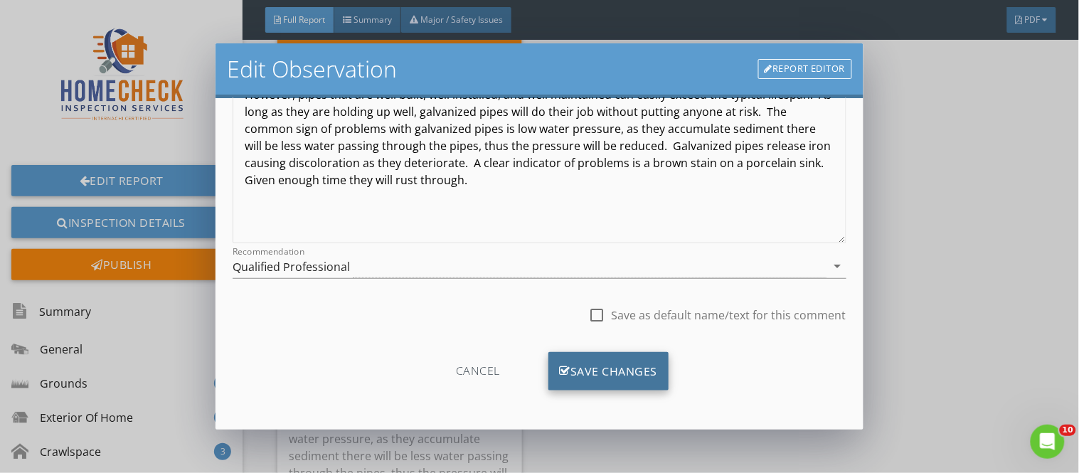
click at [635, 375] on div "Save Changes" at bounding box center [608, 371] width 121 height 38
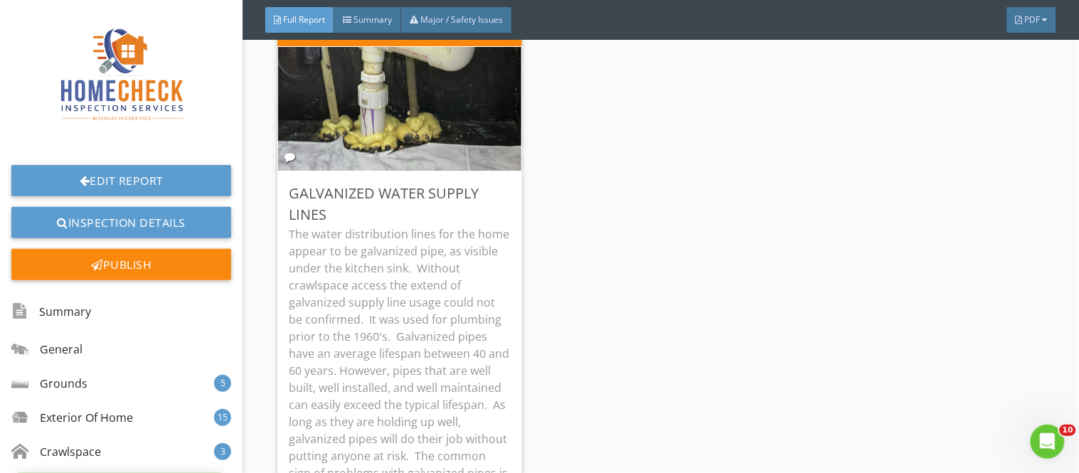
scroll to position [60, 0]
click at [482, 180] on div "Edit" at bounding box center [490, 193] width 46 height 26
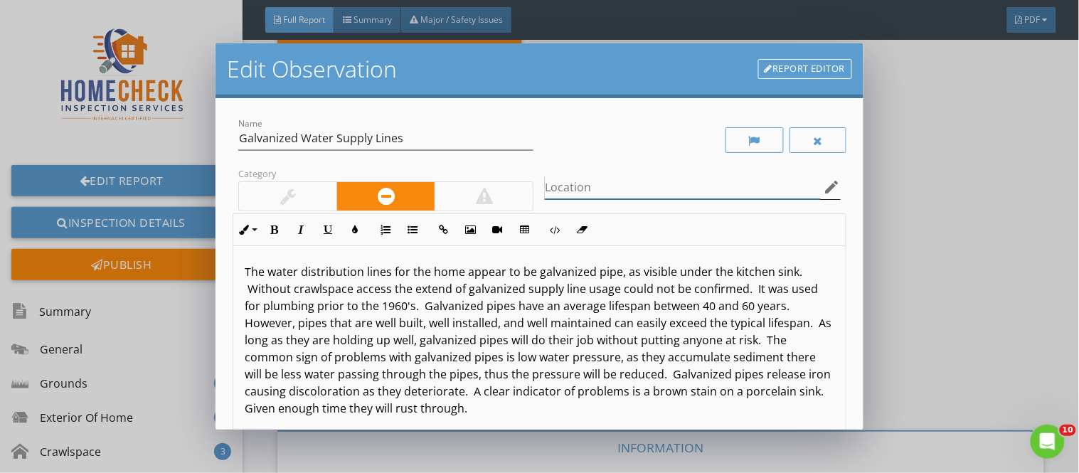
click at [558, 179] on input "Location" at bounding box center [682, 187] width 275 height 23
click at [558, 179] on input "u" at bounding box center [682, 187] width 275 height 23
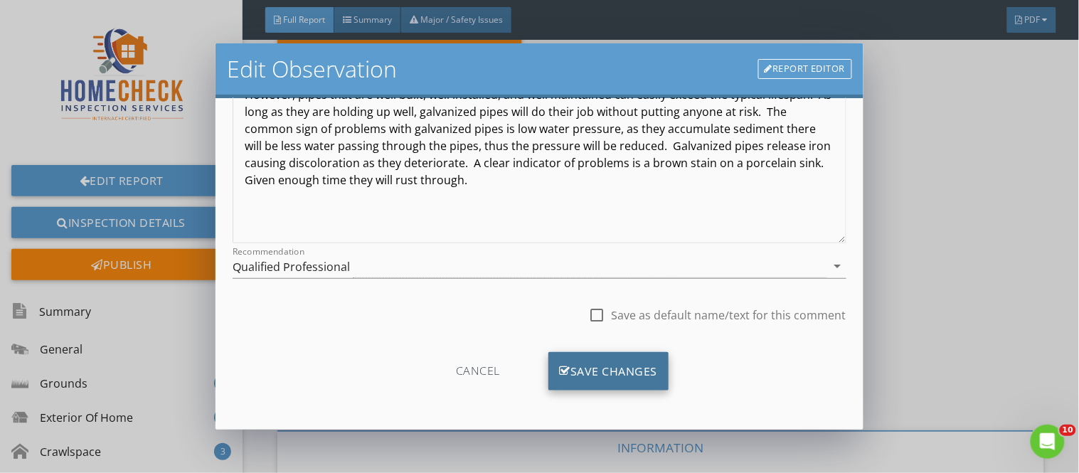
type input "under kitchen sink"
click at [644, 373] on div "Save Changes" at bounding box center [608, 371] width 121 height 38
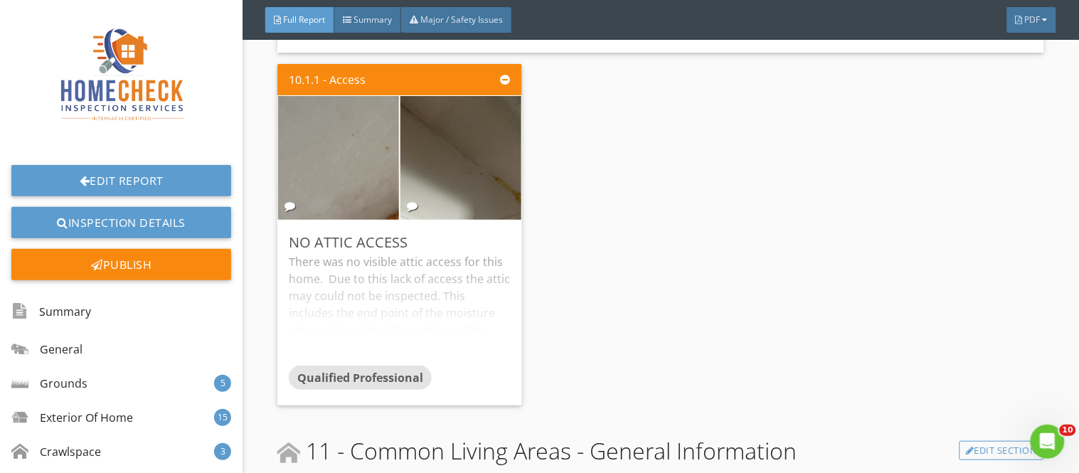
scroll to position [18499, 0]
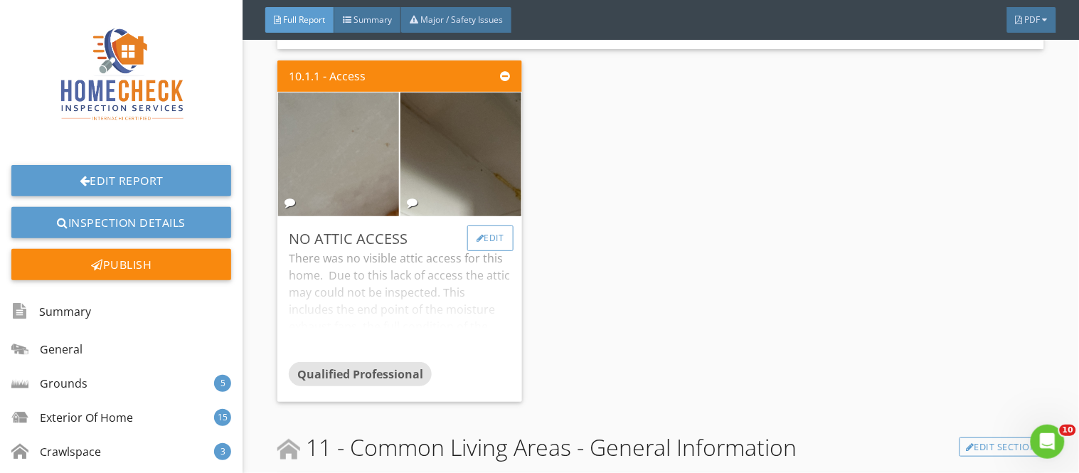
click at [484, 225] on div "Edit" at bounding box center [490, 238] width 46 height 26
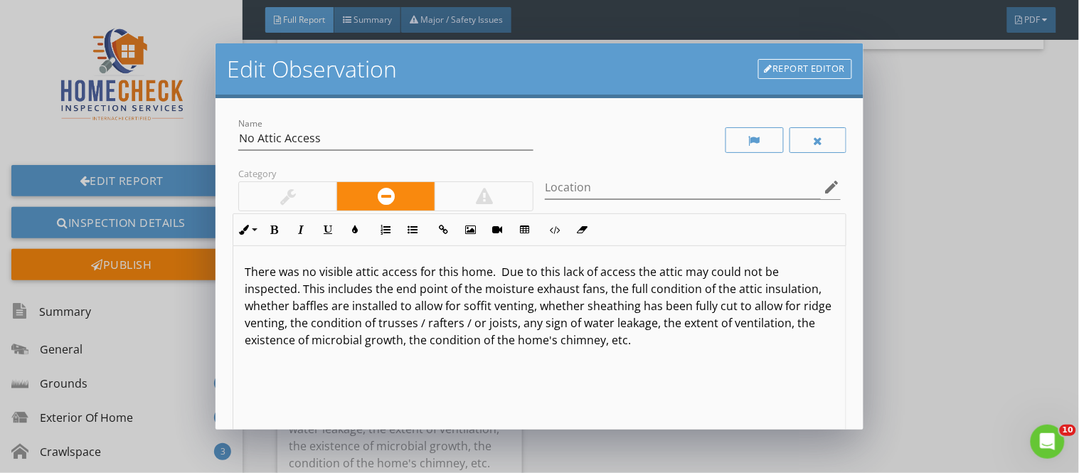
click at [489, 188] on div at bounding box center [484, 196] width 98 height 28
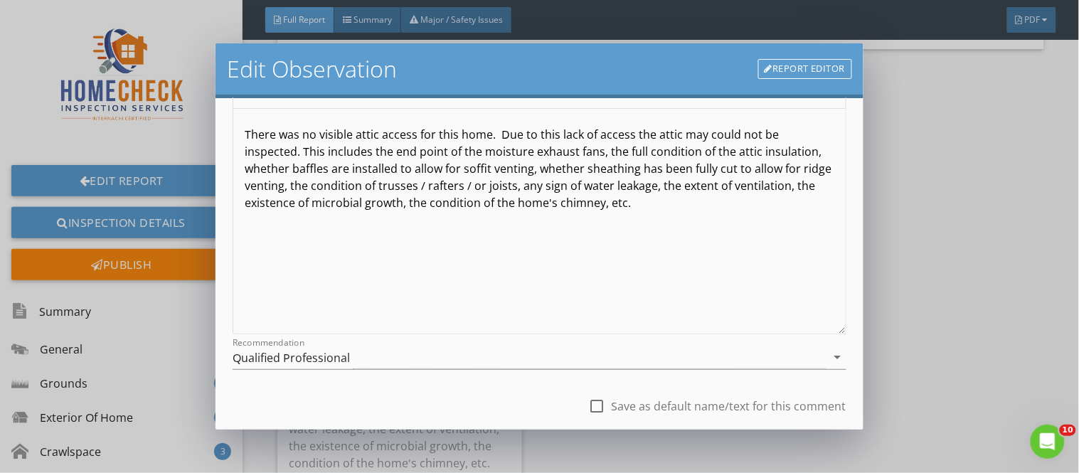
scroll to position [229, 0]
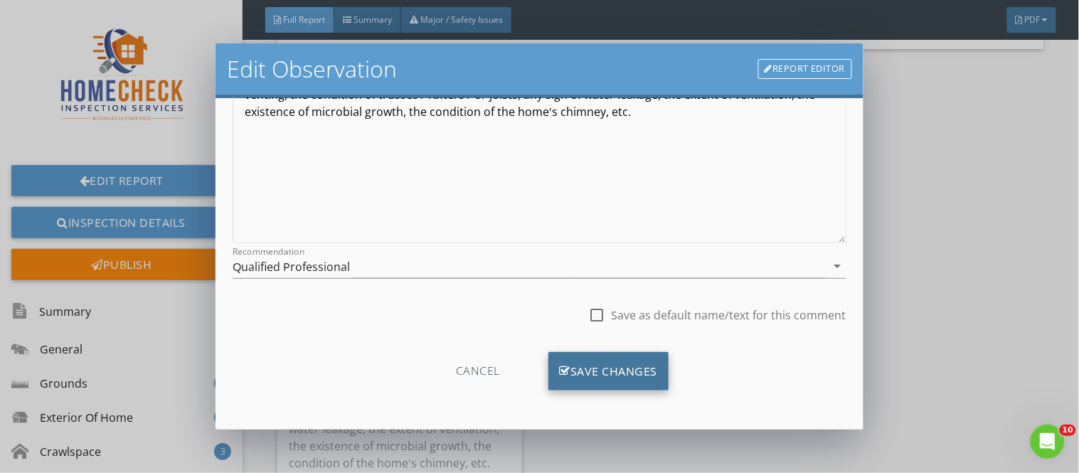
click at [637, 366] on div "Save Changes" at bounding box center [608, 371] width 121 height 38
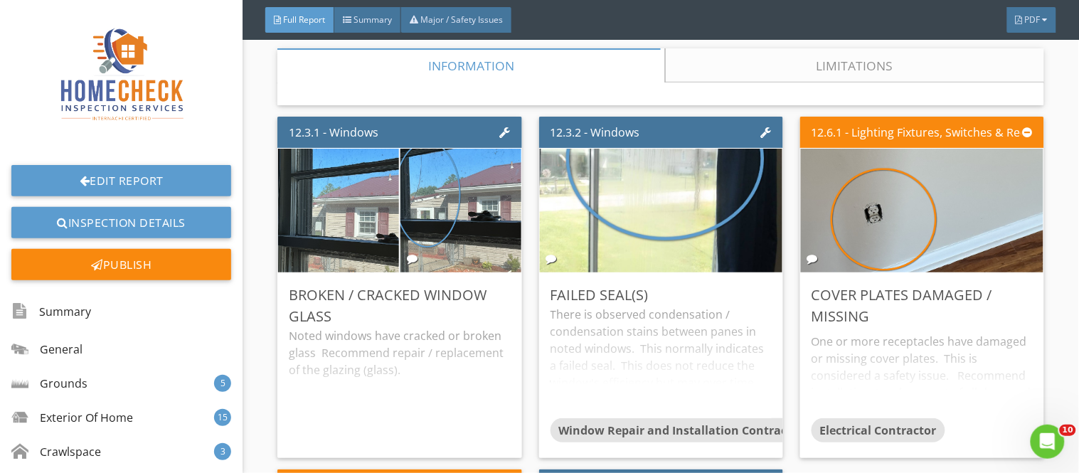
scroll to position [19668, 0]
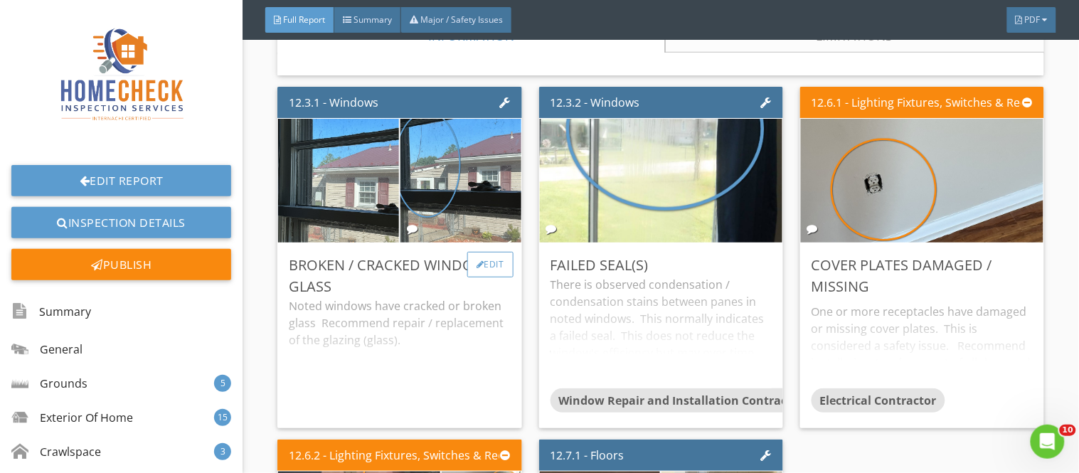
click at [491, 252] on div "Edit" at bounding box center [490, 265] width 46 height 26
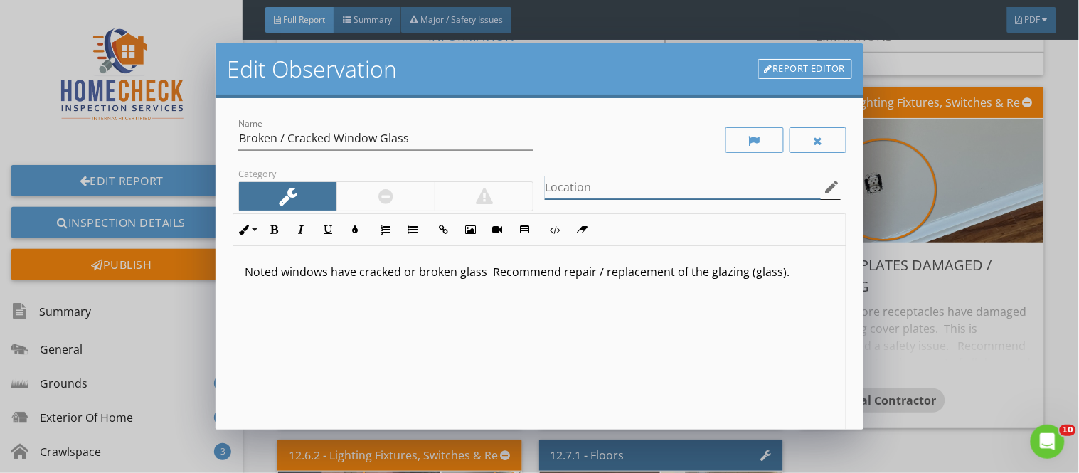
click at [545, 183] on input "Location" at bounding box center [682, 187] width 275 height 23
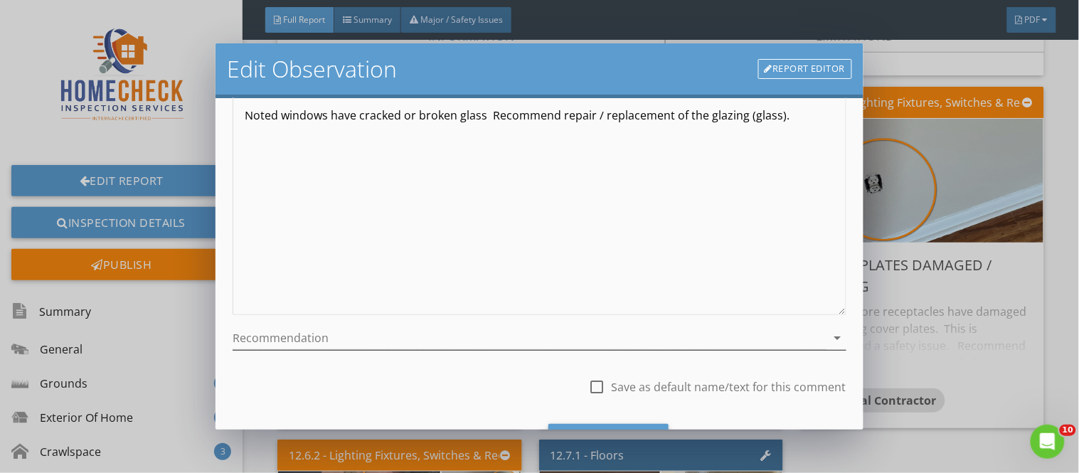
scroll to position [166, 0]
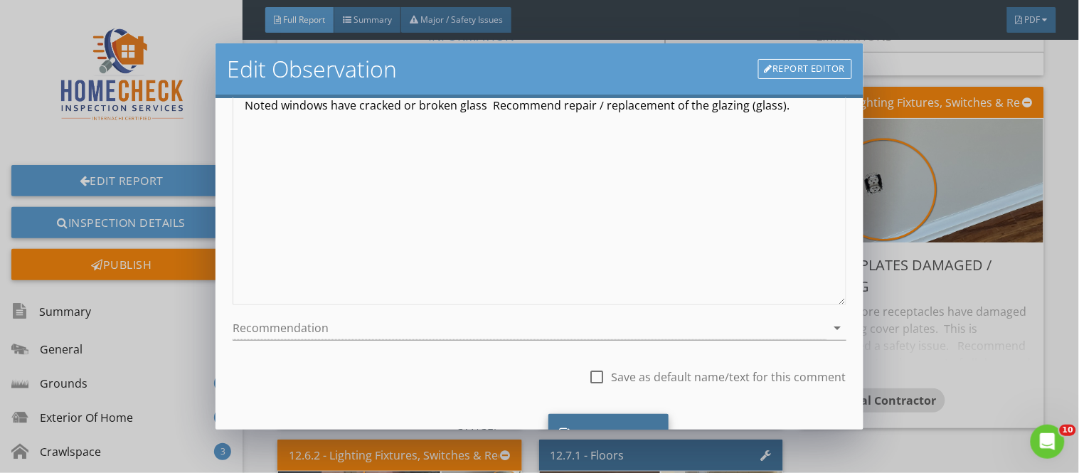
type input "right side single pane window glass"
click at [650, 421] on div "Save Changes" at bounding box center [608, 433] width 121 height 38
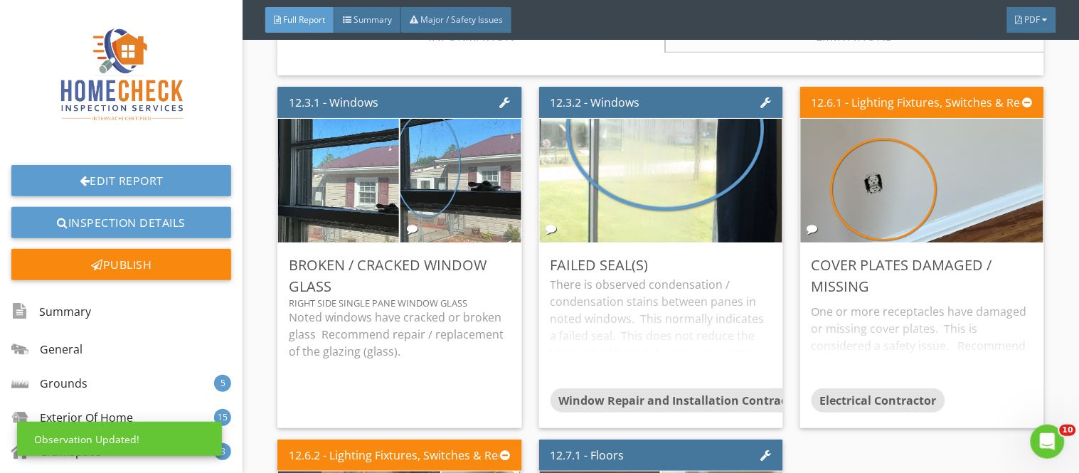
scroll to position [60, 0]
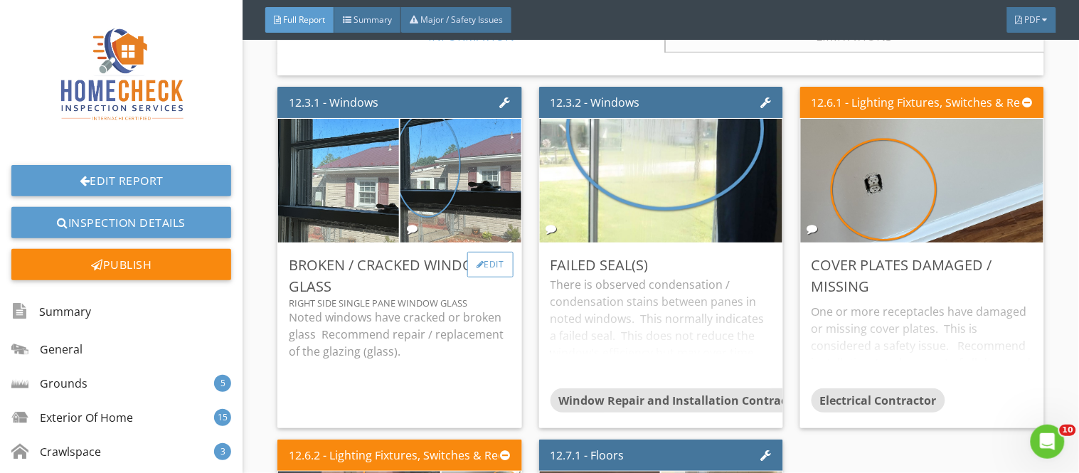
click at [480, 252] on div "Edit" at bounding box center [490, 265] width 46 height 26
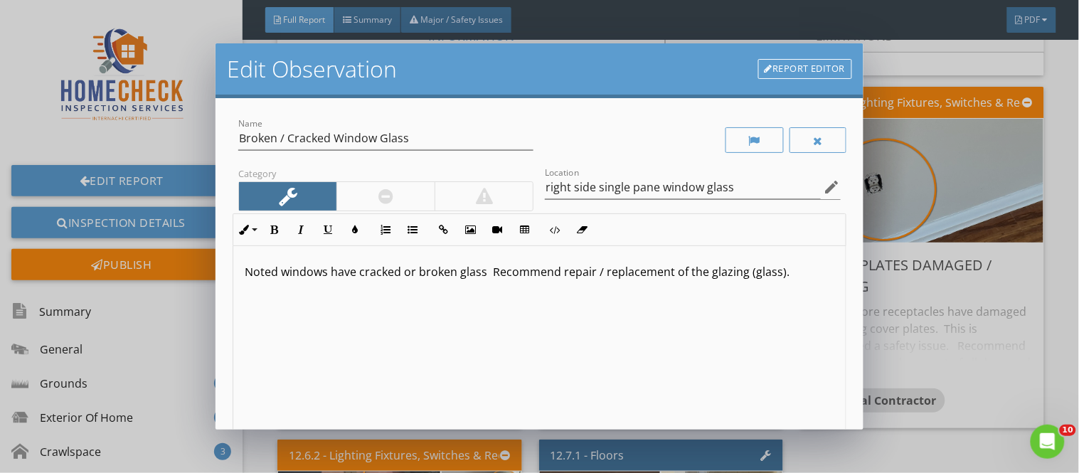
click at [787, 64] on link "Report Editor" at bounding box center [805, 69] width 94 height 20
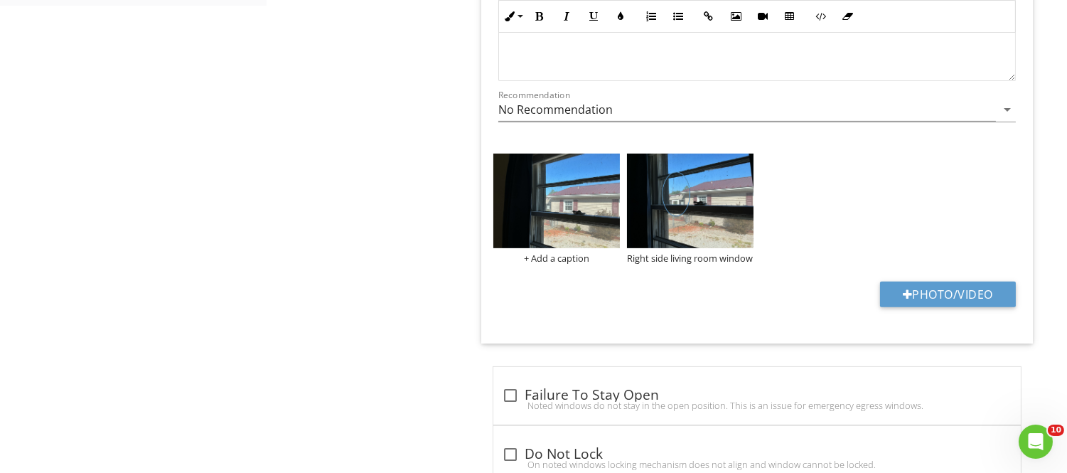
scroll to position [1050, 0]
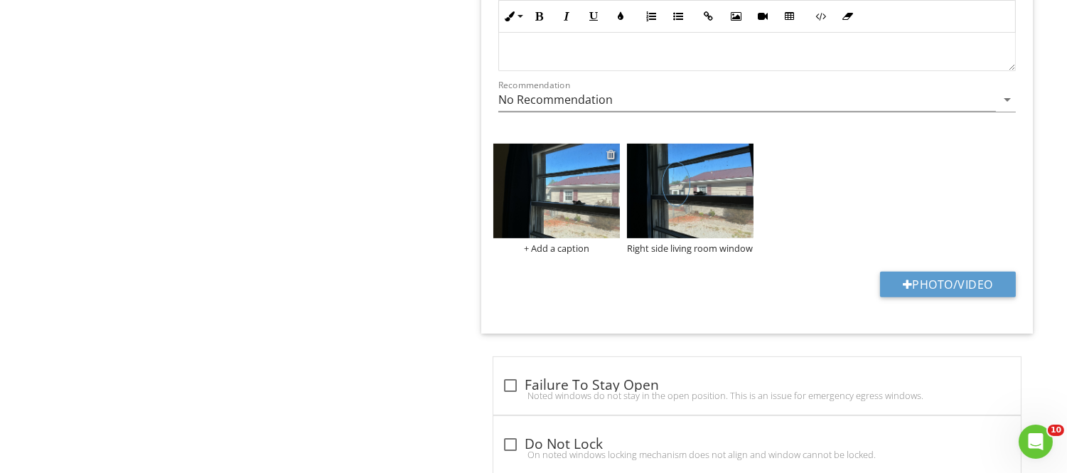
click at [614, 158] on div at bounding box center [611, 154] width 9 height 11
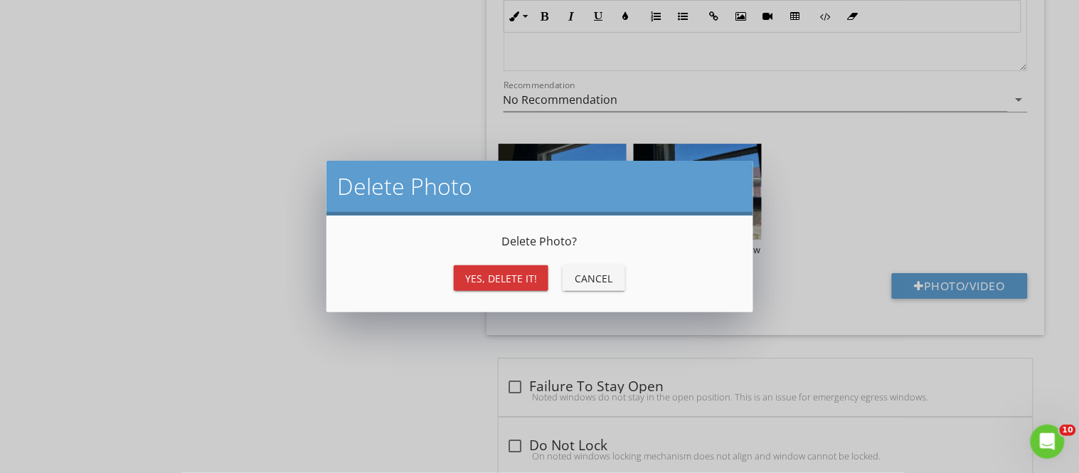
click at [491, 272] on div "Yes, Delete it!" at bounding box center [501, 278] width 72 height 15
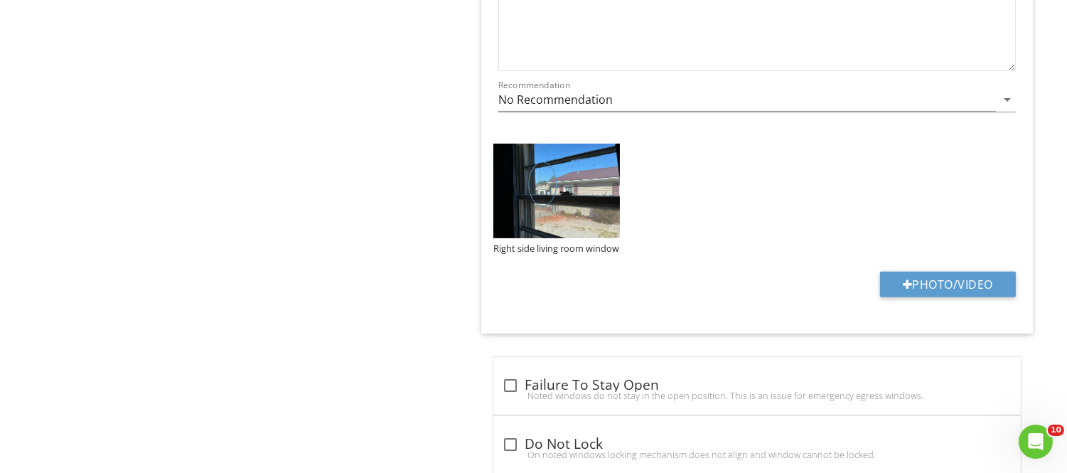
scroll to position [0, 0]
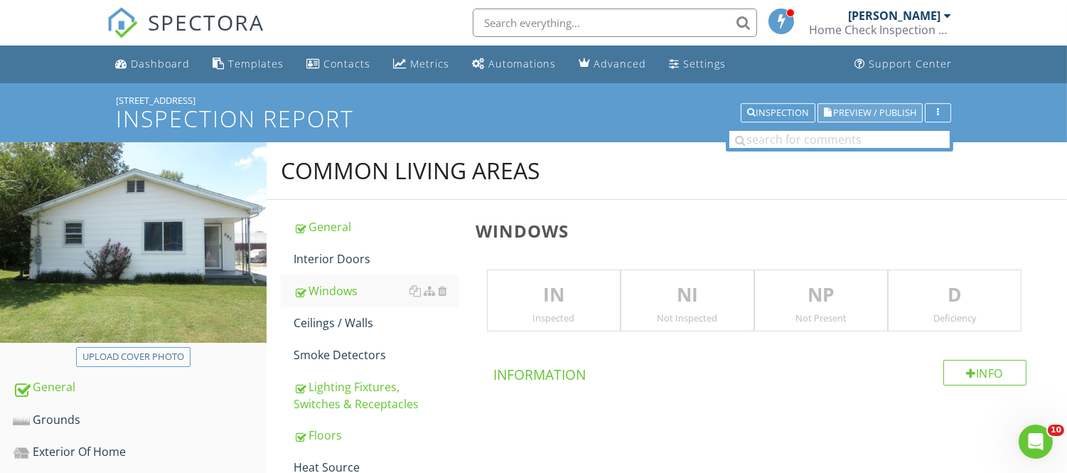
click at [843, 112] on span "Preview / Publish" at bounding box center [874, 112] width 83 height 9
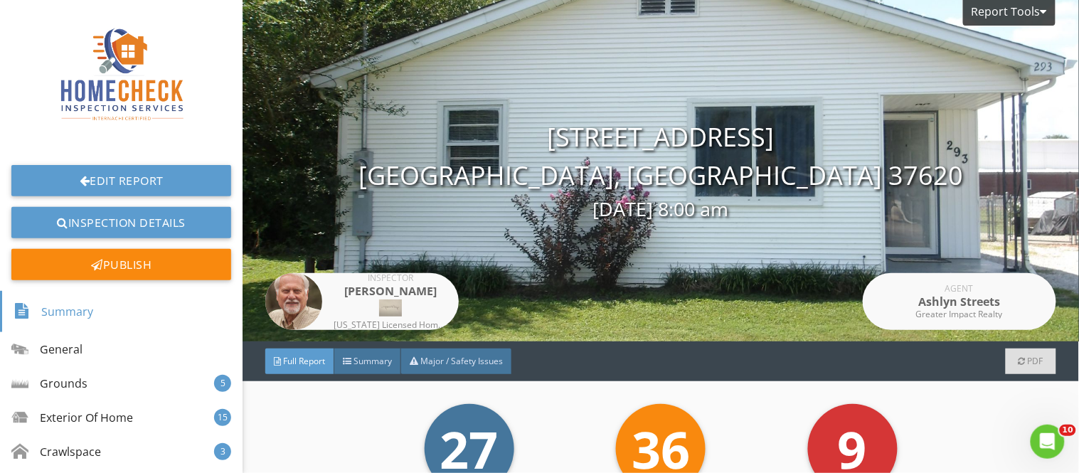
click at [303, 356] on span "Full Report" at bounding box center [304, 361] width 42 height 12
click at [296, 366] on span "Full Report" at bounding box center [304, 361] width 42 height 12
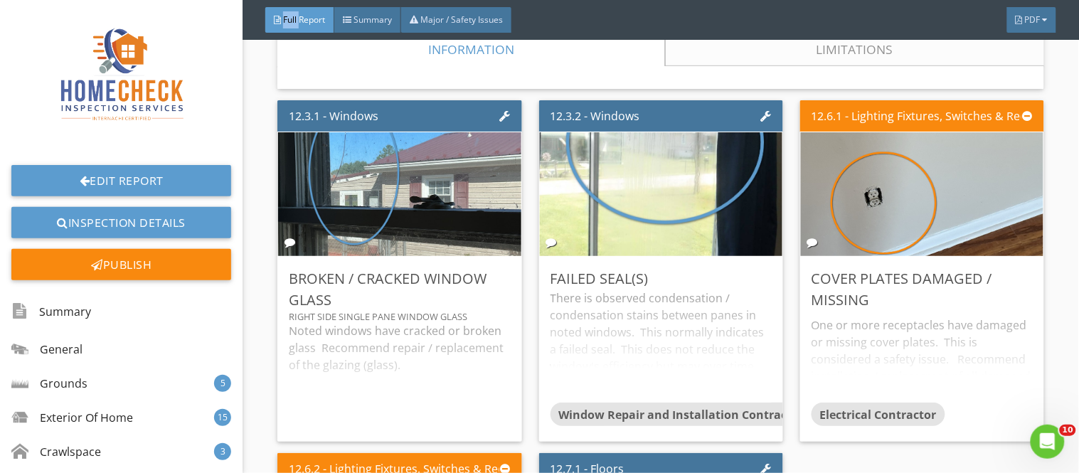
scroll to position [18239, 0]
click at [1004, 265] on div "Edit" at bounding box center [1012, 278] width 46 height 26
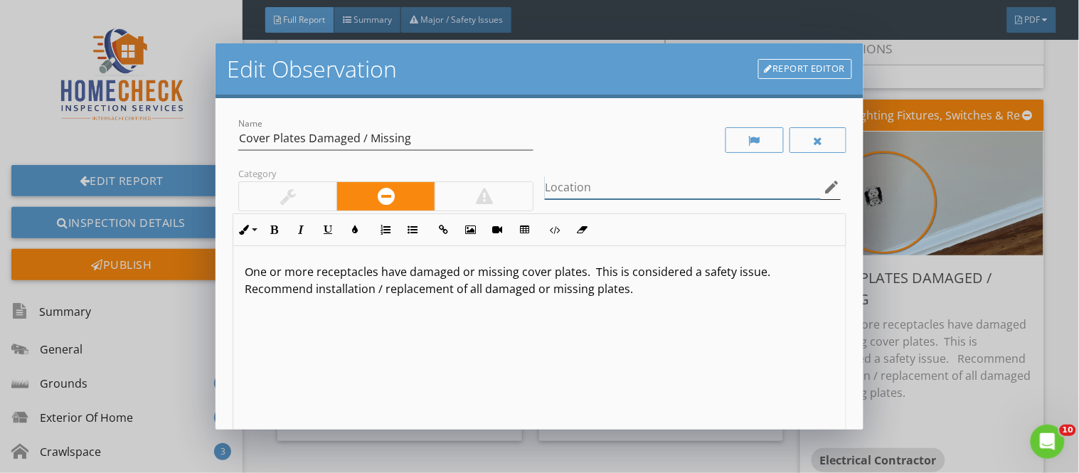
click at [595, 196] on input "Location" at bounding box center [682, 187] width 275 height 23
type input "living room"
drag, startPoint x: 243, startPoint y: 274, endPoint x: 314, endPoint y: 274, distance: 70.4
click at [314, 274] on div "One or more receptacles have damaged or missing cover plates. This is considere…" at bounding box center [539, 358] width 612 height 225
click at [380, 175] on div "Category" at bounding box center [386, 188] width 307 height 49
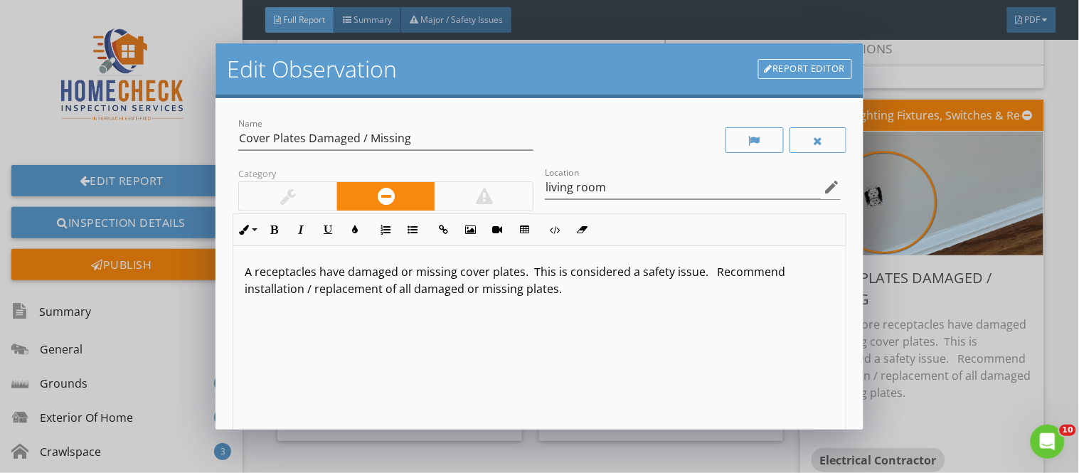
click at [311, 273] on p "A receptacles have damaged or missing cover plates. This is considered a safety…" at bounding box center [539, 280] width 589 height 34
click at [772, 188] on input "living room" at bounding box center [682, 187] width 275 height 23
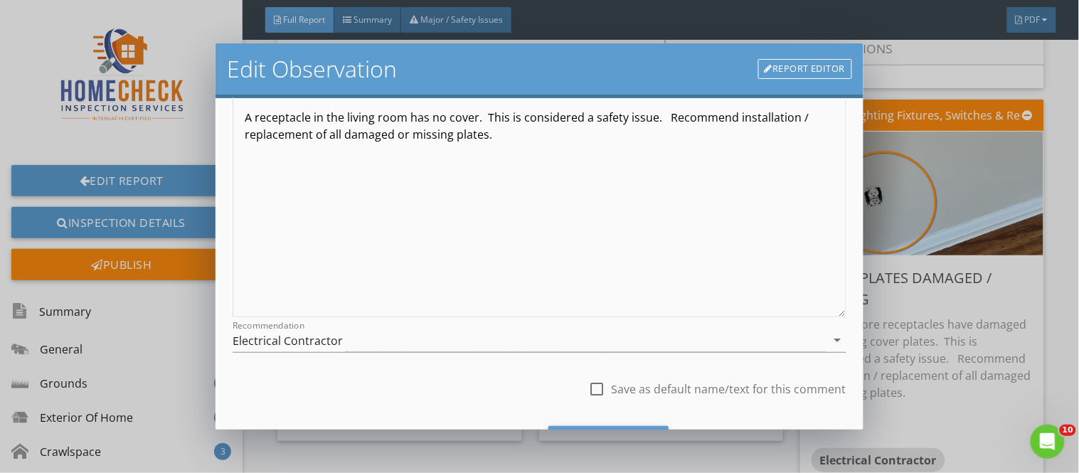
scroll to position [229, 0]
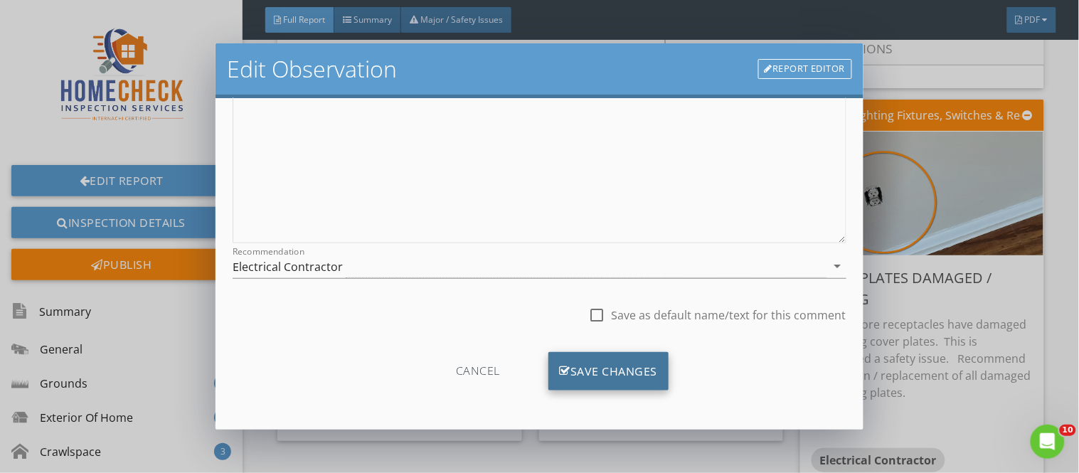
click at [614, 367] on div "Save Changes" at bounding box center [608, 371] width 121 height 38
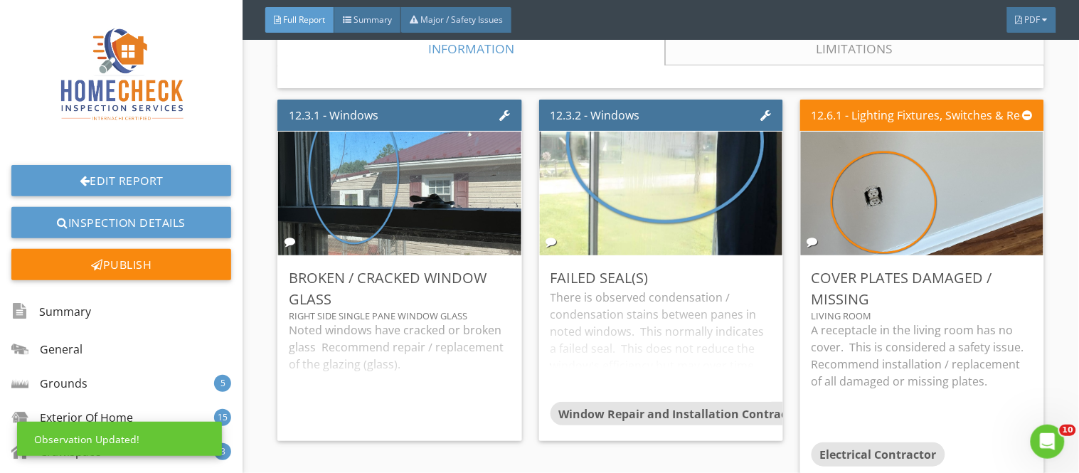
scroll to position [60, 0]
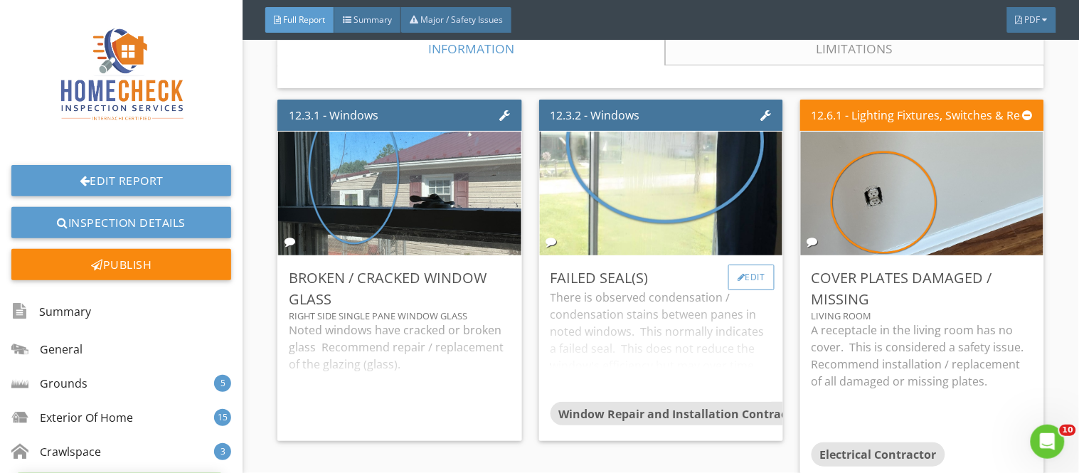
click at [737, 265] on div "Edit" at bounding box center [751, 278] width 46 height 26
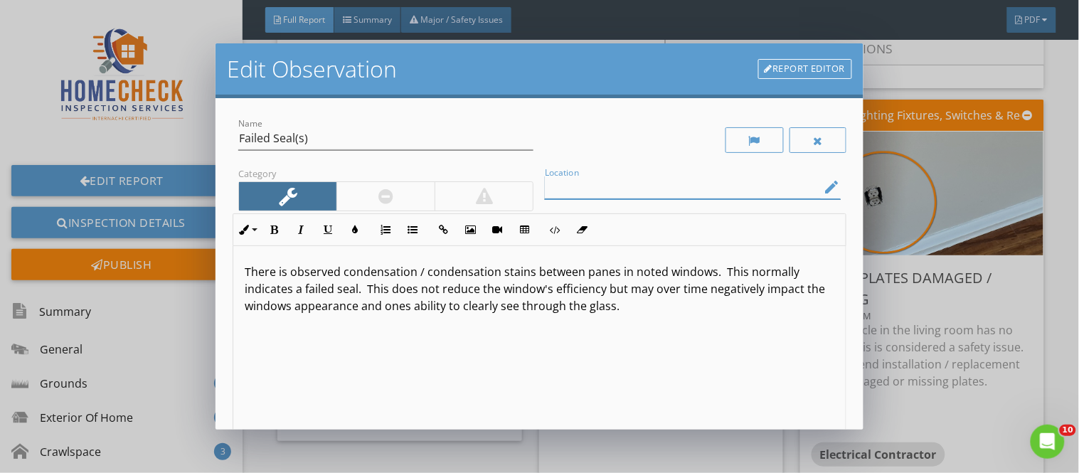
click at [568, 178] on input "Location" at bounding box center [682, 187] width 275 height 23
type input "front living room ceiling"
click at [633, 279] on p "There is observed condensation / condensation stains between panes in noted win…" at bounding box center [539, 288] width 589 height 51
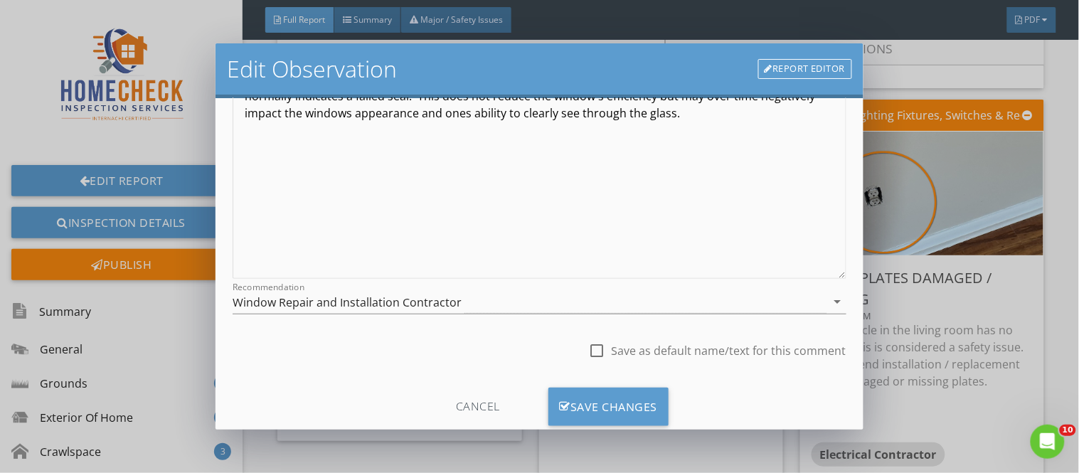
scroll to position [229, 0]
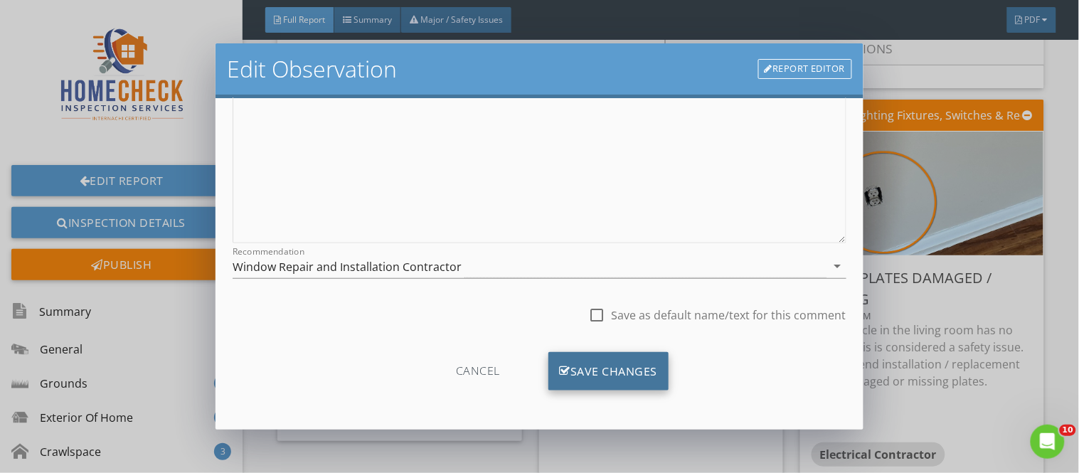
click at [630, 371] on div "Save Changes" at bounding box center [608, 371] width 121 height 38
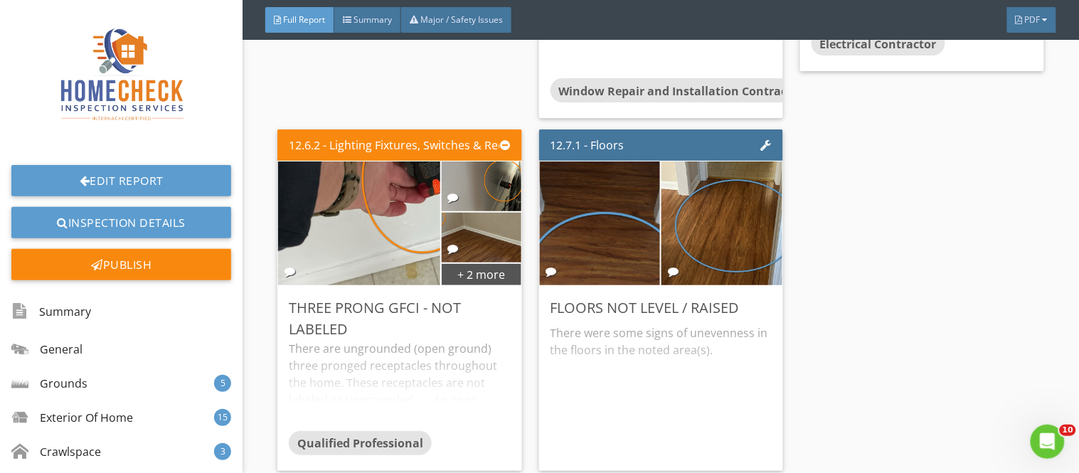
scroll to position [18681, 0]
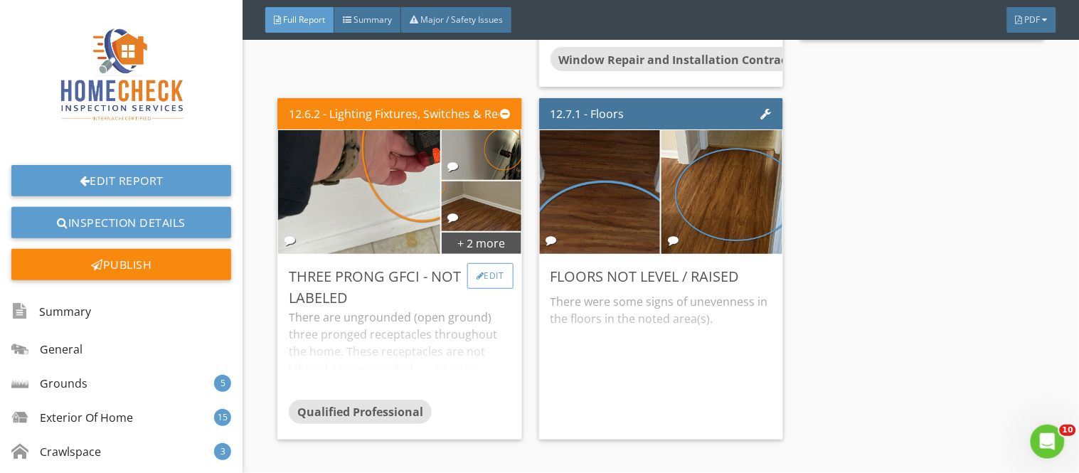
click at [489, 263] on div "Edit" at bounding box center [490, 276] width 46 height 26
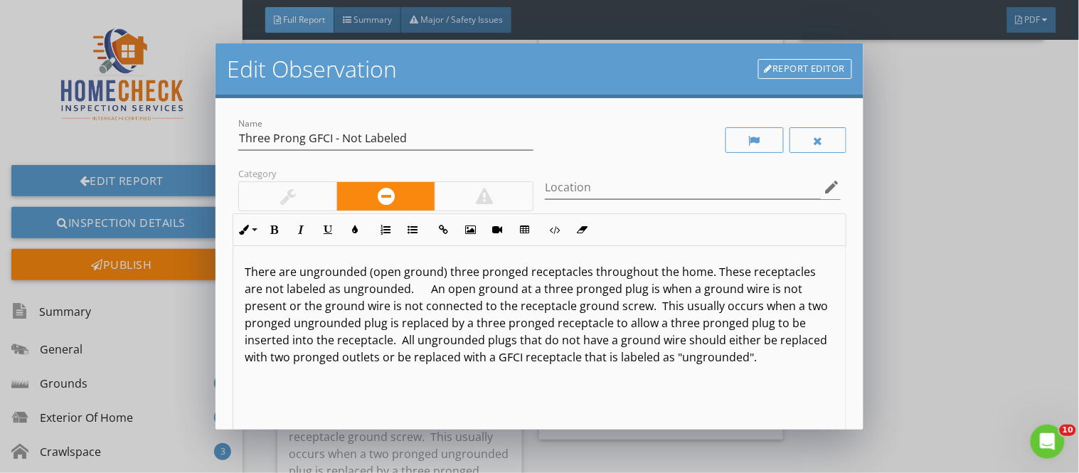
click at [486, 188] on div at bounding box center [484, 196] width 17 height 17
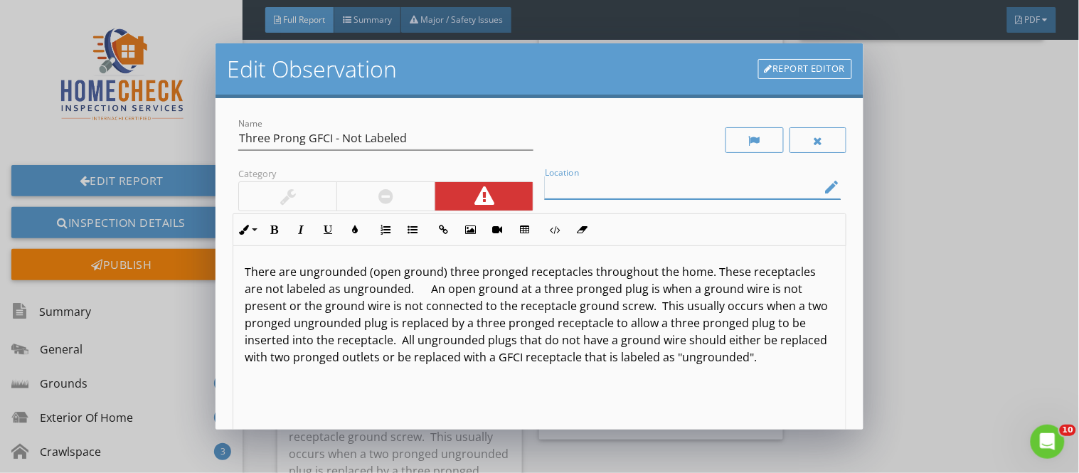
click at [545, 193] on input "Location" at bounding box center [682, 187] width 275 height 23
type input "l"
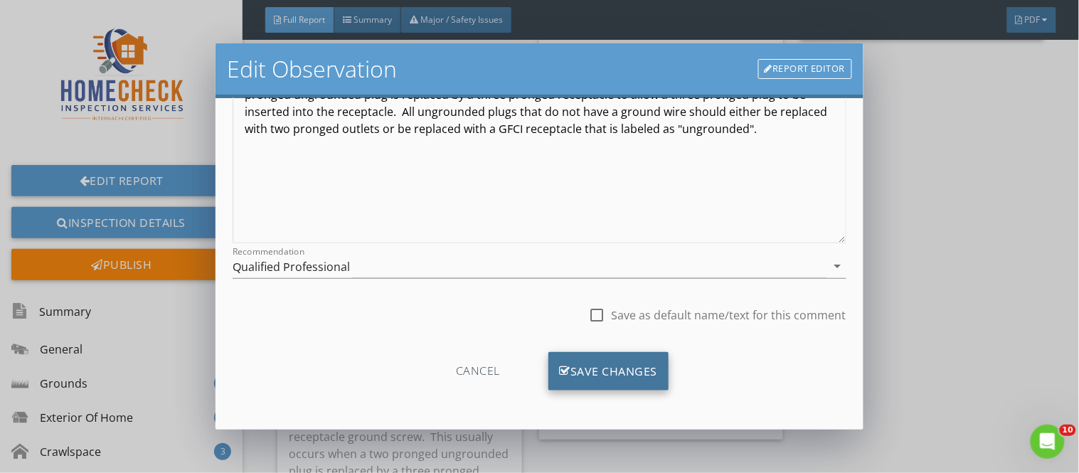
type input "all rooms throughout the home"
click at [641, 373] on div "Save Changes" at bounding box center [608, 371] width 121 height 38
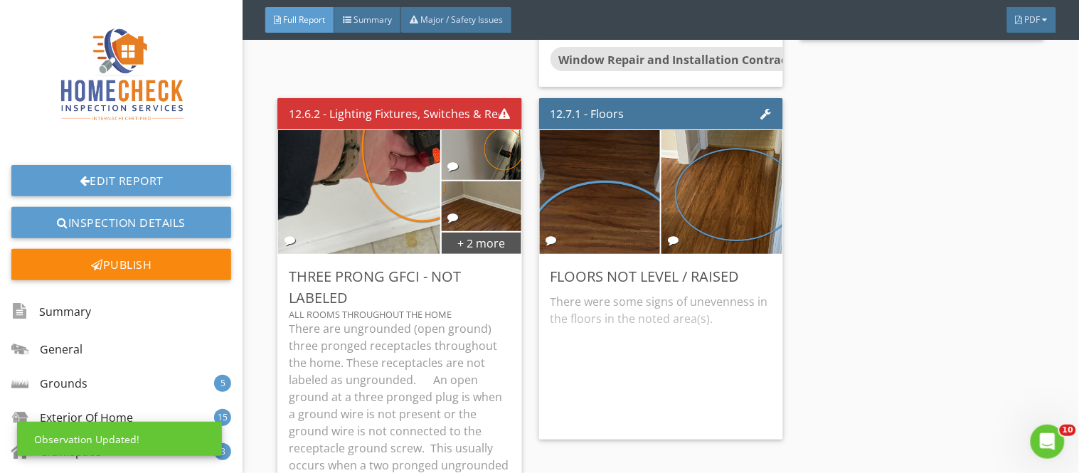
scroll to position [60, 0]
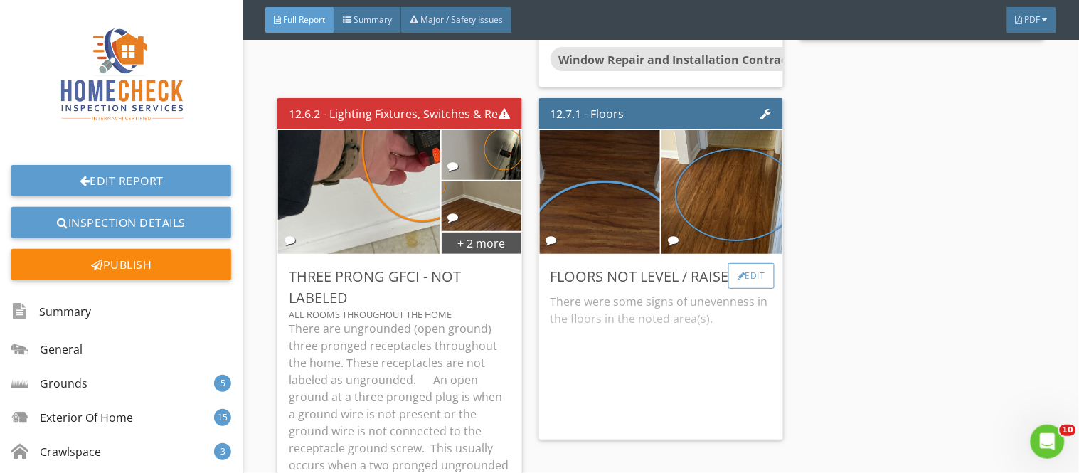
click at [745, 263] on div "Edit" at bounding box center [751, 276] width 46 height 26
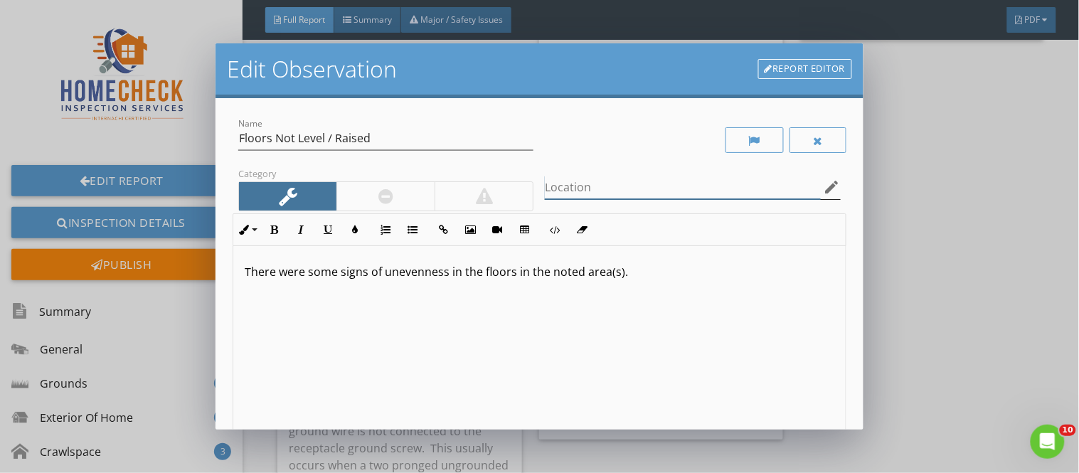
click at [557, 186] on input "Location" at bounding box center [682, 187] width 275 height 23
type input "[GEOGRAPHIC_DATA]"
click at [450, 284] on div "There were some signs of unevenness in the floors in the noted area(s)." at bounding box center [539, 358] width 612 height 225
drag, startPoint x: 275, startPoint y: 272, endPoint x: 379, endPoint y: 275, distance: 103.9
click at [379, 275] on p "There were some signs of unevenness in the floors in the noted area(s)." at bounding box center [539, 271] width 589 height 17
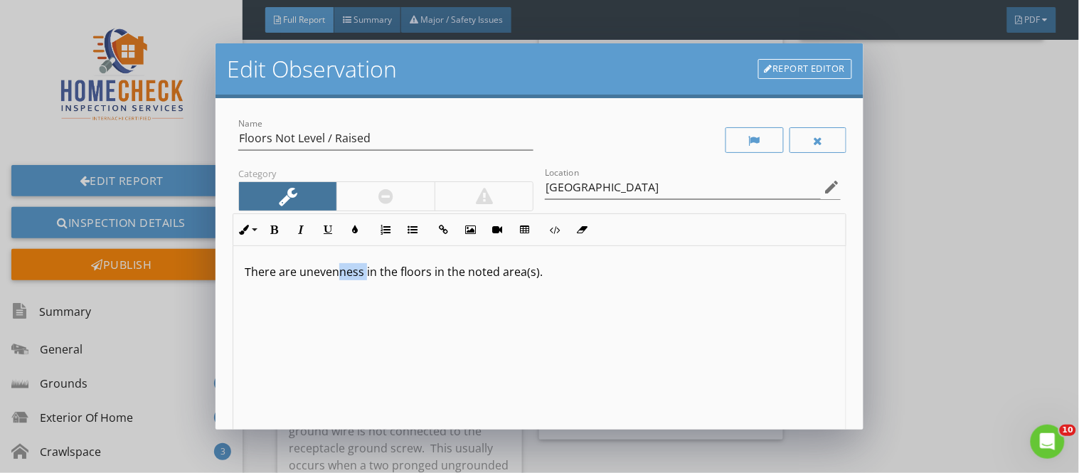
drag, startPoint x: 338, startPoint y: 274, endPoint x: 365, endPoint y: 275, distance: 27.1
click at [365, 275] on p "There are unevenness in the floors in the noted area(s)." at bounding box center [539, 271] width 589 height 17
drag, startPoint x: 508, startPoint y: 277, endPoint x: 584, endPoint y: 280, distance: 76.1
click at [584, 280] on div "There are uneven (raised / dropped) floors in the noted area(s)." at bounding box center [539, 358] width 612 height 225
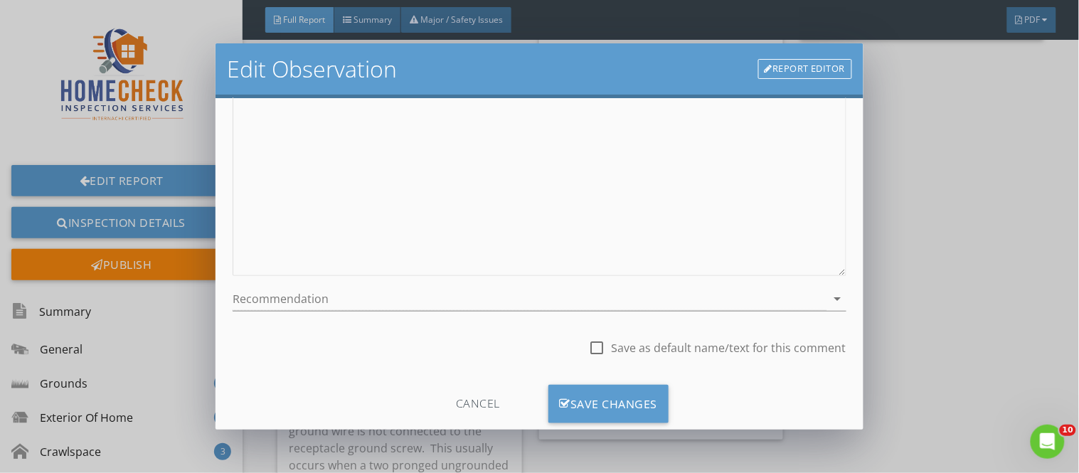
scroll to position [229, 0]
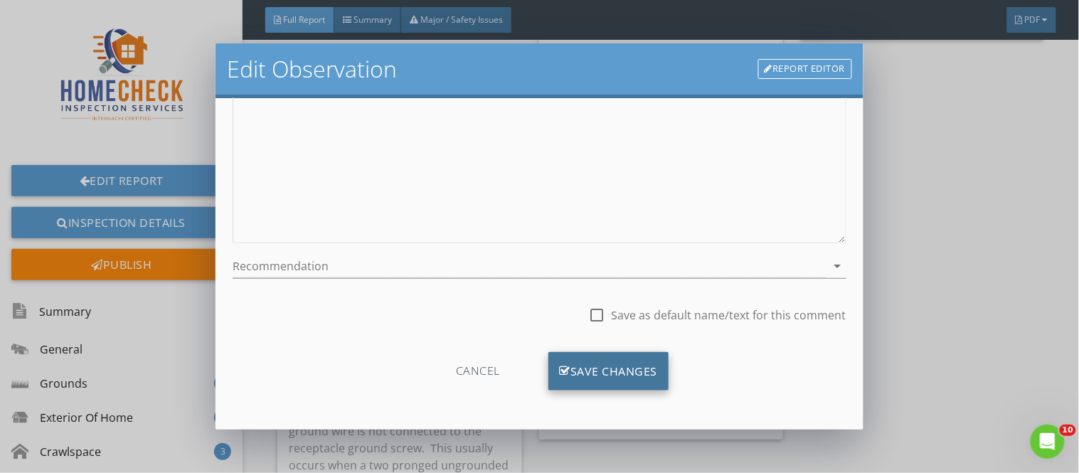
click at [636, 378] on div "Save Changes" at bounding box center [608, 371] width 121 height 38
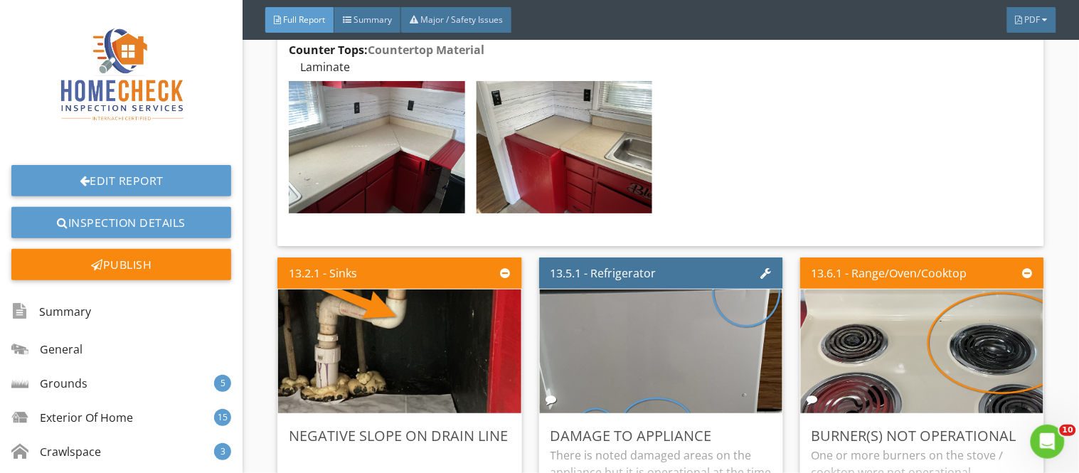
scroll to position [21589, 0]
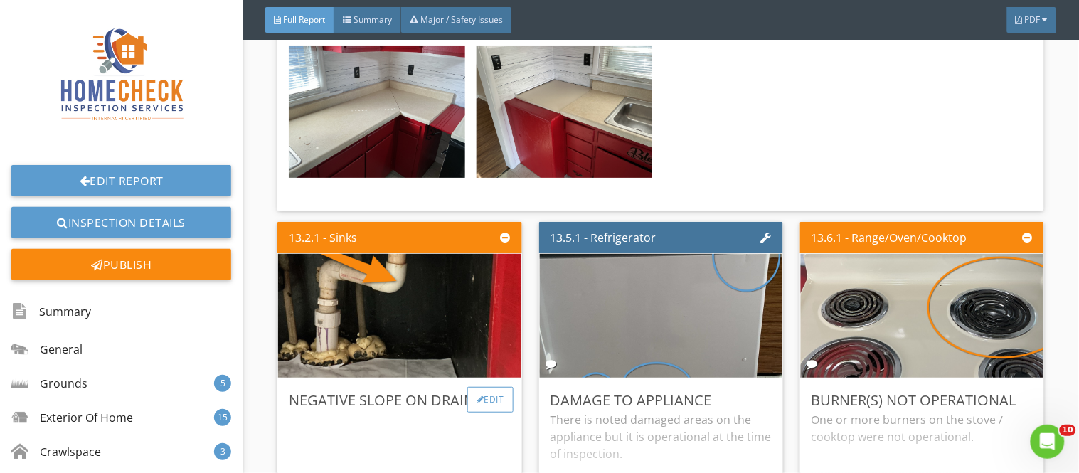
click at [504, 387] on div "Edit" at bounding box center [490, 400] width 46 height 26
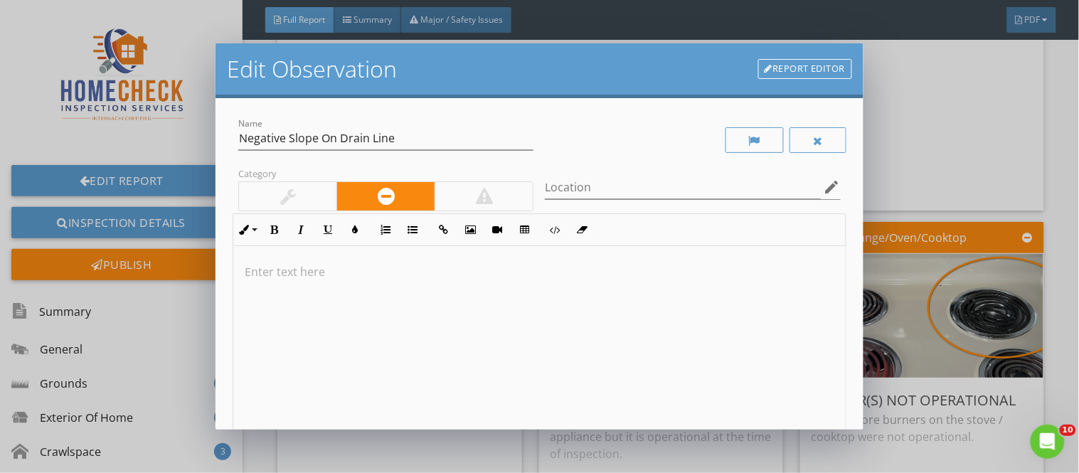
click at [263, 269] on p at bounding box center [539, 271] width 589 height 17
click at [555, 190] on input "Location" at bounding box center [682, 187] width 275 height 23
type input "kitchen sink drain line"
click at [303, 197] on div at bounding box center [287, 196] width 97 height 28
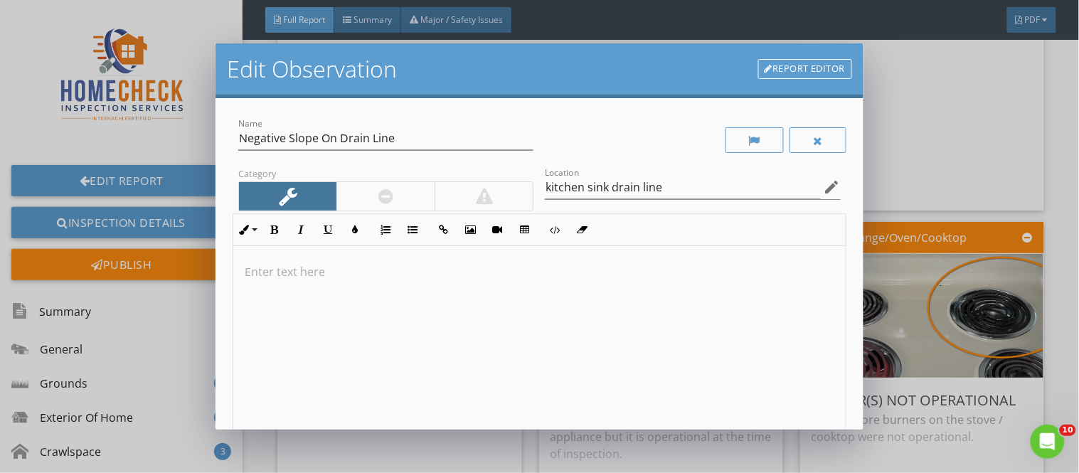
click at [411, 192] on div at bounding box center [385, 196] width 98 height 28
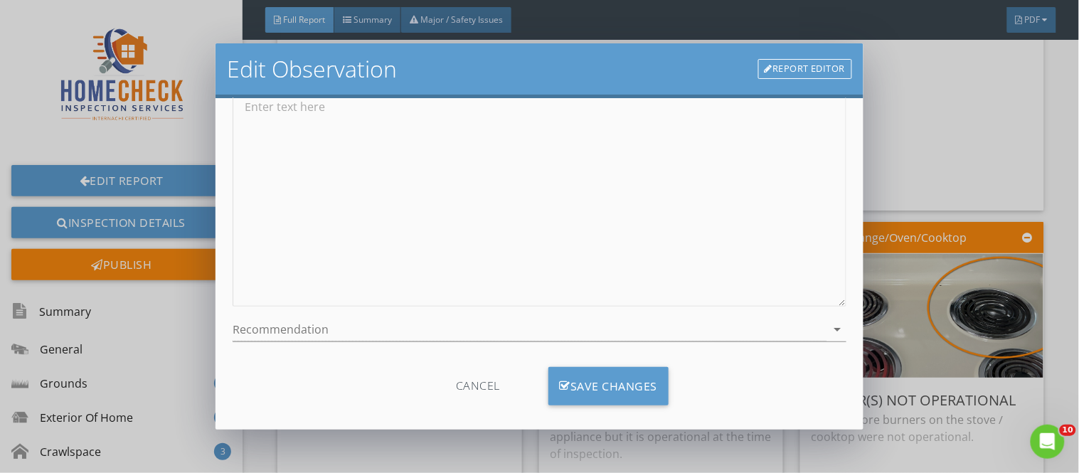
scroll to position [180, 0]
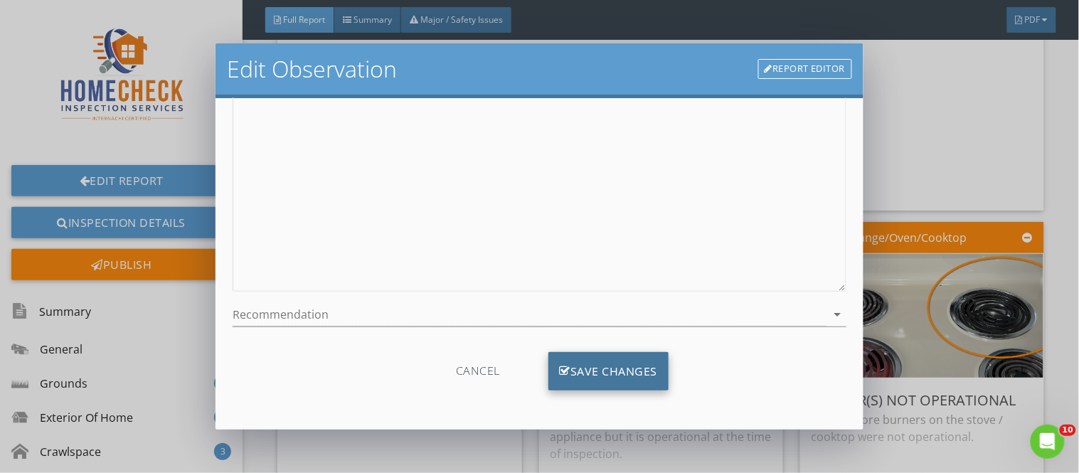
click at [629, 373] on div "Save Changes" at bounding box center [608, 371] width 121 height 38
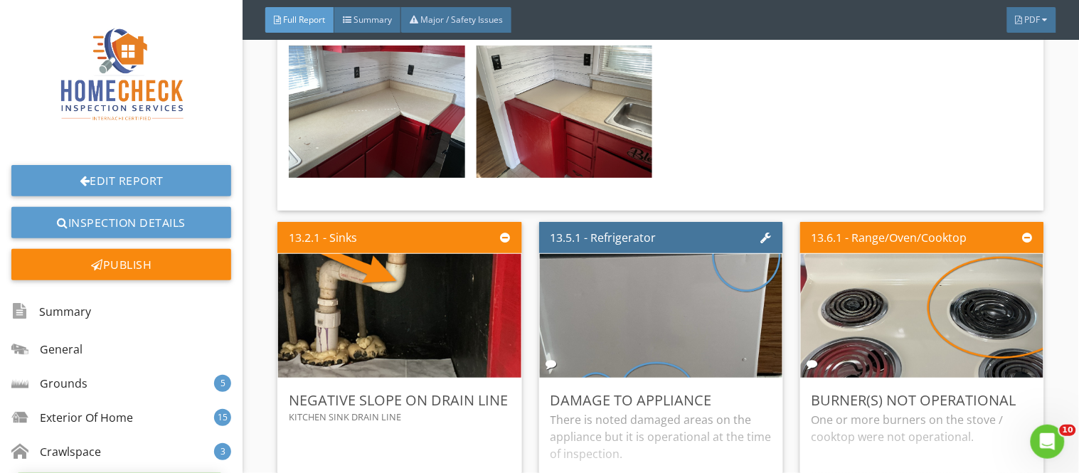
scroll to position [11, 0]
click at [737, 395] on div at bounding box center [741, 399] width 8 height 9
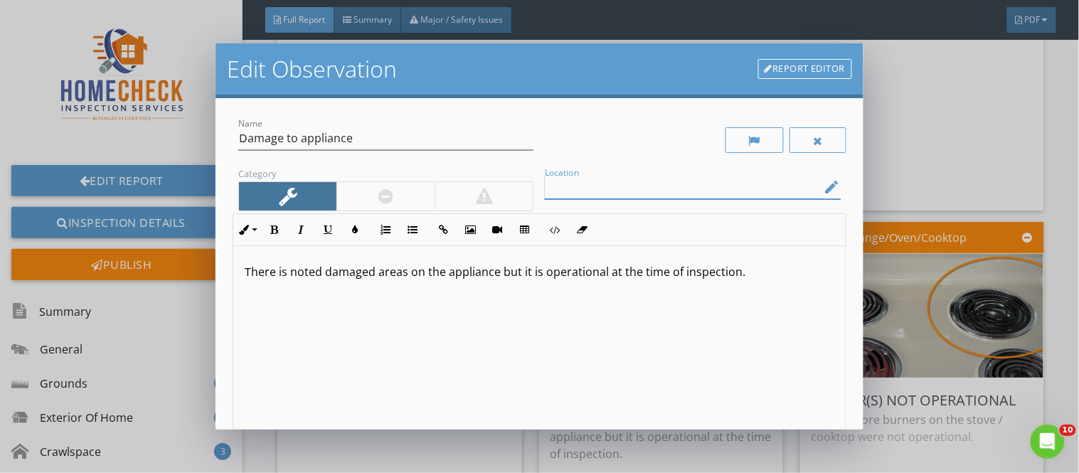
click at [546, 195] on input "Location" at bounding box center [682, 187] width 275 height 23
type input "front door of refrigerator"
drag, startPoint x: 287, startPoint y: 275, endPoint x: 324, endPoint y: 272, distance: 36.4
click at [324, 272] on p "There is noted damaged areas on the appliance but it is operational at the time…" at bounding box center [539, 271] width 589 height 17
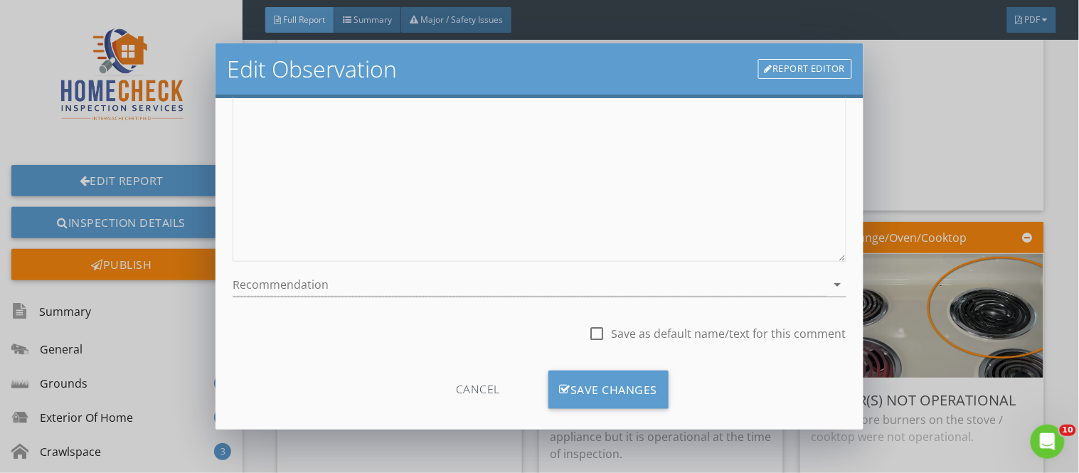
scroll to position [229, 0]
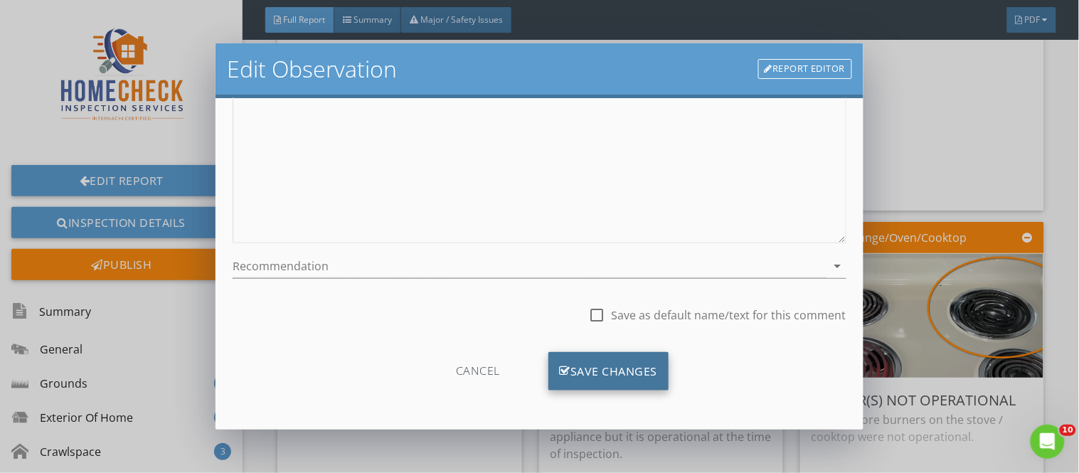
click at [580, 373] on div "Save Changes" at bounding box center [608, 371] width 121 height 38
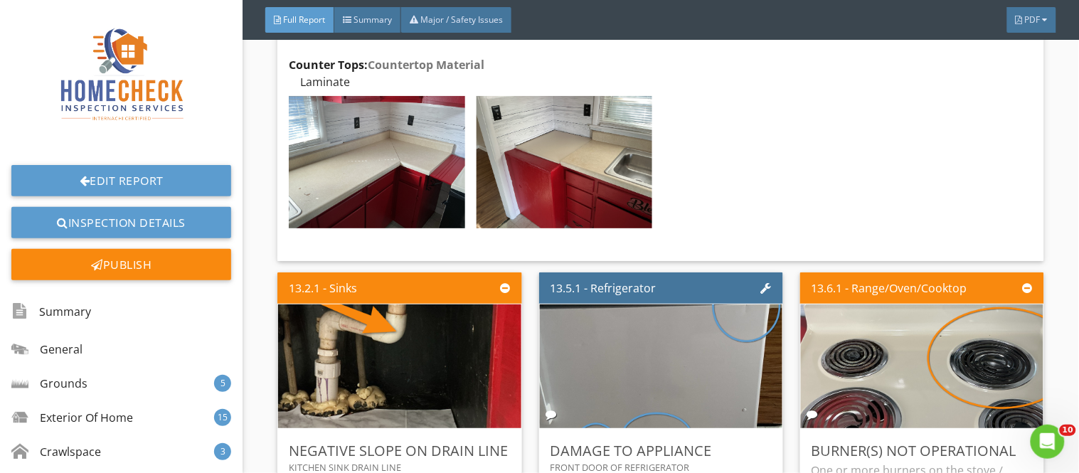
scroll to position [21639, 0]
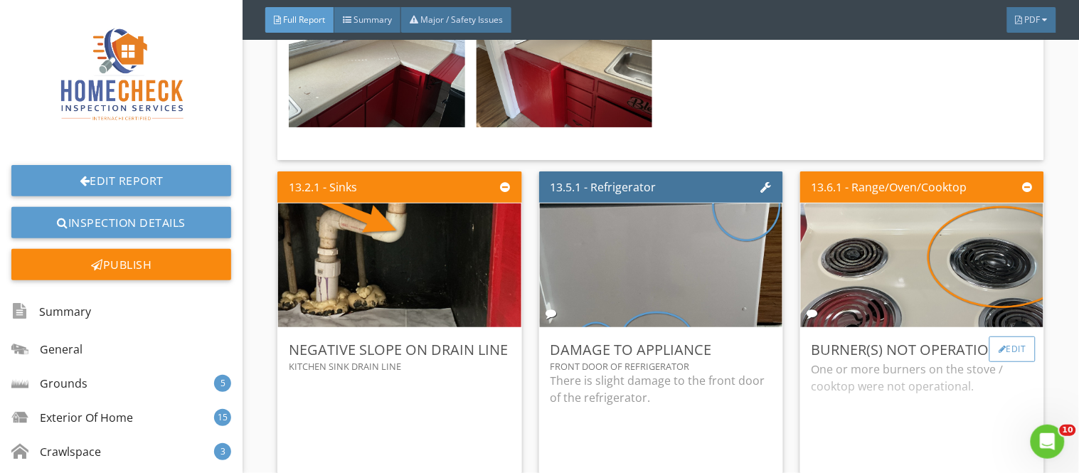
click at [999, 336] on div "Edit" at bounding box center [1012, 349] width 46 height 26
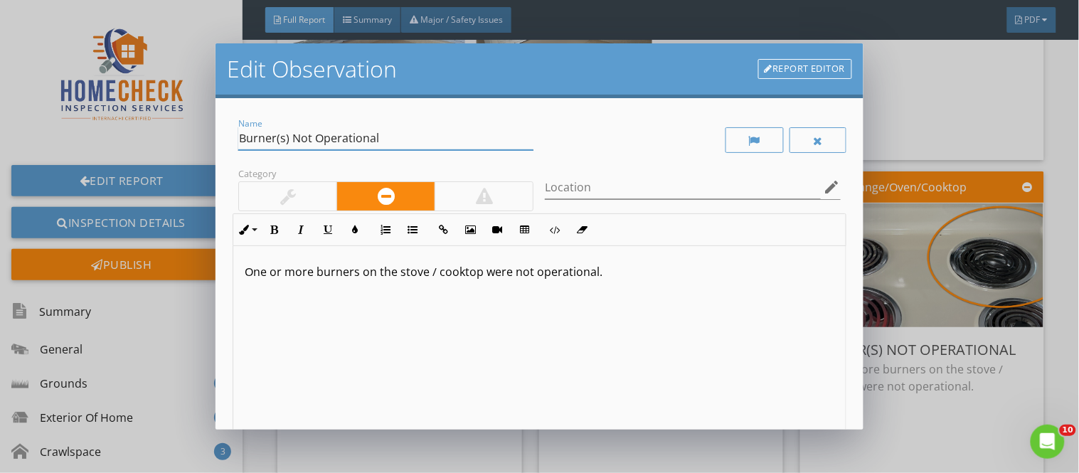
click at [275, 141] on input "Burner(s) Not Operational" at bounding box center [385, 138] width 295 height 23
type input "Burner Not Operational"
click at [555, 189] on input "Location" at bounding box center [682, 187] width 275 height 23
type input "back right stove top burner"
drag, startPoint x: 244, startPoint y: 275, endPoint x: 387, endPoint y: 288, distance: 143.5
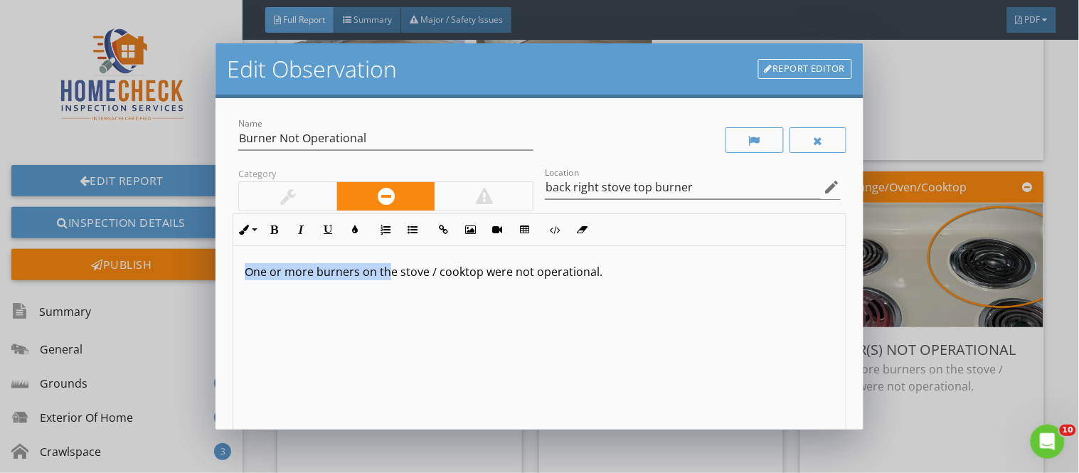
click at [387, 288] on div "One or more burners on the stove / cooktop were not operational." at bounding box center [539, 358] width 612 height 225
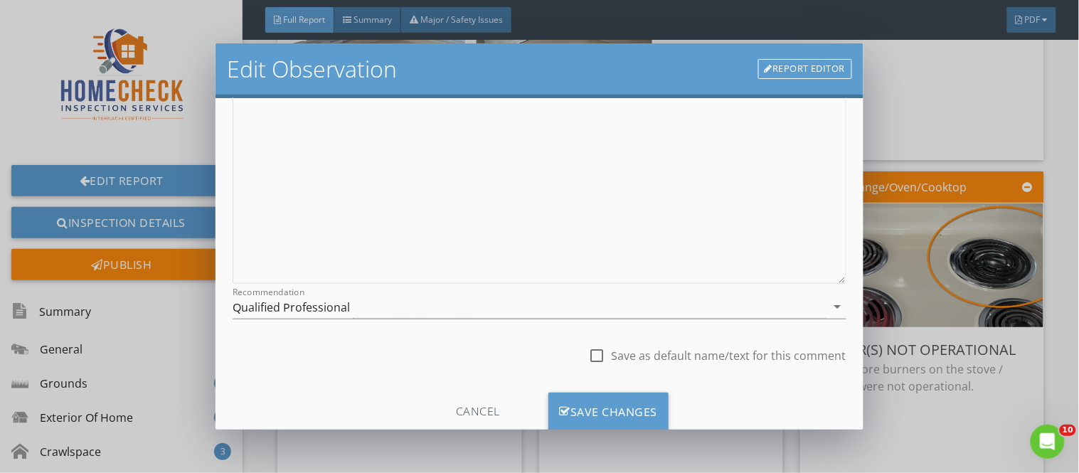
scroll to position [198, 0]
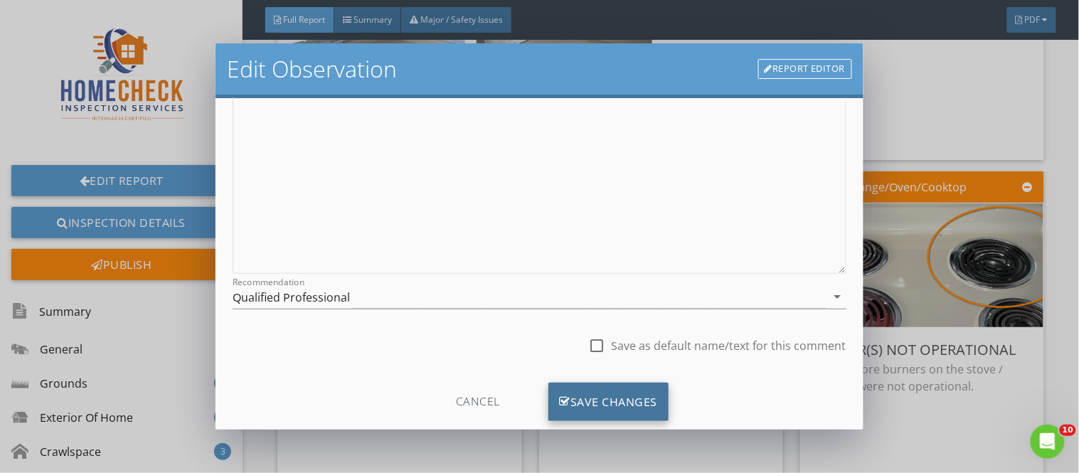
click at [641, 392] on div "Save Changes" at bounding box center [608, 402] width 121 height 38
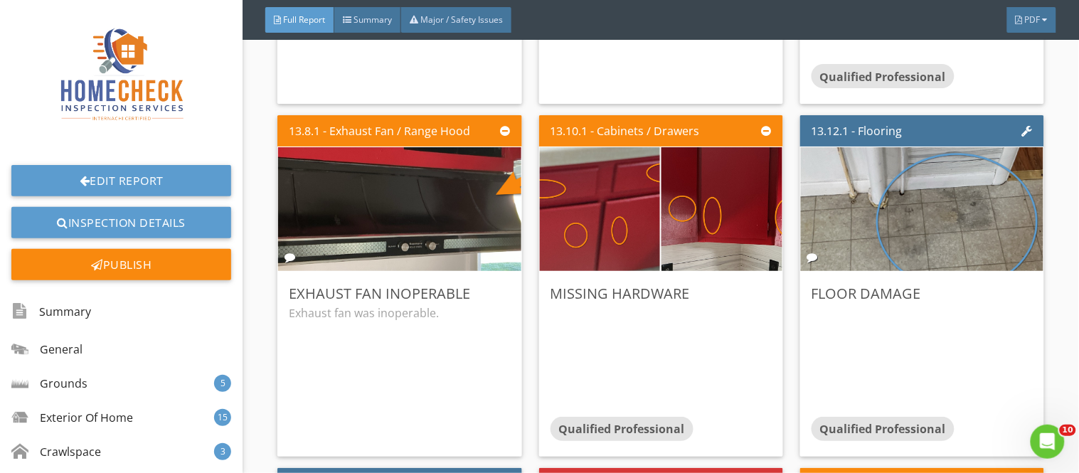
scroll to position [22050, 0]
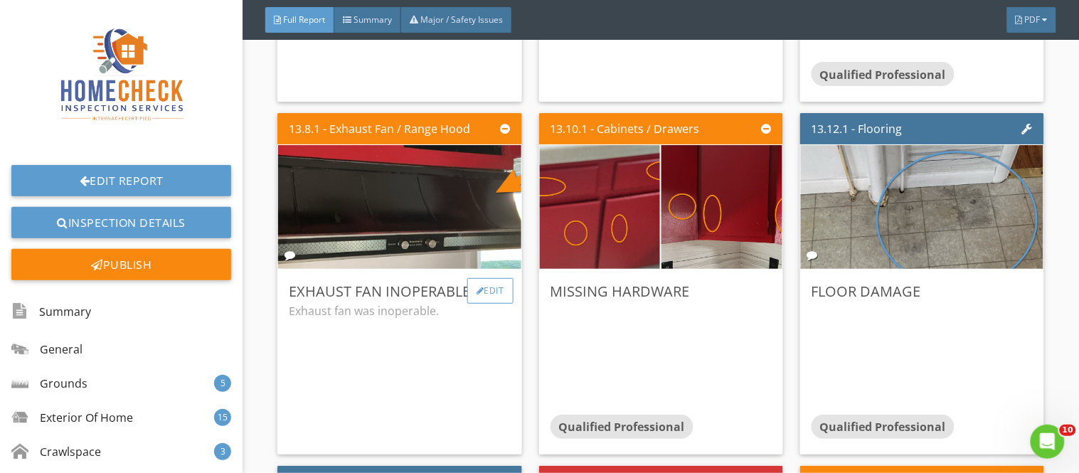
click at [492, 278] on div "Edit" at bounding box center [490, 291] width 46 height 26
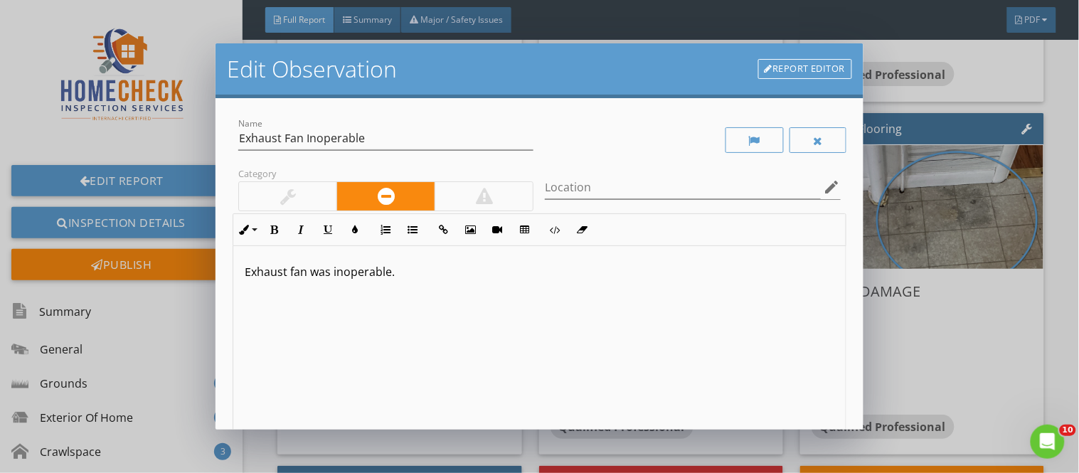
click at [407, 272] on p "Exhaust fan was inoperable." at bounding box center [539, 271] width 589 height 17
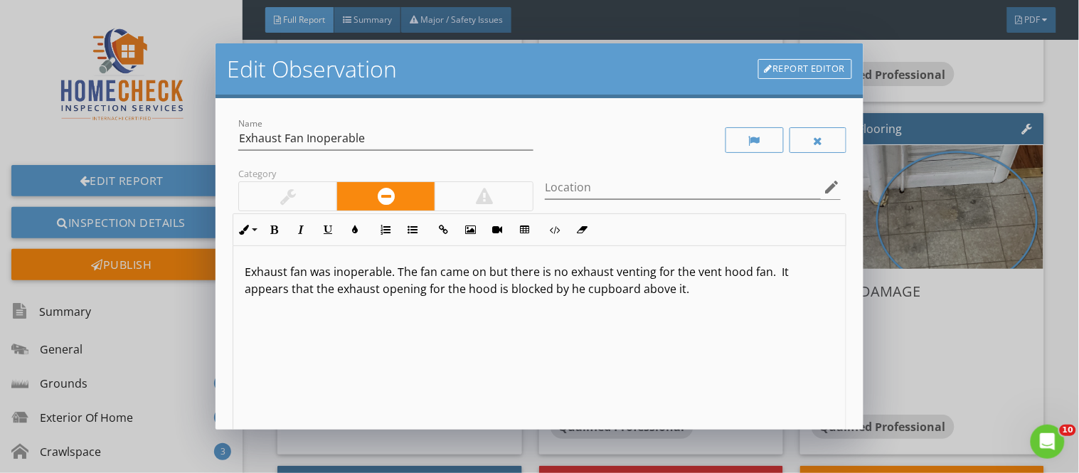
click at [246, 272] on p "Exhaust fan was inoperable. The fan came on but there is no exhaust venting for…" at bounding box center [539, 280] width 589 height 34
click at [333, 277] on p "The exhaust fan was inoperable. The fan came on but there is no exhaust venting…" at bounding box center [539, 280] width 589 height 34
click at [673, 275] on p "The exhaust fan over the stove does not appear to be operational. The fan came …" at bounding box center [539, 288] width 589 height 51
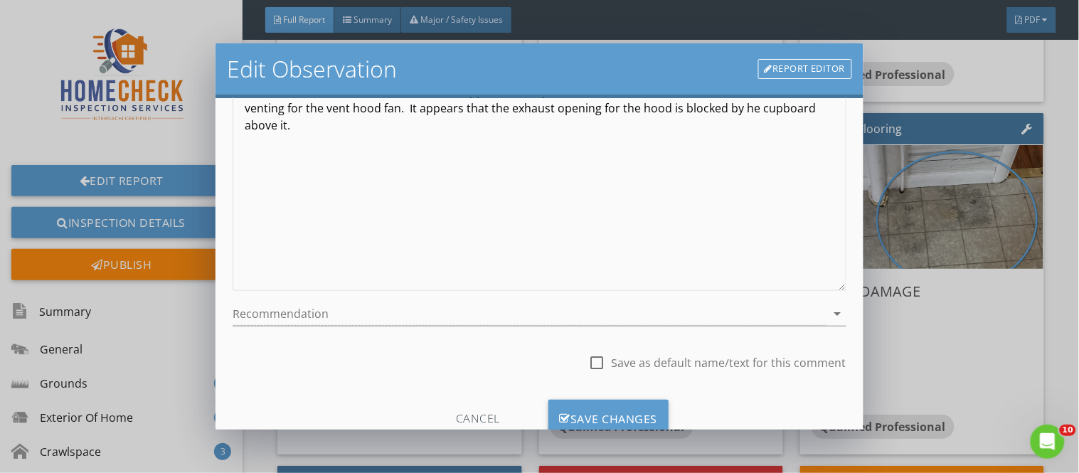
scroll to position [229, 0]
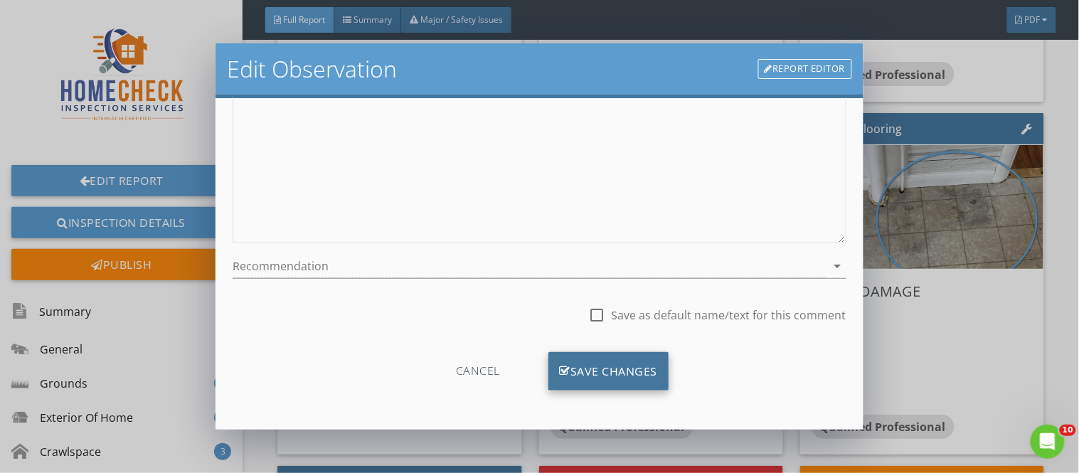
click at [624, 386] on div "Save Changes" at bounding box center [608, 371] width 121 height 38
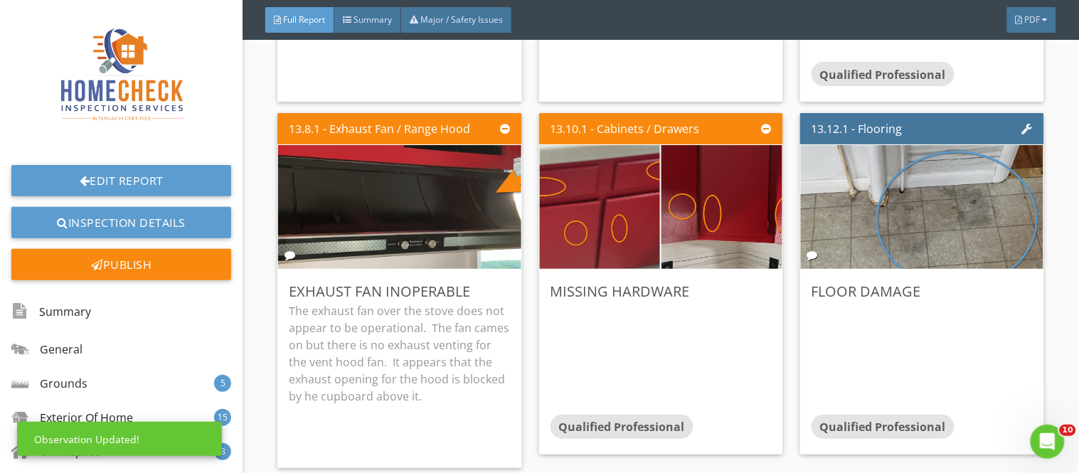
scroll to position [60, 0]
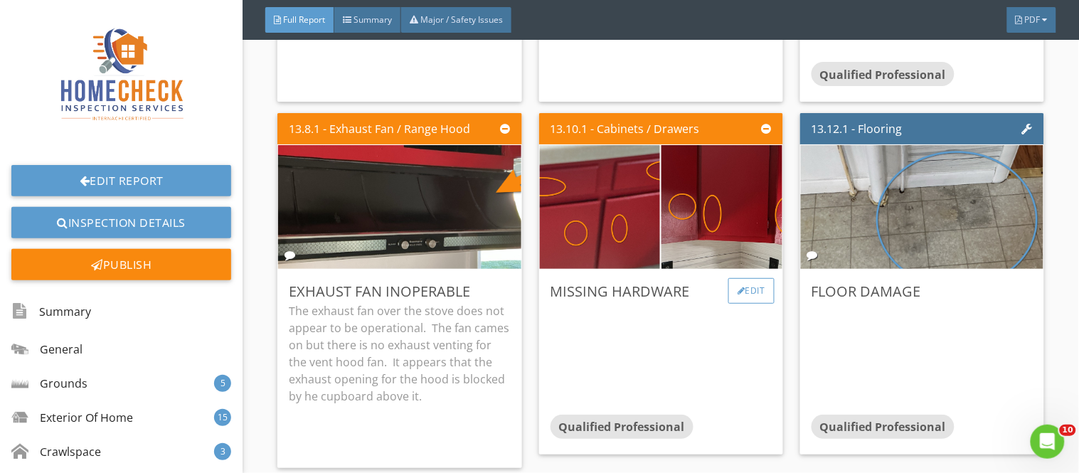
click at [735, 278] on div "Edit" at bounding box center [751, 291] width 46 height 26
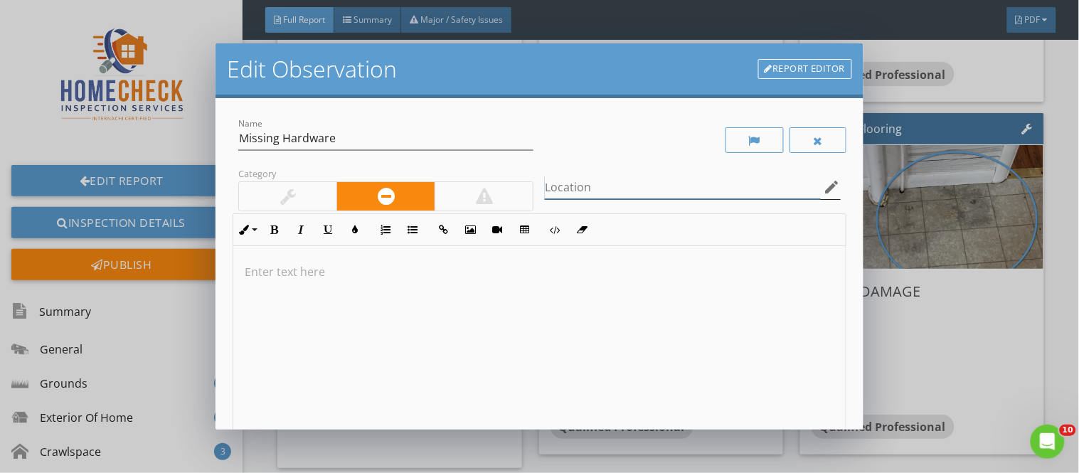
click at [563, 183] on input "Location" at bounding box center [682, 187] width 275 height 23
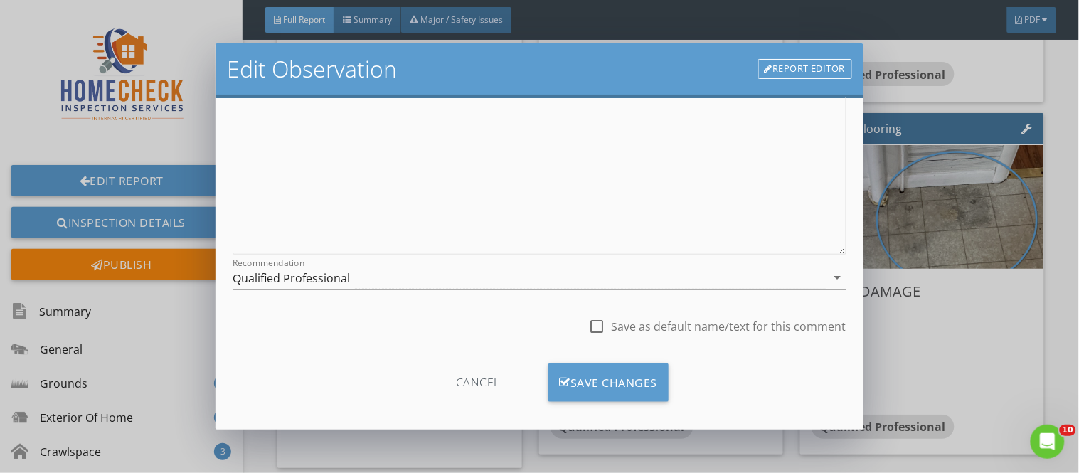
scroll to position [218, 0]
type input "no kitchen cupboard / drawer hardware"
click at [633, 370] on div "Save Changes" at bounding box center [608, 381] width 121 height 38
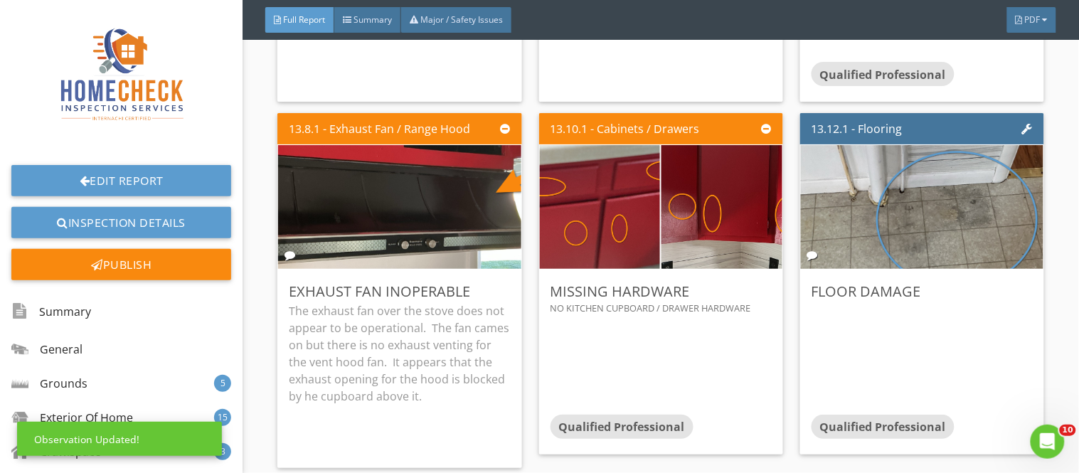
scroll to position [60, 0]
click at [736, 278] on div "Edit" at bounding box center [751, 291] width 46 height 26
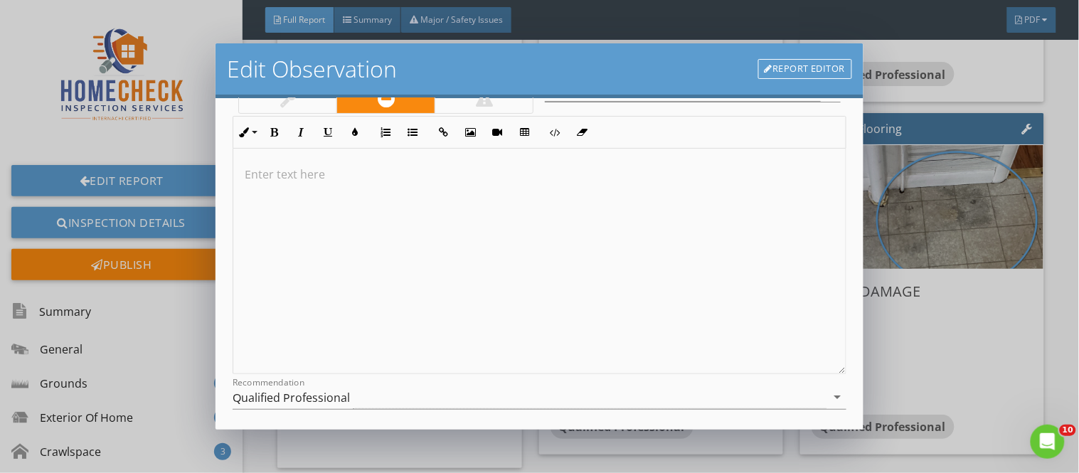
scroll to position [100, 0]
click at [338, 395] on div "Qualified Professional" at bounding box center [291, 395] width 117 height 13
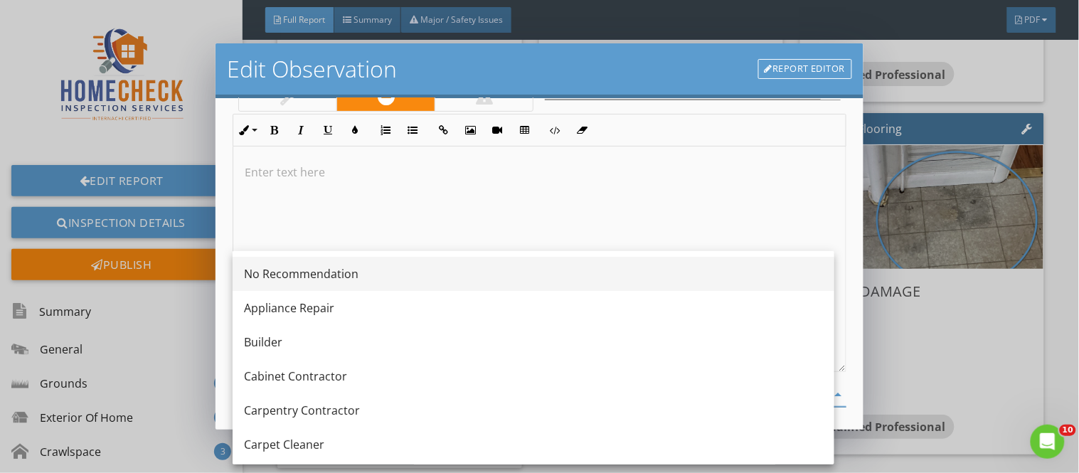
click at [361, 279] on div "No Recommendation" at bounding box center [533, 273] width 579 height 17
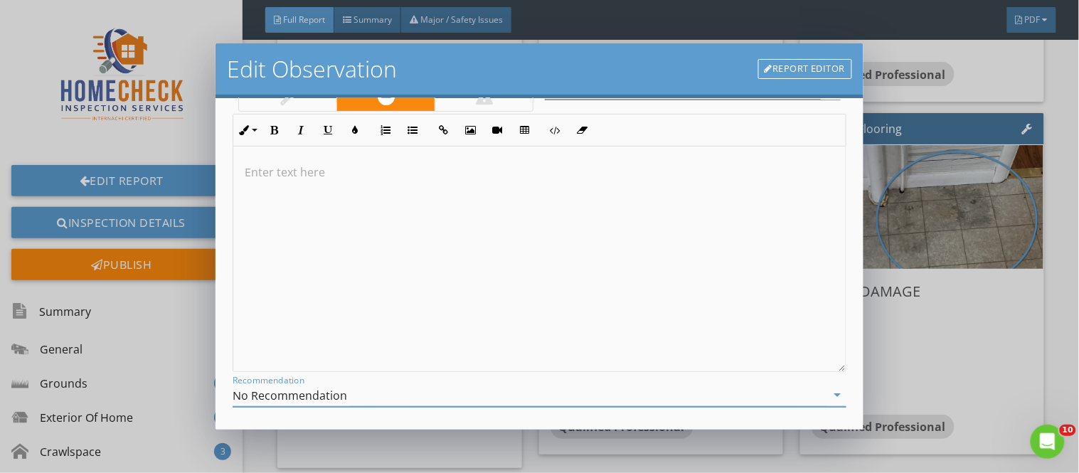
scroll to position [179, 0]
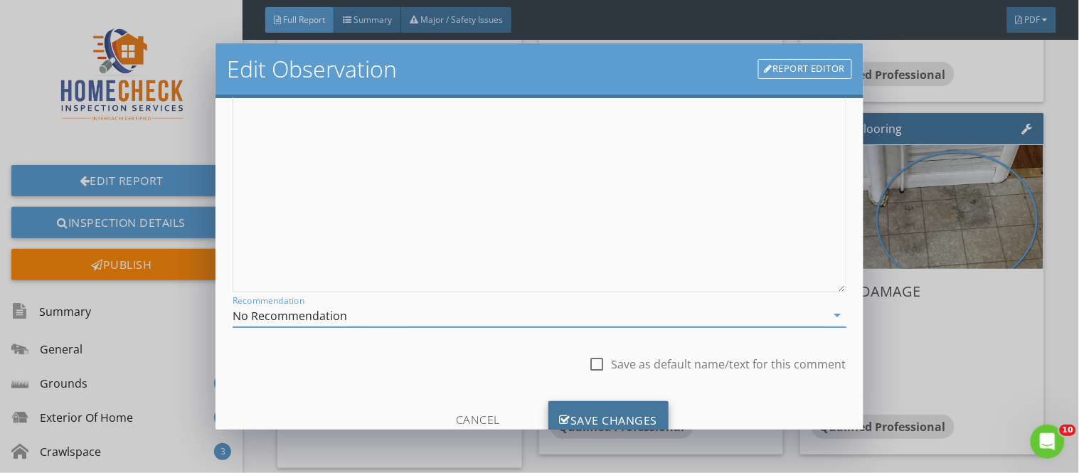
click at [609, 405] on div "Save Changes" at bounding box center [608, 420] width 121 height 38
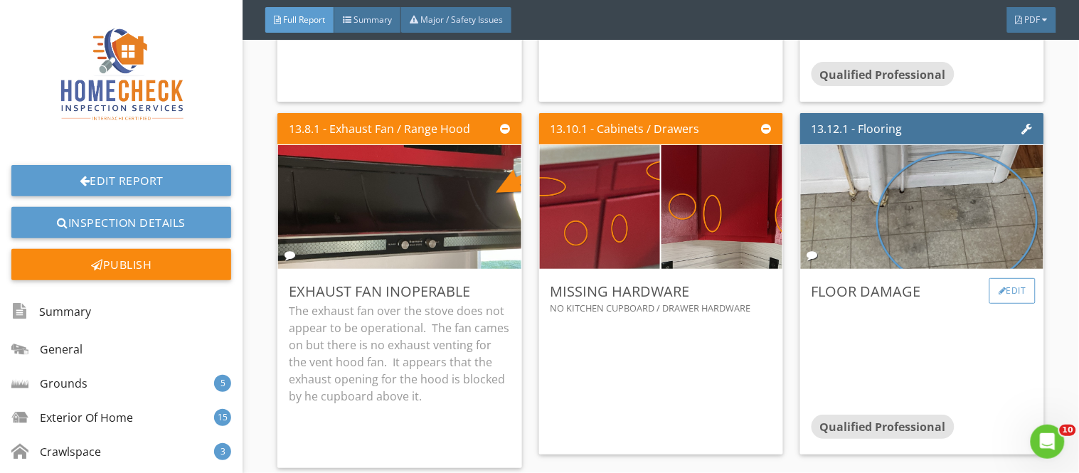
click at [1008, 278] on div "Edit" at bounding box center [1012, 291] width 46 height 26
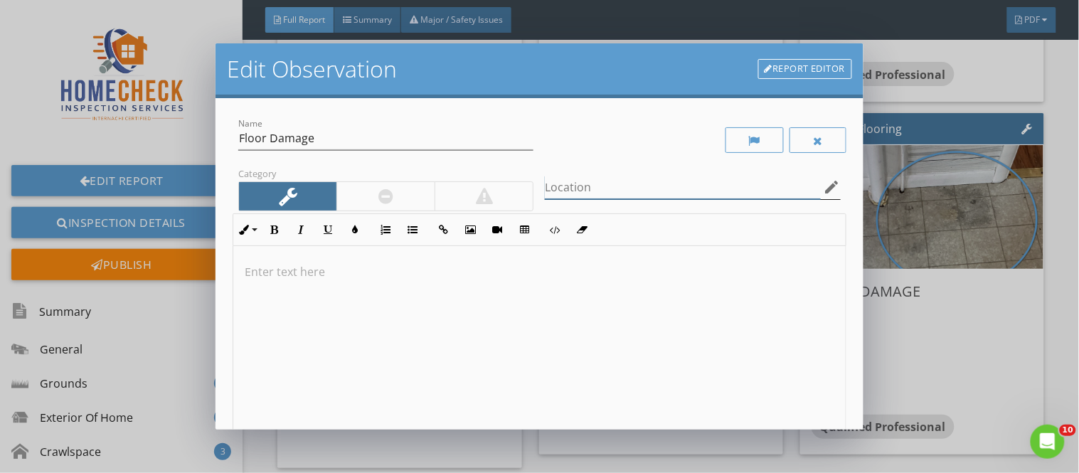
click at [556, 189] on input "Location" at bounding box center [682, 187] width 275 height 23
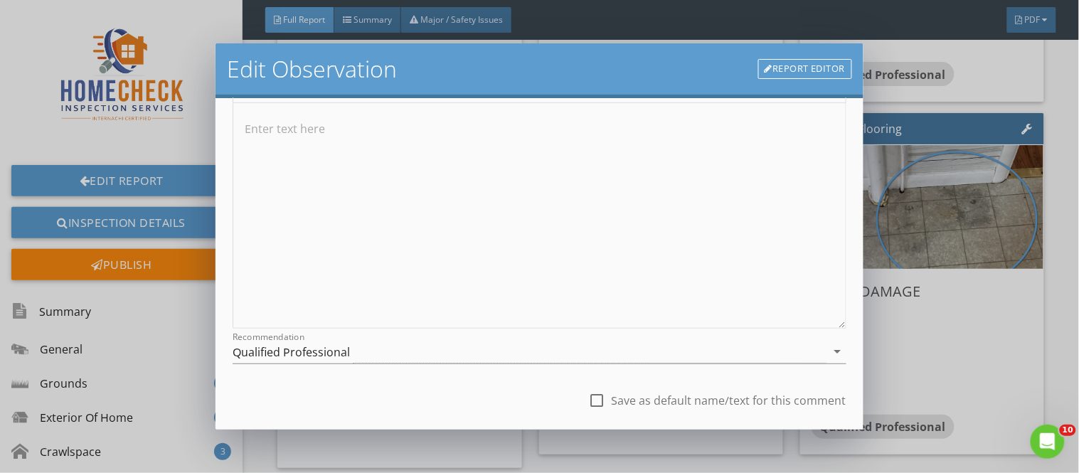
scroll to position [229, 0]
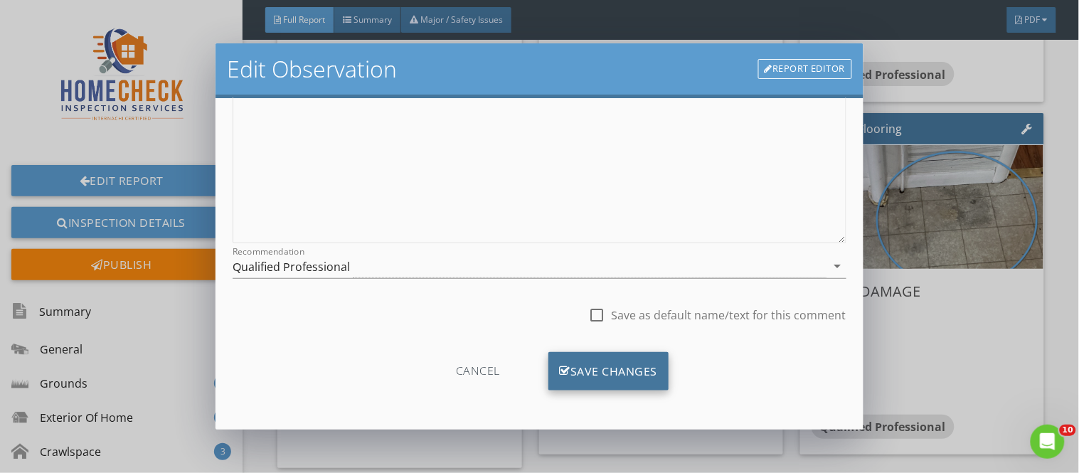
type input "vinyl floor staining"
click at [629, 370] on div "Save Changes" at bounding box center [608, 371] width 121 height 38
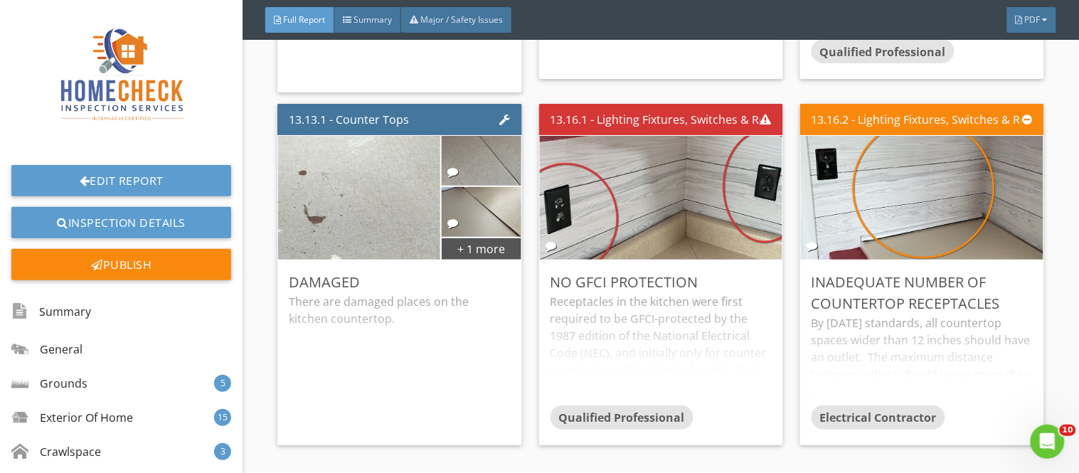
scroll to position [22430, 0]
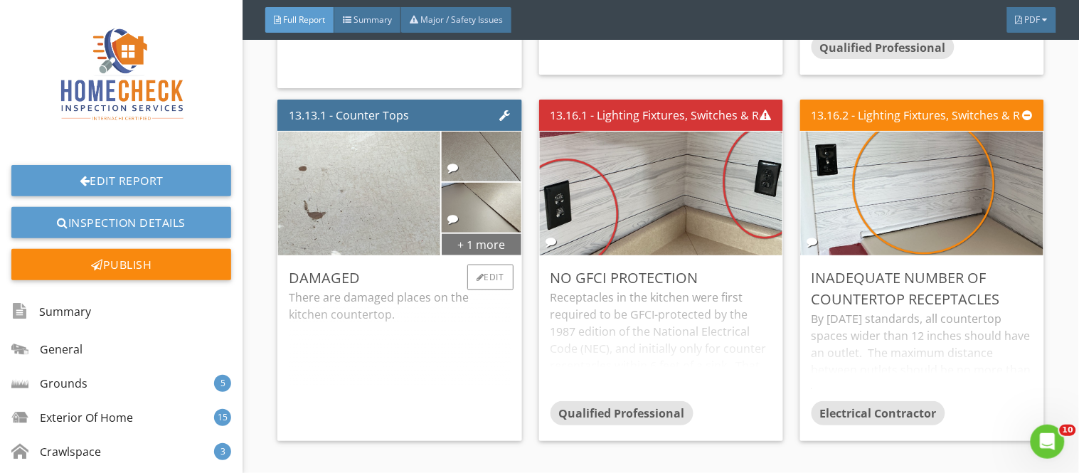
click at [484, 233] on div "+ 1 more" at bounding box center [482, 244] width 80 height 23
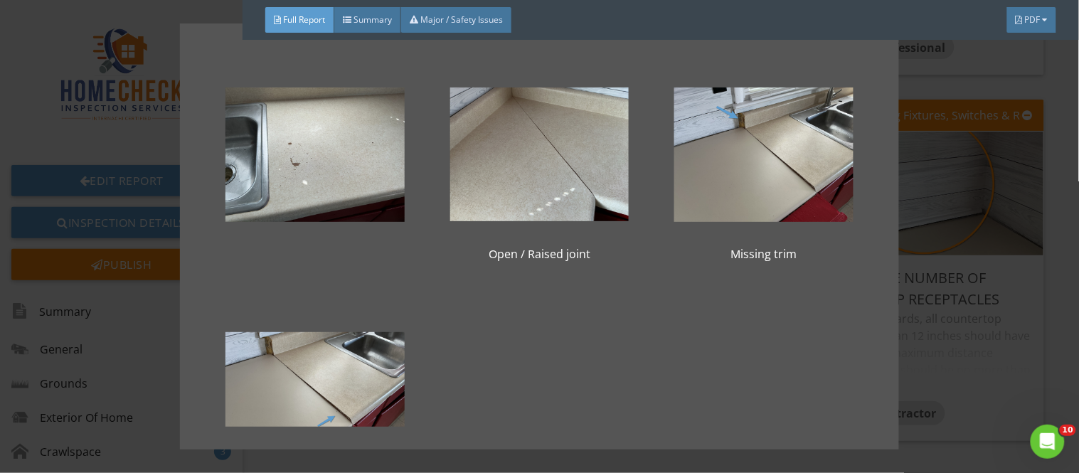
click at [970, 325] on div "Open / Raised joint Missing trim Raised lip" at bounding box center [539, 236] width 1079 height 473
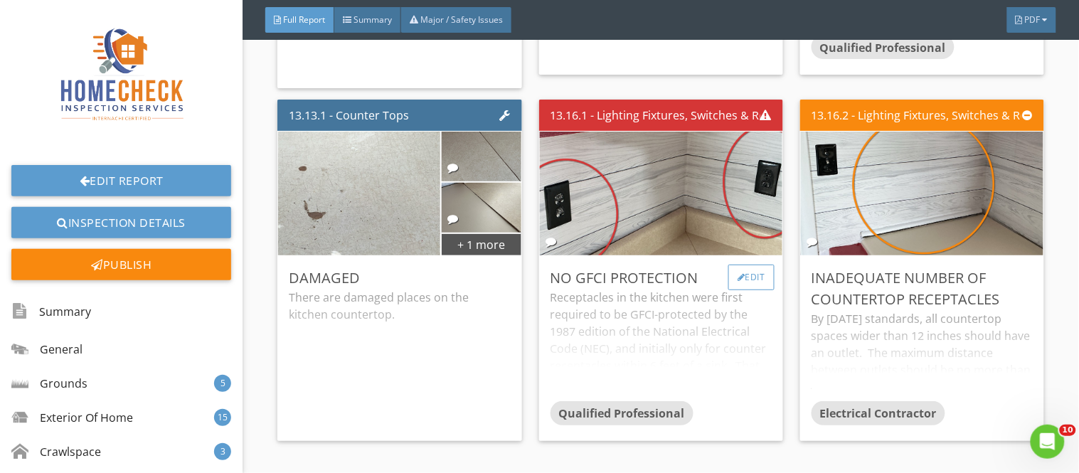
click at [728, 265] on div "Edit" at bounding box center [751, 278] width 46 height 26
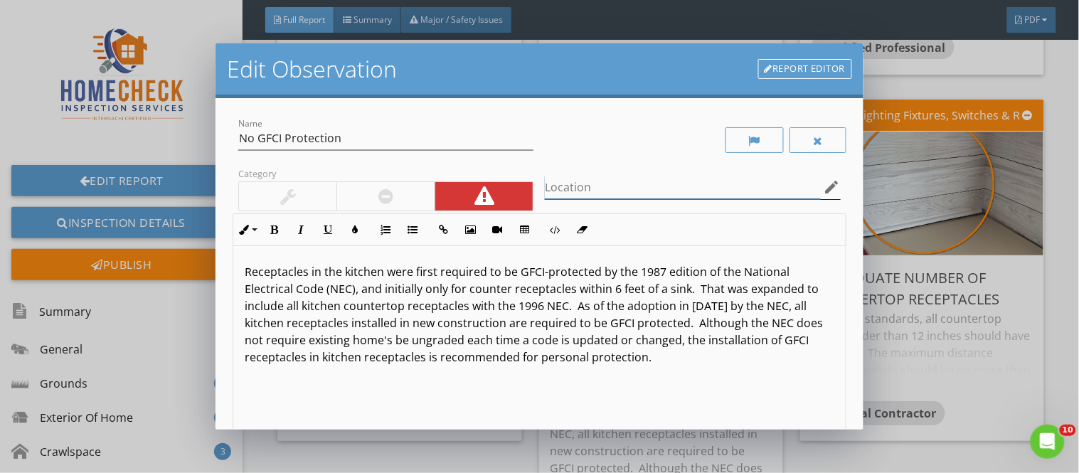
click at [581, 187] on input "Location" at bounding box center [682, 187] width 275 height 23
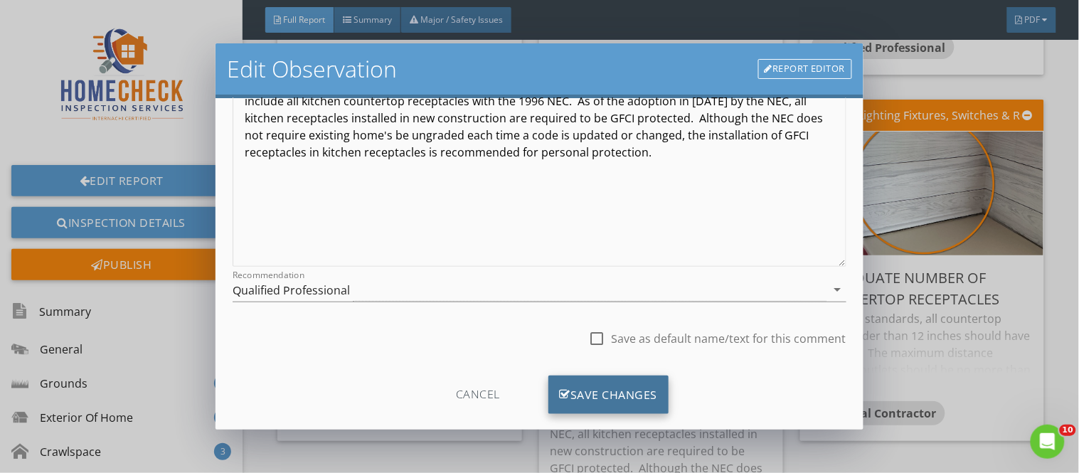
type input "kitchen countertop receptacles"
click at [614, 399] on div "Save Changes" at bounding box center [608, 394] width 121 height 38
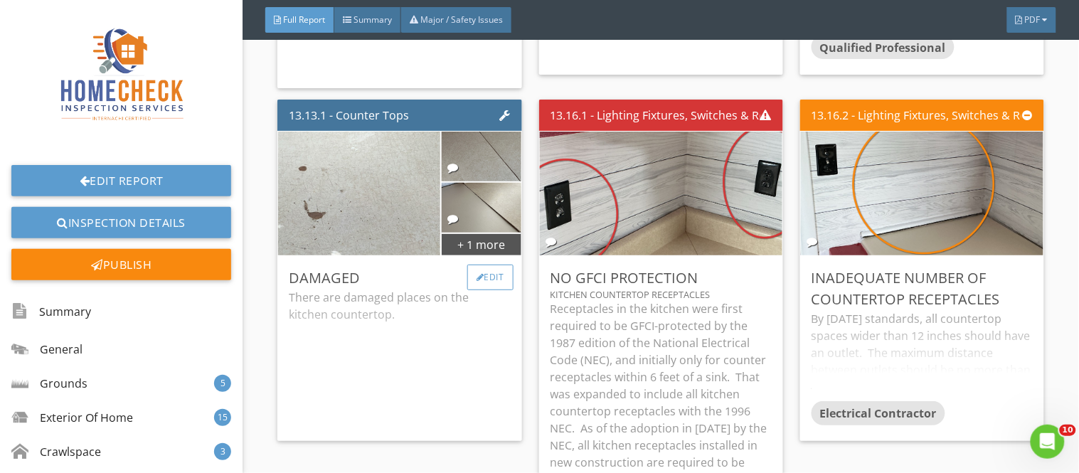
click at [485, 265] on div "Edit" at bounding box center [490, 278] width 46 height 26
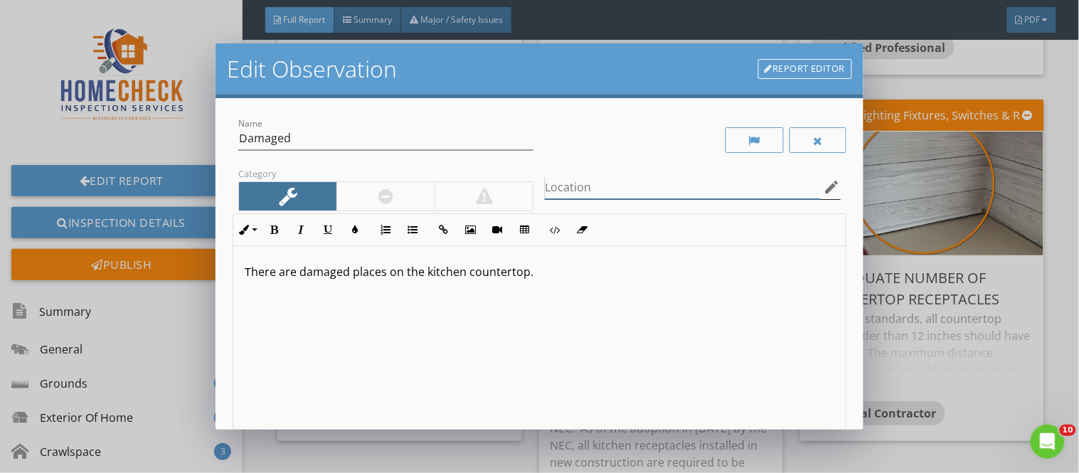
click at [560, 187] on input "Location" at bounding box center [682, 187] width 275 height 23
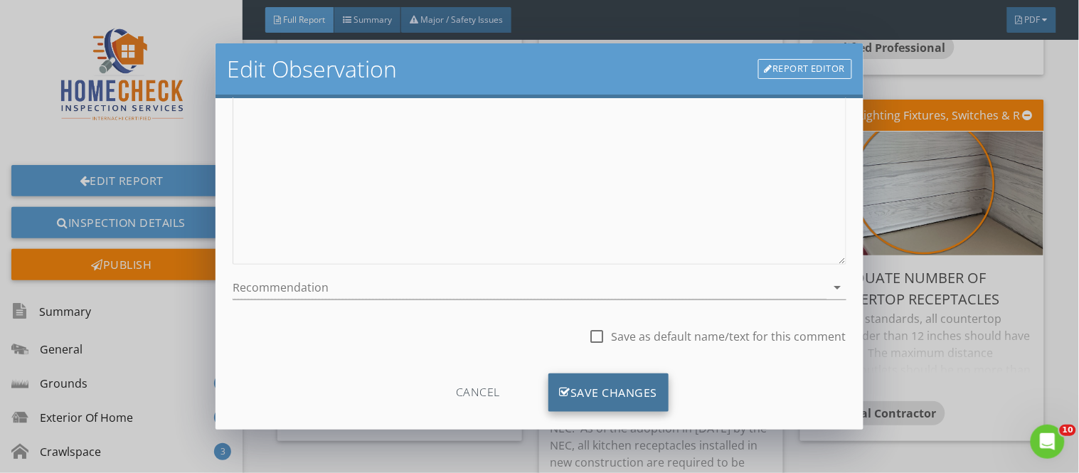
type input "kitchen countertop"
click at [627, 393] on div "Save Changes" at bounding box center [608, 392] width 121 height 38
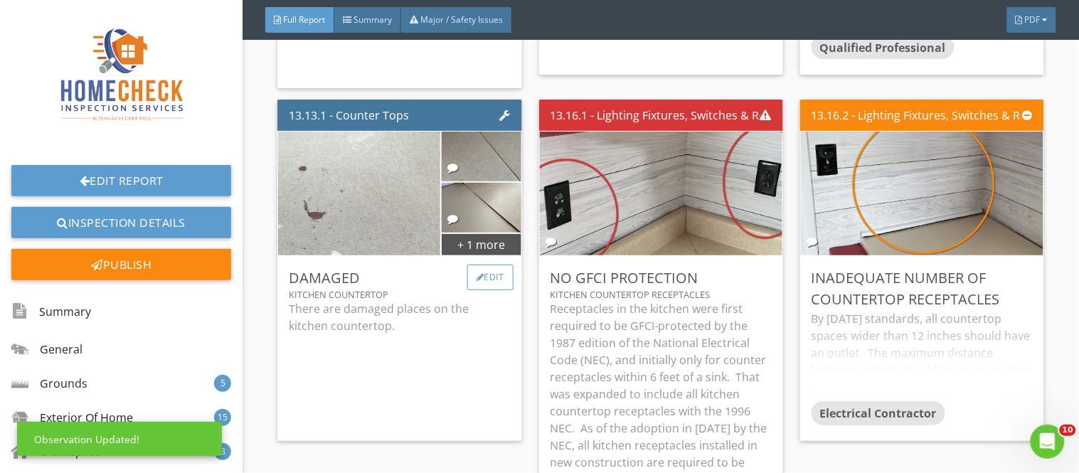
click at [476, 273] on div at bounding box center [480, 277] width 8 height 9
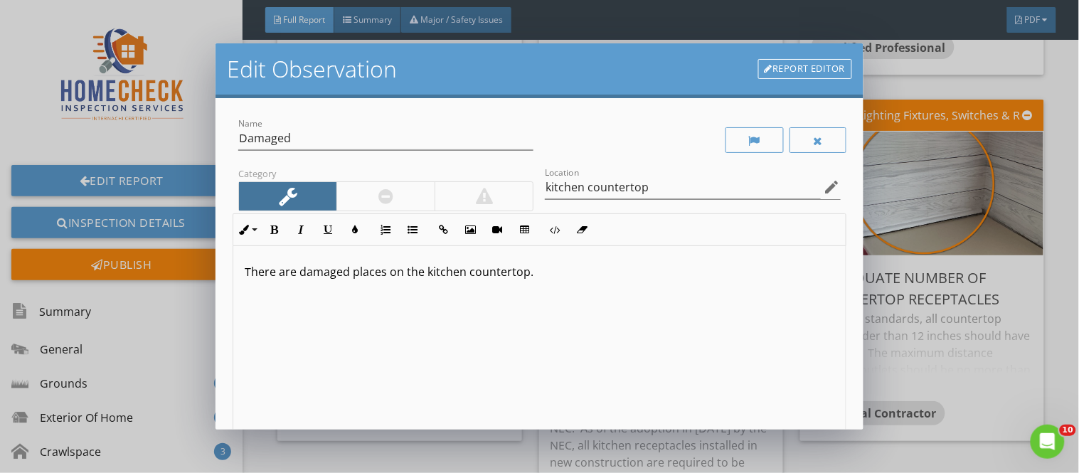
click at [797, 61] on link "Report Editor" at bounding box center [805, 69] width 94 height 20
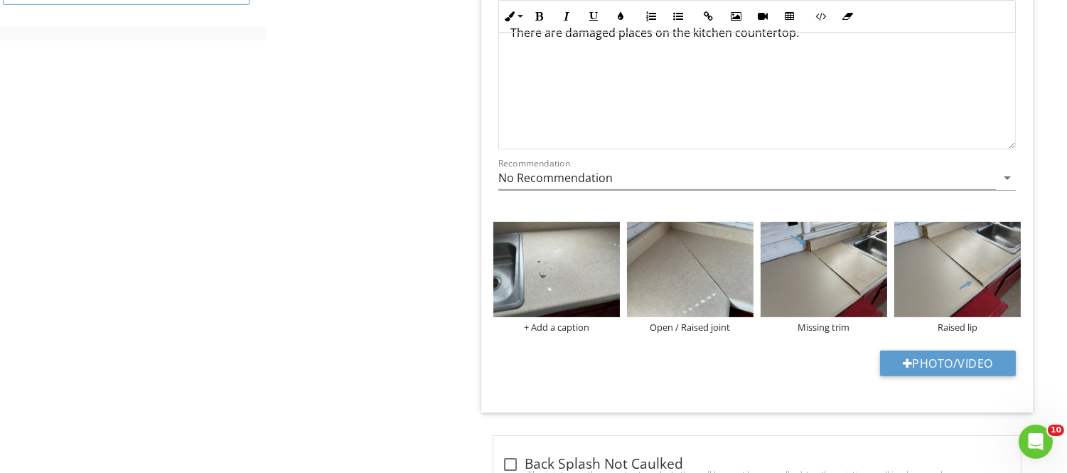
scroll to position [1018, 0]
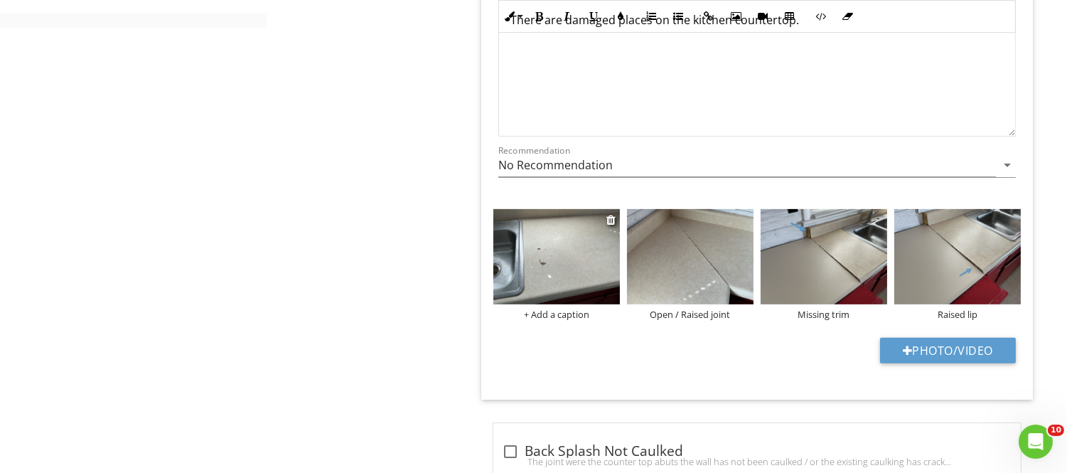
click at [550, 287] on img at bounding box center [557, 256] width 127 height 95
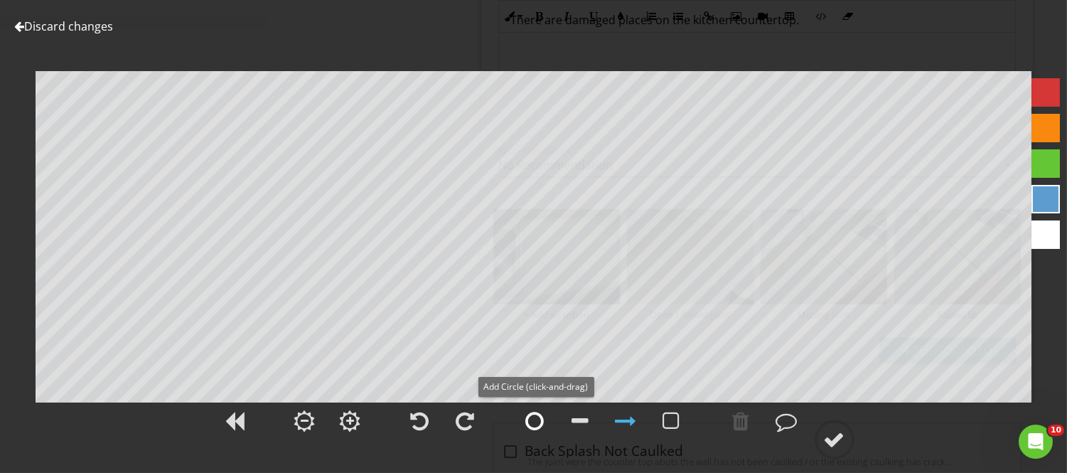
click at [528, 424] on div at bounding box center [535, 420] width 18 height 21
click at [788, 420] on div at bounding box center [787, 420] width 21 height 21
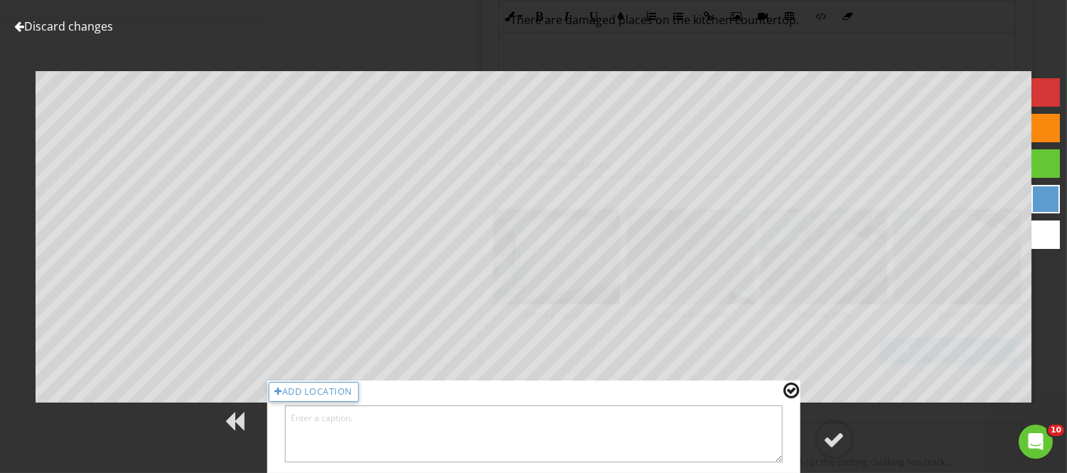
click at [705, 428] on textarea at bounding box center [533, 433] width 499 height 57
type textarea "damaged countertop"
click at [790, 388] on div at bounding box center [792, 390] width 16 height 18
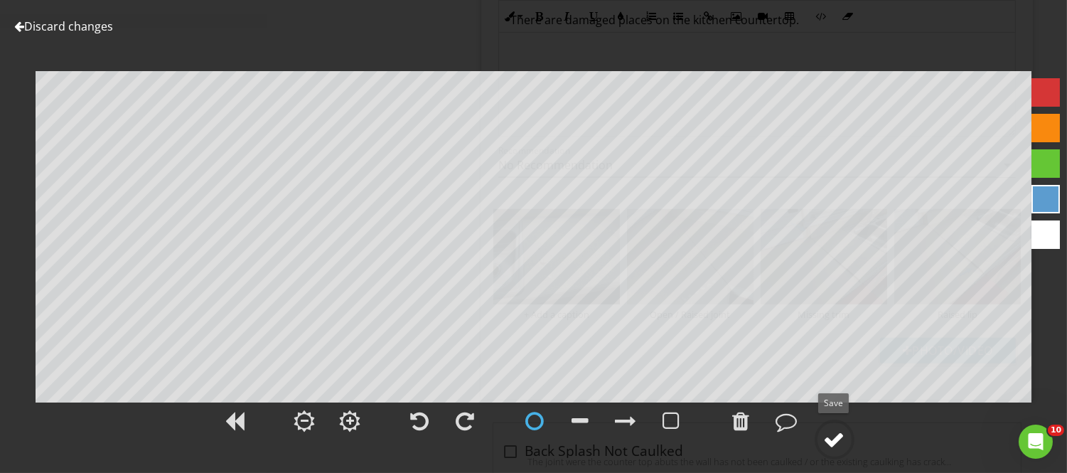
click at [836, 435] on div at bounding box center [834, 439] width 21 height 21
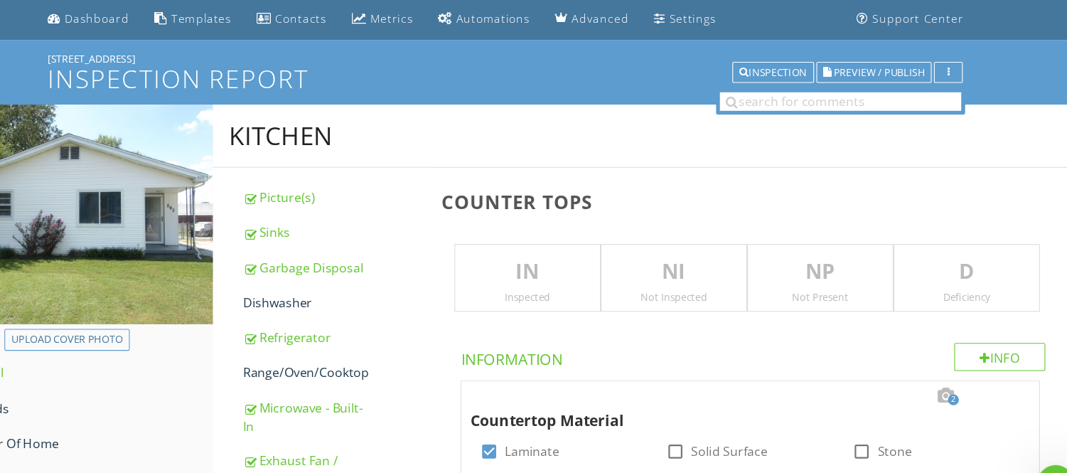
scroll to position [0, 0]
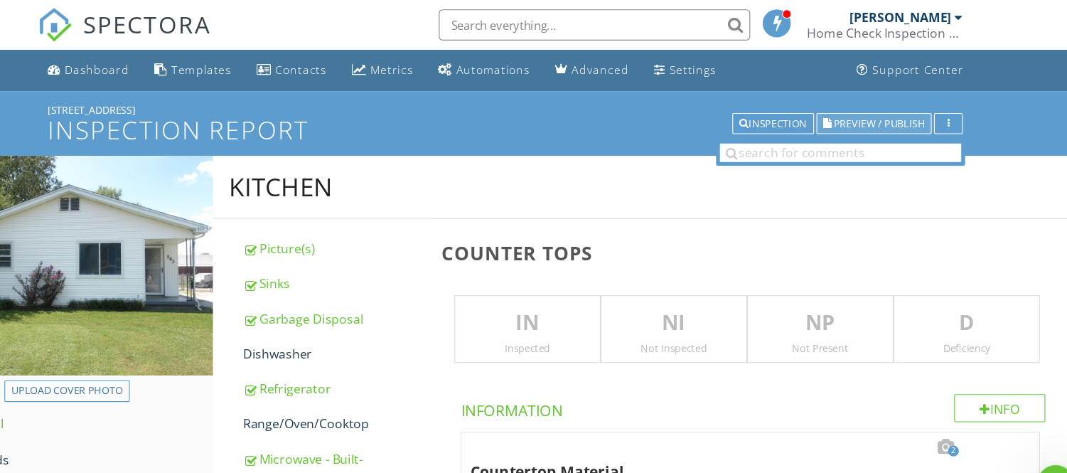
click at [856, 112] on span "Preview / Publish" at bounding box center [874, 112] width 83 height 9
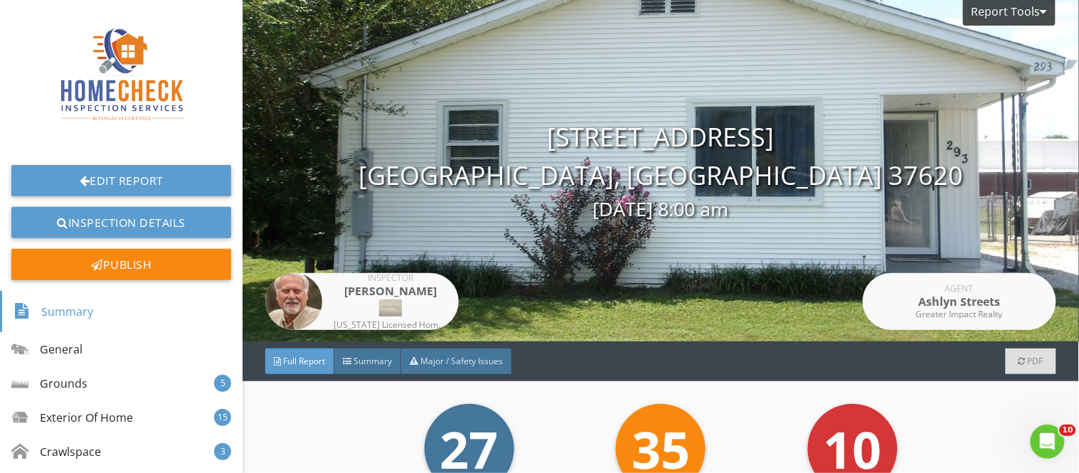
click at [325, 358] on span "Full Report" at bounding box center [304, 361] width 42 height 12
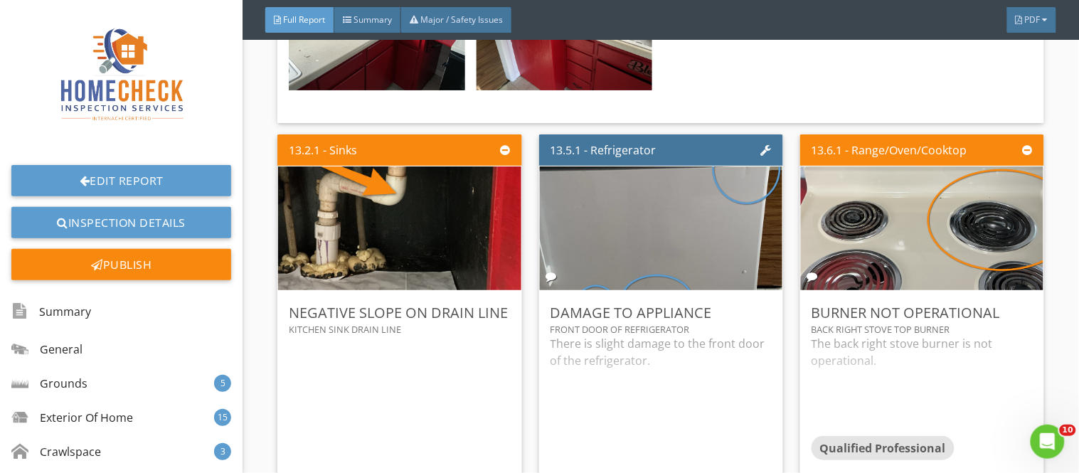
scroll to position [21358, 0]
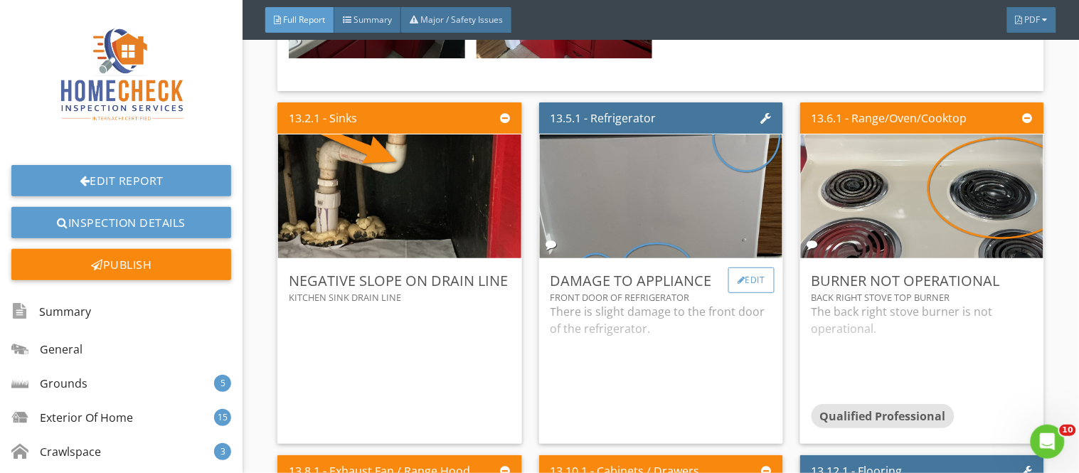
click at [741, 267] on div "Edit" at bounding box center [751, 280] width 46 height 26
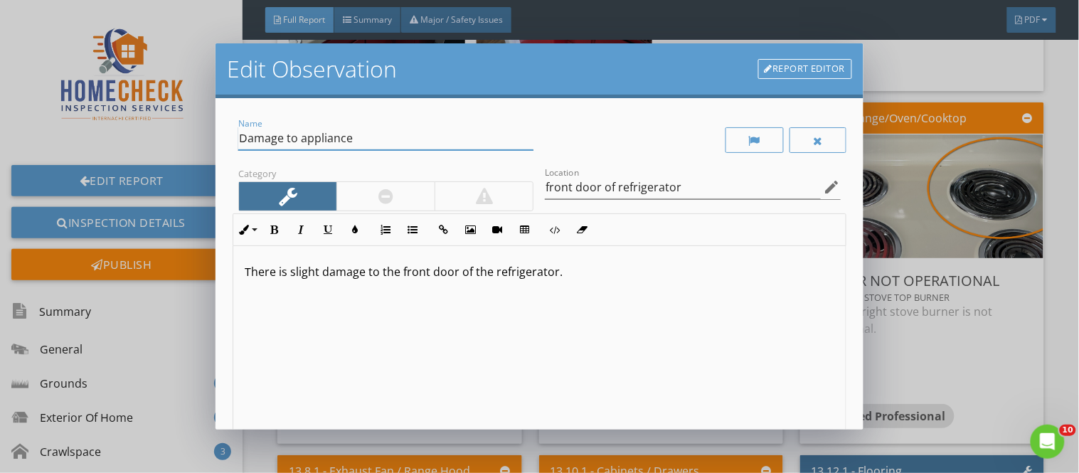
drag, startPoint x: 300, startPoint y: 136, endPoint x: 361, endPoint y: 135, distance: 61.2
click at [361, 135] on input "Damage to appliance" at bounding box center [385, 138] width 295 height 23
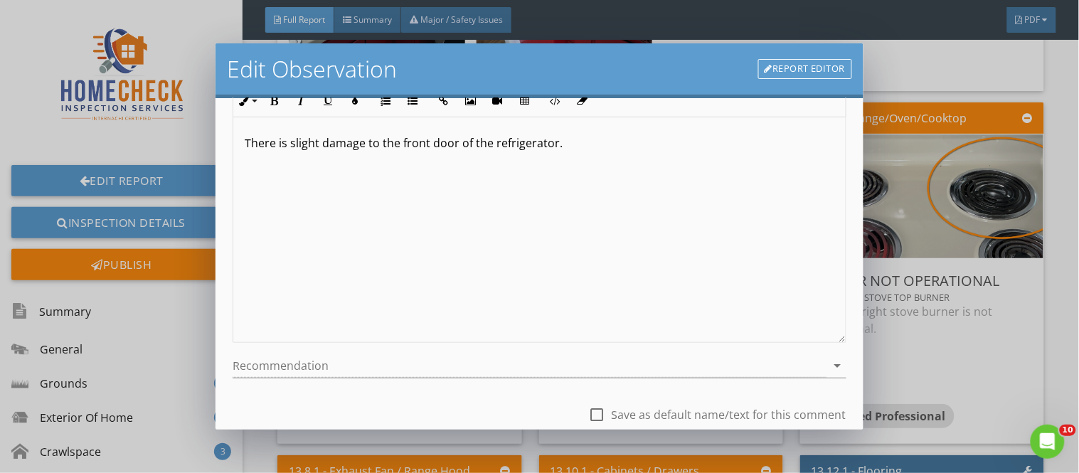
scroll to position [229, 0]
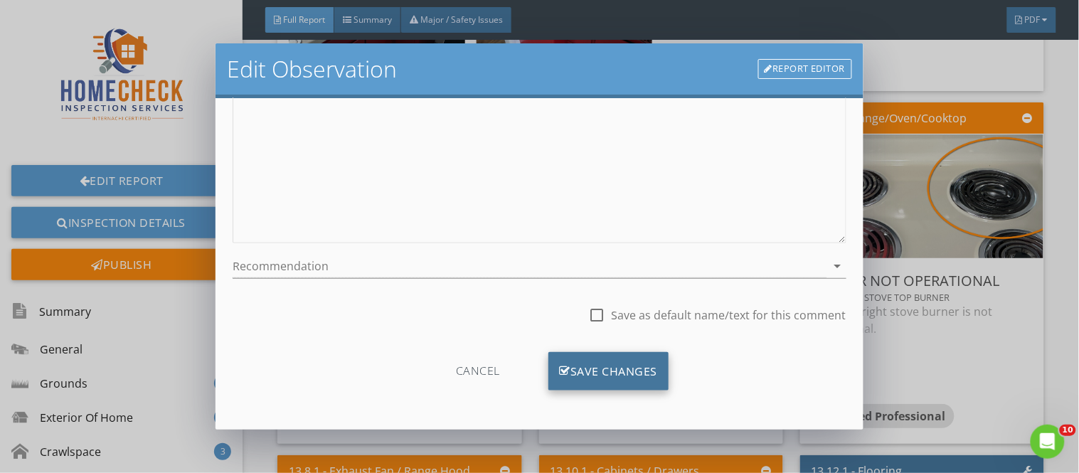
type input "Damage to Refrigerator Door"
click at [635, 374] on div "Save Changes" at bounding box center [608, 371] width 121 height 38
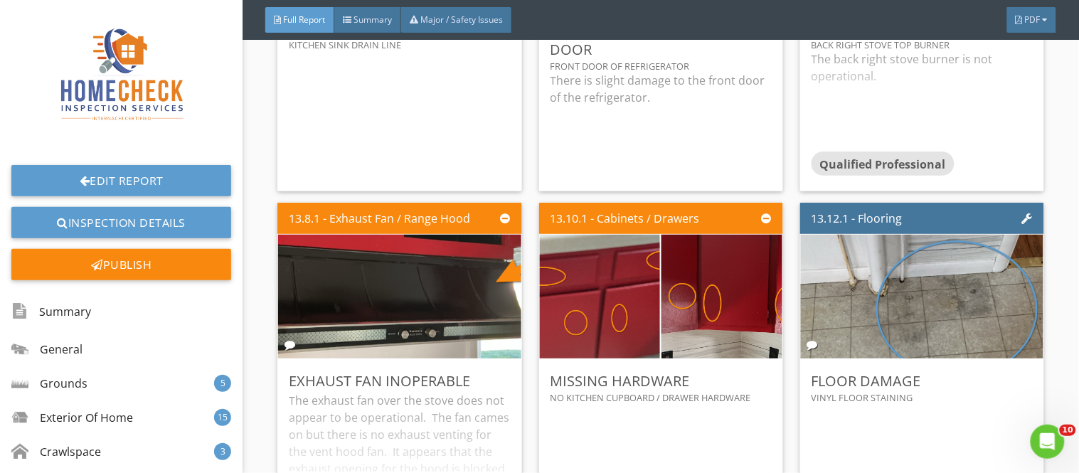
scroll to position [21642, 0]
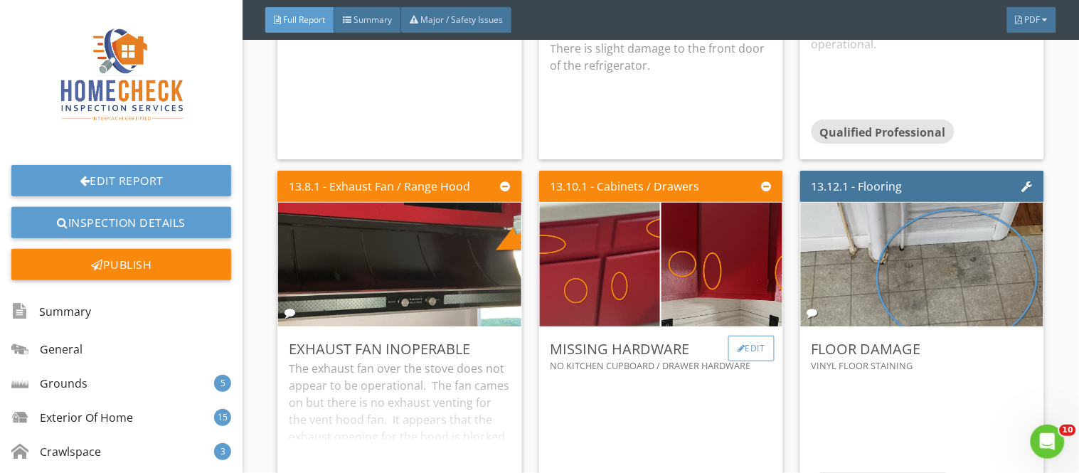
click at [757, 336] on div "Edit" at bounding box center [751, 349] width 46 height 26
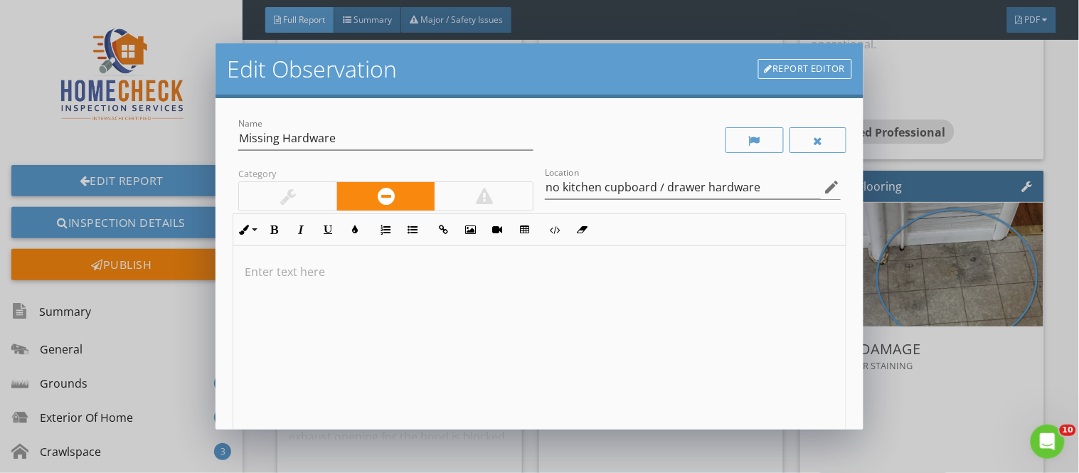
click at [297, 180] on div "Category" at bounding box center [386, 188] width 307 height 49
click at [304, 198] on div at bounding box center [287, 196] width 97 height 28
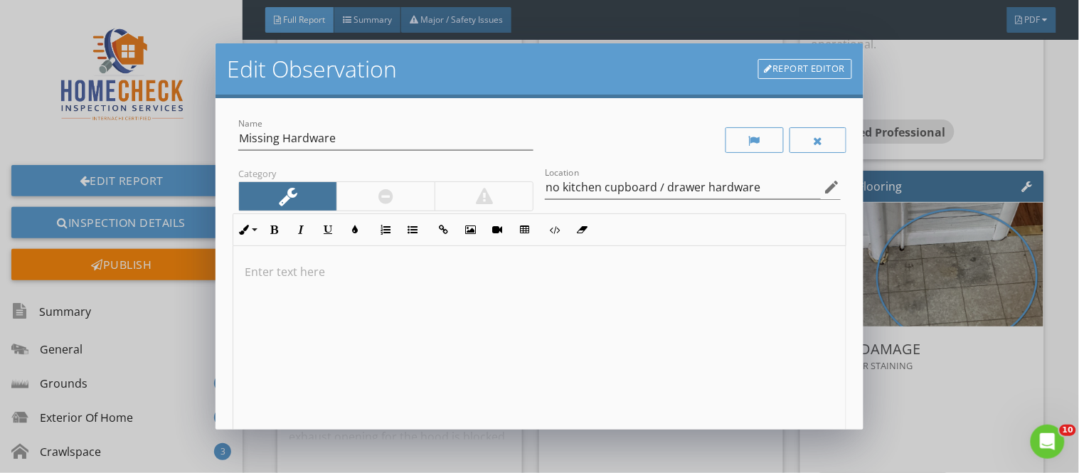
scroll to position [229, 0]
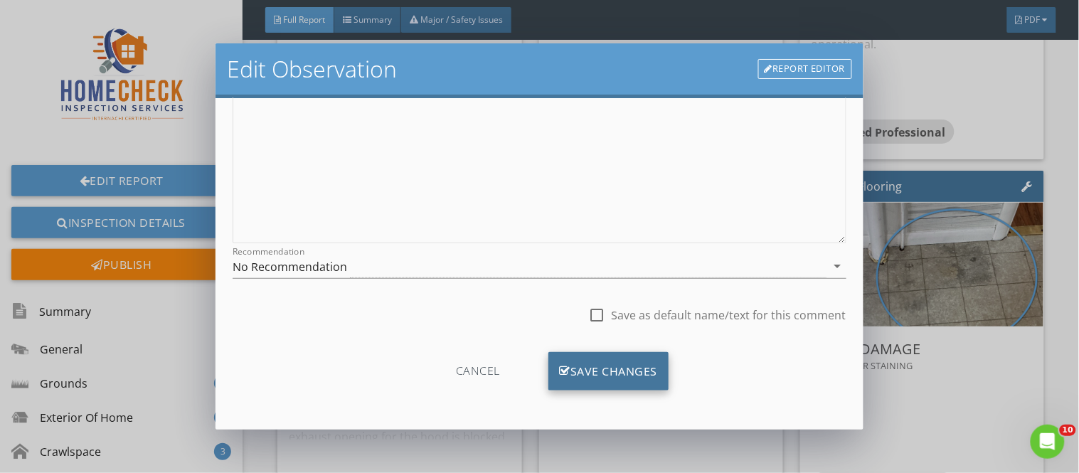
click at [624, 364] on div "Save Changes" at bounding box center [608, 371] width 121 height 38
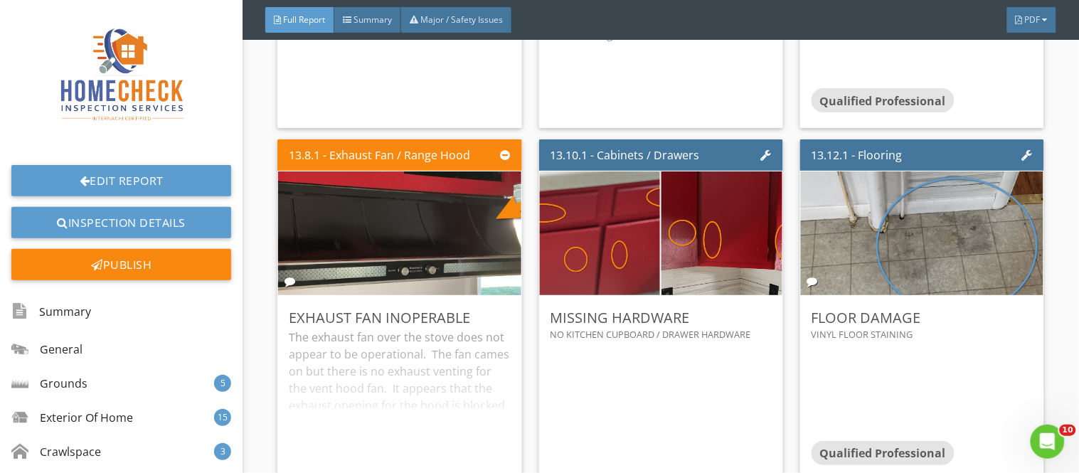
scroll to position [21705, 0]
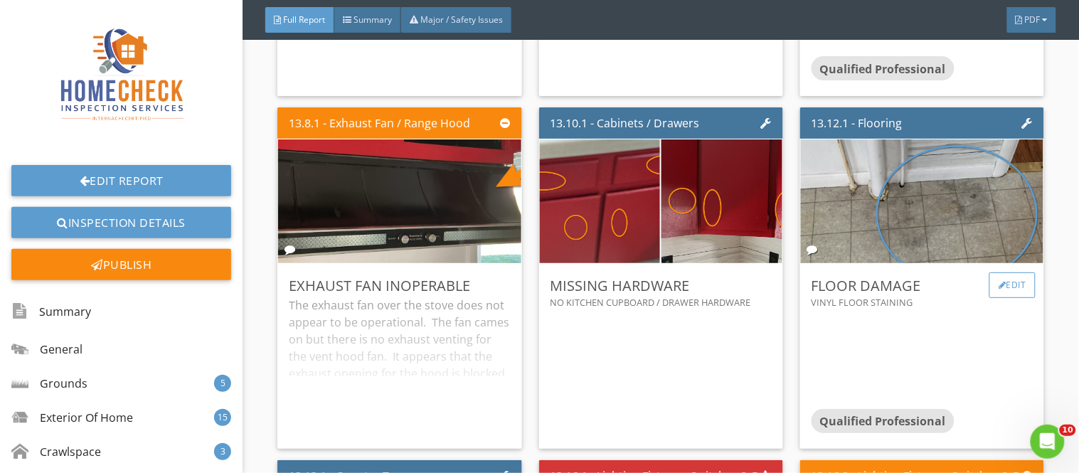
click at [1008, 272] on div "Edit" at bounding box center [1012, 285] width 46 height 26
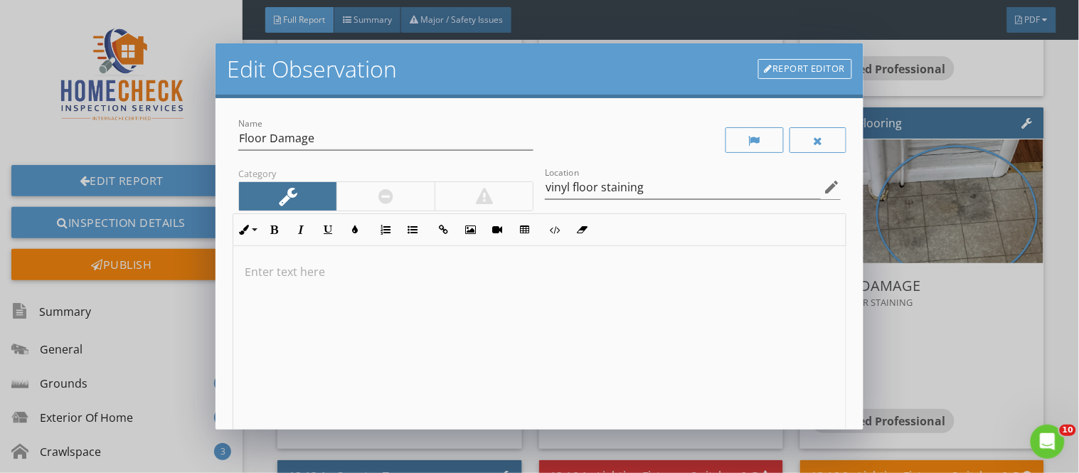
scroll to position [186, 0]
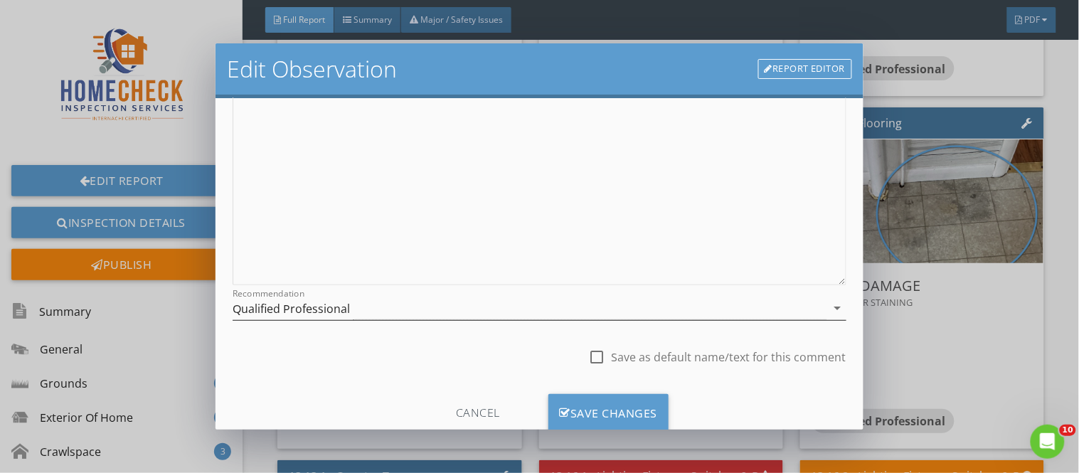
click at [328, 314] on div "Qualified Professional" at bounding box center [291, 308] width 117 height 13
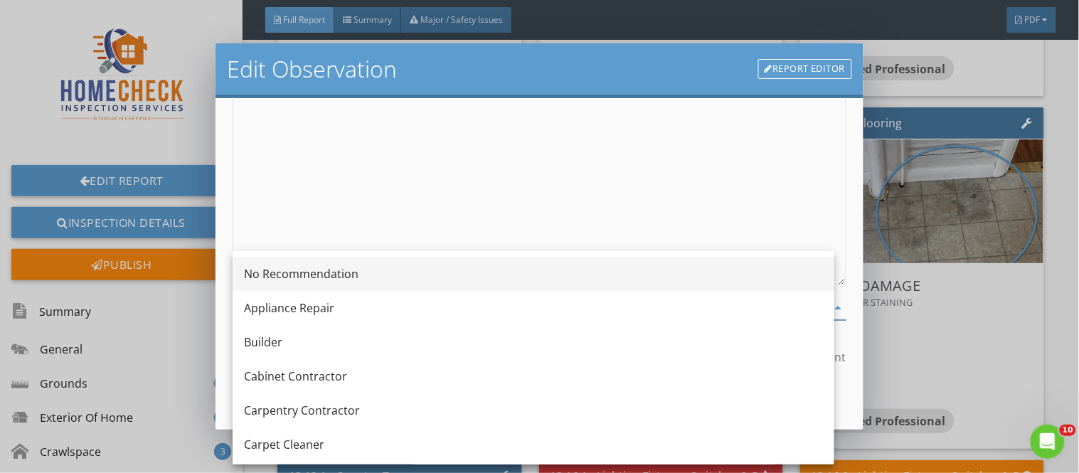
click at [337, 276] on div "No Recommendation" at bounding box center [533, 273] width 579 height 17
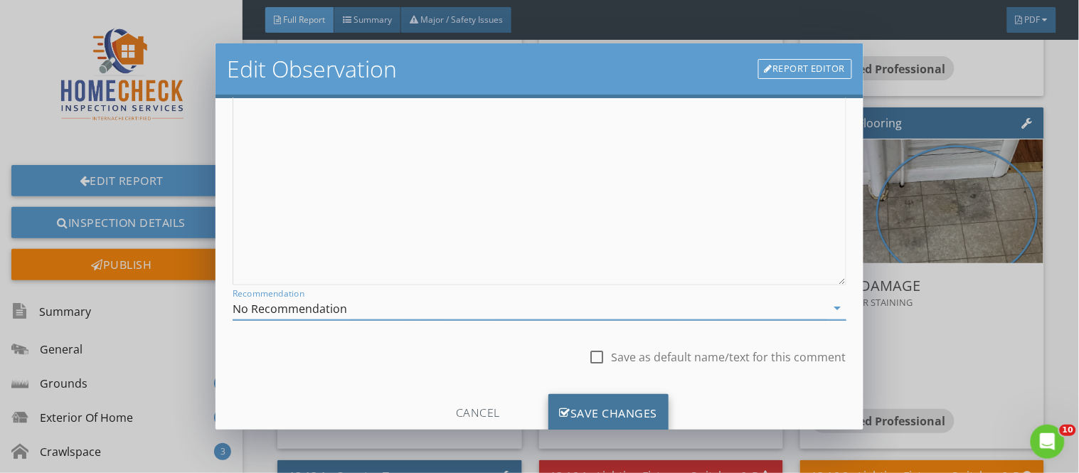
click at [651, 406] on div "Save Changes" at bounding box center [608, 413] width 121 height 38
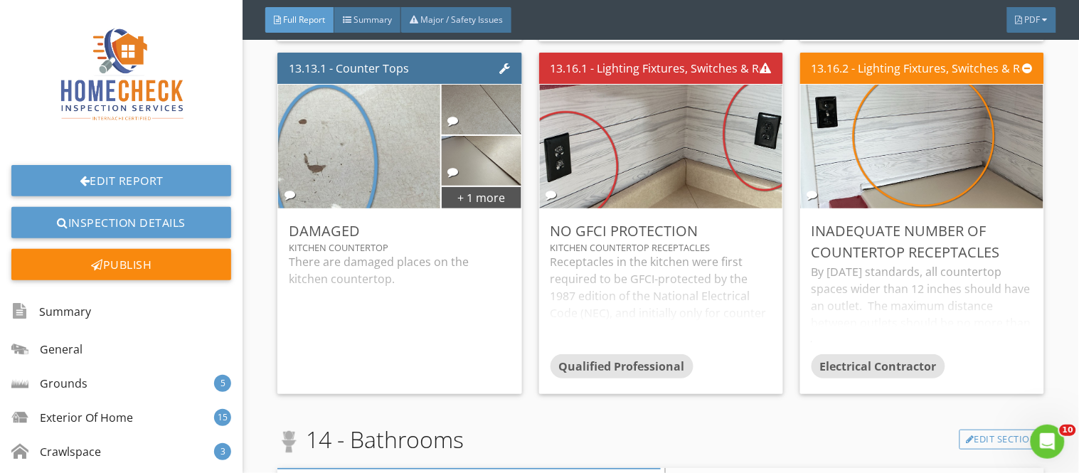
scroll to position [22116, 0]
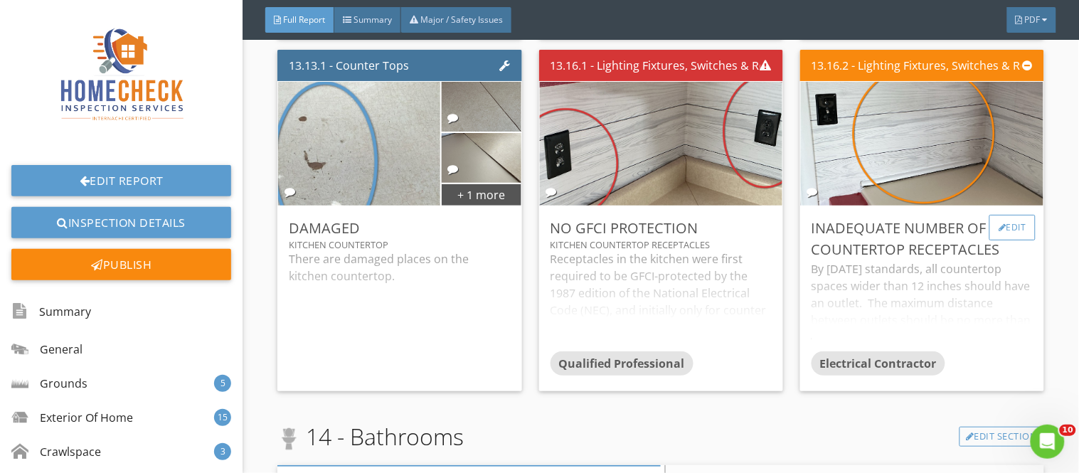
click at [996, 215] on div "Edit" at bounding box center [1012, 228] width 46 height 26
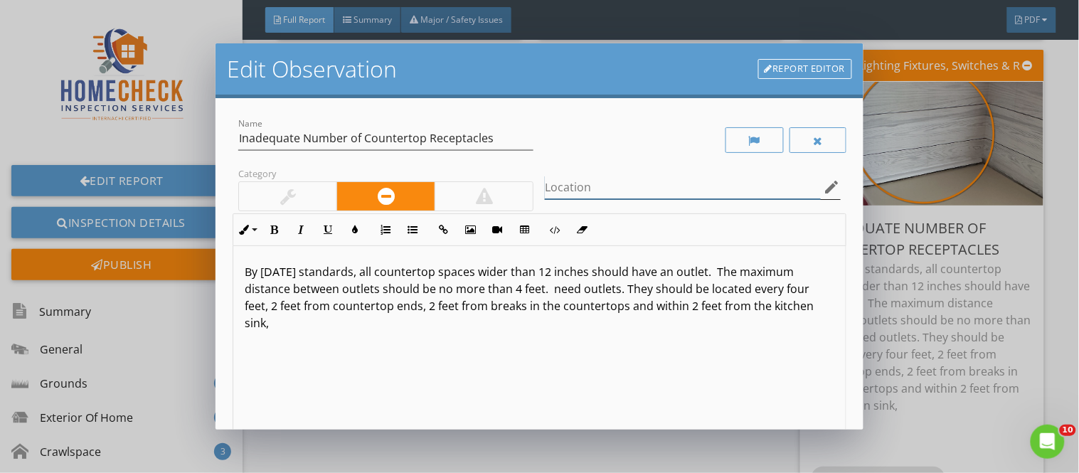
click at [550, 192] on input "Location" at bounding box center [682, 187] width 275 height 23
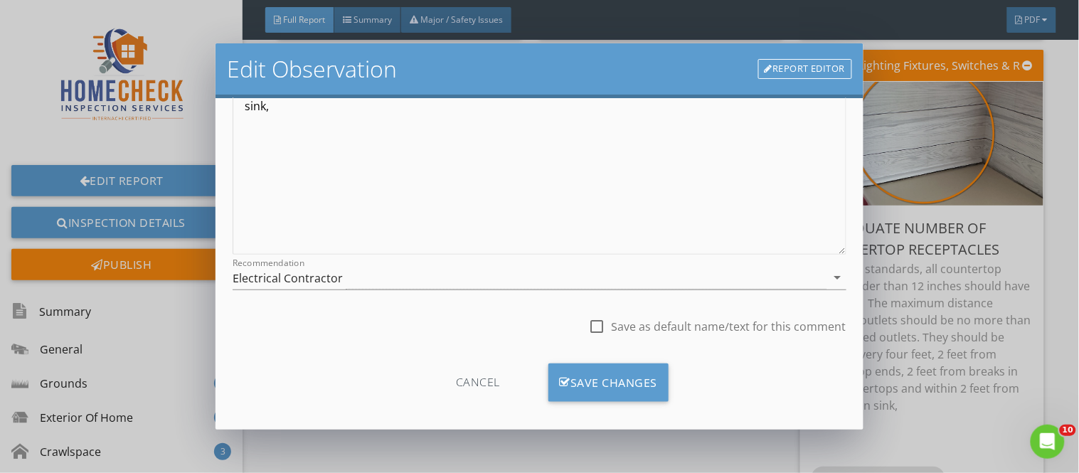
scroll to position [229, 0]
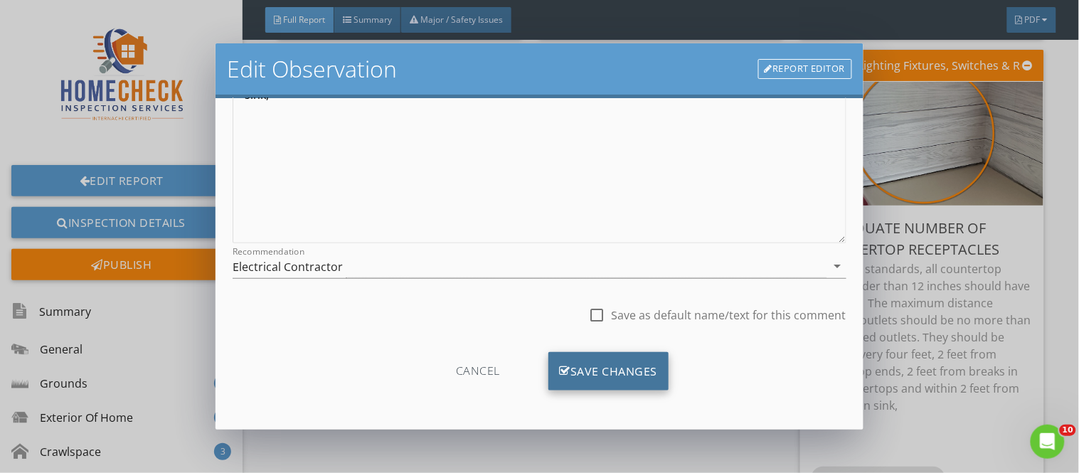
type input "left kitchen sidewall"
click at [595, 366] on div "Save Changes" at bounding box center [608, 371] width 121 height 38
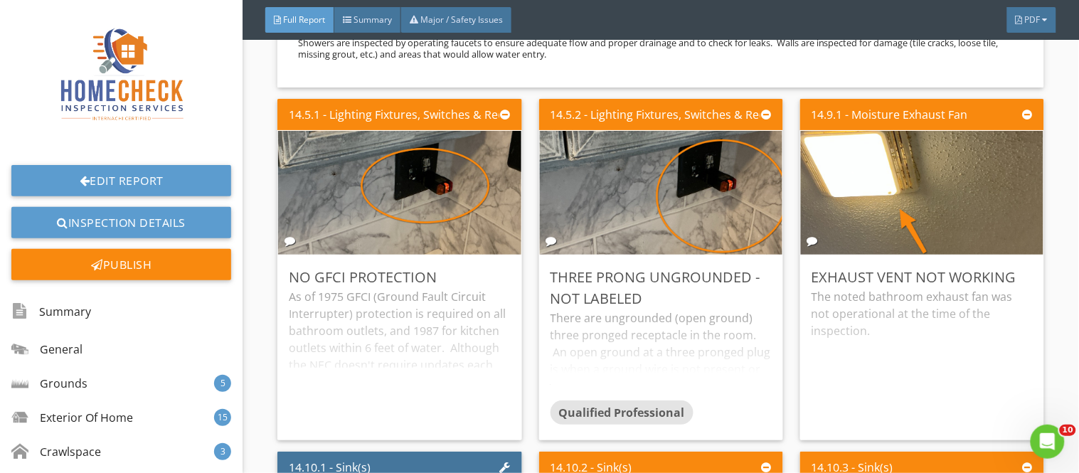
scroll to position [22969, 0]
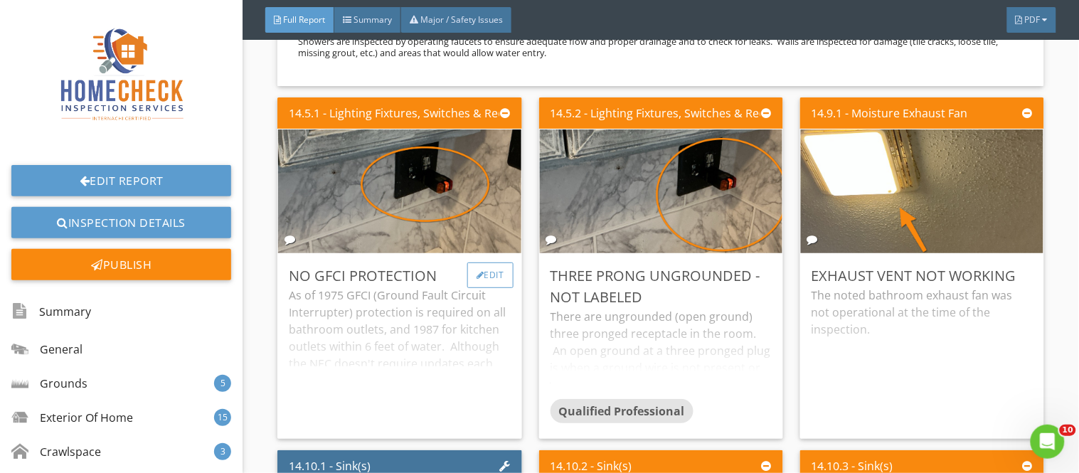
click at [489, 262] on div "Edit" at bounding box center [490, 275] width 46 height 26
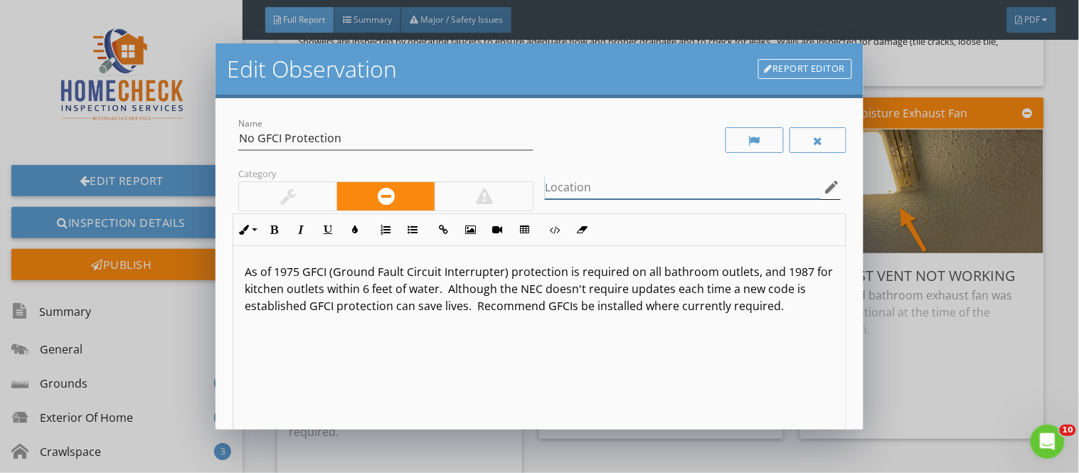
click at [559, 188] on input "Location" at bounding box center [682, 187] width 275 height 23
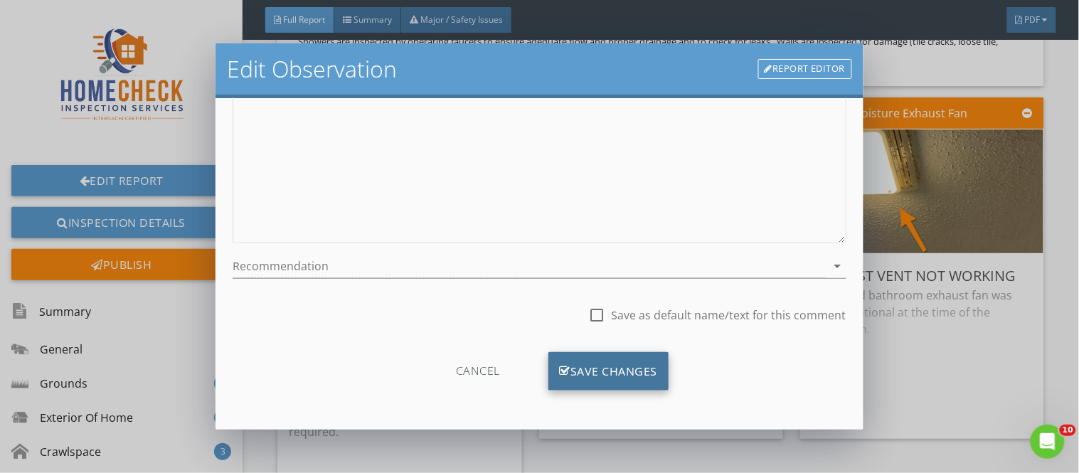
type input "bathroom vanity outlet"
click at [640, 373] on div "Save Changes" at bounding box center [608, 371] width 121 height 38
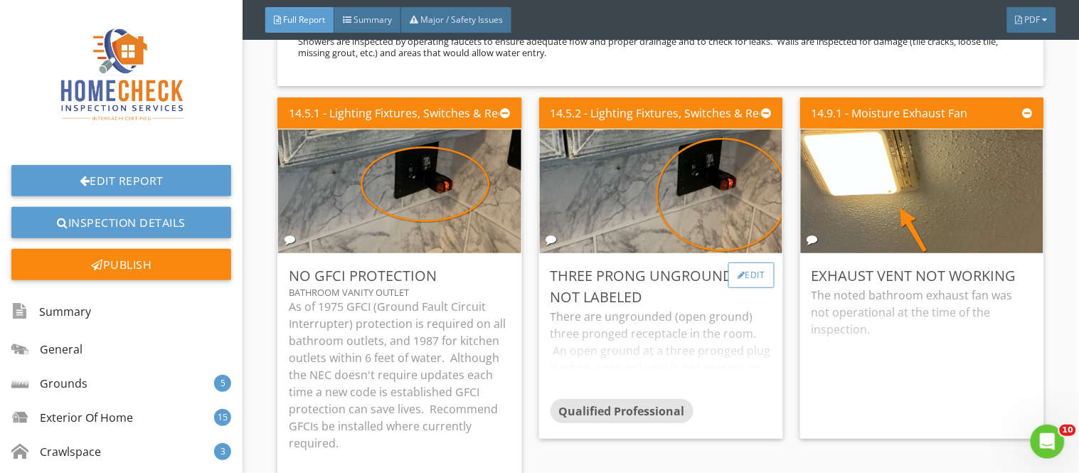
click at [750, 262] on div "Edit" at bounding box center [751, 275] width 46 height 26
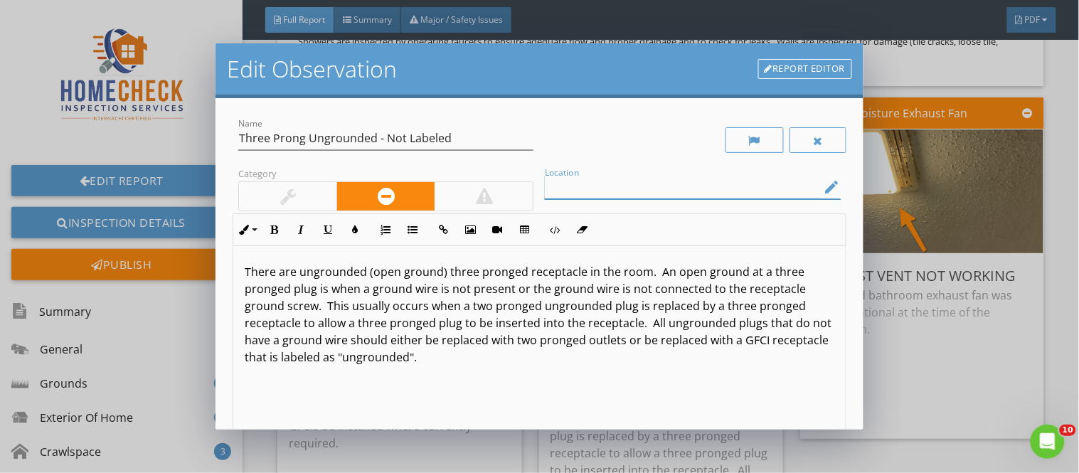
click at [586, 188] on input "Location" at bounding box center [682, 187] width 275 height 23
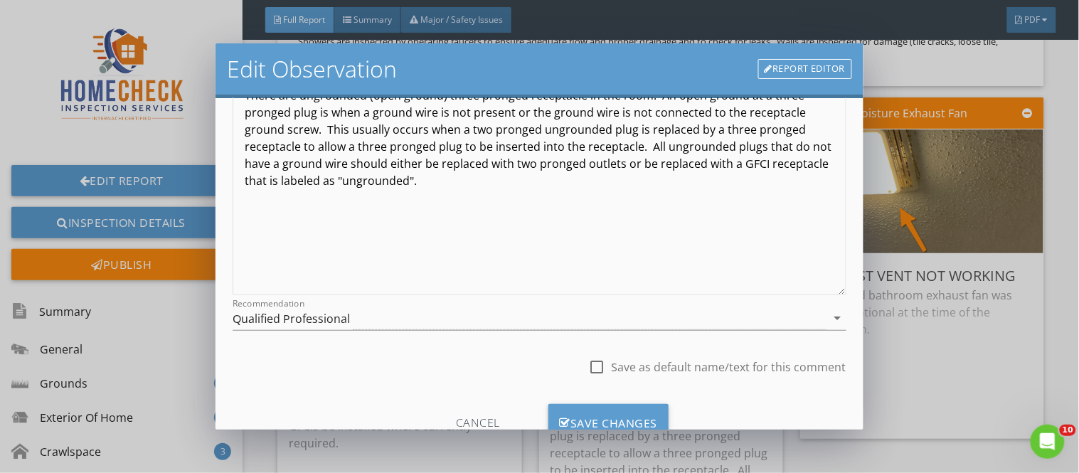
scroll to position [201, 0]
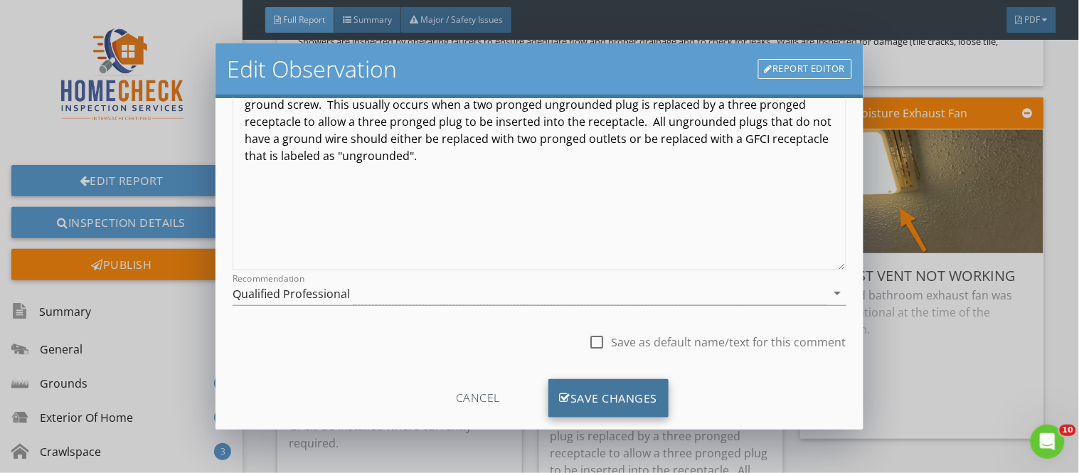
type input "bathroom vanity outlet"
click at [631, 392] on div "Save Changes" at bounding box center [608, 398] width 121 height 38
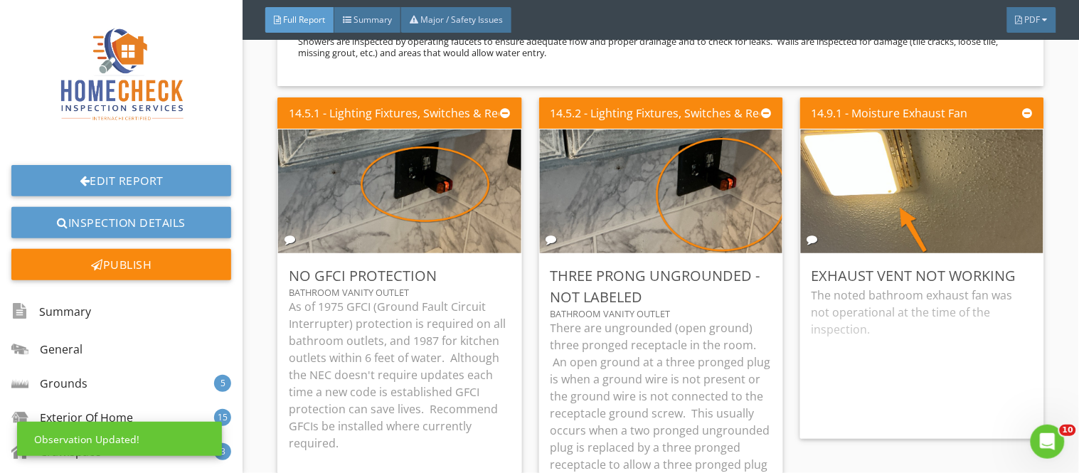
scroll to position [60, 0]
click at [1001, 262] on div "Edit" at bounding box center [1012, 275] width 46 height 26
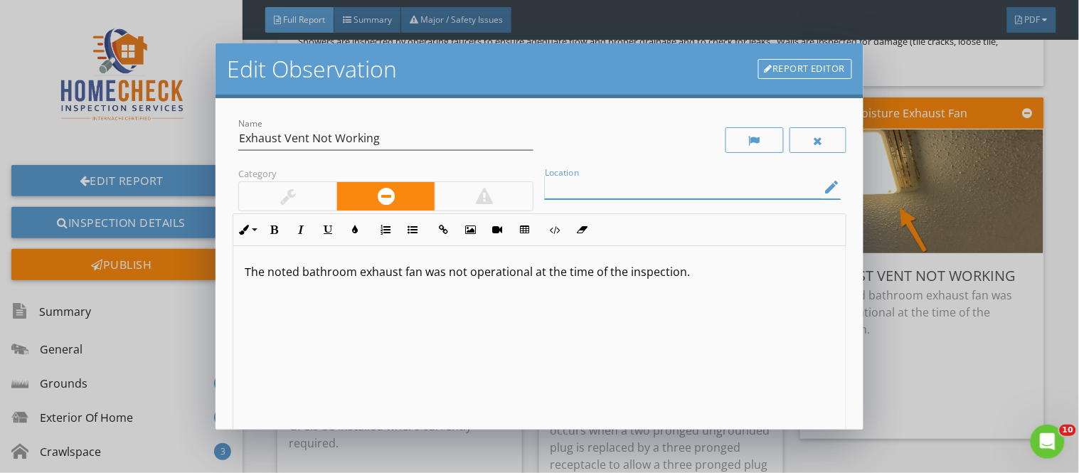
click at [617, 183] on input "Location" at bounding box center [682, 187] width 275 height 23
type input "bathroom ceiling exhaust vent"
drag, startPoint x: 267, startPoint y: 272, endPoint x: 296, endPoint y: 270, distance: 28.5
click at [296, 270] on p "The noted bathroom exhaust fan was not operational at the time of the inspectio…" at bounding box center [539, 271] width 589 height 17
click at [323, 275] on p "The bathroom exhaust fan was not operational at the time of the inspection." at bounding box center [539, 271] width 589 height 17
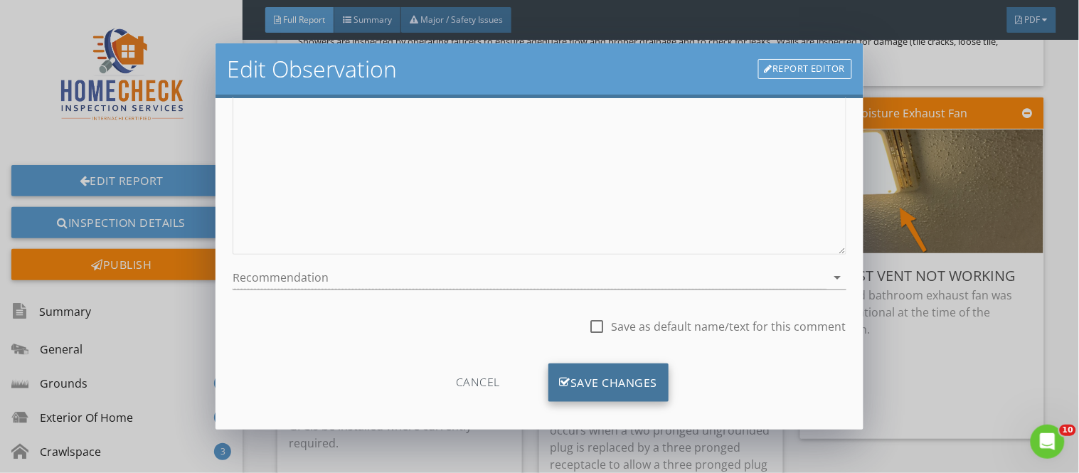
click at [652, 374] on div "Save Changes" at bounding box center [608, 382] width 121 height 38
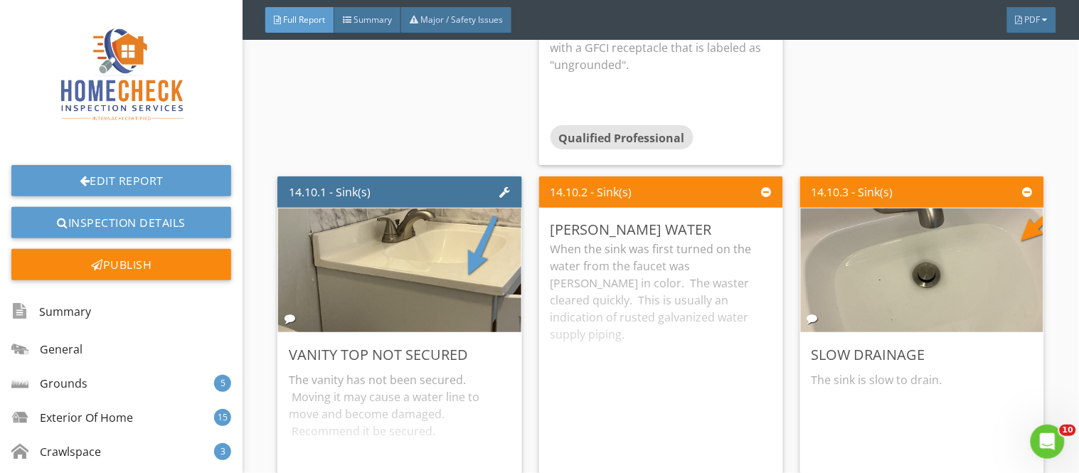
scroll to position [23476, 0]
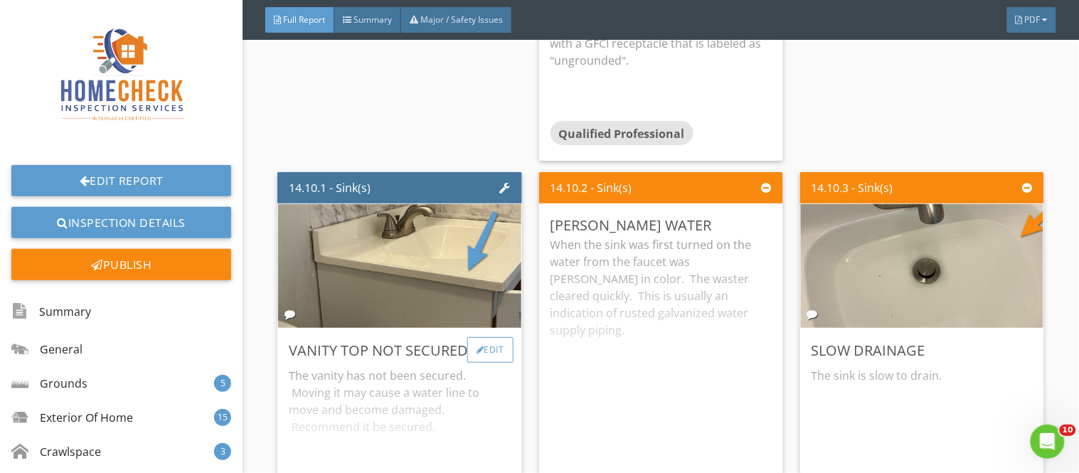
click at [496, 337] on div "Edit" at bounding box center [490, 350] width 46 height 26
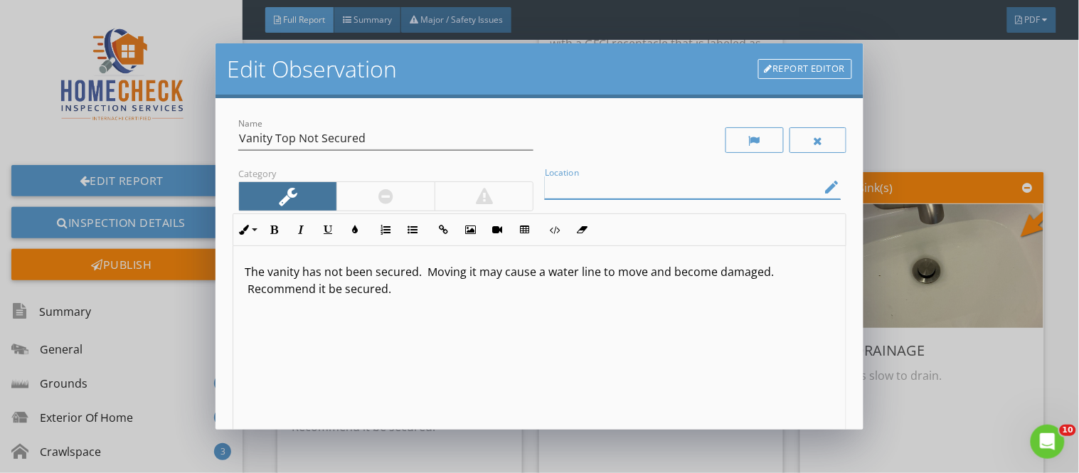
click at [550, 192] on input "Location" at bounding box center [682, 187] width 275 height 23
type input "bahroom vanity"
click at [268, 272] on p "The vanity has not been secured. Moving it may cause a water line to move and b…" at bounding box center [539, 280] width 589 height 34
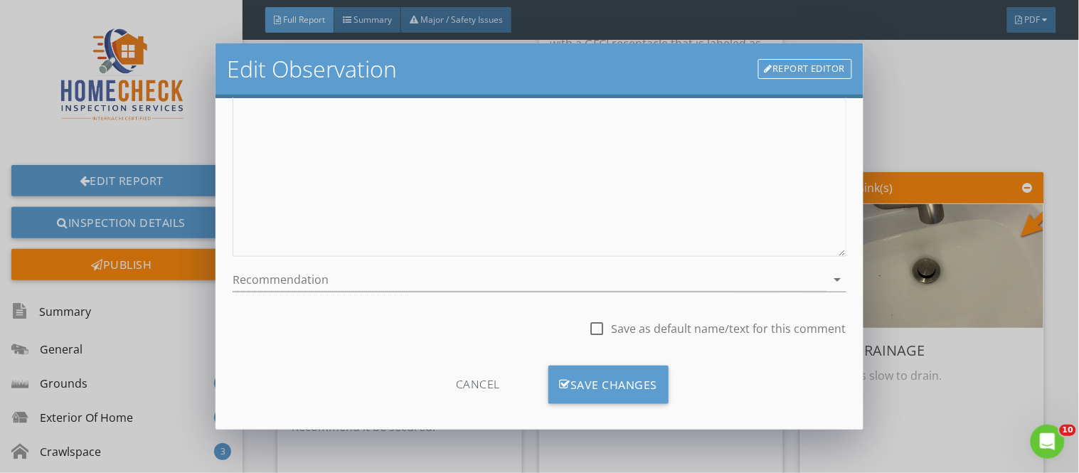
scroll to position [220, 0]
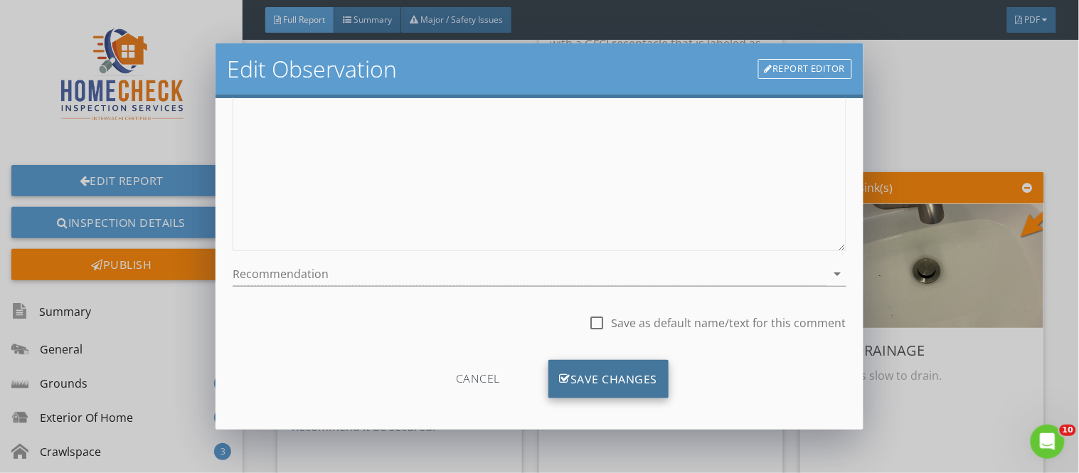
click at [615, 361] on div "Save Changes" at bounding box center [608, 379] width 121 height 38
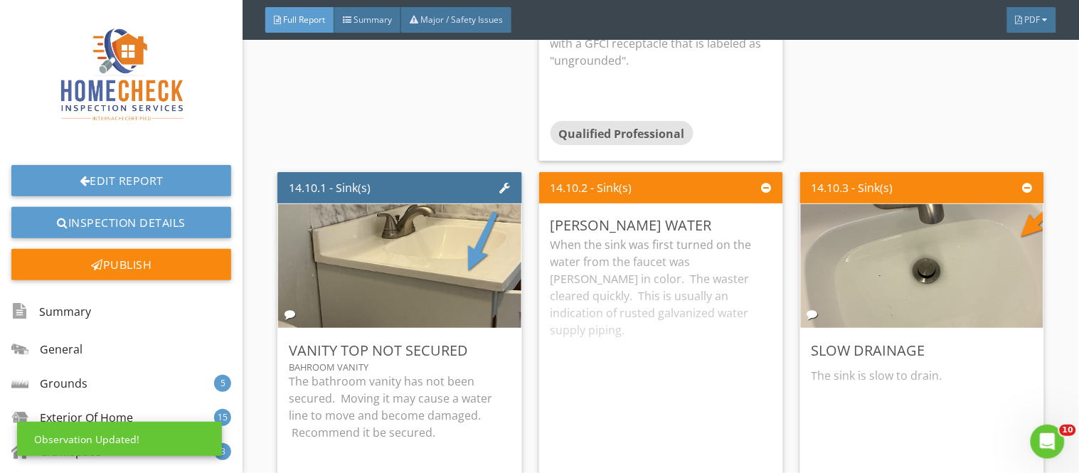
scroll to position [60, 0]
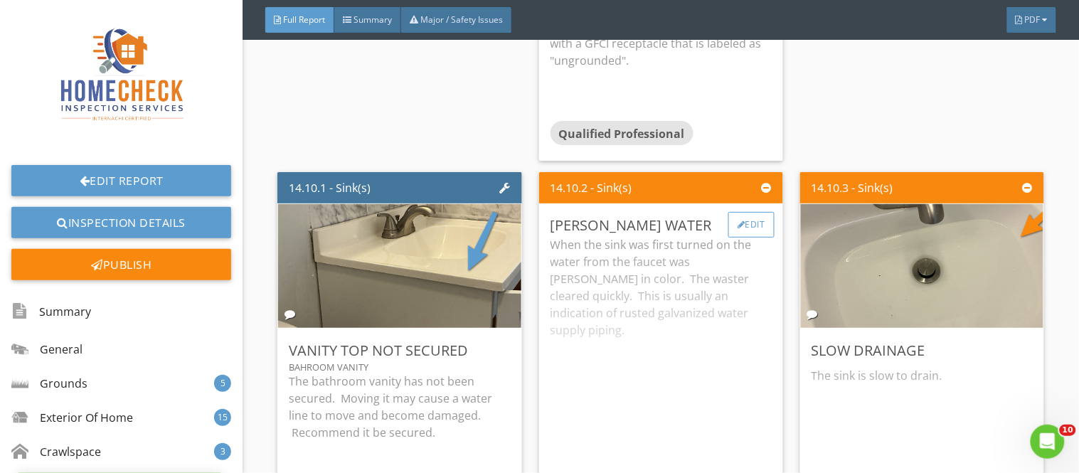
click at [740, 212] on div "Edit" at bounding box center [751, 225] width 46 height 26
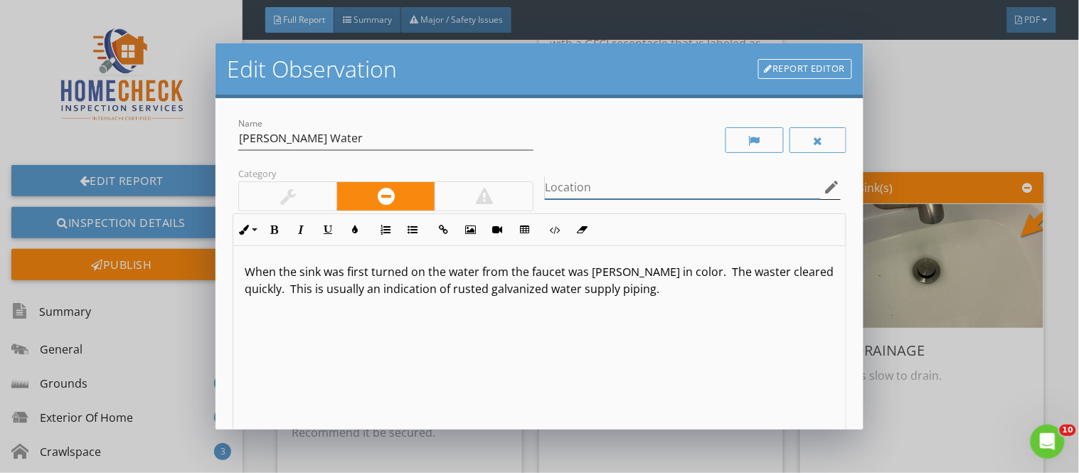
click at [553, 183] on input "Location" at bounding box center [682, 187] width 275 height 23
type input "bathroom sink and bathtub water"
click at [324, 276] on p "When the sink was first turned on the water from the faucet was [PERSON_NAME] i…" at bounding box center [539, 280] width 589 height 34
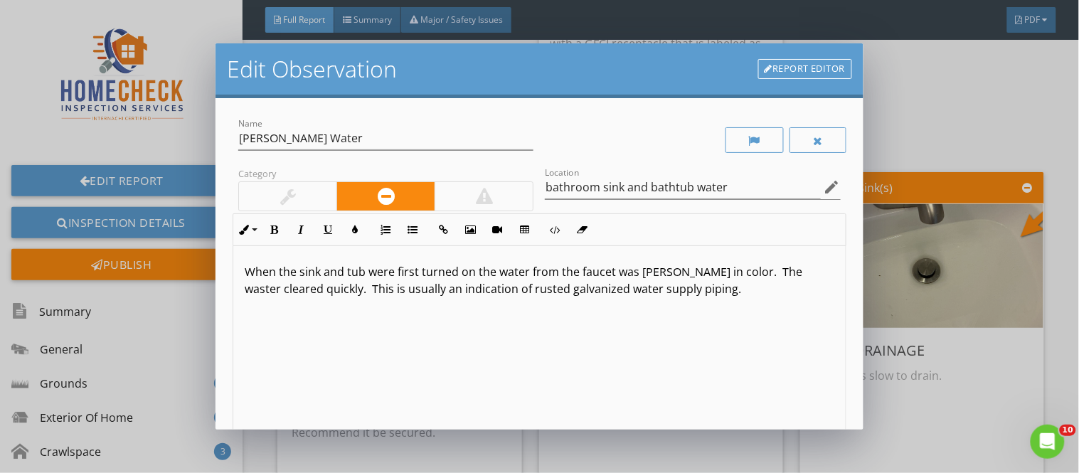
click at [610, 275] on p "When the sink and tub were first turned on the water from the faucet was [PERSO…" at bounding box center [539, 280] width 589 height 34
click at [644, 273] on p "When the sink and tub were first turned on the water from the faucets was [PERS…" at bounding box center [539, 280] width 589 height 34
click at [771, 277] on p "When the sink and tub were first turned on the water from the faucets was a [PE…" at bounding box center [539, 280] width 589 height 34
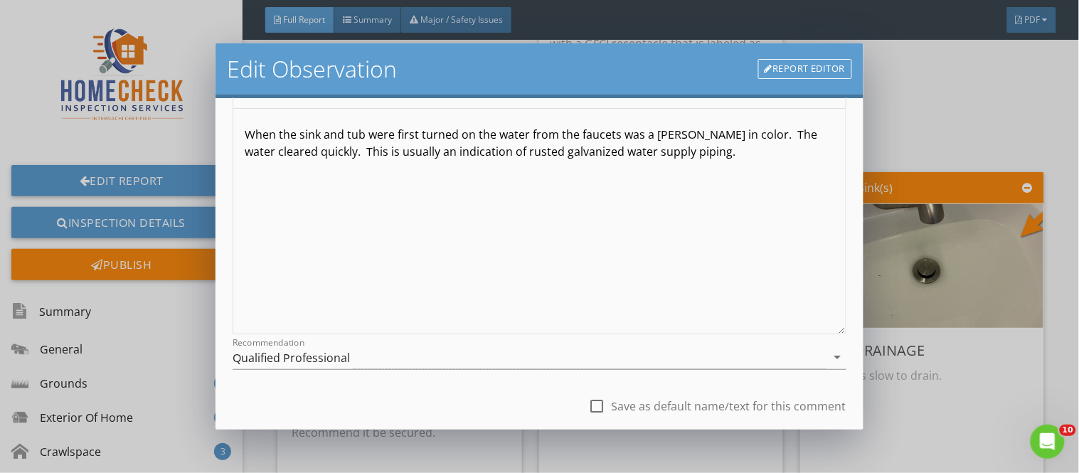
scroll to position [229, 0]
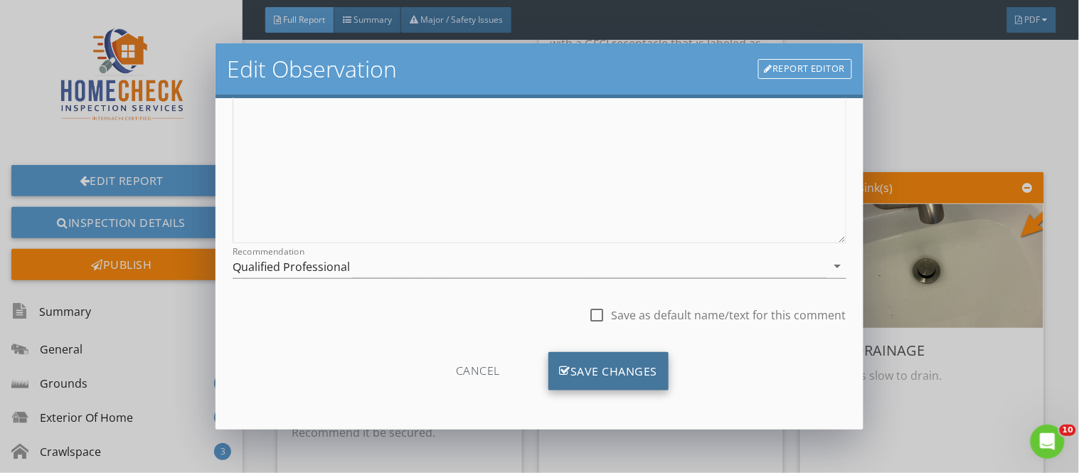
click at [612, 375] on div "Save Changes" at bounding box center [608, 371] width 121 height 38
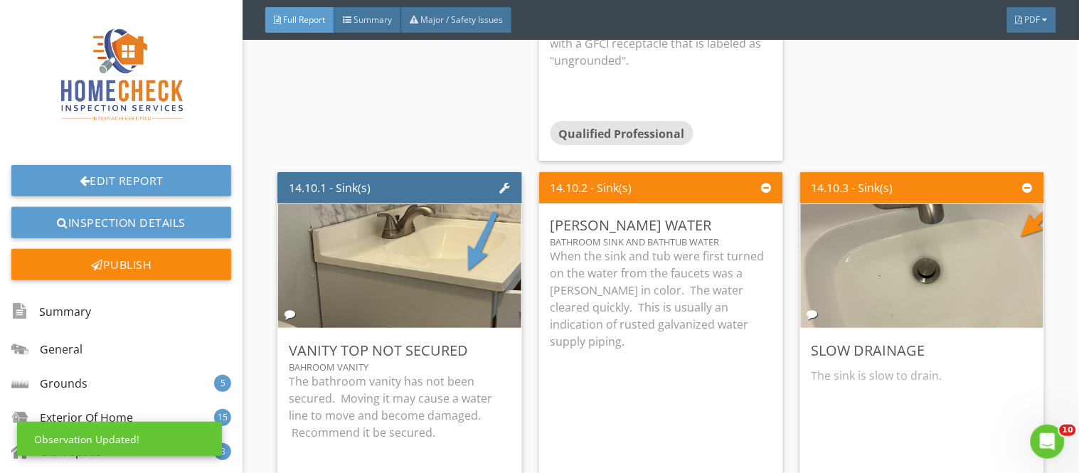
scroll to position [60, 0]
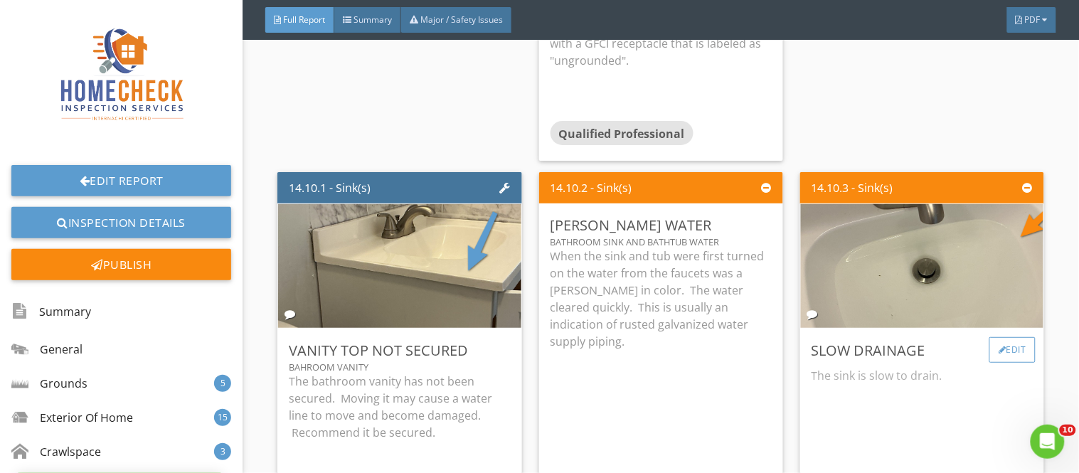
click at [998, 346] on div at bounding box center [1002, 350] width 8 height 9
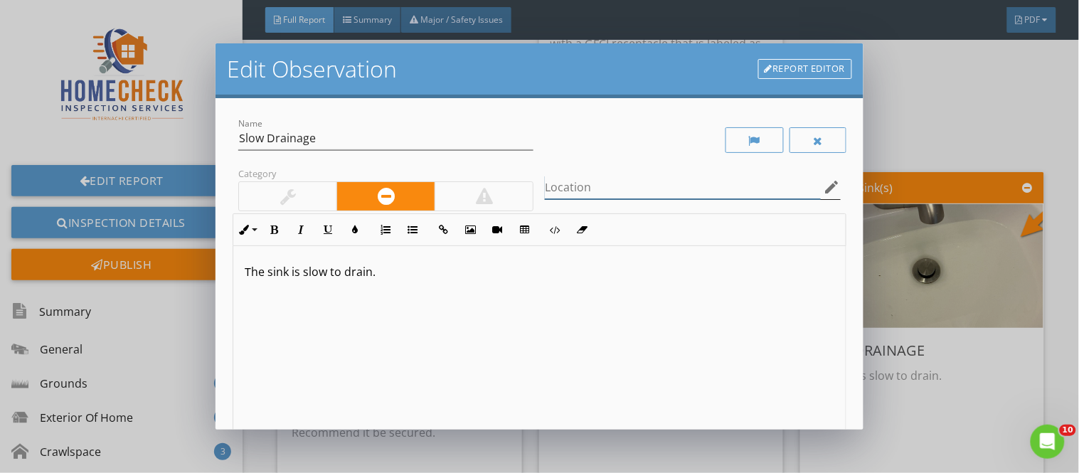
click at [550, 185] on input "Location" at bounding box center [682, 187] width 275 height 23
type input "vanity sink slow to drain"
click at [270, 275] on p "The sink is slow to drain." at bounding box center [539, 271] width 589 height 17
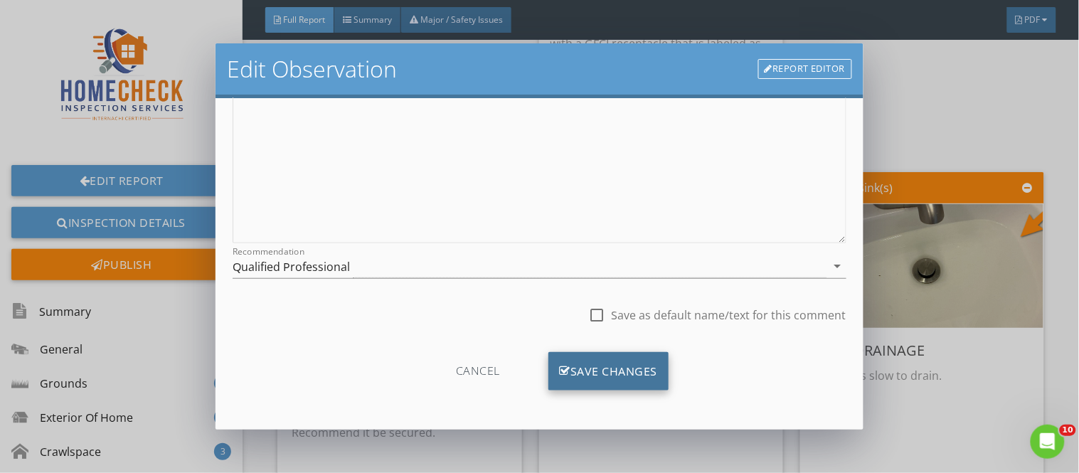
click at [606, 375] on div "Save Changes" at bounding box center [608, 371] width 121 height 38
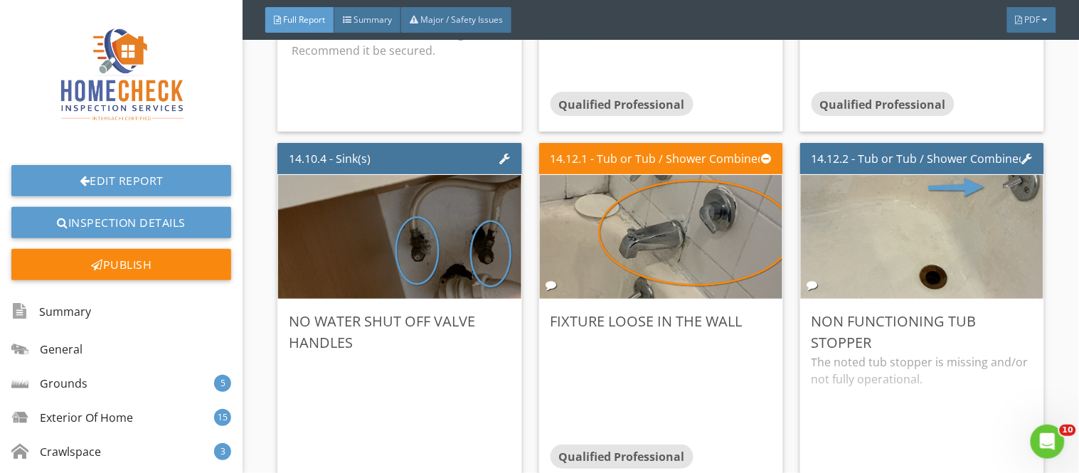
scroll to position [23886, 0]
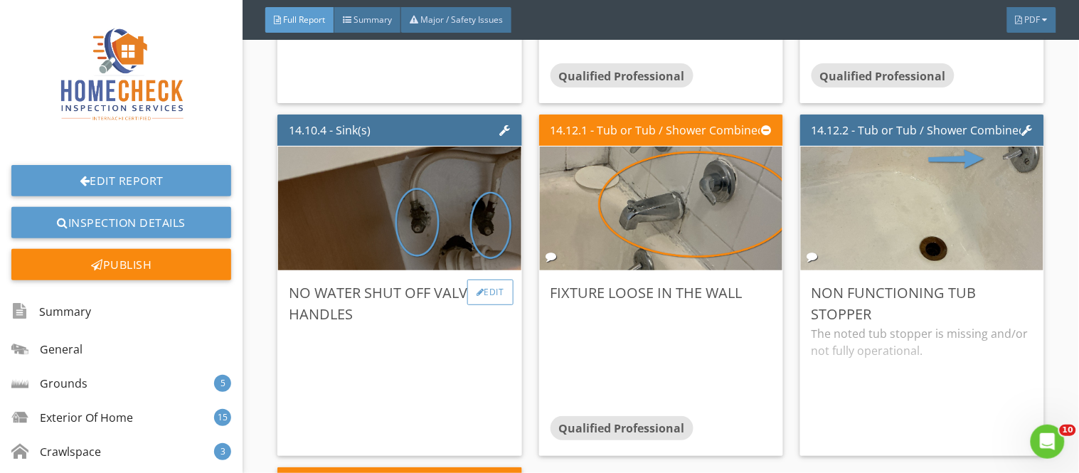
click at [491, 279] on div "Edit" at bounding box center [490, 292] width 46 height 26
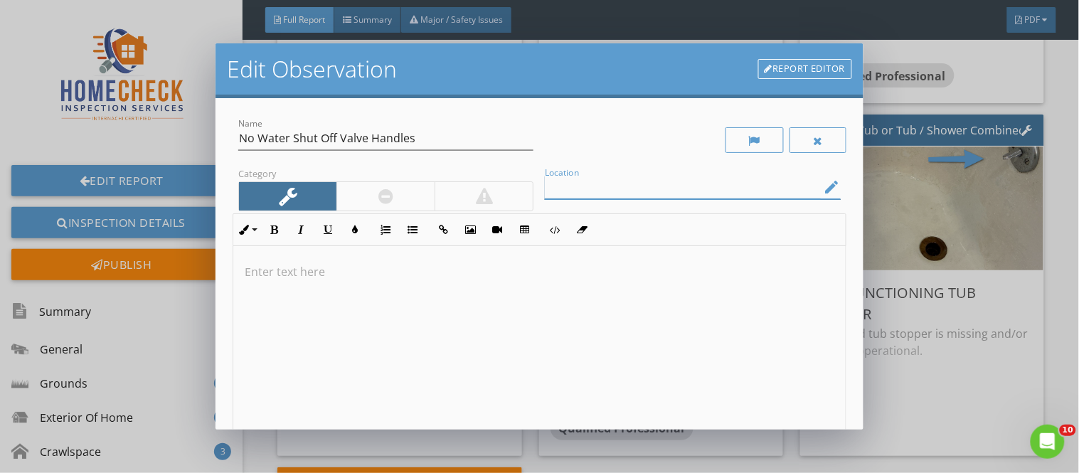
click at [545, 186] on input "Location" at bounding box center [682, 187] width 275 height 23
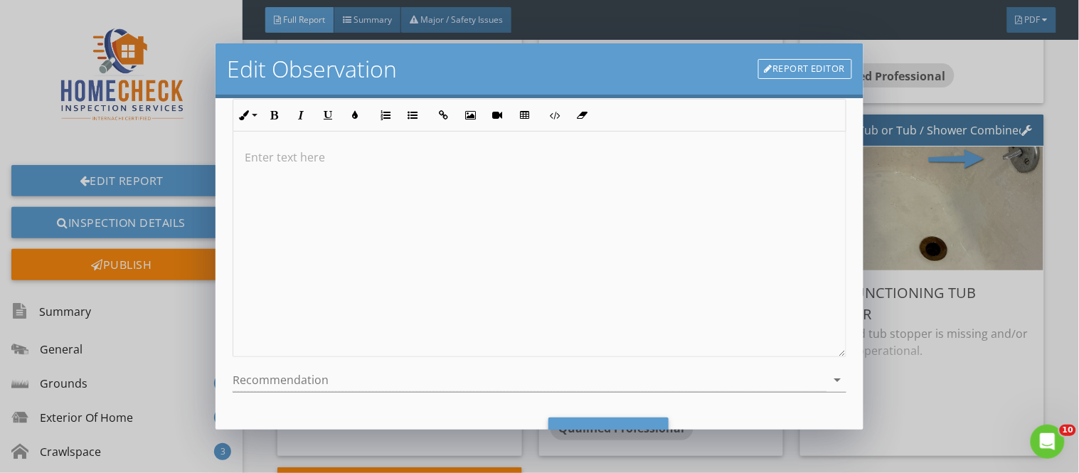
scroll to position [180, 0]
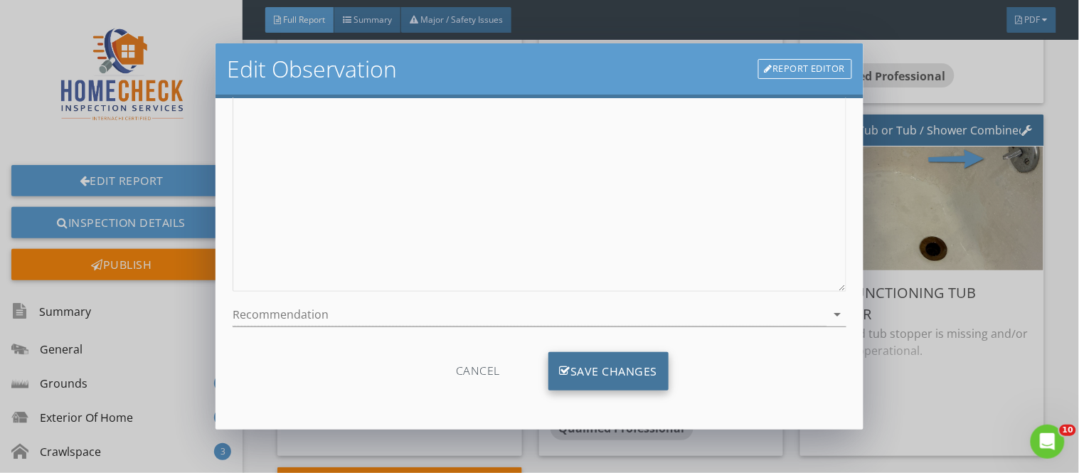
type input "bathroom sink water shut off valves"
click at [615, 374] on div "Save Changes" at bounding box center [608, 371] width 121 height 38
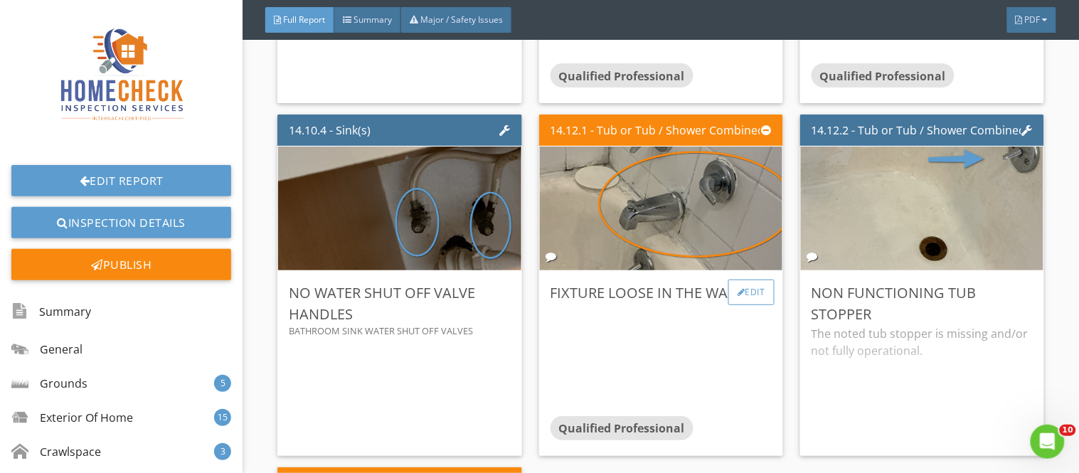
click at [741, 279] on div "Edit" at bounding box center [751, 292] width 46 height 26
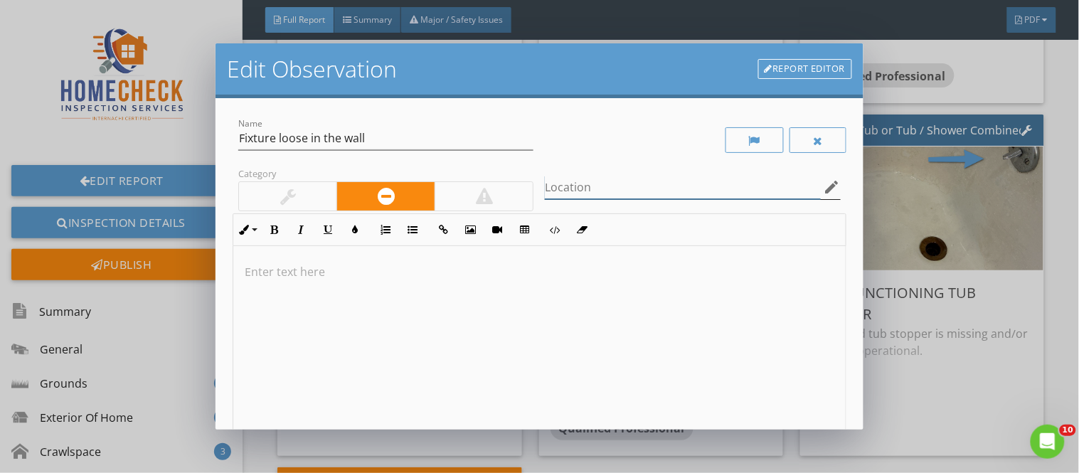
click at [550, 188] on input "Location" at bounding box center [682, 187] width 275 height 23
type input "bath tub spigot and cold water handle"
click at [318, 186] on div at bounding box center [287, 196] width 97 height 28
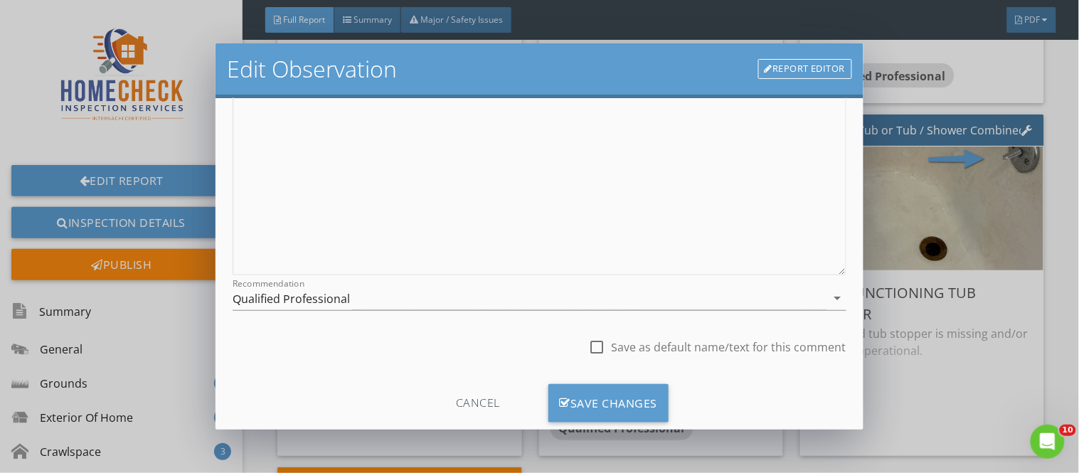
scroll to position [203, 0]
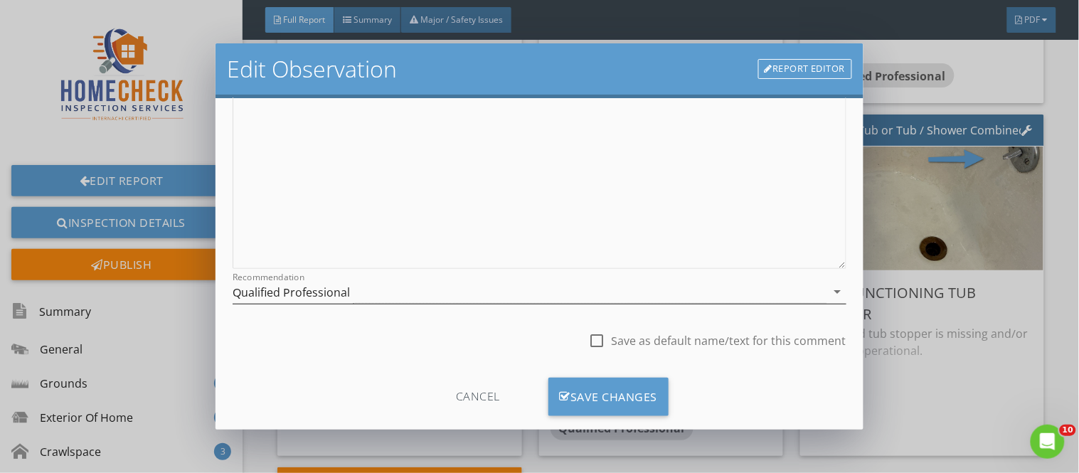
click at [356, 288] on div "Qualified Professional" at bounding box center [529, 291] width 593 height 23
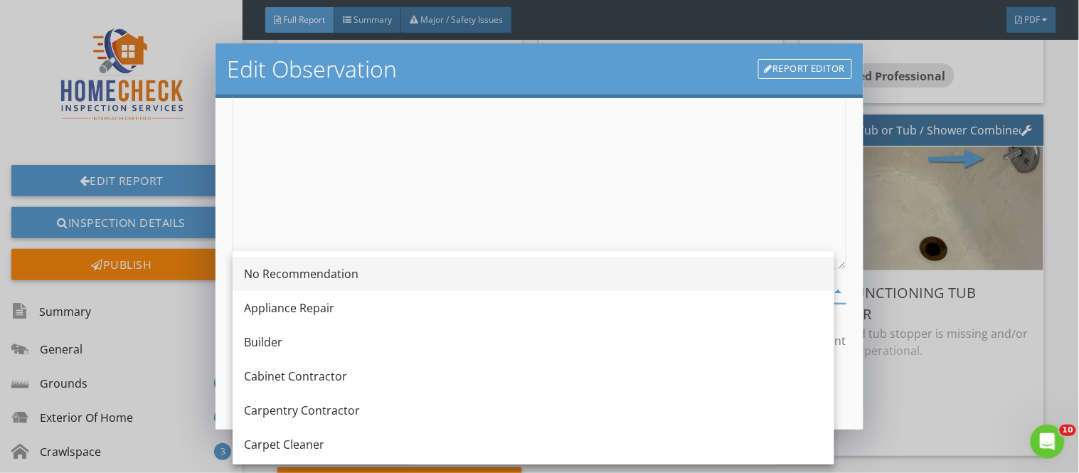
click at [361, 275] on div "No Recommendation" at bounding box center [533, 273] width 579 height 17
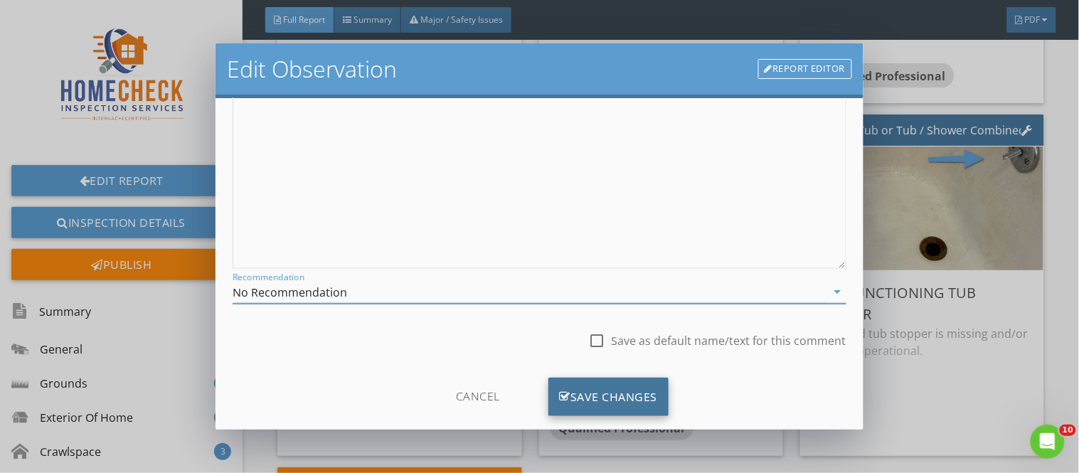
click at [595, 385] on div "Save Changes" at bounding box center [608, 397] width 121 height 38
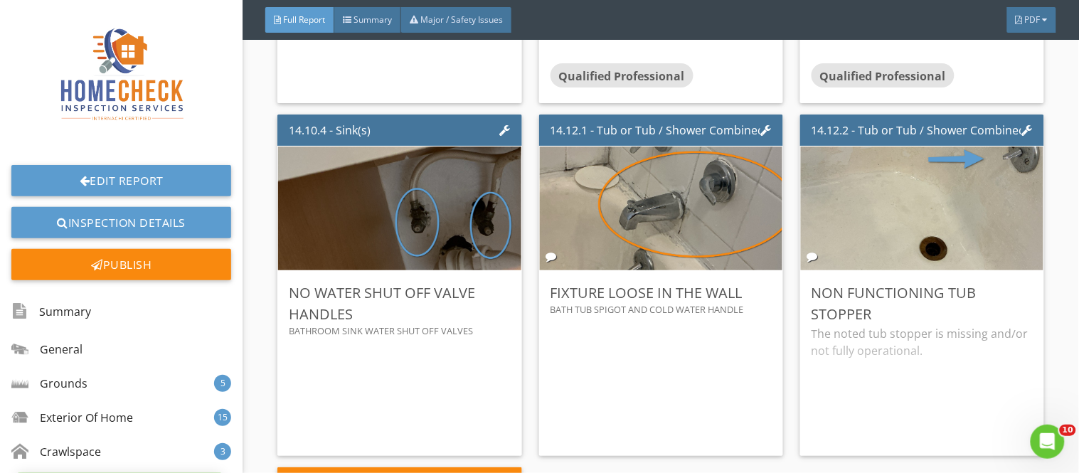
scroll to position [60, 0]
click at [1018, 279] on div "Edit" at bounding box center [1012, 292] width 46 height 26
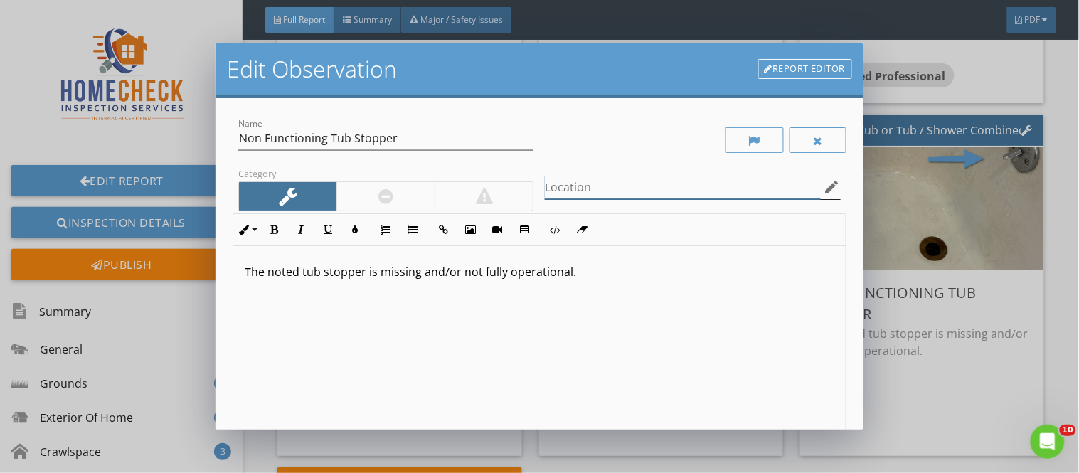
click at [589, 190] on input "Location" at bounding box center [682, 187] width 275 height 23
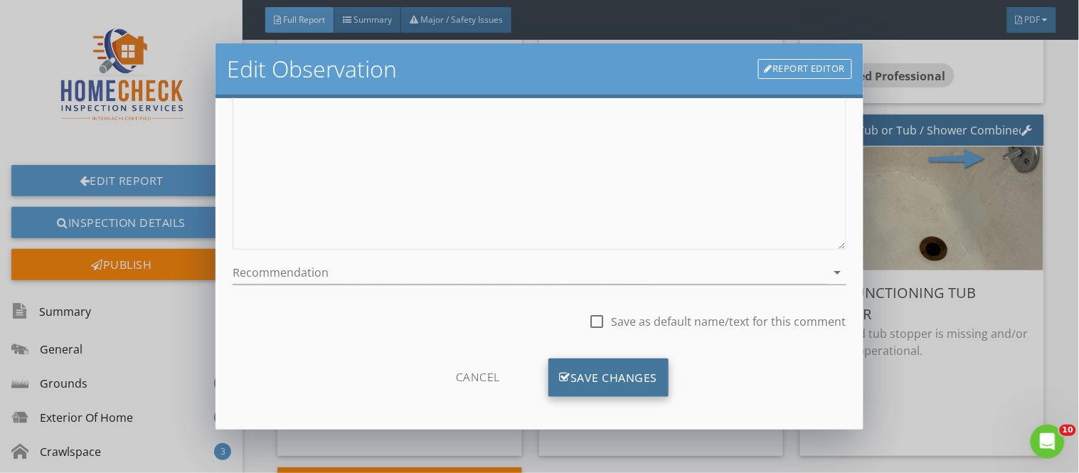
type input "bathroom tub stopper"
click at [636, 375] on div "Save Changes" at bounding box center [608, 377] width 121 height 38
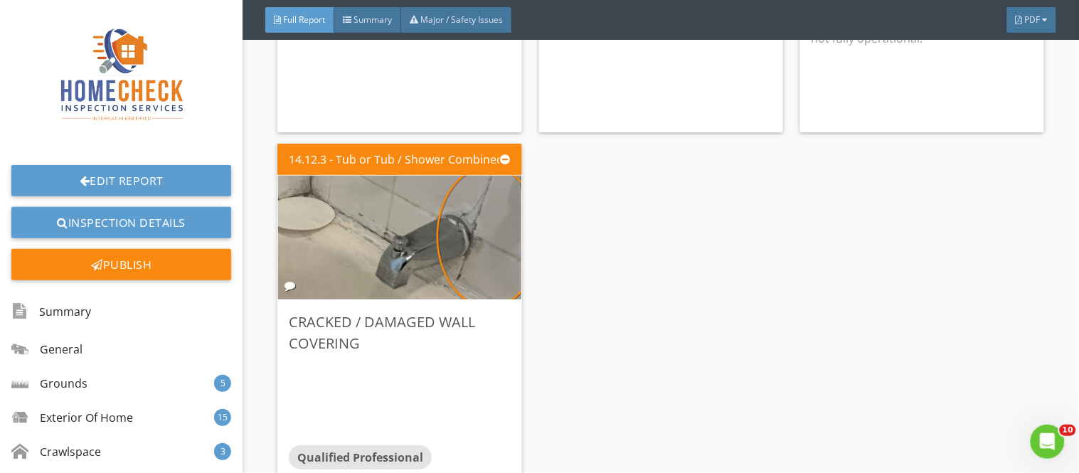
scroll to position [24234, 0]
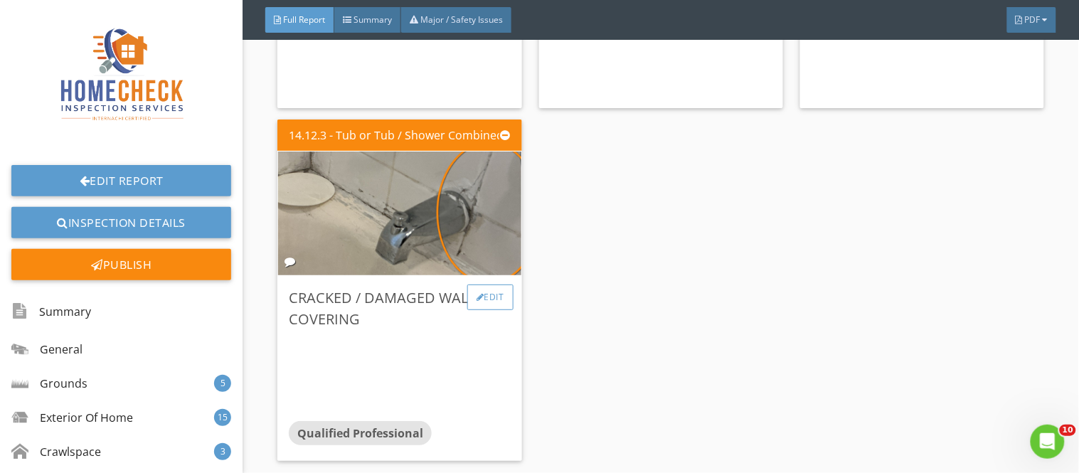
click at [479, 284] on div "Edit" at bounding box center [490, 297] width 46 height 26
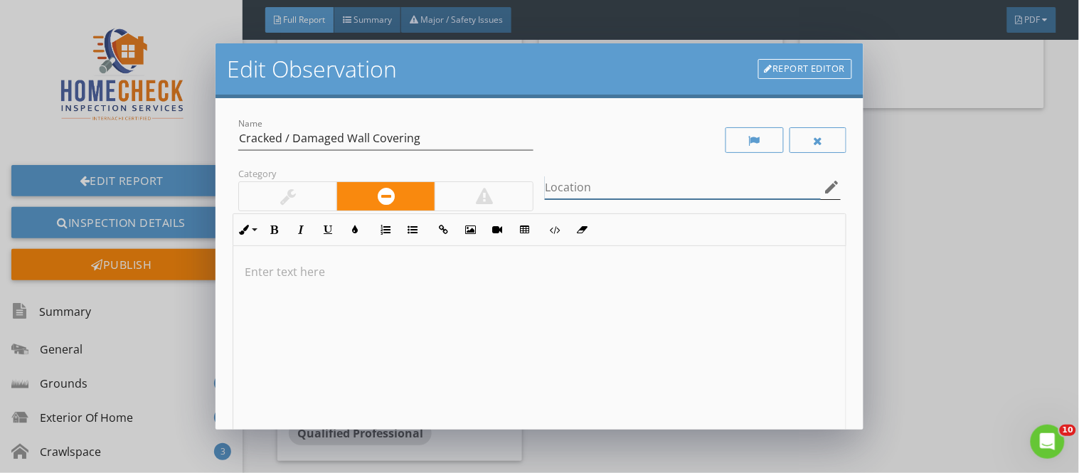
click at [570, 193] on input "Location" at bounding box center [682, 187] width 275 height 23
type input "r"
type input "tub tile surround"
click at [302, 198] on div at bounding box center [287, 196] width 97 height 28
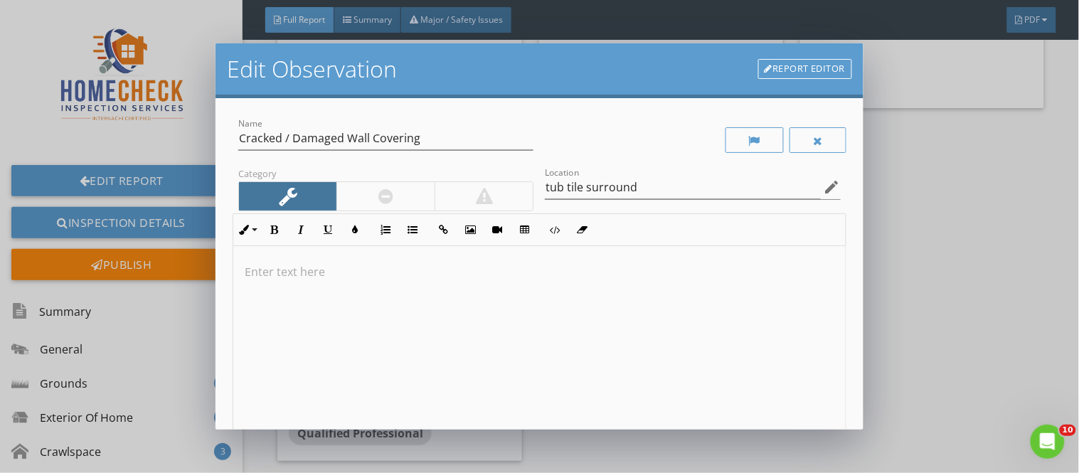
scroll to position [229, 0]
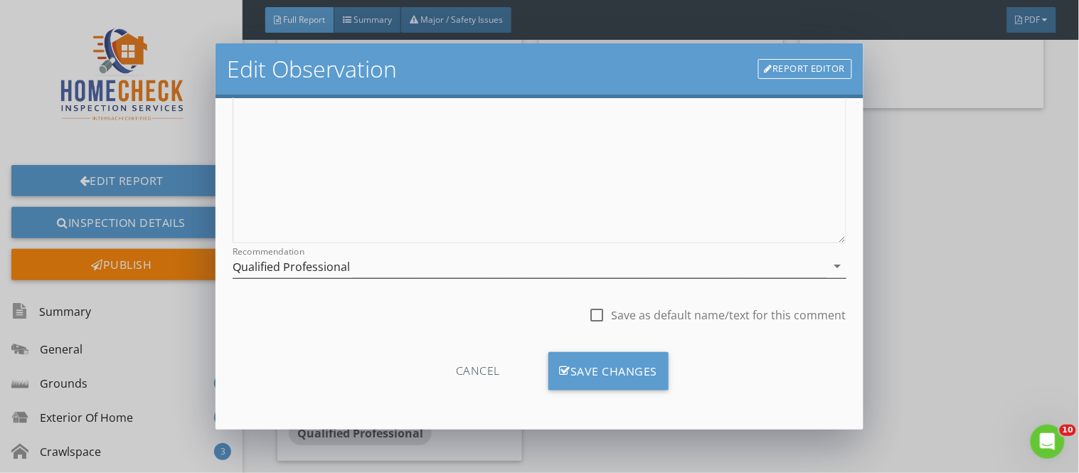
click at [331, 261] on div "Qualified Professional" at bounding box center [291, 266] width 117 height 13
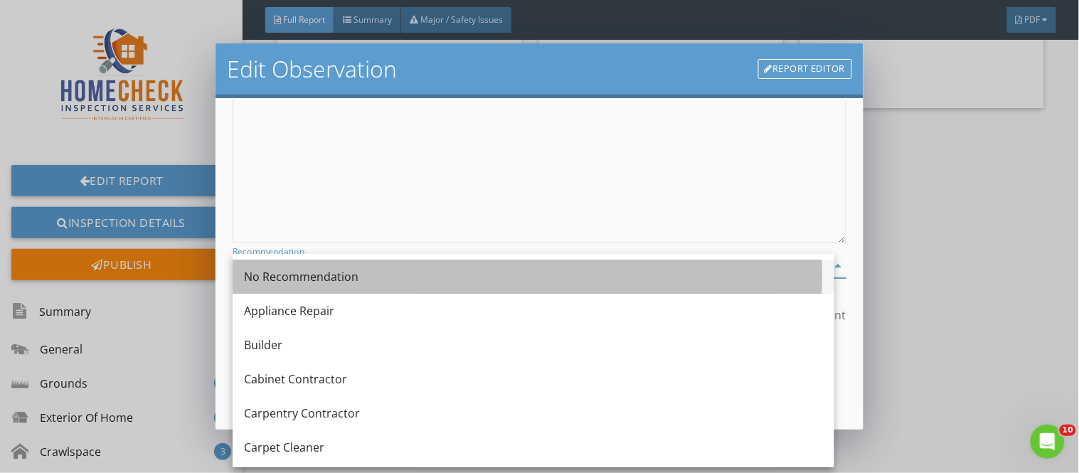
click at [337, 268] on div "No Recommendation" at bounding box center [533, 276] width 579 height 17
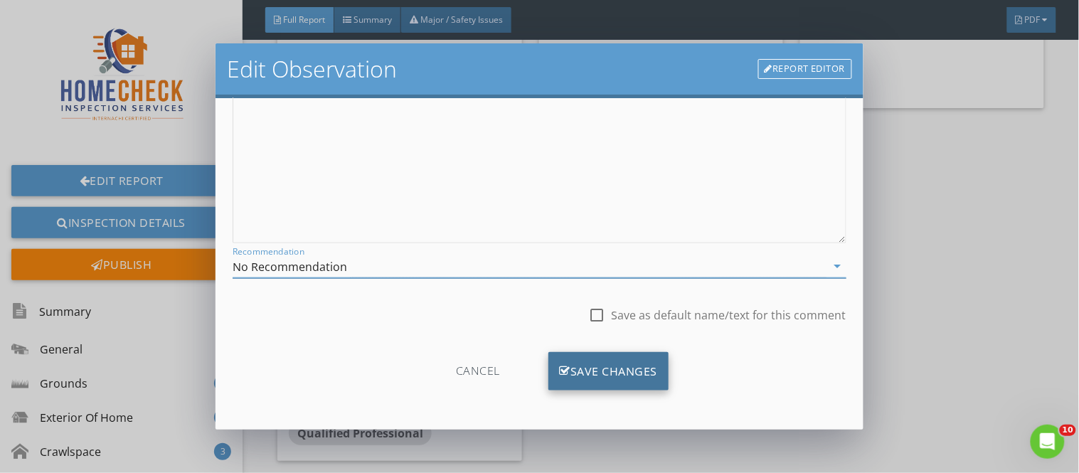
click at [586, 380] on div "Save Changes" at bounding box center [608, 371] width 121 height 38
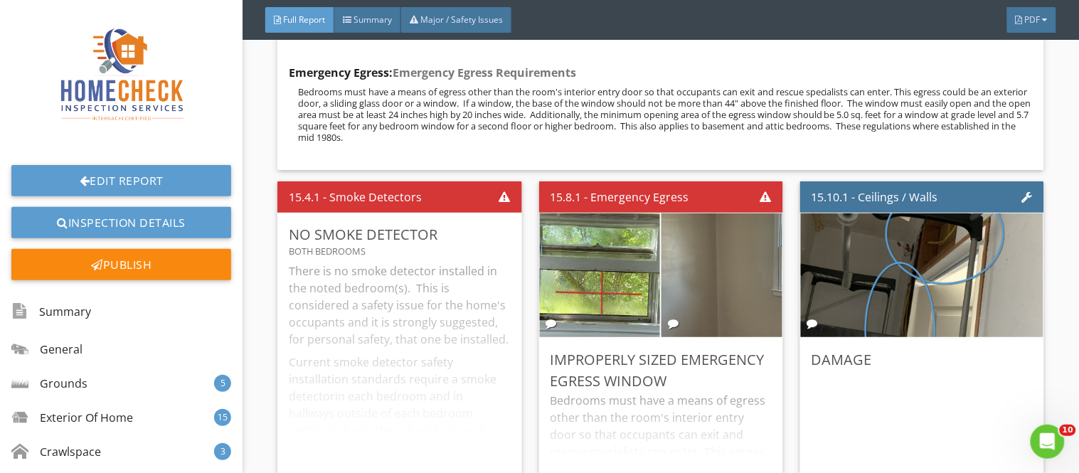
scroll to position [24929, 0]
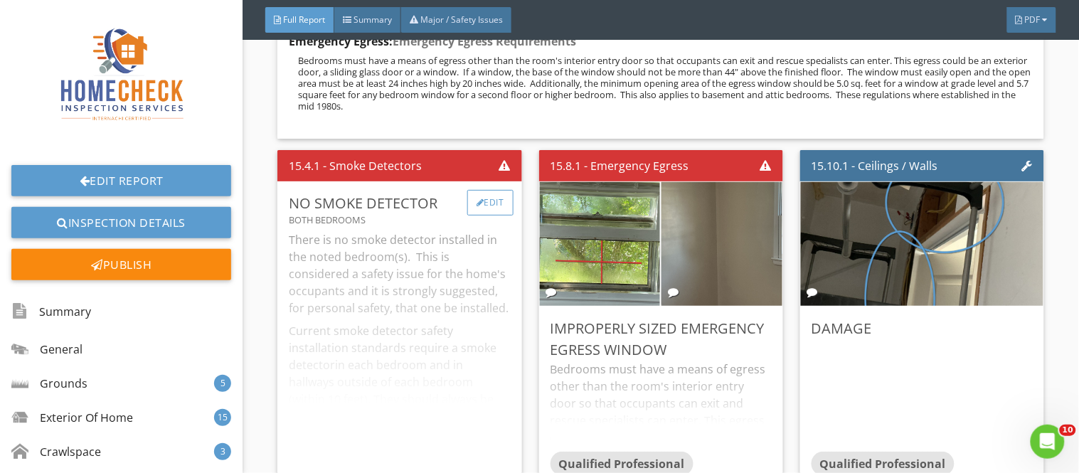
click at [491, 190] on div "Edit" at bounding box center [490, 203] width 46 height 26
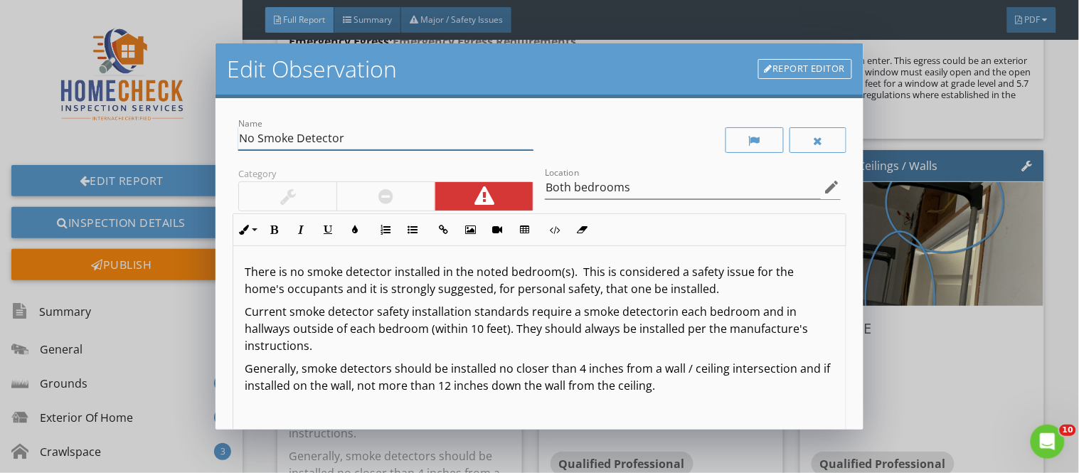
click at [346, 137] on input "No Smoke Detector" at bounding box center [385, 138] width 295 height 23
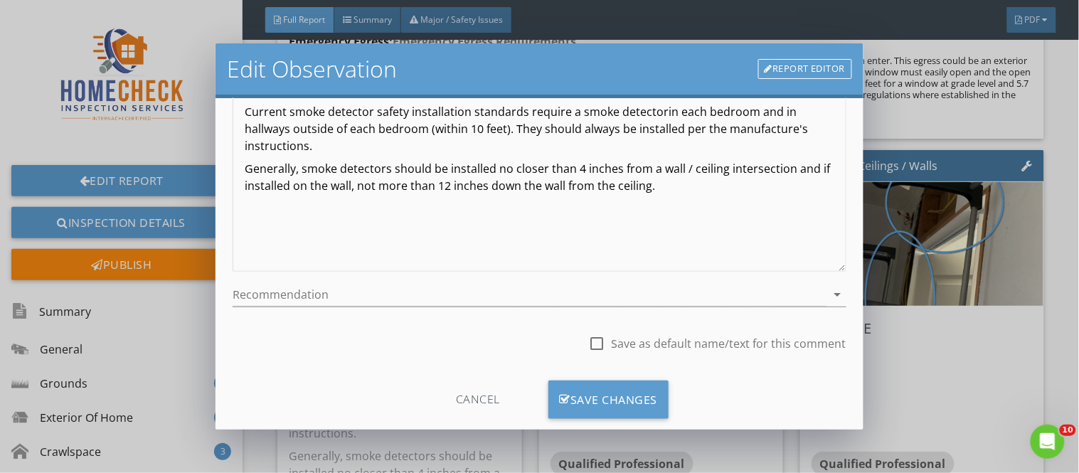
scroll to position [207, 0]
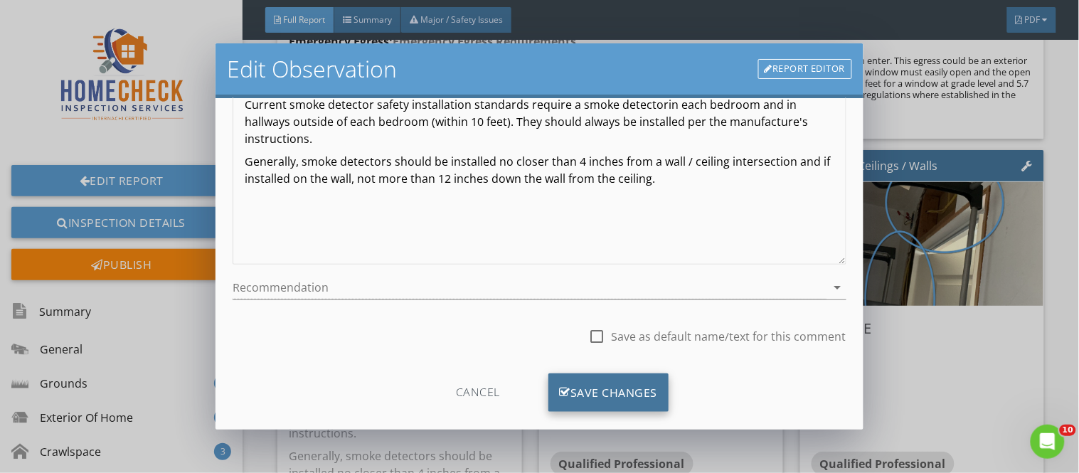
type input "No Smoke Detectors"
click at [601, 393] on div "Save Changes" at bounding box center [608, 392] width 121 height 38
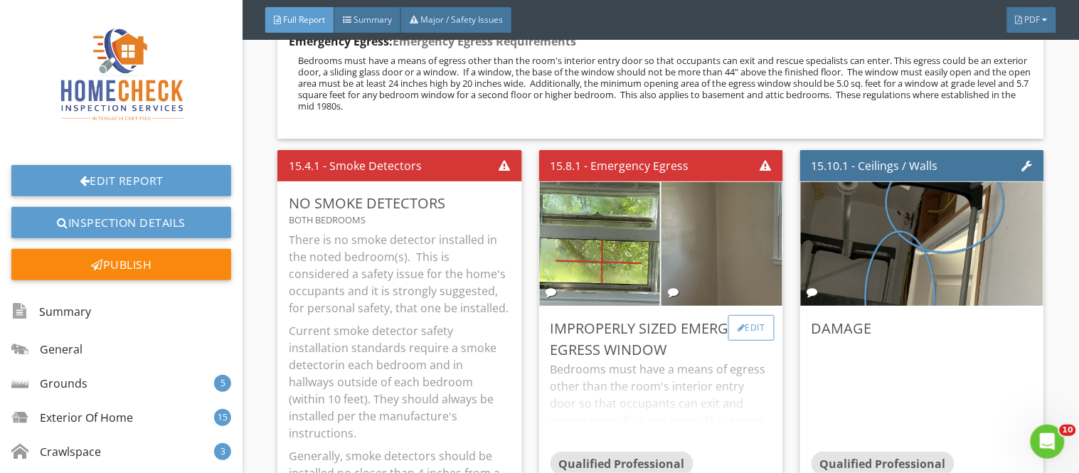
click at [749, 315] on div "Edit" at bounding box center [751, 328] width 46 height 26
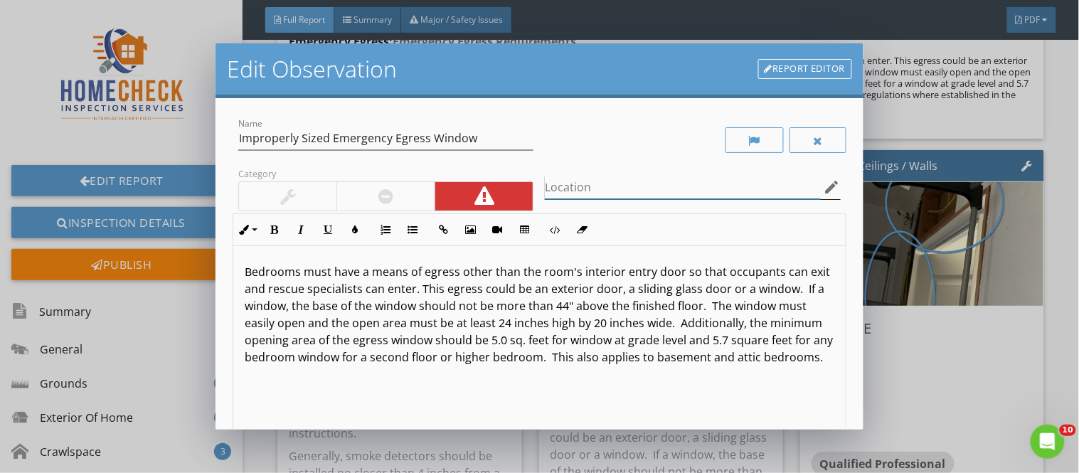
click at [549, 191] on input "Location" at bounding box center [682, 187] width 275 height 23
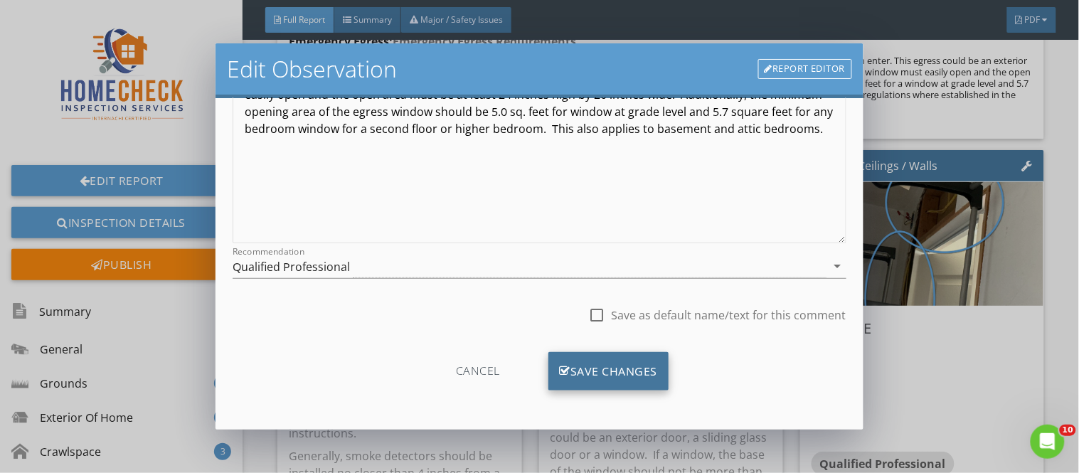
type input "both bedrooms"
click at [607, 364] on div "Save Changes" at bounding box center [608, 371] width 121 height 38
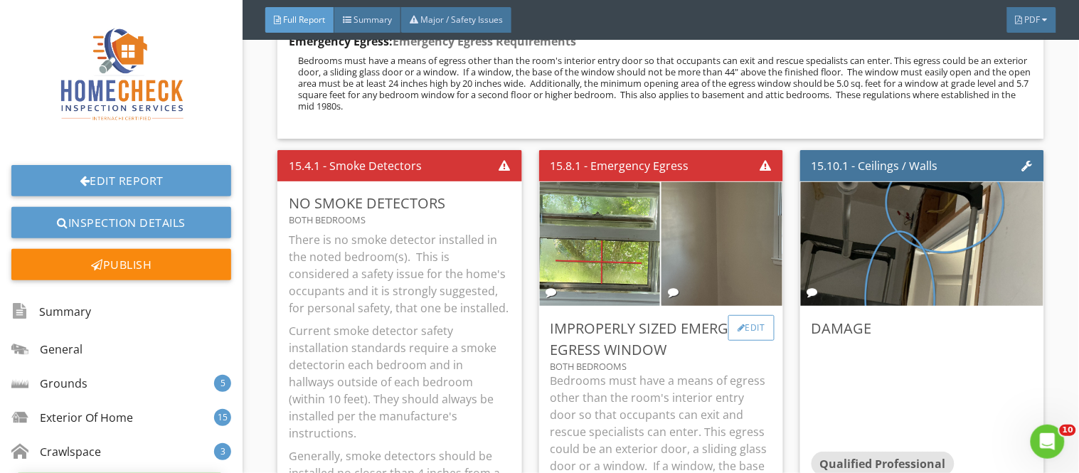
click at [744, 315] on div "Edit" at bounding box center [751, 328] width 46 height 26
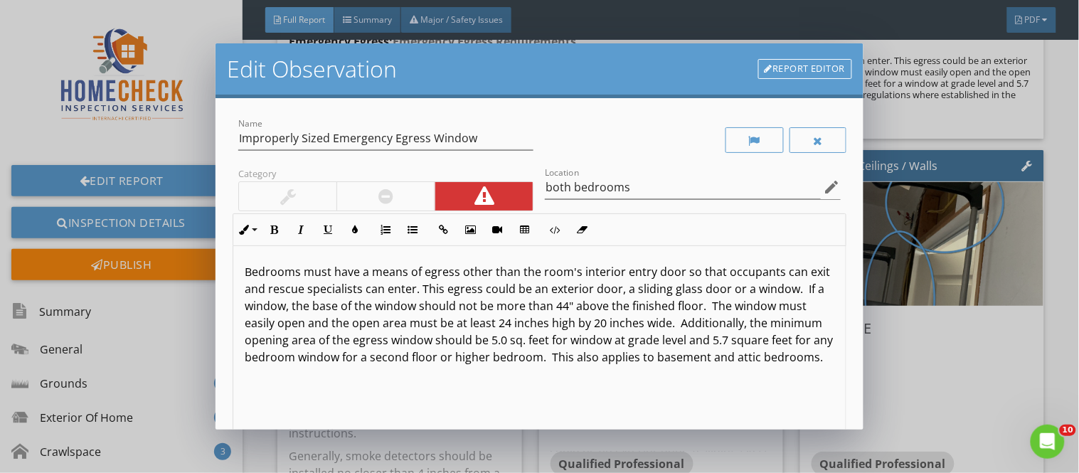
click at [791, 63] on link "Report Editor" at bounding box center [805, 69] width 94 height 20
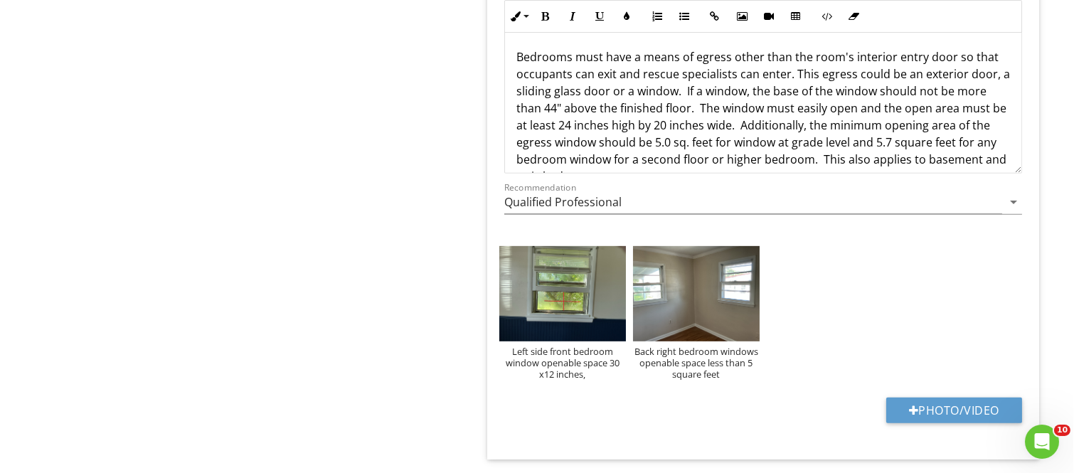
scroll to position [1179, 0]
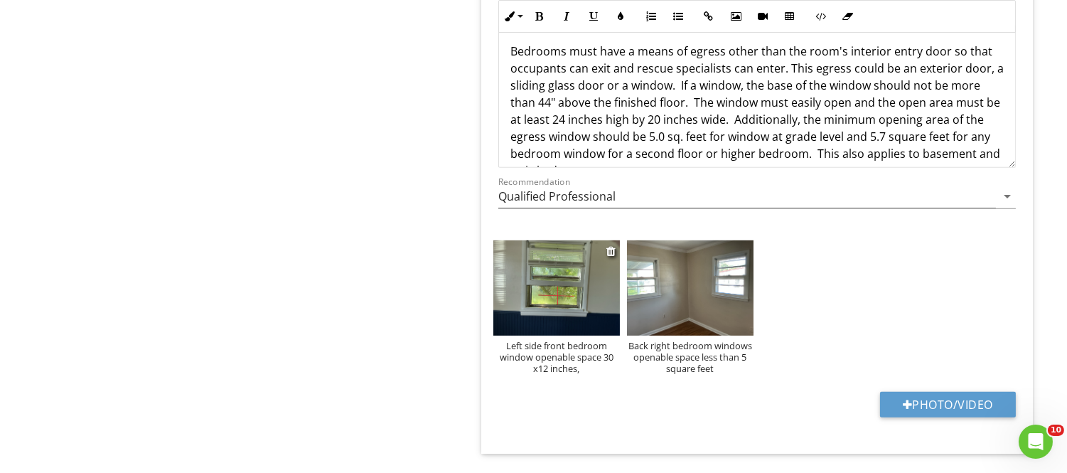
click at [584, 372] on div "Left side front bedroom window openable space 30 x12 inches," at bounding box center [557, 357] width 127 height 34
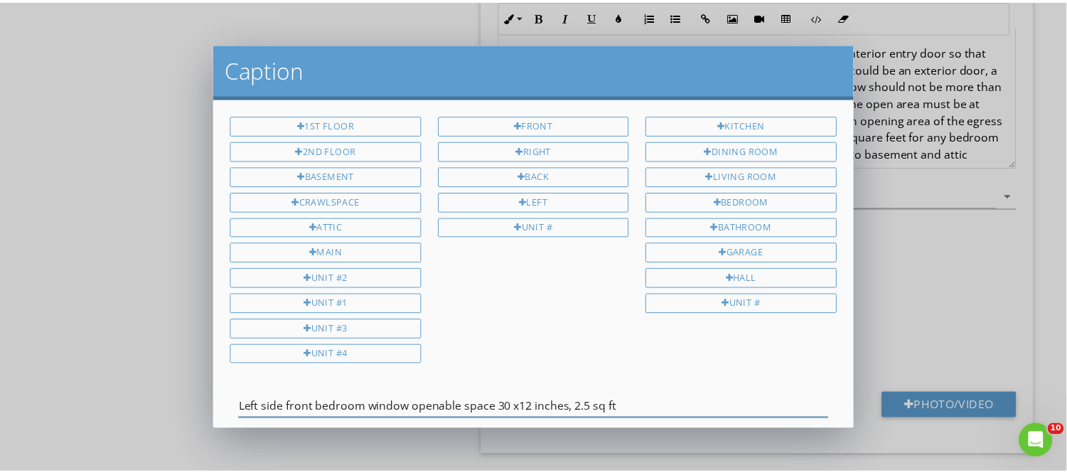
scroll to position [85, 0]
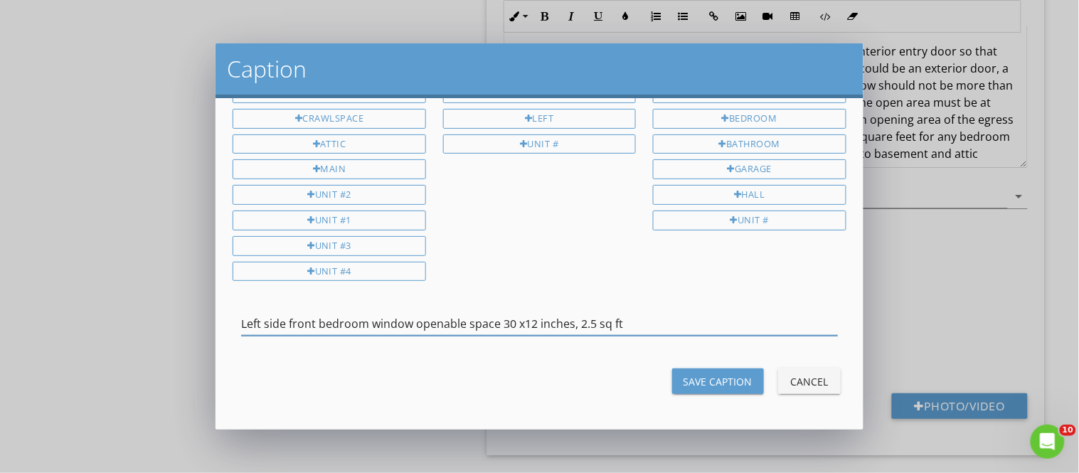
type input "Left side front bedroom window openable space 30 x12 inches, 2.5 sq ft"
click at [720, 378] on div "Save Caption" at bounding box center [717, 381] width 69 height 15
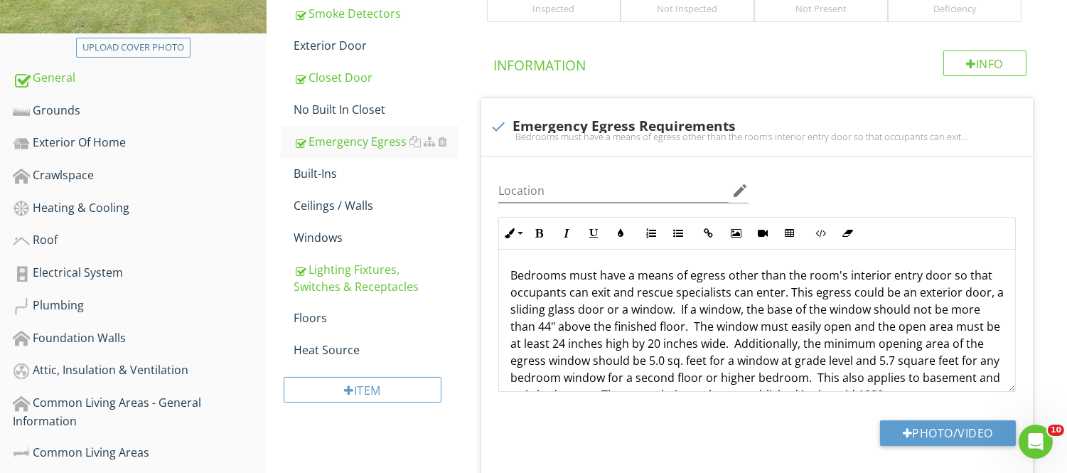
scroll to position [90, 0]
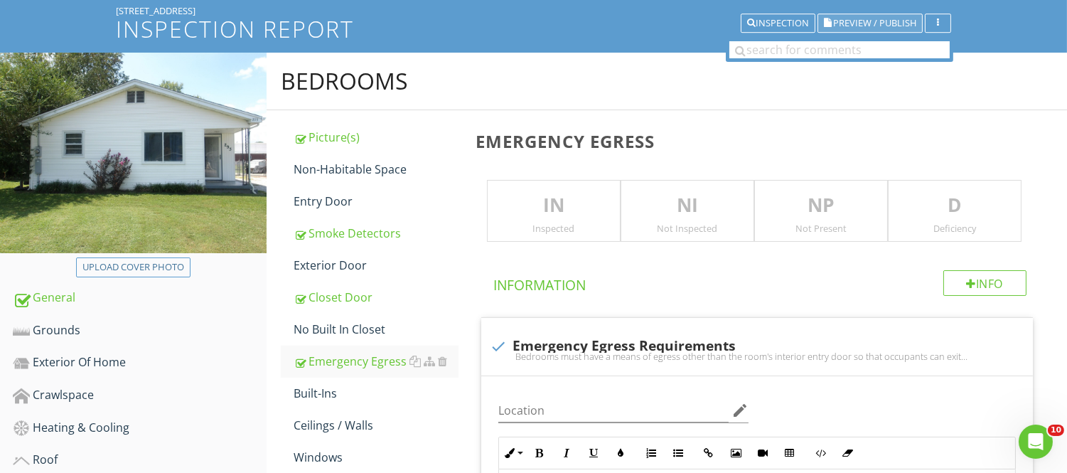
click at [849, 20] on span "Preview / Publish" at bounding box center [874, 22] width 83 height 9
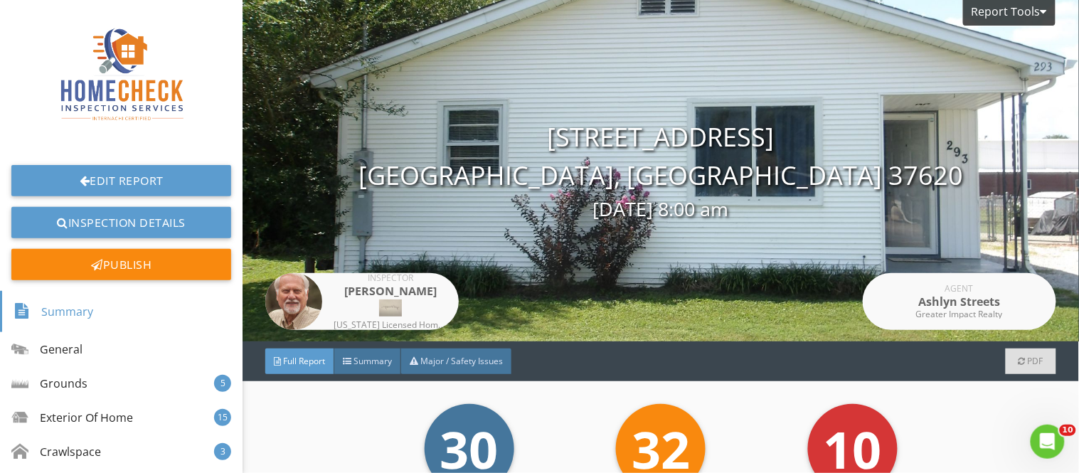
click at [316, 355] on span "Full Report" at bounding box center [304, 361] width 42 height 12
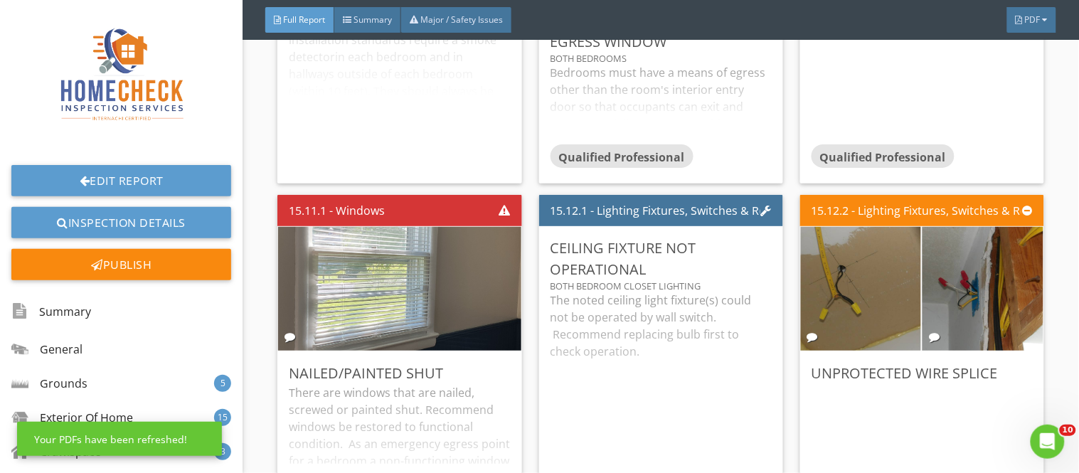
scroll to position [24913, 0]
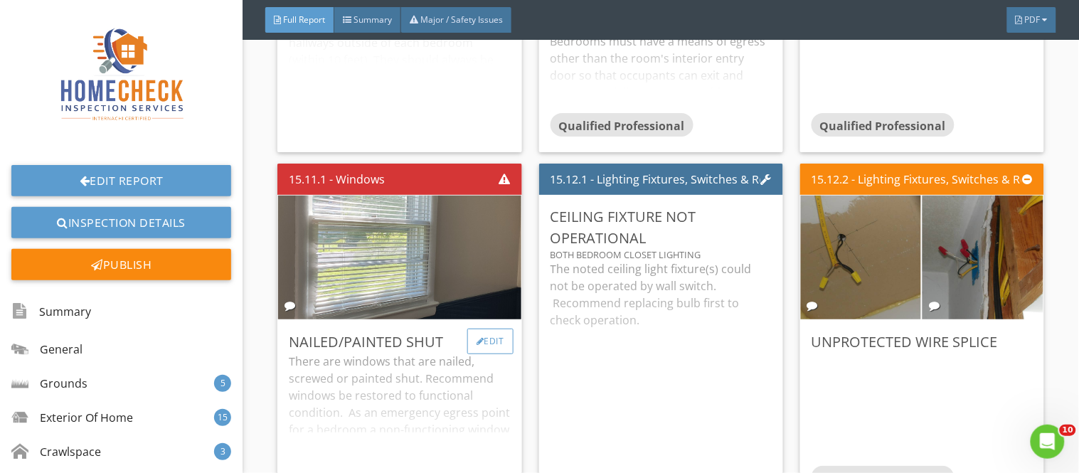
click at [495, 329] on div "Edit" at bounding box center [490, 342] width 46 height 26
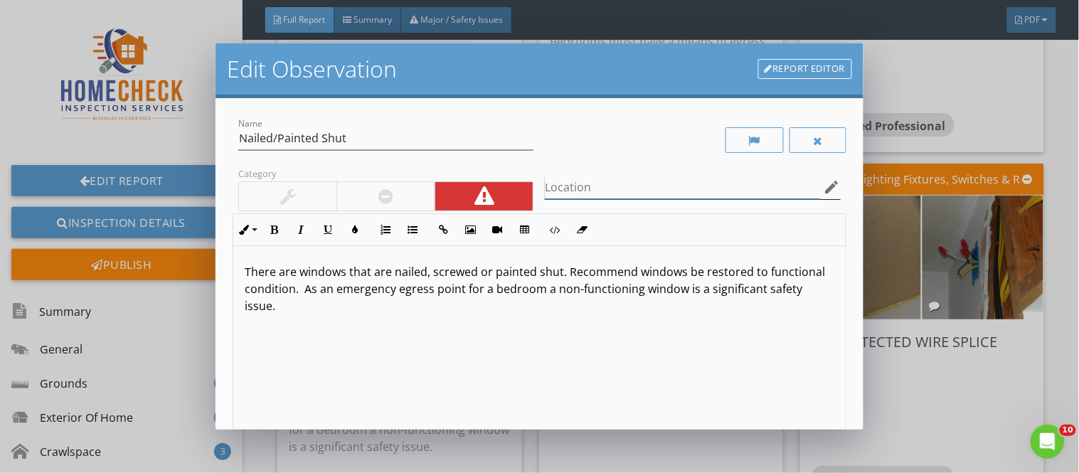
click at [553, 189] on input "Location" at bounding box center [682, 187] width 275 height 23
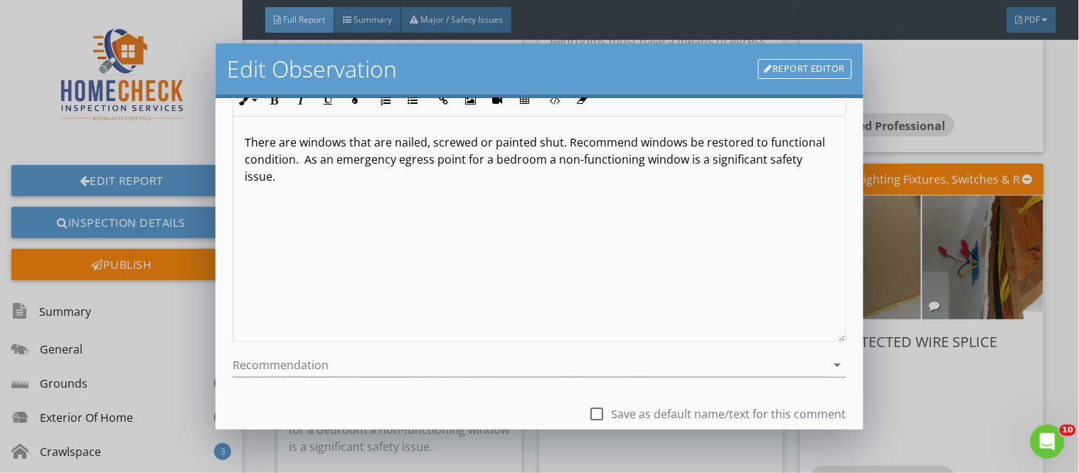
scroll to position [229, 0]
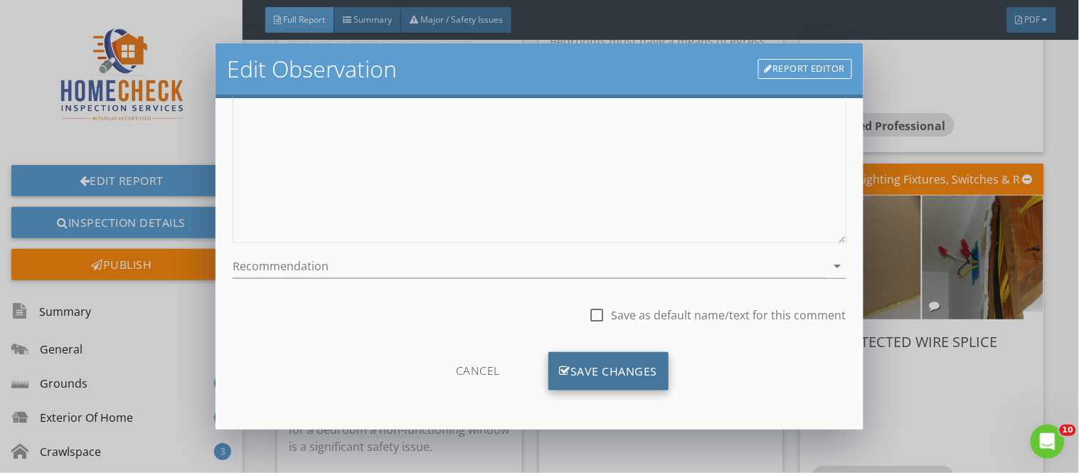
type input "front bedroom front window"
click at [641, 363] on div "Save Changes" at bounding box center [608, 371] width 121 height 38
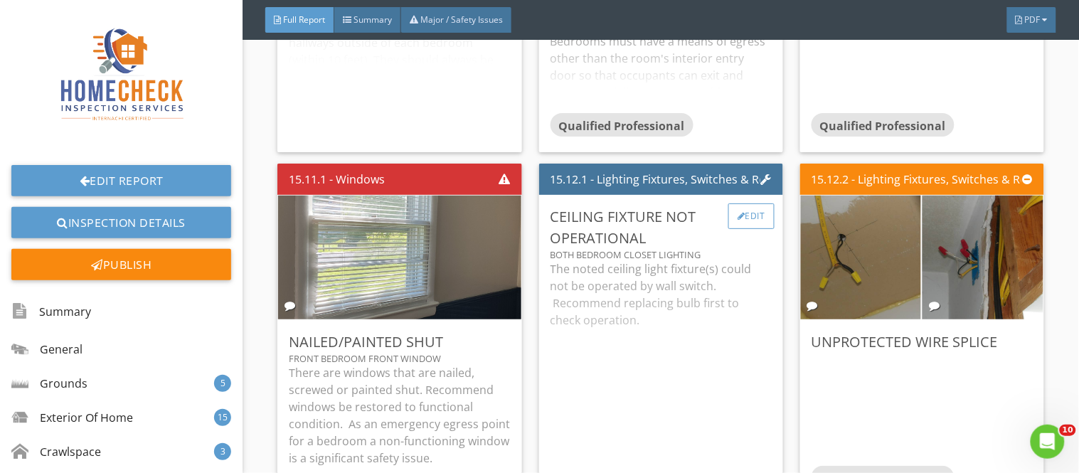
click at [735, 203] on div "Edit" at bounding box center [751, 216] width 46 height 26
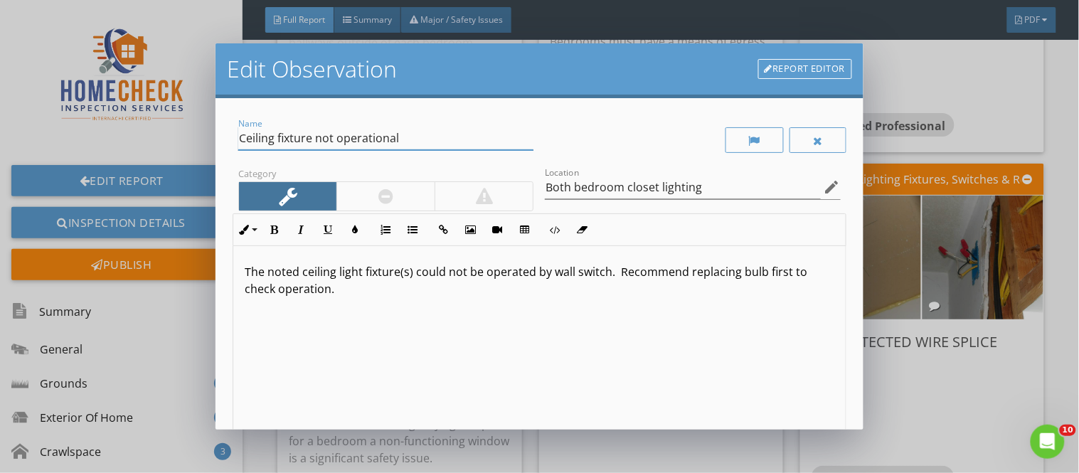
click at [309, 139] on input "Ceiling fixture not operational" at bounding box center [385, 138] width 295 height 23
type input "Ceiling fixtures not operational"
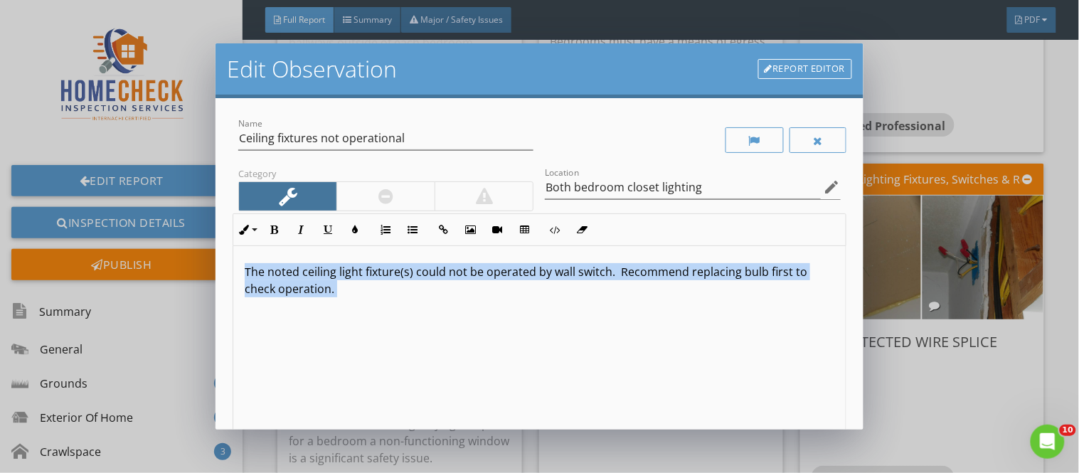
drag, startPoint x: 850, startPoint y: 174, endPoint x: 844, endPoint y: 282, distance: 109.0
click at [844, 282] on div "Name Ceiling fixtures not operational Category Location Both bedroom closet lig…" at bounding box center [538, 263] width 647 height 331
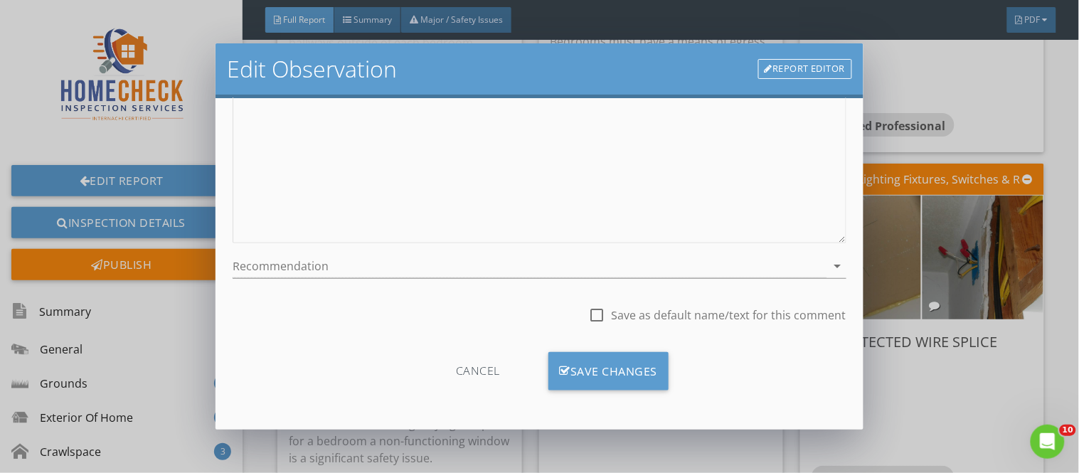
scroll to position [0, 0]
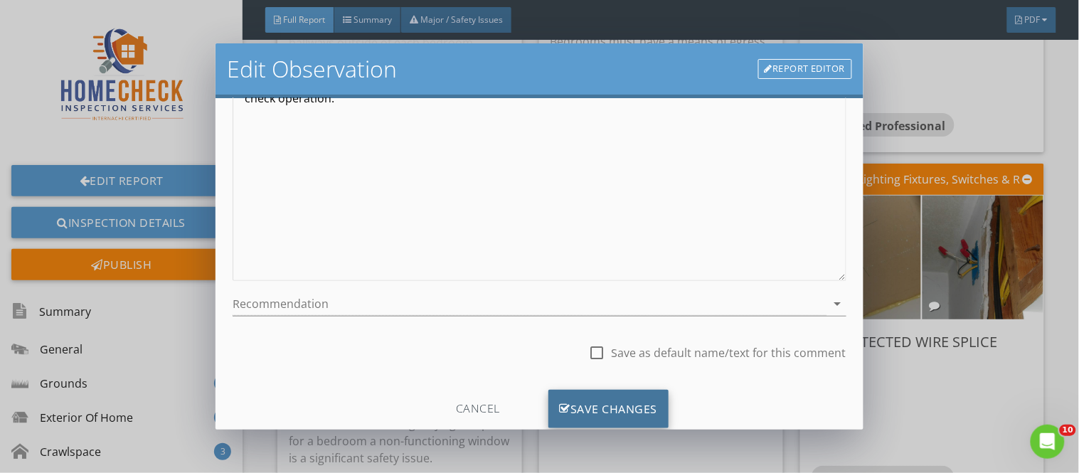
click at [644, 400] on div "Save Changes" at bounding box center [608, 409] width 121 height 38
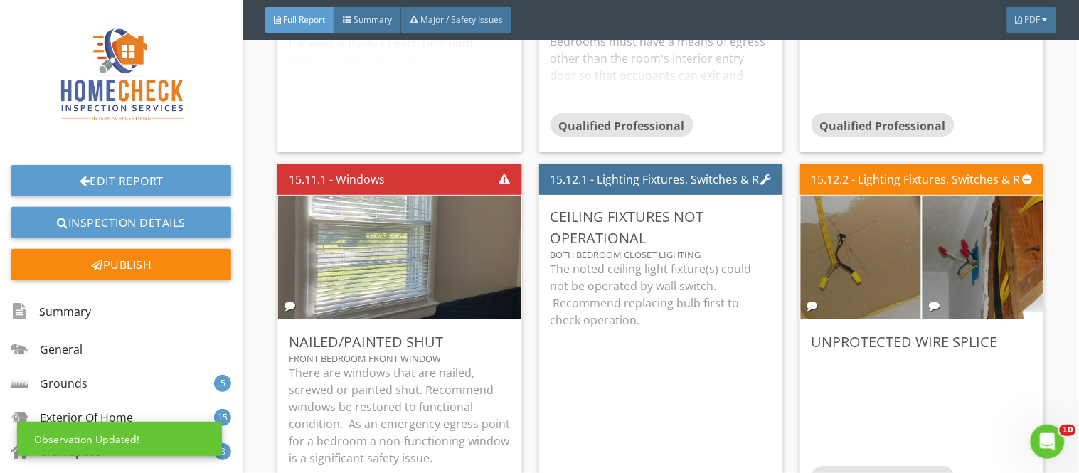
scroll to position [60, 0]
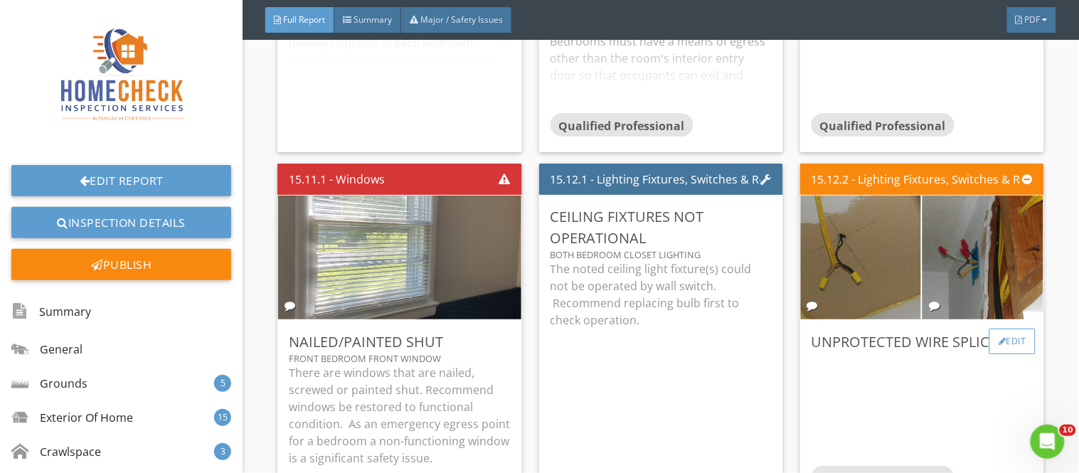
click at [999, 329] on div "Edit" at bounding box center [1012, 342] width 46 height 26
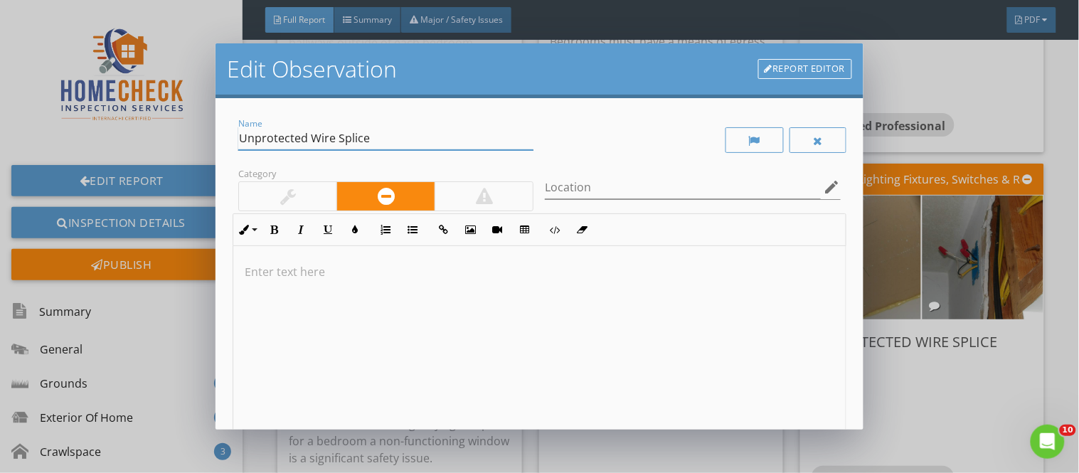
drag, startPoint x: 339, startPoint y: 133, endPoint x: 381, endPoint y: 128, distance: 42.3
click at [381, 128] on input "Unprotected Wire Splice" at bounding box center [385, 138] width 295 height 23
drag, startPoint x: 336, startPoint y: 140, endPoint x: 384, endPoint y: 137, distance: 47.7
click at [384, 137] on input "Unprotected Wire Splice" at bounding box center [385, 138] width 295 height 23
type input "Unprotected Wire Ends"
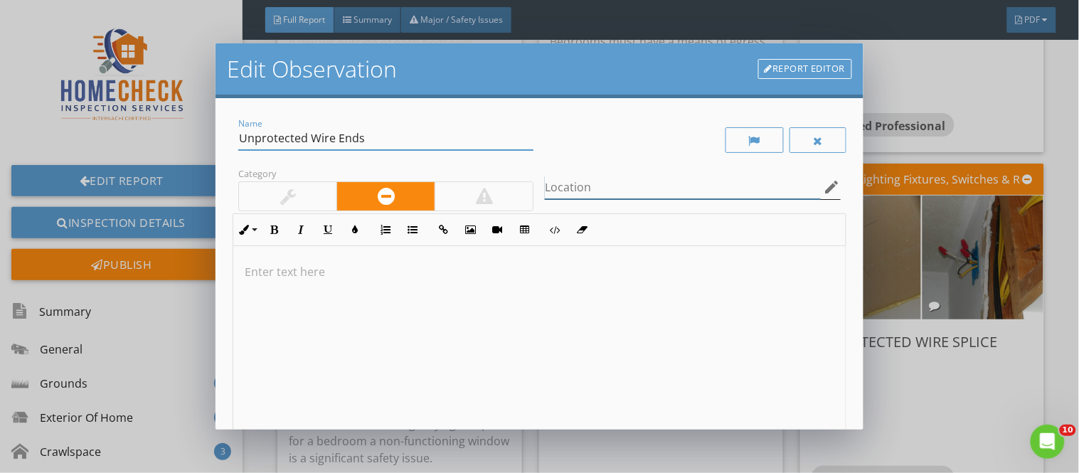
click at [560, 188] on input "Location" at bounding box center [682, 187] width 275 height 23
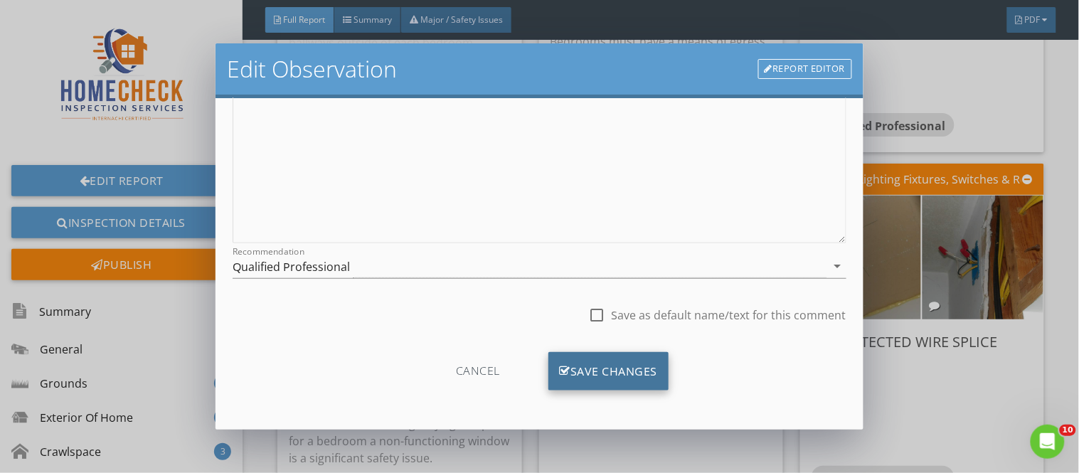
type input "both bedroom closets"
click at [648, 371] on div "Save Changes" at bounding box center [608, 371] width 121 height 38
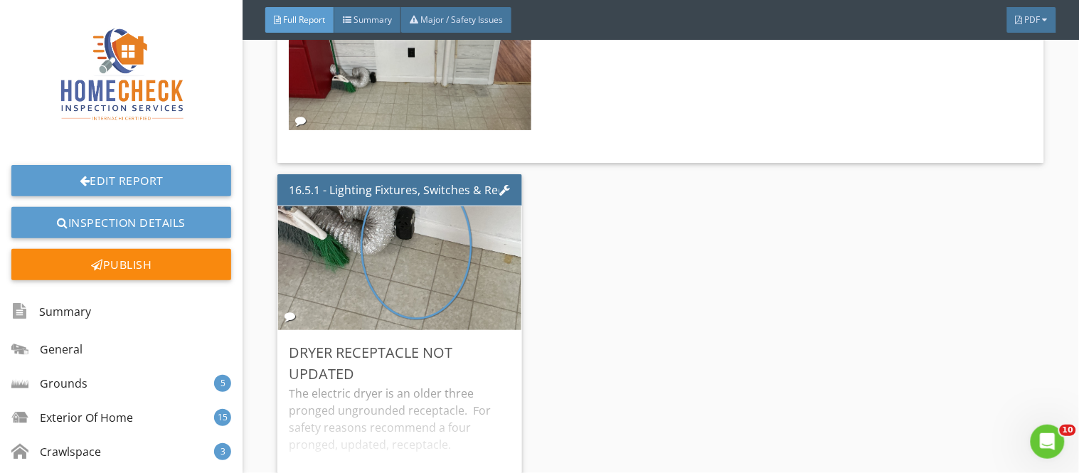
scroll to position [25672, 0]
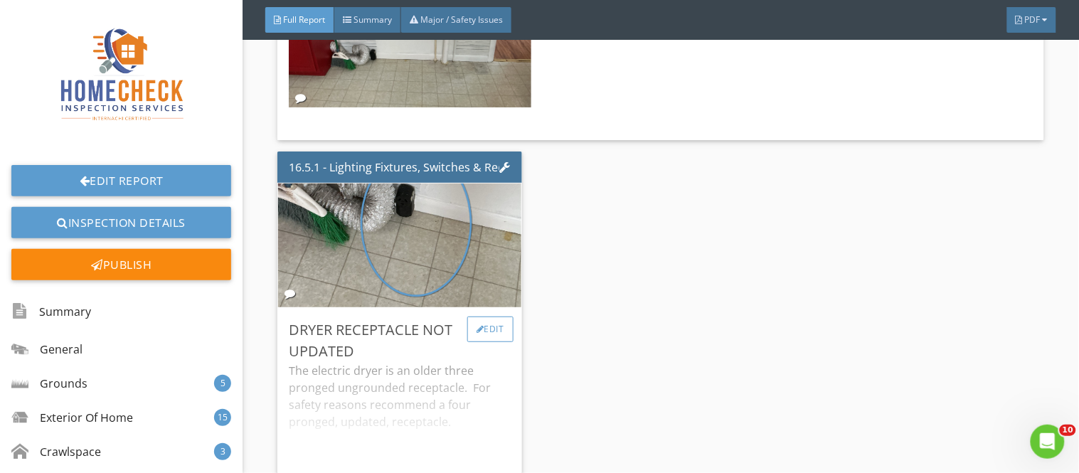
click at [493, 316] on div "Edit" at bounding box center [490, 329] width 46 height 26
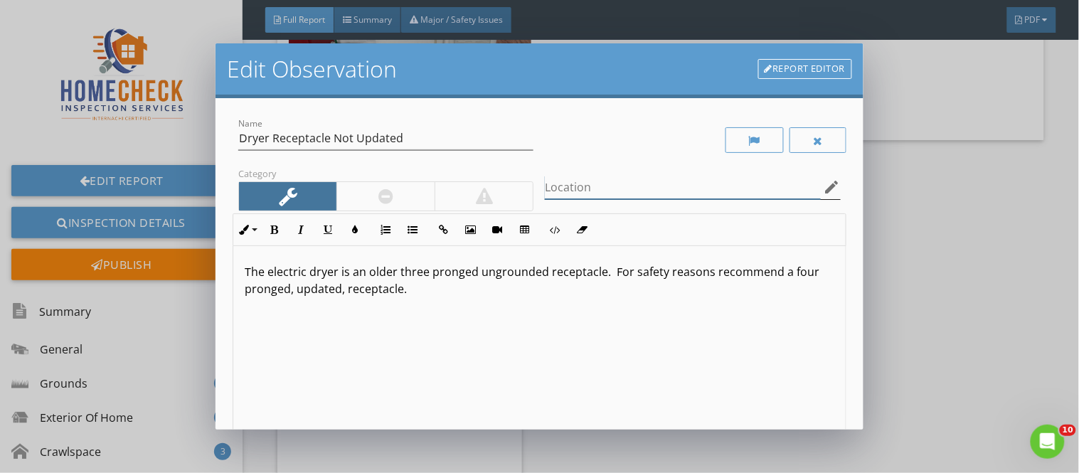
click at [580, 183] on input "Location" at bounding box center [682, 187] width 275 height 23
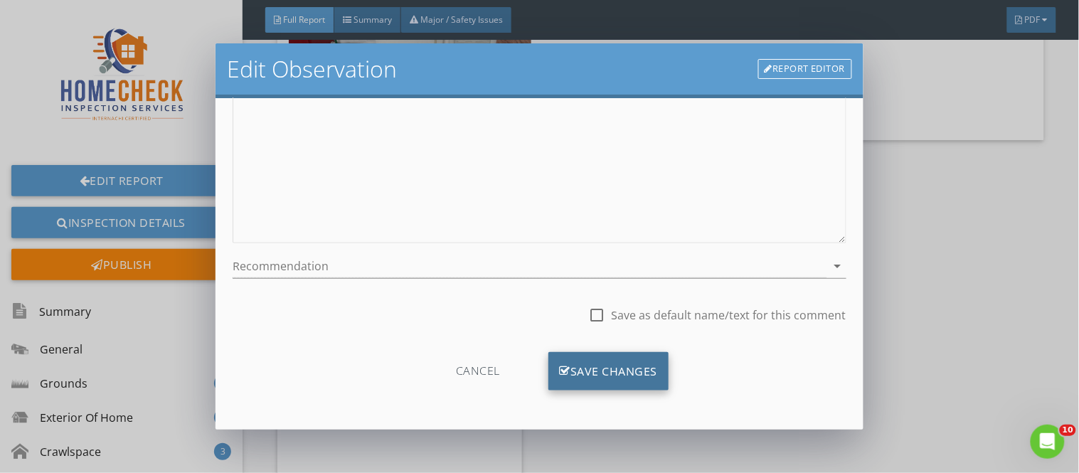
type input "laundry area in kitchen"
click at [622, 374] on div "Save Changes" at bounding box center [608, 371] width 121 height 38
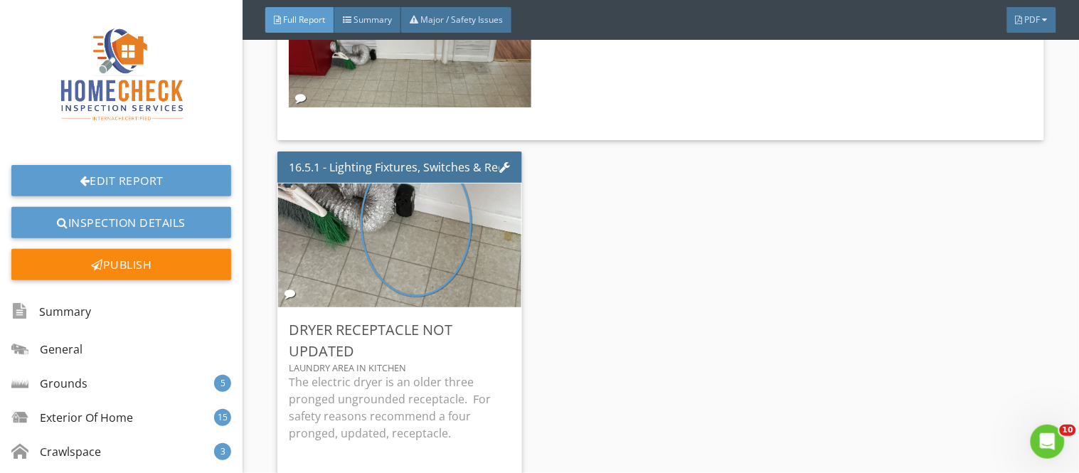
click at [698, 328] on div "16.5.1 - Lighting Fixtures, Switches & Receptacles Dryer Receptacle Not Updated…" at bounding box center [660, 329] width 767 height 366
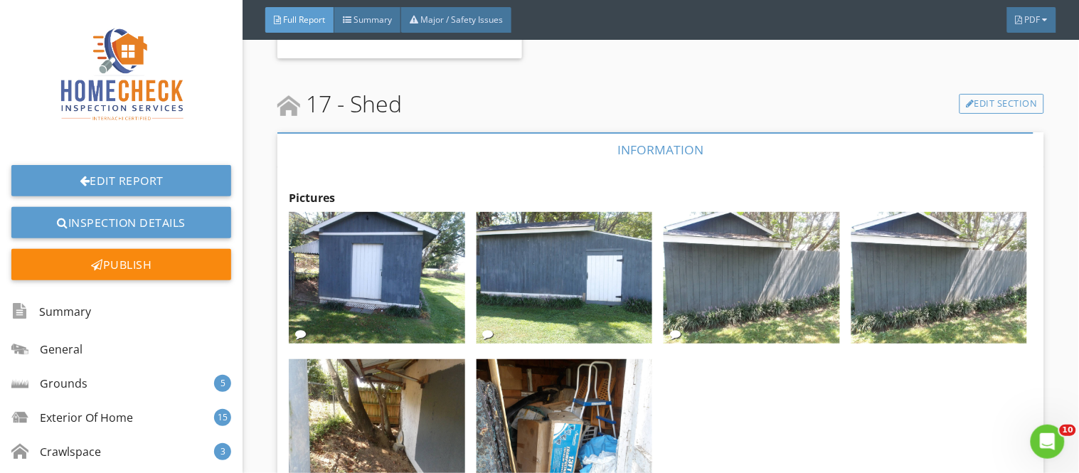
scroll to position [26379, 0]
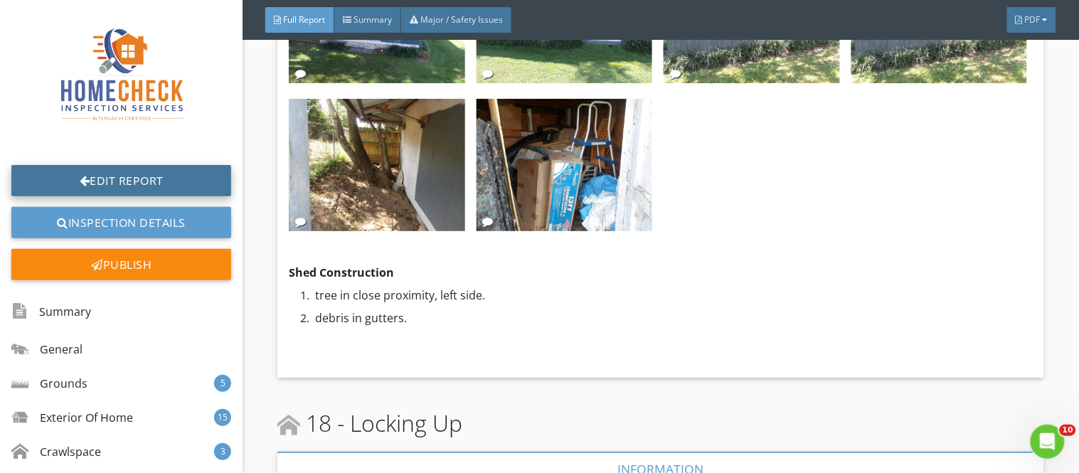
click at [109, 172] on link "Edit Report" at bounding box center [121, 180] width 220 height 31
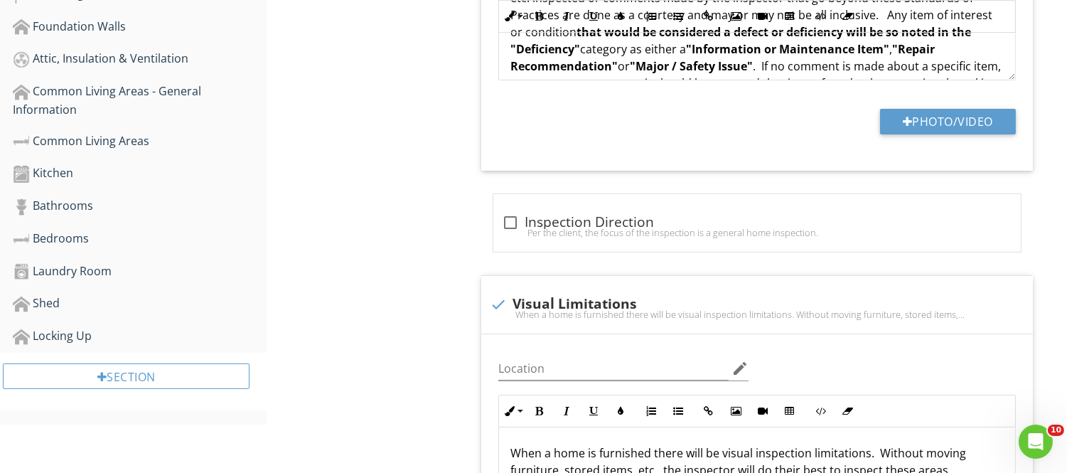
scroll to position [673, 0]
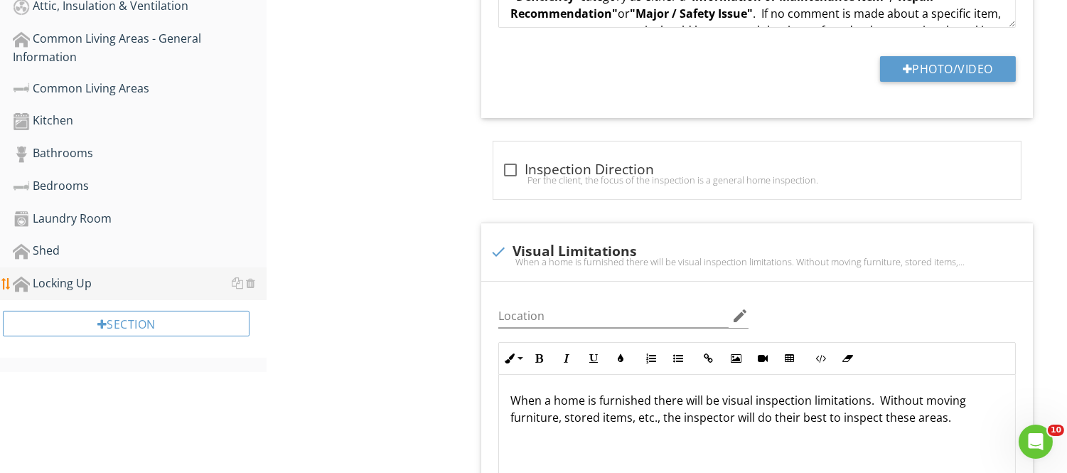
click at [68, 275] on div "Locking Up" at bounding box center [140, 284] width 254 height 18
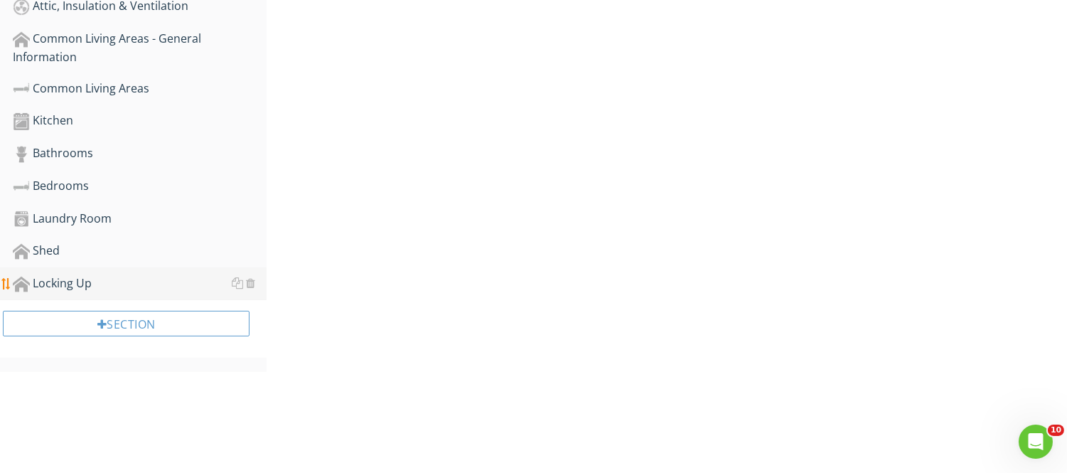
click at [68, 275] on div "Locking Up" at bounding box center [140, 284] width 254 height 18
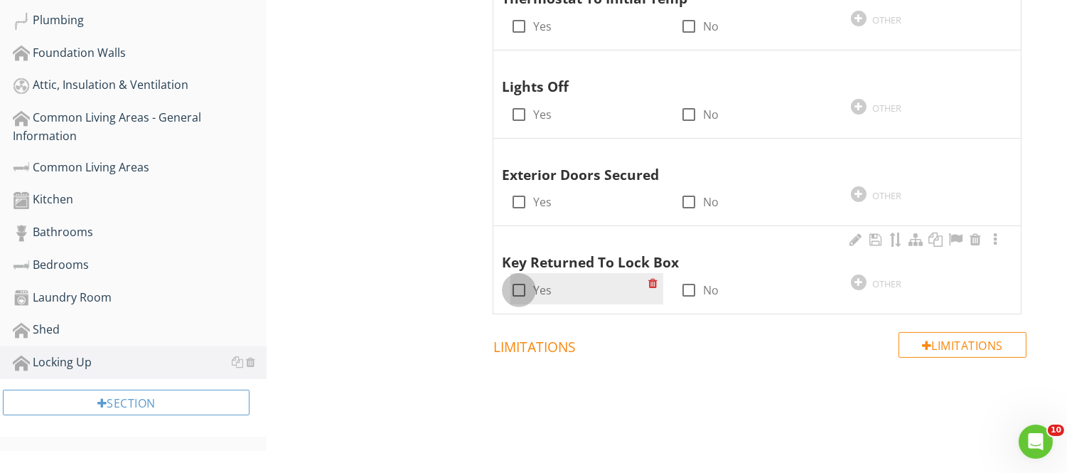
click at [513, 287] on div at bounding box center [519, 290] width 24 height 24
checkbox input "true"
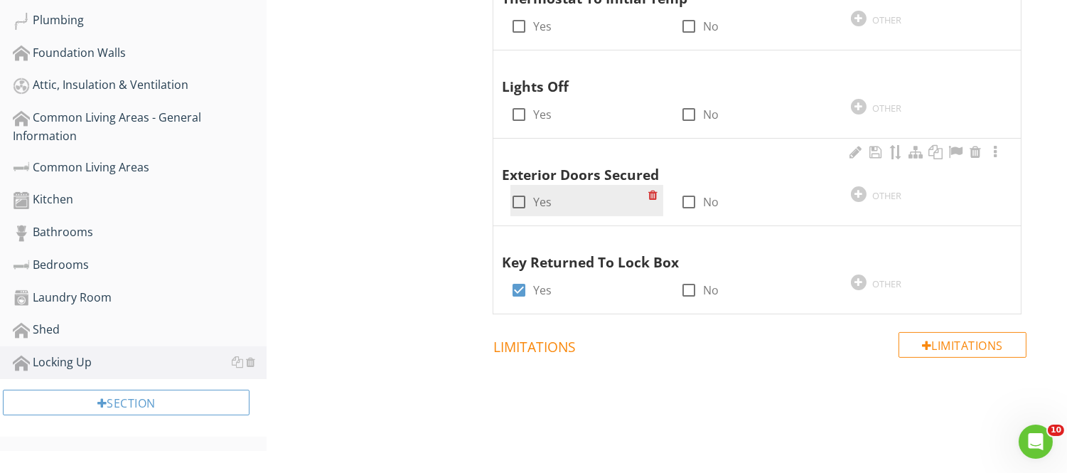
click at [517, 194] on div at bounding box center [519, 202] width 24 height 24
checkbox input "true"
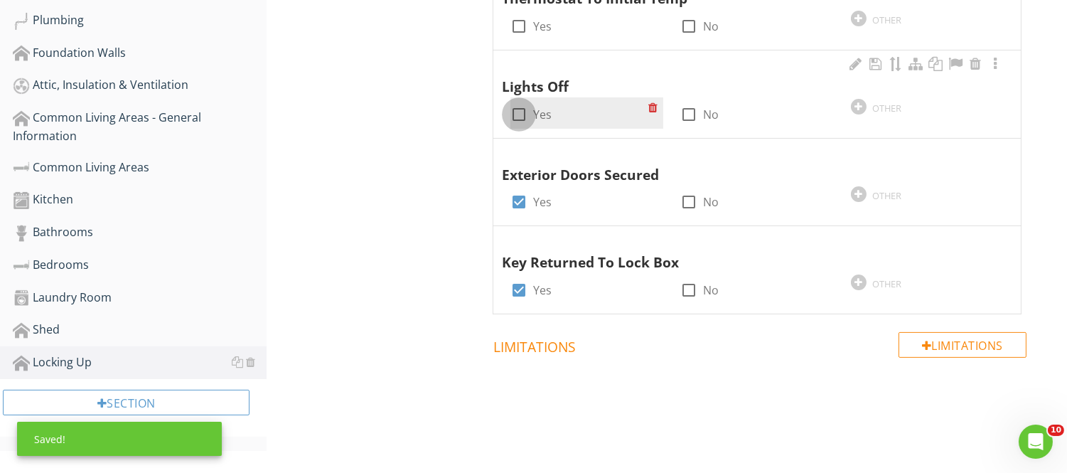
click at [518, 111] on div at bounding box center [519, 114] width 24 height 24
checkbox input "true"
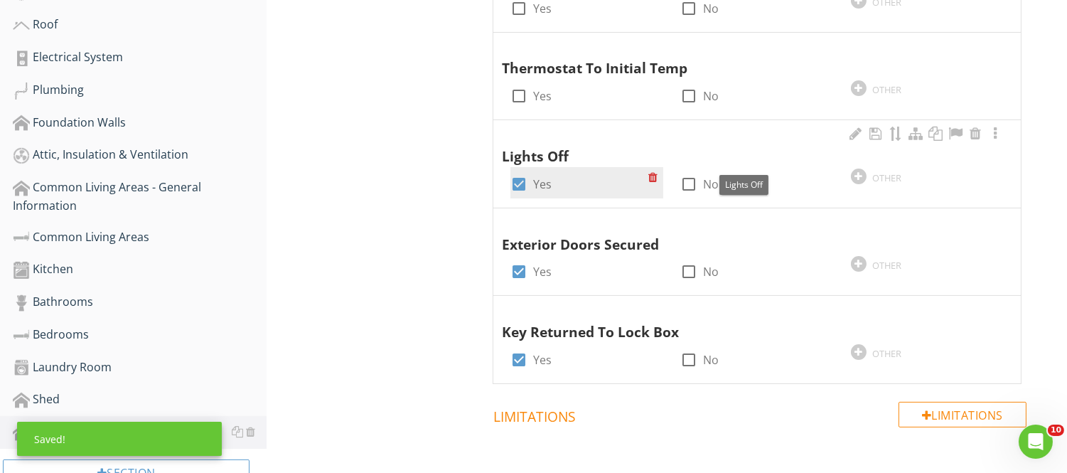
scroll to position [500, 0]
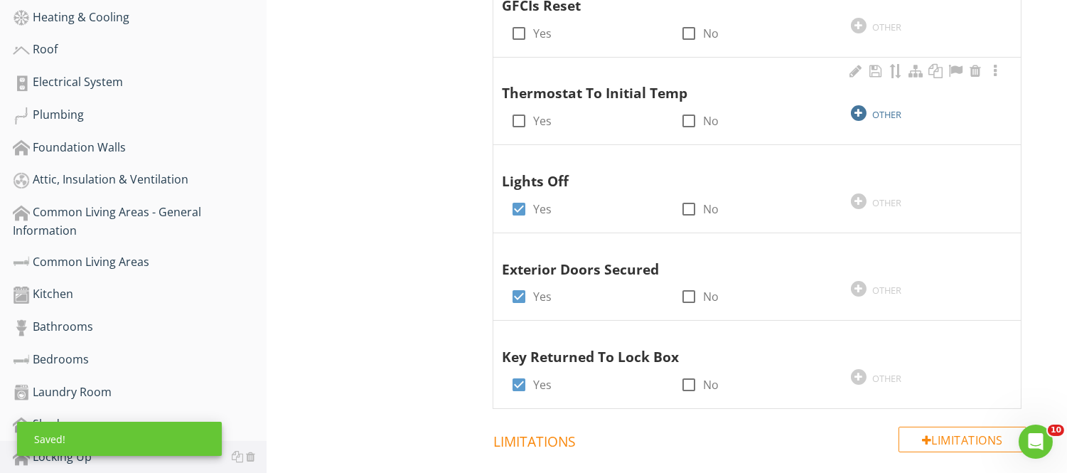
click at [862, 117] on div at bounding box center [859, 113] width 16 height 16
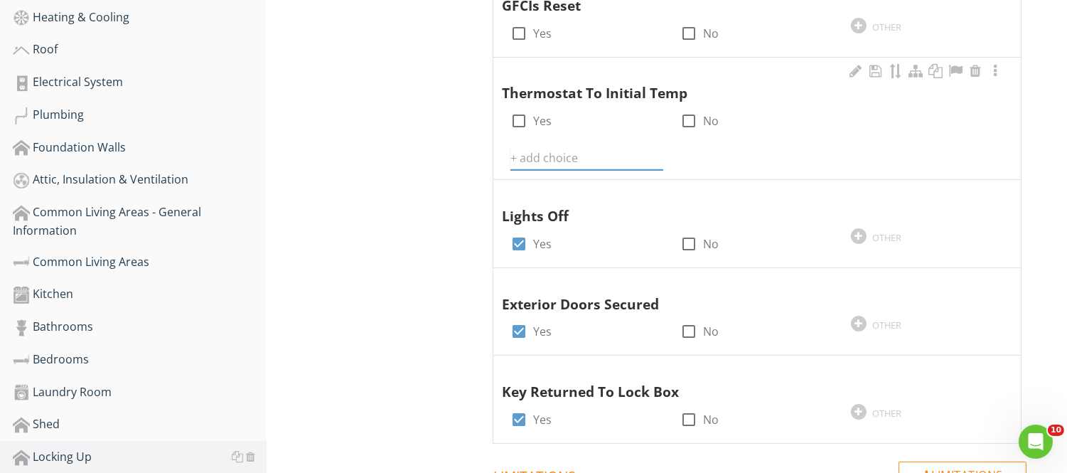
click at [521, 153] on input "text" at bounding box center [587, 157] width 153 height 23
type input "heat pump thermostat off, not operational"
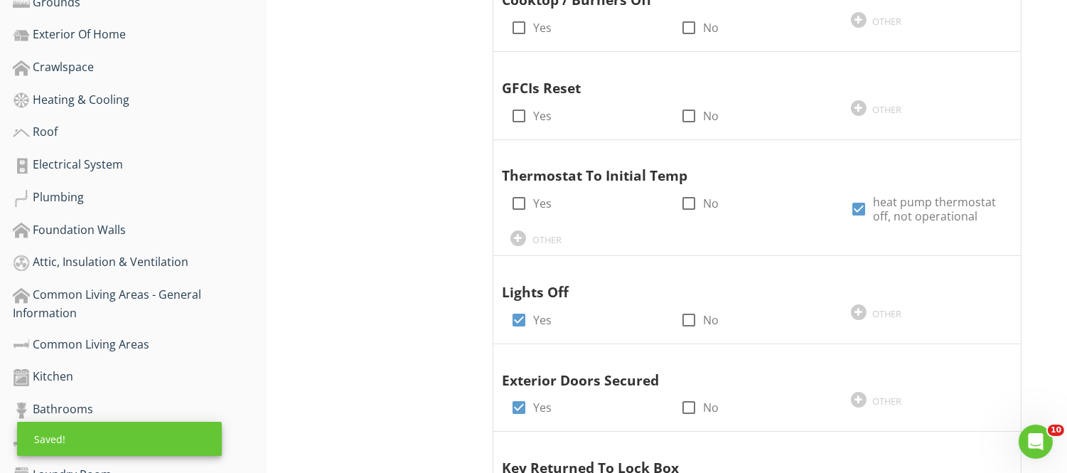
scroll to position [391, 0]
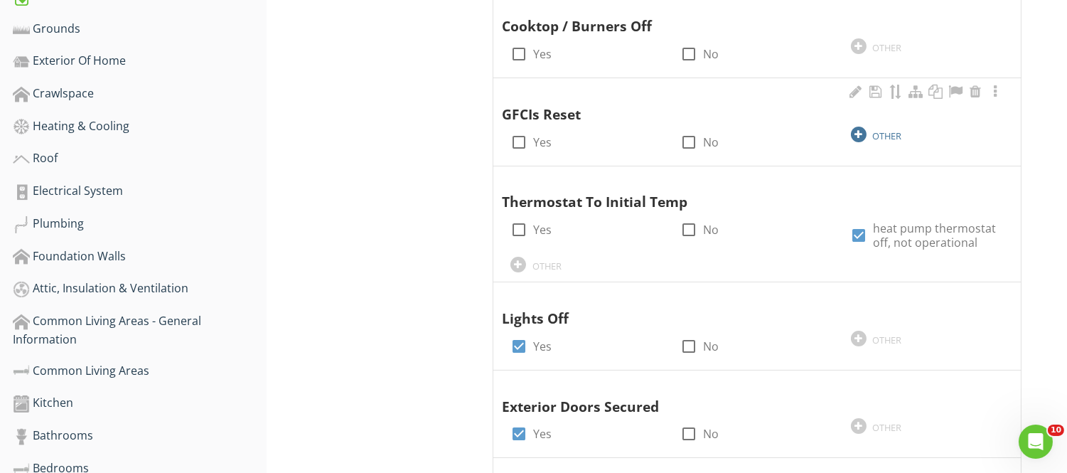
click at [859, 134] on div at bounding box center [859, 135] width 16 height 16
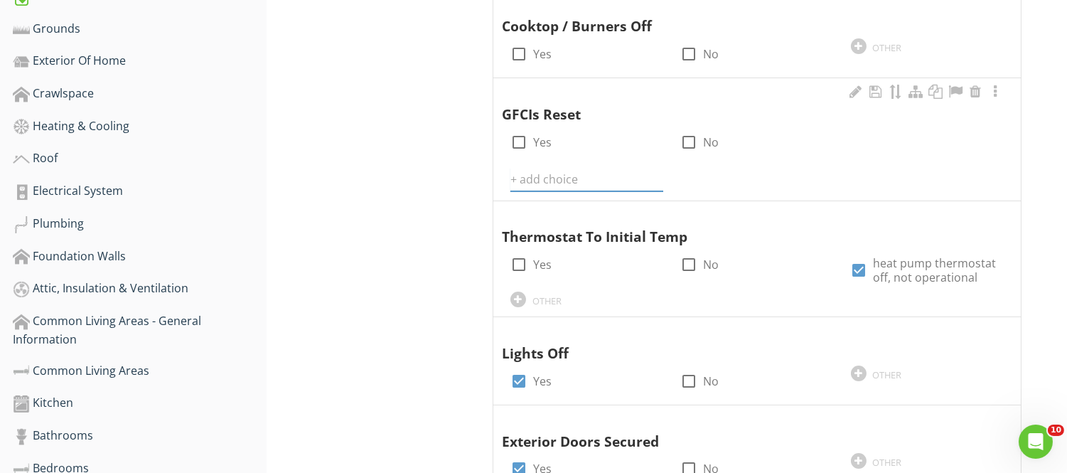
click at [563, 176] on input "text" at bounding box center [587, 179] width 153 height 23
type input "no GFCI's in Home"
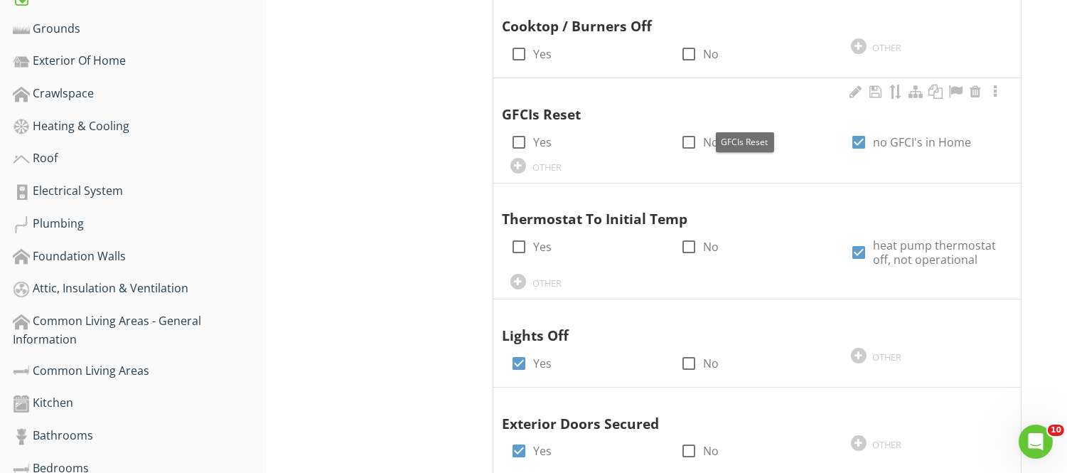
click at [838, 114] on div "GFCIs Reset" at bounding box center [744, 104] width 485 height 41
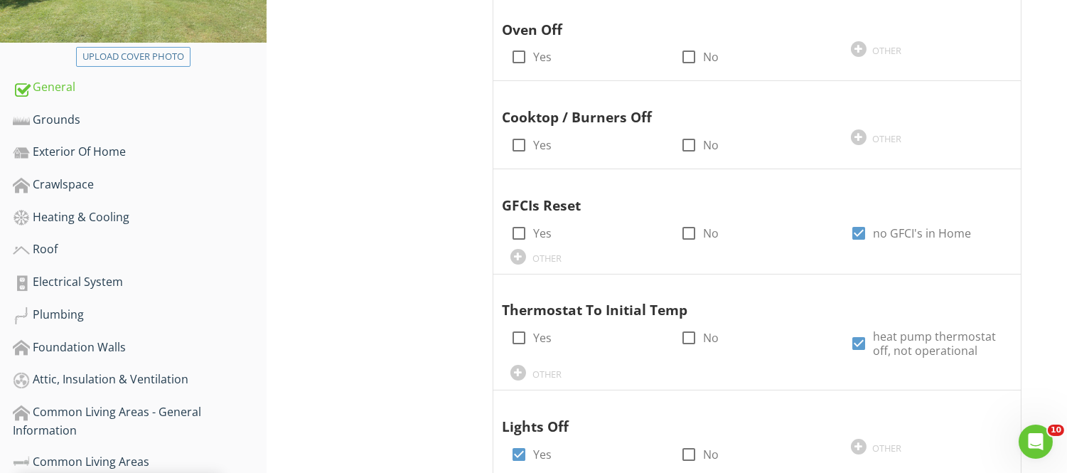
scroll to position [272, 0]
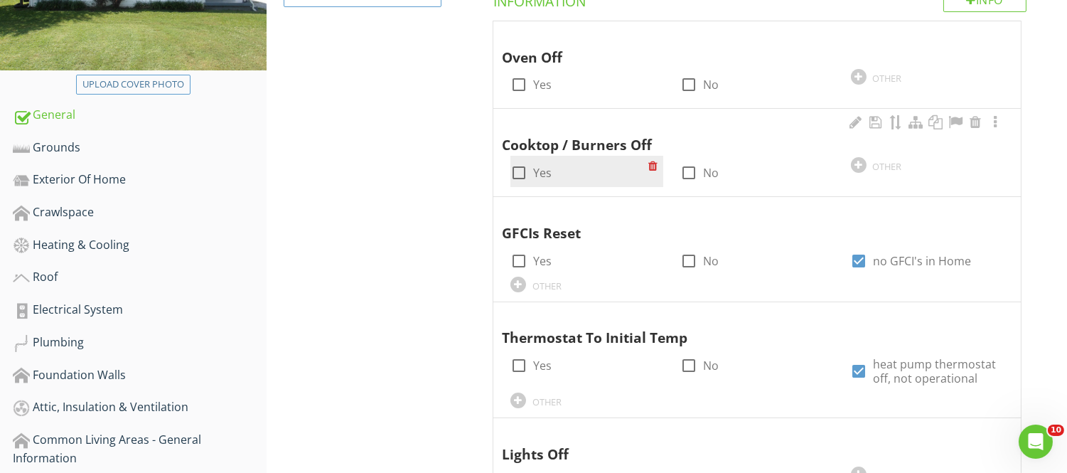
click at [521, 171] on div at bounding box center [519, 173] width 24 height 24
checkbox input "true"
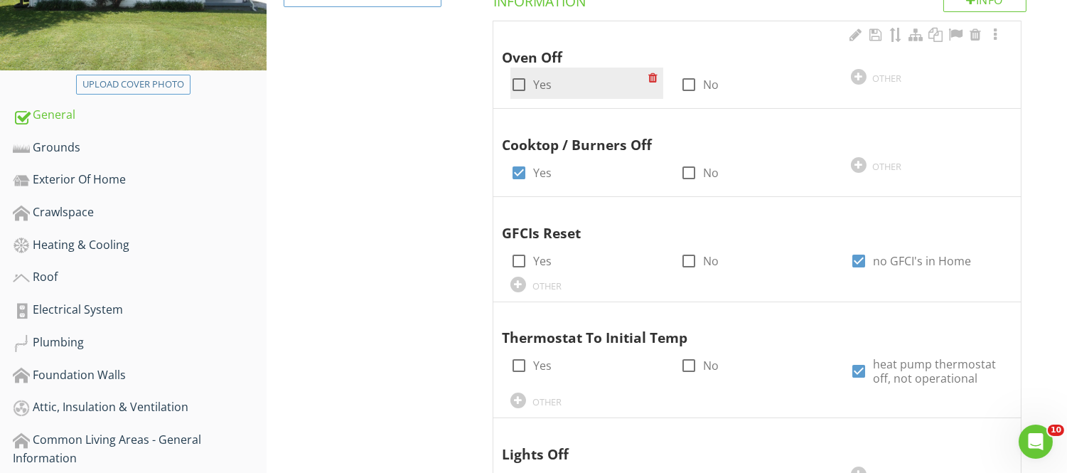
click at [516, 87] on div at bounding box center [519, 85] width 24 height 24
checkbox input "true"
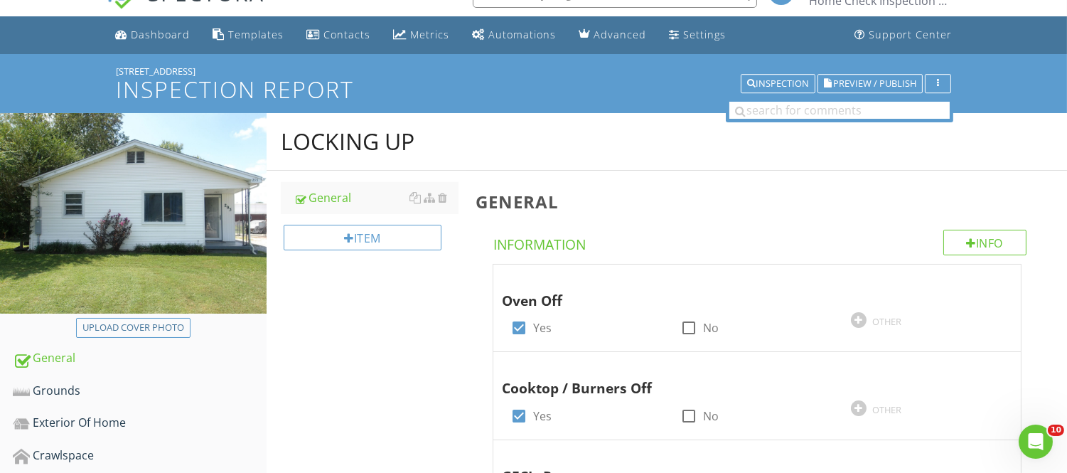
scroll to position [0, 0]
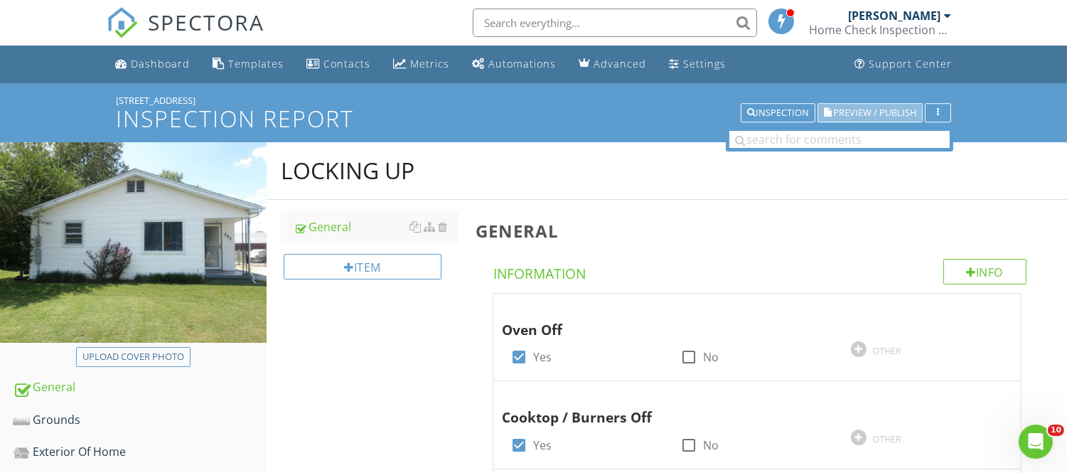
click at [844, 110] on span "Preview / Publish" at bounding box center [874, 112] width 83 height 9
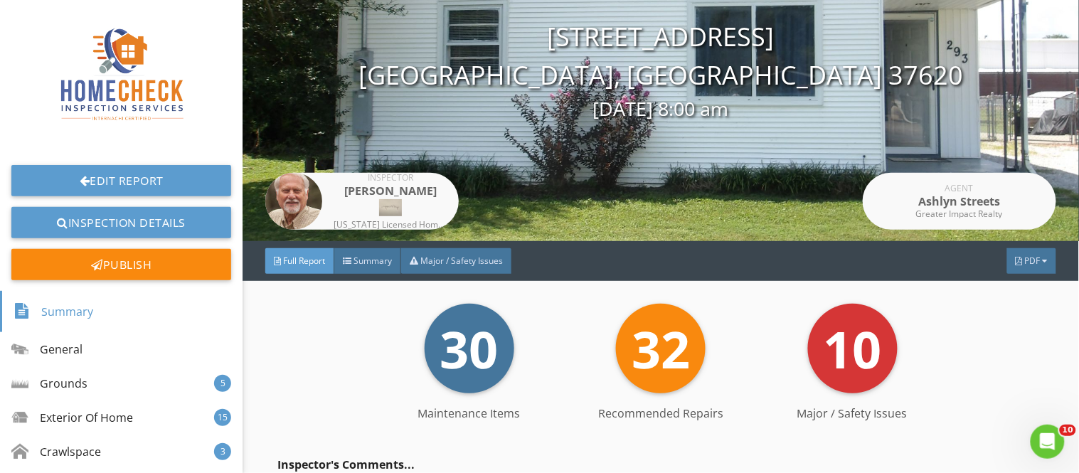
scroll to position [50, 0]
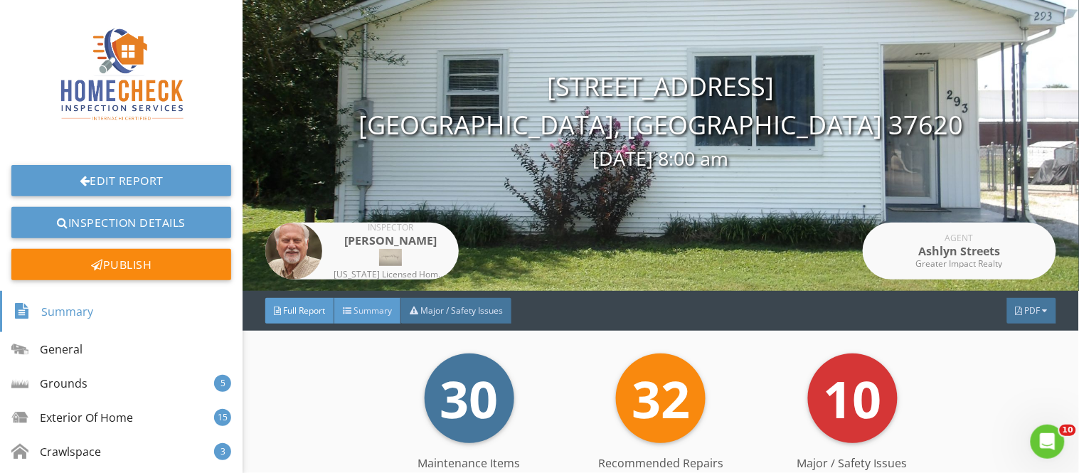
click at [358, 314] on span "Summary" at bounding box center [372, 310] width 38 height 12
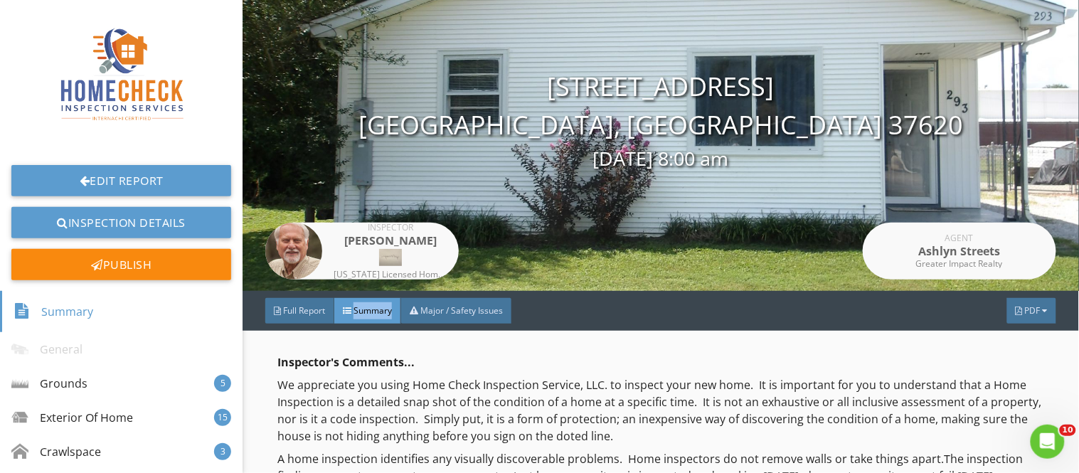
click at [358, 314] on span "Summary" at bounding box center [372, 310] width 38 height 12
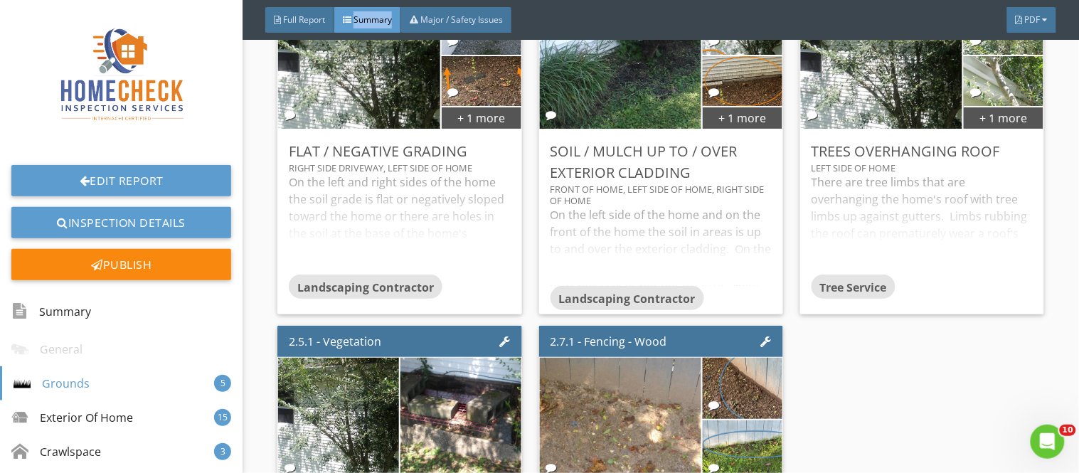
scroll to position [1504, 0]
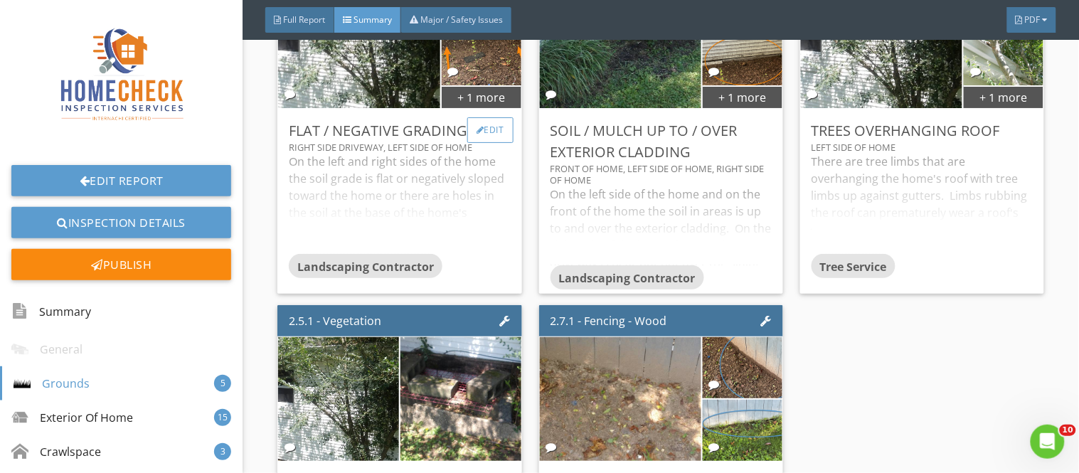
click at [496, 123] on div "Edit" at bounding box center [490, 130] width 46 height 26
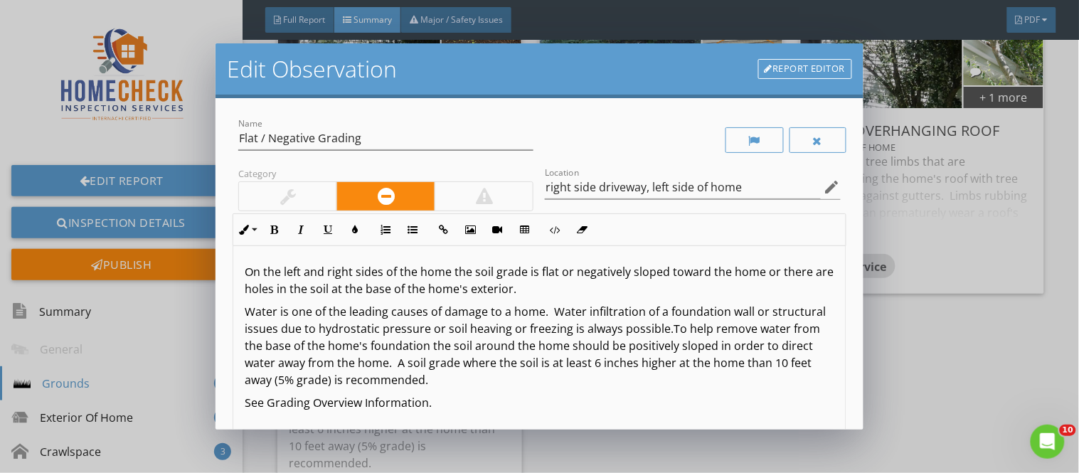
click at [422, 275] on p "On the left and right sides of the home the soil grade is flat or negatively sl…" at bounding box center [539, 280] width 589 height 34
click at [430, 300] on div "On the left and right sides of the home the soil grade is flat or negatively sl…" at bounding box center [539, 358] width 612 height 225
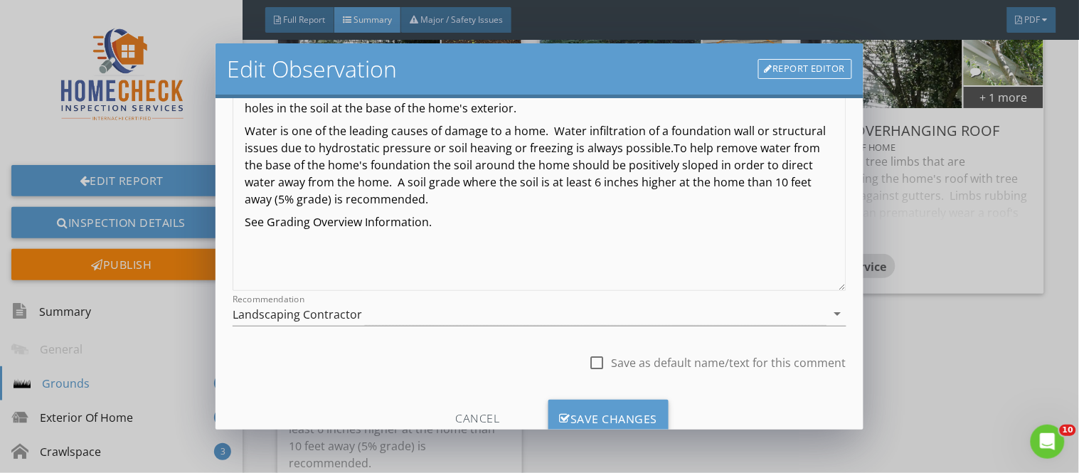
scroll to position [229, 0]
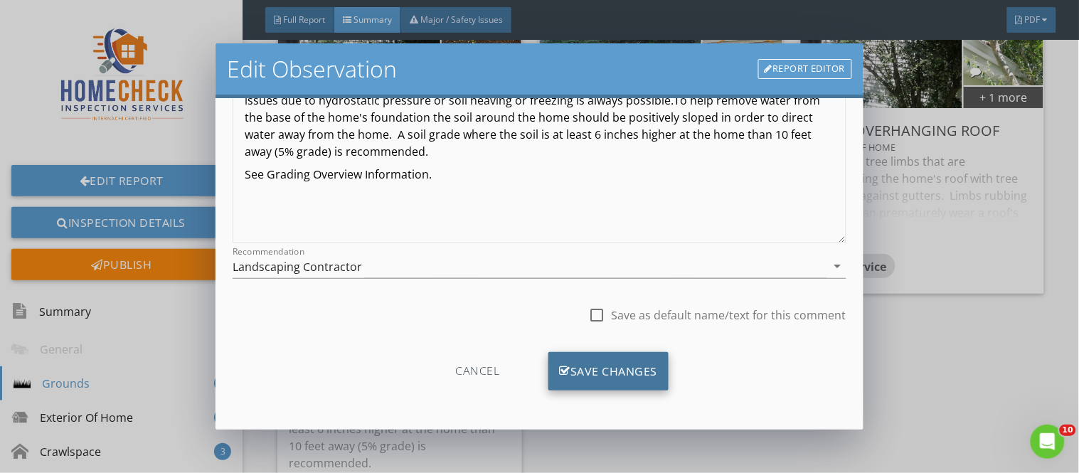
click at [635, 377] on div "Save Changes" at bounding box center [608, 371] width 121 height 38
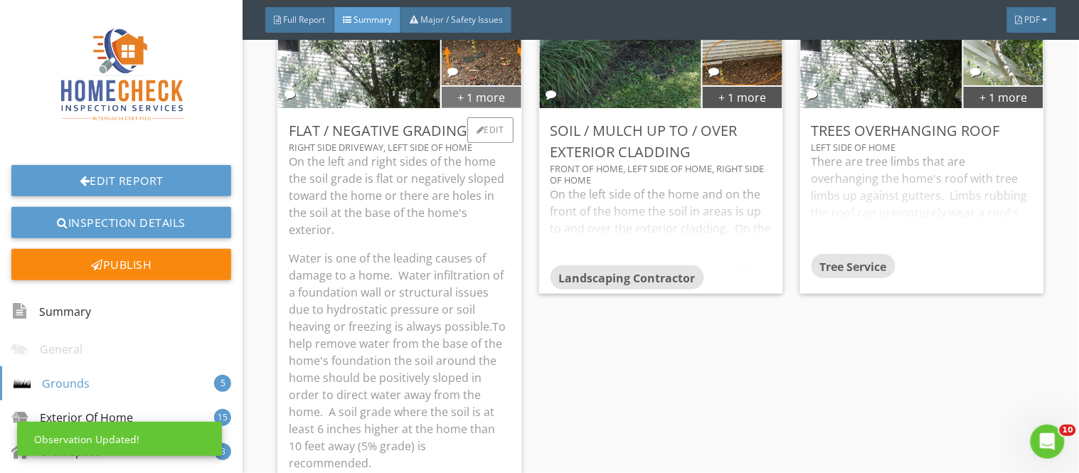
click at [484, 102] on div "+ 1 more" at bounding box center [482, 96] width 80 height 23
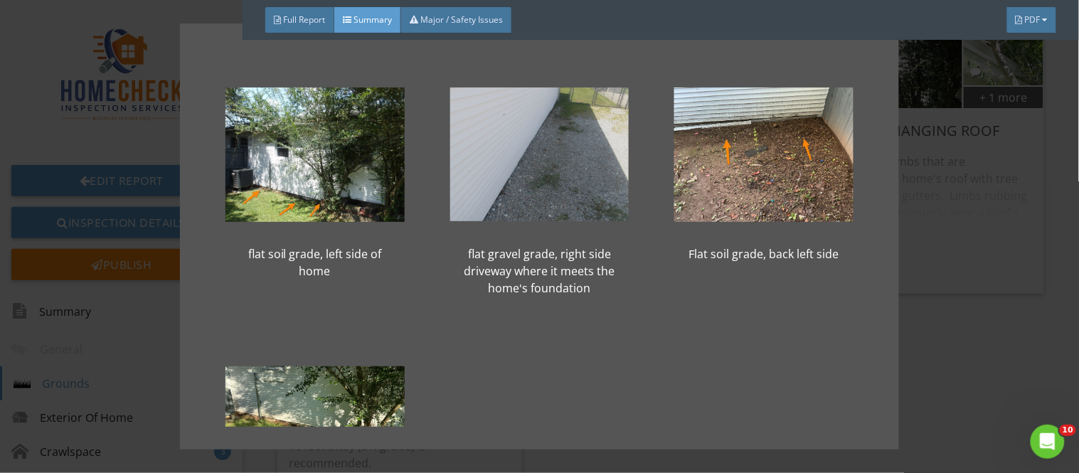
click at [484, 101] on div at bounding box center [539, 154] width 179 height 171
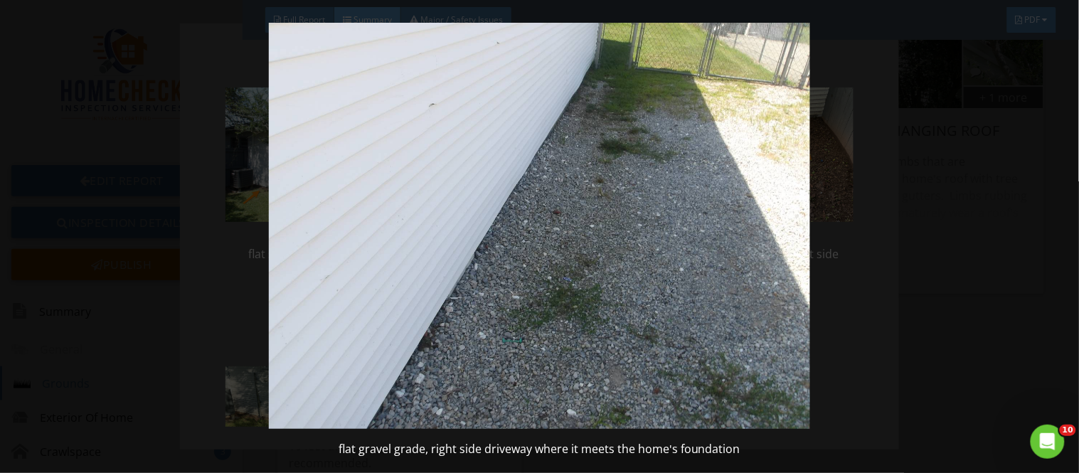
click at [953, 266] on img at bounding box center [538, 226] width 981 height 406
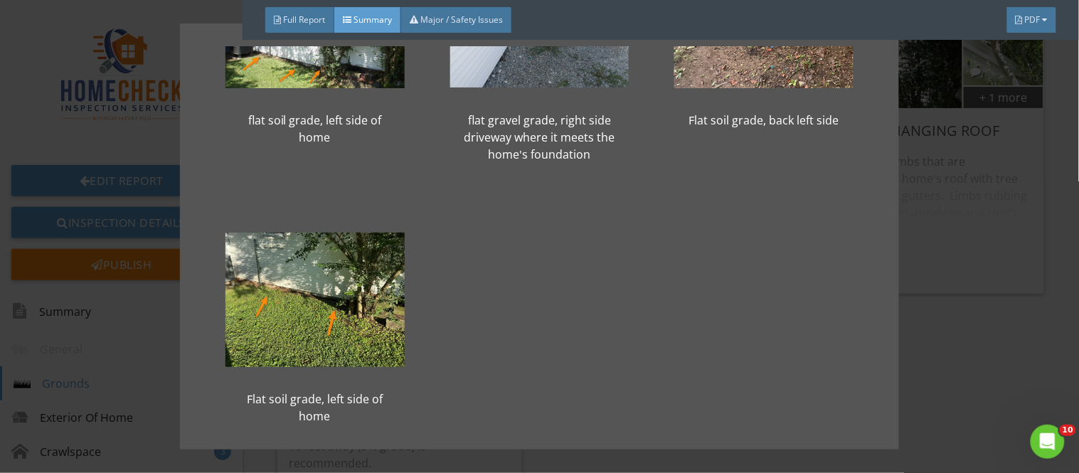
scroll to position [155, 0]
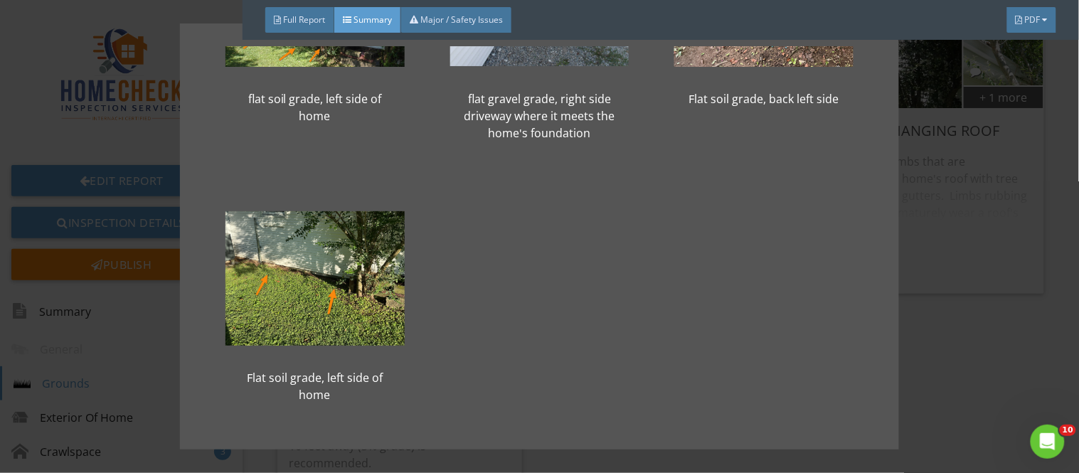
click at [1078, 323] on div "flat soil grade, left side of home flat gravel grade, right side driveway where…" at bounding box center [539, 236] width 1079 height 473
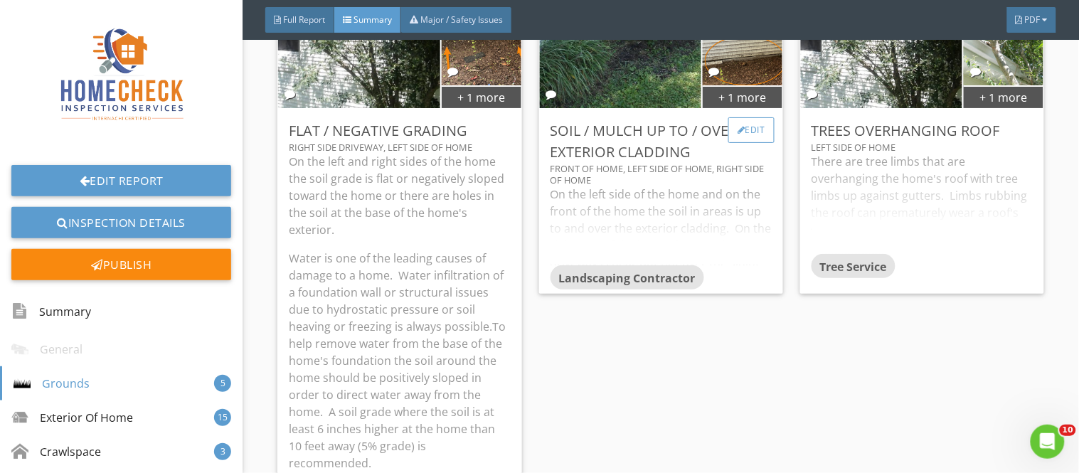
click at [745, 135] on div "Edit" at bounding box center [751, 130] width 46 height 26
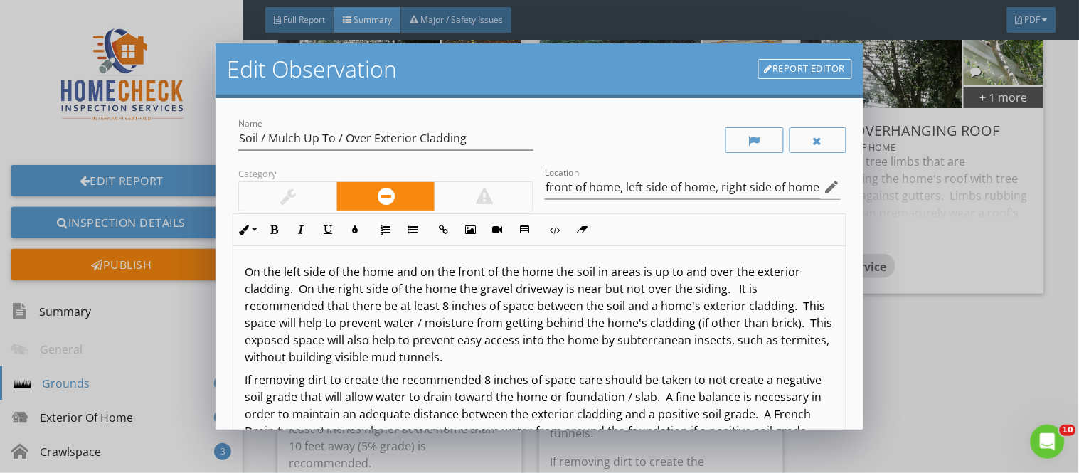
click at [597, 275] on p "On the left side of the home and on the front of the home the soil in areas is …" at bounding box center [539, 314] width 589 height 102
click at [594, 274] on p "On the left side of the home and on the front of the home the soil in areas is …" at bounding box center [539, 314] width 589 height 102
click at [643, 277] on p "On the left side of the home and on the front of the home the soil (in areas is…" at bounding box center [539, 314] width 589 height 102
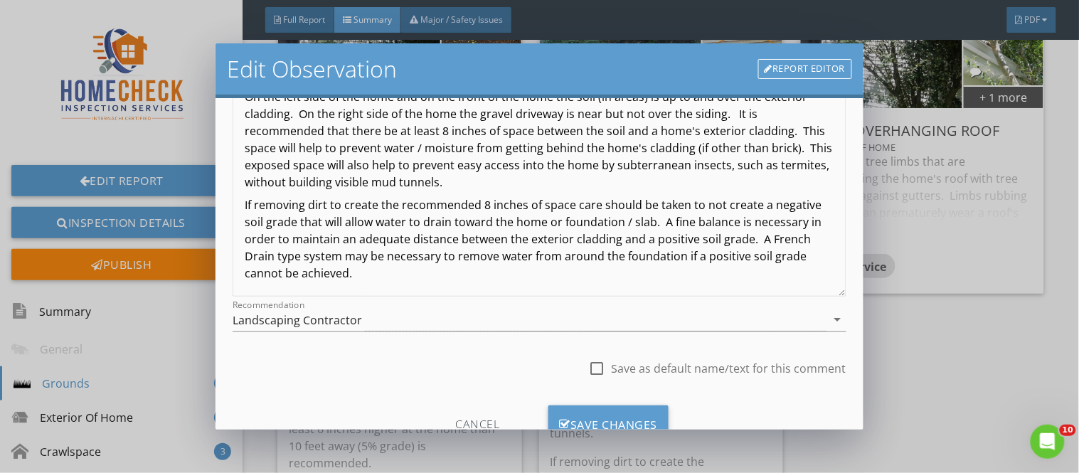
scroll to position [229, 0]
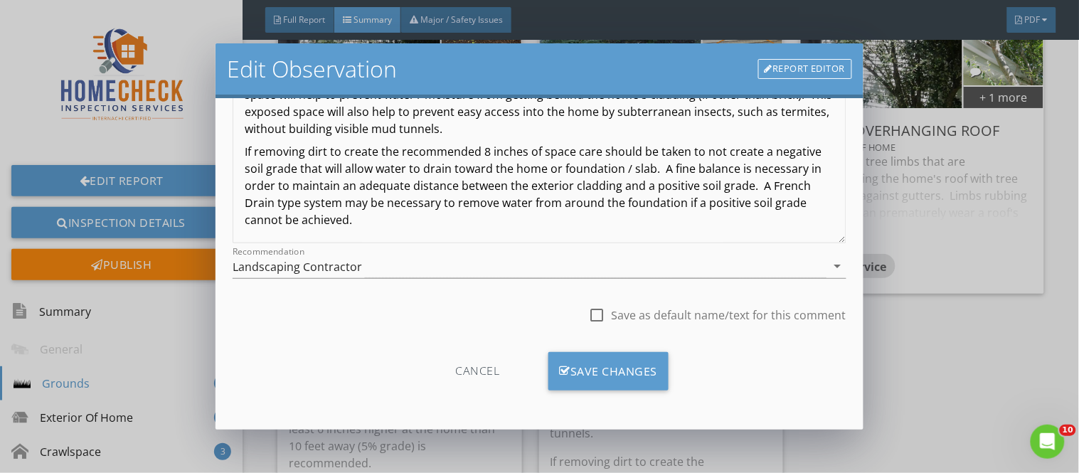
click at [603, 350] on div "Cancel Save Changes" at bounding box center [539, 377] width 613 height 72
click at [604, 361] on div "Save Changes" at bounding box center [608, 371] width 121 height 38
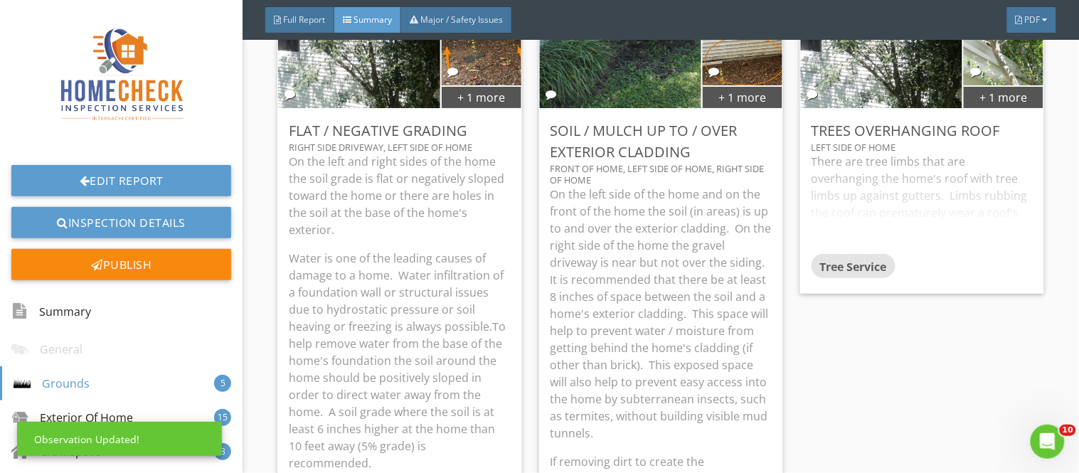
click at [604, 361] on p "On the left side of the home and on the front of the home the soil (in areas) i…" at bounding box center [660, 314] width 221 height 256
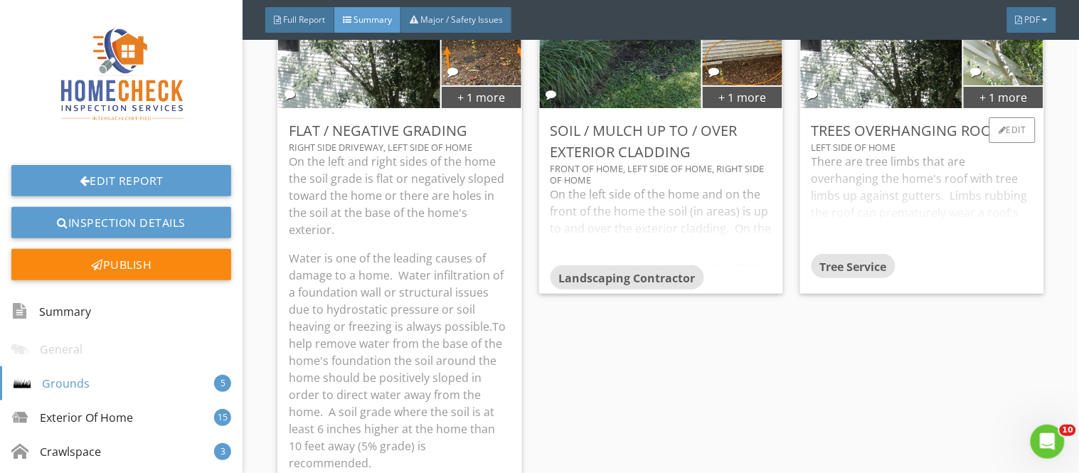
click at [937, 199] on div "There are tree limbs that are overhanging the home's roof with tree limbs up ag…" at bounding box center [921, 203] width 221 height 101
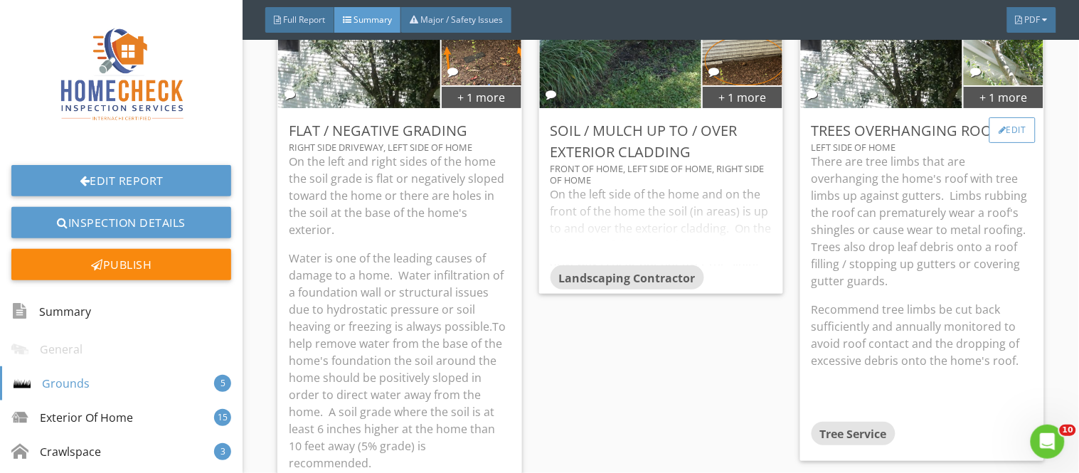
click at [997, 135] on div "Edit" at bounding box center [1012, 130] width 46 height 26
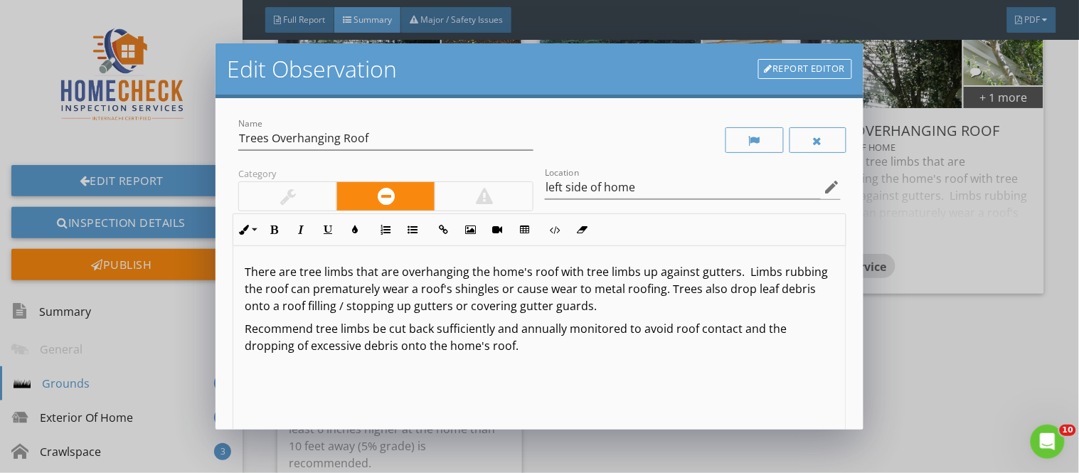
click at [731, 275] on p "There are tree limbs that are overhanging the home's roof with tree limbs up ag…" at bounding box center [539, 288] width 589 height 51
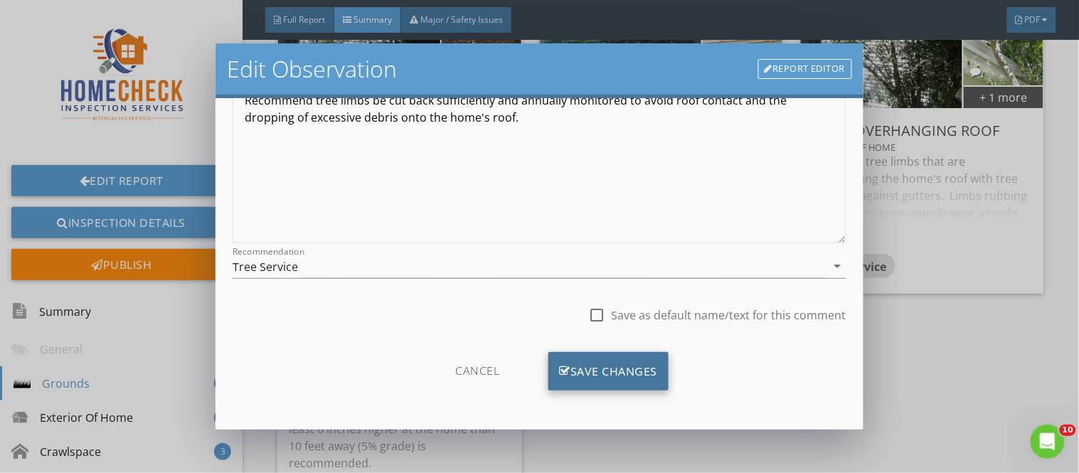
click at [623, 372] on div "Save Changes" at bounding box center [608, 371] width 121 height 38
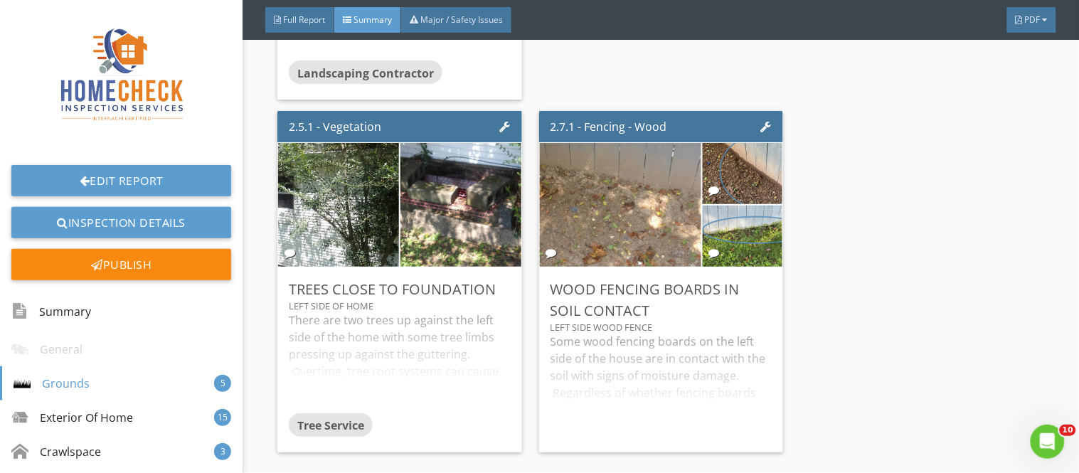
scroll to position [2073, 0]
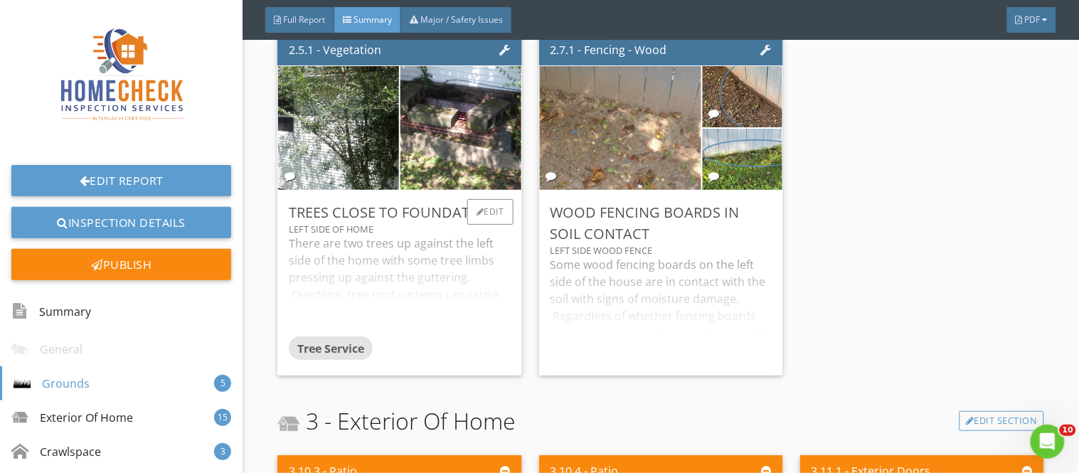
click at [458, 264] on div "There are two trees up against the left side of the home with some tree limbs p…" at bounding box center [399, 285] width 221 height 101
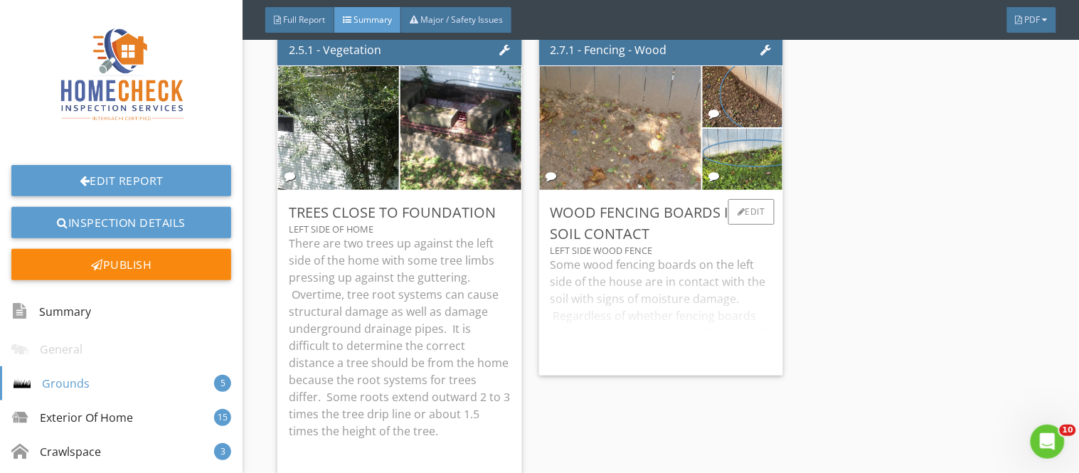
click at [681, 309] on div "Some wood fencing boards on the left side of the house are in contact with the …" at bounding box center [660, 310] width 221 height 108
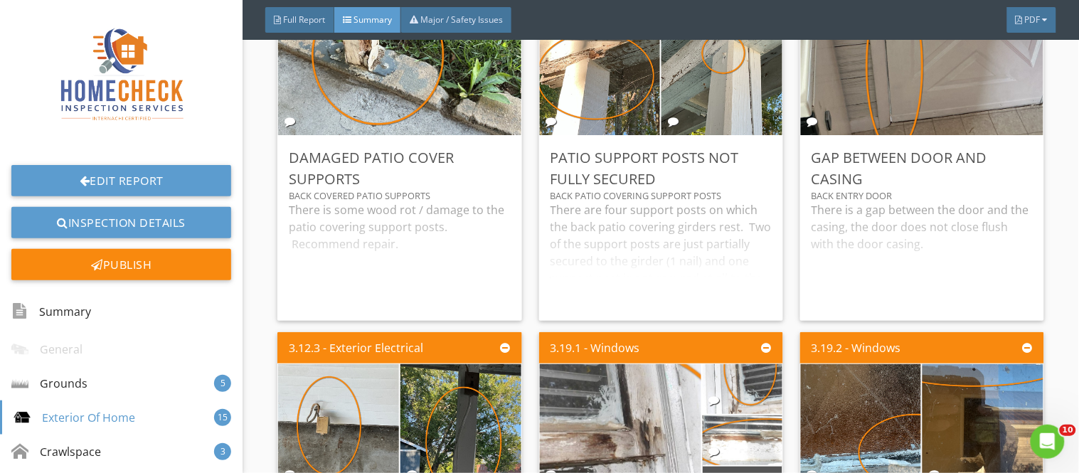
scroll to position [2737, 0]
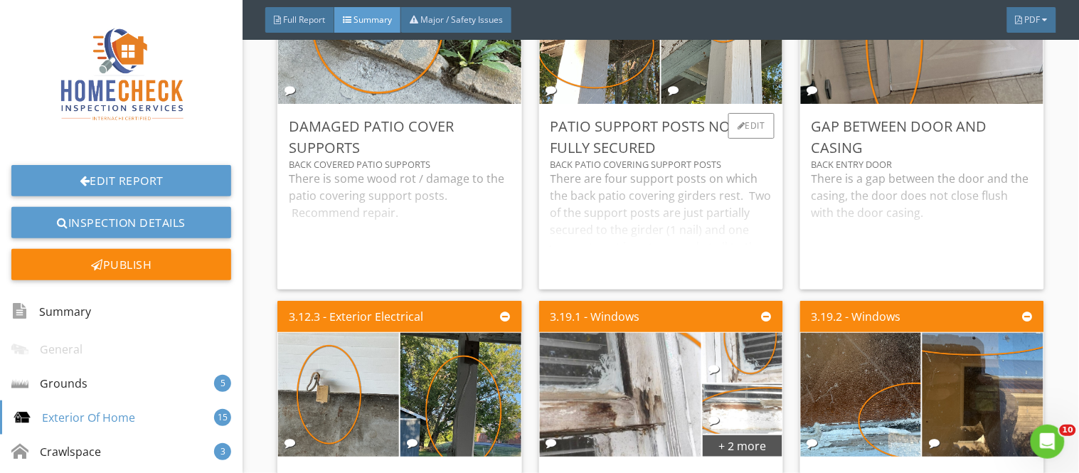
click at [680, 215] on div "There are four support posts on which the back patio covering girders rest. Two…" at bounding box center [660, 224] width 221 height 108
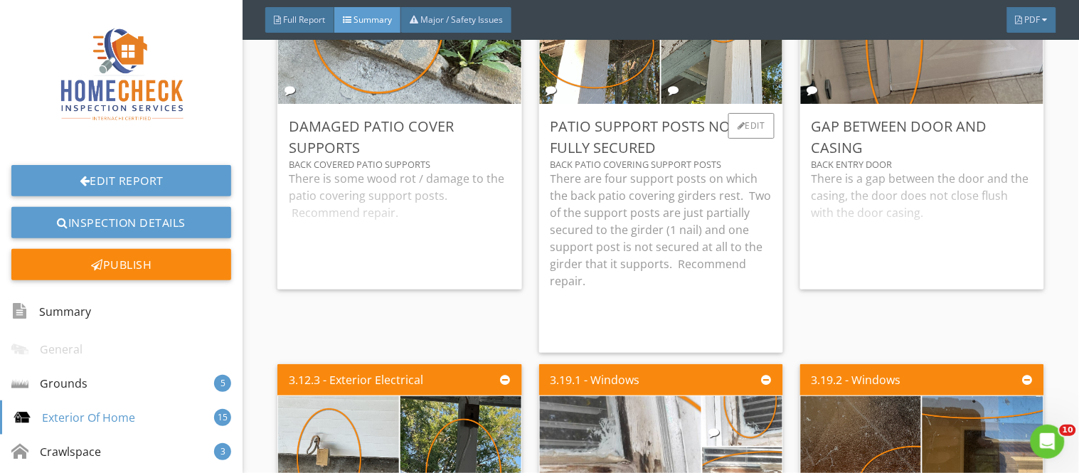
click at [725, 220] on p "There are four support posts on which the back patio covering girders rest. Two…" at bounding box center [660, 229] width 221 height 119
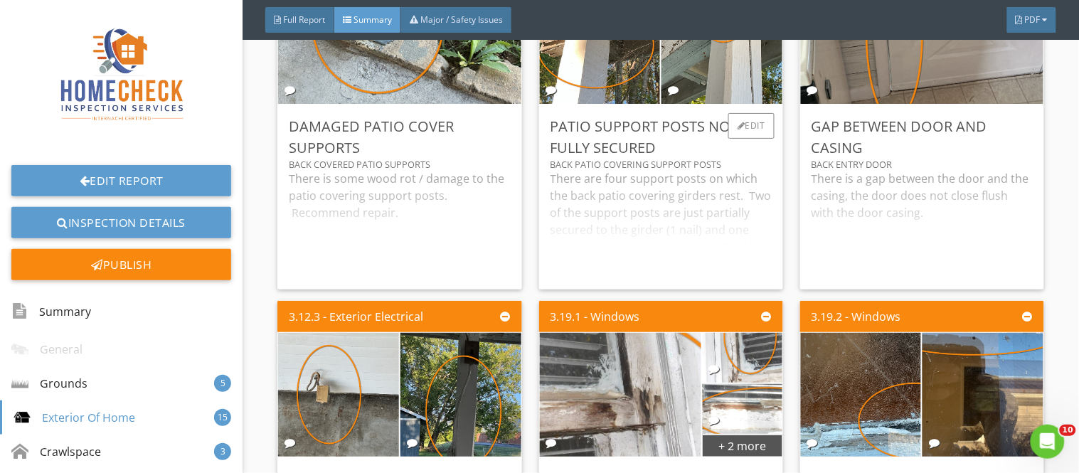
click at [673, 230] on div "There are four support posts on which the back patio covering girders rest. Two…" at bounding box center [660, 224] width 221 height 108
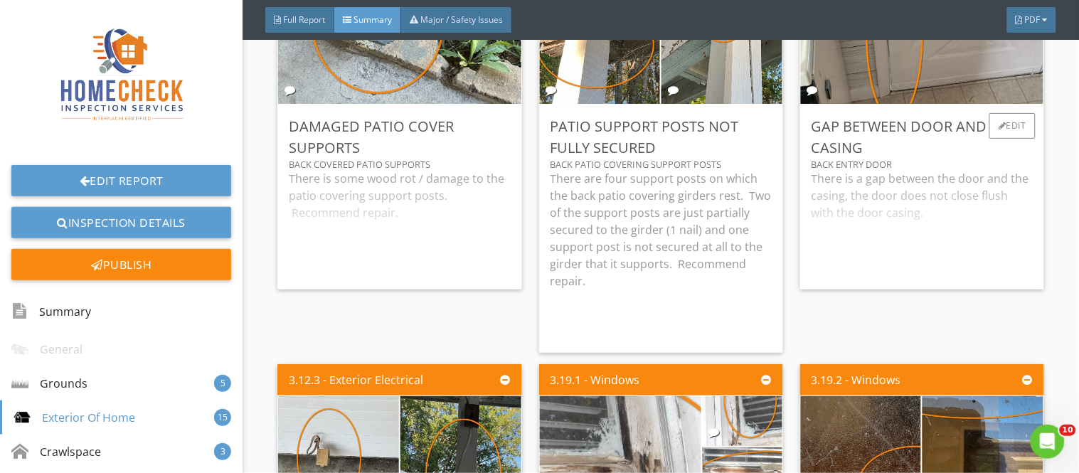
click at [843, 199] on div "There is a gap between the door and the casing, the door does not close flush w…" at bounding box center [921, 224] width 221 height 108
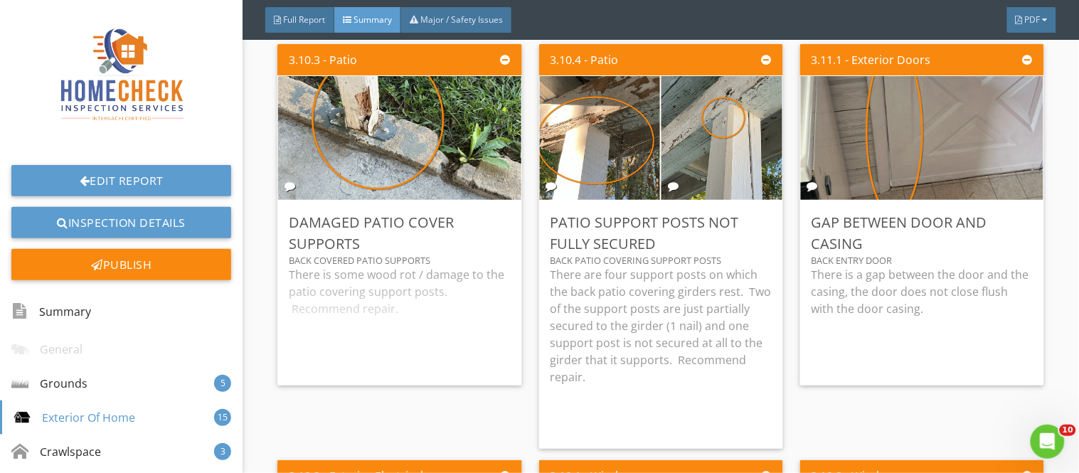
scroll to position [2611, 0]
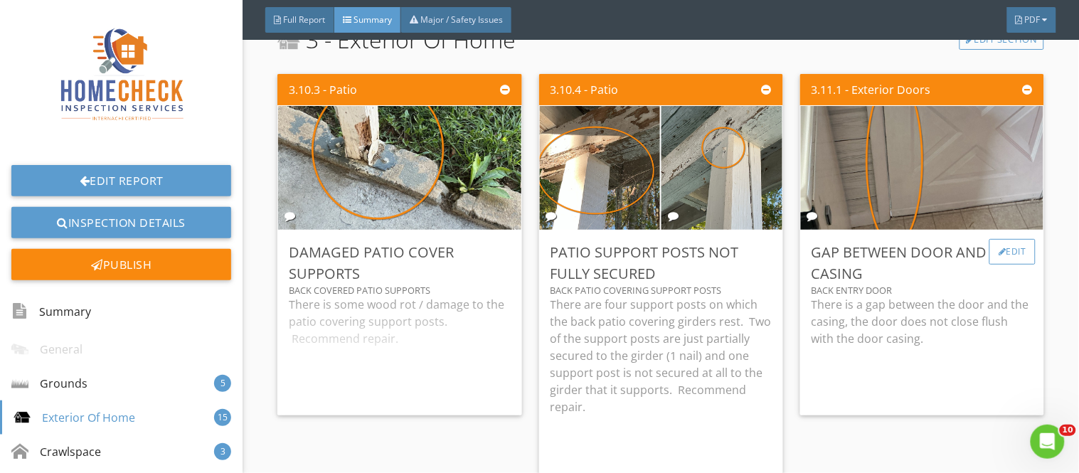
click at [1003, 251] on div "Edit" at bounding box center [1012, 252] width 46 height 26
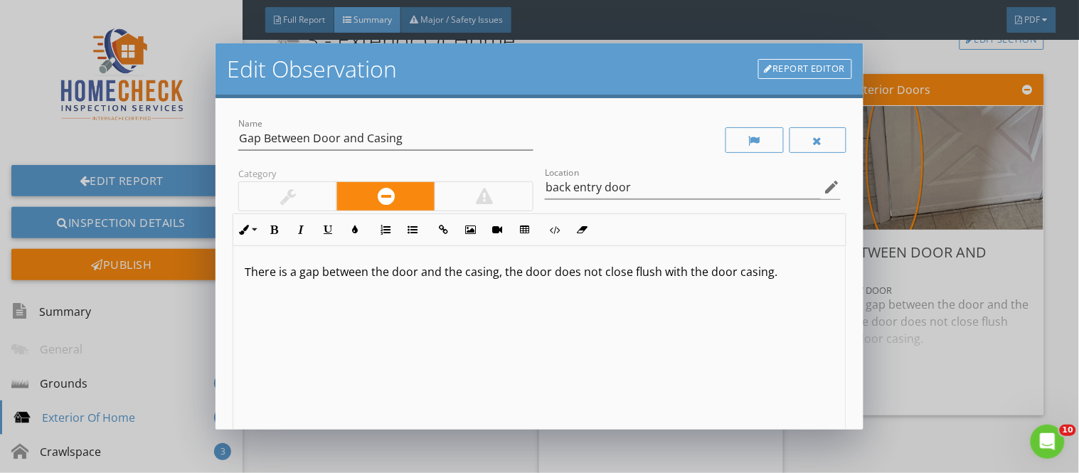
click at [324, 195] on div at bounding box center [287, 196] width 97 height 28
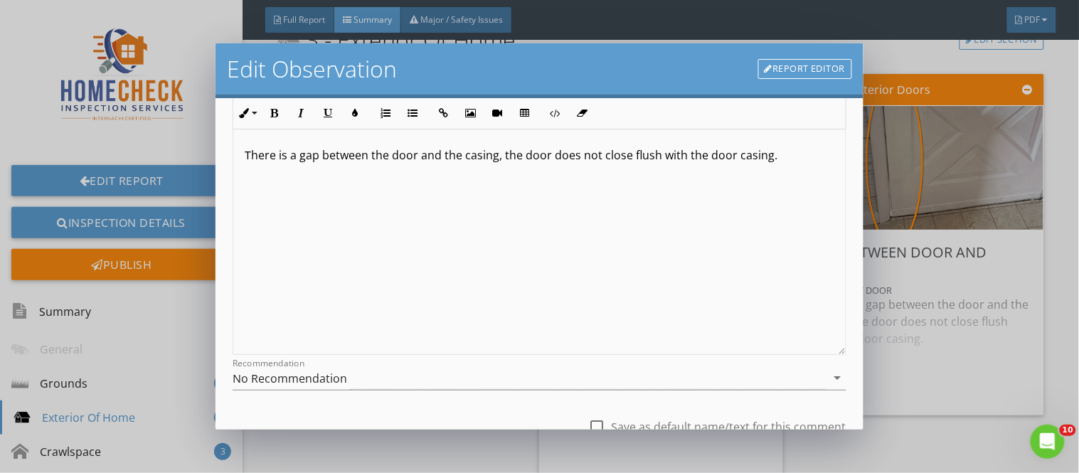
scroll to position [229, 0]
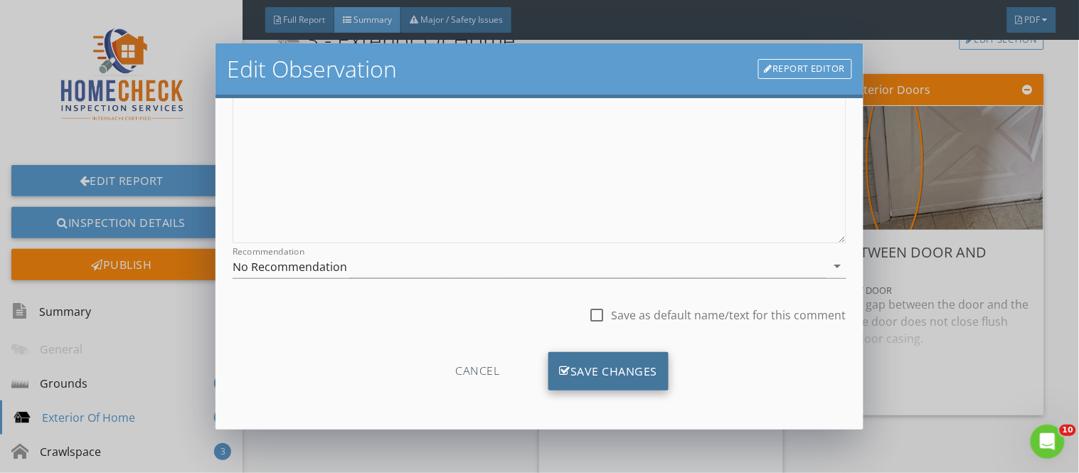
click at [621, 377] on div "Save Changes" at bounding box center [608, 371] width 121 height 38
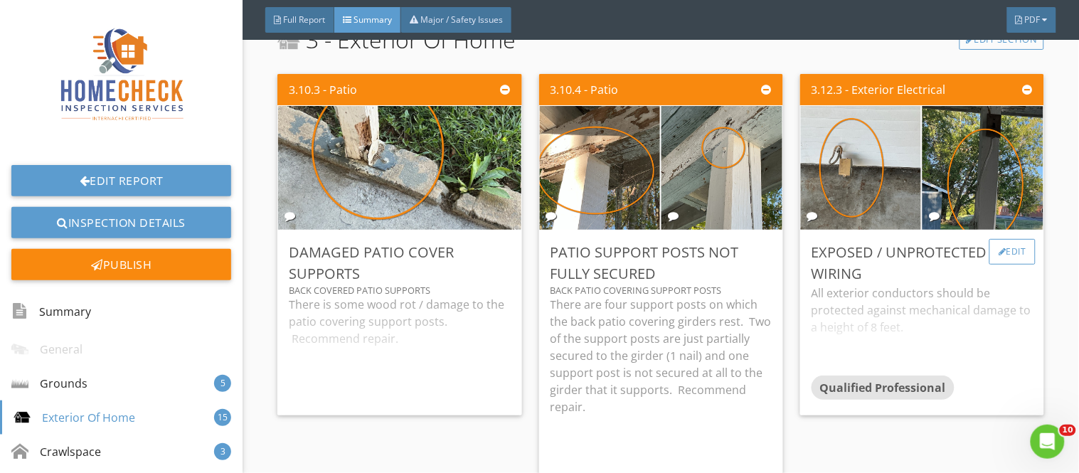
click at [998, 254] on div at bounding box center [1002, 251] width 8 height 9
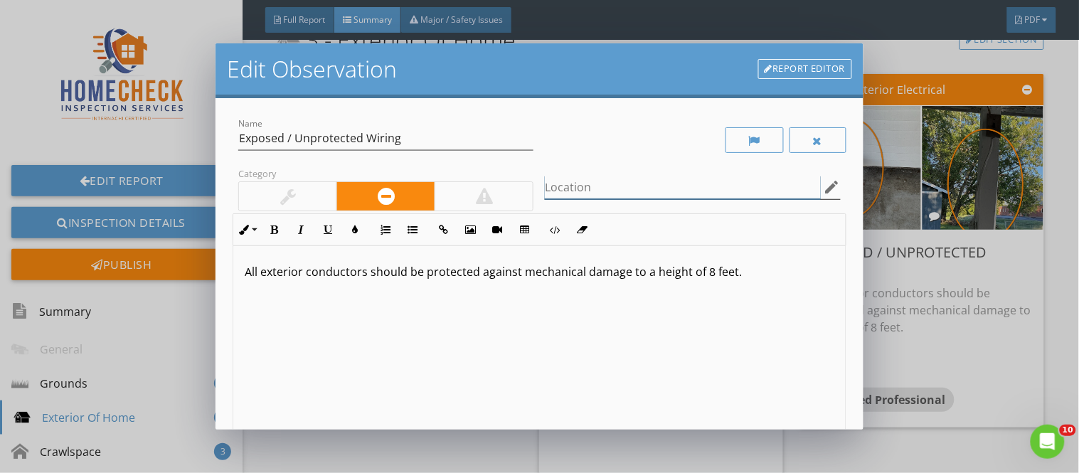
click at [688, 187] on input "Location" at bounding box center [682, 187] width 275 height 23
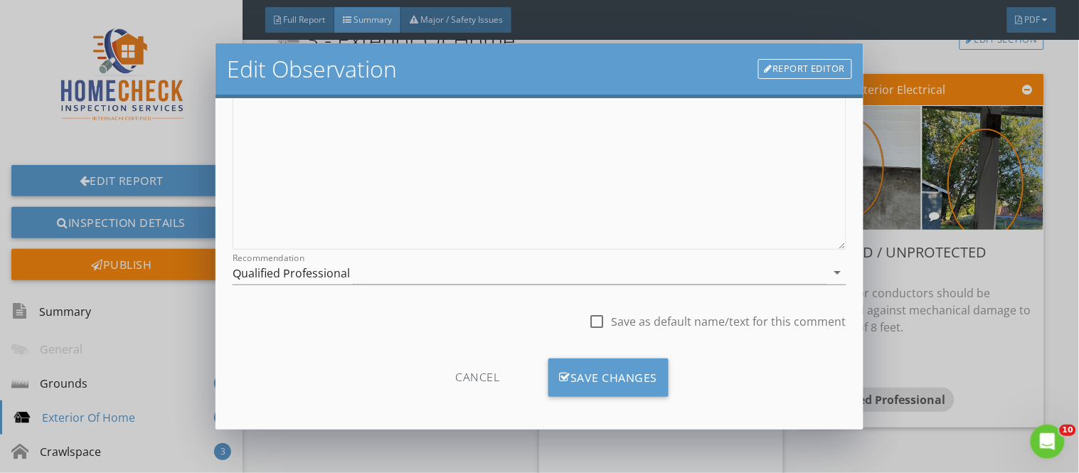
scroll to position [229, 0]
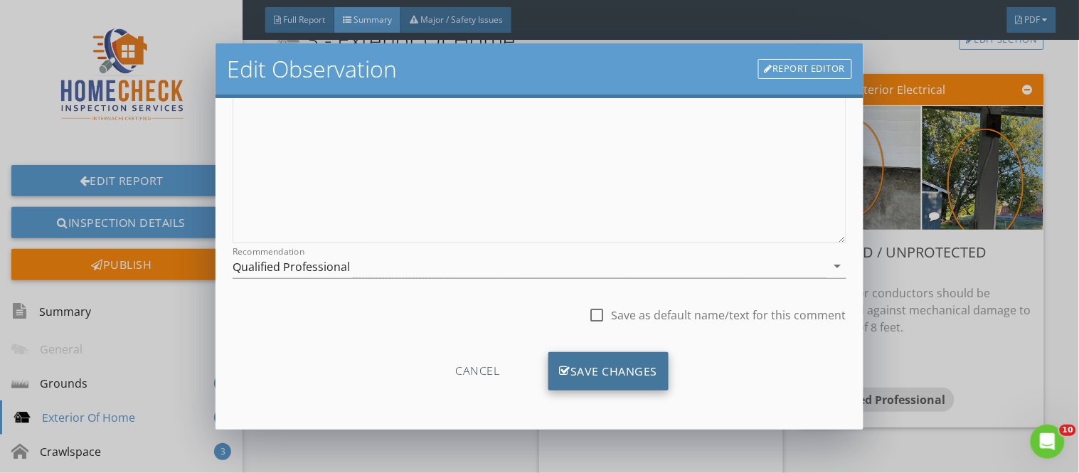
type input "back patio"
click at [651, 356] on div "Save Changes" at bounding box center [608, 371] width 121 height 38
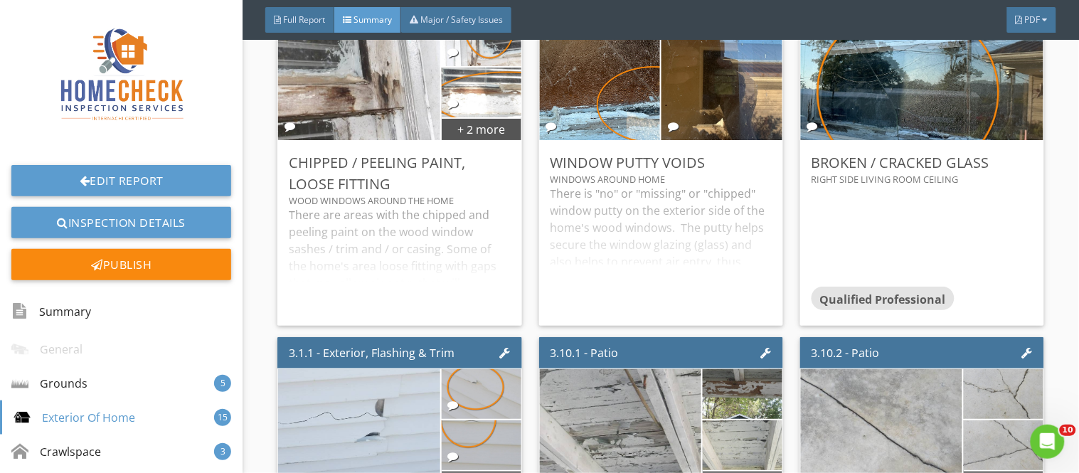
scroll to position [3148, 0]
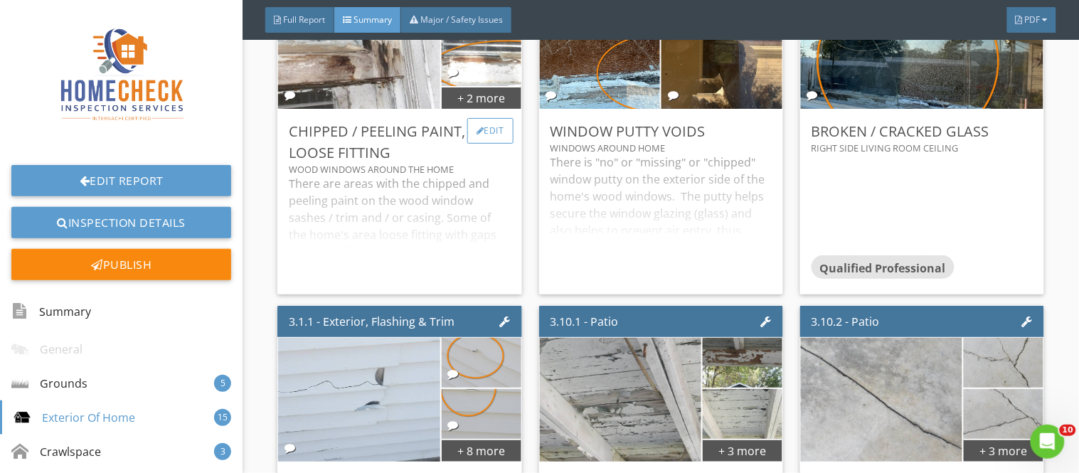
click at [477, 130] on div at bounding box center [480, 131] width 8 height 9
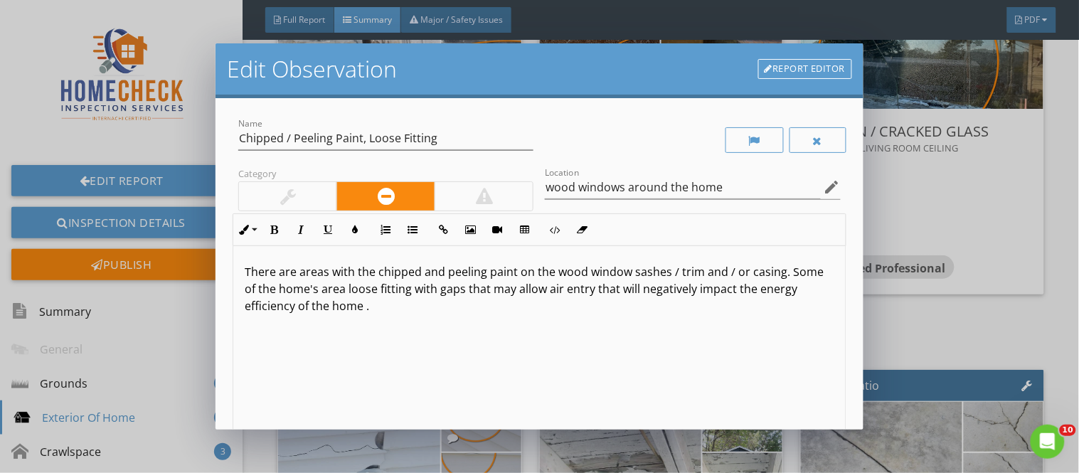
click at [353, 293] on p "There are areas with the chipped and peeling paint on the wood window sashes / …" at bounding box center [539, 288] width 589 height 51
drag, startPoint x: 353, startPoint y: 292, endPoint x: 374, endPoint y: 290, distance: 20.7
click at [374, 290] on p "There are areas with the chipped and peeling paint on the wood window sashes / …" at bounding box center [539, 288] width 589 height 51
click at [452, 289] on p "There are areas with the chipped and peeling paint on the wood window sashes / …" at bounding box center [539, 288] width 589 height 51
click at [457, 290] on p "There are areas with the chipped and peeling paint on the wood window sashes / …" at bounding box center [539, 288] width 589 height 51
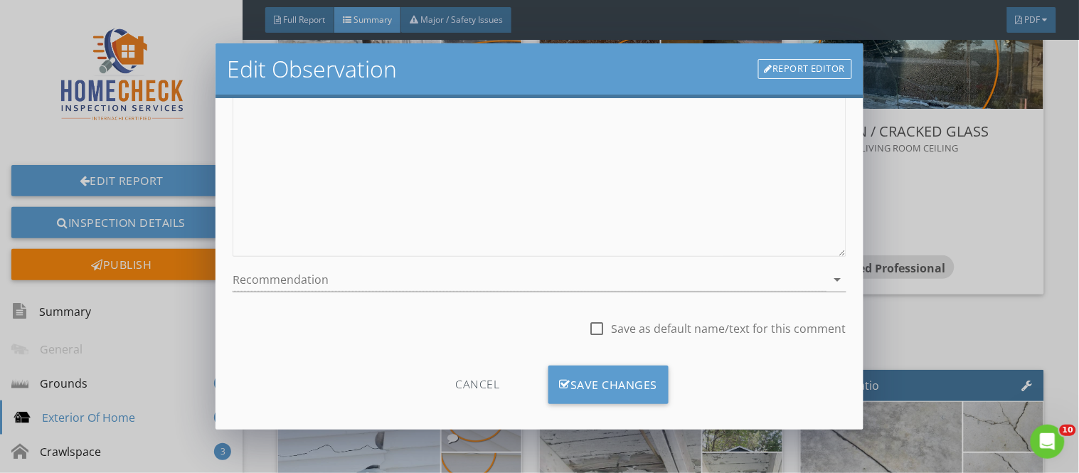
scroll to position [222, 0]
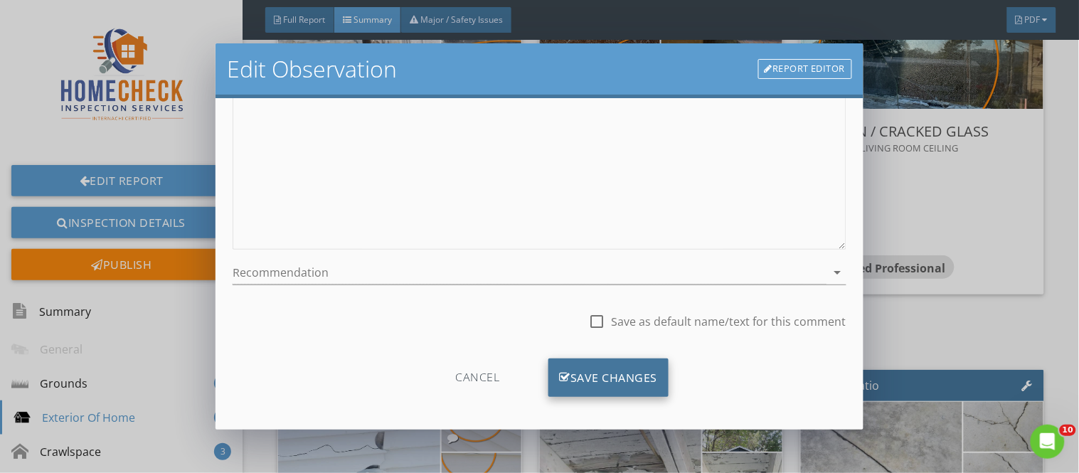
click at [605, 388] on div "Save Changes" at bounding box center [608, 377] width 121 height 38
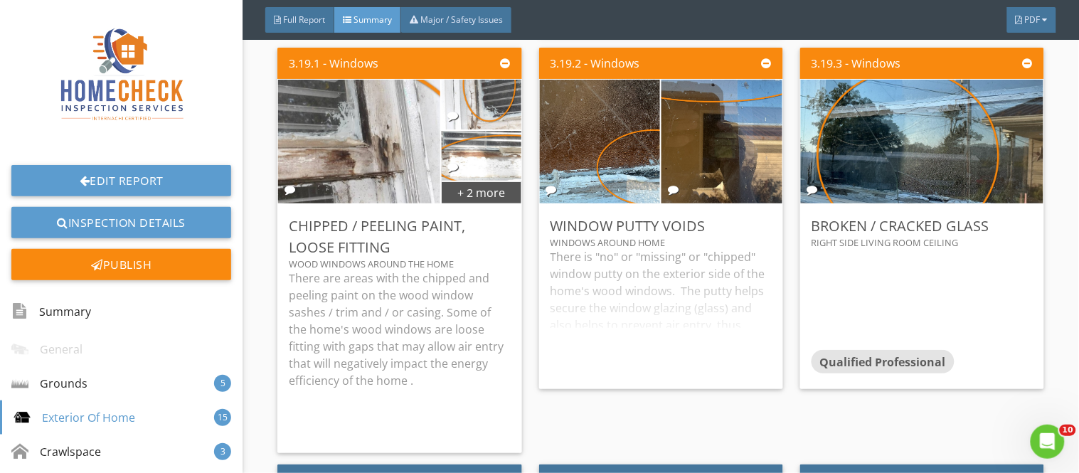
scroll to position [3084, 0]
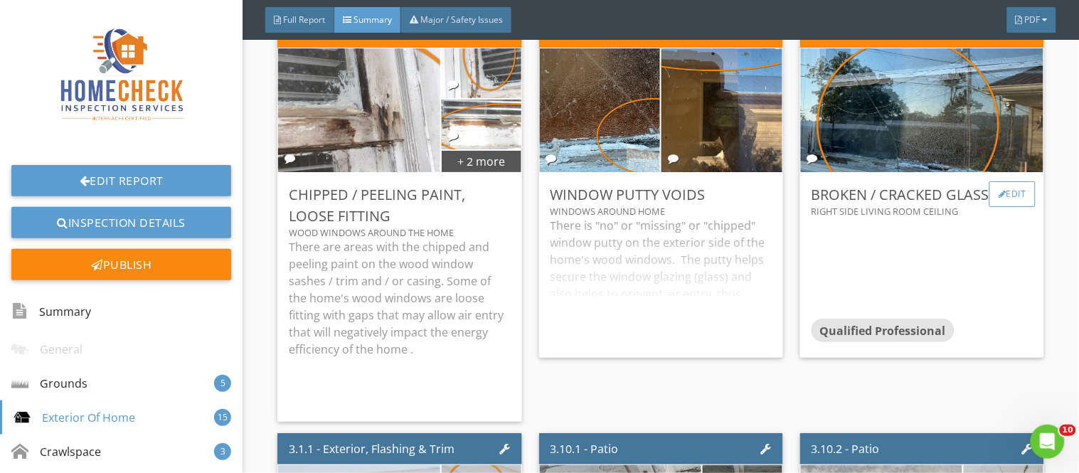
click at [993, 188] on div "Edit" at bounding box center [1012, 194] width 46 height 26
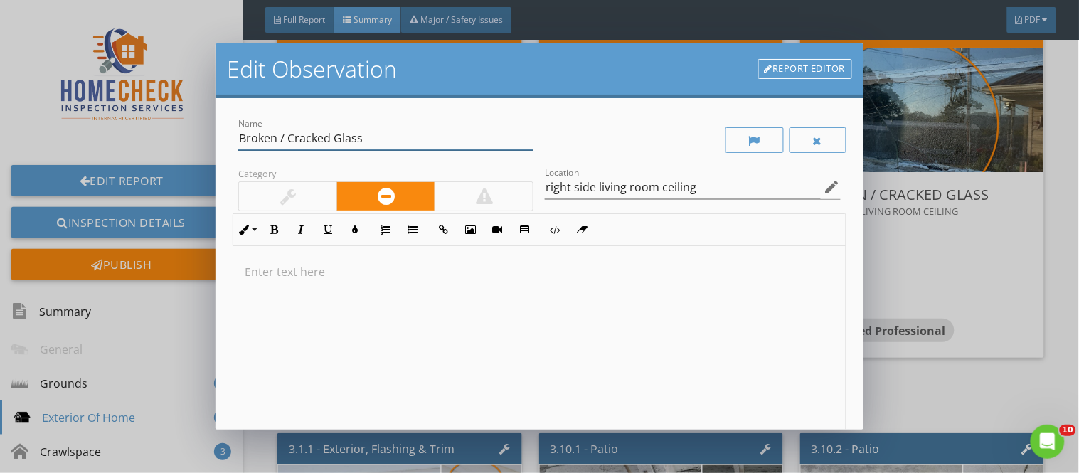
click at [363, 138] on input "Broken / Cracked Glass" at bounding box center [385, 138] width 295 height 23
drag, startPoint x: 363, startPoint y: 138, endPoint x: 395, endPoint y: 105, distance: 46.3
click at [395, 105] on div "Name Broken / Cracked Glass Category Location right side living room ceiling ed…" at bounding box center [538, 263] width 647 height 331
click at [242, 140] on input "Broken / Cracked Glass" at bounding box center [385, 138] width 295 height 23
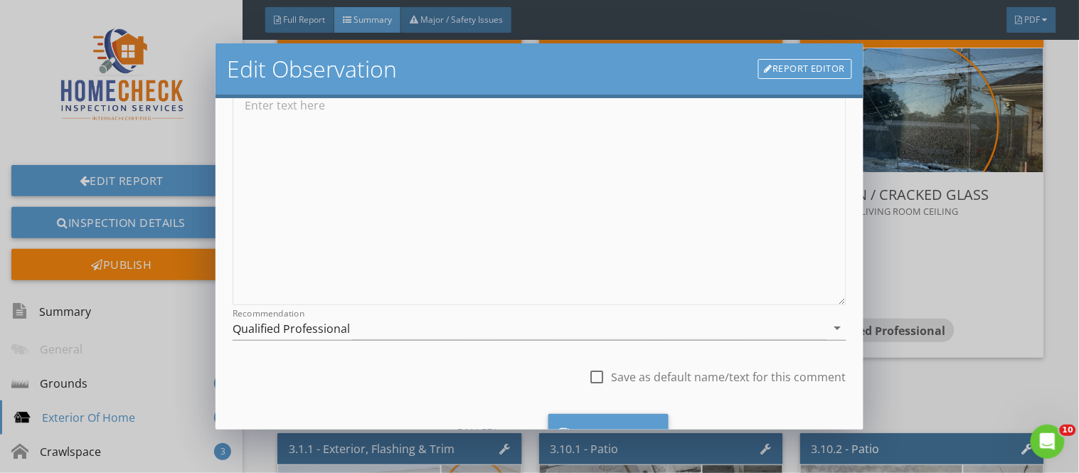
scroll to position [229, 0]
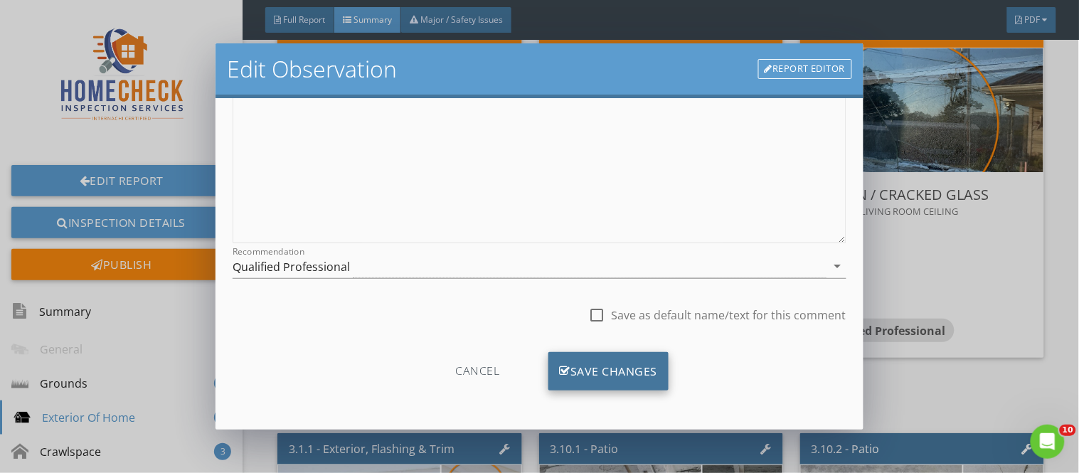
type input "Storm Window Broken / Cracked Glass"
click at [601, 373] on div "Save Changes" at bounding box center [608, 371] width 121 height 38
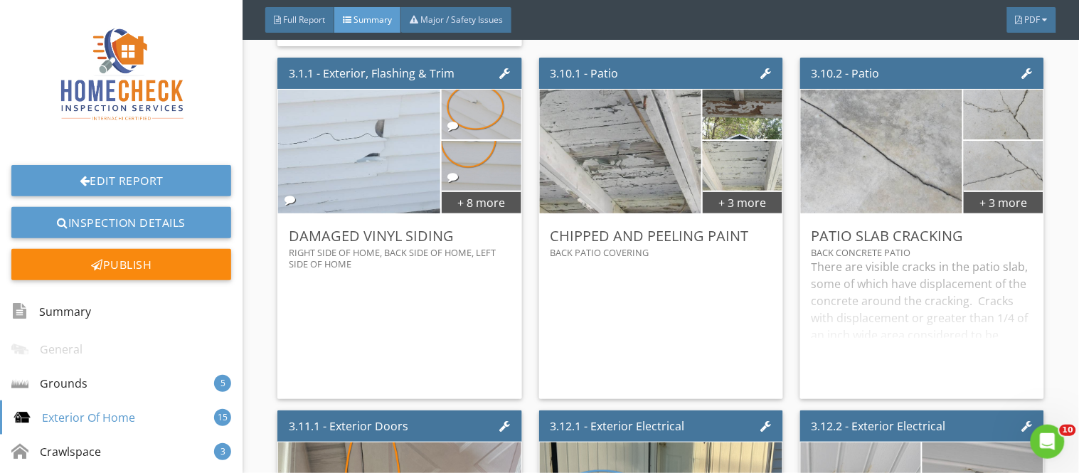
scroll to position [3464, 0]
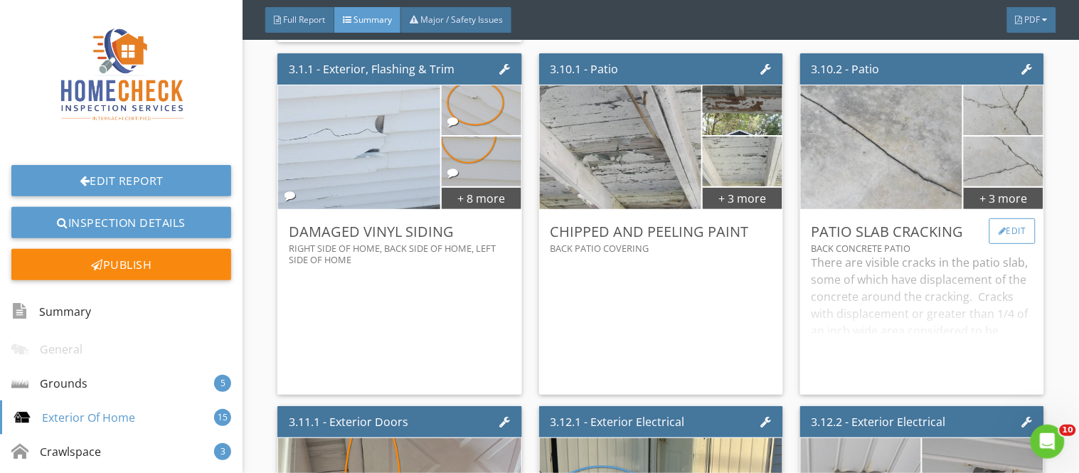
click at [998, 223] on div "Edit" at bounding box center [1012, 231] width 46 height 26
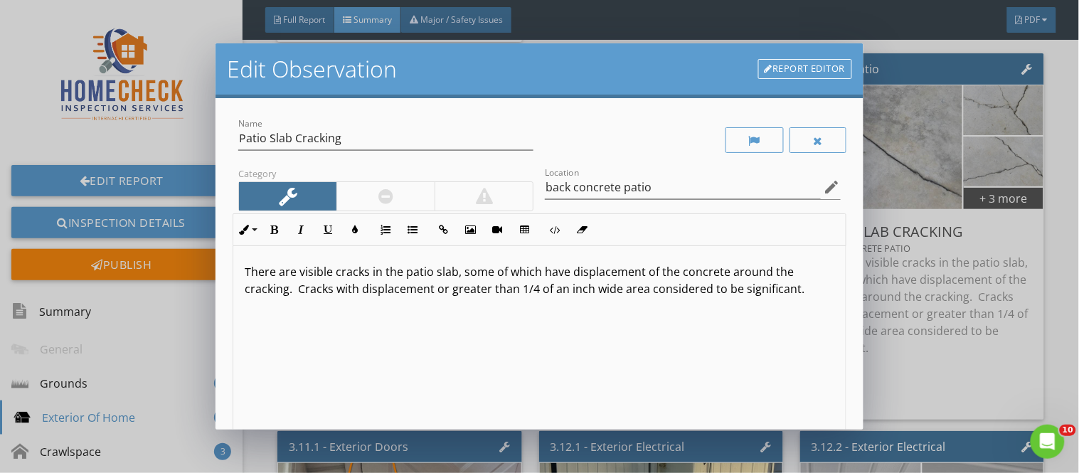
click at [407, 272] on p "There are visible cracks in the patio slab, some of which have displacement of …" at bounding box center [539, 280] width 589 height 34
click at [461, 275] on p "There are visible cracks in the back patio slab, some of which have displacemen…" at bounding box center [539, 280] width 589 height 34
click at [513, 289] on p "There are visible cracks in the back patio concrete slab, some of which have di…" at bounding box center [539, 288] width 589 height 51
click at [737, 292] on p "There are visible cracks in the back patio concrete slab, some of which have di…" at bounding box center [539, 288] width 589 height 51
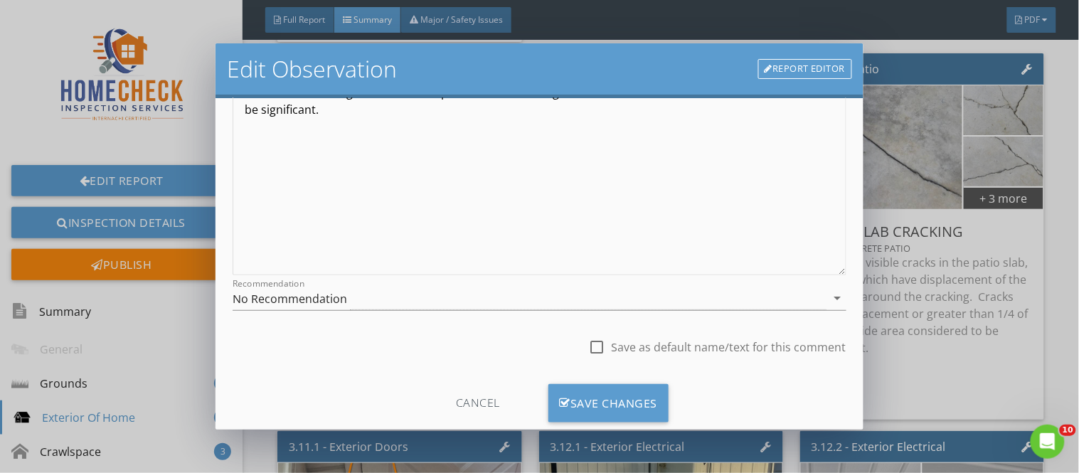
scroll to position [229, 0]
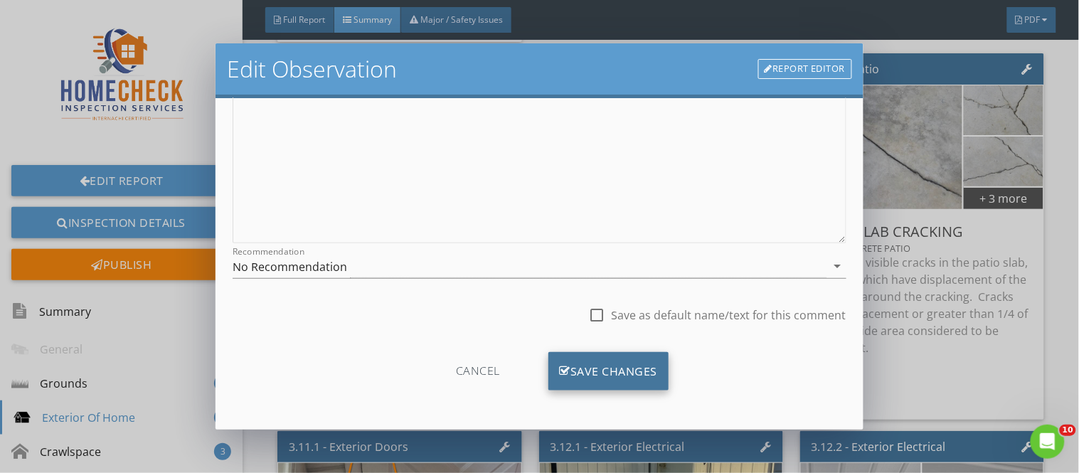
click at [600, 372] on div "Save Changes" at bounding box center [608, 371] width 121 height 38
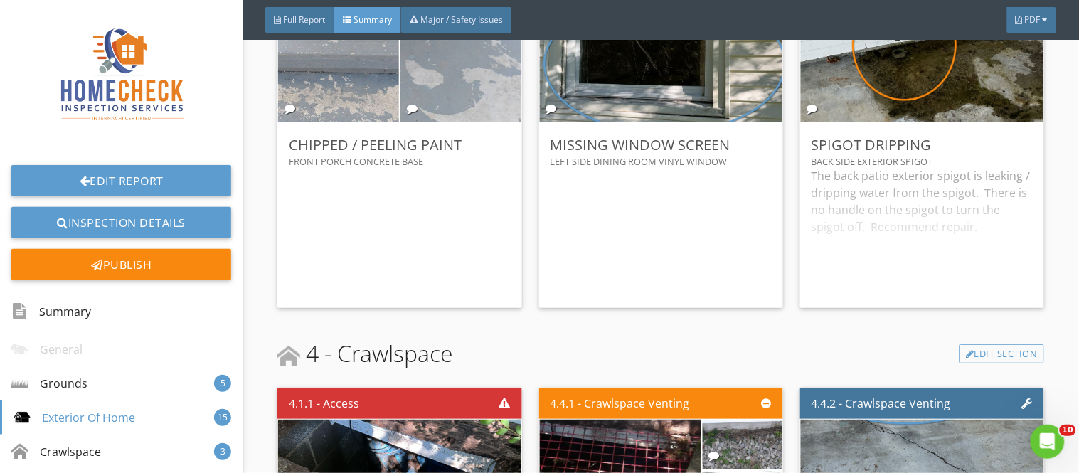
scroll to position [4254, 0]
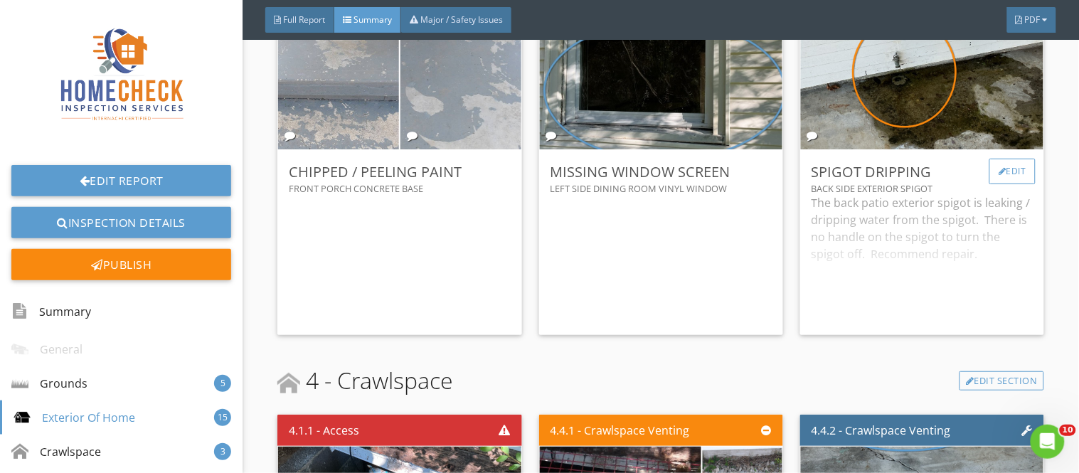
click at [1008, 183] on div "Edit" at bounding box center [1012, 172] width 46 height 26
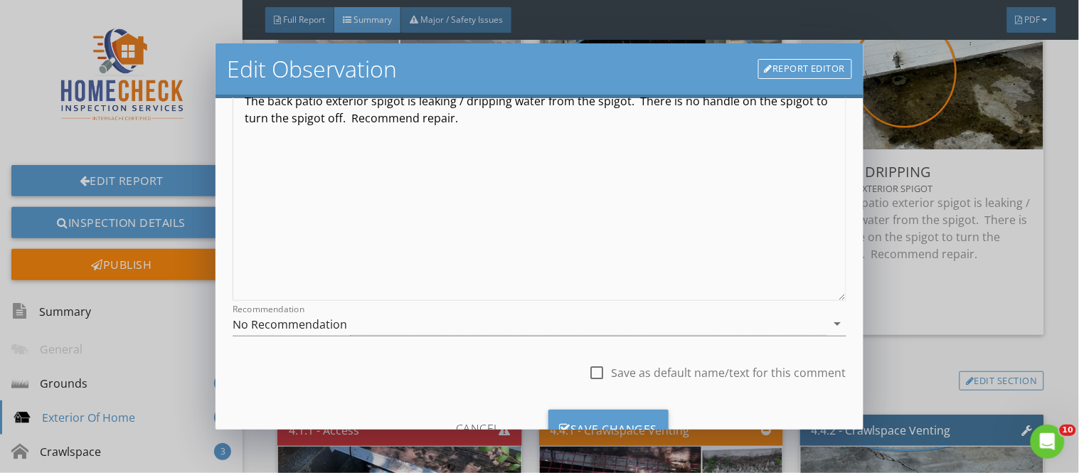
scroll to position [194, 0]
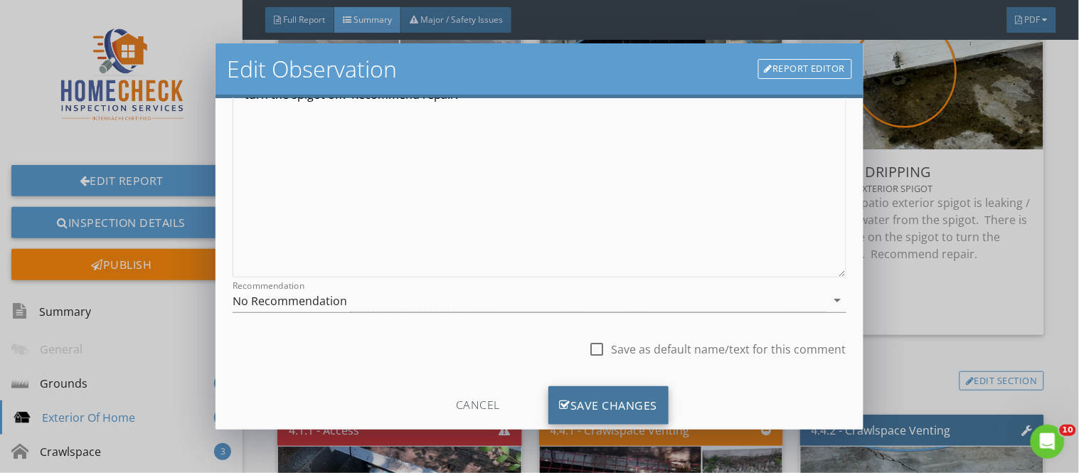
click at [636, 390] on div "Save Changes" at bounding box center [608, 405] width 121 height 38
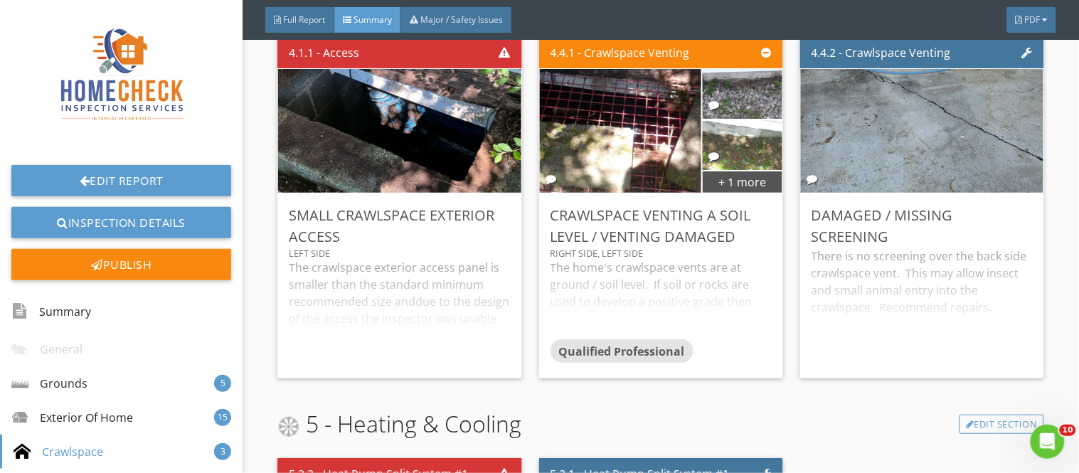
scroll to position [4633, 0]
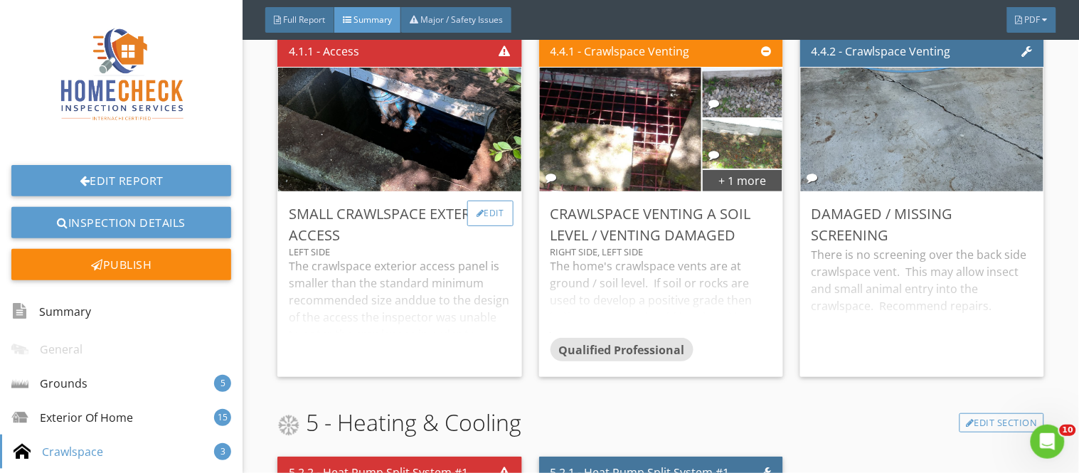
click at [505, 217] on div "Edit" at bounding box center [490, 214] width 46 height 26
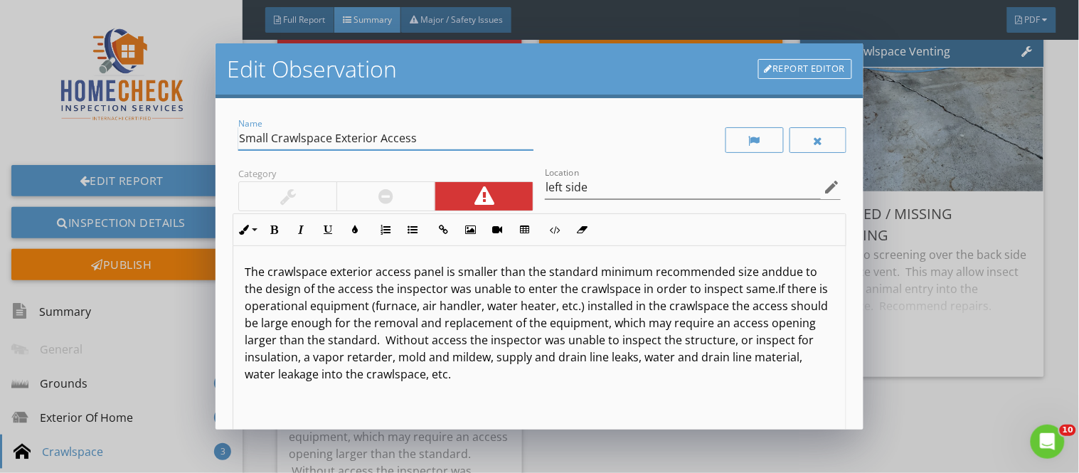
drag, startPoint x: 272, startPoint y: 140, endPoint x: 237, endPoint y: 129, distance: 36.4
click at [237, 129] on div "Name Small Crawlspace Exterior Access" at bounding box center [386, 139] width 307 height 49
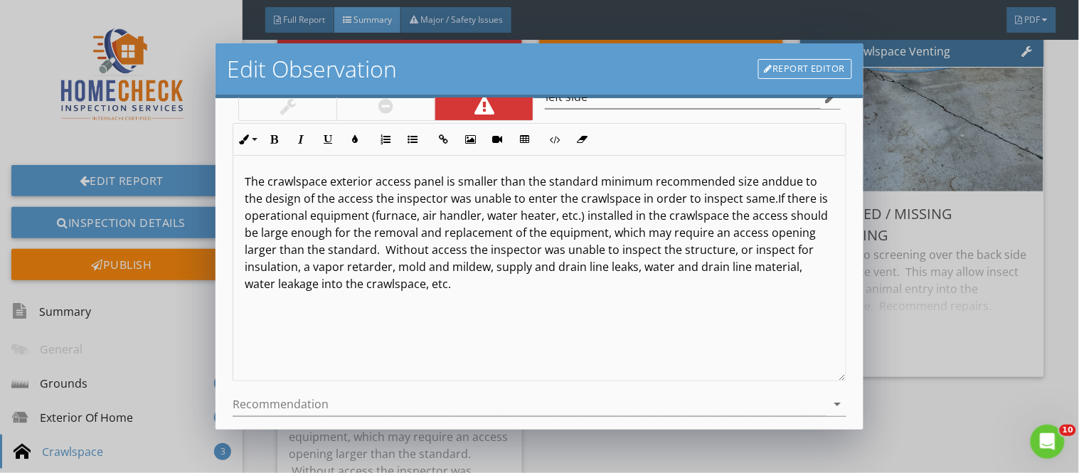
scroll to position [229, 0]
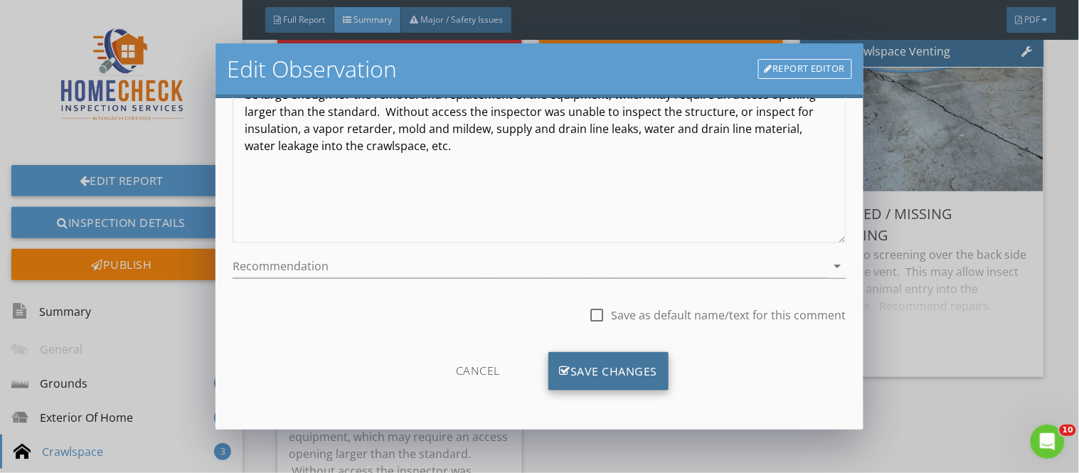
type input "No Crawlspace Exterior Access"
click at [602, 368] on div "Save Changes" at bounding box center [608, 371] width 121 height 38
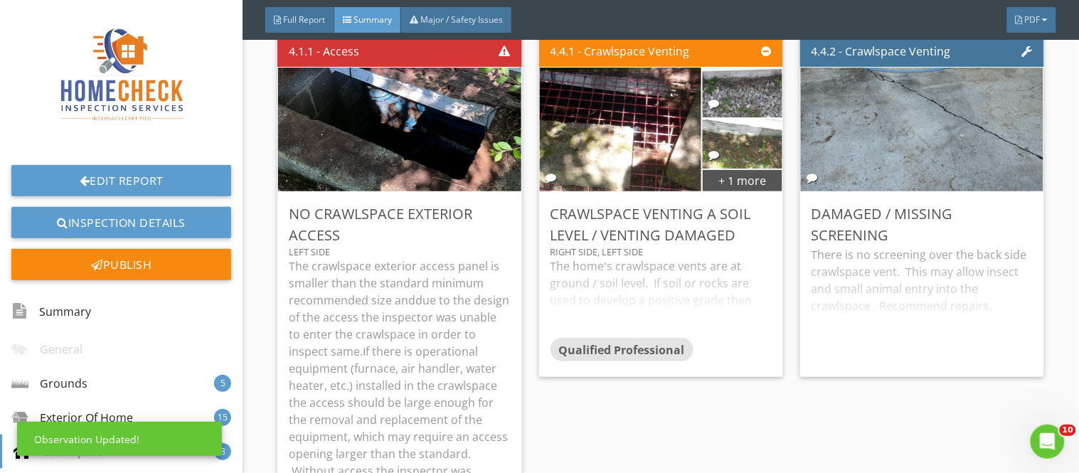
scroll to position [60, 0]
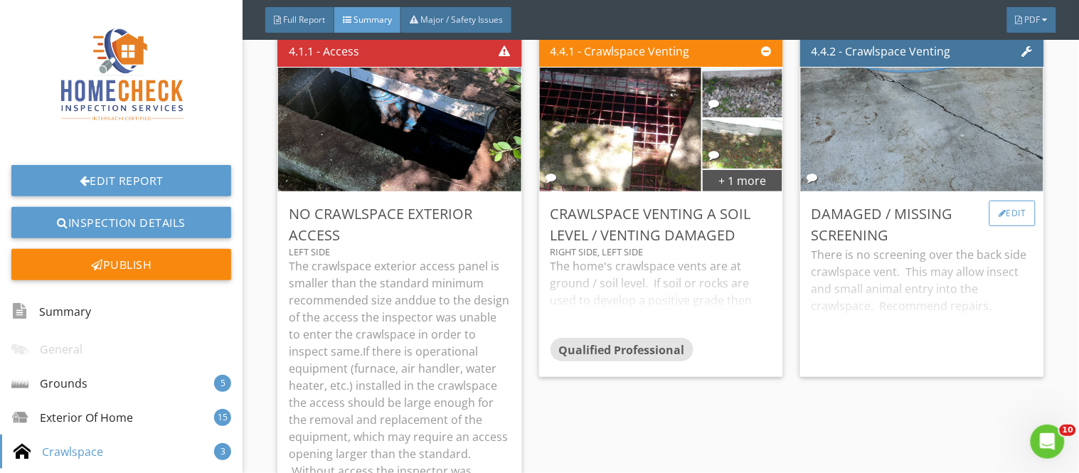
click at [998, 213] on div at bounding box center [1002, 213] width 8 height 9
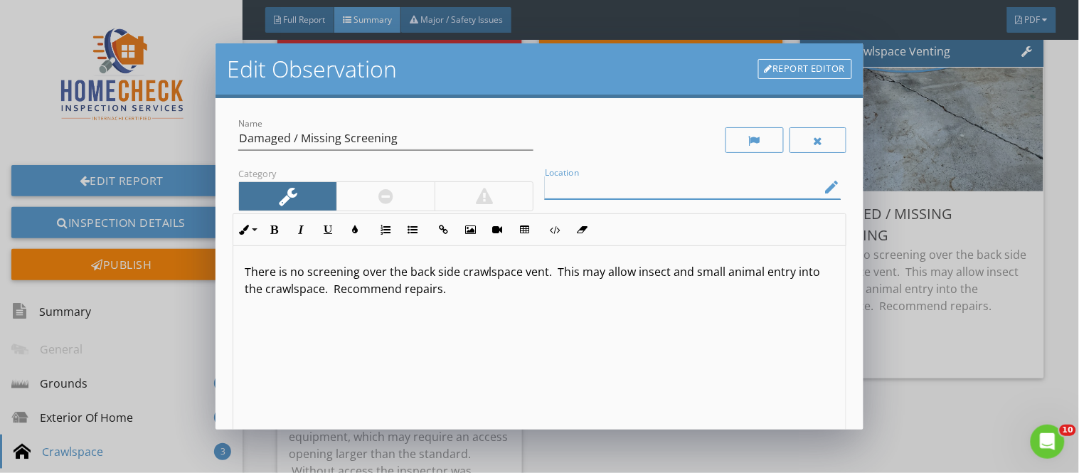
click at [563, 188] on input "Location" at bounding box center [682, 187] width 275 height 23
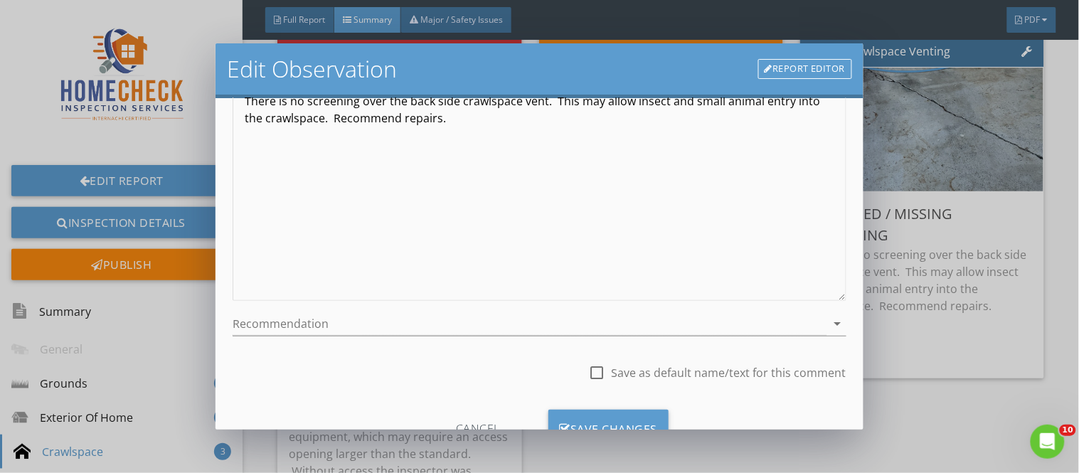
scroll to position [215, 0]
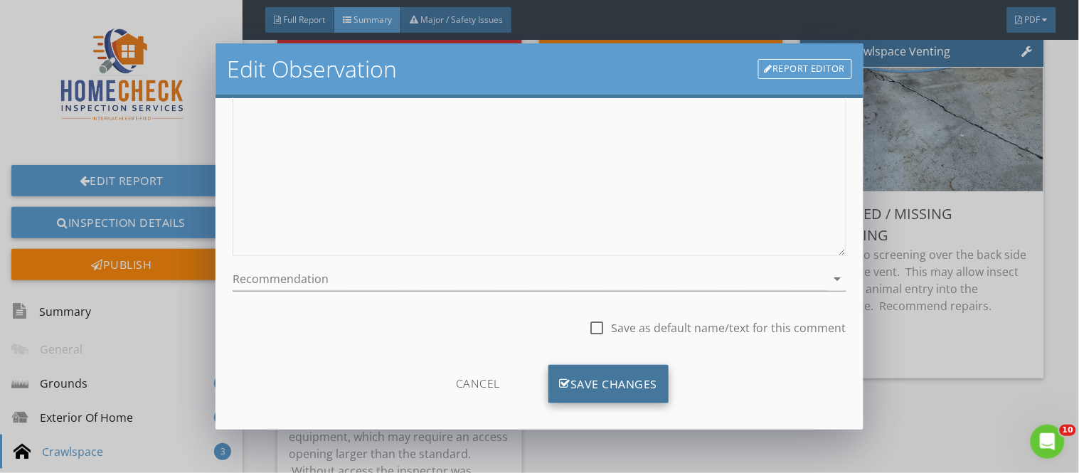
type input "back side crawlspace vent"
click at [636, 392] on div "Save Changes" at bounding box center [608, 384] width 121 height 38
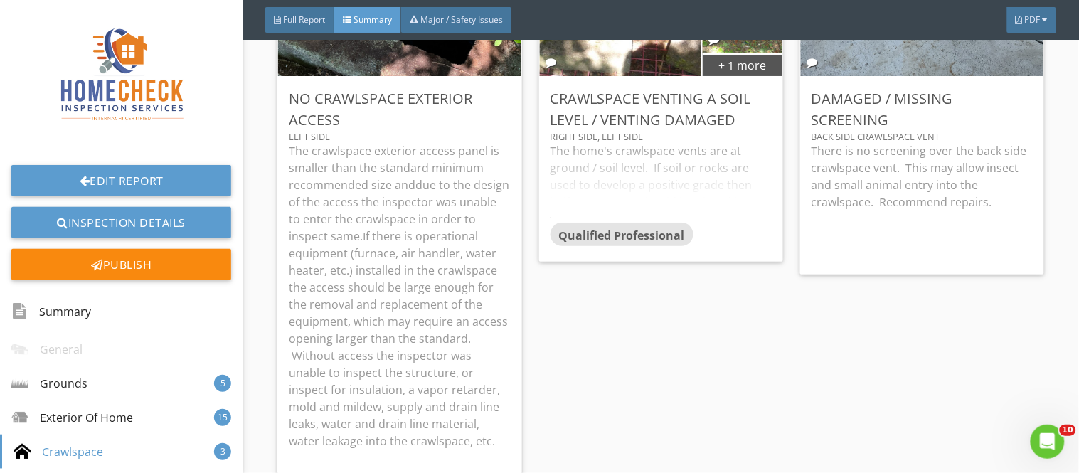
scroll to position [4728, 0]
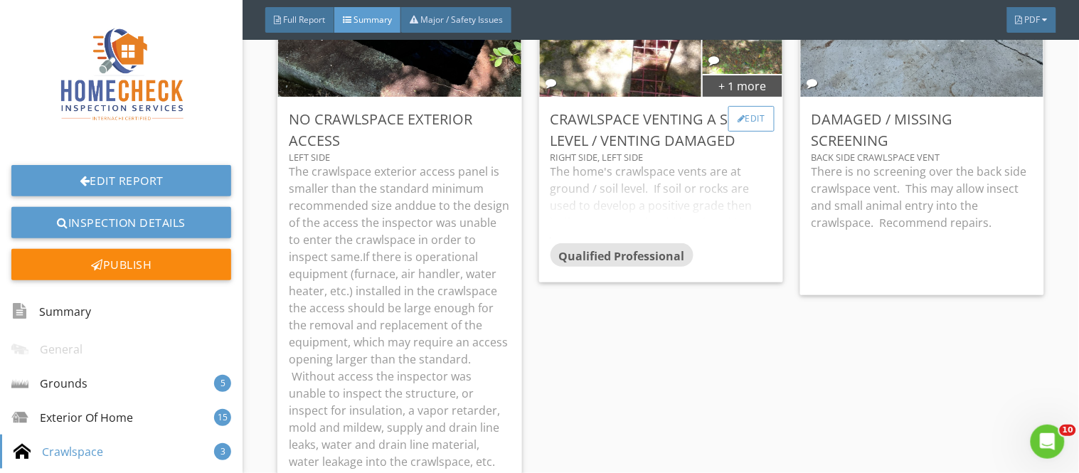
click at [754, 117] on div "Edit" at bounding box center [751, 119] width 46 height 26
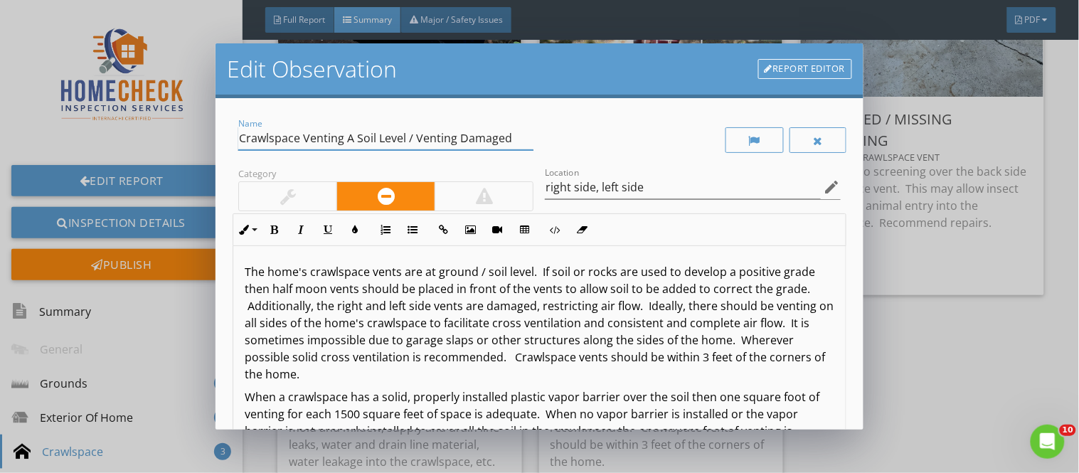
click at [351, 139] on input "Crawlspace Venting A Soil Level / Venting Damaged" at bounding box center [385, 138] width 295 height 23
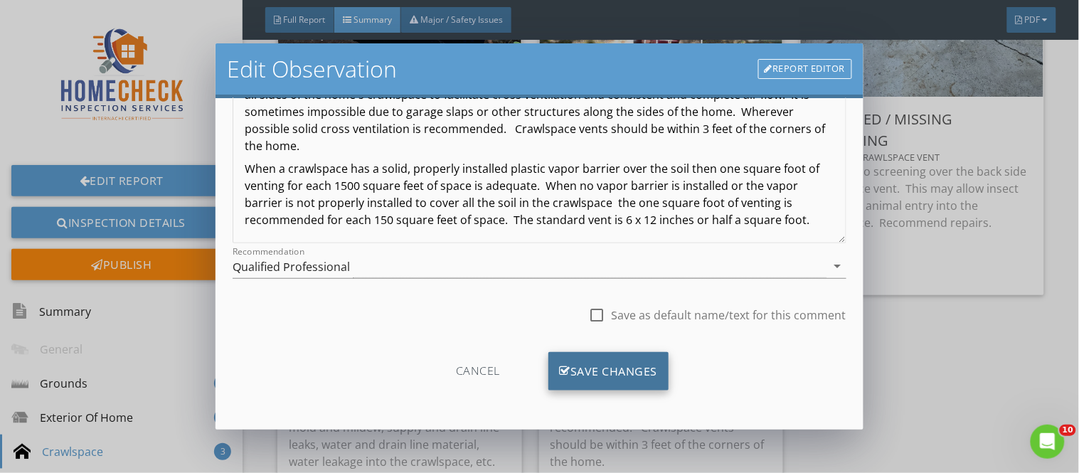
type input "Crawlspace Venting At Soil Level / Venting Damaged"
click at [644, 361] on div "Save Changes" at bounding box center [608, 371] width 121 height 38
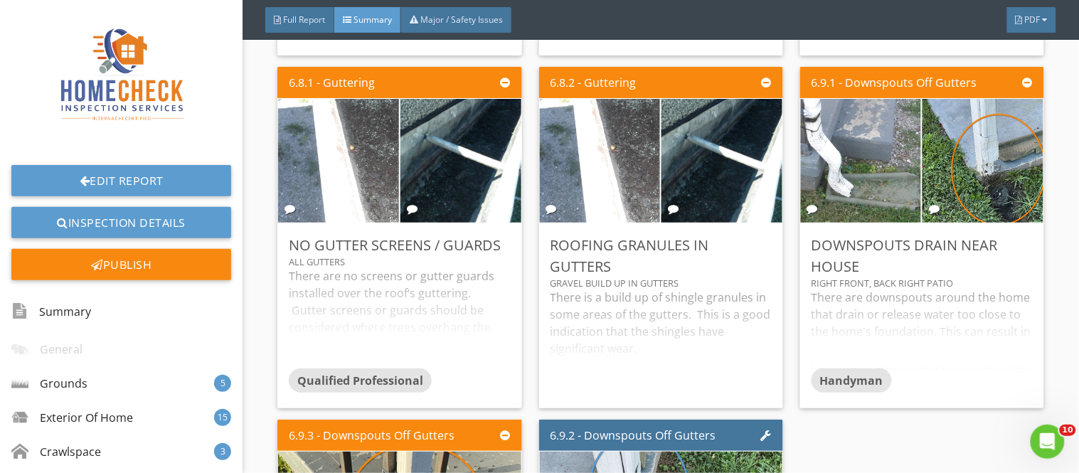
scroll to position [6277, 0]
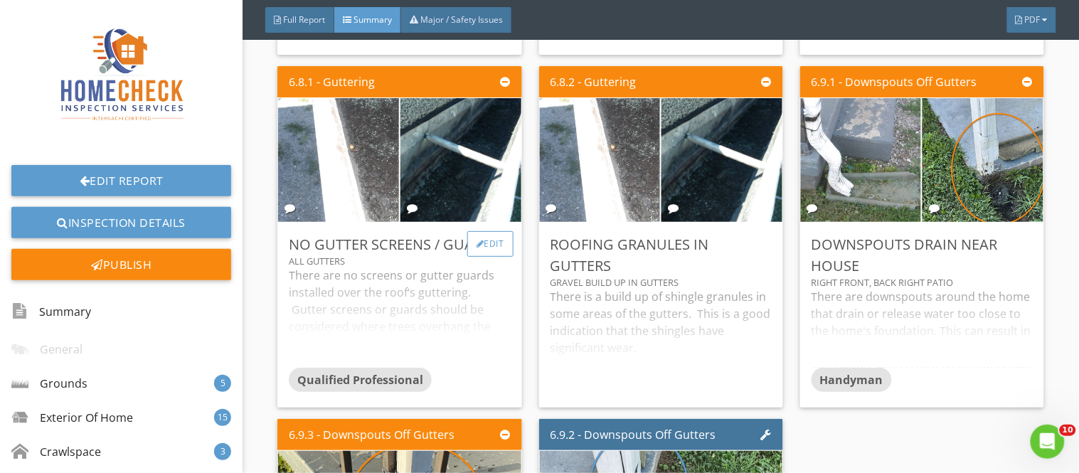
click at [501, 245] on div "Edit" at bounding box center [490, 244] width 46 height 26
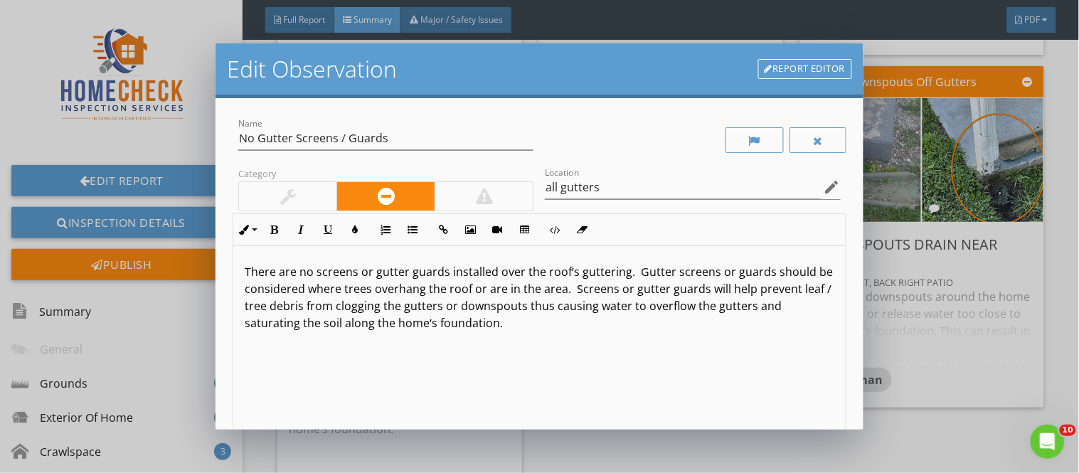
click at [296, 203] on div at bounding box center [287, 196] width 97 height 28
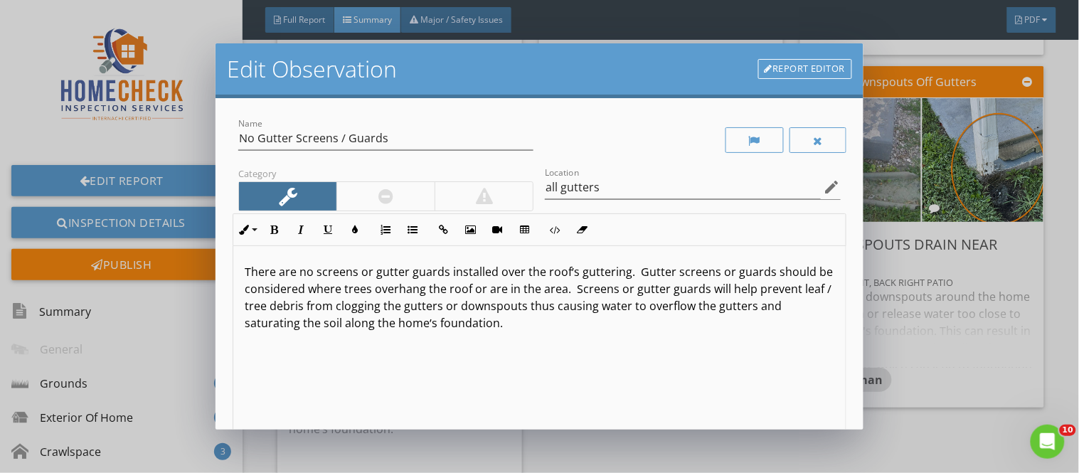
scroll to position [229, 0]
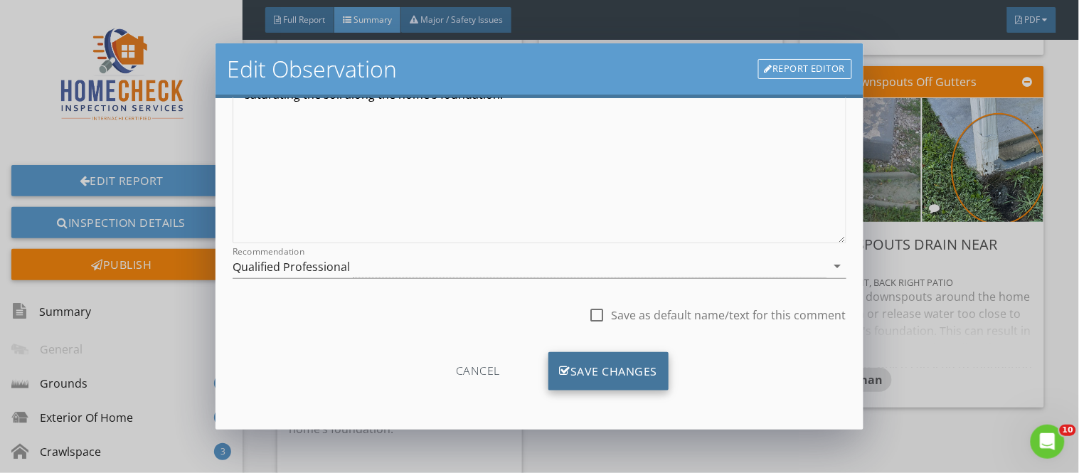
click at [645, 366] on div "Save Changes" at bounding box center [608, 371] width 121 height 38
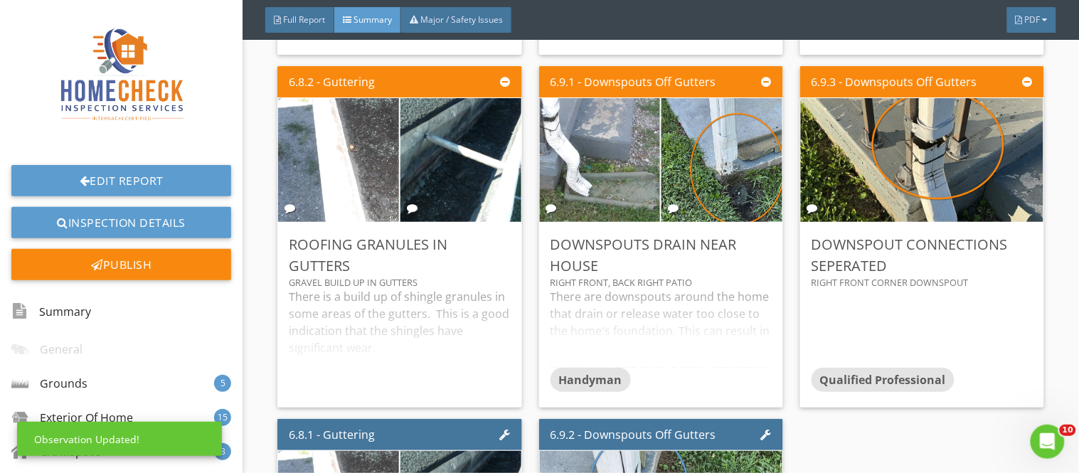
scroll to position [60, 0]
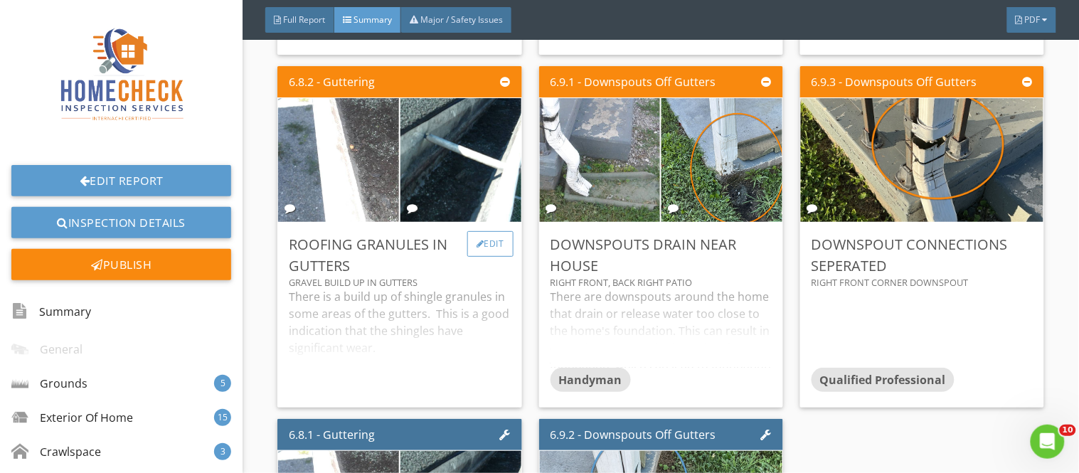
click at [486, 235] on div "Edit" at bounding box center [490, 244] width 46 height 26
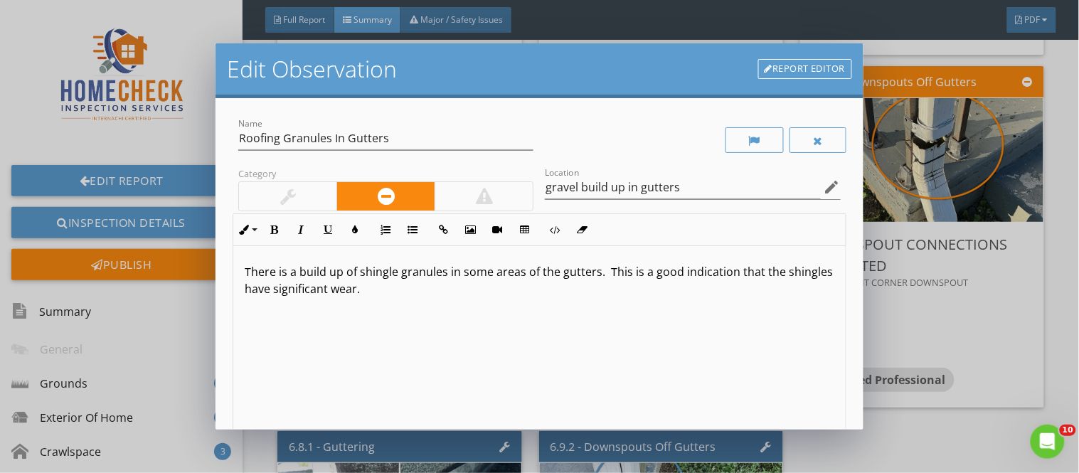
click at [293, 196] on div at bounding box center [288, 196] width 16 height 17
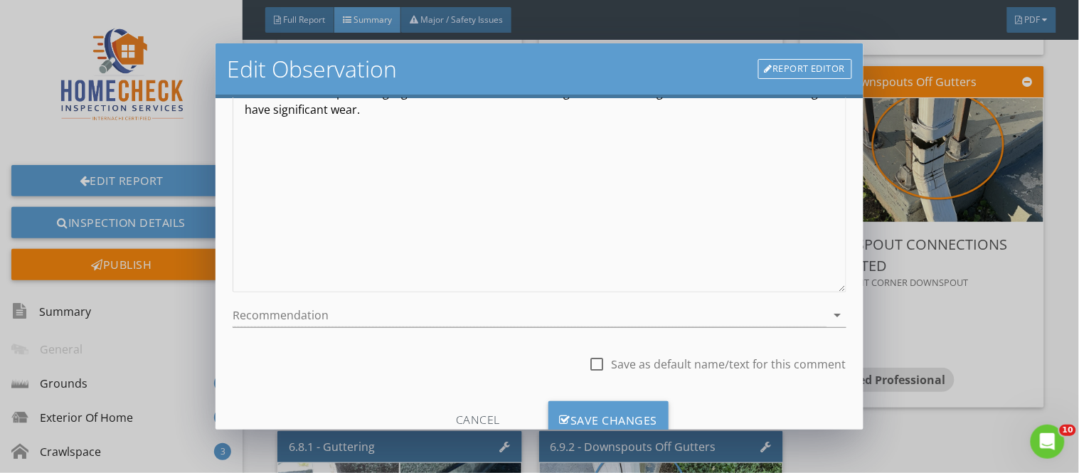
scroll to position [229, 0]
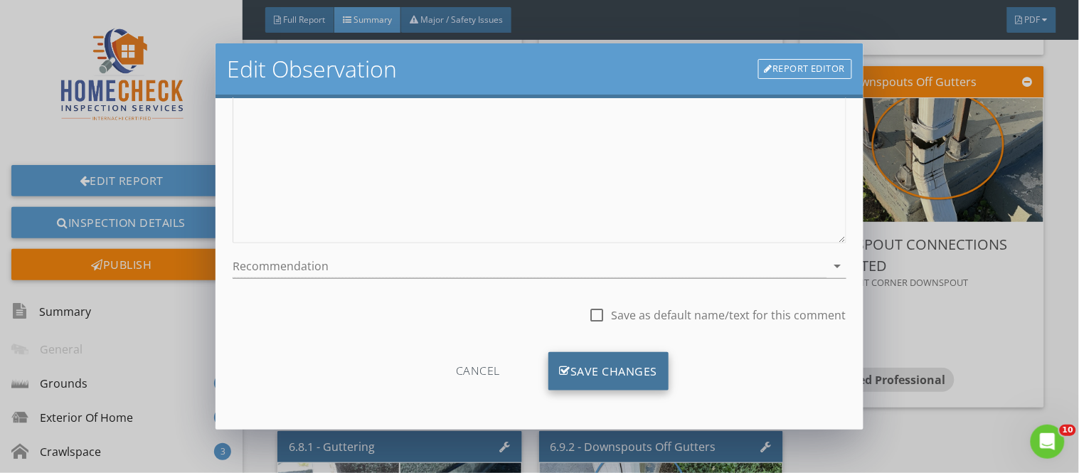
click at [595, 370] on div "Save Changes" at bounding box center [608, 371] width 121 height 38
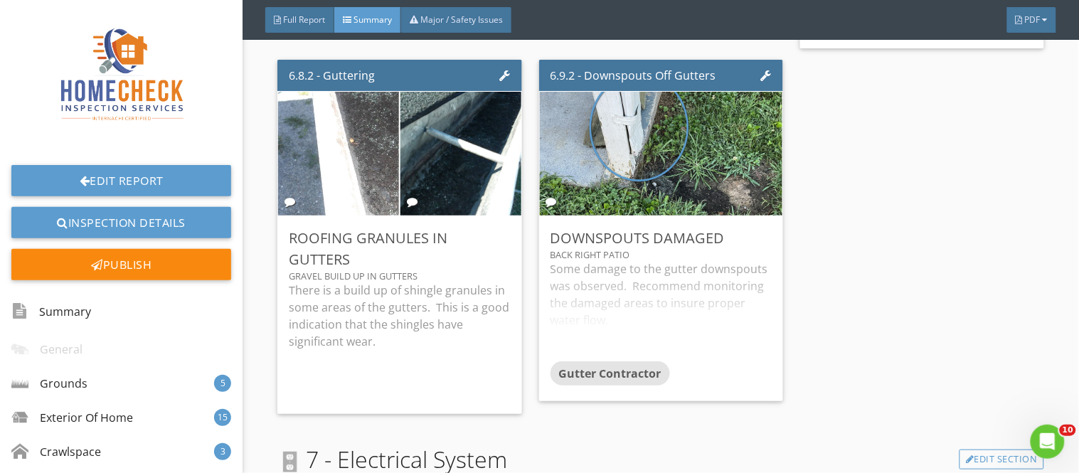
scroll to position [6782, 0]
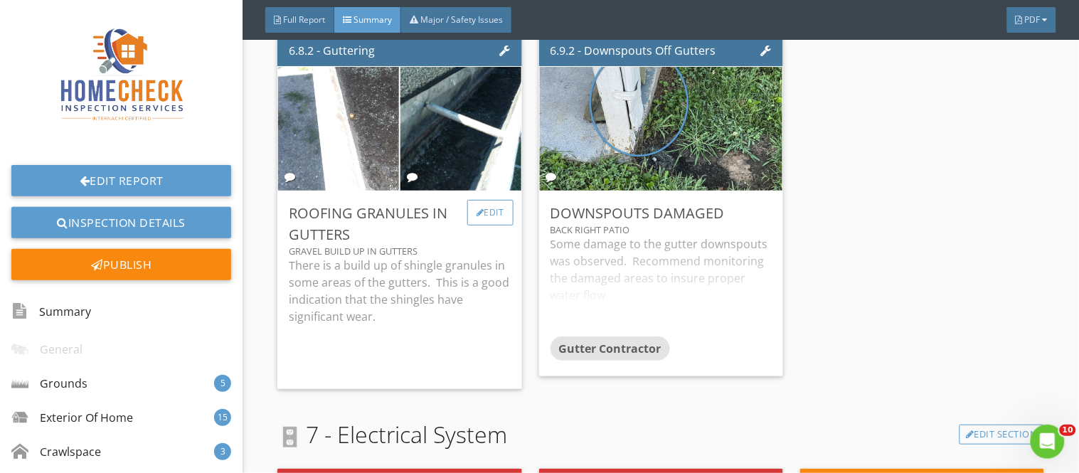
click at [506, 212] on div "Edit" at bounding box center [490, 213] width 46 height 26
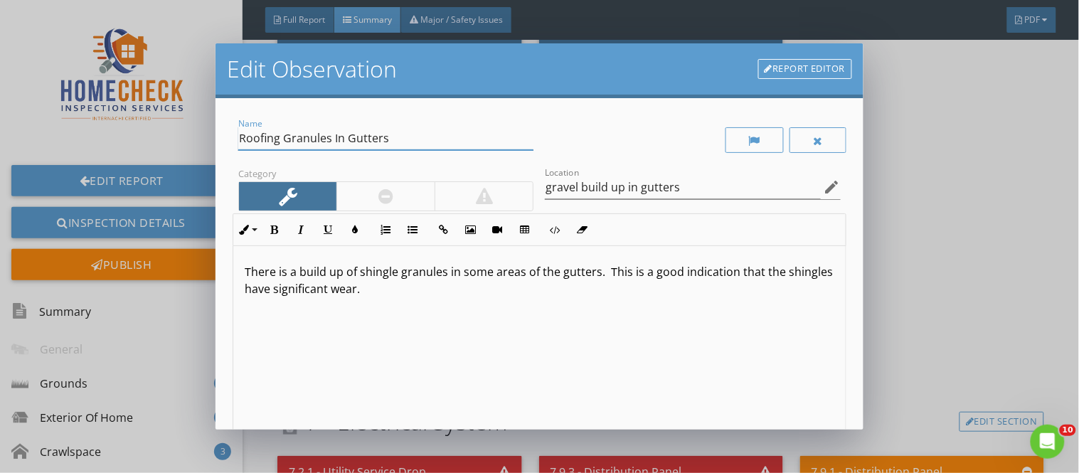
click at [331, 140] on input "Roofing Granules In Gutters" at bounding box center [385, 138] width 295 height 23
type input "Roofing Granules / Gravel In Gutters"
click at [449, 271] on p "There is a build up of shingle granules in some areas of the gutters. This is a…" at bounding box center [539, 280] width 589 height 34
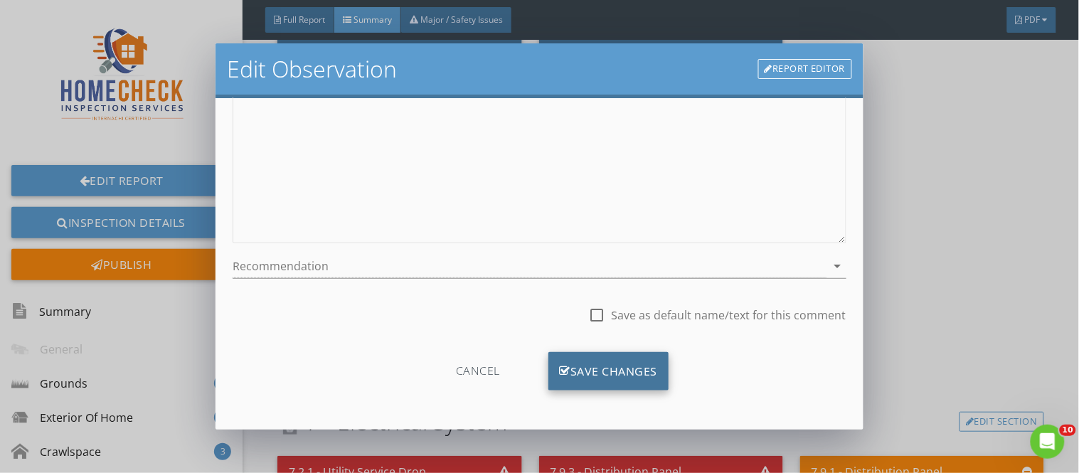
click at [627, 366] on div "Save Changes" at bounding box center [608, 371] width 121 height 38
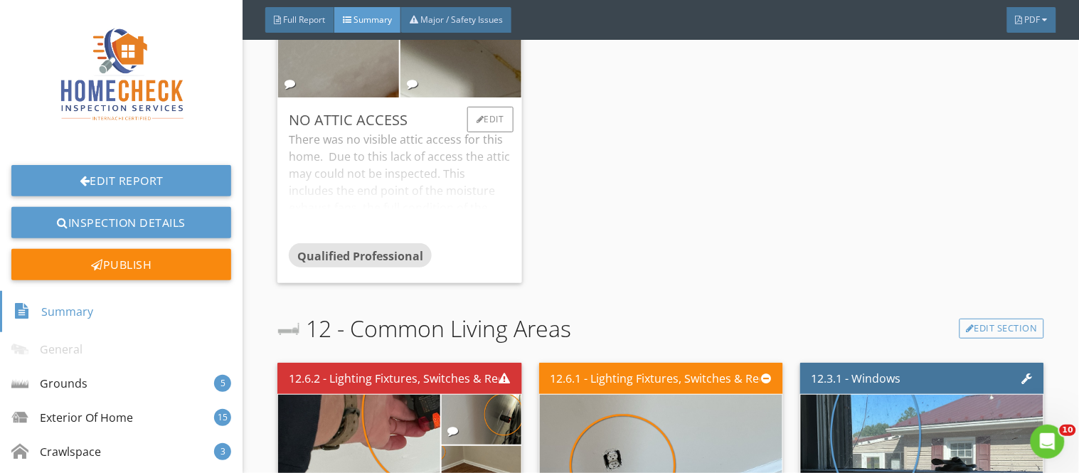
scroll to position [8489, 0]
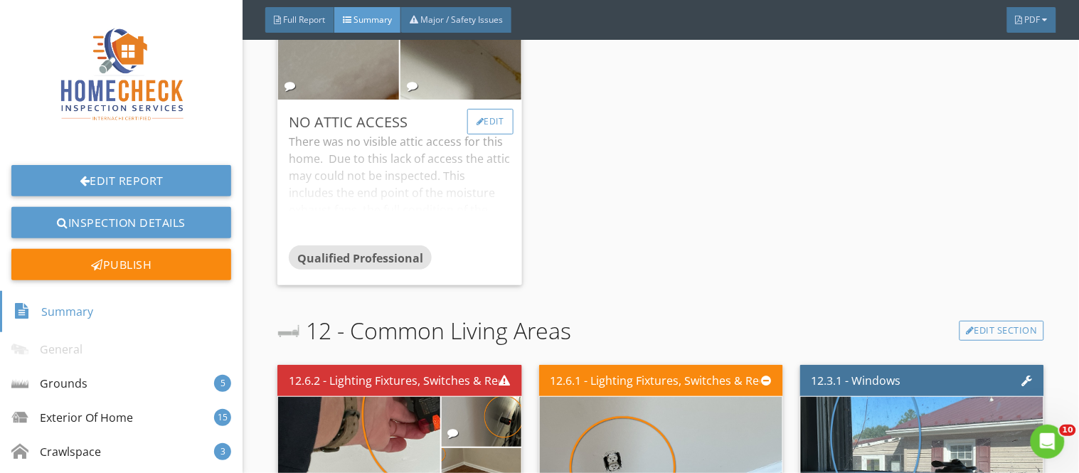
click at [493, 117] on div "Edit" at bounding box center [490, 122] width 46 height 26
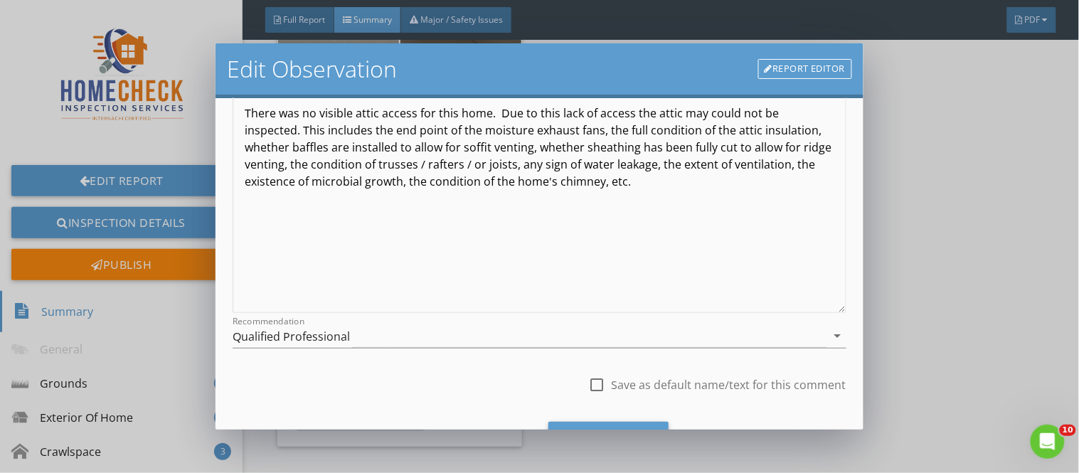
scroll to position [175, 0]
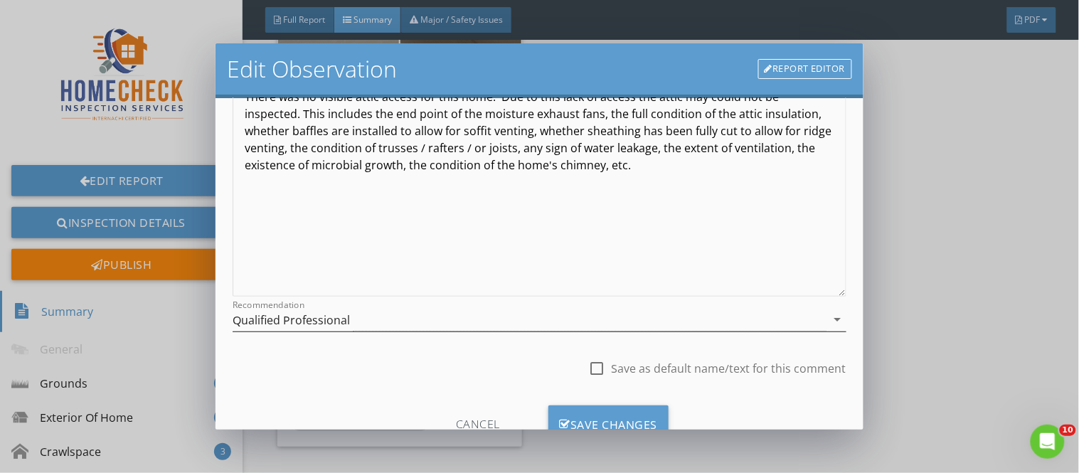
click at [317, 319] on div "Qualified Professional" at bounding box center [291, 320] width 117 height 13
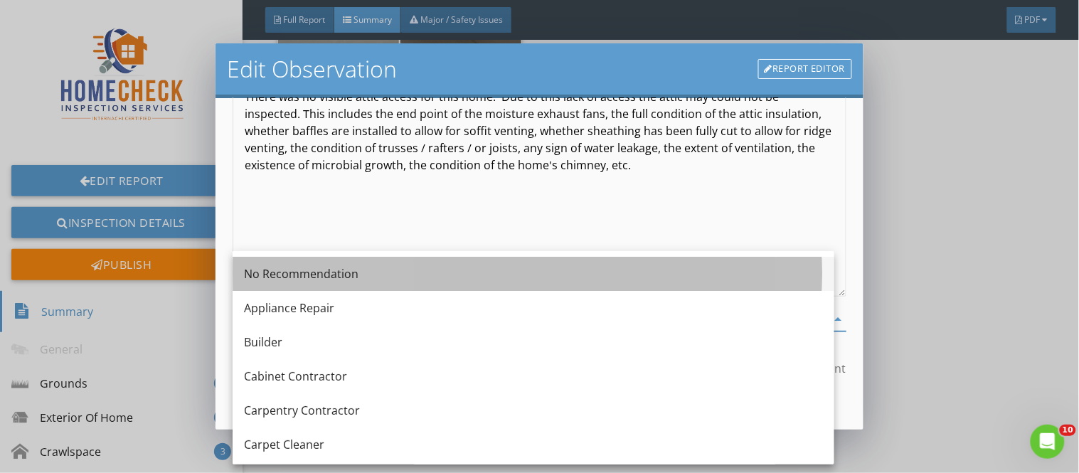
click at [345, 281] on div "No Recommendation" at bounding box center [533, 273] width 579 height 17
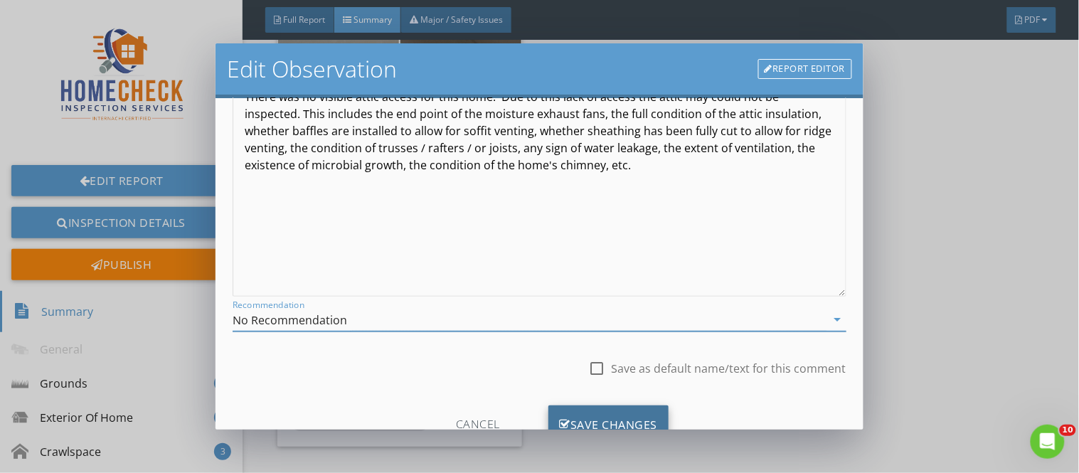
click at [577, 411] on div "Save Changes" at bounding box center [608, 424] width 121 height 38
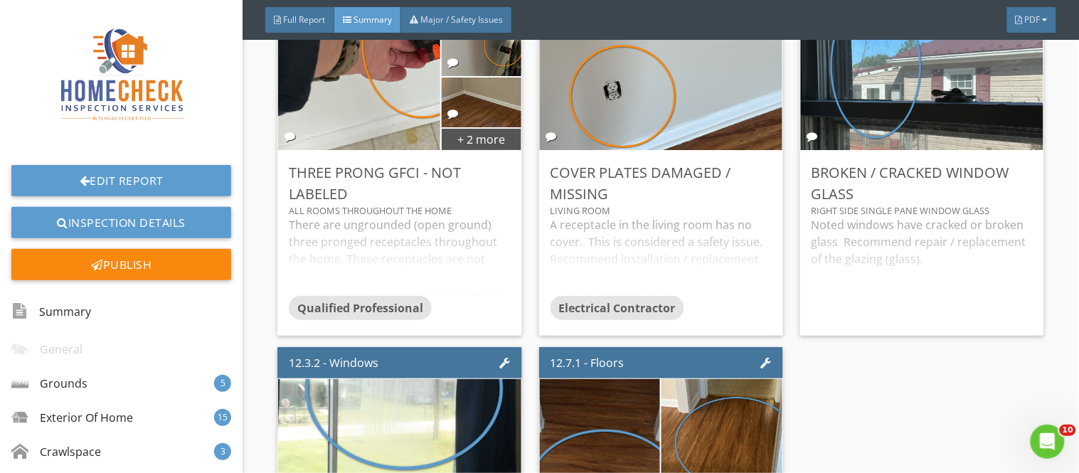
scroll to position [8995, 0]
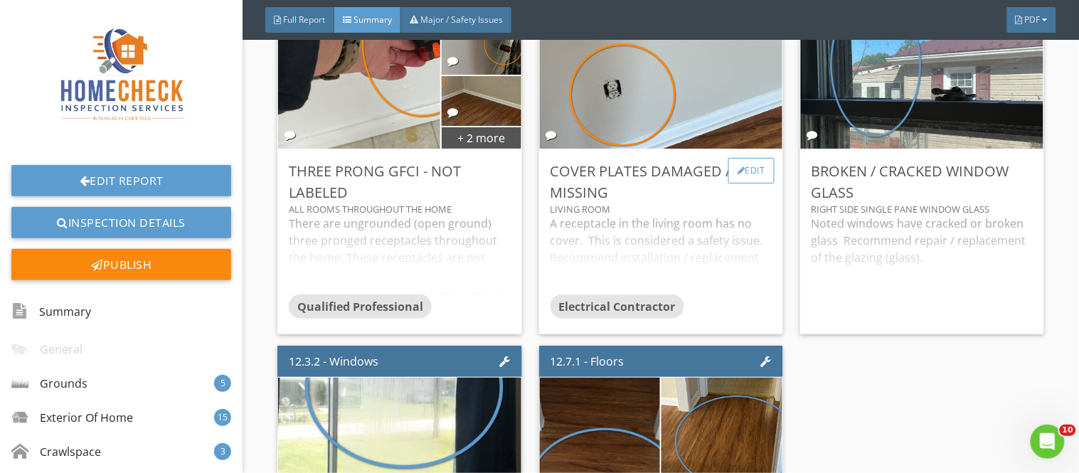
click at [757, 168] on div "Edit" at bounding box center [751, 171] width 46 height 26
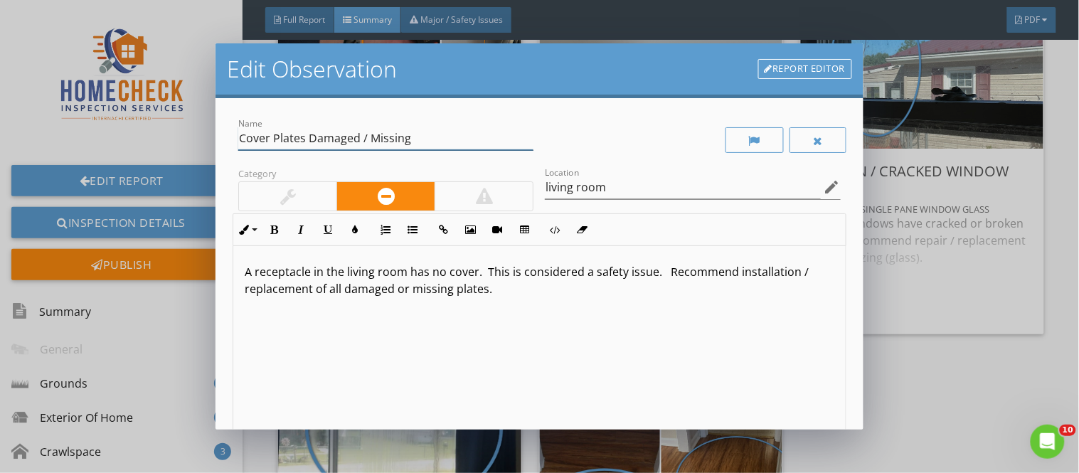
click at [301, 137] on input "Cover Plates Damaged / Missing" at bounding box center [385, 138] width 295 height 23
type input "Cover Plate Missing"
click at [474, 268] on p "A receptacle in the living room has no cover. This is considered a safety issue…" at bounding box center [539, 280] width 589 height 34
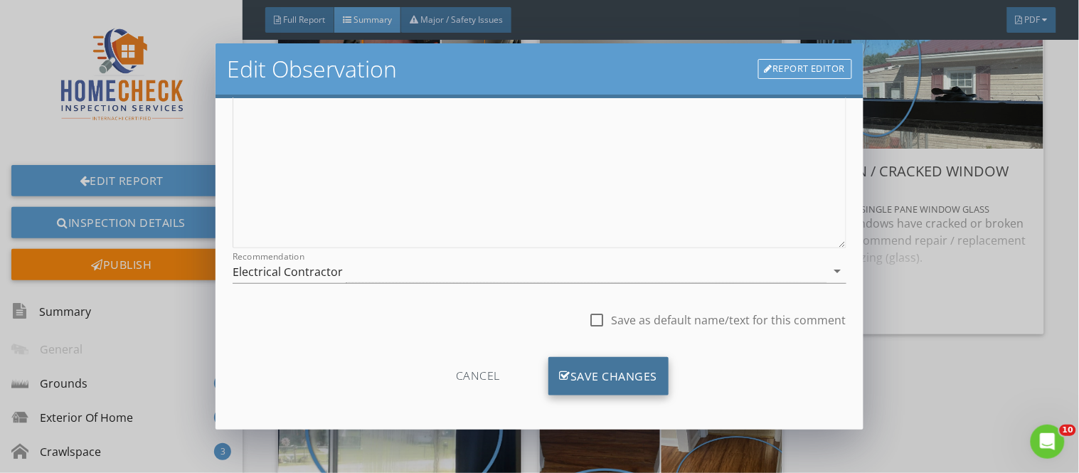
click at [637, 373] on div "Save Changes" at bounding box center [608, 376] width 121 height 38
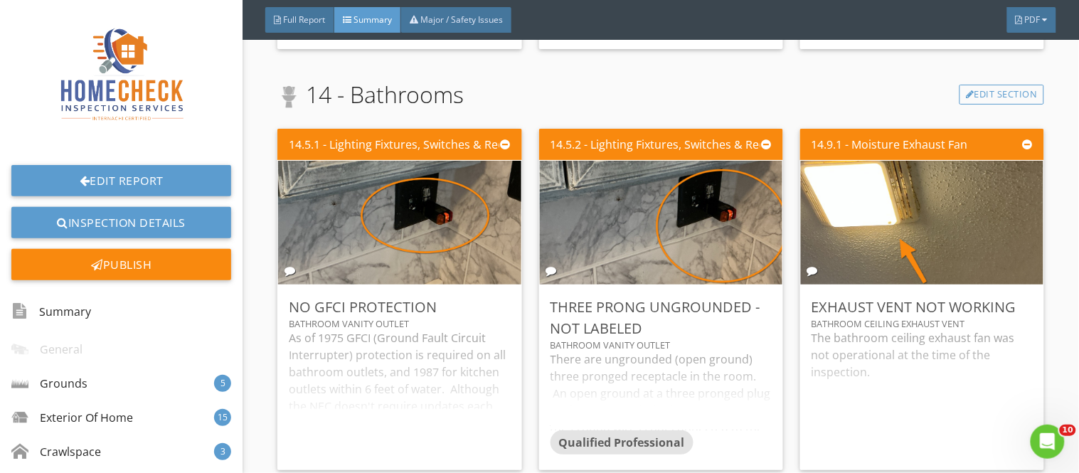
scroll to position [10765, 0]
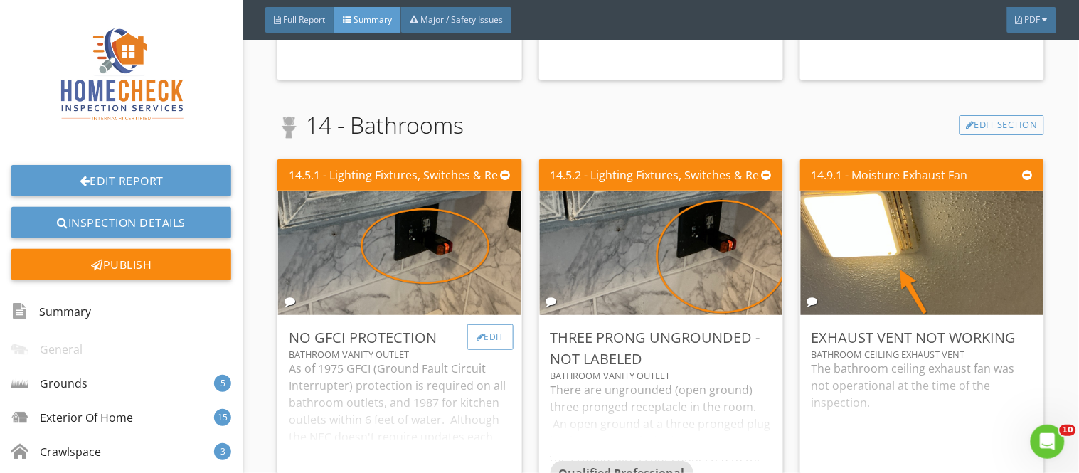
click at [499, 330] on div "Edit" at bounding box center [490, 337] width 46 height 26
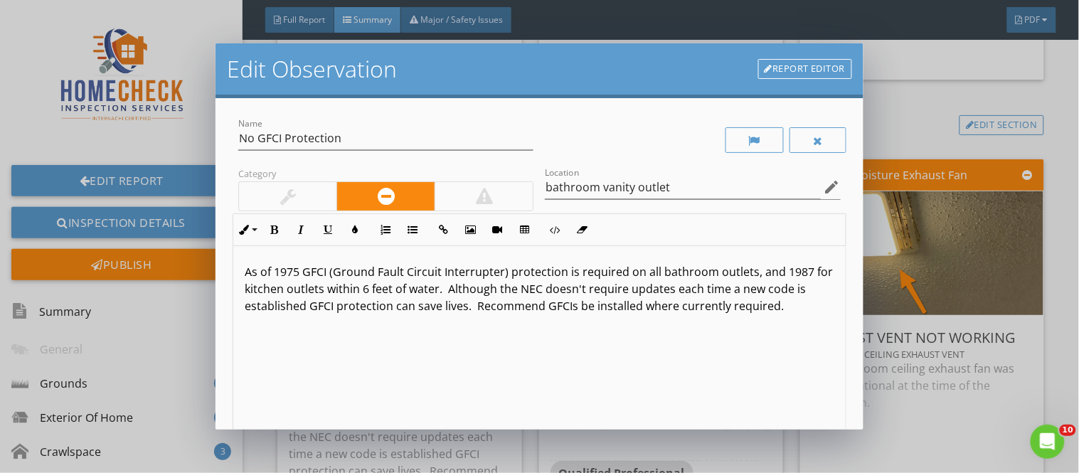
click at [489, 191] on div at bounding box center [484, 196] width 98 height 28
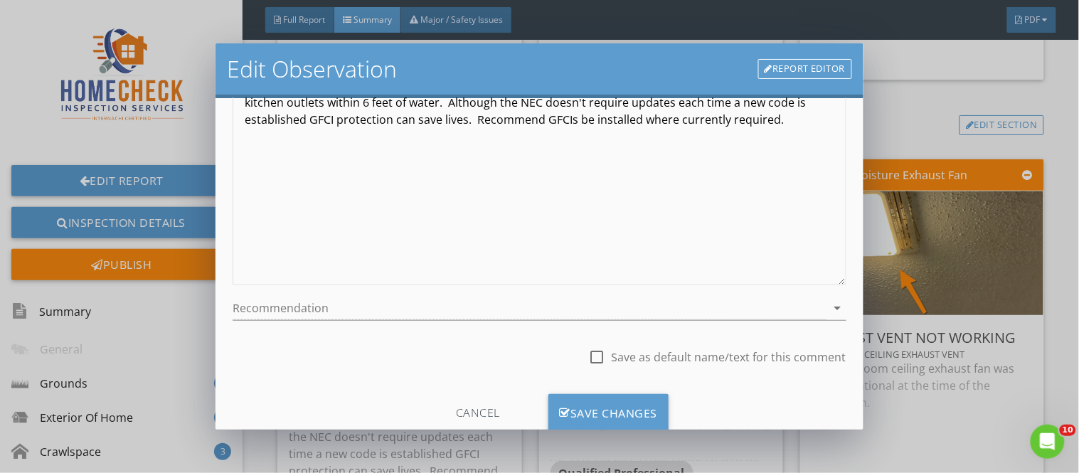
scroll to position [189, 0]
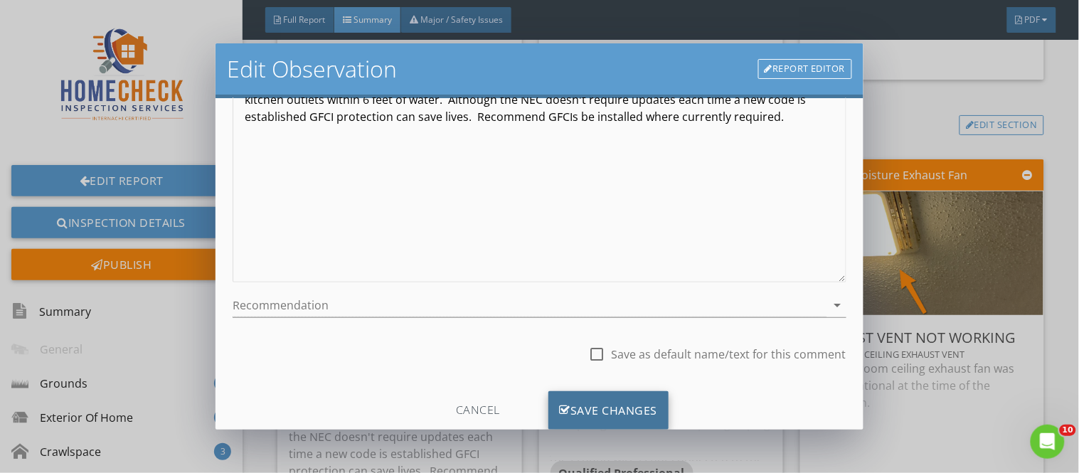
click at [631, 399] on div "Save Changes" at bounding box center [608, 410] width 121 height 38
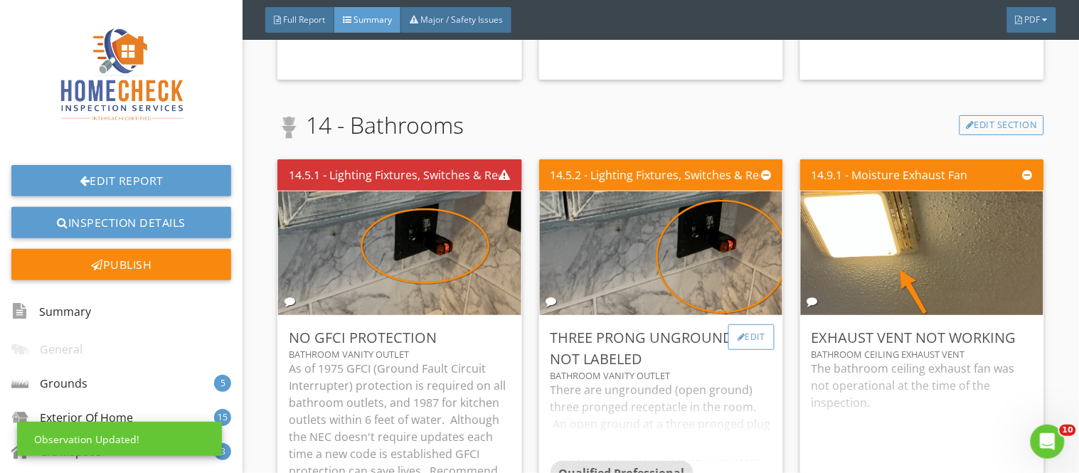
click at [742, 332] on div "Edit" at bounding box center [751, 337] width 46 height 26
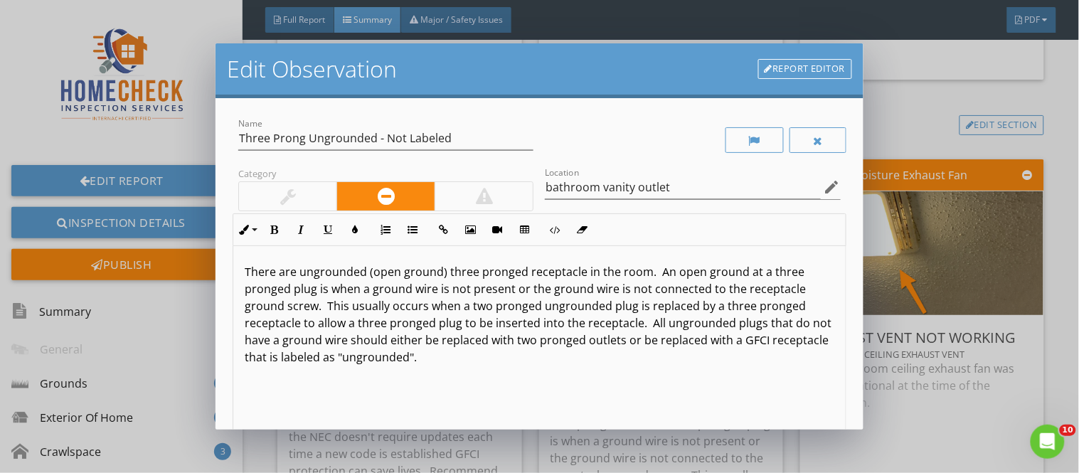
click at [515, 201] on div at bounding box center [484, 196] width 98 height 28
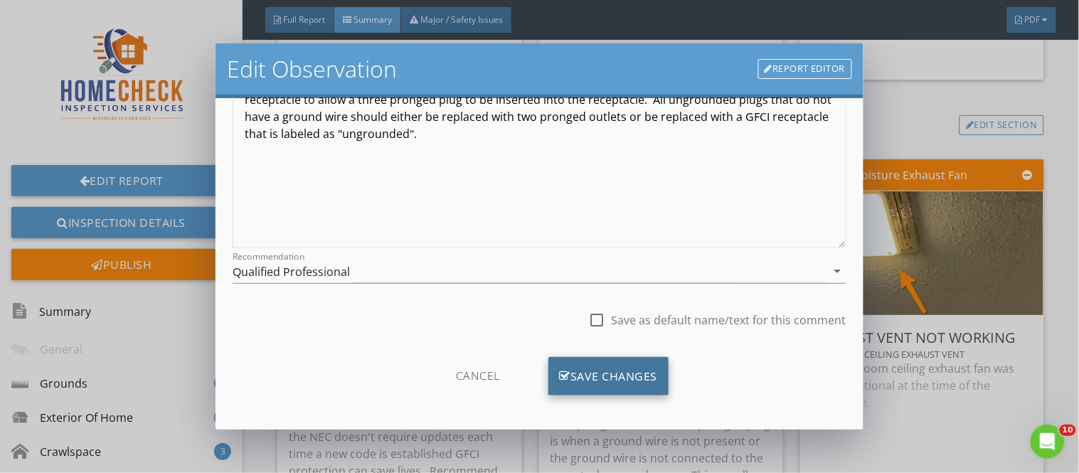
click at [641, 366] on div "Save Changes" at bounding box center [608, 376] width 121 height 38
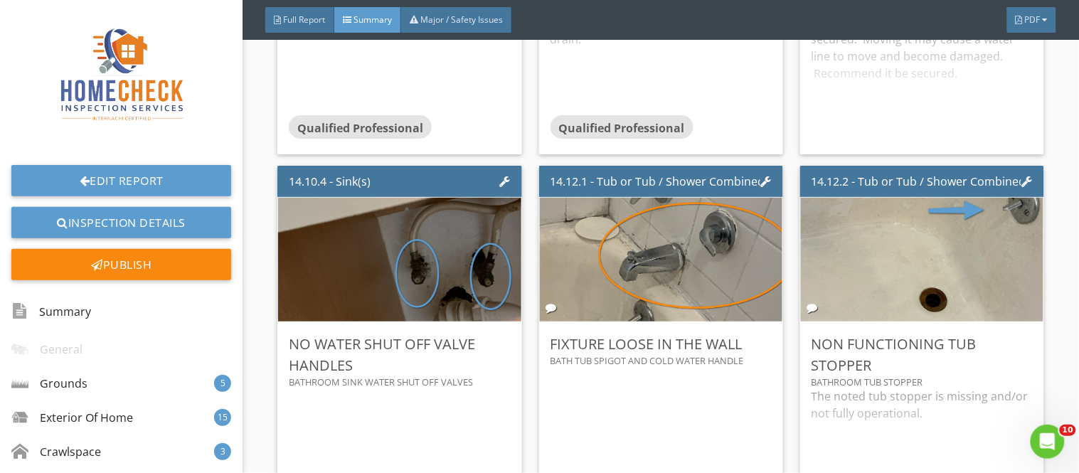
scroll to position [11714, 0]
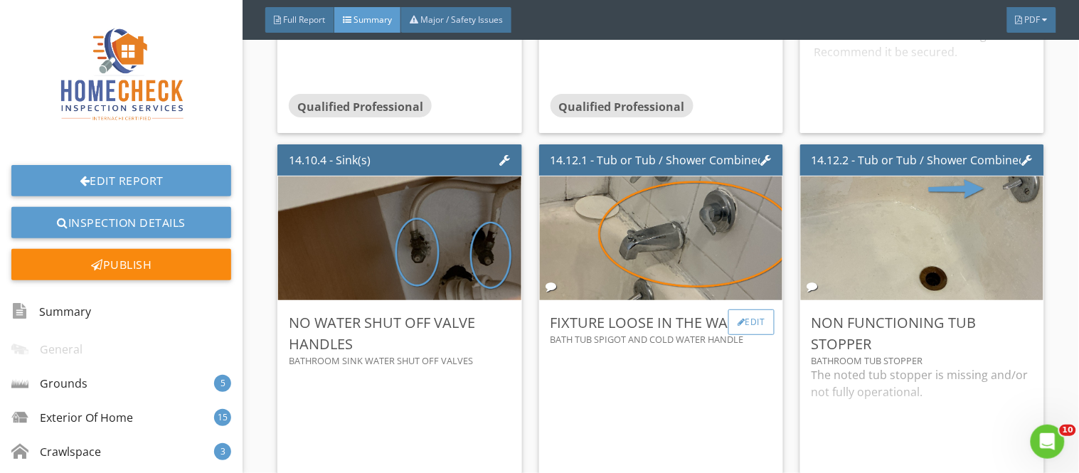
click at [742, 325] on div "Edit" at bounding box center [751, 322] width 46 height 26
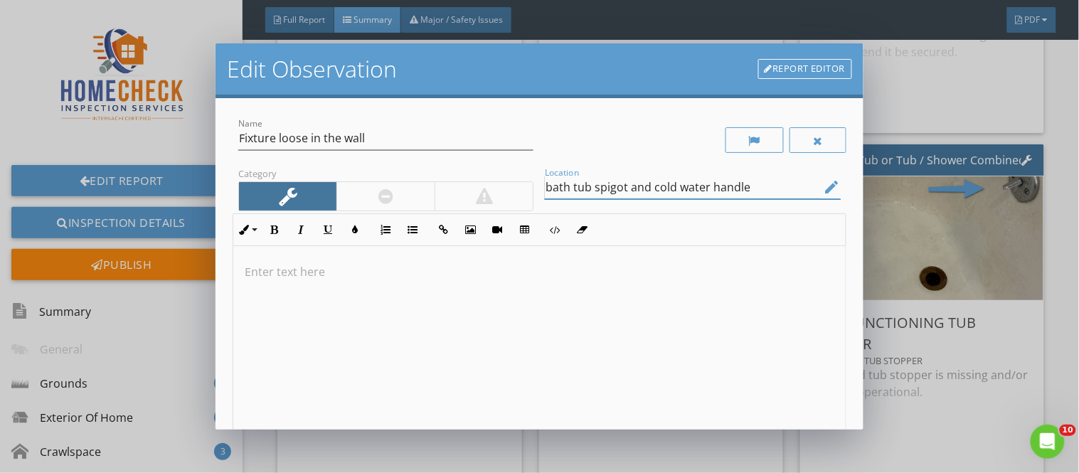
drag, startPoint x: 705, startPoint y: 187, endPoint x: 742, endPoint y: 183, distance: 37.2
click at [742, 183] on input "bath tub spigot and cold water handle" at bounding box center [682, 187] width 275 height 23
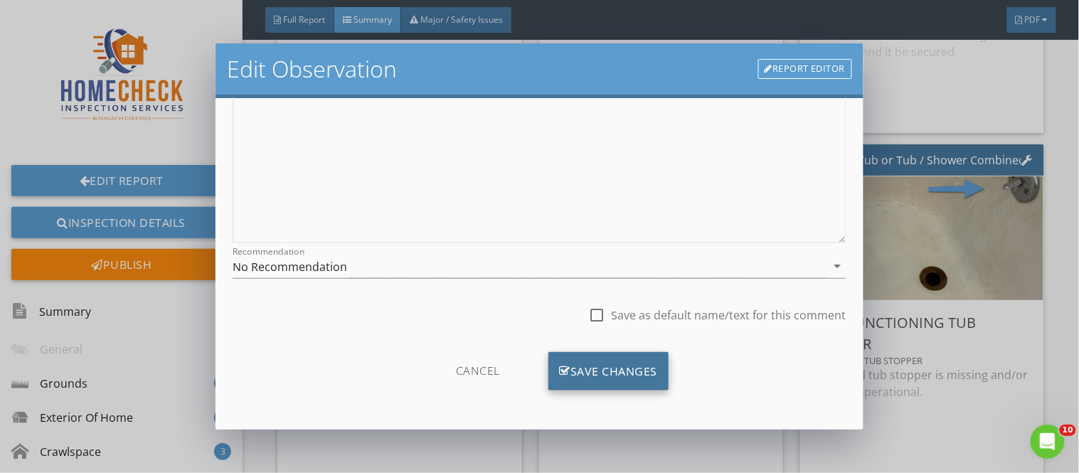
type input "bath tub spigot and cold water faucet"
click at [641, 367] on div "Save Changes" at bounding box center [608, 371] width 121 height 38
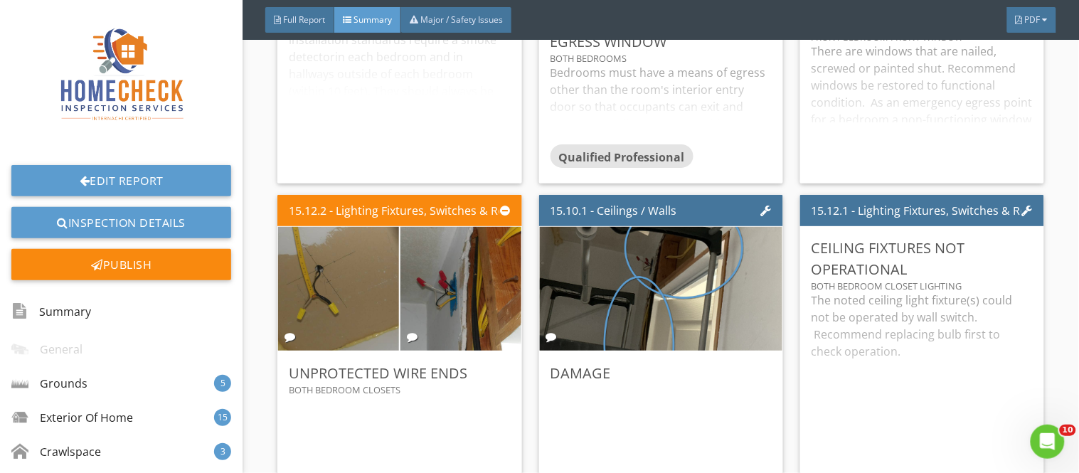
scroll to position [12788, 0]
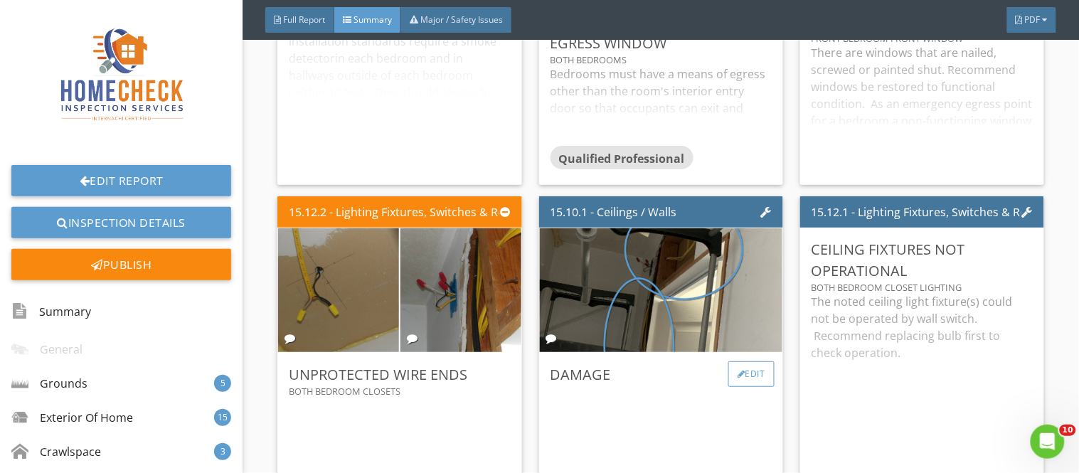
click at [728, 371] on div "Edit" at bounding box center [751, 374] width 46 height 26
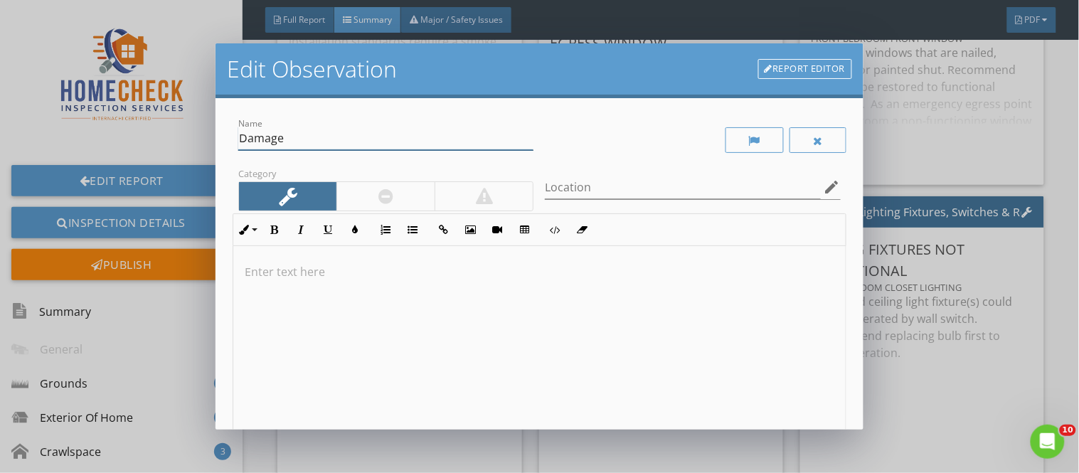
click at [290, 135] on input "Damage" at bounding box center [385, 138] width 295 height 23
type input "Damage / Unfinished Area"
click at [545, 193] on input "Location" at bounding box center [682, 187] width 275 height 23
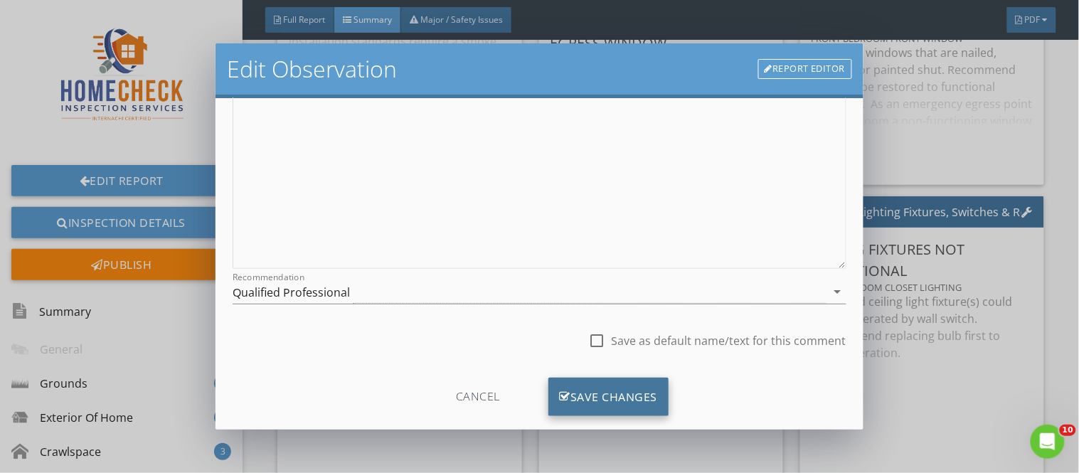
type input "both bedroom closets"
click at [606, 415] on div "Save Changes" at bounding box center [608, 397] width 121 height 38
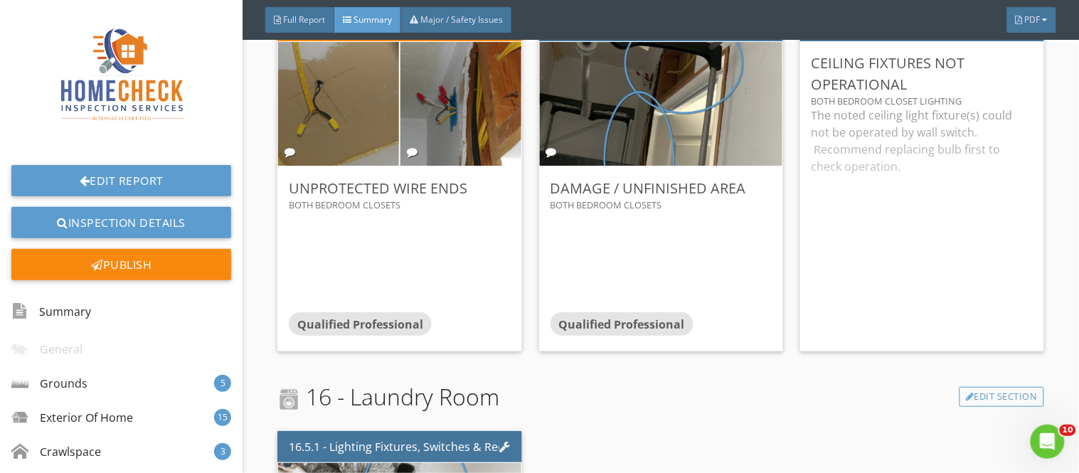
scroll to position [12943, 0]
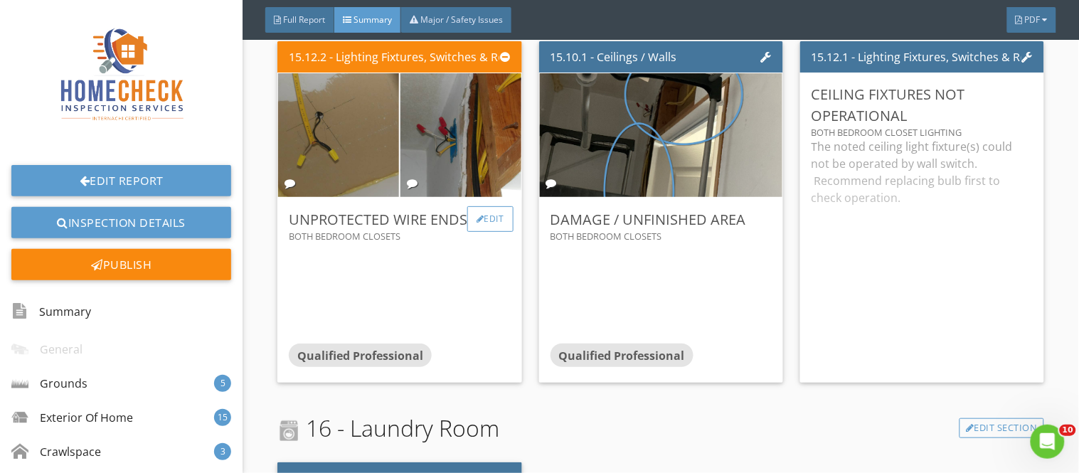
click at [494, 218] on div "Edit" at bounding box center [490, 219] width 46 height 26
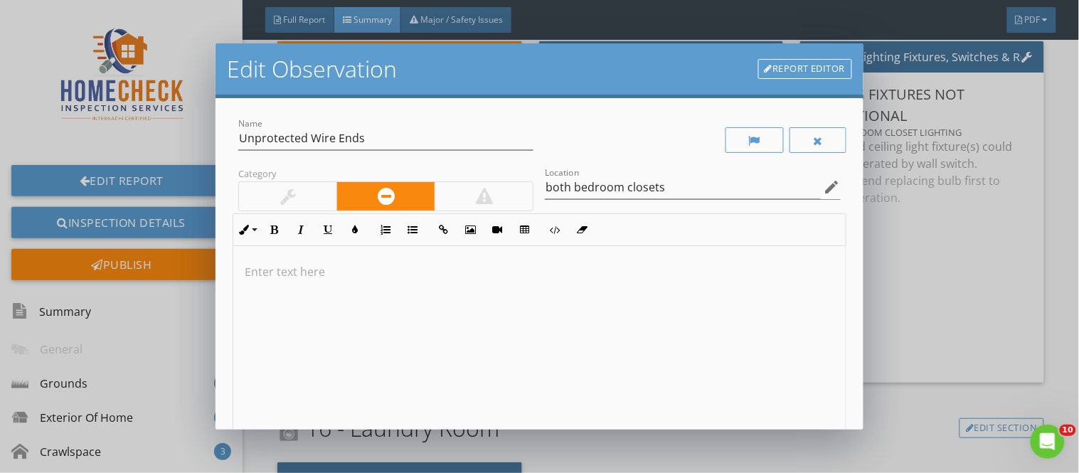
click at [264, 272] on p at bounding box center [539, 271] width 589 height 17
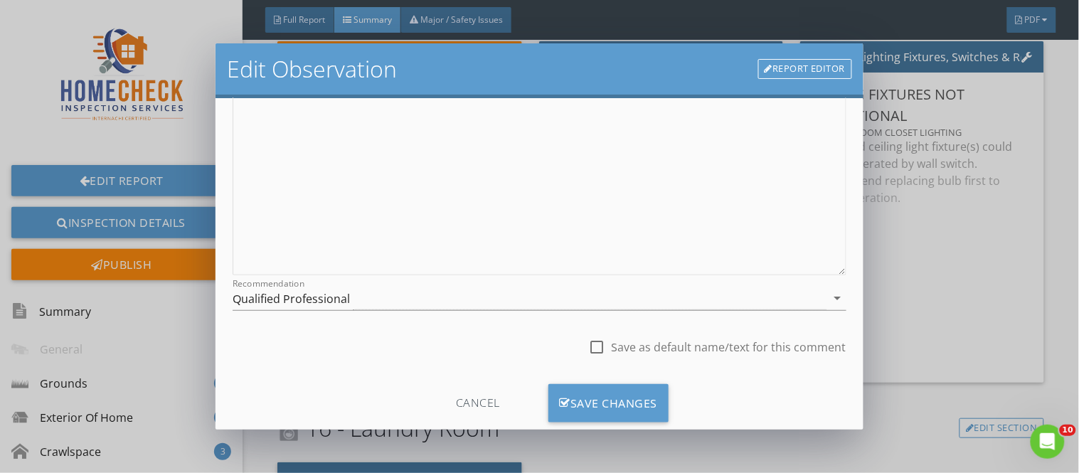
scroll to position [201, 0]
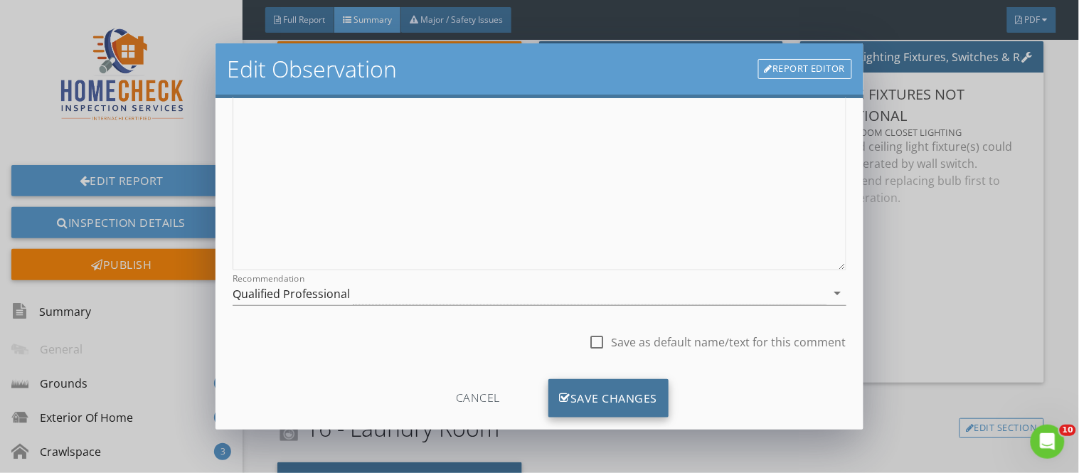
click at [641, 391] on div "Save Changes" at bounding box center [608, 398] width 121 height 38
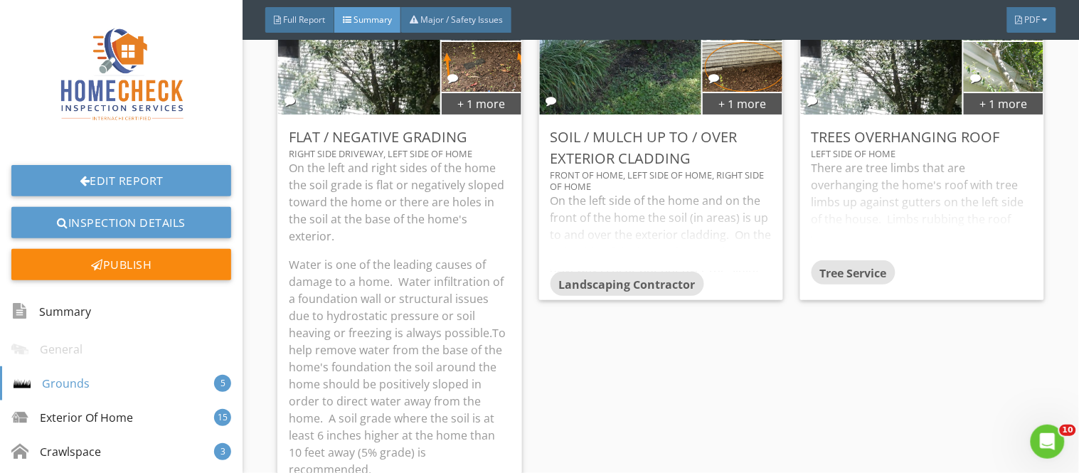
scroll to position [1525, 0]
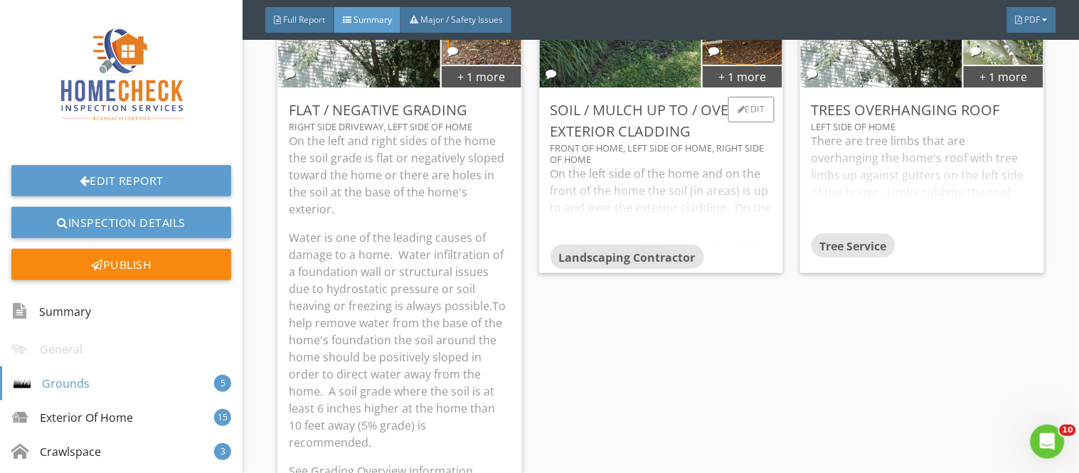
click at [711, 206] on div "On the left side of the home and on the front of the home the soil (in areas) i…" at bounding box center [660, 205] width 221 height 80
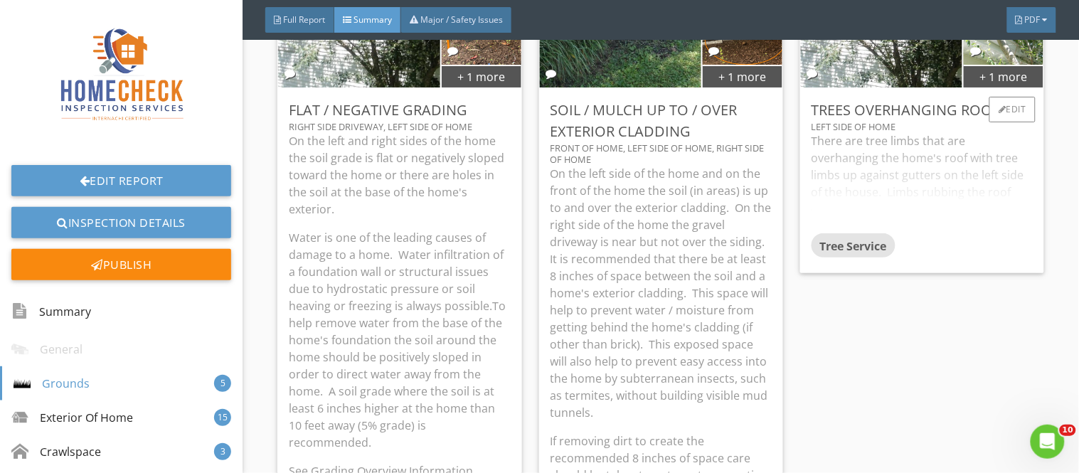
click at [870, 166] on div "There are tree limbs that are overhanging the home's roof with tree limbs up ag…" at bounding box center [921, 182] width 221 height 101
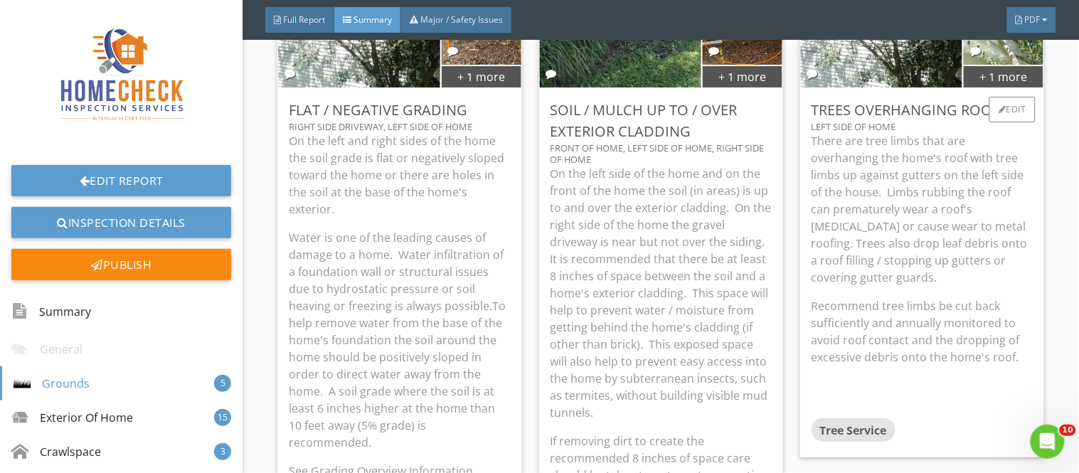
click at [870, 186] on p "There are tree limbs that are overhanging the home's roof with tree limbs up ag…" at bounding box center [921, 209] width 221 height 154
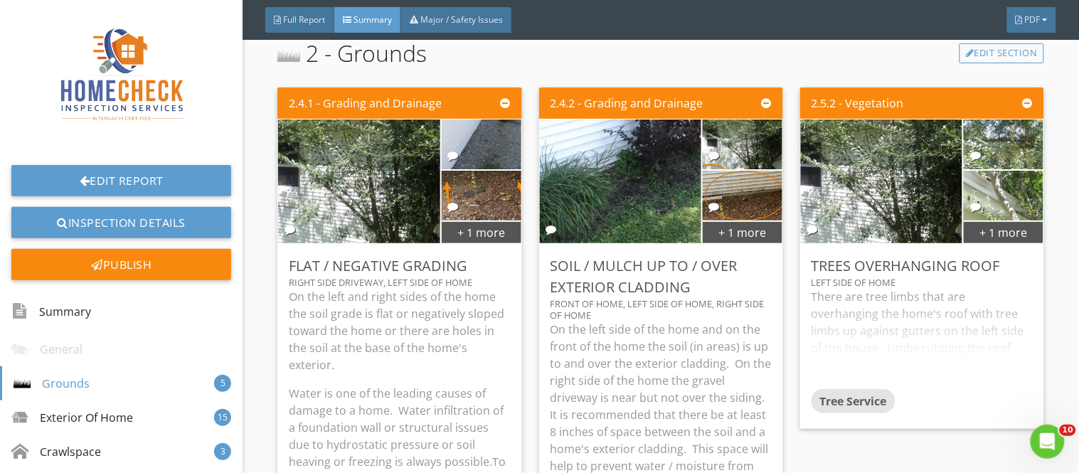
scroll to position [1398, 0]
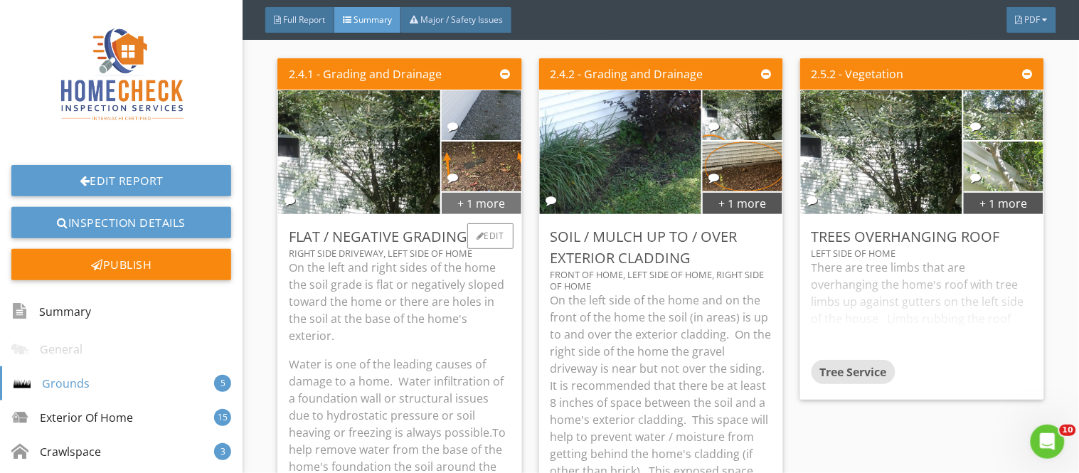
click at [481, 206] on div "+ 1 more" at bounding box center [482, 202] width 80 height 23
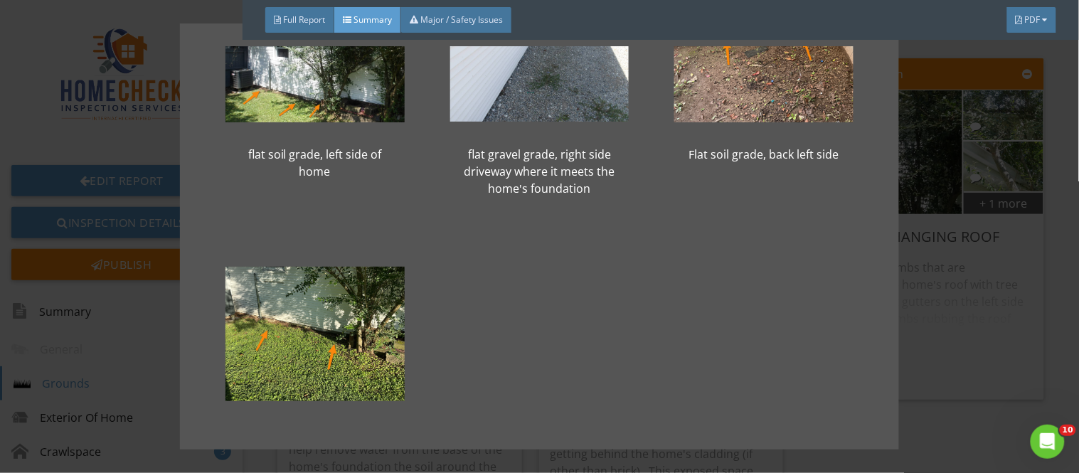
scroll to position [97, 0]
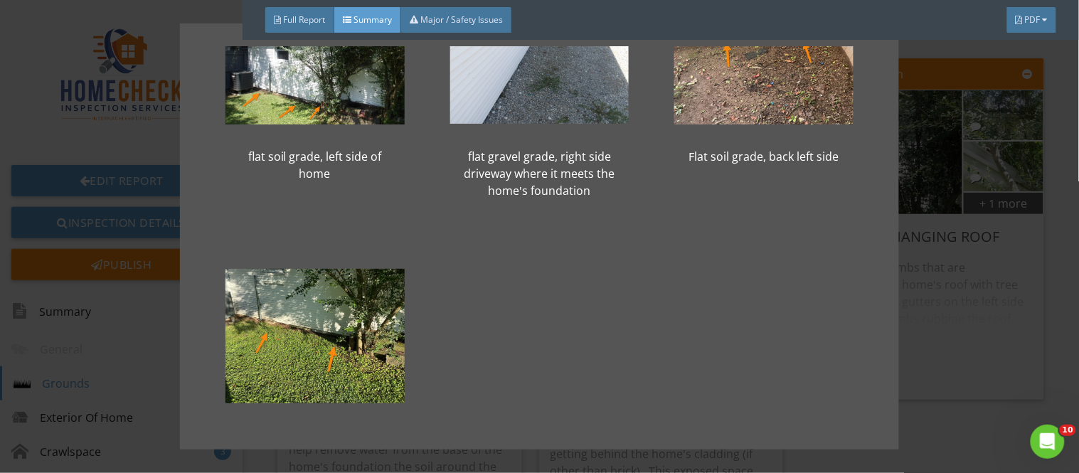
click at [1029, 303] on div "flat soil grade, left side of home flat gravel grade, right side driveway where…" at bounding box center [539, 236] width 1079 height 473
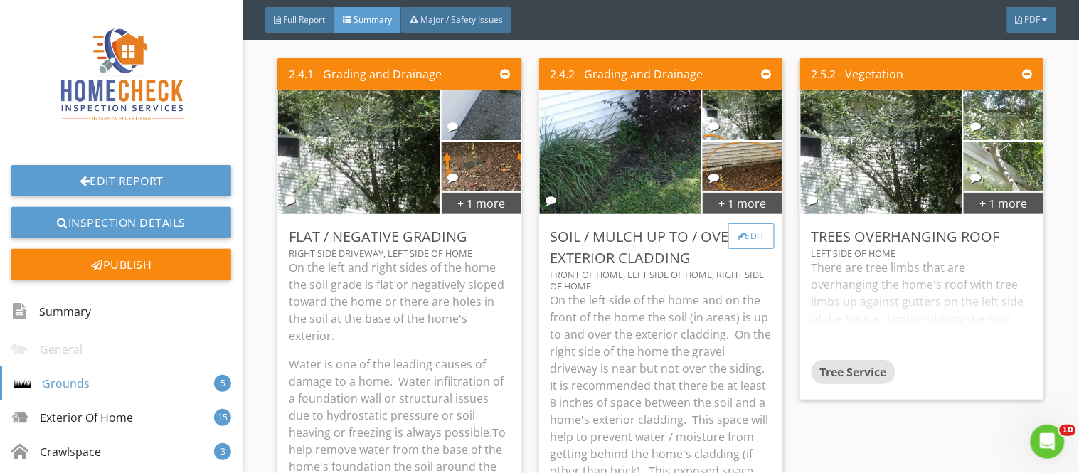
click at [747, 225] on div "Edit" at bounding box center [751, 236] width 46 height 26
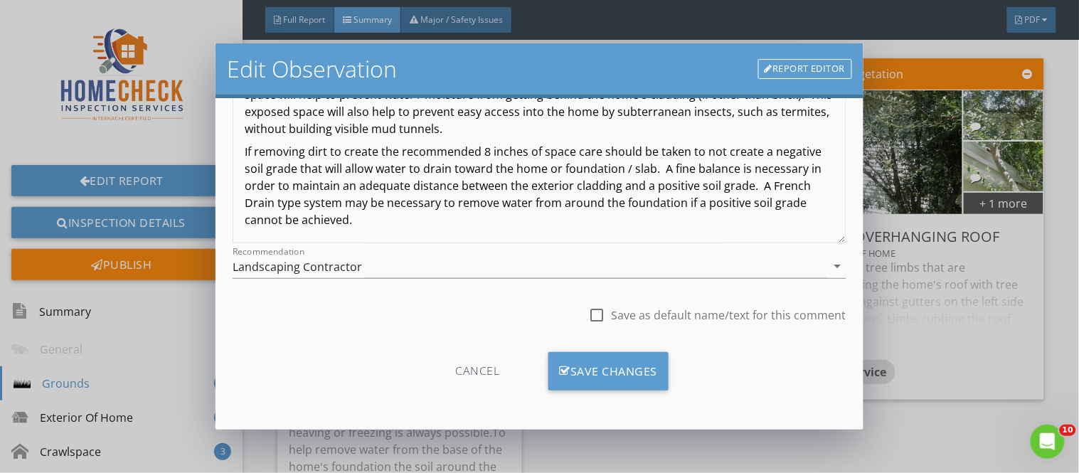
scroll to position [134, 0]
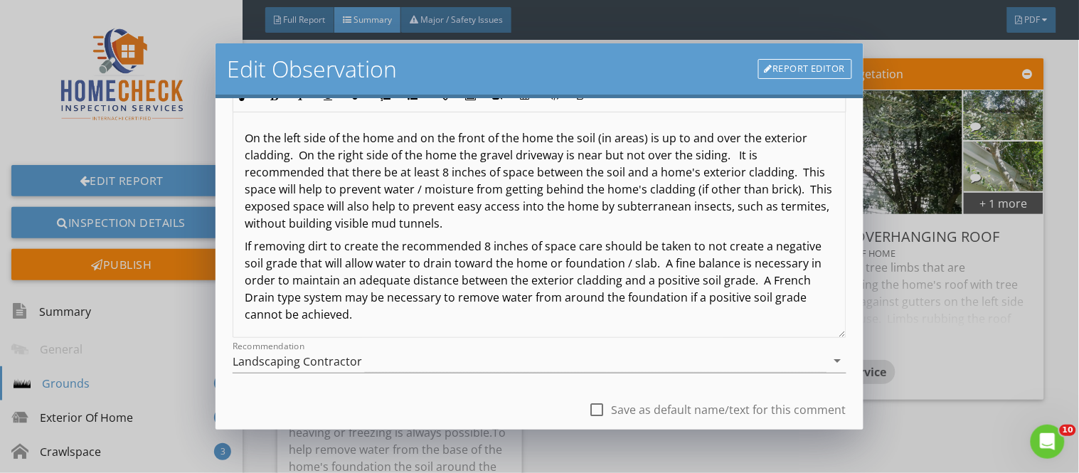
click at [942, 275] on div "Edit Observation Report Editor Name Soil / Mulch Up To / Over Exterior Cladding…" at bounding box center [539, 236] width 1079 height 473
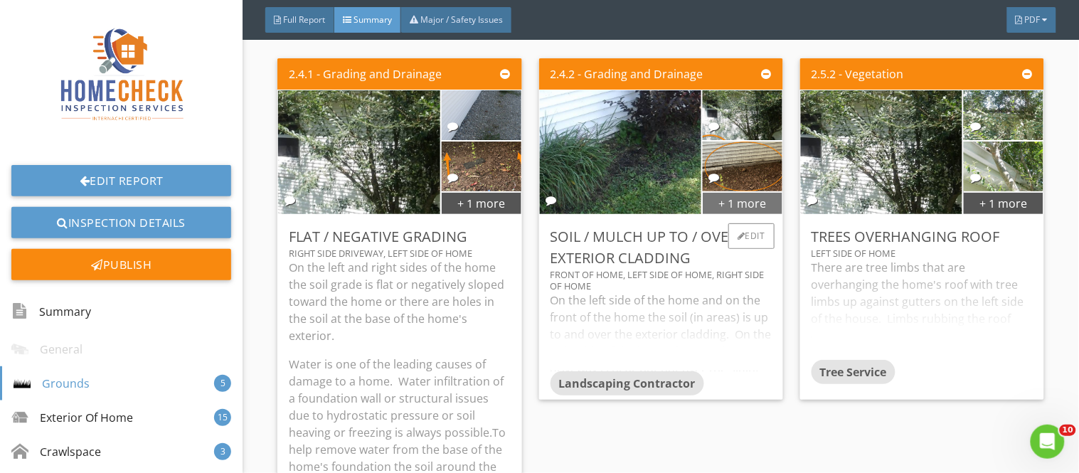
click at [732, 200] on div "+ 1 more" at bounding box center [743, 202] width 80 height 23
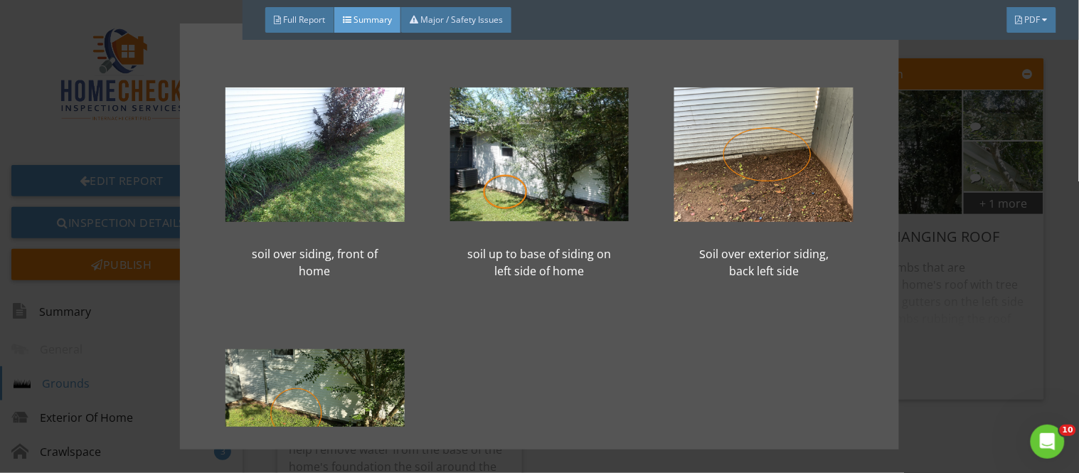
click at [861, 193] on div "Soil over exterior siding, back left side" at bounding box center [763, 177] width 225 height 262
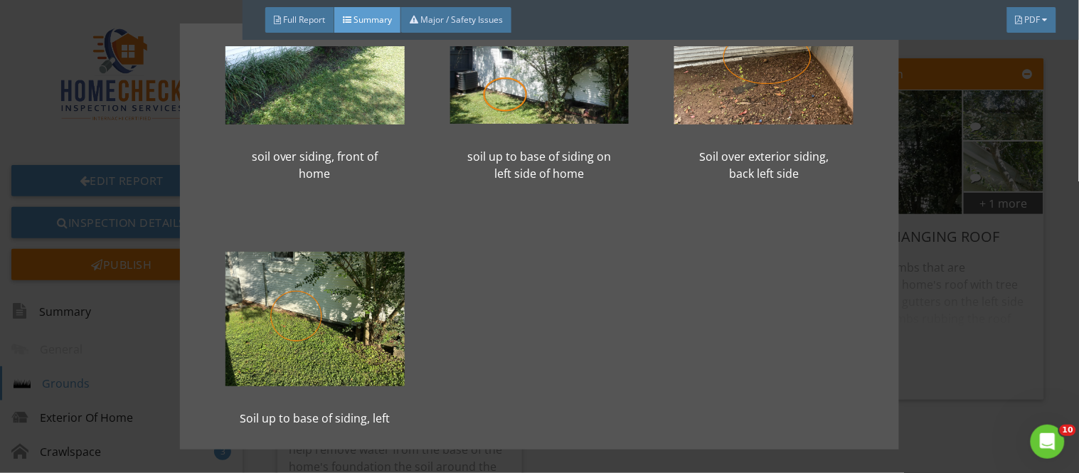
scroll to position [90, 0]
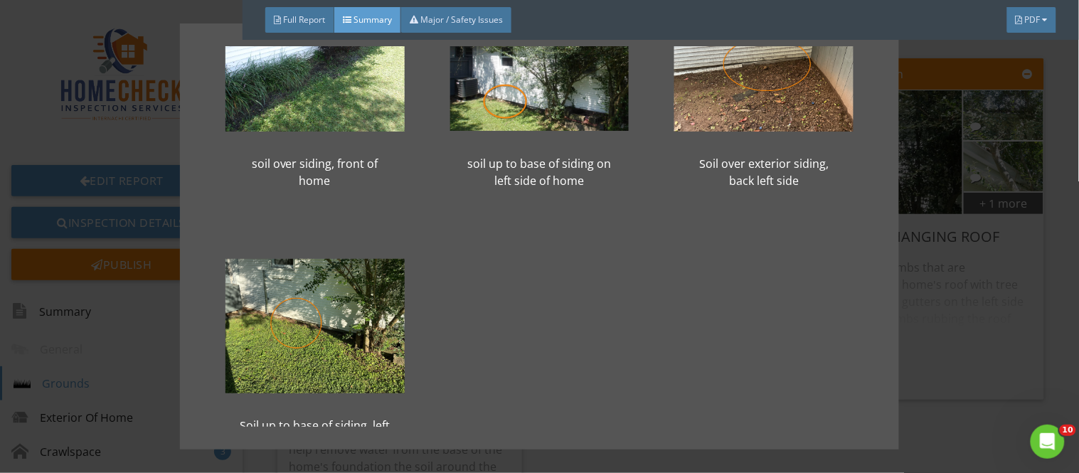
click at [990, 286] on div "soil over siding, front of home soil up to base of siding on left side of home …" at bounding box center [539, 236] width 1079 height 473
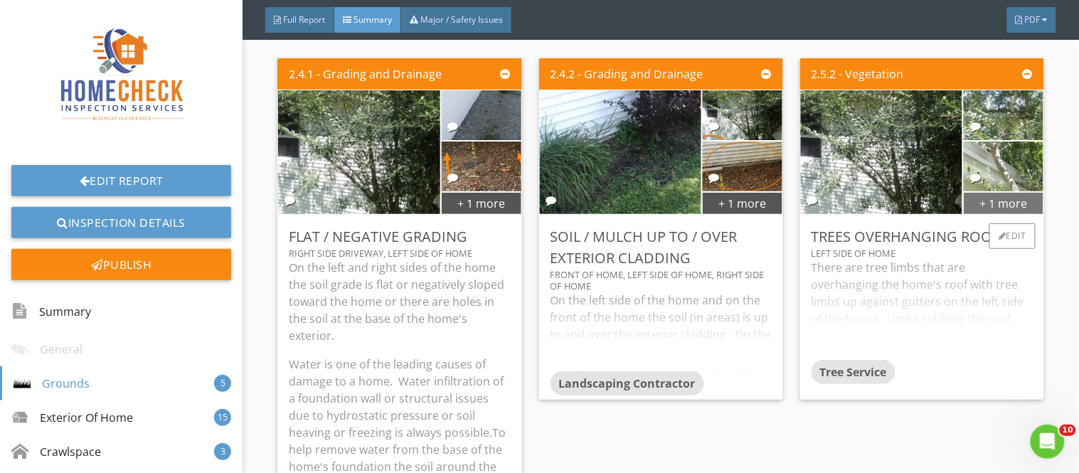
click at [972, 204] on div "+ 1 more" at bounding box center [1004, 202] width 80 height 23
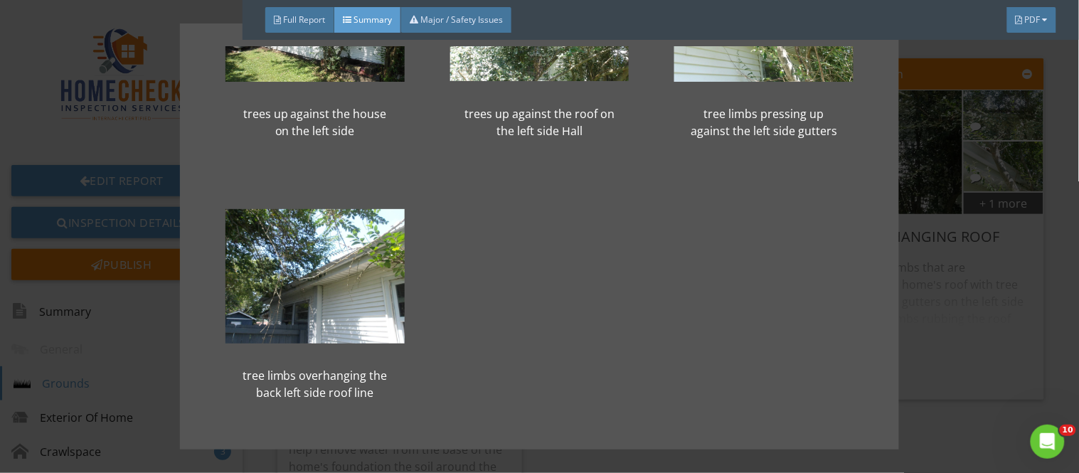
scroll to position [142, 0]
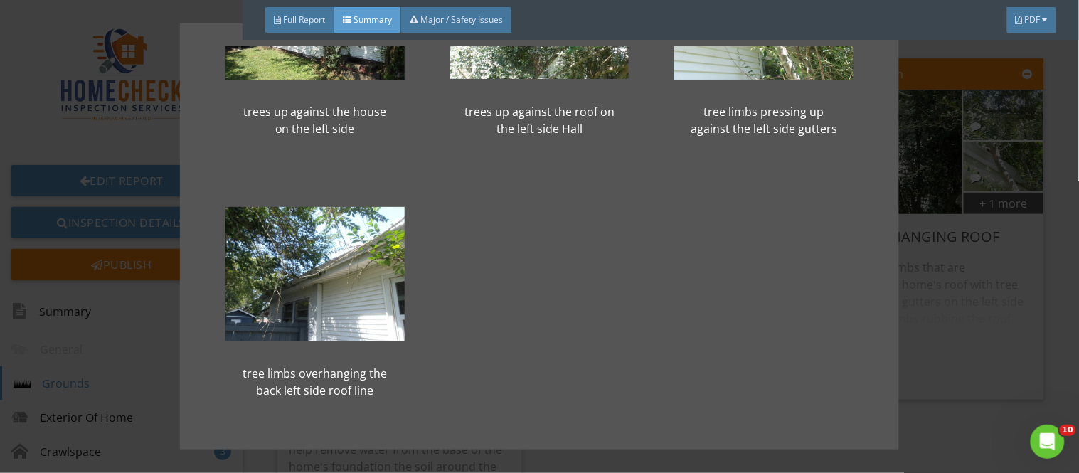
click at [998, 326] on div "trees up against the house on the left side trees up against the roof on the le…" at bounding box center [539, 236] width 1079 height 473
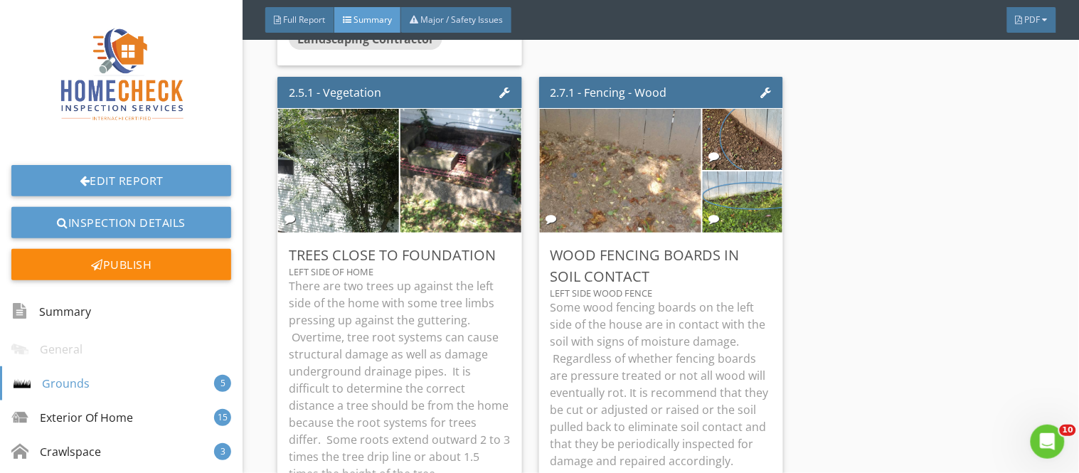
scroll to position [2062, 0]
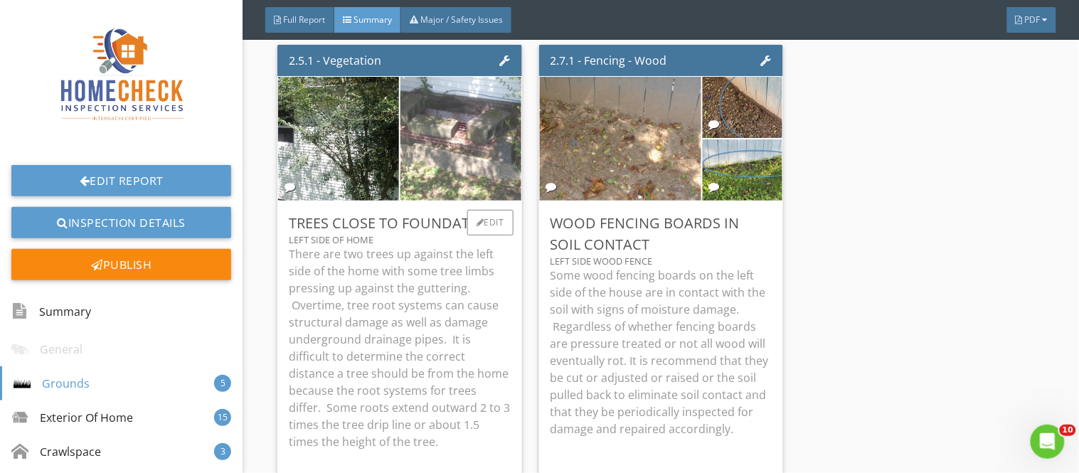
click at [425, 193] on img at bounding box center [461, 139] width 302 height 226
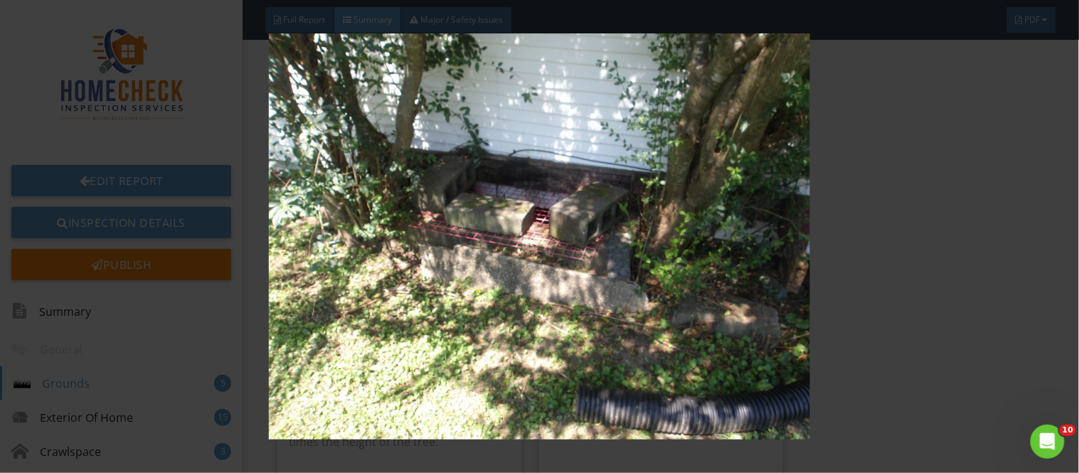
click at [937, 351] on img at bounding box center [538, 236] width 981 height 406
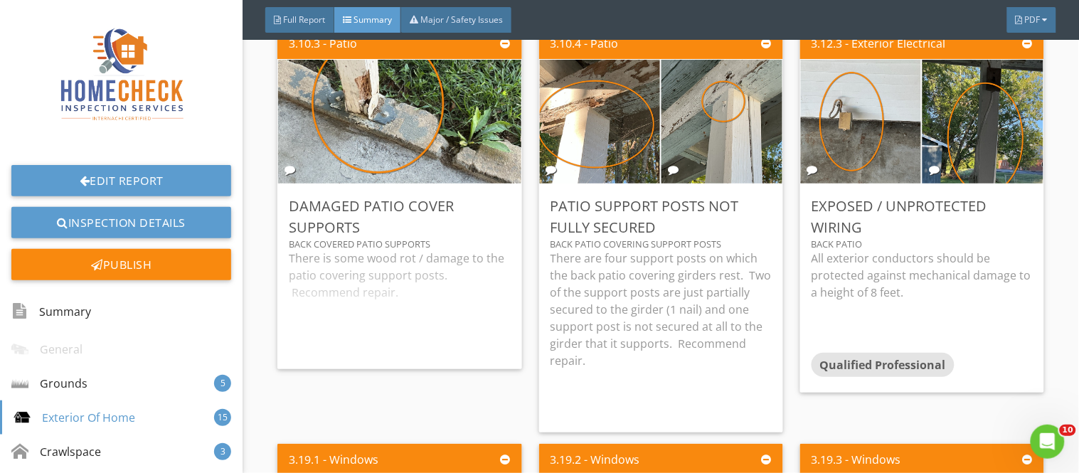
scroll to position [2631, 0]
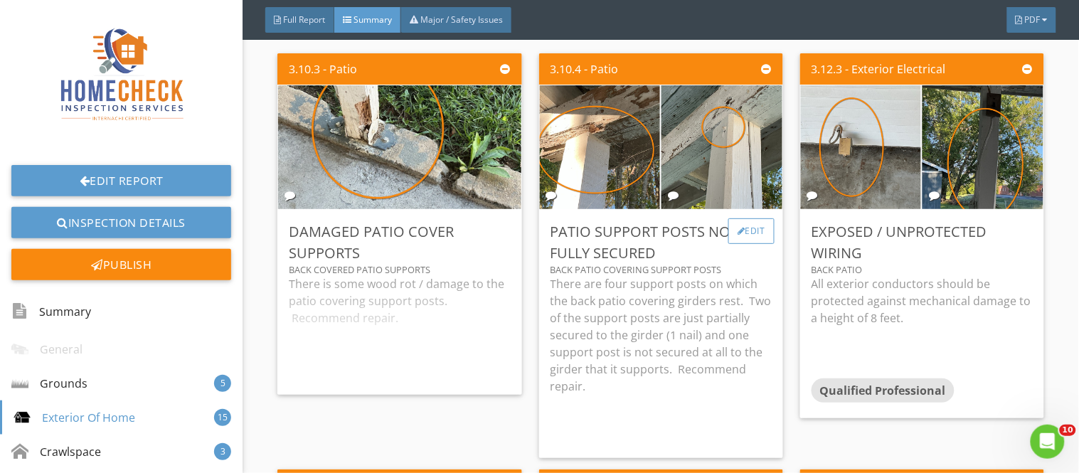
click at [745, 230] on div "Edit" at bounding box center [751, 231] width 46 height 26
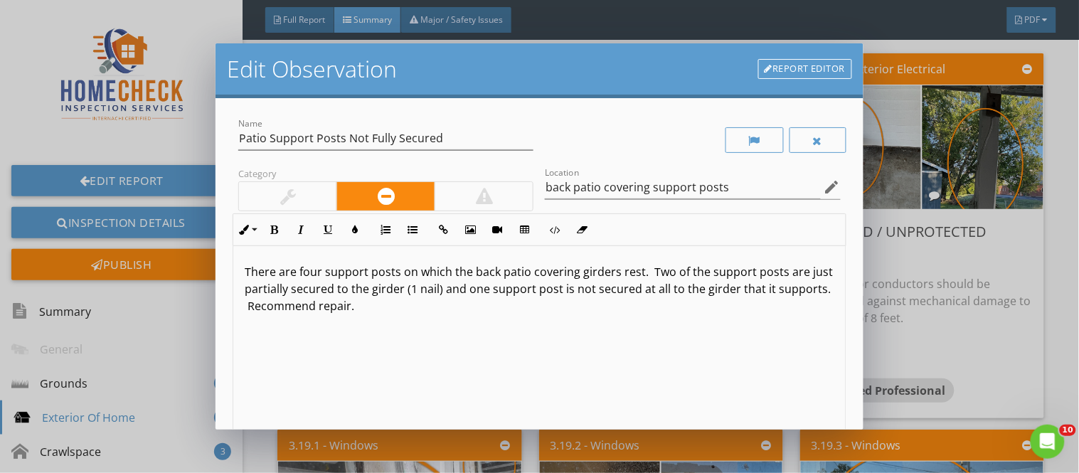
click at [819, 60] on link "Report Editor" at bounding box center [805, 69] width 94 height 20
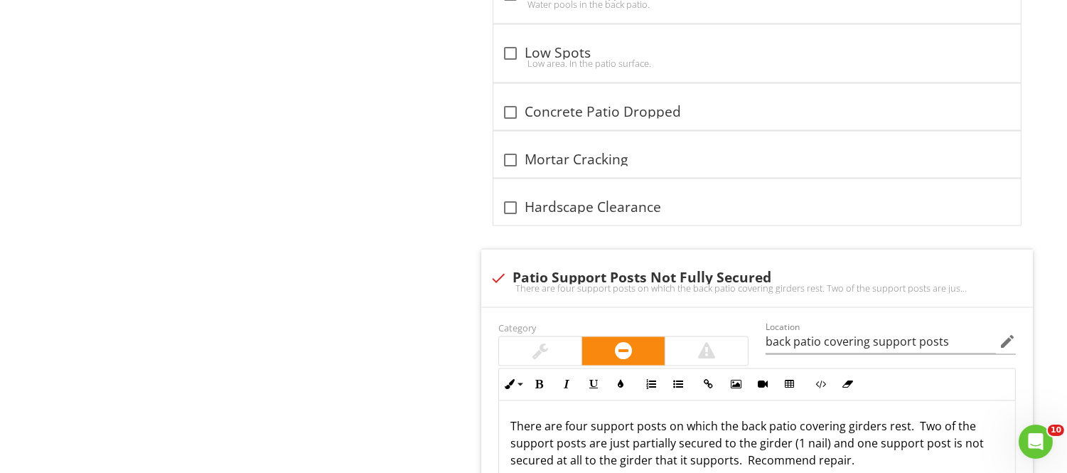
scroll to position [4561, 0]
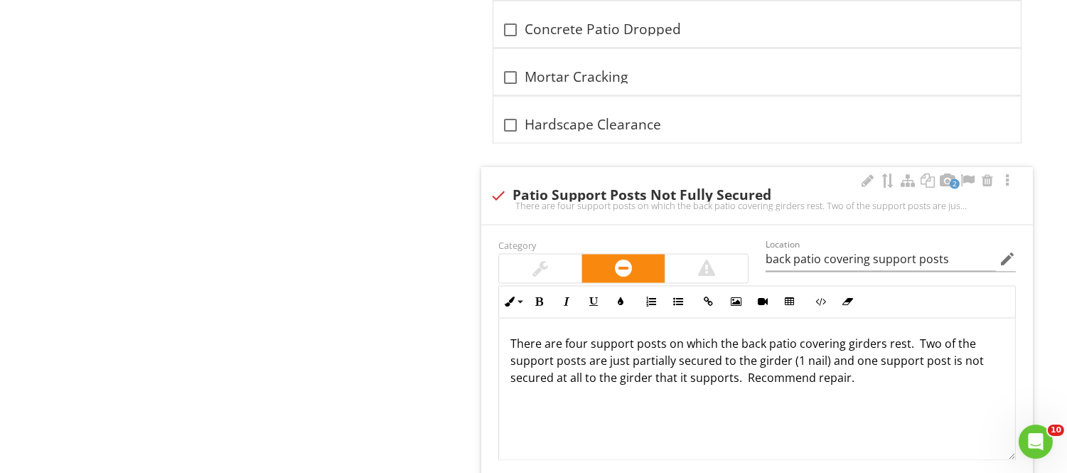
click at [951, 186] on span "2" at bounding box center [955, 184] width 10 height 10
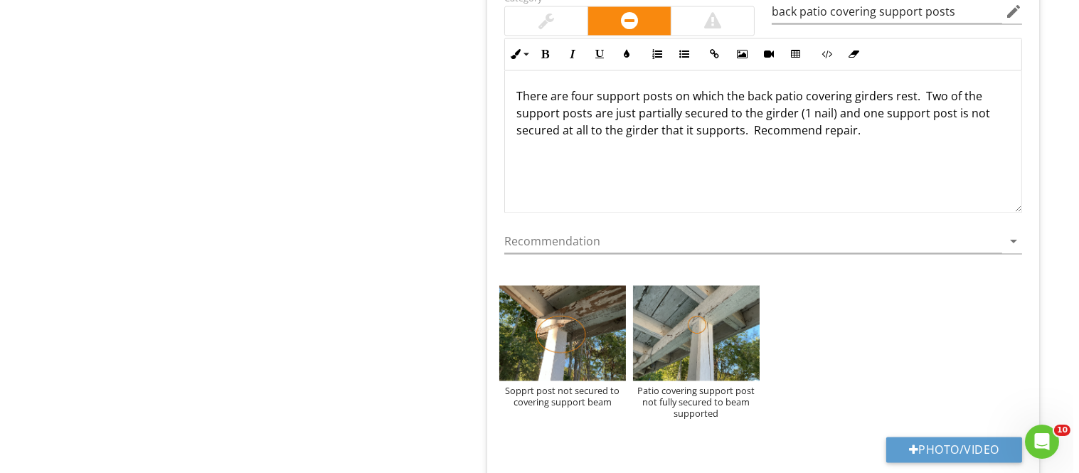
scroll to position [4837, 0]
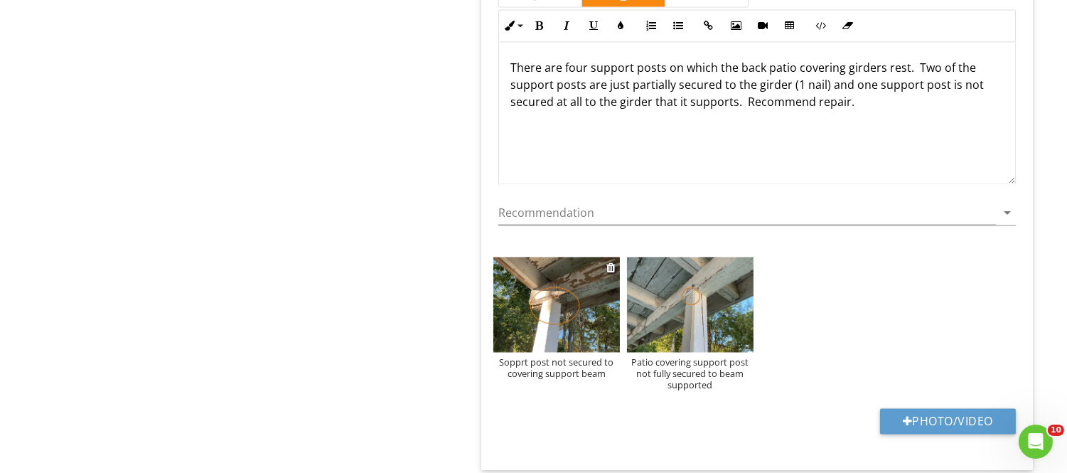
click at [521, 368] on div "Sopprt post not secured to covering support beam" at bounding box center [557, 367] width 127 height 23
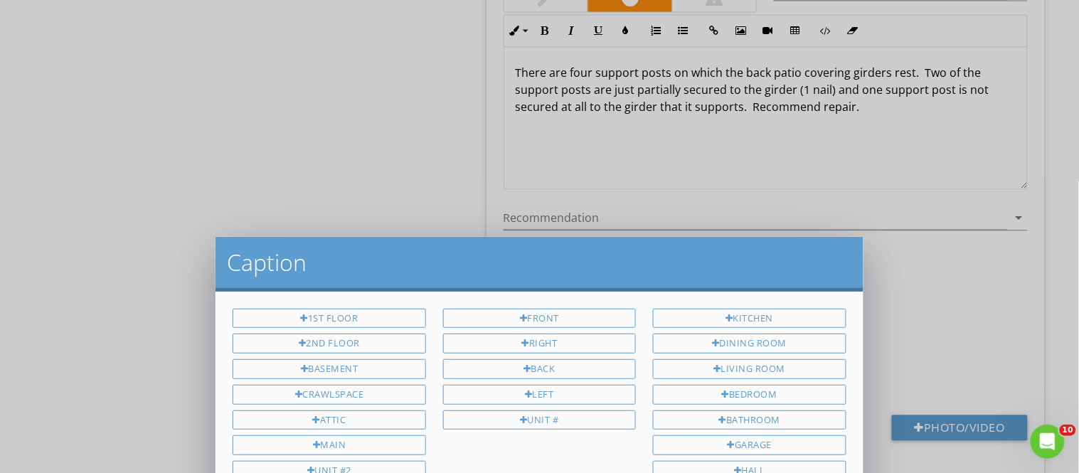
scroll to position [0, 0]
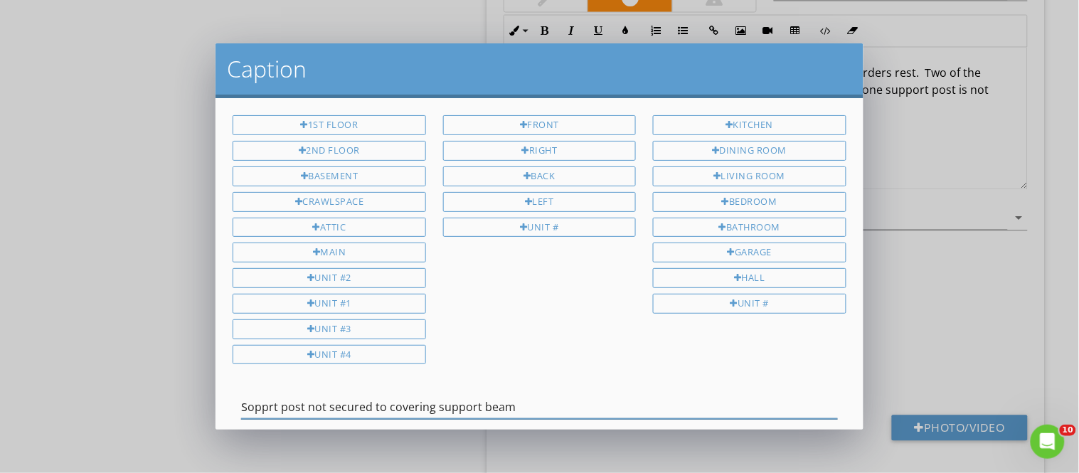
click at [247, 403] on input "Sopprt post not secured to covering support beam" at bounding box center [539, 406] width 596 height 23
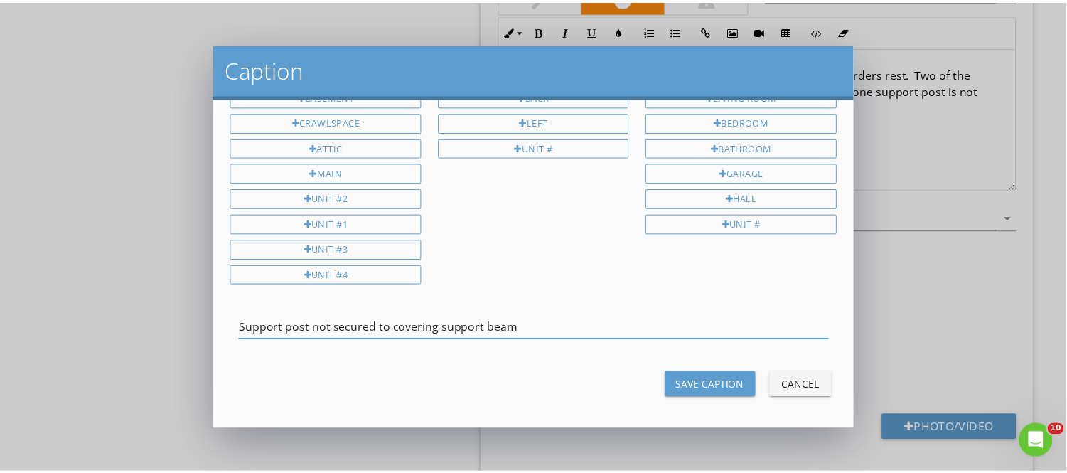
scroll to position [85, 0]
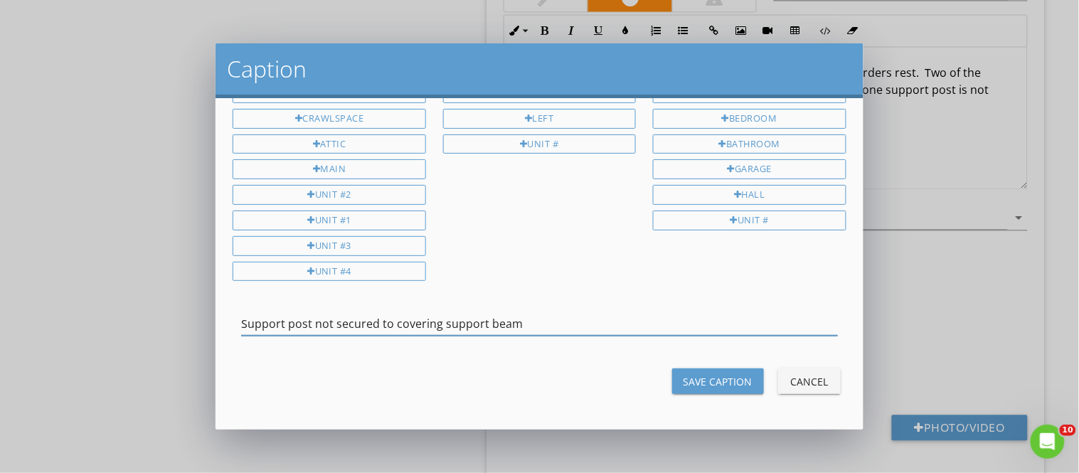
type input "Support post not secured to covering support beam"
click at [725, 377] on div "Save Caption" at bounding box center [717, 381] width 69 height 15
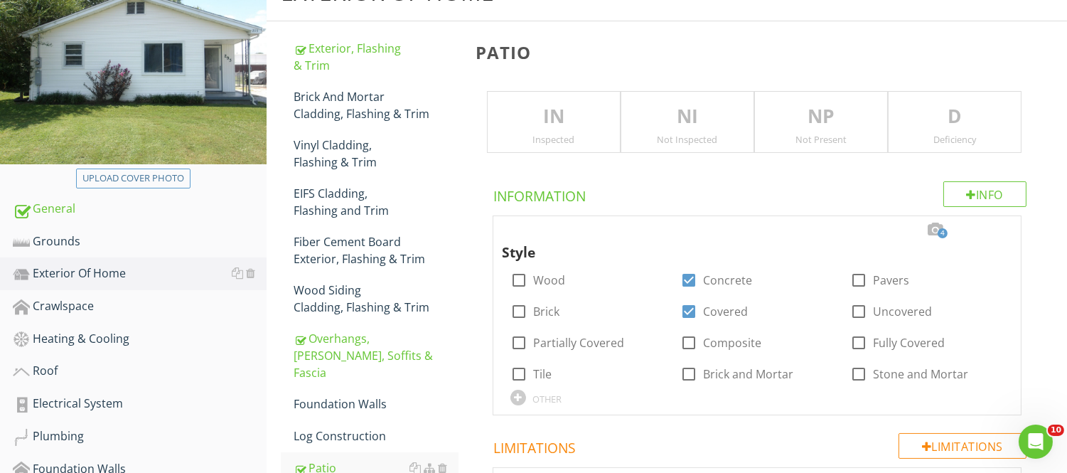
scroll to position [6, 0]
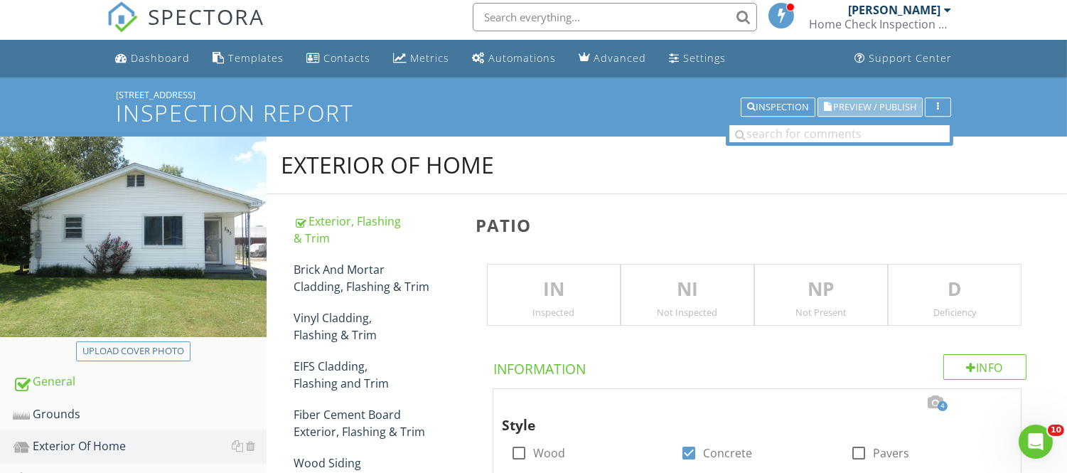
click at [837, 109] on span "Preview / Publish" at bounding box center [874, 106] width 83 height 9
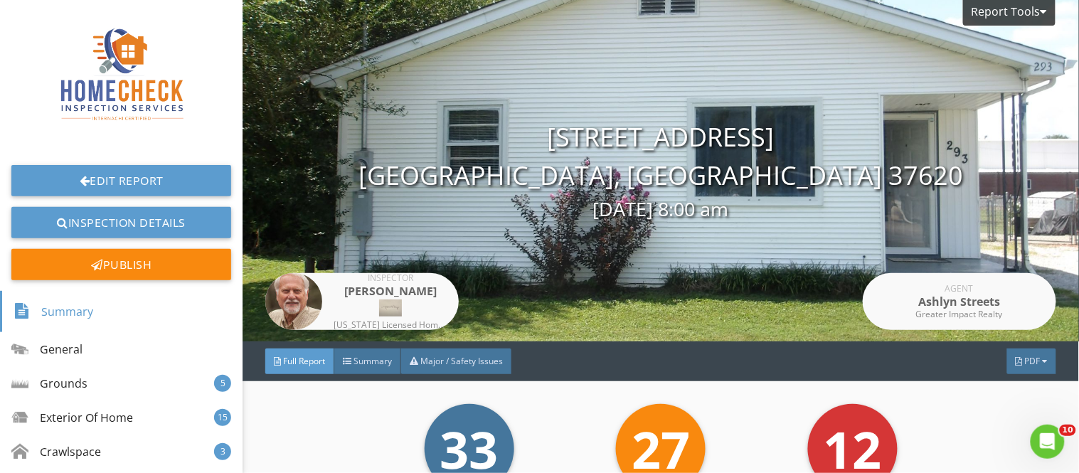
click at [316, 350] on div "Full Report" at bounding box center [299, 361] width 69 height 26
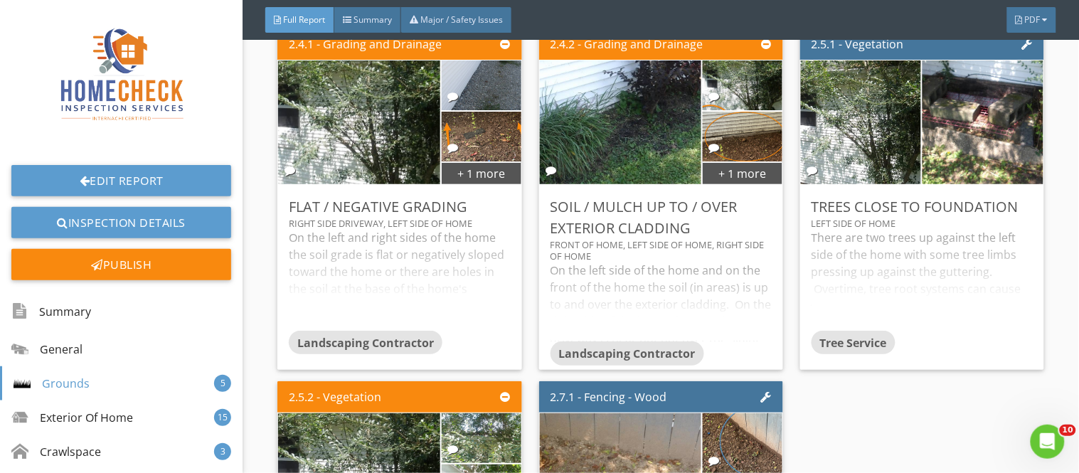
scroll to position [3761, 0]
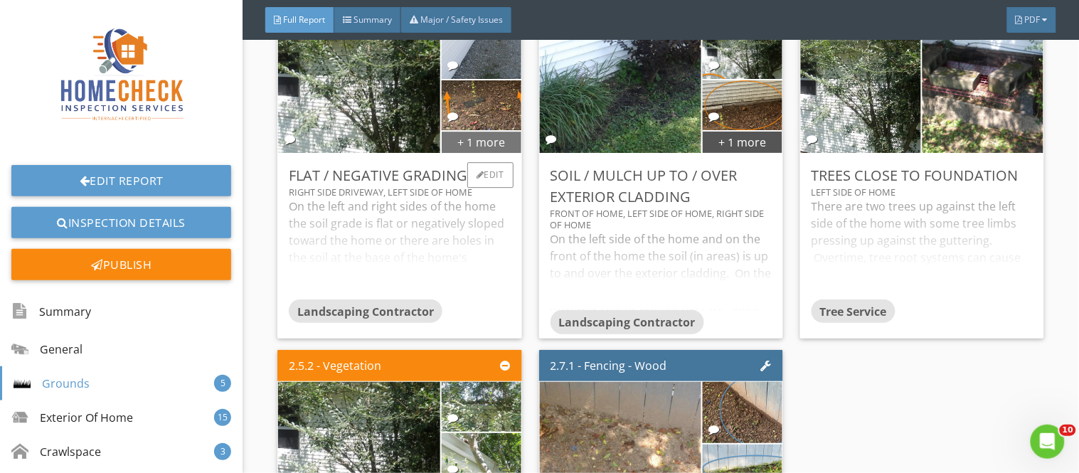
click at [496, 130] on div "+ 1 more" at bounding box center [482, 141] width 80 height 23
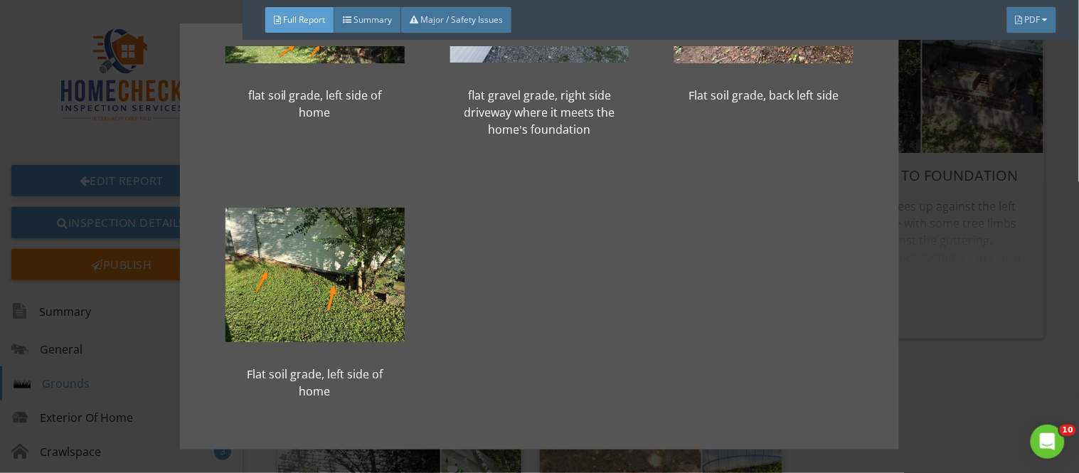
scroll to position [159, 0]
click at [1061, 325] on div "flat soil grade, left side of home flat gravel grade, right side driveway where…" at bounding box center [539, 236] width 1079 height 473
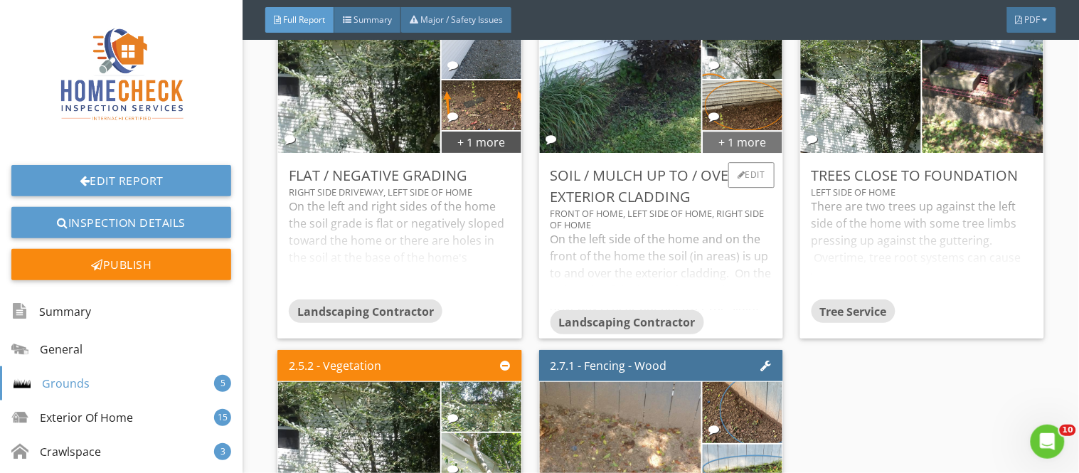
click at [731, 130] on div "+ 1 more" at bounding box center [743, 141] width 80 height 23
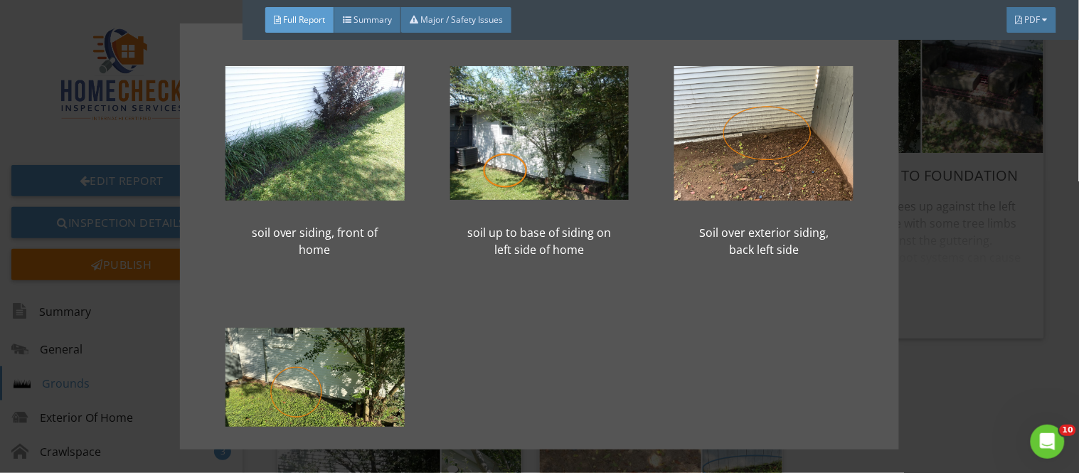
scroll to position [142, 0]
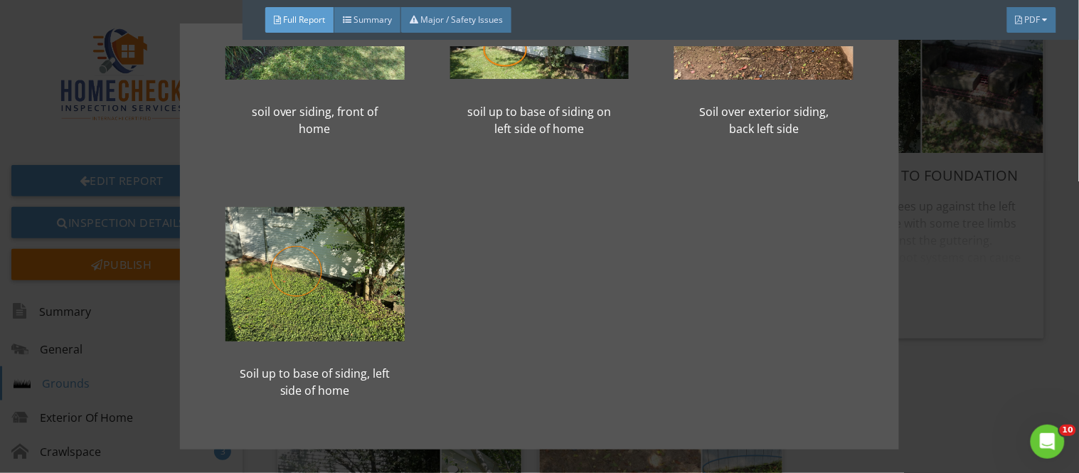
click at [1026, 375] on div "soil over siding, front of home soil up to base of siding on left side of home …" at bounding box center [539, 236] width 1079 height 473
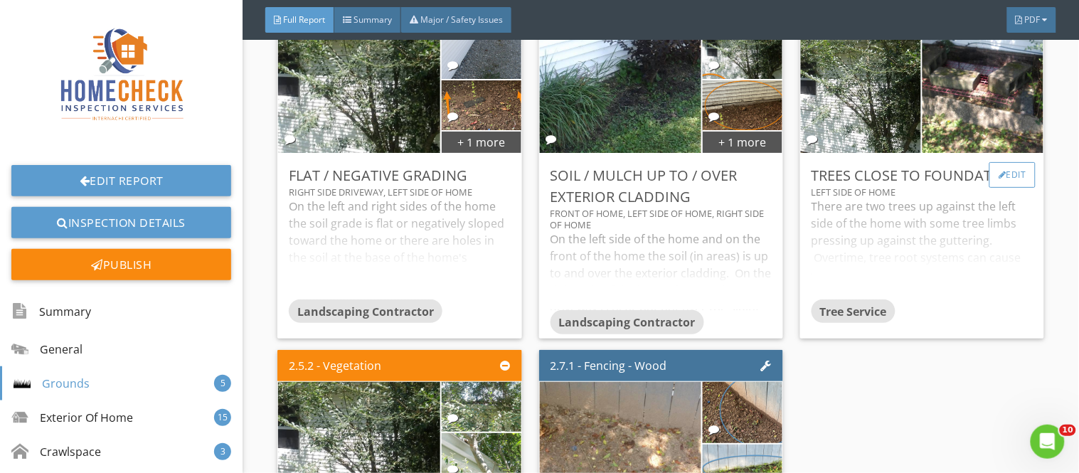
click at [999, 162] on div "Edit" at bounding box center [1012, 175] width 46 height 26
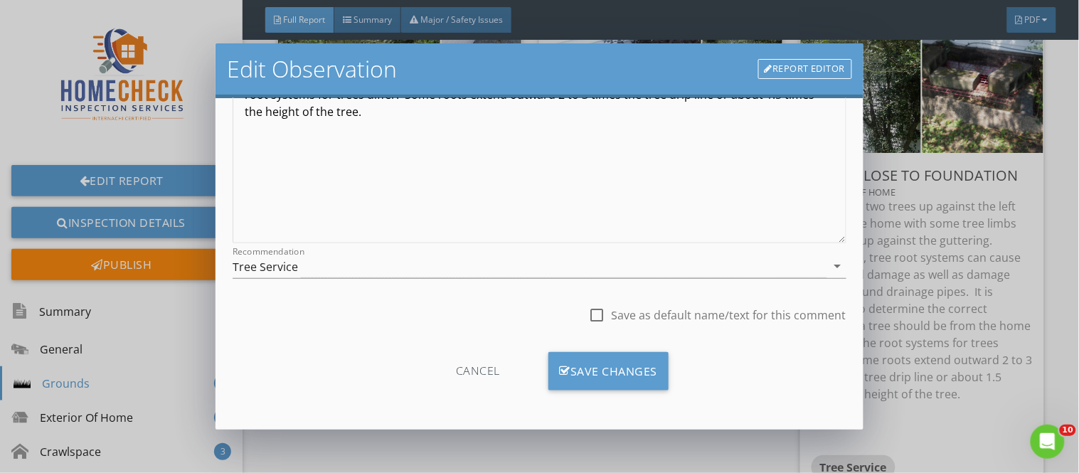
scroll to position [86, 0]
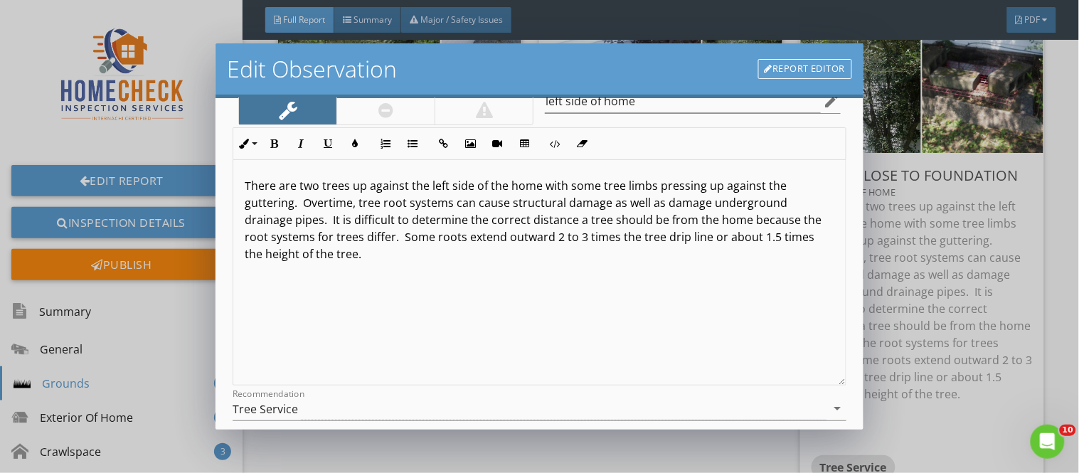
click at [1064, 146] on div "Edit Observation Report Editor Name Trees Close To Foundation Category Location…" at bounding box center [539, 236] width 1079 height 473
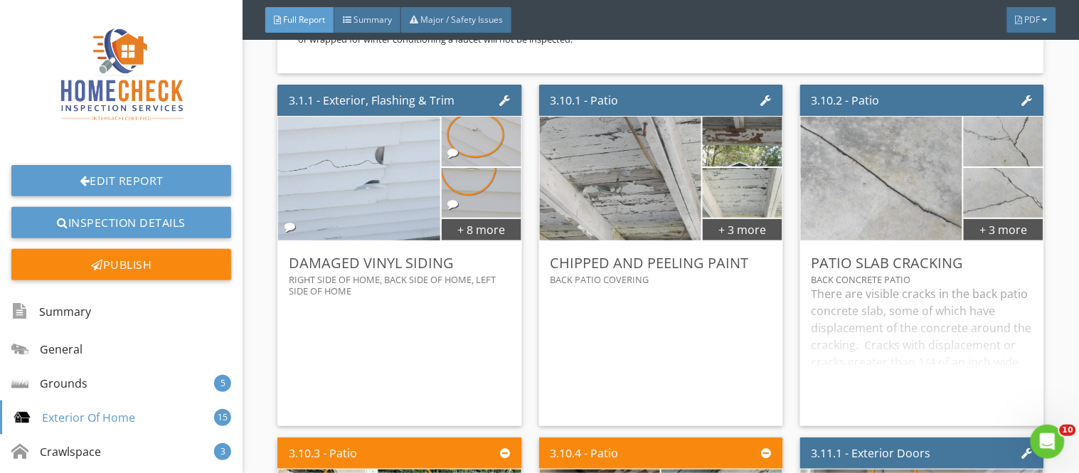
scroll to position [7016, 0]
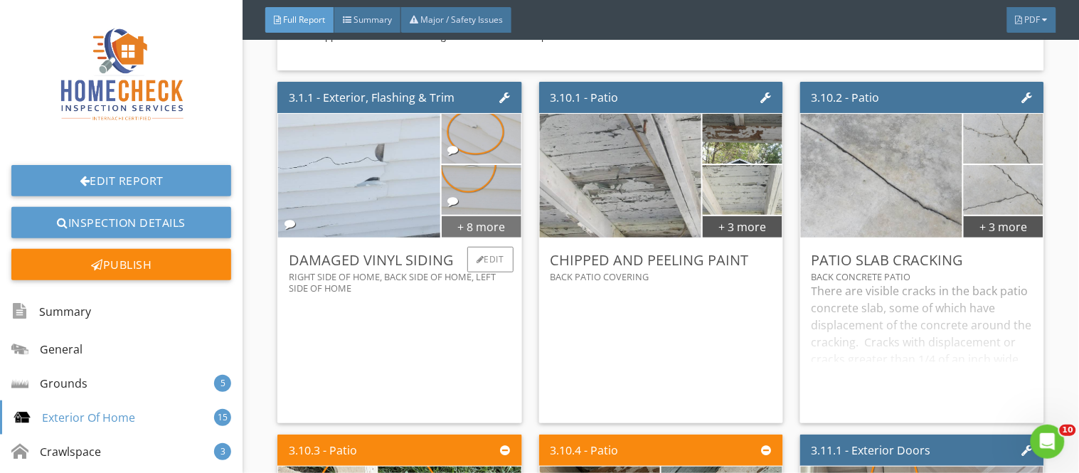
click at [477, 215] on div "+ 8 more" at bounding box center [482, 226] width 80 height 23
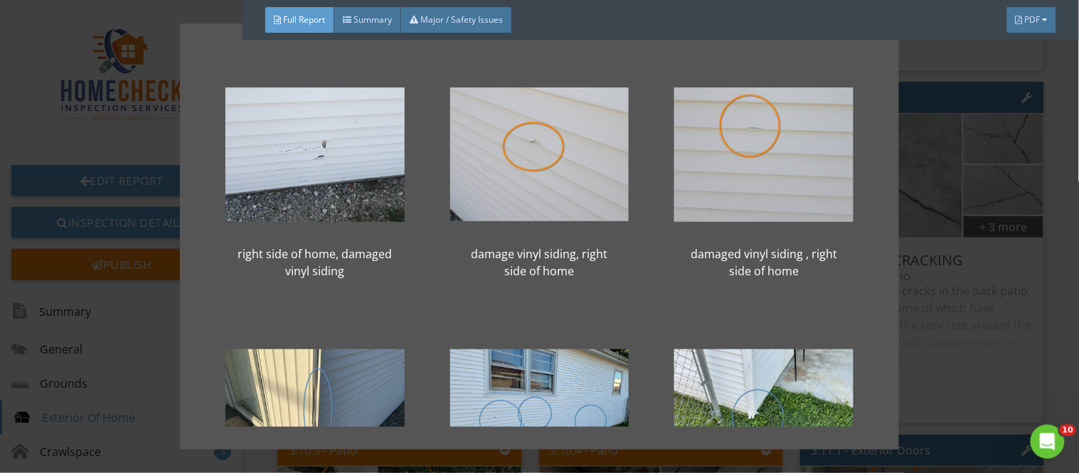
click at [477, 205] on div at bounding box center [539, 154] width 179 height 171
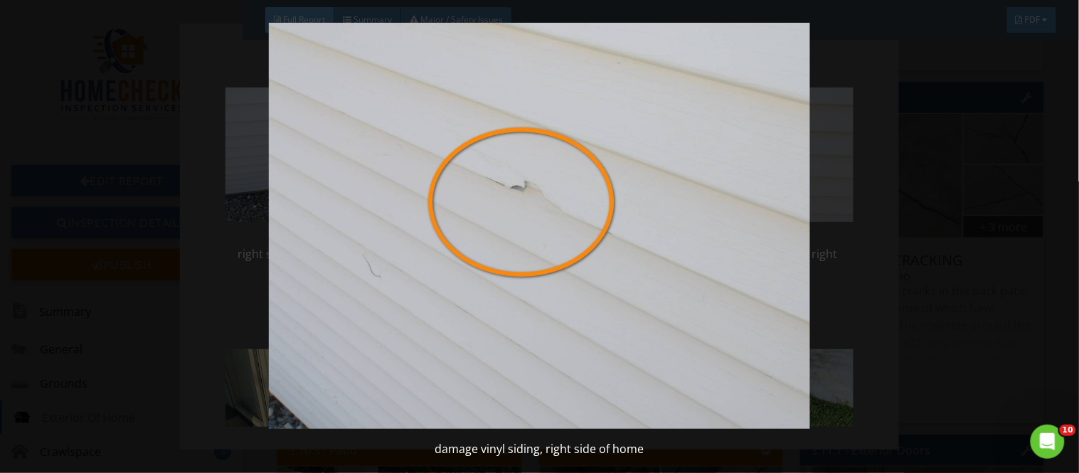
click at [944, 240] on img at bounding box center [538, 226] width 981 height 406
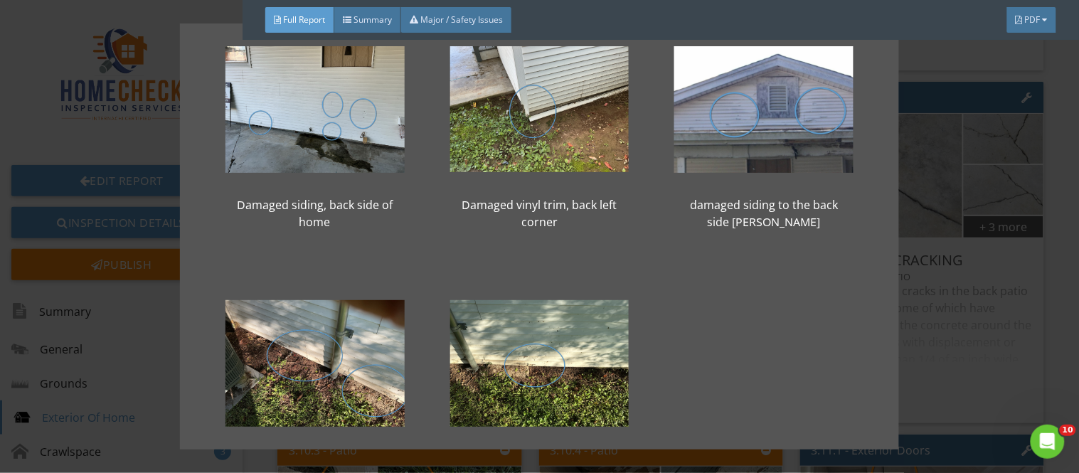
scroll to position [649, 0]
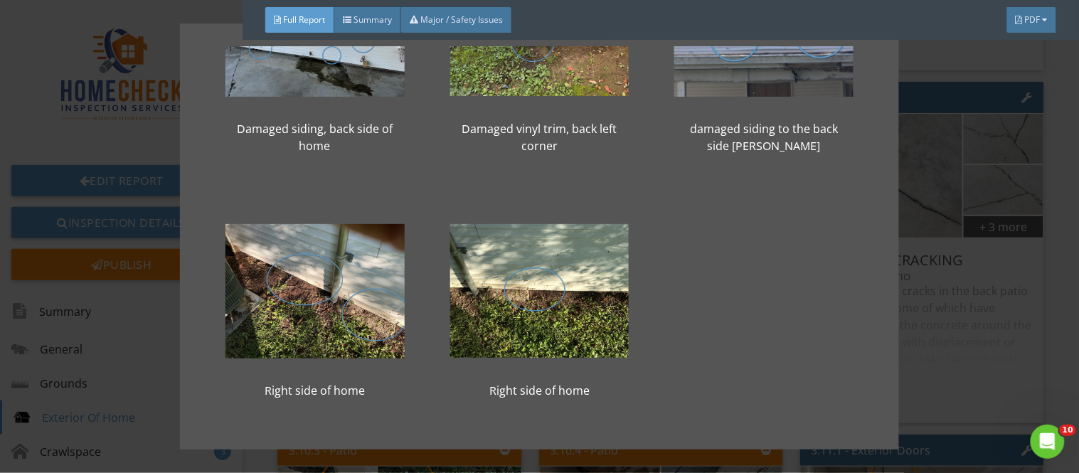
click at [976, 318] on div "right side of home, damaged vinyl siding damage vinyl siding, right side of hom…" at bounding box center [539, 236] width 1079 height 473
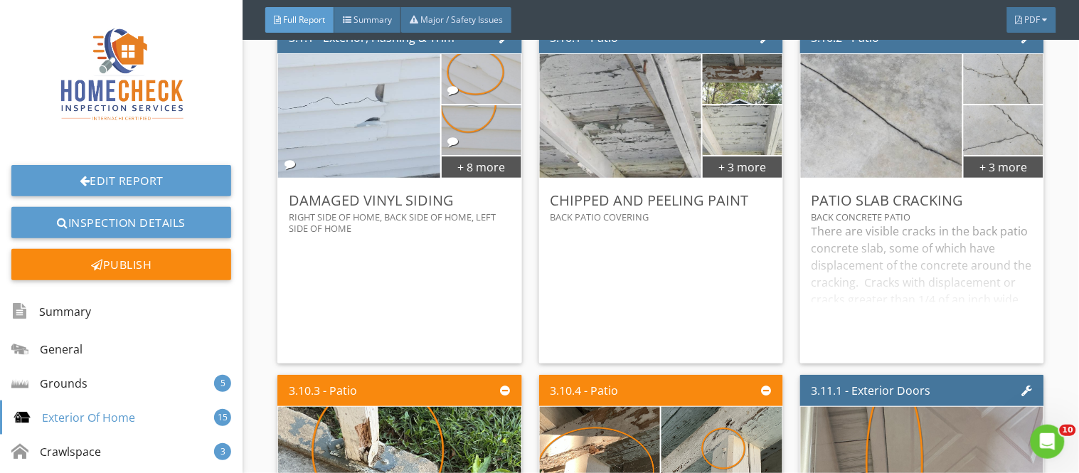
scroll to position [7080, 0]
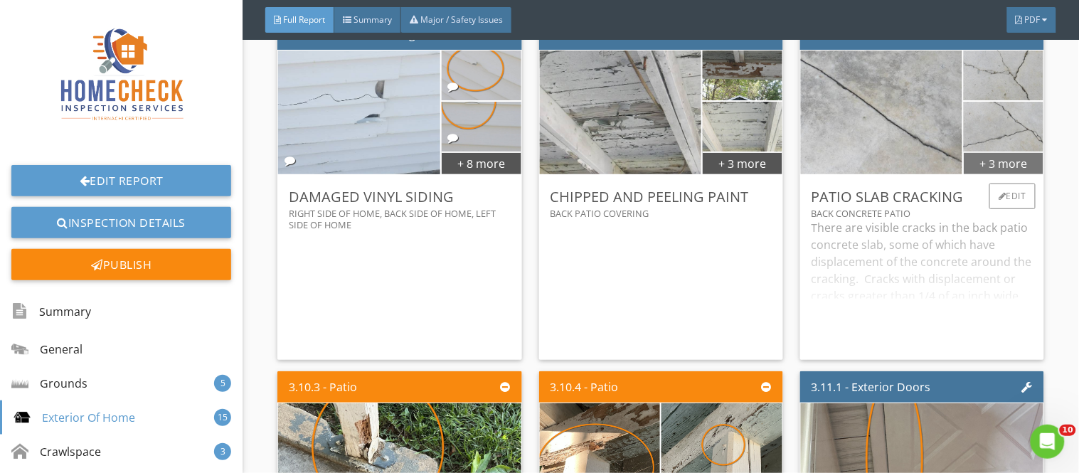
click at [1011, 151] on div "+ 3 more" at bounding box center [1004, 162] width 80 height 23
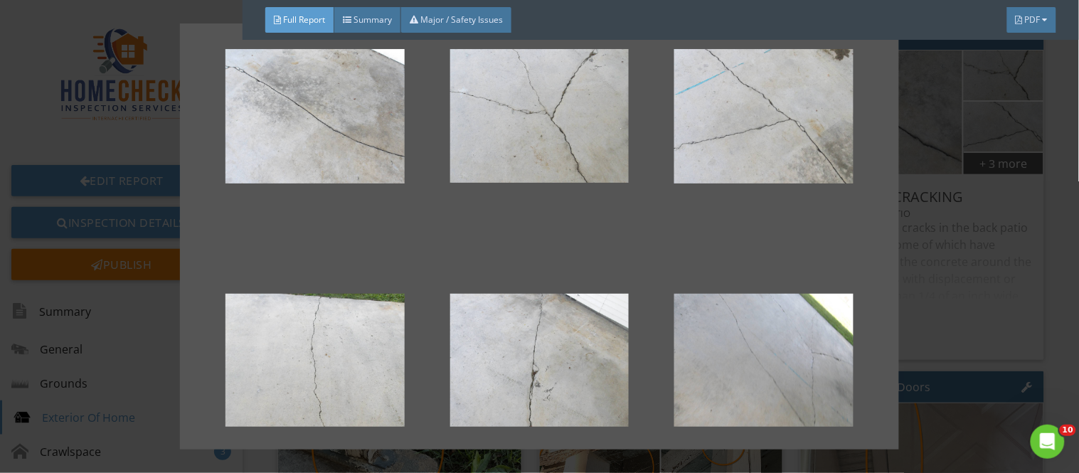
scroll to position [40, 0]
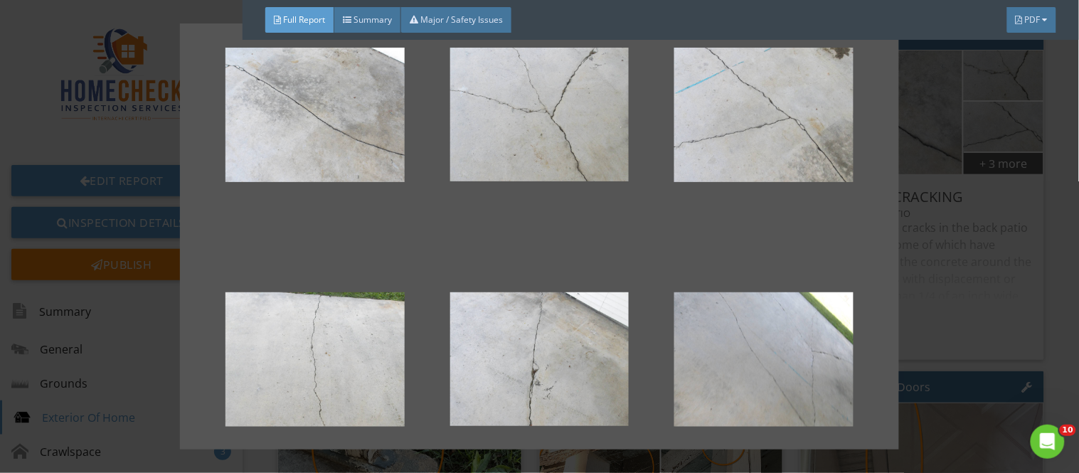
click at [1018, 231] on div at bounding box center [539, 236] width 1079 height 473
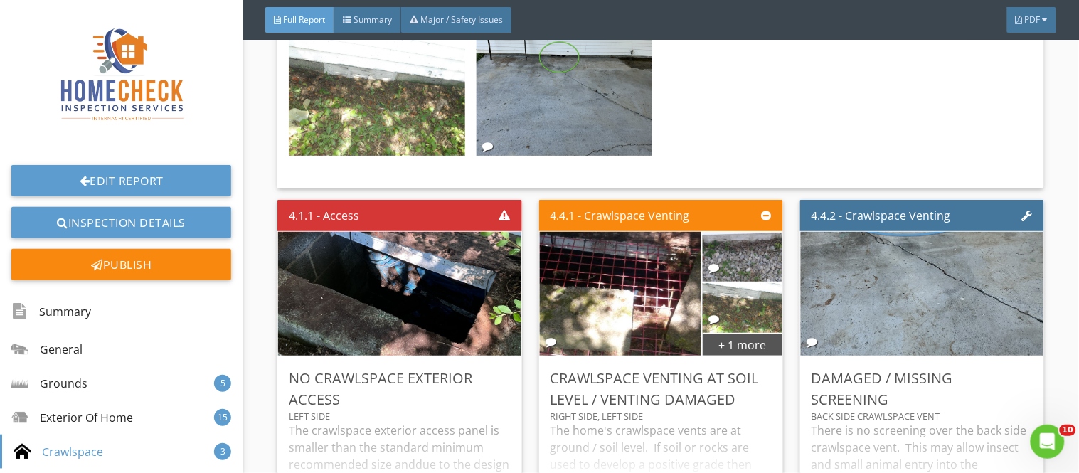
scroll to position [9482, 0]
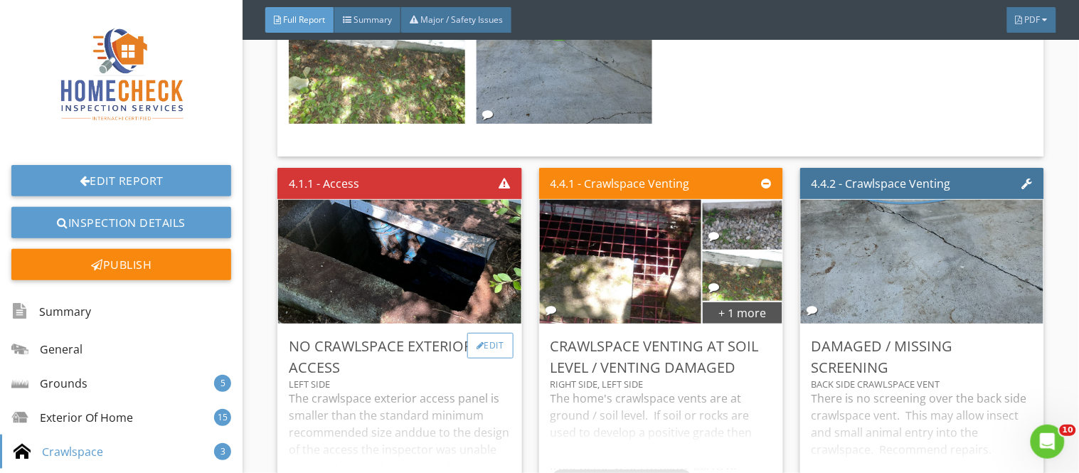
click at [498, 333] on div "Edit" at bounding box center [490, 346] width 46 height 26
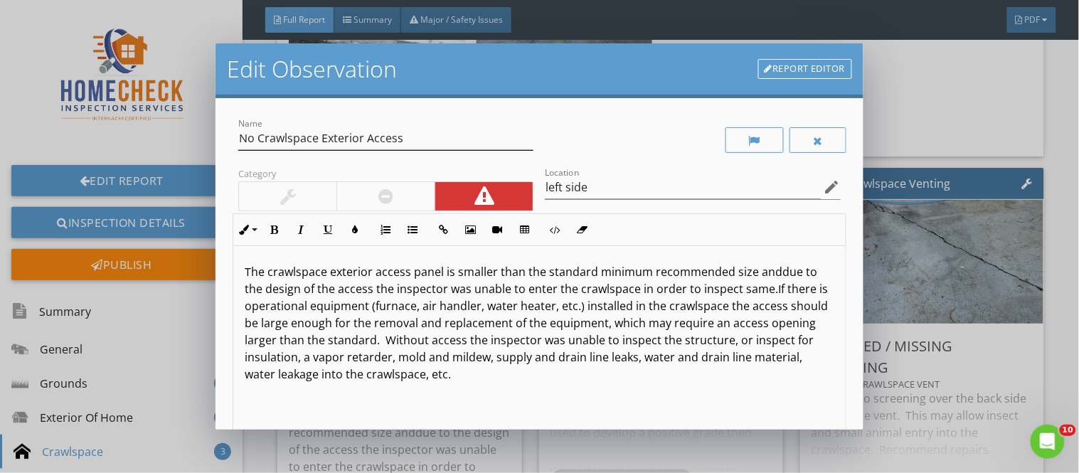
drag, startPoint x: 237, startPoint y: 136, endPoint x: 259, endPoint y: 135, distance: 22.1
click at [259, 135] on div "Name No Crawlspace Exterior Access" at bounding box center [386, 139] width 307 height 49
drag, startPoint x: 254, startPoint y: 135, endPoint x: 230, endPoint y: 132, distance: 23.7
click at [230, 132] on div "Name No Crawlspace Exterior Access Category Location left side edit Inline Styl…" at bounding box center [538, 263] width 647 height 331
click at [230, 132] on div "Name Crawlspace Exterior Access Category Location left side edit Inline Style X…" at bounding box center [538, 263] width 647 height 331
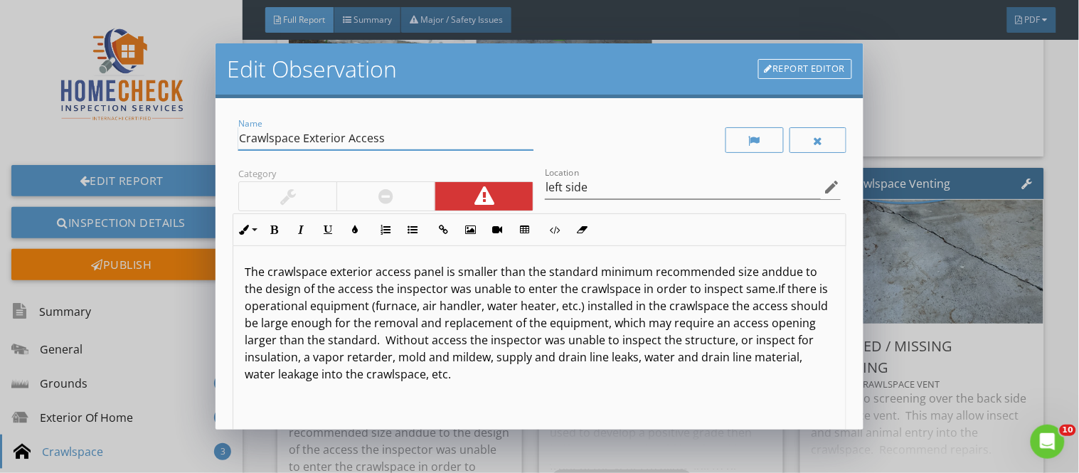
click at [386, 137] on input "Crawlspace Exterior Access" at bounding box center [385, 138] width 295 height 23
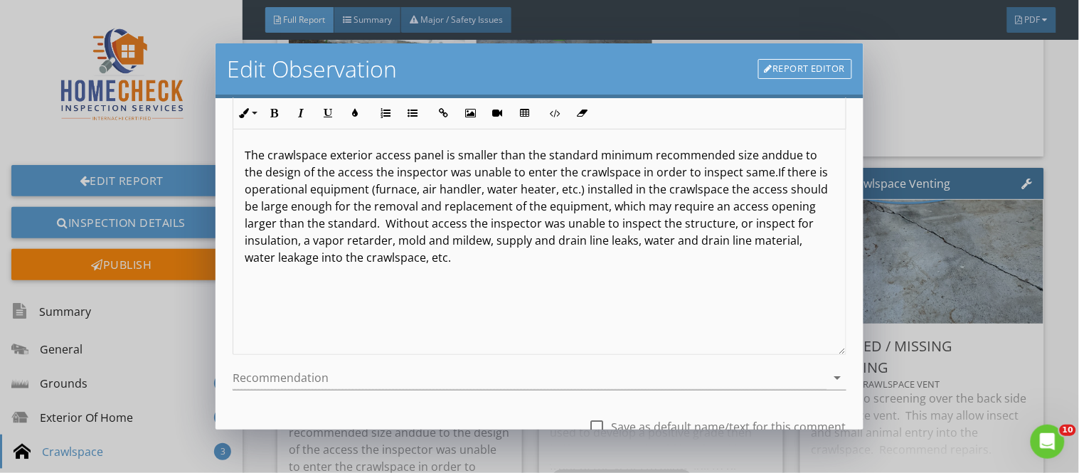
scroll to position [229, 0]
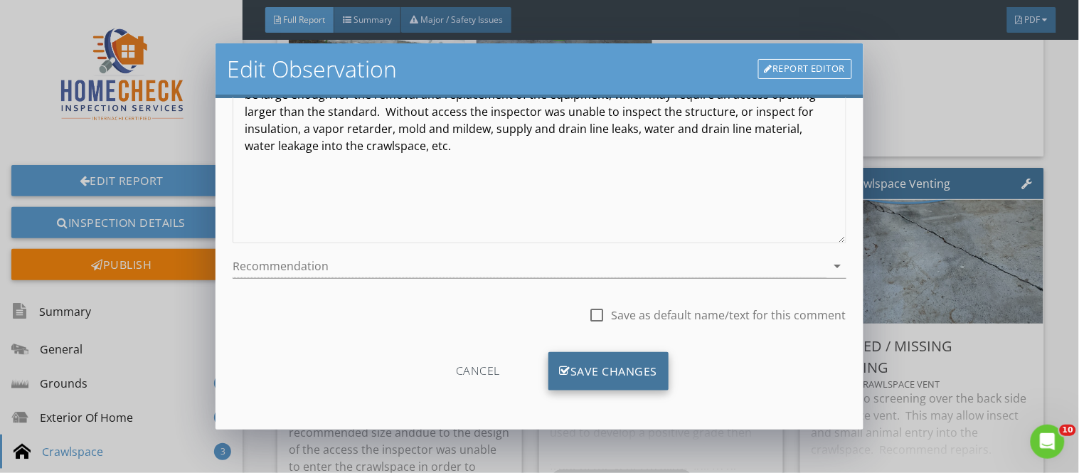
type input "Crawlspace Exterior Access Not Accessible"
click at [624, 367] on div "Save Changes" at bounding box center [608, 371] width 121 height 38
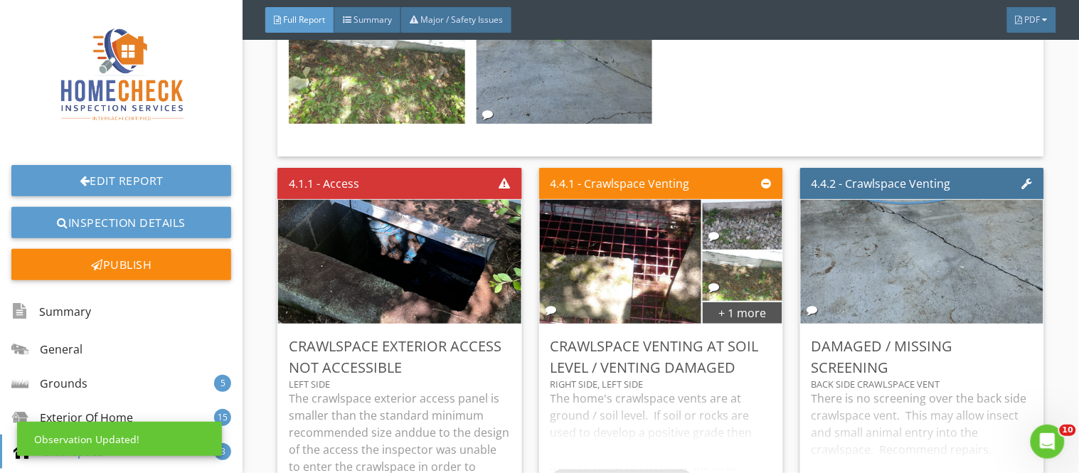
scroll to position [60, 0]
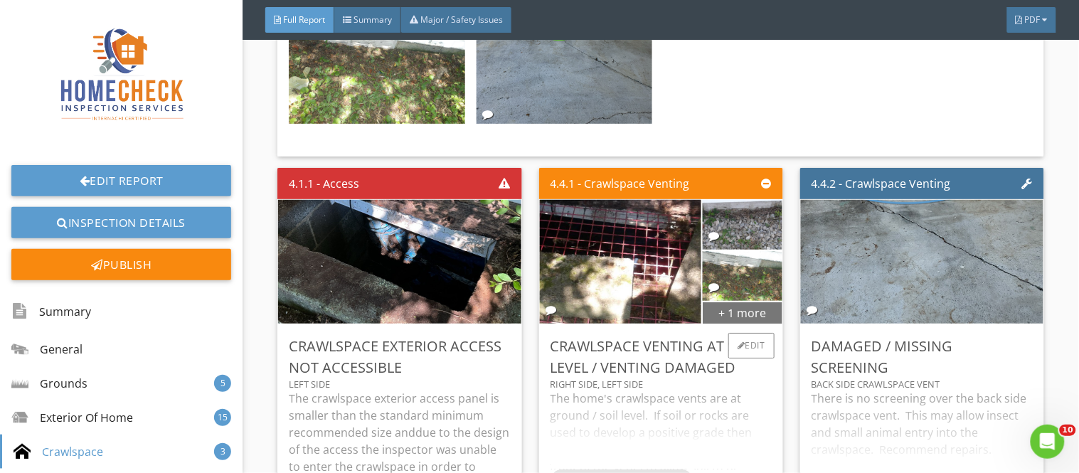
click at [713, 301] on div "+ 1 more" at bounding box center [743, 312] width 80 height 23
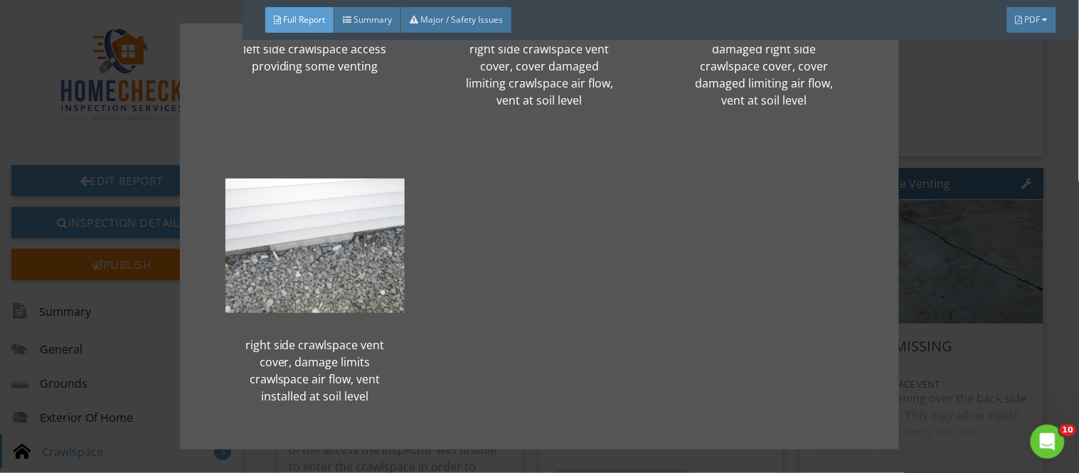
scroll to position [208, 0]
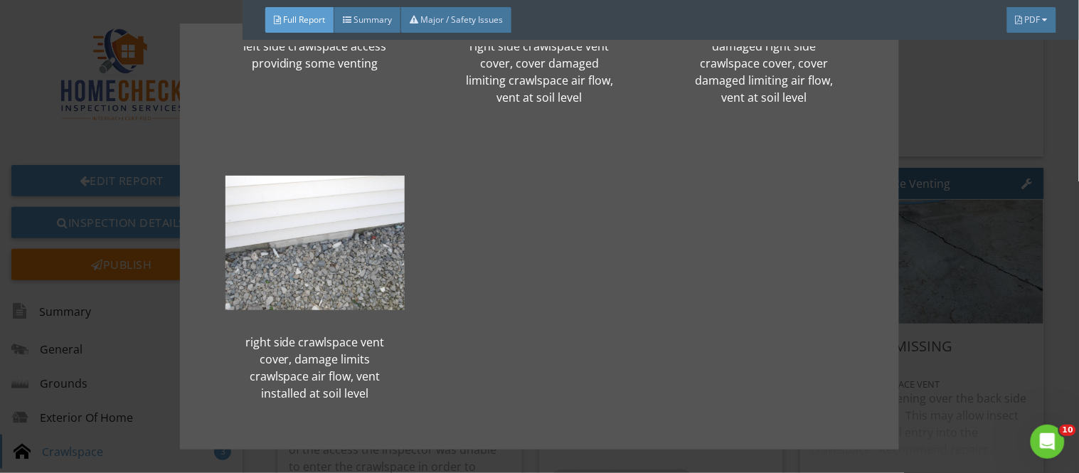
click at [1000, 331] on div "left side crawlspace access providing some venting right side crawlspace vent c…" at bounding box center [539, 236] width 1079 height 473
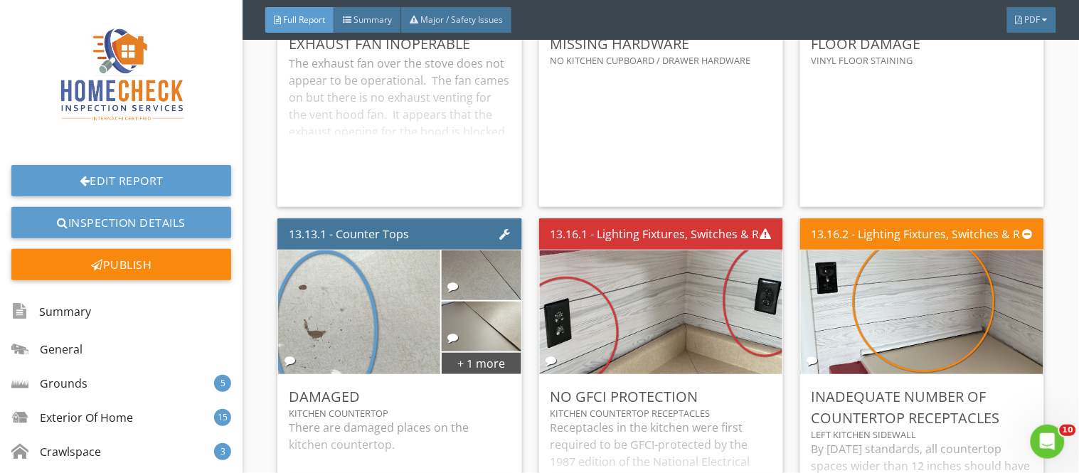
scroll to position [22362, 0]
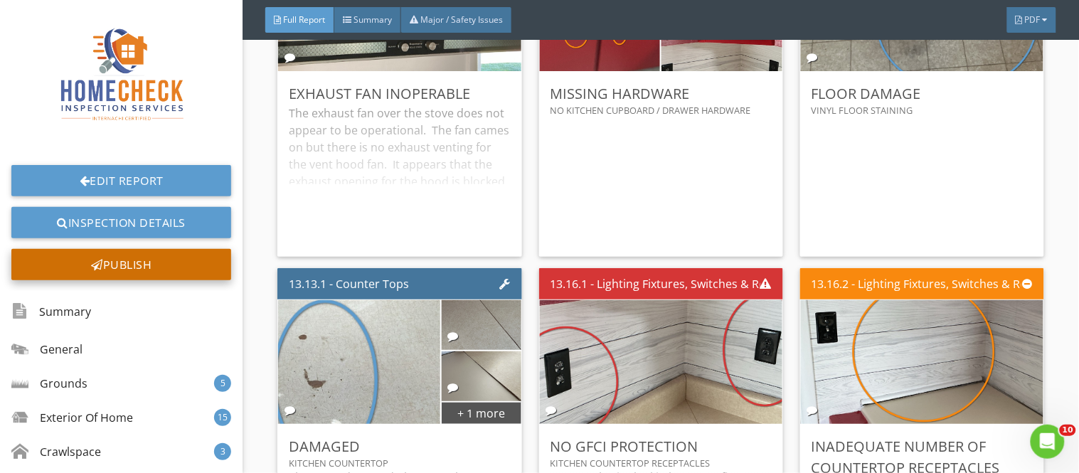
click at [179, 267] on div "Publish" at bounding box center [121, 264] width 220 height 31
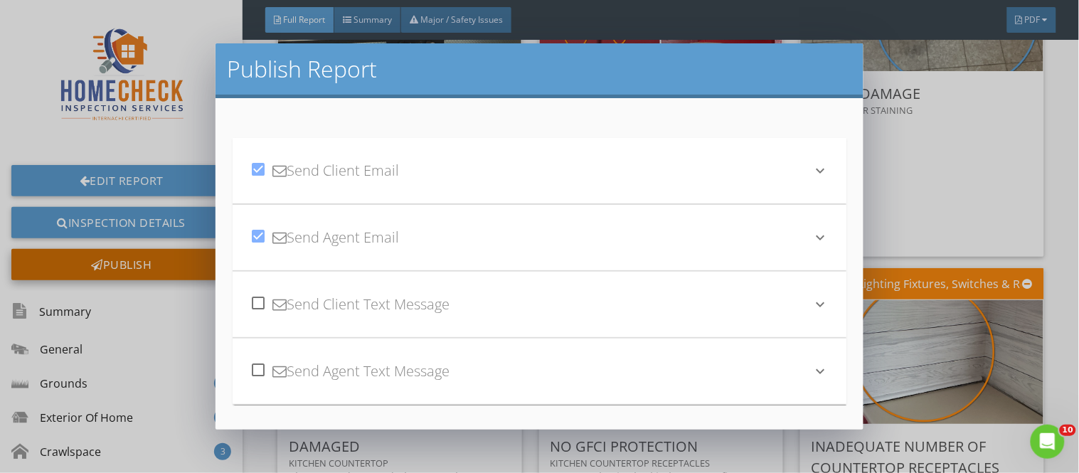
click at [179, 267] on div "Publish Report check_box Send Client Email keyboard_arrow_down Subject Your Hom…" at bounding box center [539, 236] width 1079 height 473
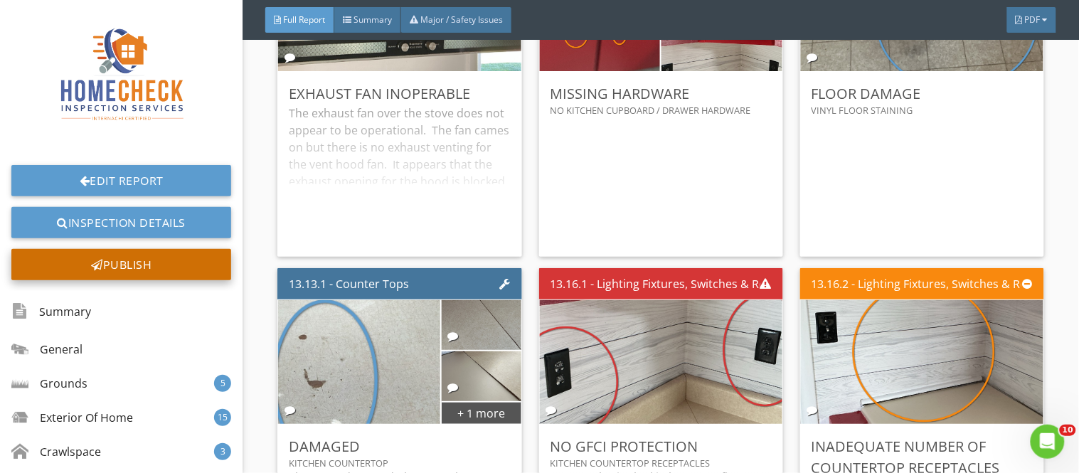
click at [171, 273] on div "Publish" at bounding box center [121, 264] width 220 height 31
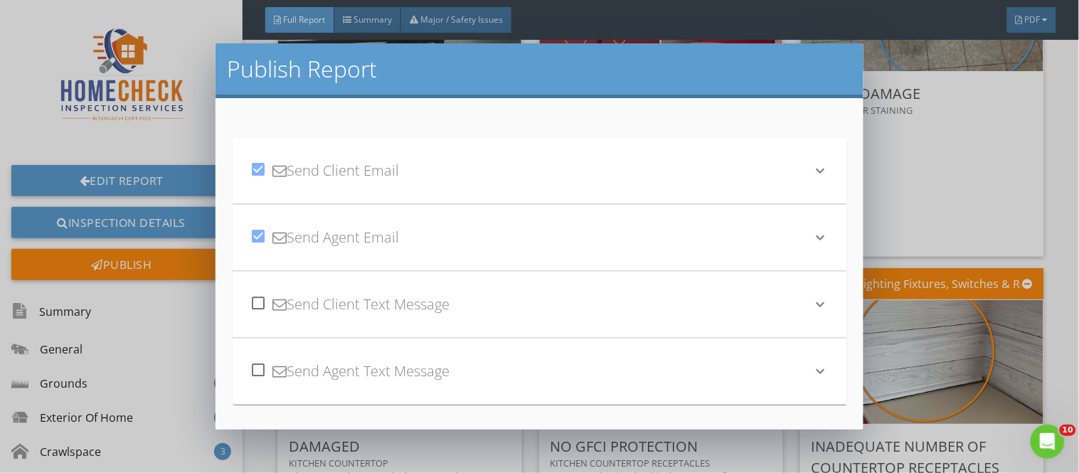
click at [813, 166] on icon "keyboard_arrow_down" at bounding box center [820, 170] width 17 height 17
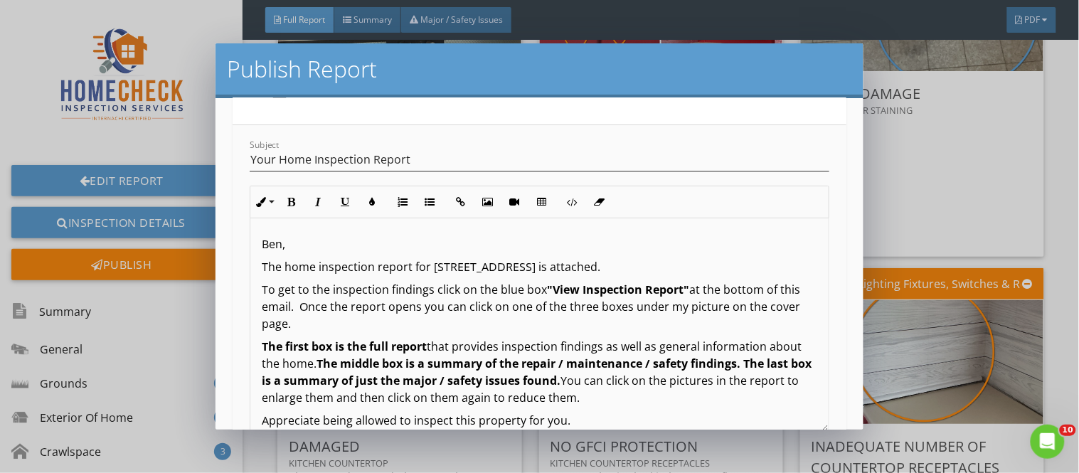
scroll to position [88, 0]
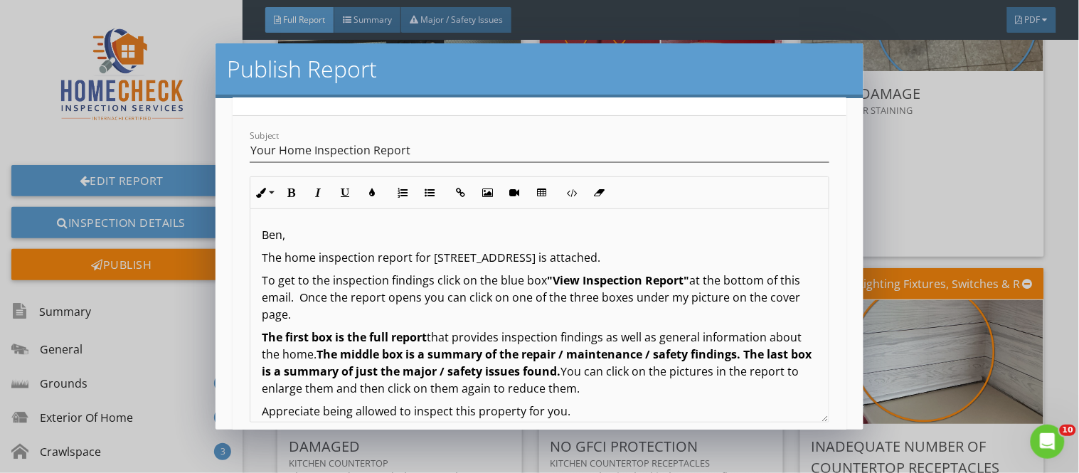
click at [570, 254] on p "The home inspection report for [STREET_ADDRESS] is attached." at bounding box center [539, 257] width 555 height 17
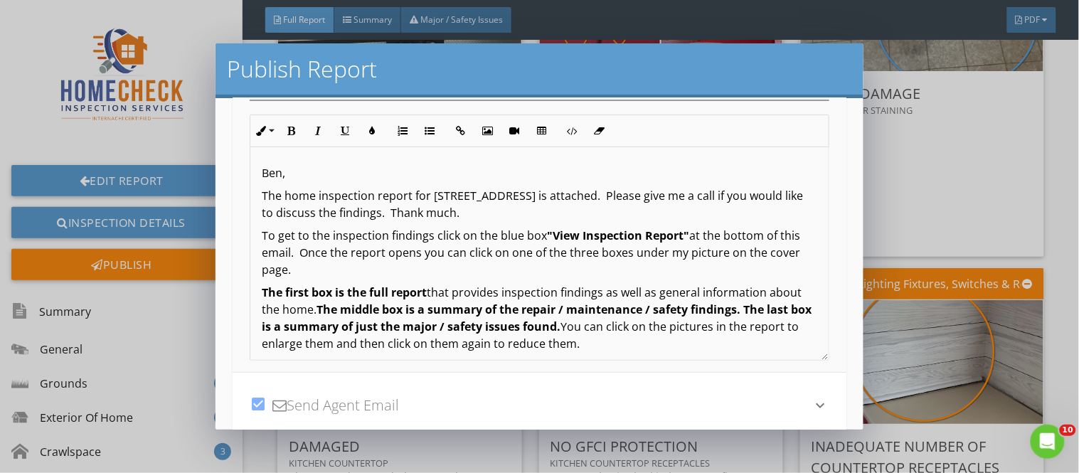
scroll to position [142, 0]
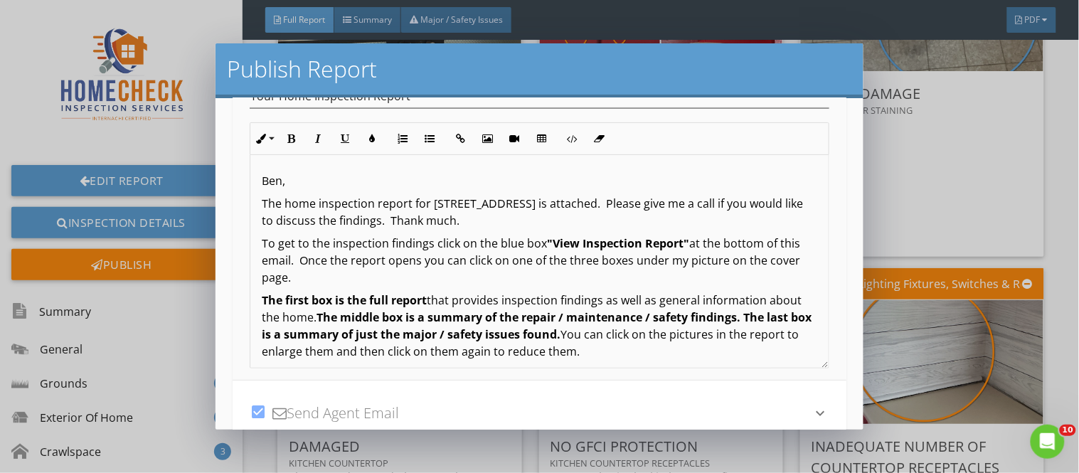
click at [372, 224] on p "The home inspection report for 293 Dairy Cir is attached. Please give me a call…" at bounding box center [539, 212] width 555 height 34
click at [377, 223] on p "The home inspection report for 293 Dairy Cir is attached. Please give me a call…" at bounding box center [539, 212] width 555 height 34
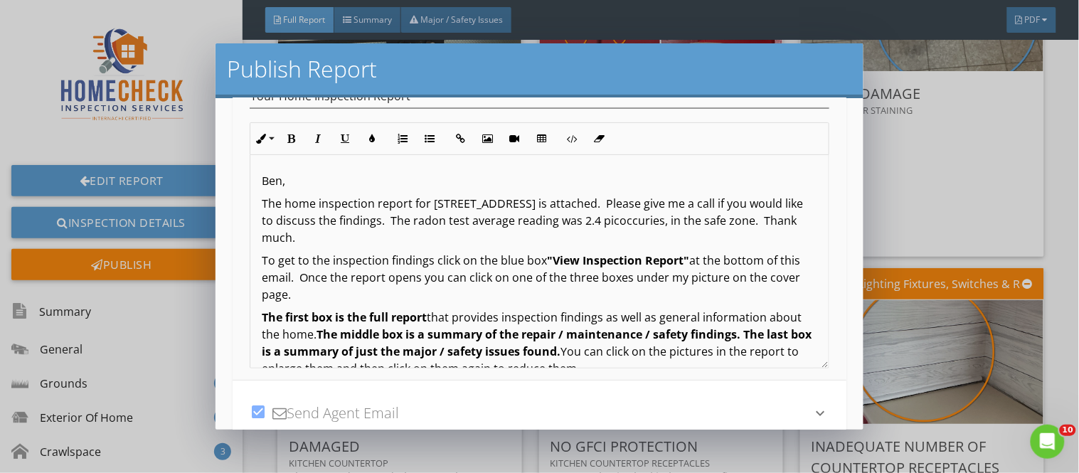
click at [629, 224] on p "The home inspection report for 293 Dairy Cir is attached. Please give me a call…" at bounding box center [539, 220] width 555 height 51
click at [777, 224] on p "The home inspection report for 293 Dairy Cir is attached. Please give me a call…" at bounding box center [539, 220] width 555 height 51
click at [784, 223] on p "The home inspection report for 293 Dairy Cir is attached. Please give me a call…" at bounding box center [539, 220] width 555 height 51
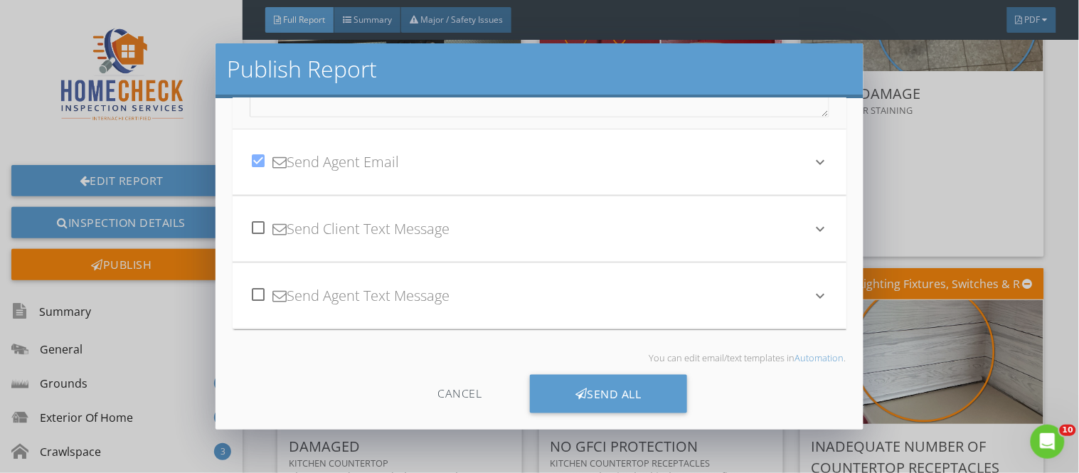
scroll to position [405, 0]
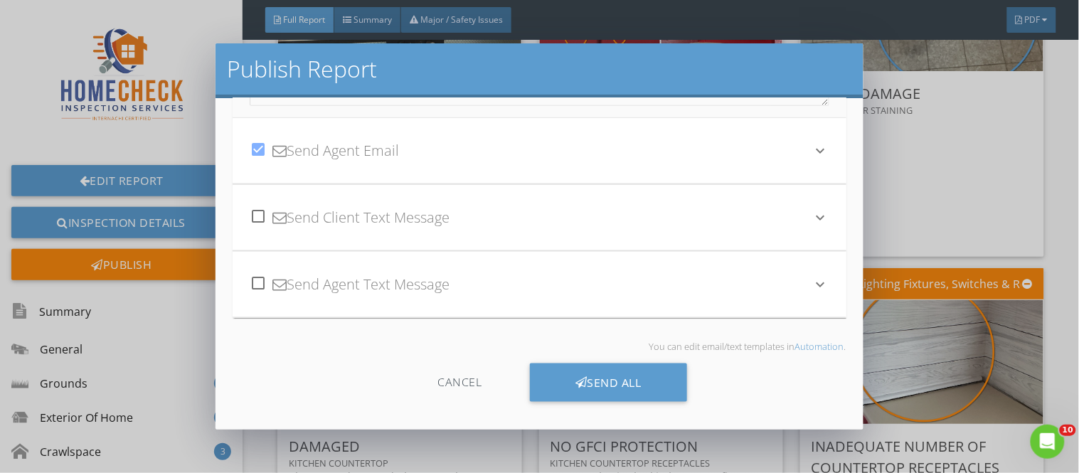
click at [812, 145] on icon "keyboard_arrow_down" at bounding box center [820, 150] width 17 height 17
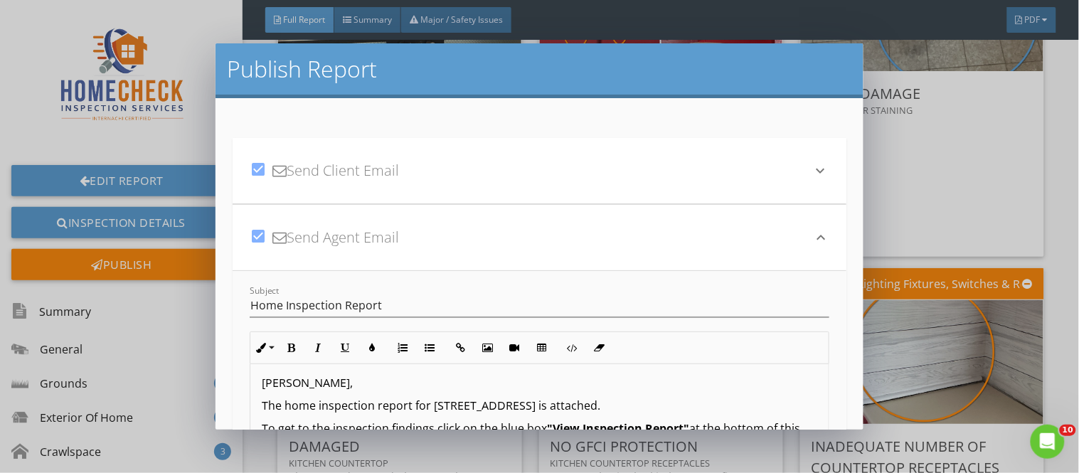
scroll to position [0, 0]
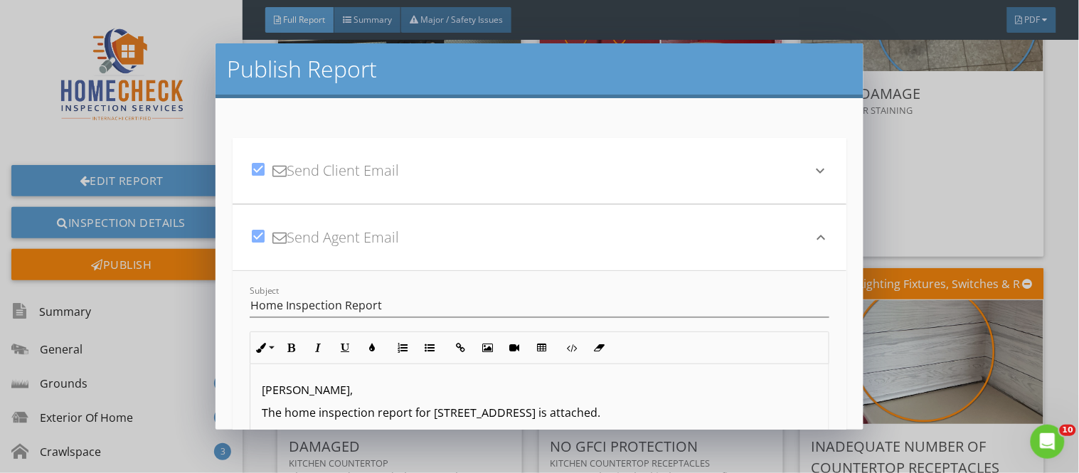
click at [571, 408] on p "The home inspection report for [STREET_ADDRESS] is attached." at bounding box center [539, 412] width 555 height 17
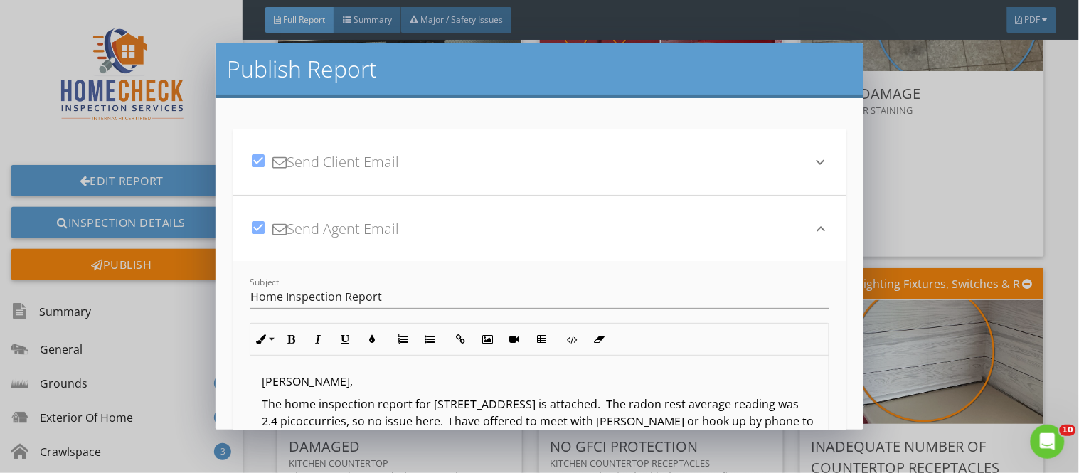
scroll to position [25, 0]
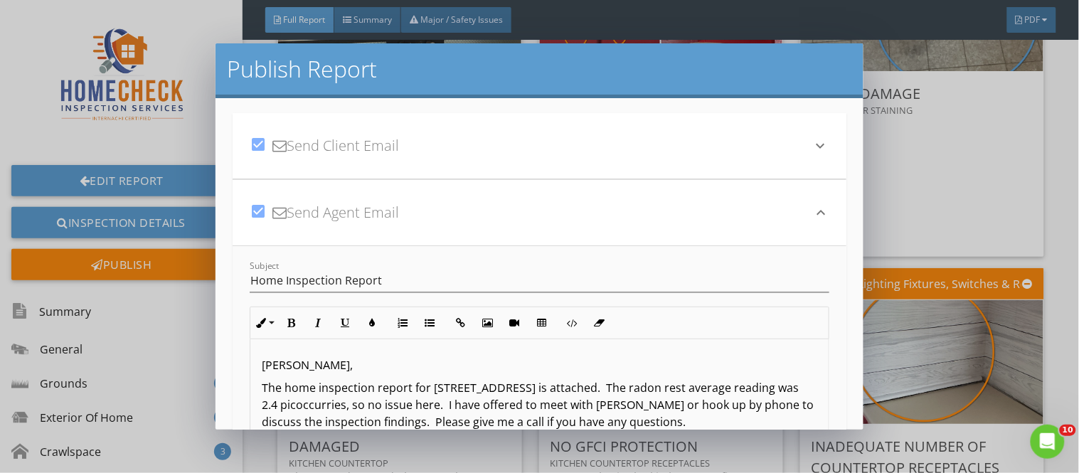
click at [290, 403] on p "The home inspection report for 293 Dairy Cir is attached. The radon rest averag…" at bounding box center [539, 404] width 555 height 51
drag, startPoint x: 327, startPoint y: 404, endPoint x: 411, endPoint y: 404, distance: 83.9
click at [411, 404] on p "The home inspection report for 293 Dairy Cir is attached. The radon rest averag…" at bounding box center [539, 404] width 555 height 51
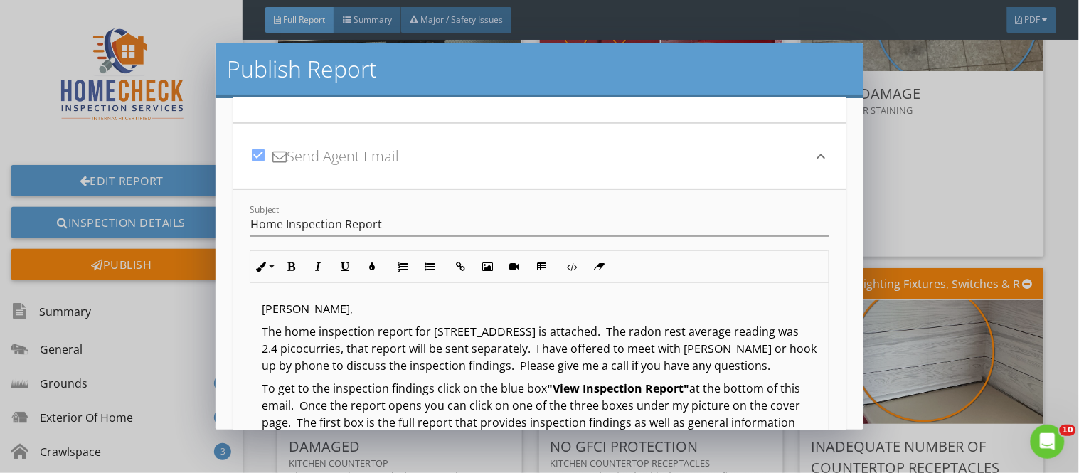
scroll to position [82, 0]
click at [742, 365] on p "The home inspection report for 293 Dairy Cir is attached. The radon rest averag…" at bounding box center [539, 346] width 555 height 51
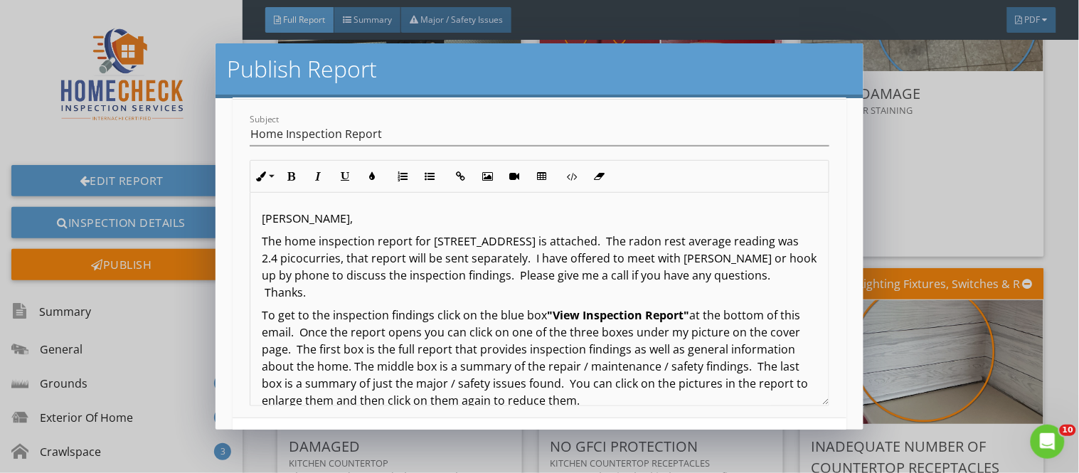
scroll to position [179, 0]
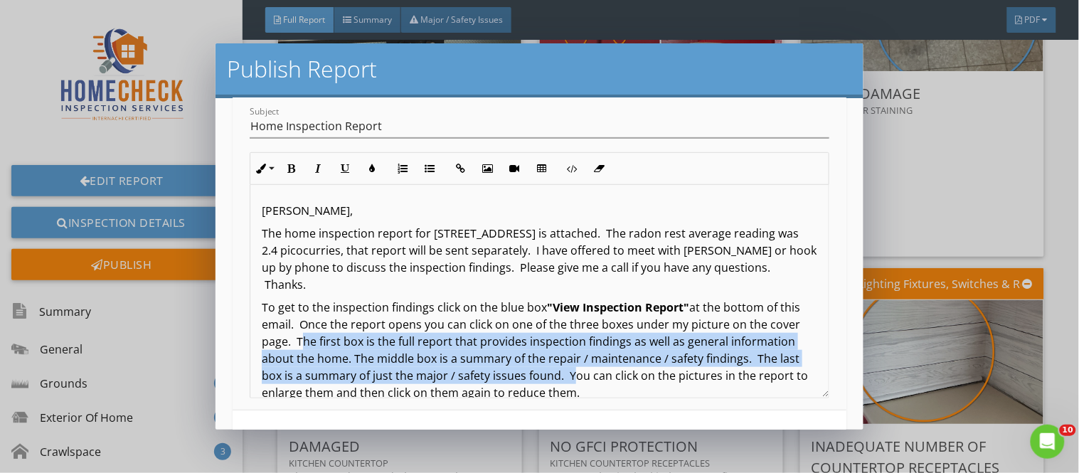
drag, startPoint x: 329, startPoint y: 323, endPoint x: 661, endPoint y: 356, distance: 334.4
click at [661, 356] on p "To get to the inspection findings click on the blue box "View Inspection Report…" at bounding box center [539, 350] width 555 height 102
click at [287, 169] on icon "button" at bounding box center [291, 169] width 10 height 10
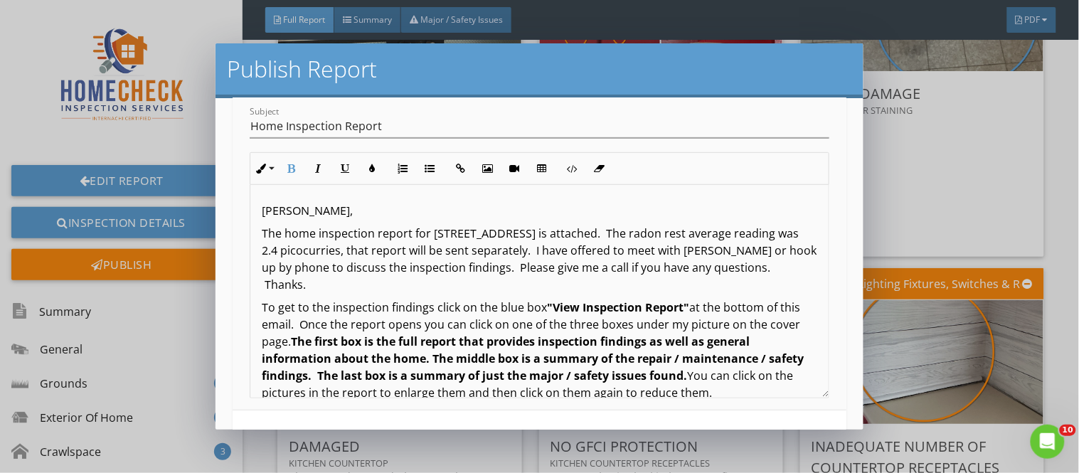
click at [626, 233] on p "The home inspection report for 293 Dairy Cir is attached. The radon rest averag…" at bounding box center [539, 259] width 555 height 68
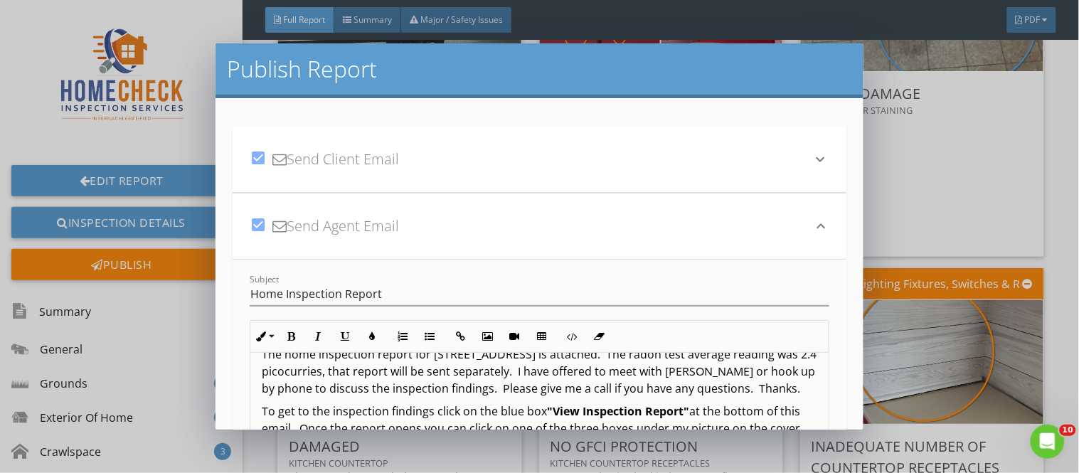
scroll to position [0, 0]
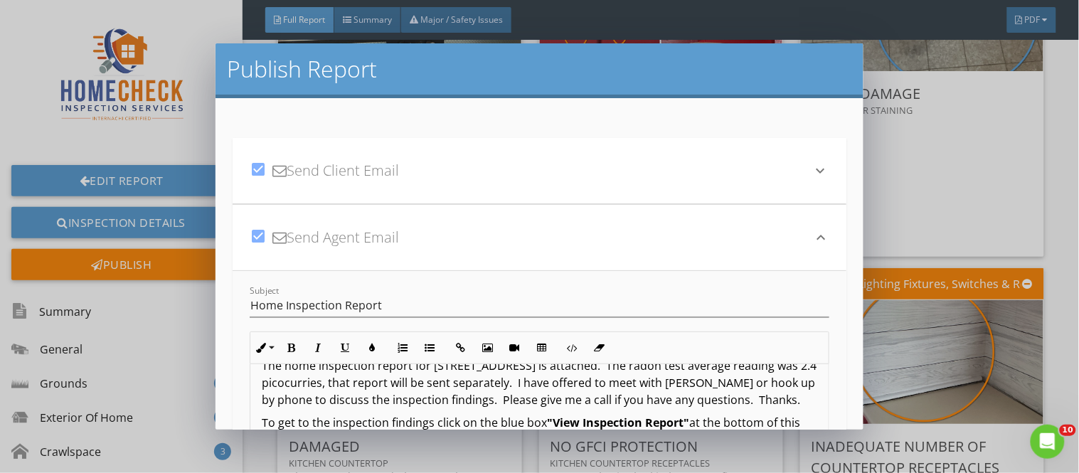
click at [812, 166] on icon "keyboard_arrow_down" at bounding box center [820, 170] width 17 height 17
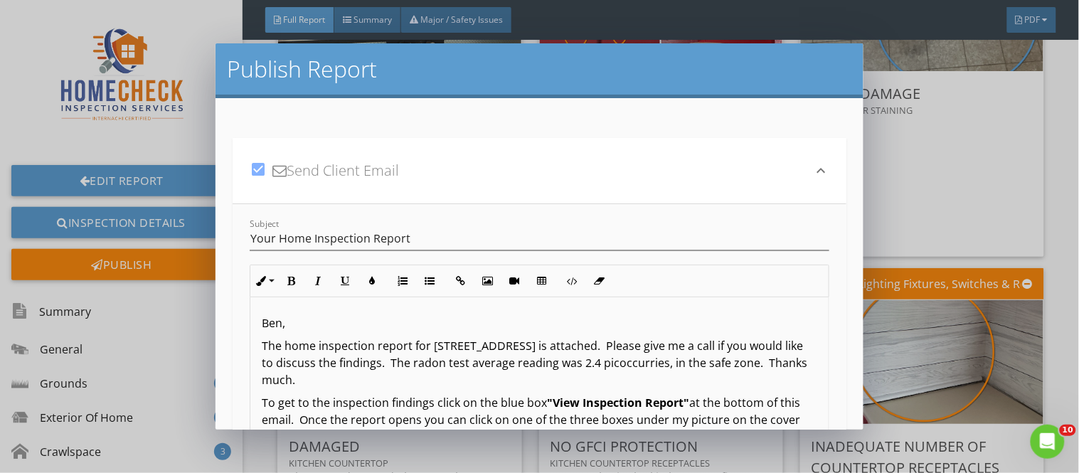
click at [500, 342] on p "The home inspection report for 293 Dairy Cir is attached. Please give me a call…" at bounding box center [539, 362] width 555 height 51
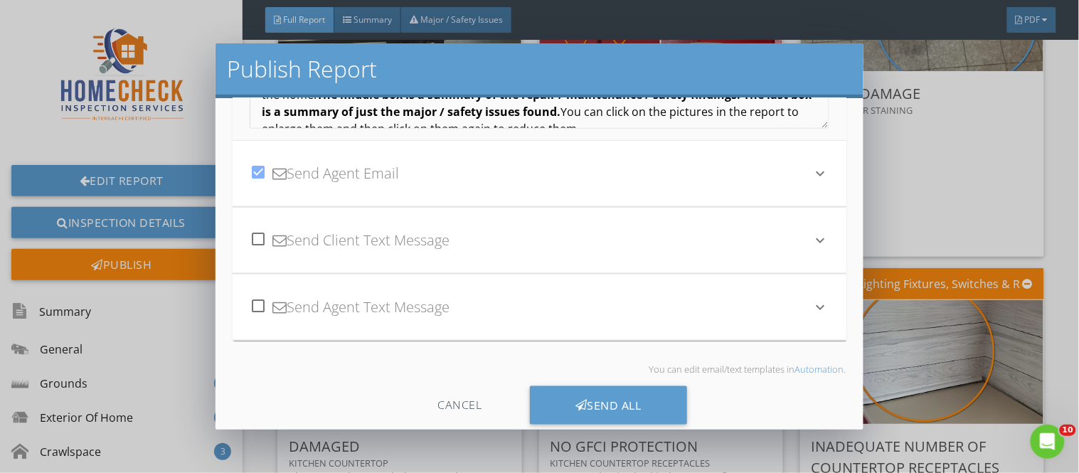
scroll to position [405, 0]
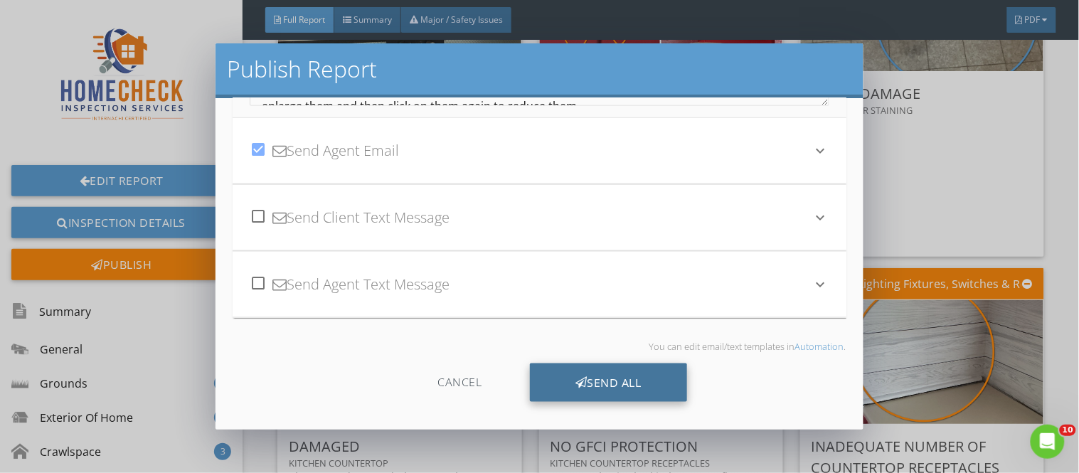
click at [649, 391] on div "Send All" at bounding box center [608, 382] width 157 height 38
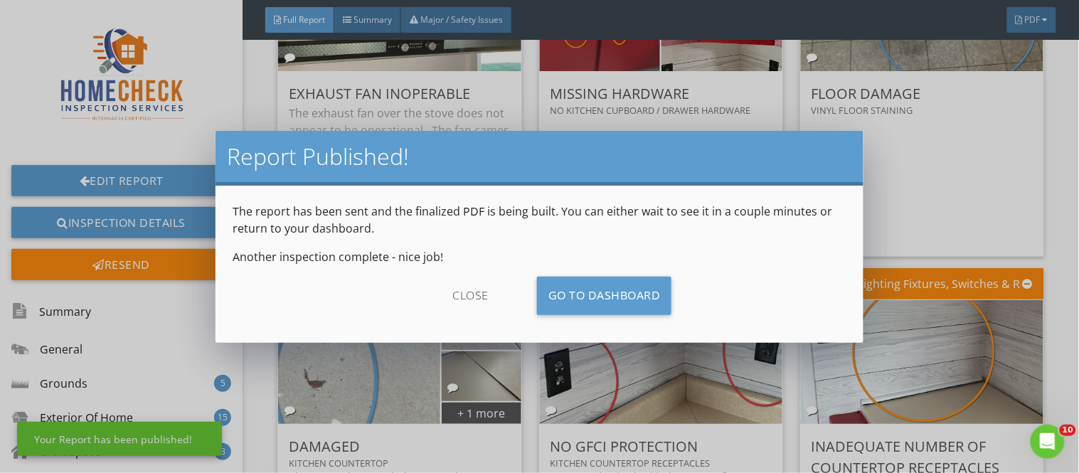
scroll to position [249, 0]
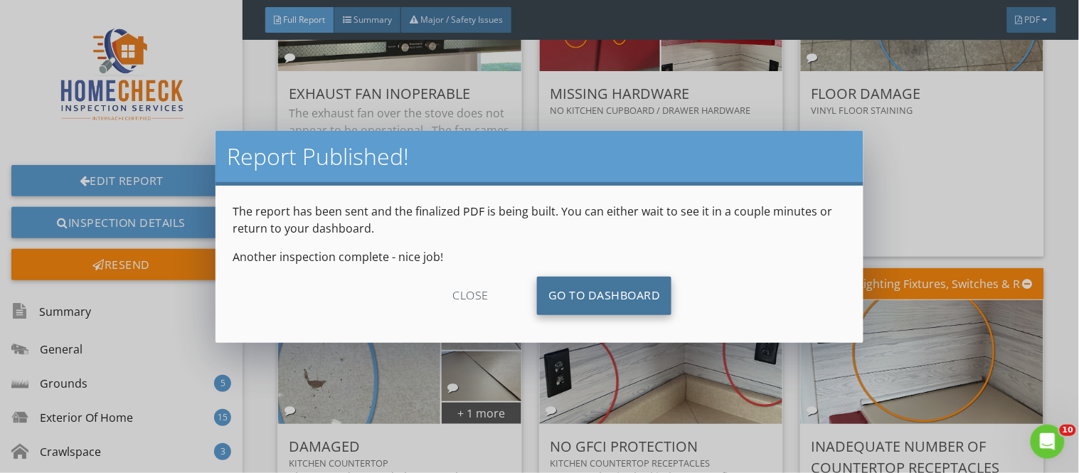
click at [624, 299] on link "Go To Dashboard" at bounding box center [604, 296] width 135 height 38
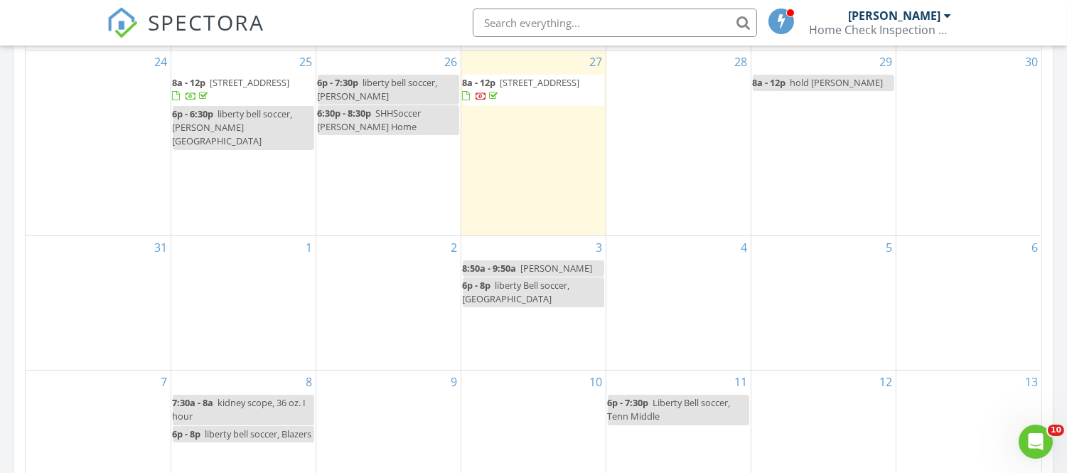
scroll to position [695, 0]
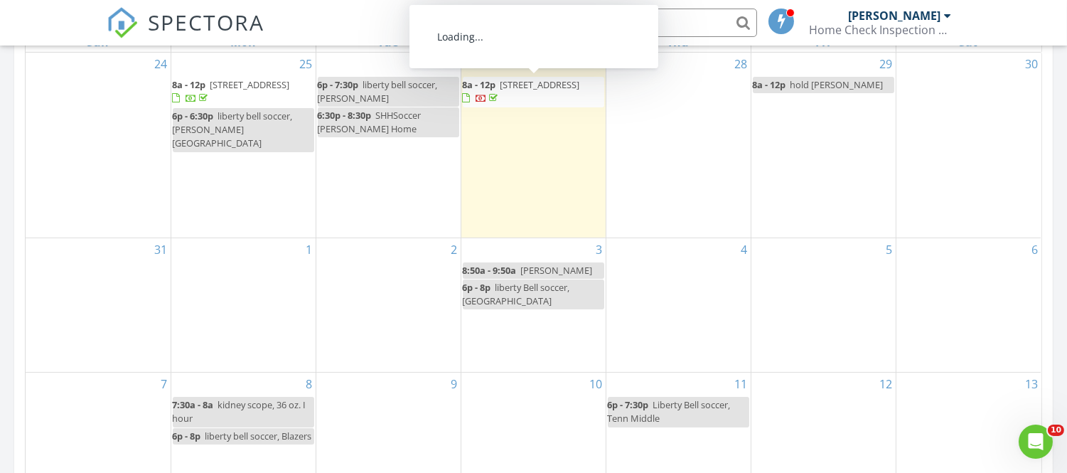
click at [540, 85] on span "[STREET_ADDRESS]" at bounding box center [541, 84] width 80 height 13
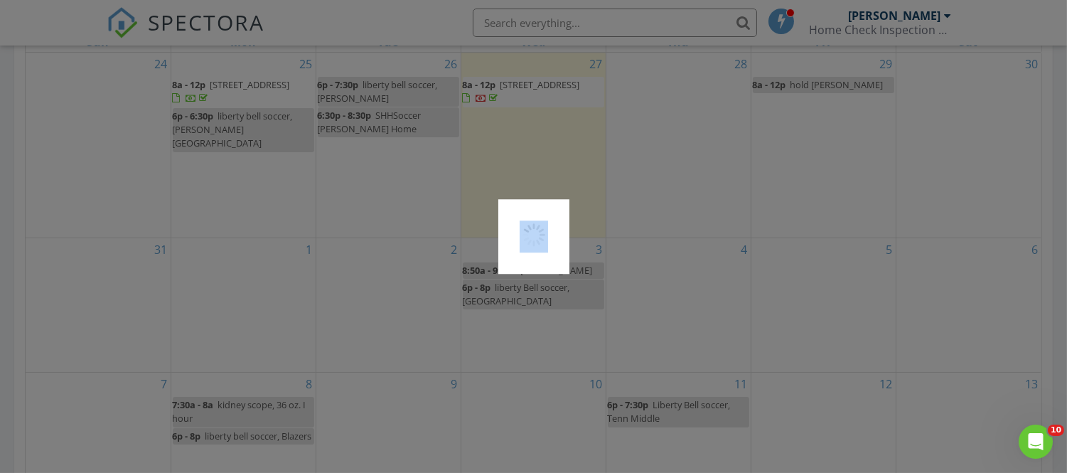
click at [540, 85] on div at bounding box center [533, 236] width 1067 height 473
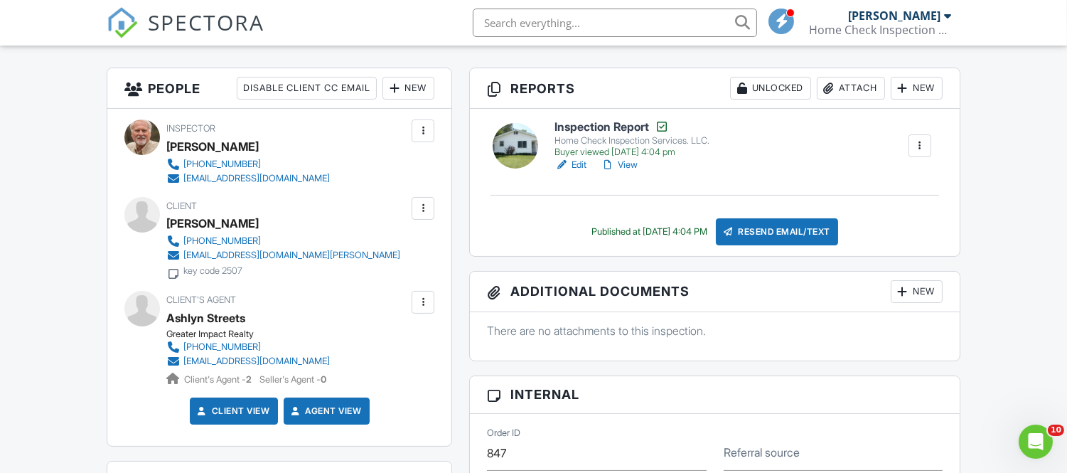
scroll to position [358, 0]
